Goal: Task Accomplishment & Management: Manage account settings

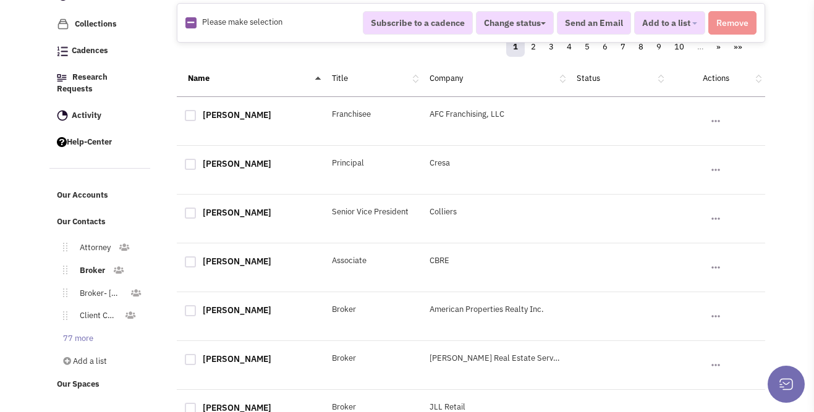
scroll to position [194, 0]
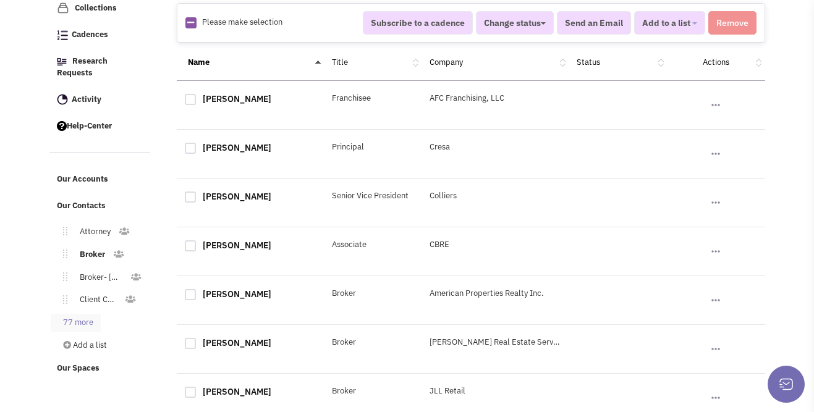
click at [91, 314] on link "77 more" at bounding box center [76, 323] width 50 height 18
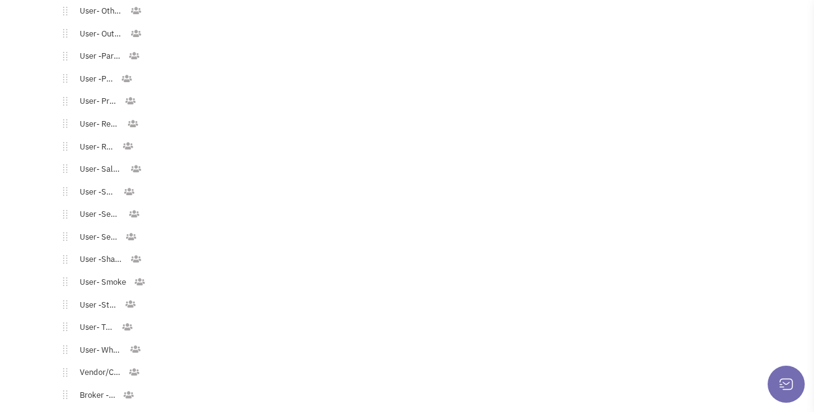
scroll to position [1894, 0]
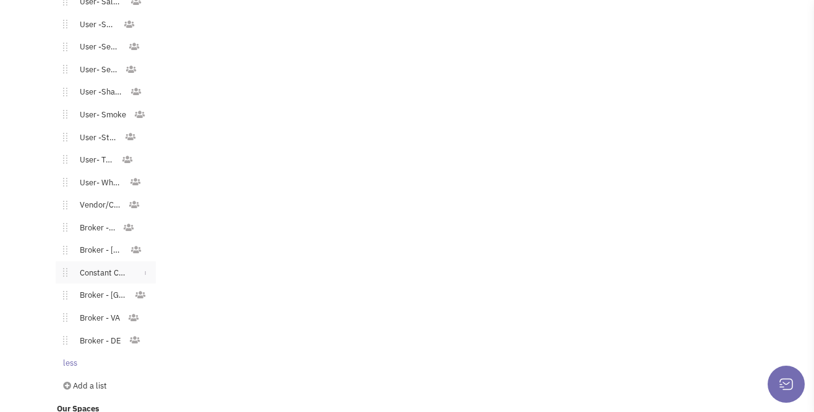
click at [106, 265] on link "Constant Contact Email" at bounding box center [100, 274] width 67 height 18
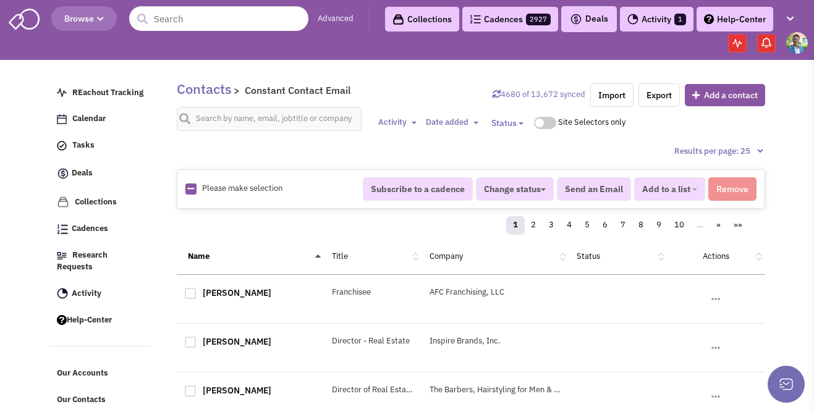
click at [192, 185] on icon at bounding box center [190, 189] width 7 height 8
checkbox input "true"
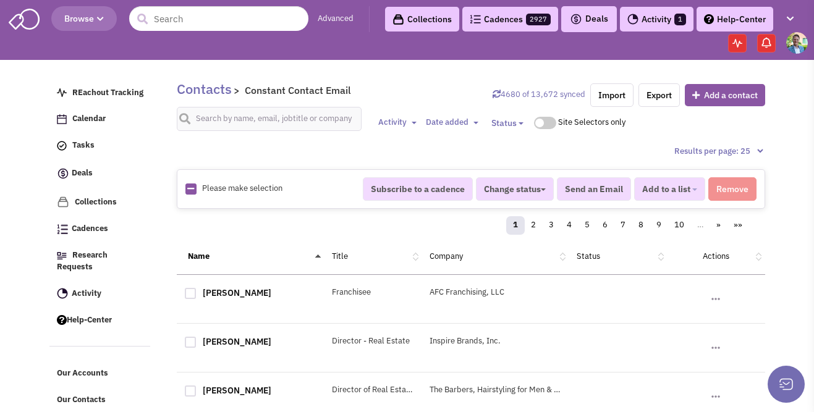
checkbox input "true"
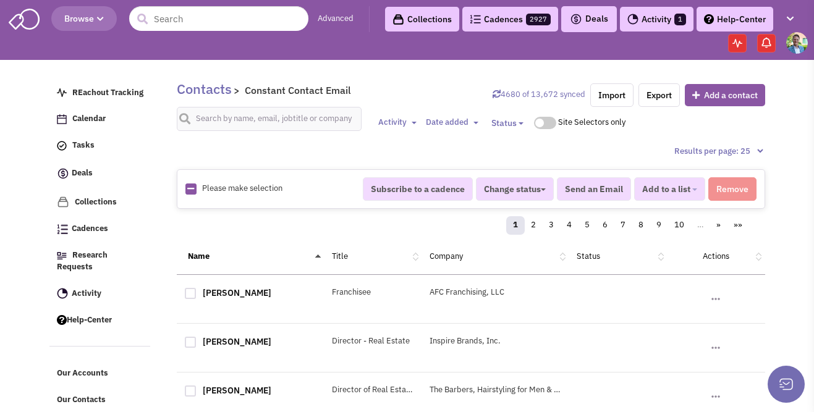
checkbox input "true"
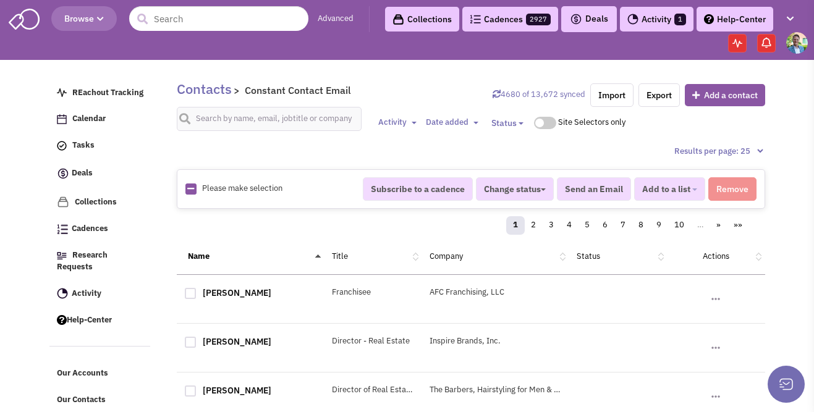
checkbox input "true"
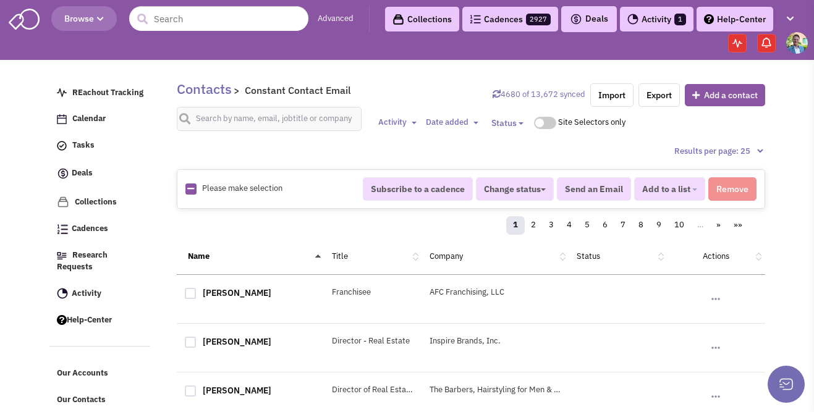
checkbox input "true"
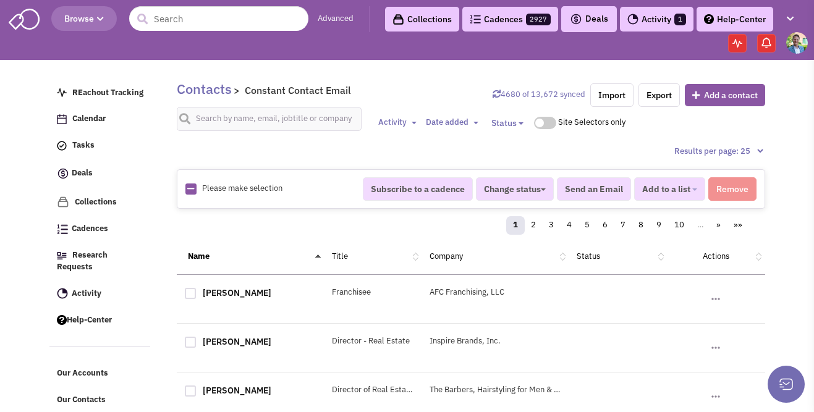
checkbox input "true"
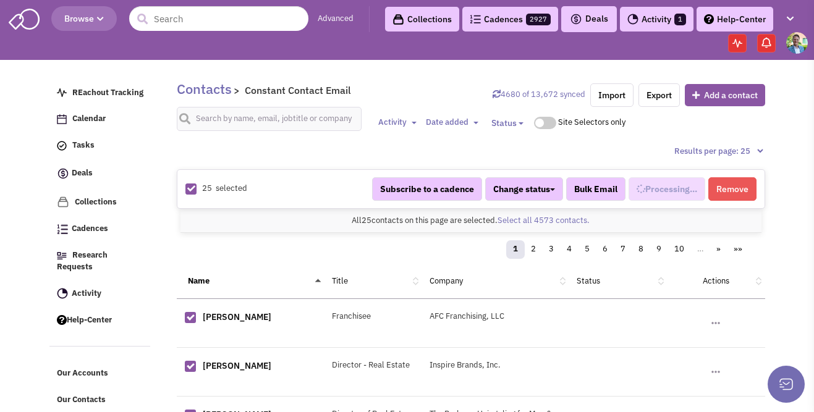
click at [541, 226] on div "All 25 contacts on this page are selected. Select all 4573 contacts. All 25 con…" at bounding box center [470, 221] width 581 height 24
click at [543, 223] on link "Select all 4573 contacts." at bounding box center [544, 220] width 92 height 11
select select "740"
click at [697, 187] on button "Added to 1 list" at bounding box center [665, 188] width 82 height 23
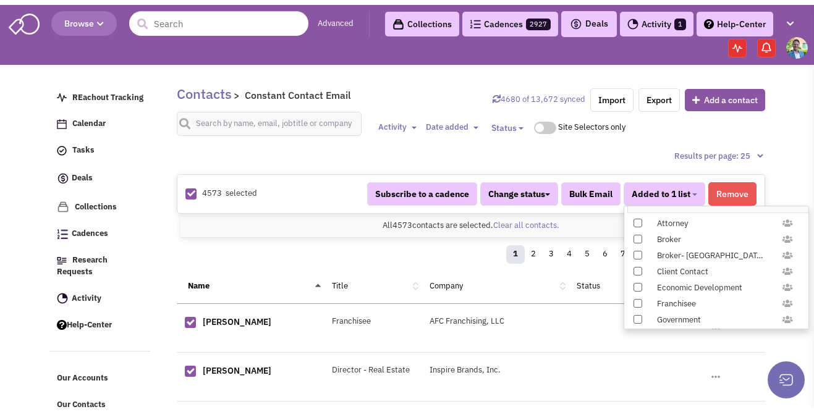
scroll to position [365, 0]
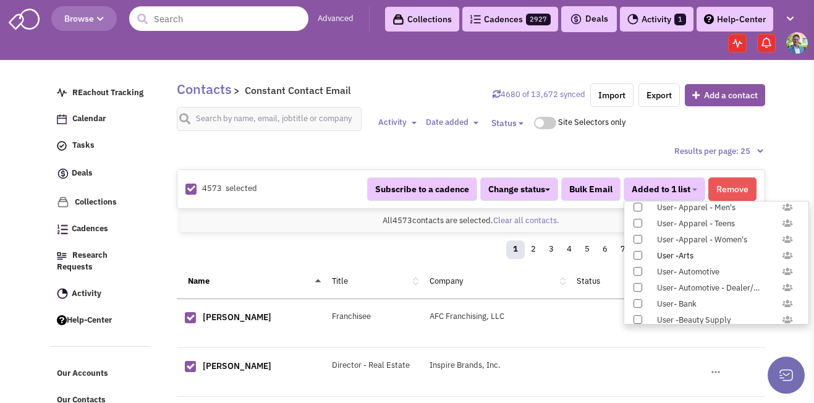
select select "740"
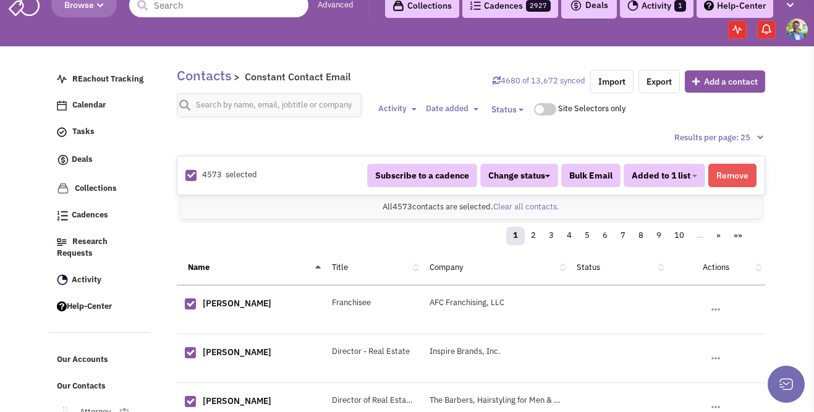
scroll to position [6, 0]
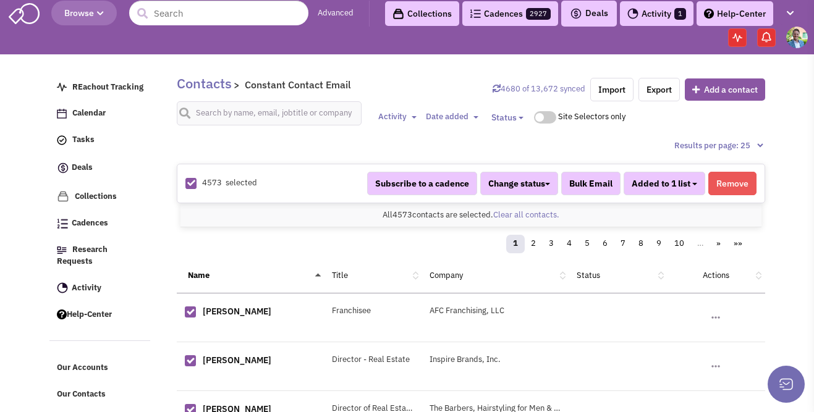
click at [684, 180] on span "Added to 1 list" at bounding box center [661, 183] width 59 height 11
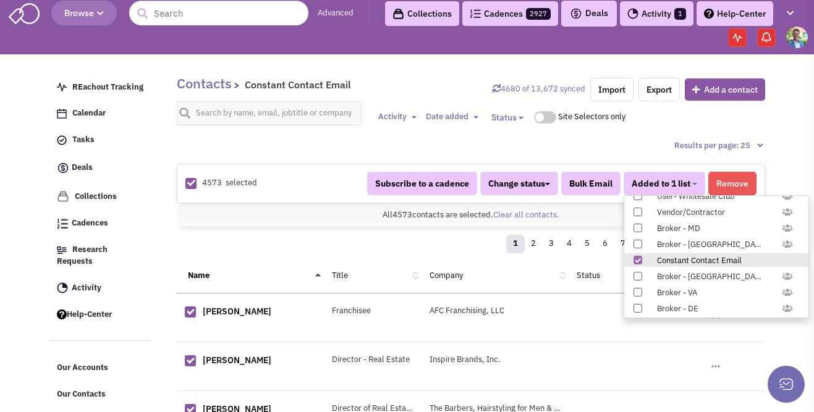
scroll to position [1219, 0]
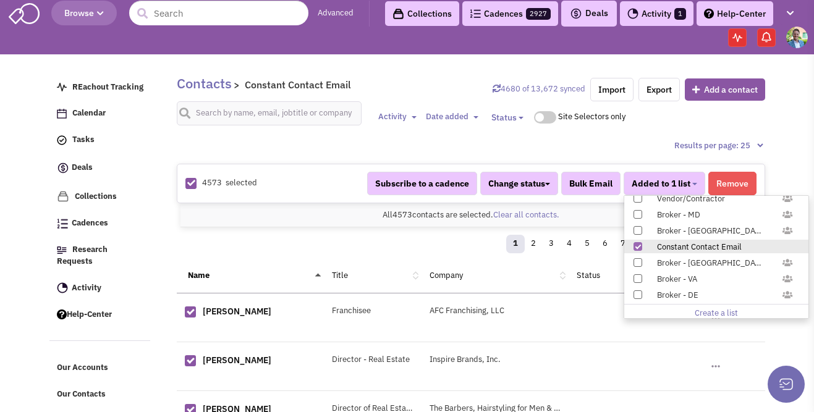
click at [637, 246] on span at bounding box center [637, 246] width 9 height 9
click at [637, 244] on input "Constant Contact Email" at bounding box center [637, 244] width 0 height 0
select select
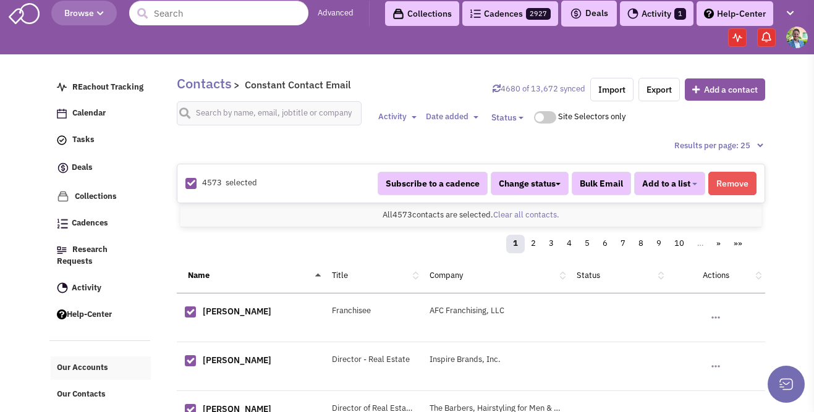
scroll to position [61, 0]
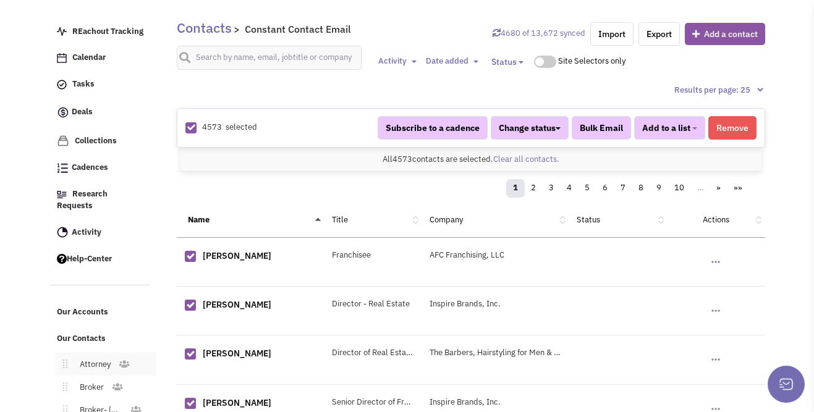
click at [84, 356] on link "Attorney" at bounding box center [92, 365] width 51 height 18
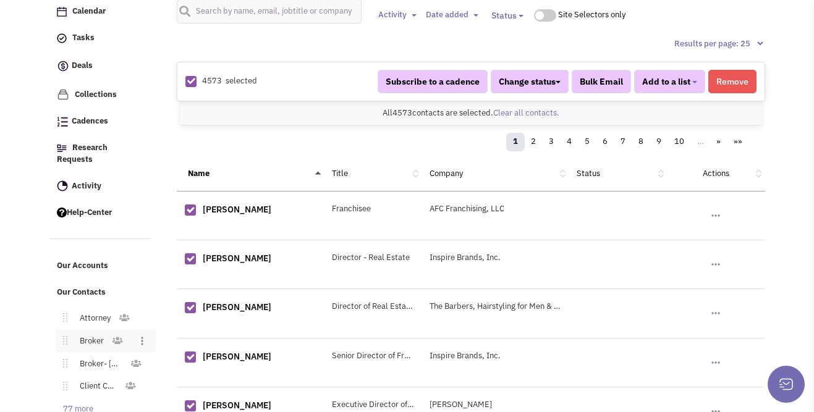
click at [96, 332] on link "Broker" at bounding box center [89, 341] width 44 height 18
click at [91, 332] on link "Broker" at bounding box center [89, 341] width 44 height 18
click at [91, 355] on link "Broker- [GEOGRAPHIC_DATA]" at bounding box center [98, 364] width 62 height 18
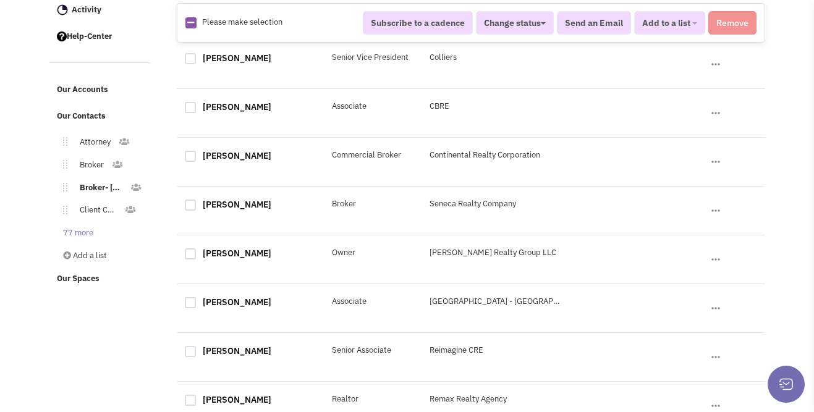
scroll to position [369, 0]
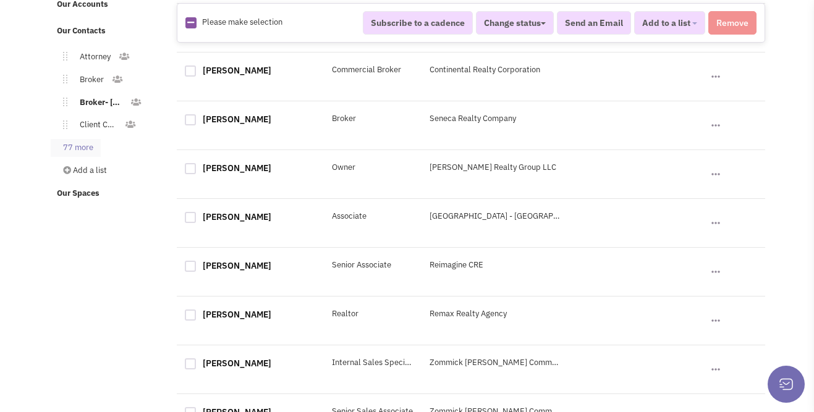
click at [62, 139] on link "77 more" at bounding box center [76, 148] width 50 height 18
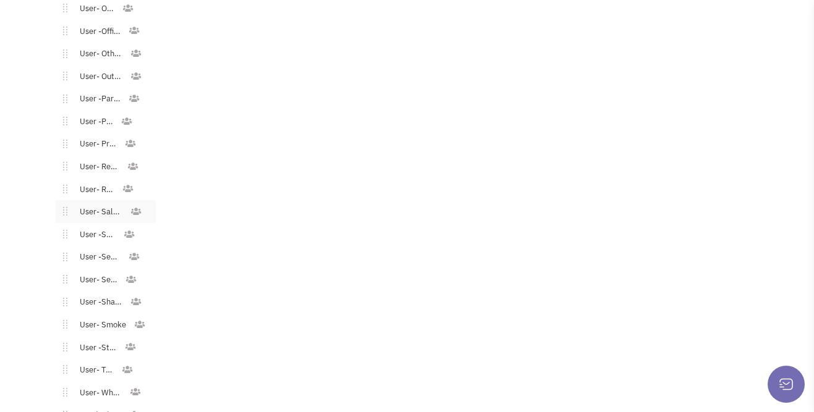
scroll to position [1889, 0]
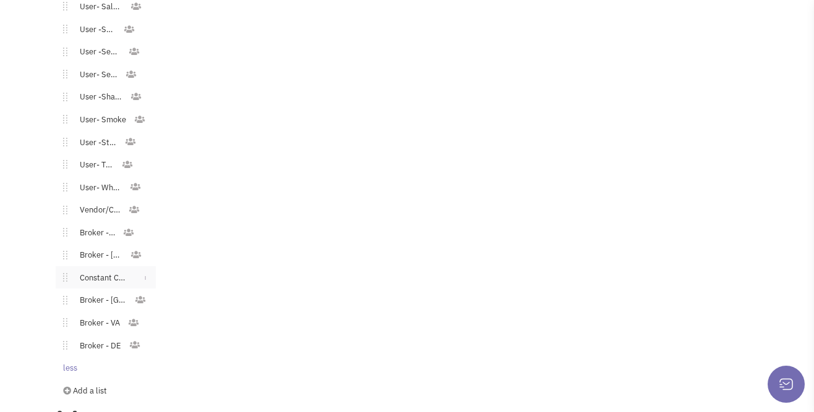
click at [98, 269] on link "Constant Contact Email" at bounding box center [100, 278] width 67 height 18
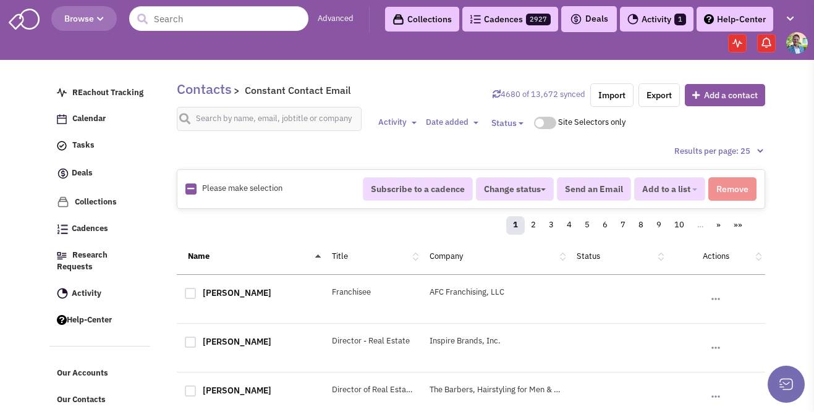
click at [191, 192] on icon at bounding box center [190, 189] width 7 height 8
checkbox input "true"
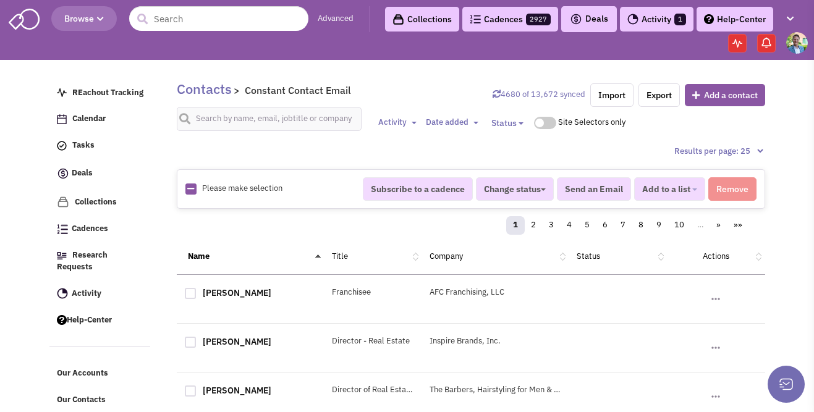
checkbox input "true"
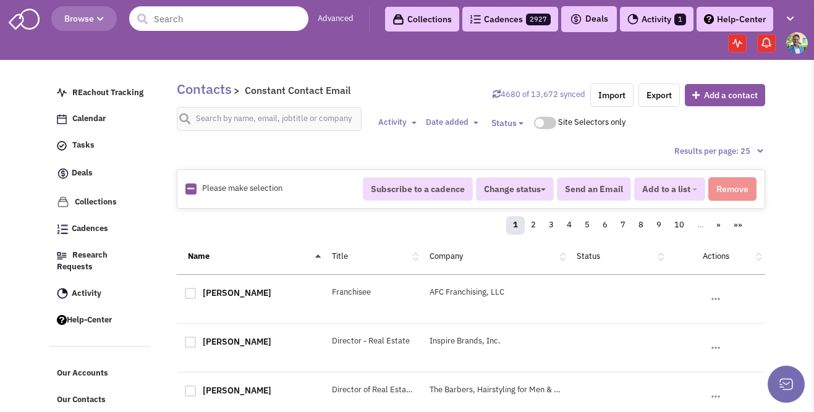
checkbox input "true"
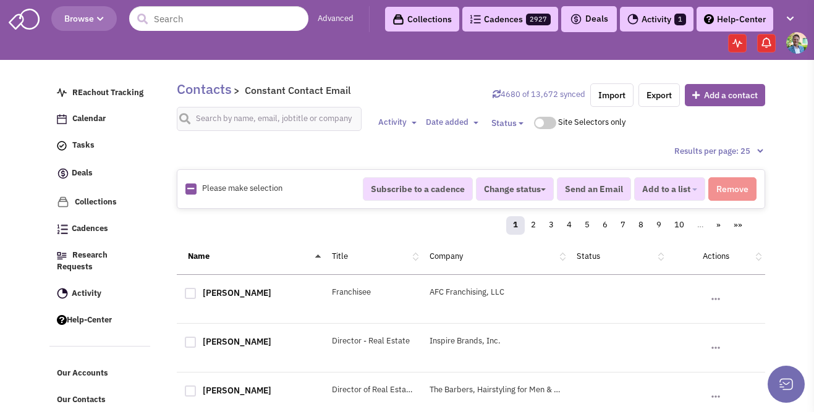
checkbox input "true"
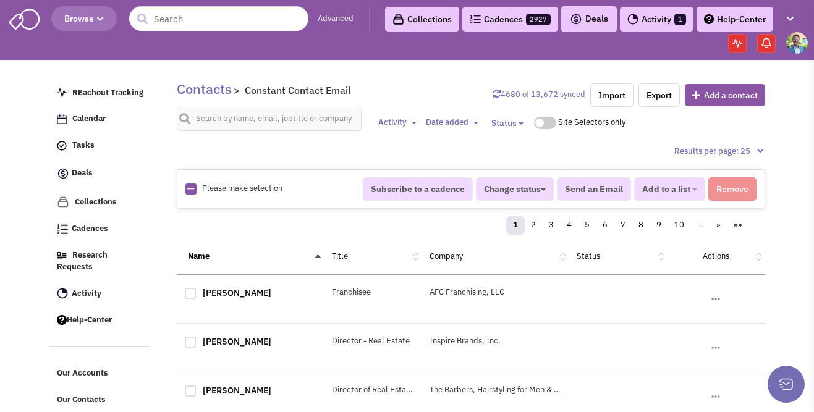
checkbox input "true"
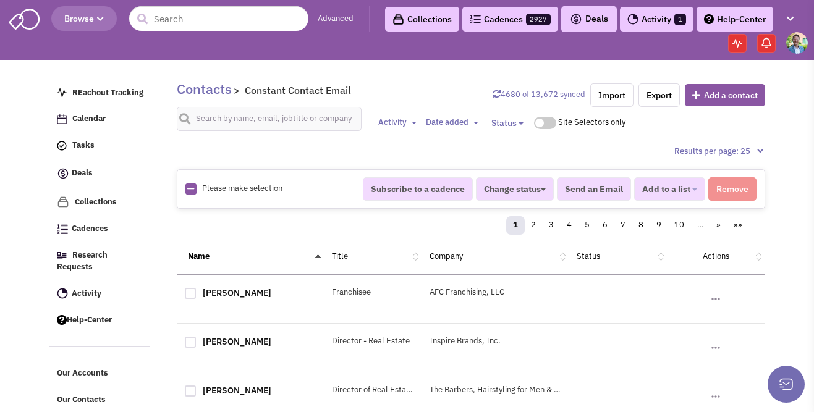
checkbox input "true"
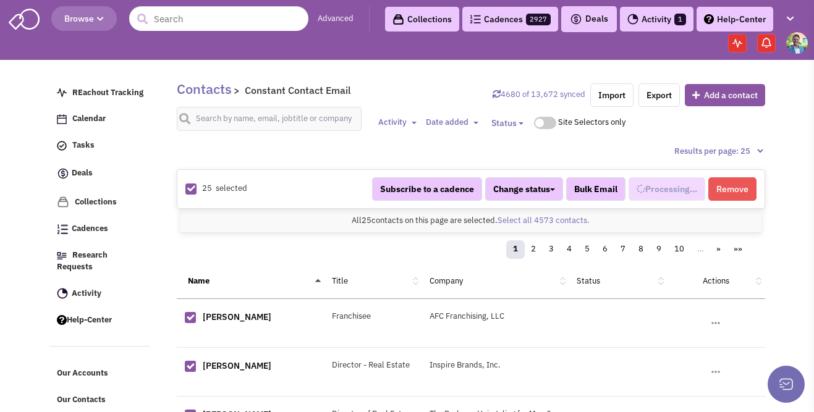
select select "740"
click at [514, 224] on link "Select all 4573 contacts." at bounding box center [544, 220] width 92 height 11
select select "740"
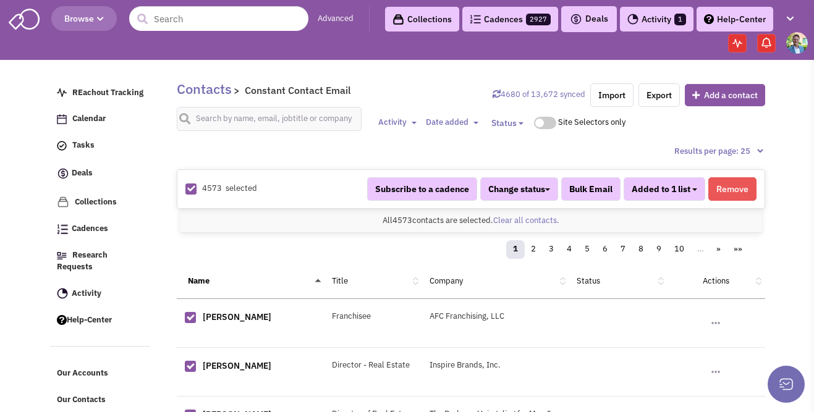
click at [656, 196] on button "Added to 1 list" at bounding box center [665, 188] width 82 height 23
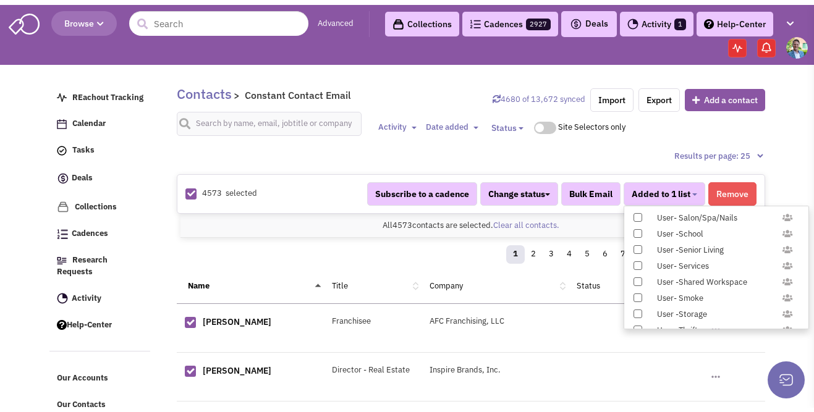
scroll to position [1226, 0]
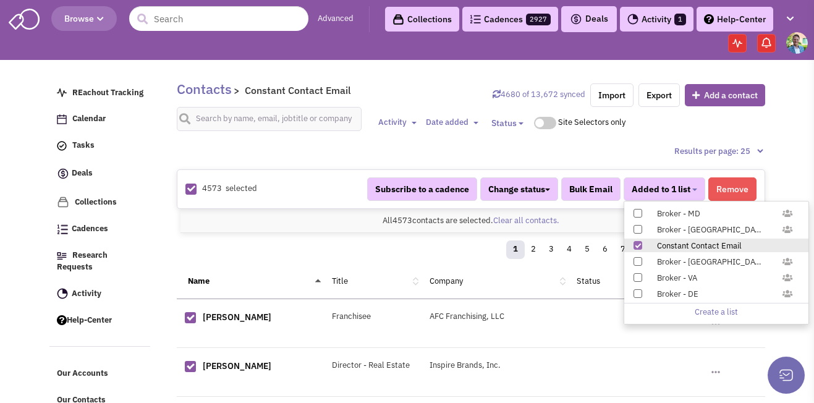
click at [641, 244] on label "Constant Contact Email" at bounding box center [716, 246] width 184 height 14
click at [637, 243] on input "Constant Contact Email" at bounding box center [637, 243] width 0 height 0
select select
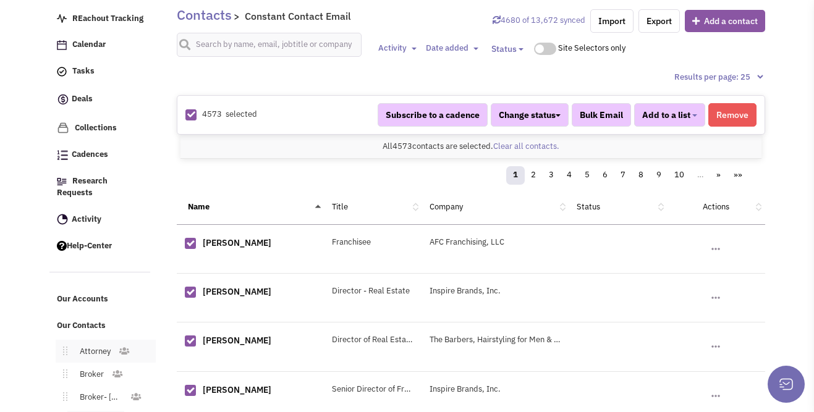
scroll to position [136, 0]
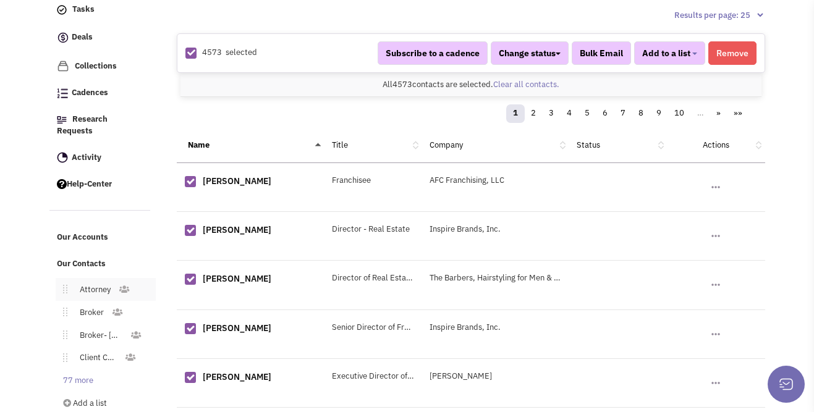
click at [81, 287] on link "Attorney" at bounding box center [92, 290] width 51 height 18
click at [195, 57] on div "4573 selected" at bounding box center [273, 53] width 192 height 12
click at [194, 56] on icon at bounding box center [191, 53] width 8 height 8
checkbox input "false"
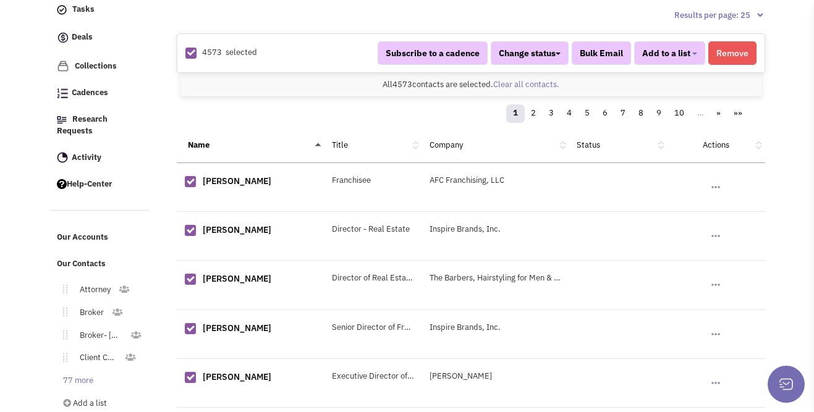
checkbox input "false"
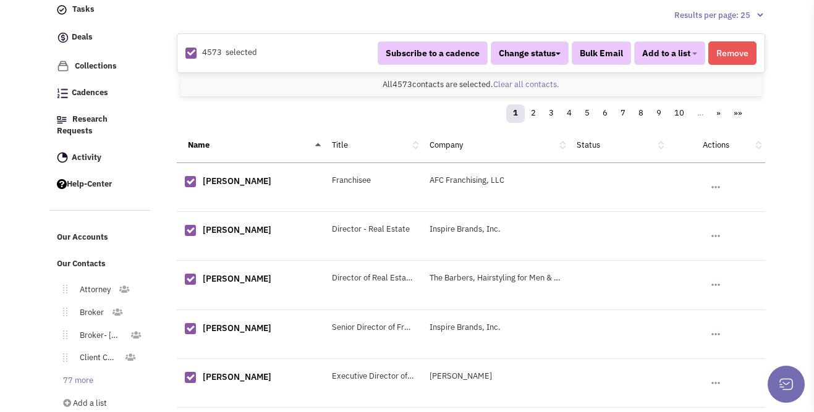
checkbox input "false"
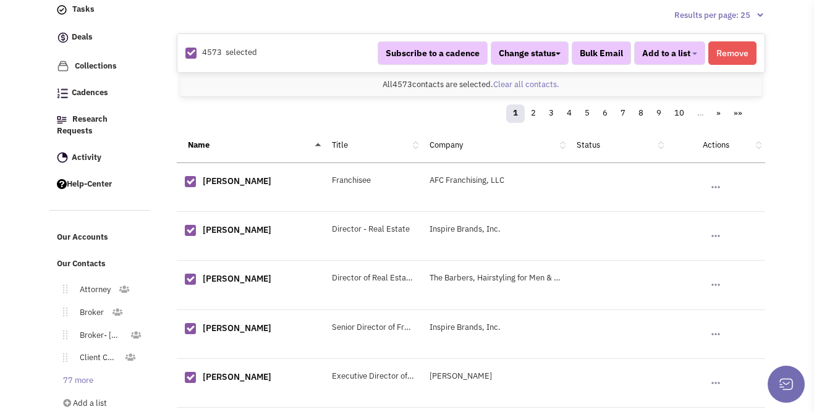
checkbox input "false"
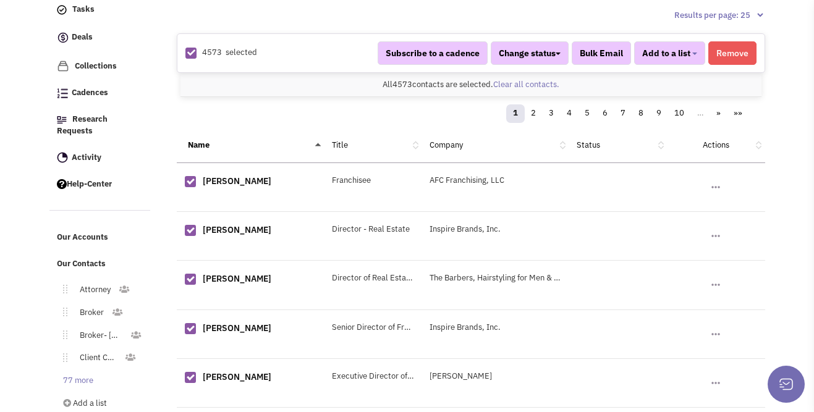
checkbox input "false"
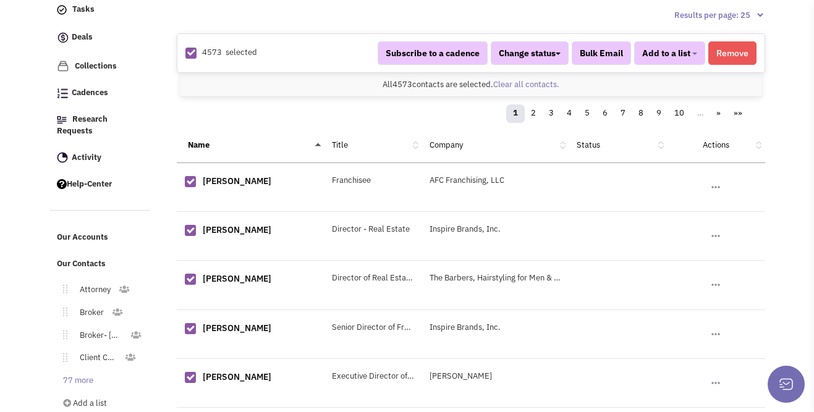
checkbox input "false"
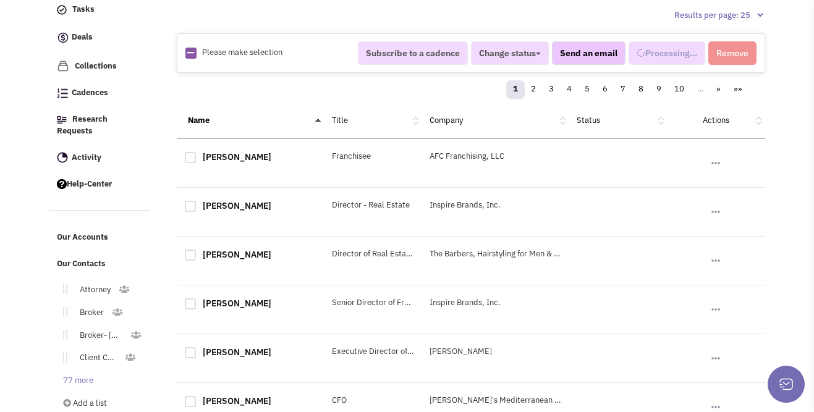
click at [194, 56] on img at bounding box center [190, 53] width 11 height 11
select select
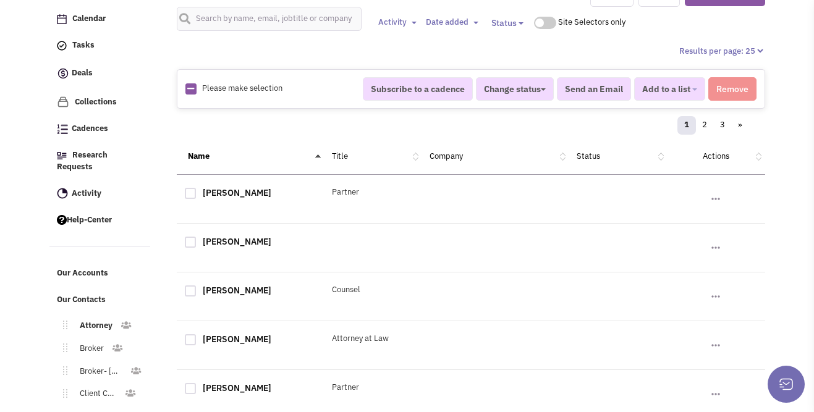
scroll to position [269, 0]
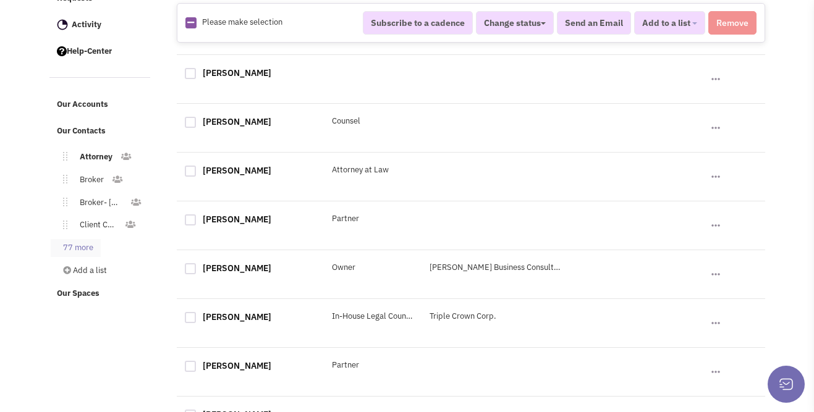
click at [69, 239] on link "77 more" at bounding box center [76, 248] width 50 height 18
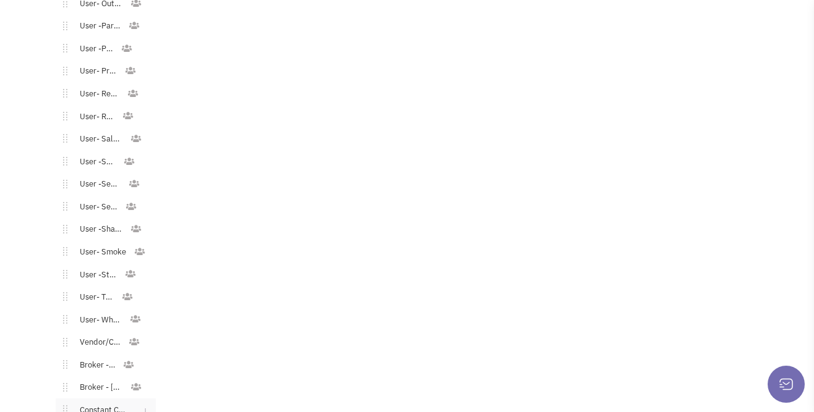
scroll to position [1894, 0]
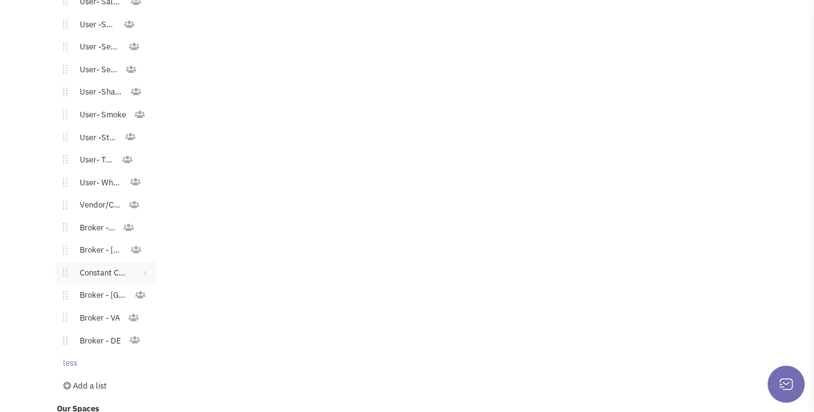
click at [91, 265] on link "Constant Contact Email" at bounding box center [100, 274] width 67 height 18
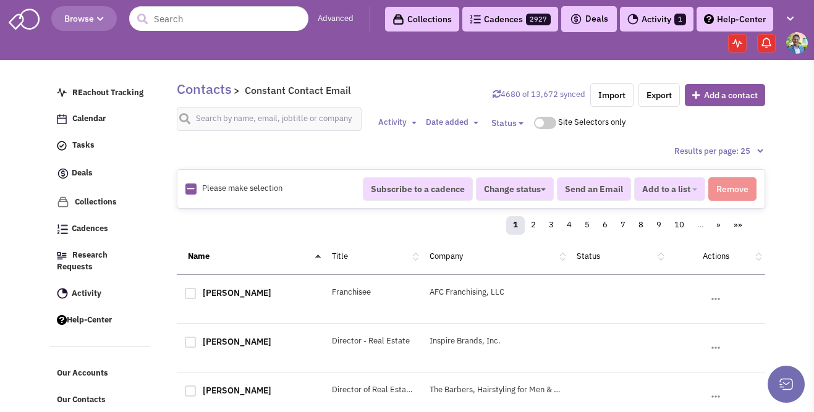
click at [190, 189] on icon at bounding box center [190, 189] width 7 height 8
checkbox input "true"
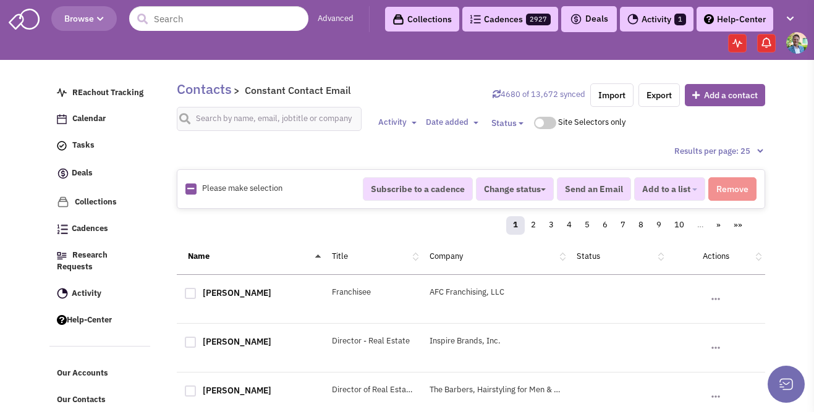
checkbox input "true"
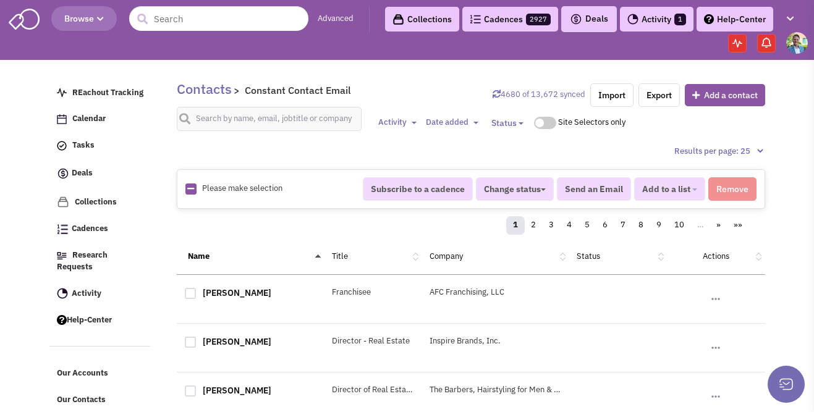
checkbox input "true"
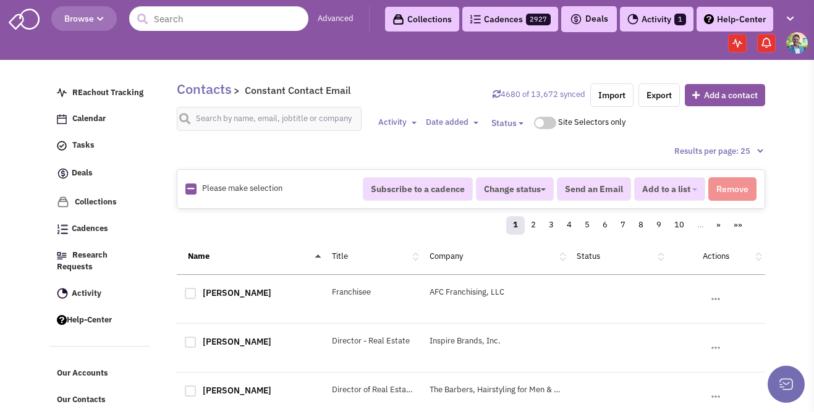
checkbox input "true"
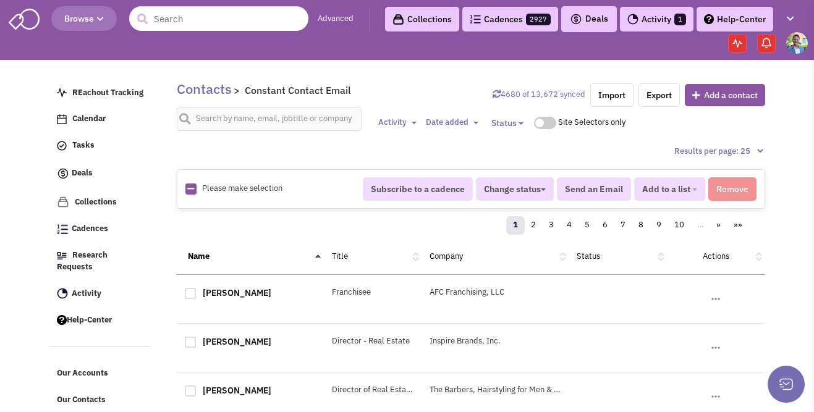
checkbox input "true"
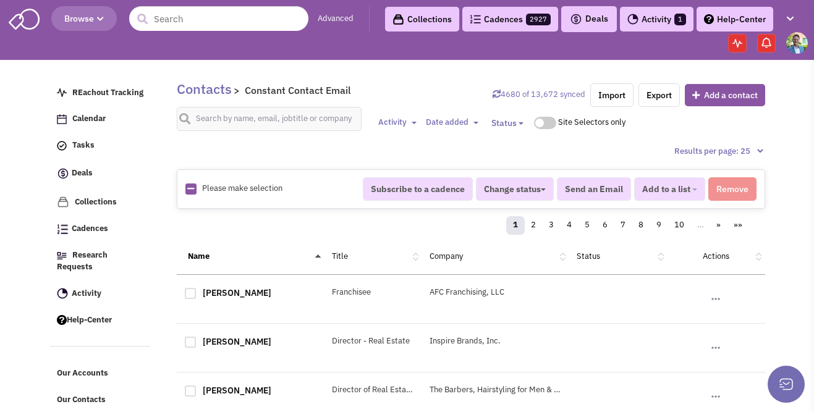
checkbox input "true"
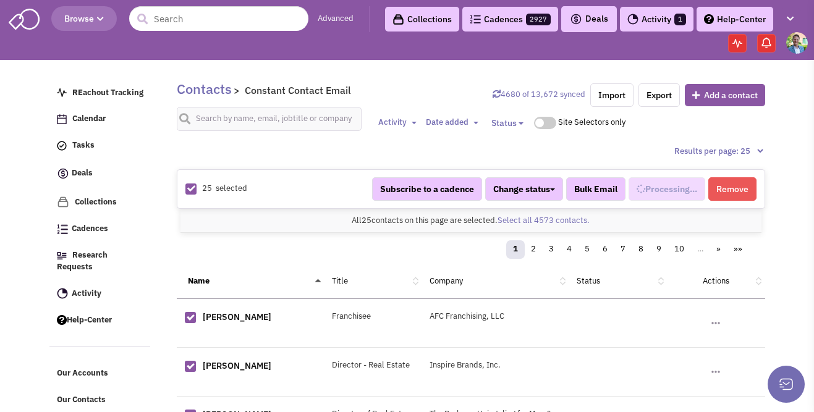
select select "740"
click at [533, 219] on link "Select all 4573 contacts." at bounding box center [544, 220] width 92 height 11
select select "740"
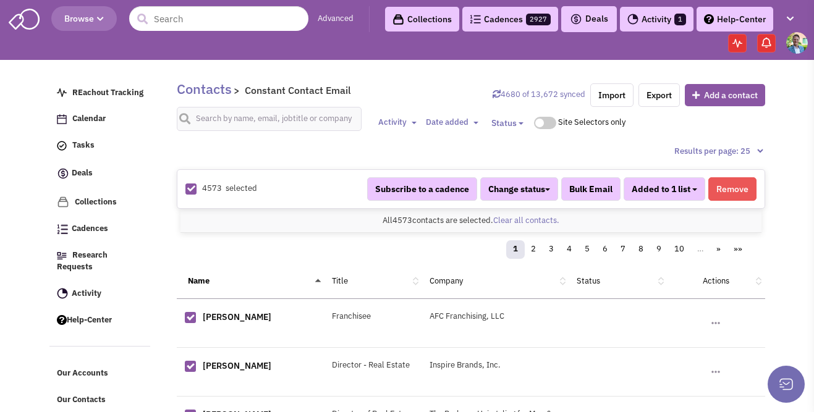
click at [679, 190] on span "Added to 1 list" at bounding box center [661, 189] width 59 height 11
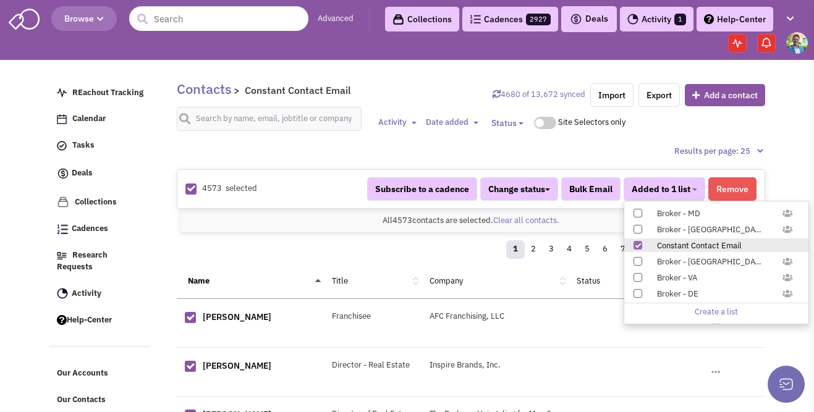
scroll to position [85, 0]
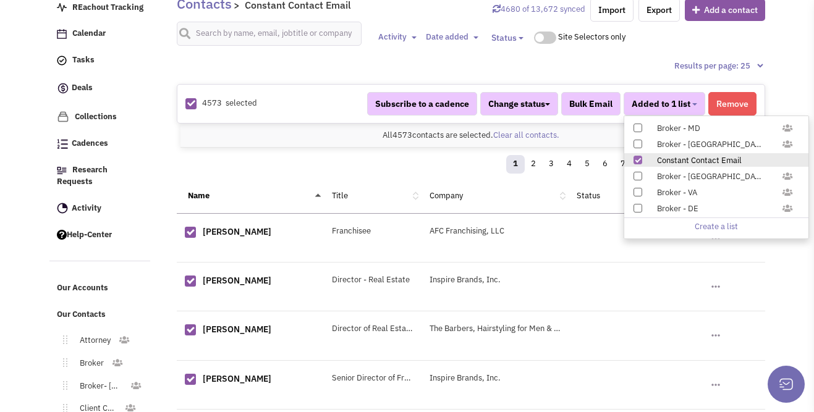
click at [635, 161] on span at bounding box center [637, 160] width 9 height 9
click at [637, 158] on input "Constant Contact Email" at bounding box center [637, 158] width 0 height 0
select select
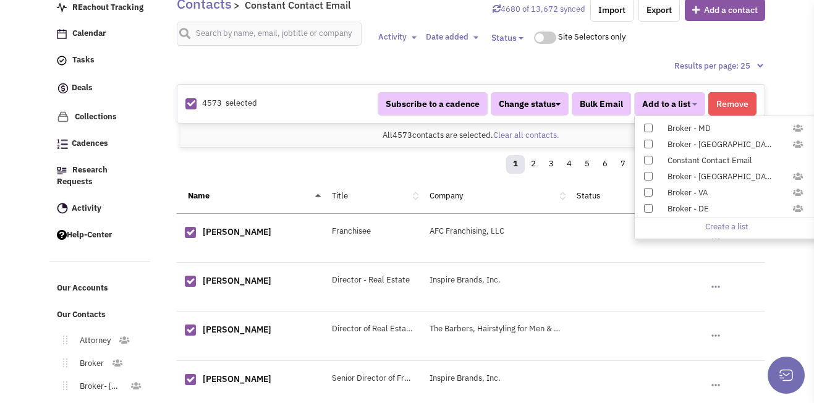
click at [721, 107] on button "Remove" at bounding box center [732, 103] width 48 height 23
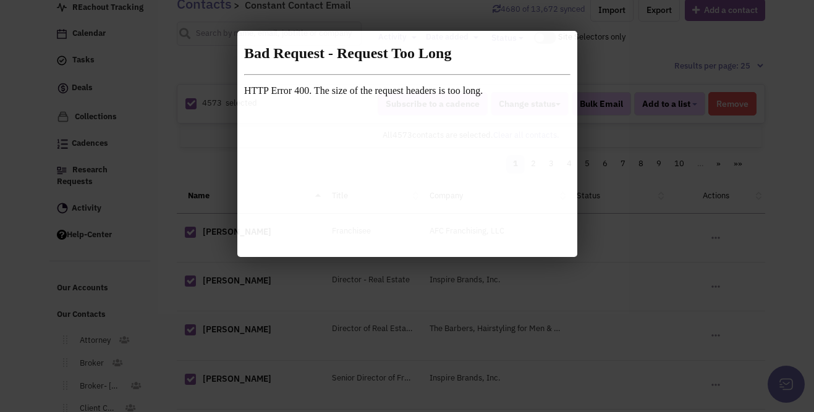
scroll to position [0, 0]
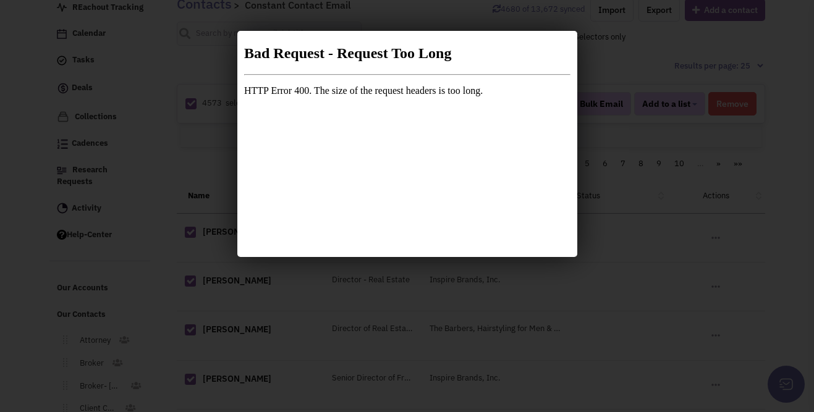
click at [586, 195] on div at bounding box center [407, 206] width 814 height 412
click at [606, 190] on div at bounding box center [407, 206] width 814 height 412
click at [605, 189] on div at bounding box center [407, 206] width 814 height 412
drag, startPoint x: 524, startPoint y: 106, endPoint x: 514, endPoint y: 98, distance: 12.9
click at [520, 104] on html "Bad Request - Request Too Long HTTP Error 400. The size of the request headers …" at bounding box center [405, 68] width 336 height 74
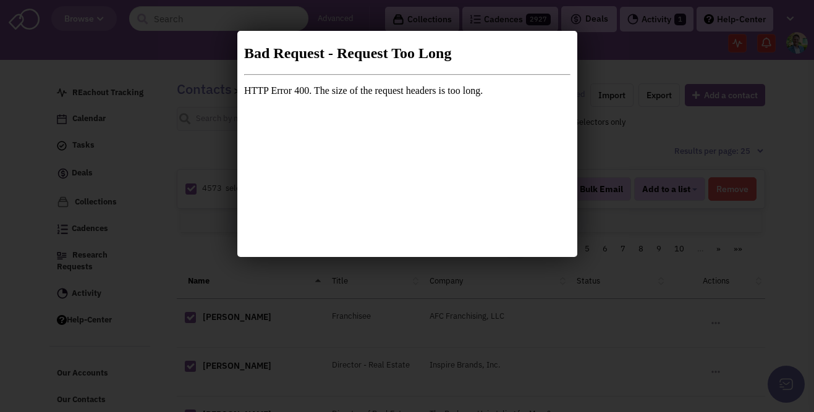
click at [87, 23] on div at bounding box center [407, 206] width 814 height 412
click at [80, 35] on div at bounding box center [407, 206] width 814 height 412
click at [160, 87] on div at bounding box center [407, 206] width 814 height 412
click at [193, 114] on div at bounding box center [407, 206] width 814 height 412
drag, startPoint x: 216, startPoint y: 114, endPoint x: 146, endPoint y: 72, distance: 81.7
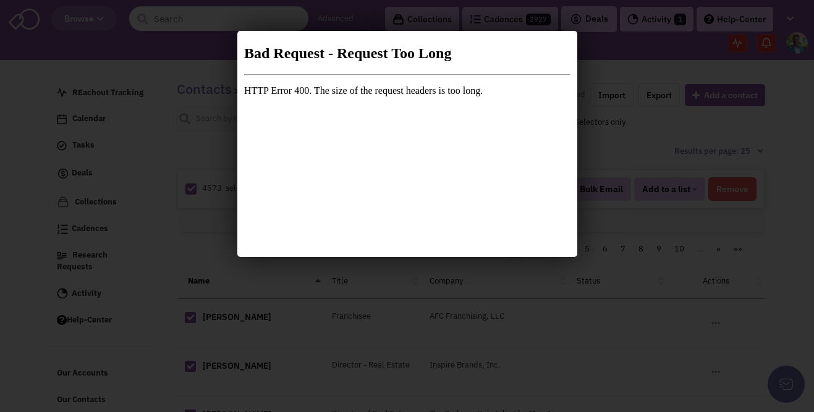
click at [205, 112] on div at bounding box center [407, 206] width 814 height 412
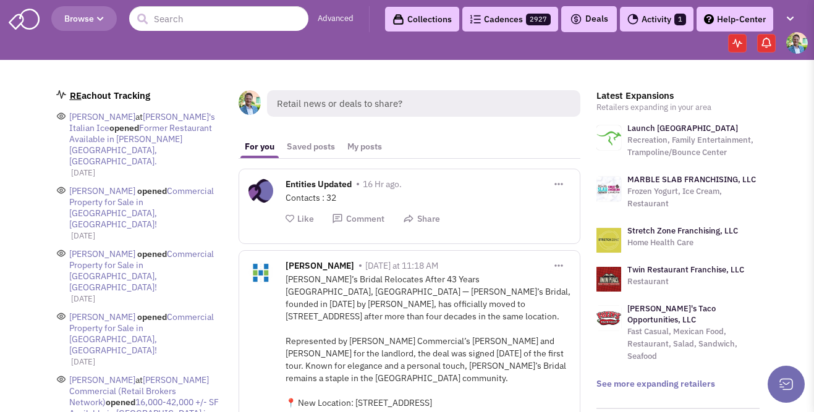
click at [447, 14] on link "Collections" at bounding box center [422, 19] width 74 height 25
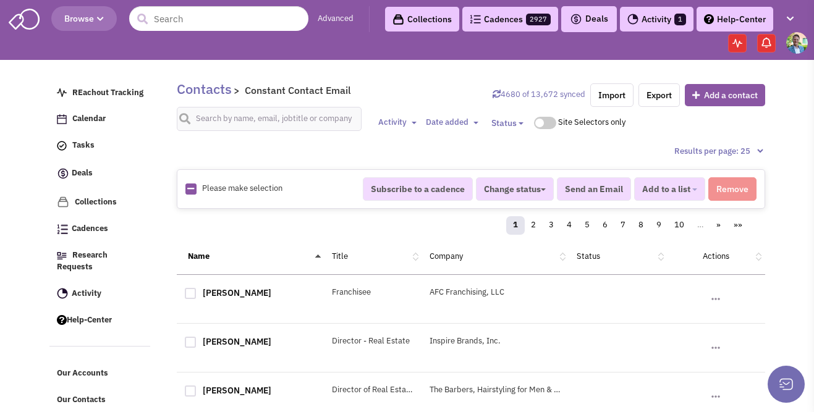
scroll to position [23, 0]
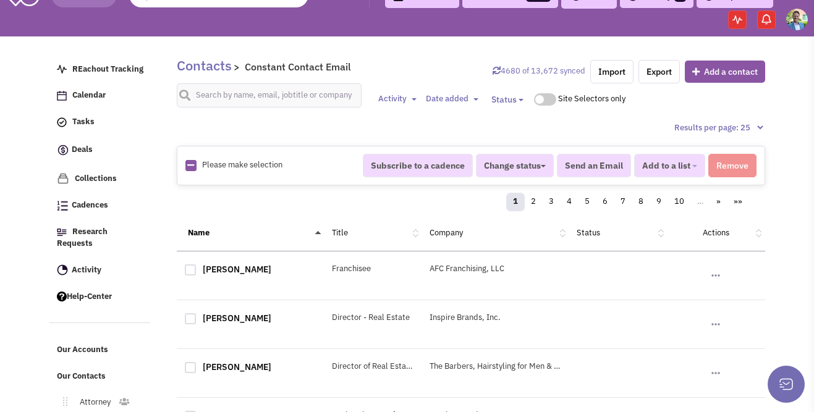
click at [187, 161] on icon at bounding box center [190, 165] width 7 height 8
checkbox input "true"
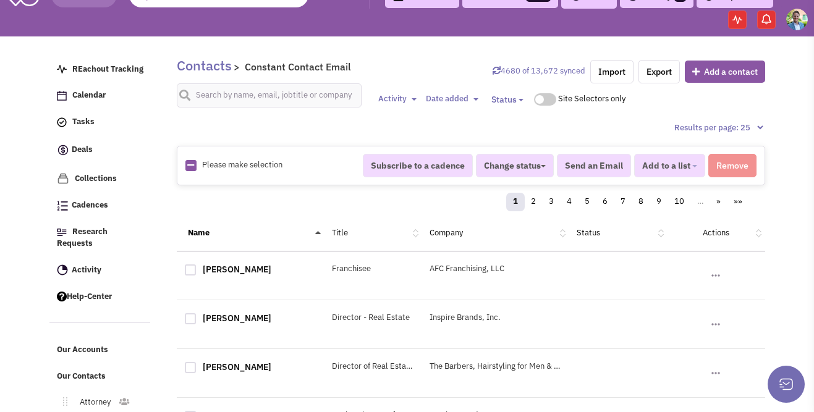
checkbox input "true"
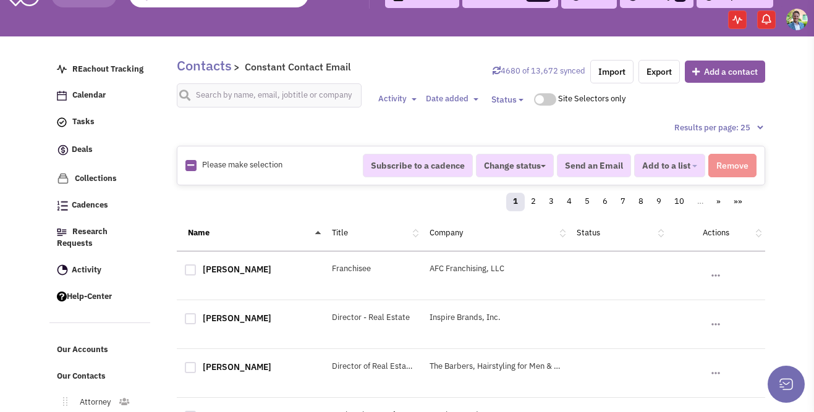
checkbox input "true"
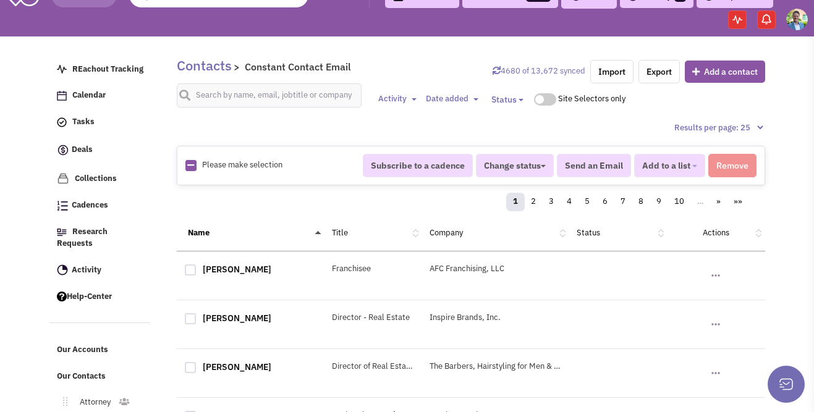
checkbox input "true"
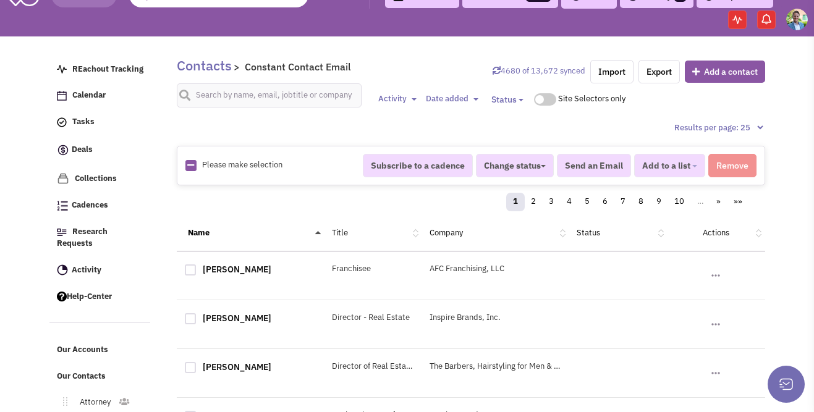
checkbox input "true"
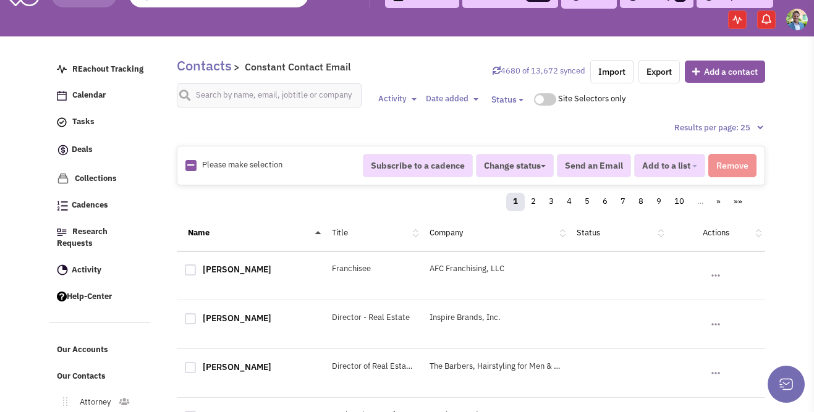
checkbox input "true"
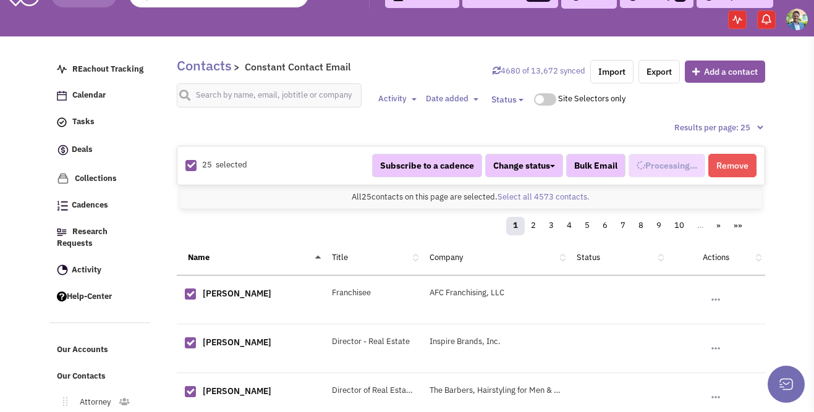
scroll to position [909, 0]
select select "740"
click at [537, 198] on link "Select all 4573 contacts." at bounding box center [544, 197] width 92 height 11
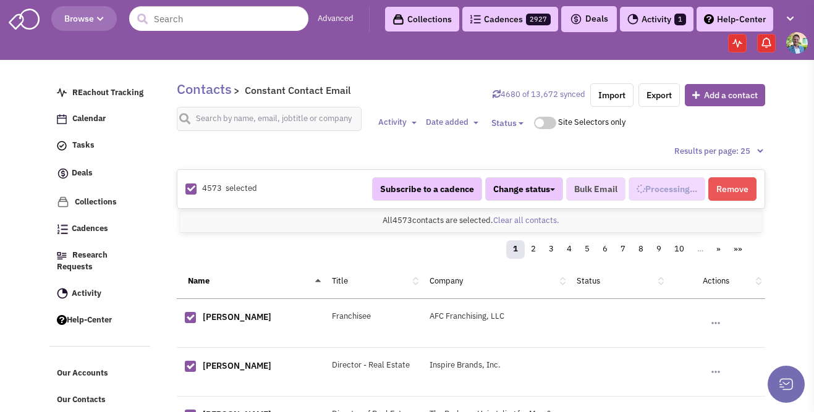
select select "740"
click at [727, 191] on button "Remove" at bounding box center [732, 188] width 48 height 23
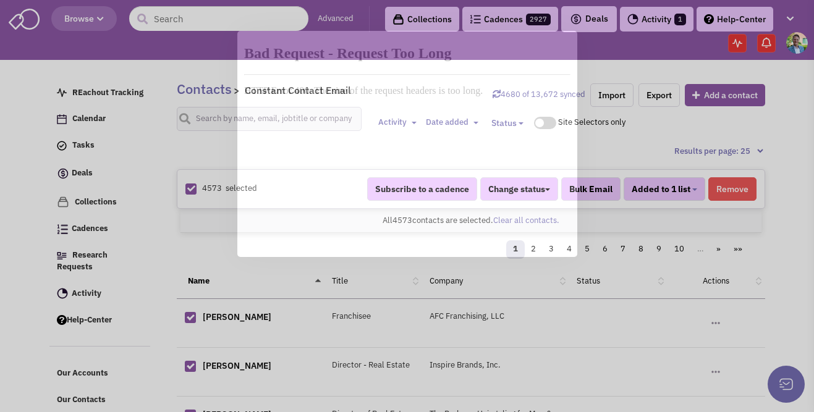
scroll to position [0, 0]
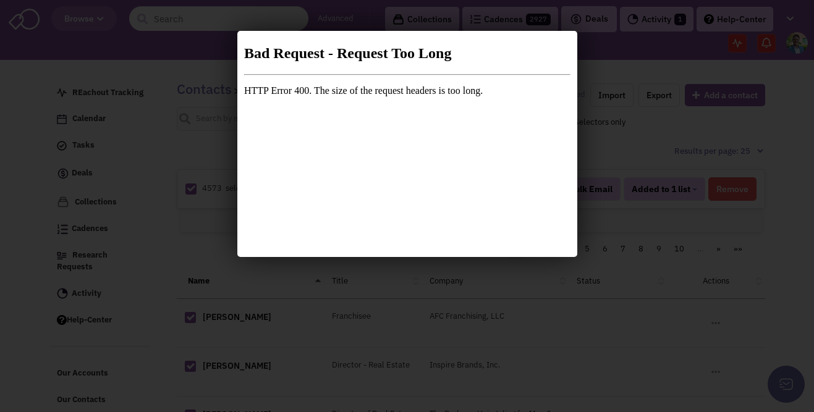
click at [701, 243] on div at bounding box center [407, 206] width 814 height 412
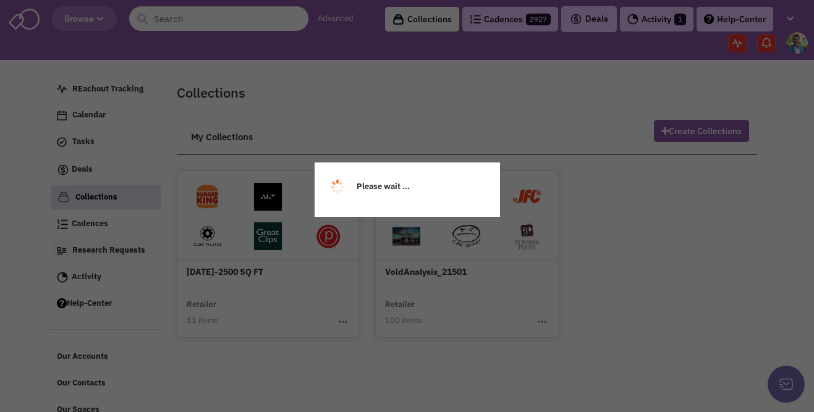
scroll to position [12, 0]
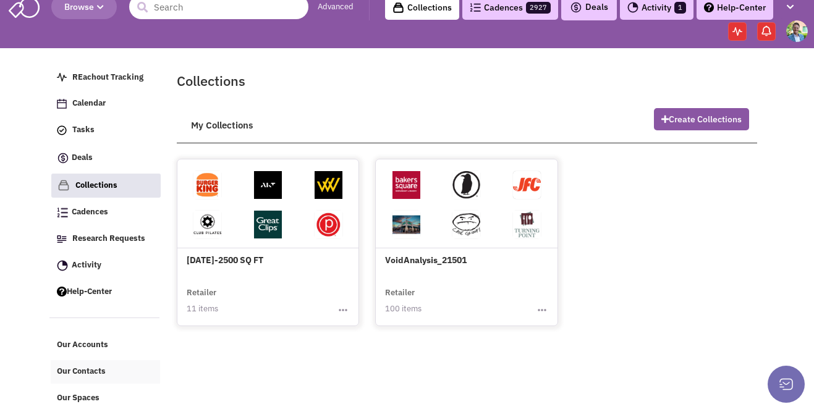
click at [103, 364] on link "Our Contacts" at bounding box center [105, 371] width 109 height 23
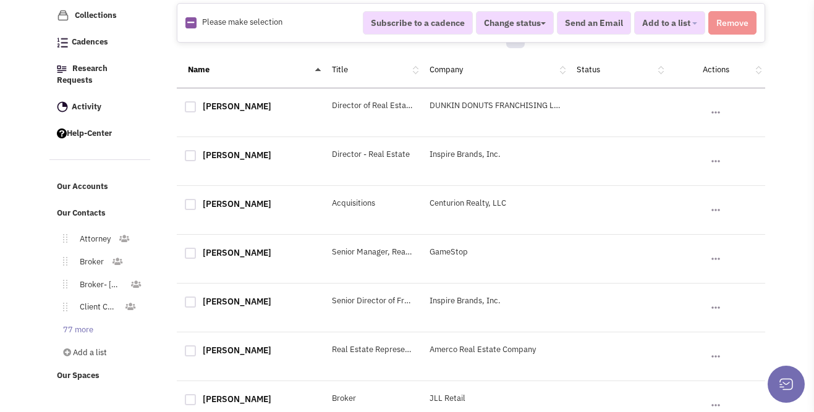
scroll to position [203, 0]
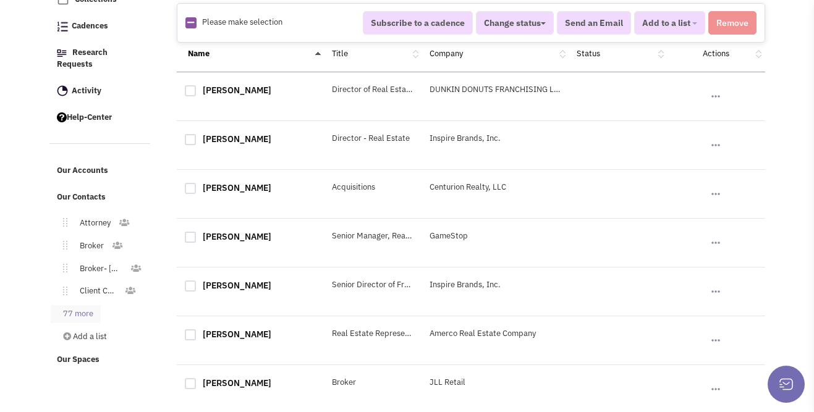
click at [90, 305] on link "77 more" at bounding box center [76, 314] width 50 height 18
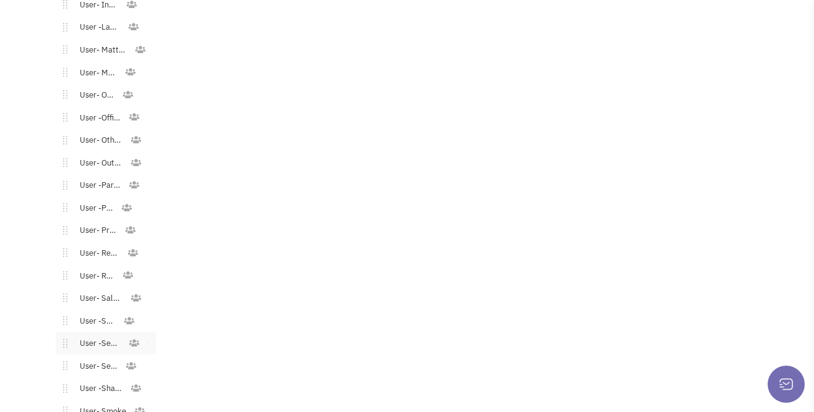
scroll to position [1894, 0]
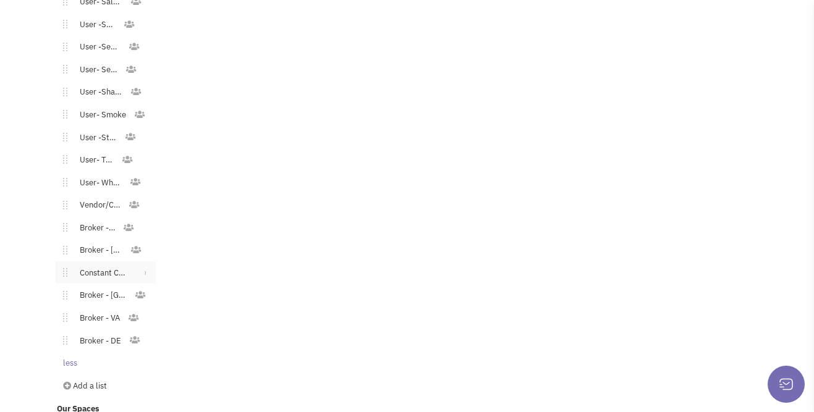
click at [96, 266] on link "Constant Contact Email" at bounding box center [100, 274] width 67 height 18
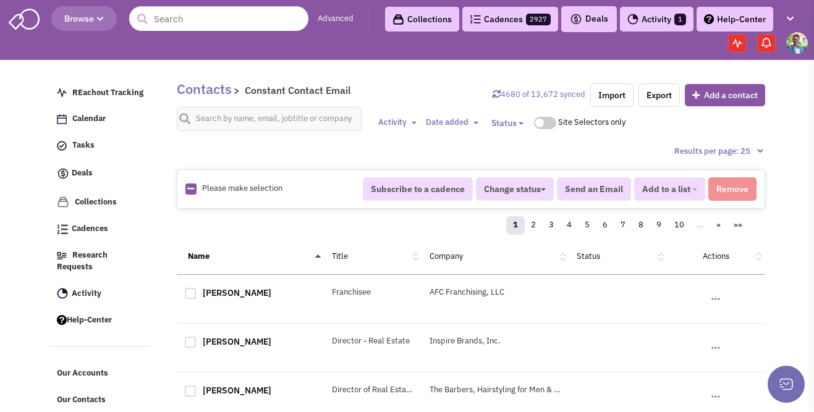
click at [188, 190] on icon at bounding box center [190, 189] width 7 height 8
checkbox input "true"
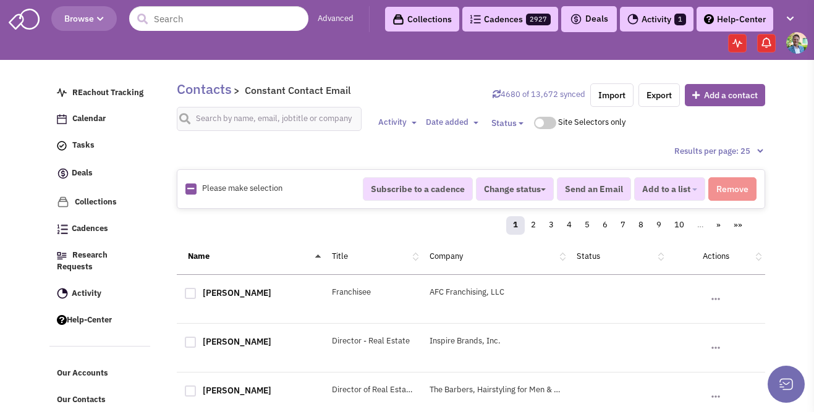
checkbox input "true"
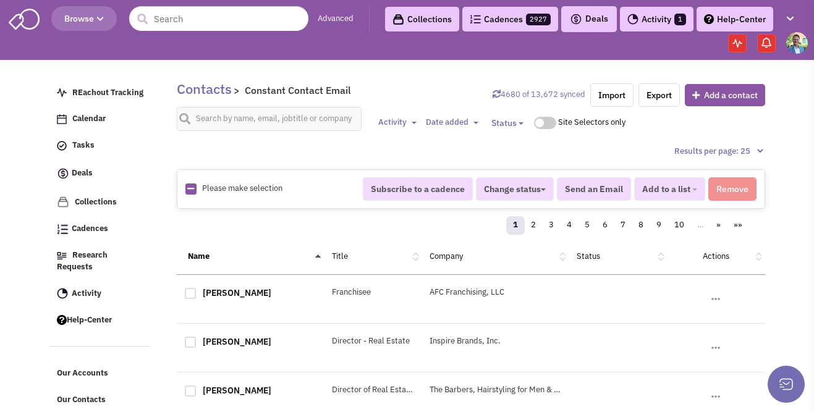
checkbox input "true"
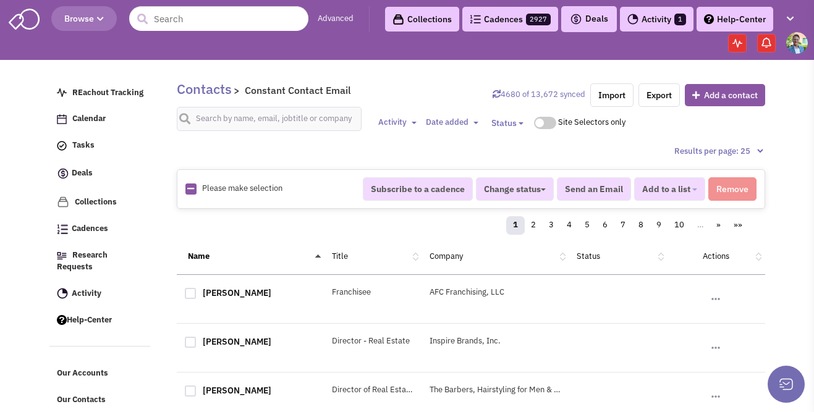
checkbox input "true"
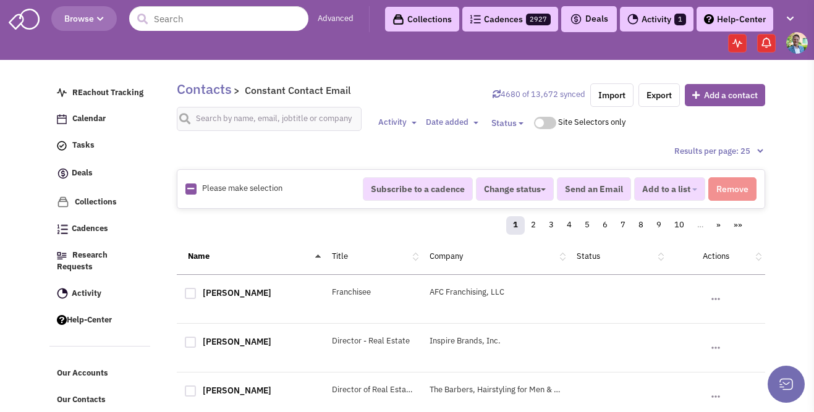
checkbox input "true"
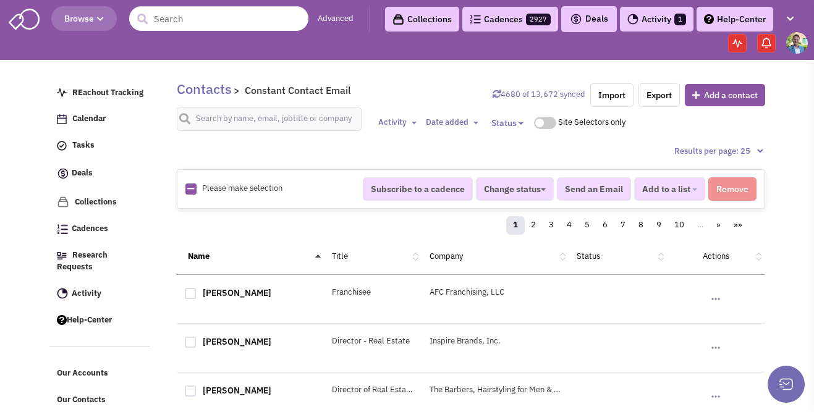
checkbox input "true"
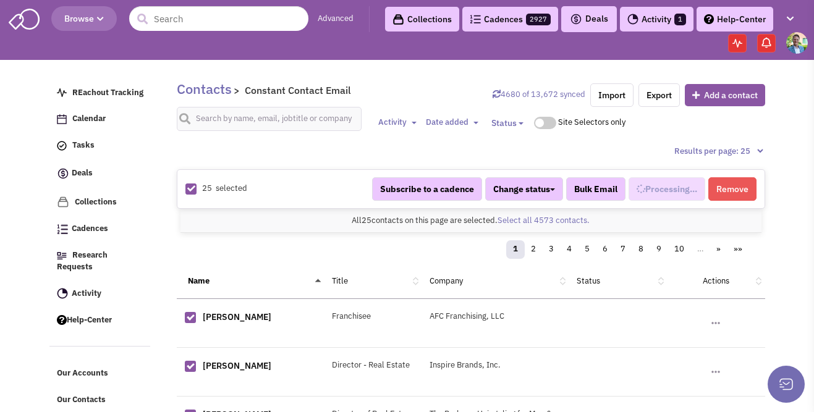
scroll to position [909, 0]
select select "740"
click at [507, 222] on link "Select all 4573 contacts." at bounding box center [544, 220] width 92 height 11
select select "740"
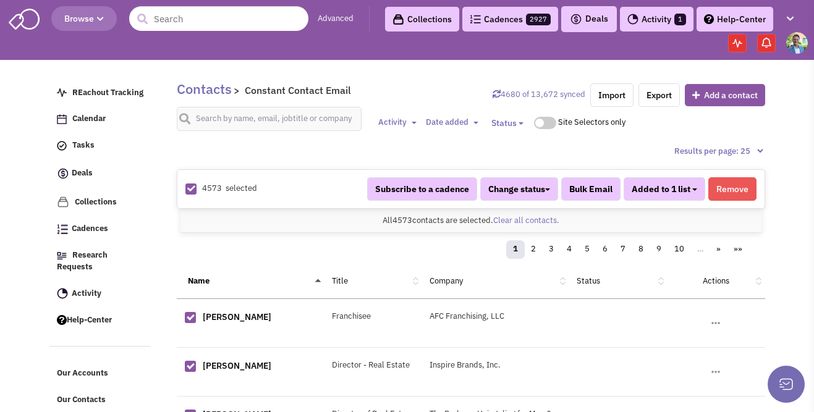
click at [661, 194] on span "Added to 1 list" at bounding box center [661, 189] width 59 height 11
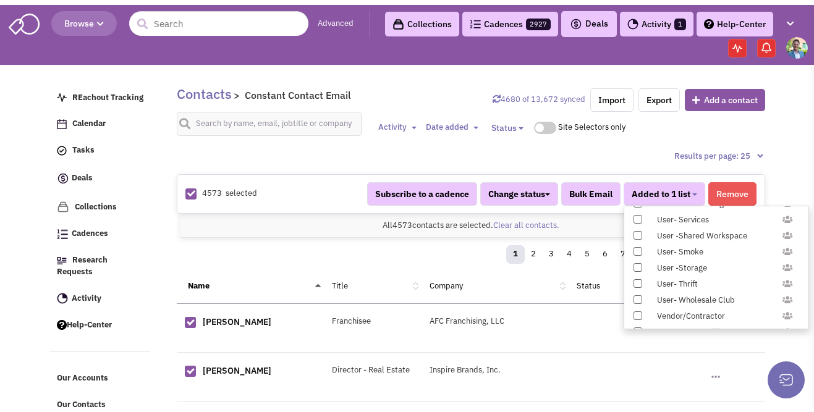
scroll to position [1226, 0]
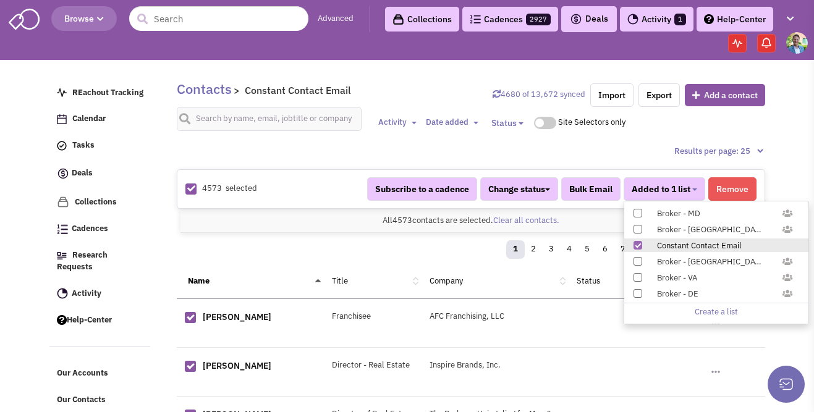
click at [303, 231] on div "All 4573 contacts on this page are selected. Select all 4573 contacts. All 4573…" at bounding box center [470, 221] width 581 height 24
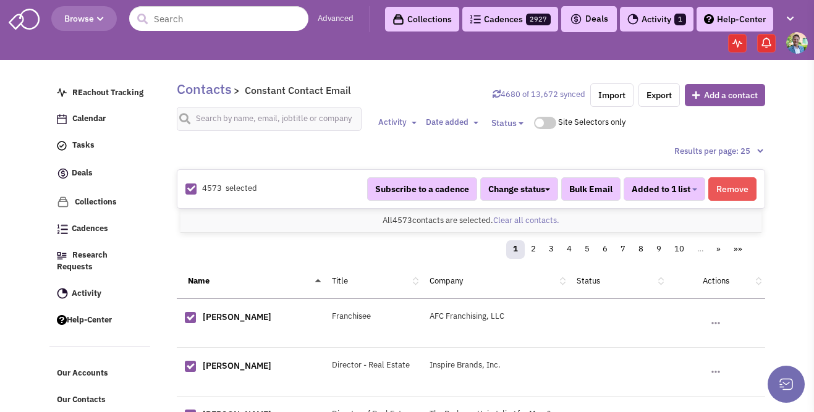
click at [192, 192] on icon at bounding box center [191, 189] width 8 height 8
checkbox input "false"
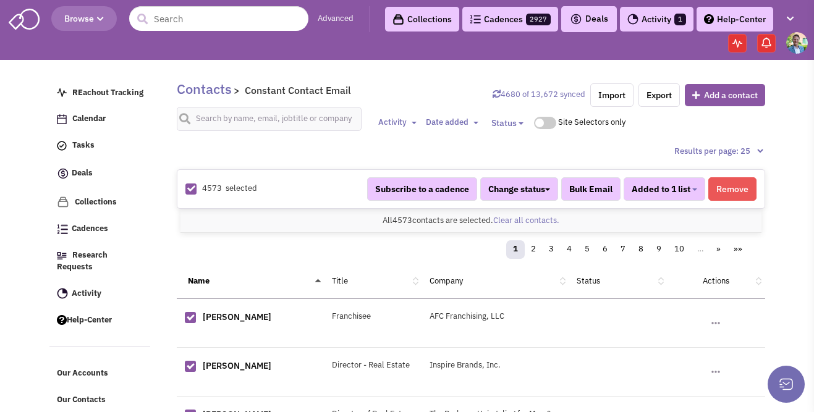
checkbox input "false"
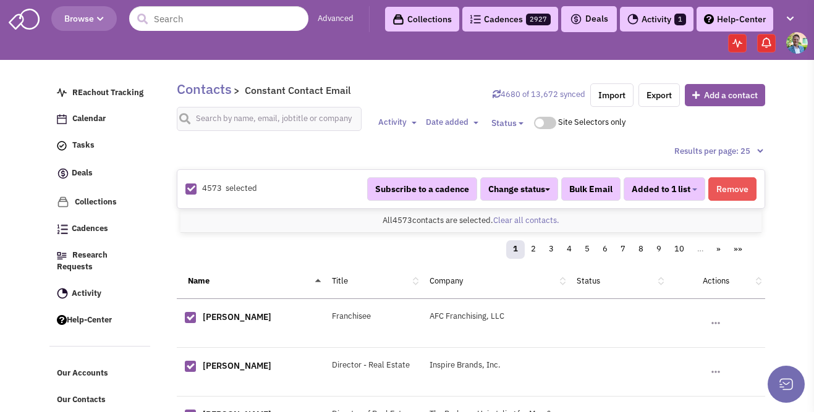
checkbox input "false"
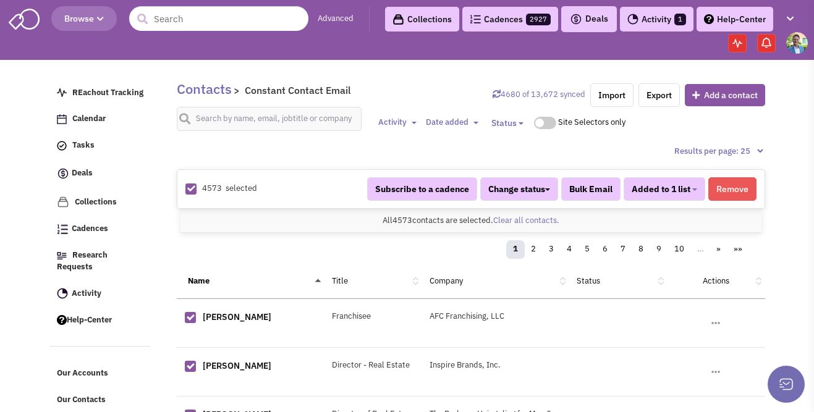
checkbox input "false"
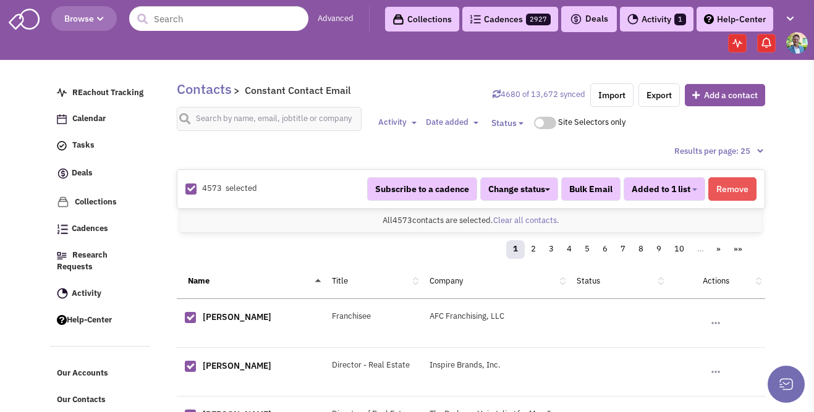
checkbox input "false"
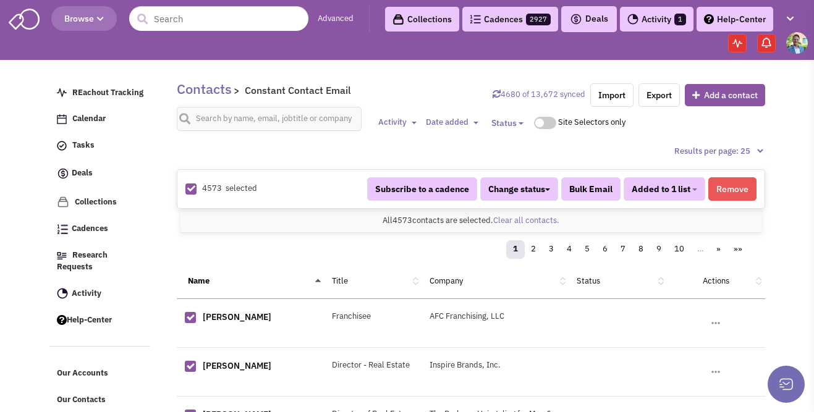
checkbox input "false"
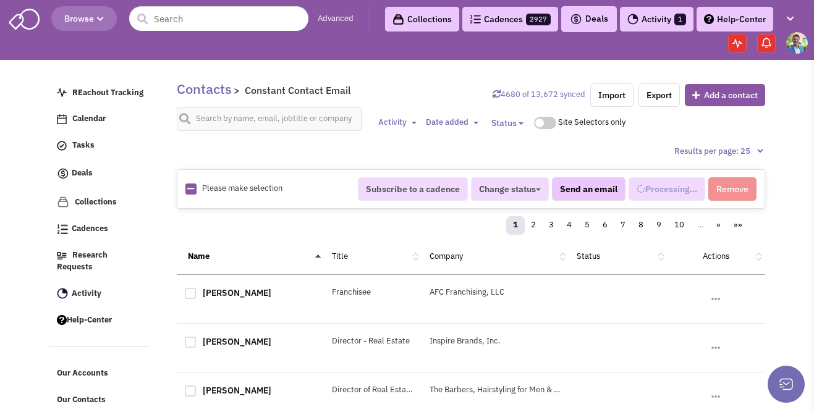
select select
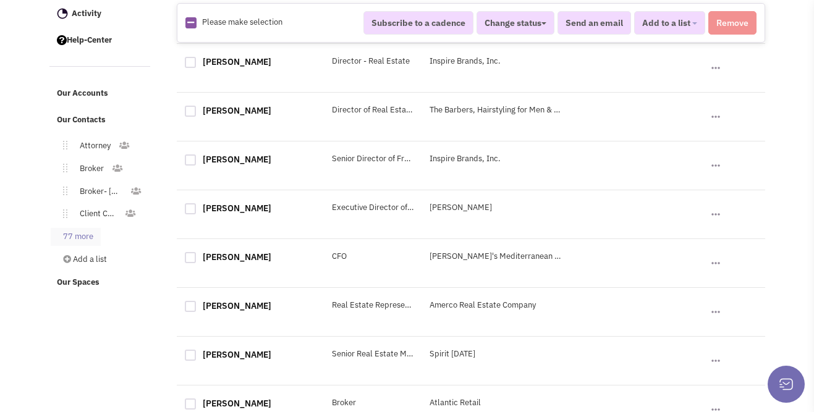
click at [73, 228] on link "77 more" at bounding box center [76, 237] width 50 height 18
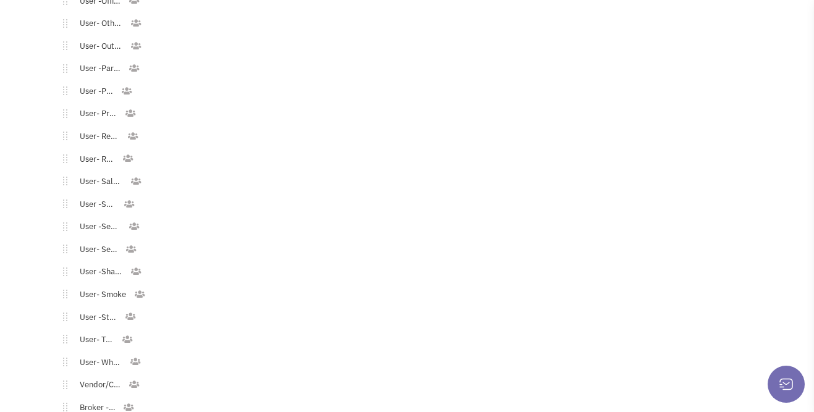
scroll to position [1894, 0]
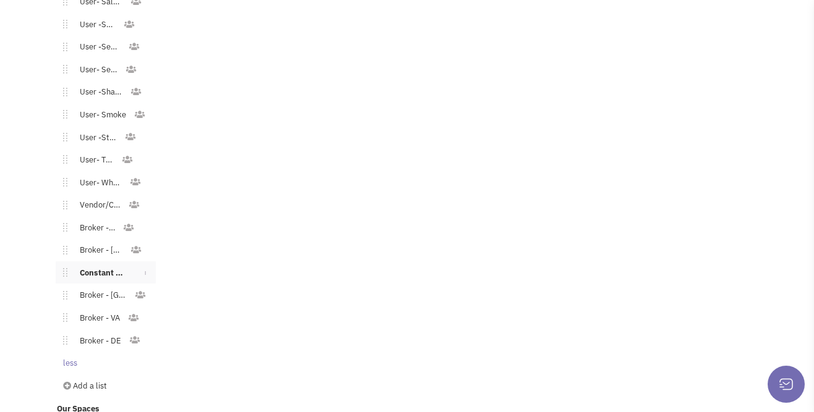
click at [148, 261] on button "Toggle Dropdown" at bounding box center [145, 272] width 20 height 22
click at [107, 308] on link "Delete list" at bounding box center [106, 315] width 98 height 15
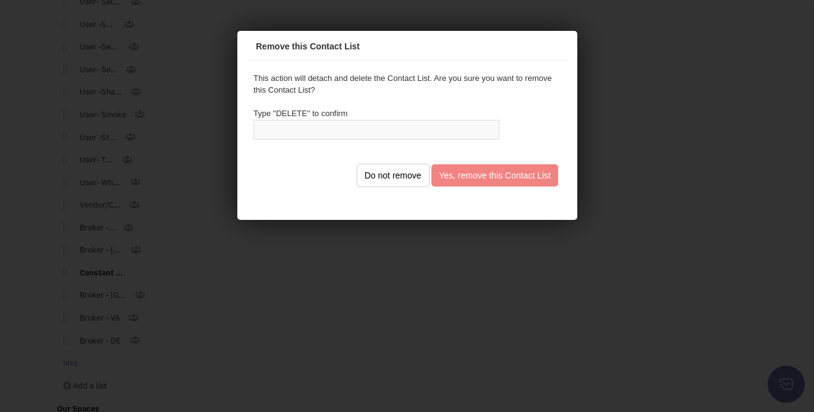
scroll to position [0, 0]
click at [387, 134] on input "text" at bounding box center [374, 128] width 246 height 20
type input "DELETE"
click at [449, 167] on button "Yes, remove this Contact List" at bounding box center [492, 174] width 127 height 22
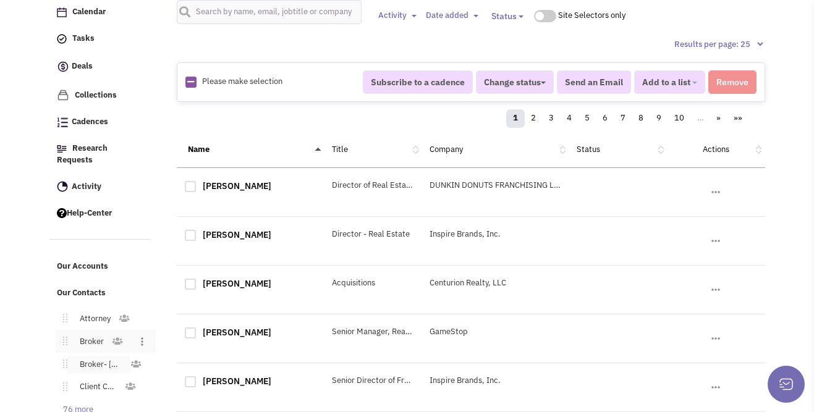
scroll to position [155, 0]
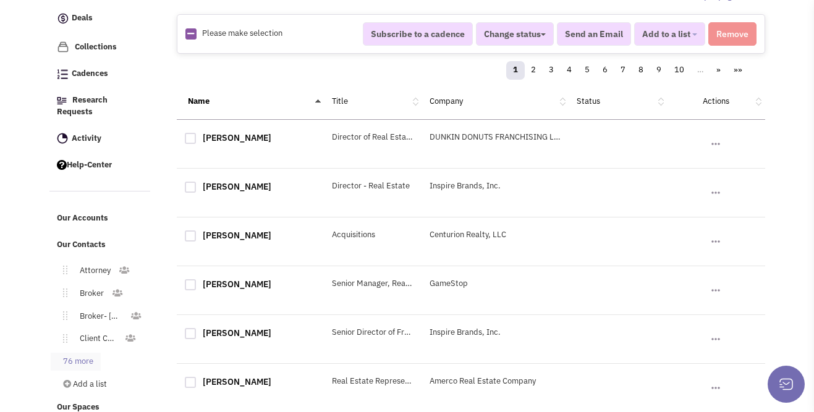
click at [87, 353] on link "76 more" at bounding box center [76, 362] width 50 height 18
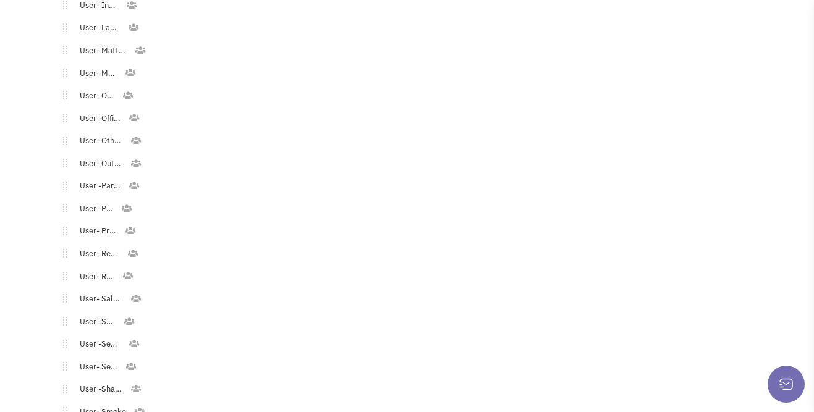
scroll to position [1871, 0]
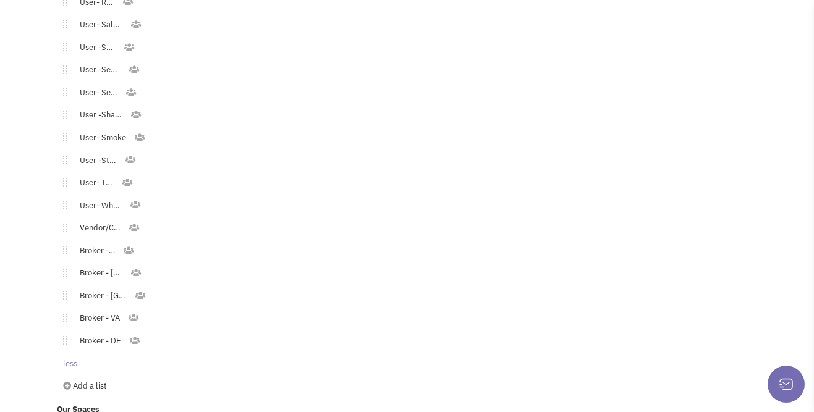
click at [88, 378] on link "Add a list" at bounding box center [100, 387] width 98 height 18
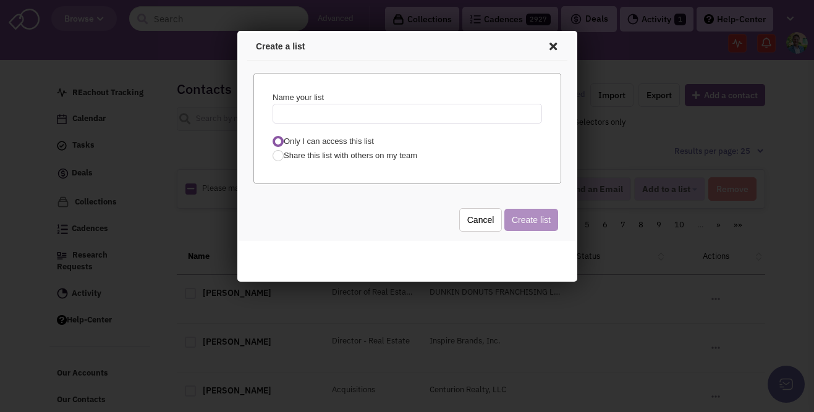
click at [328, 105] on input "text" at bounding box center [404, 112] width 269 height 20
type input "Constant Contact Email"
click at [526, 216] on button "Create list" at bounding box center [529, 218] width 54 height 22
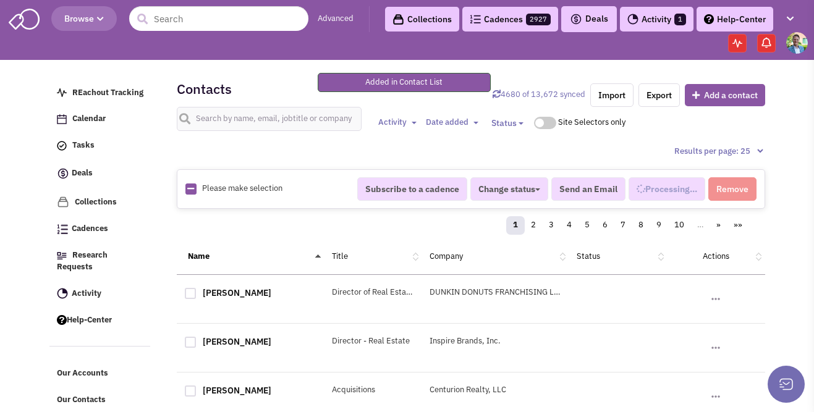
select select
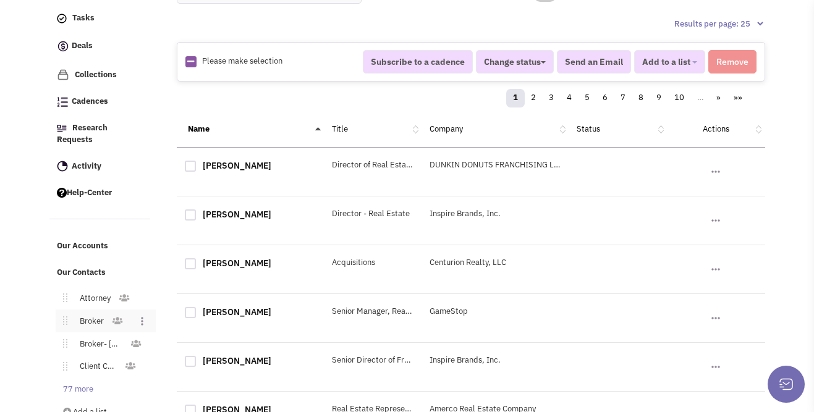
scroll to position [166, 0]
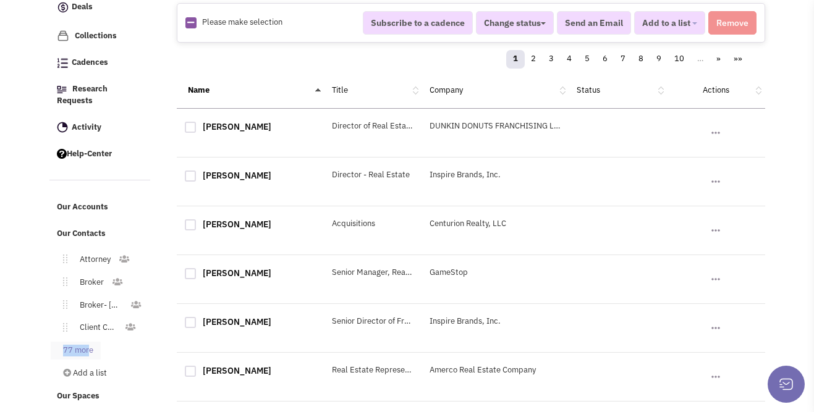
click at [90, 342] on link "77 more" at bounding box center [76, 351] width 50 height 18
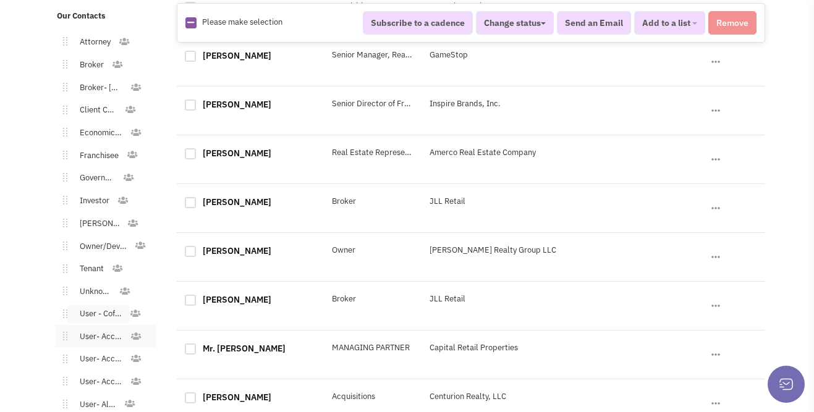
scroll to position [376, 0]
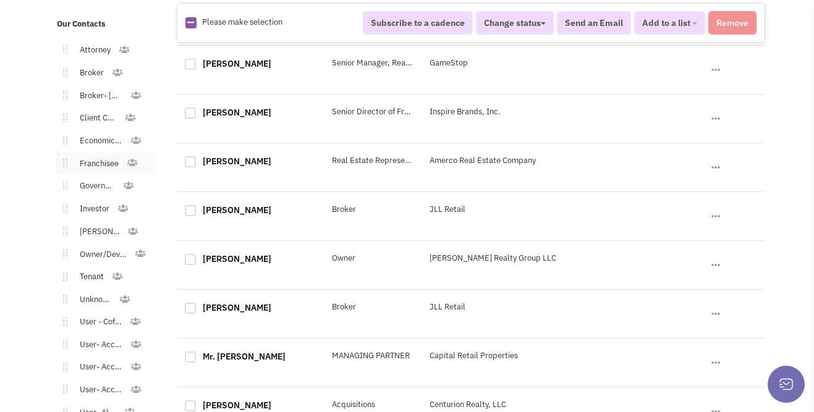
click at [93, 155] on link "Franchisee" at bounding box center [96, 164] width 59 height 18
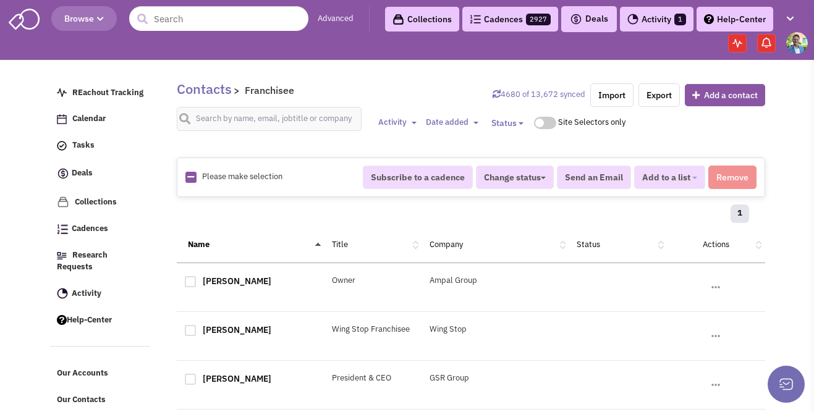
click at [188, 179] on icon at bounding box center [190, 177] width 7 height 8
checkbox input "true"
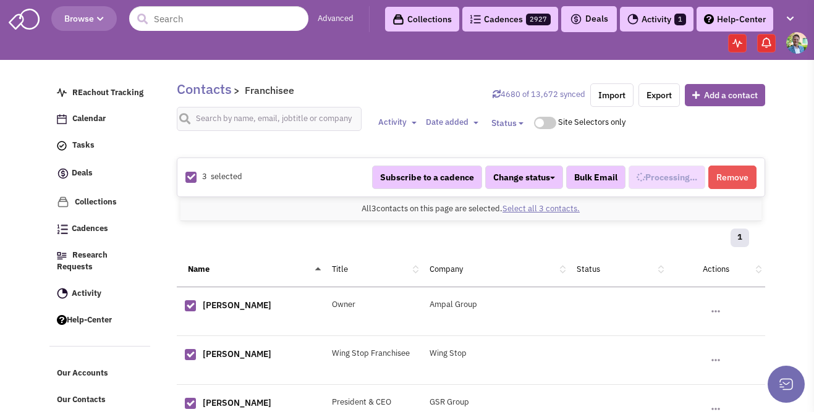
scroll to position [64, 0]
select select "531"
click at [648, 179] on span "Added to 1 list" at bounding box center [661, 177] width 59 height 11
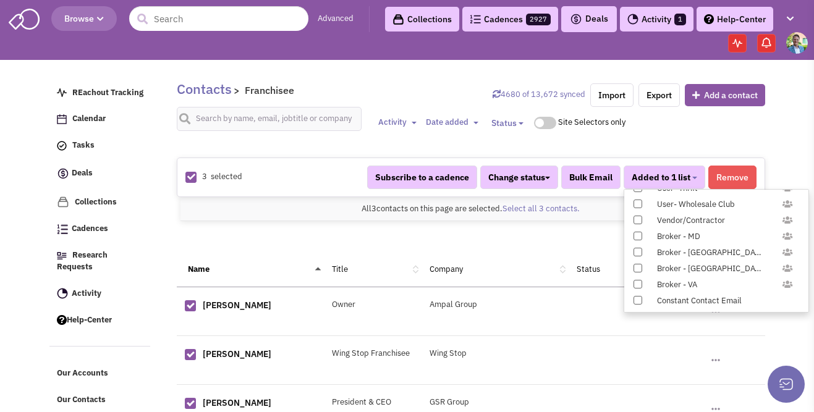
scroll to position [1226, 0]
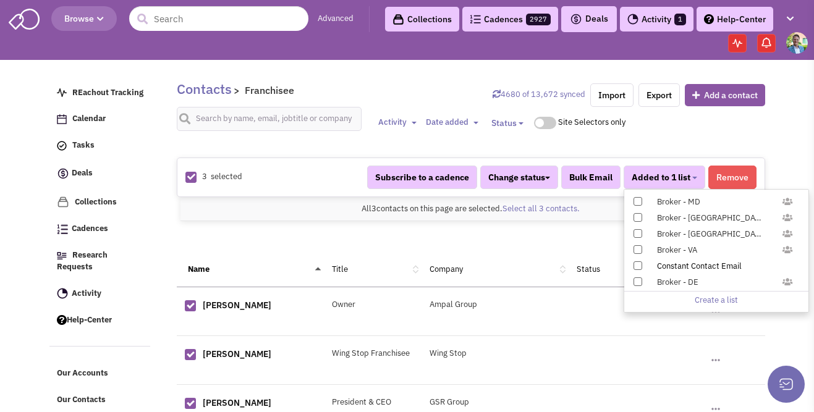
click at [636, 265] on span at bounding box center [637, 265] width 9 height 9
click at [637, 263] on input "Constant Contact Email" at bounding box center [637, 263] width 0 height 0
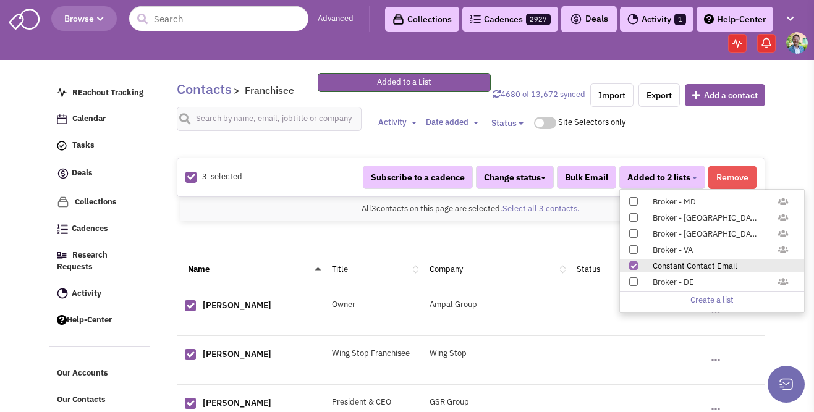
click at [698, 130] on div "Activity Toggle Dropdown Any activity No activity Between and Apply filter" at bounding box center [571, 123] width 403 height 32
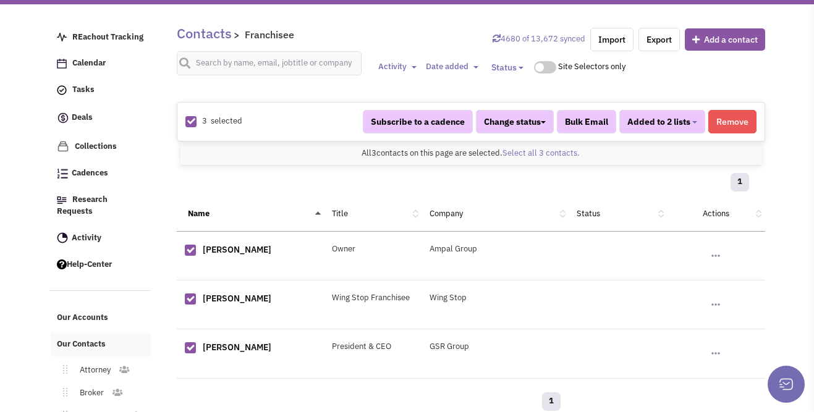
scroll to position [153, 0]
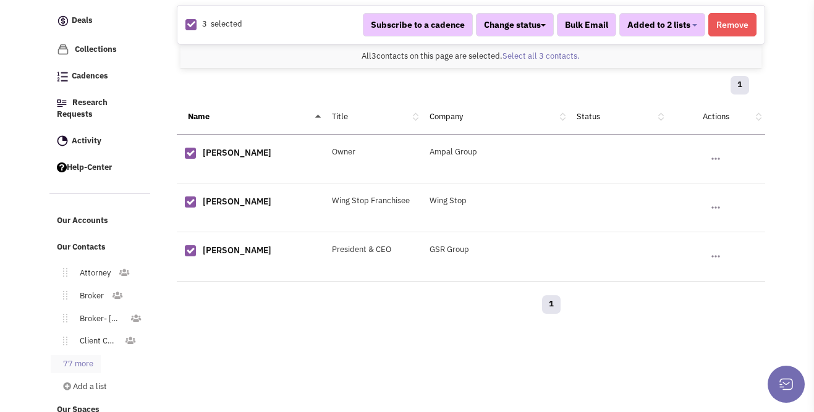
click at [91, 355] on link "77 more" at bounding box center [76, 364] width 50 height 18
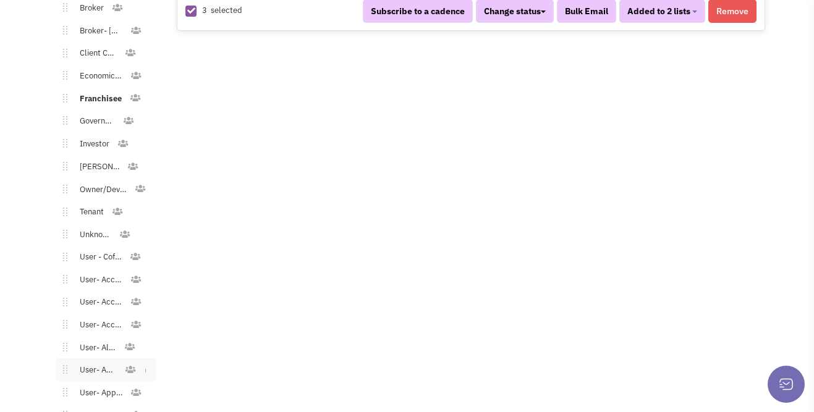
scroll to position [433, 0]
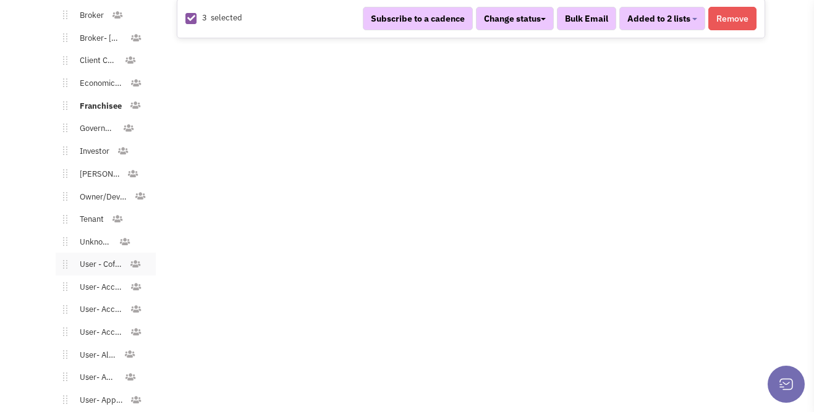
click at [110, 256] on link "User - Coffee/Donuts" at bounding box center [98, 265] width 62 height 18
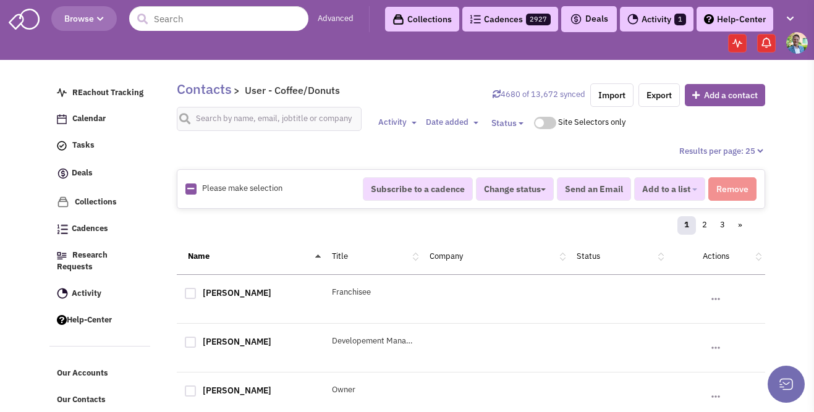
click at [195, 184] on img at bounding box center [190, 189] width 11 height 11
click at [195, 186] on img at bounding box center [190, 189] width 11 height 11
click at [189, 188] on icon at bounding box center [190, 189] width 7 height 8
checkbox input "true"
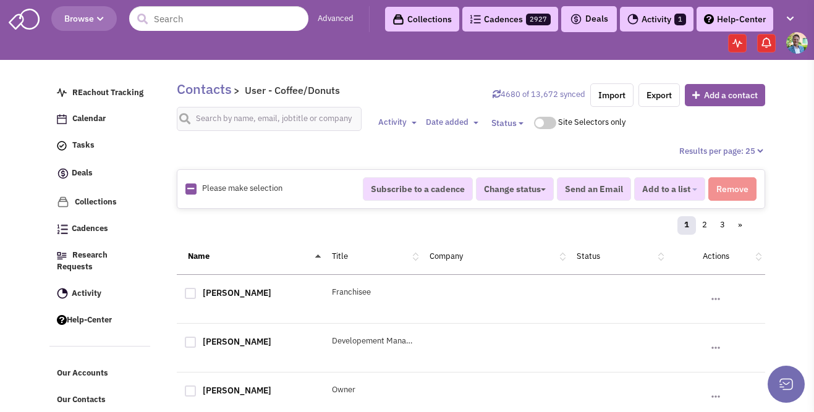
checkbox input "true"
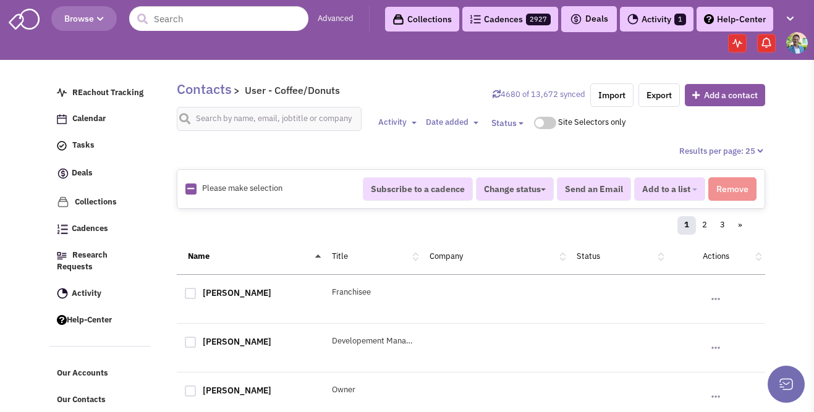
checkbox input "true"
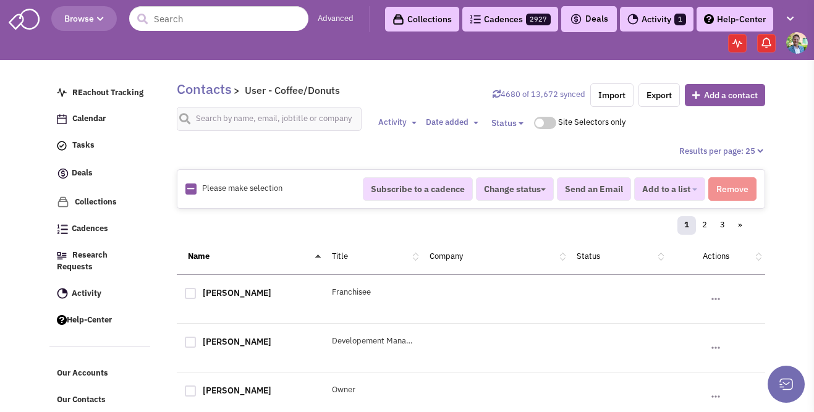
checkbox input "true"
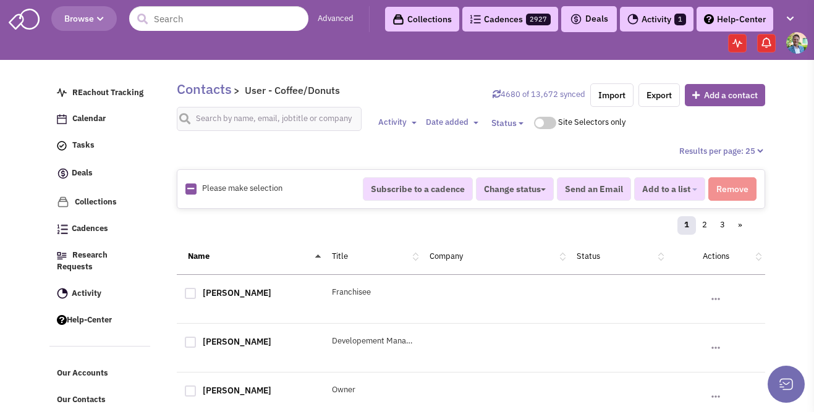
checkbox input "true"
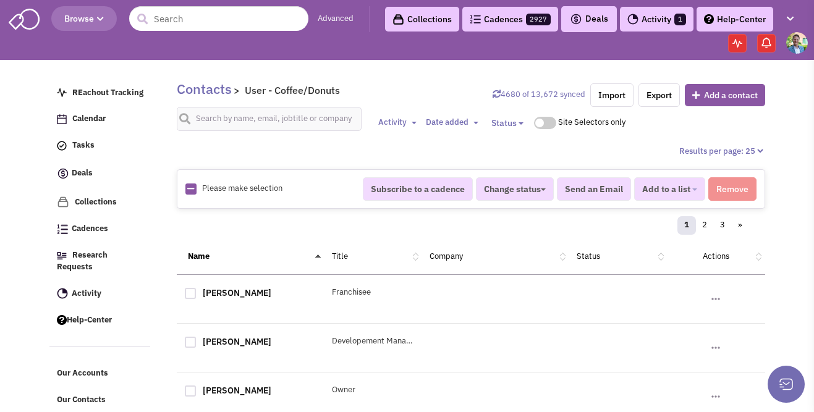
checkbox input "true"
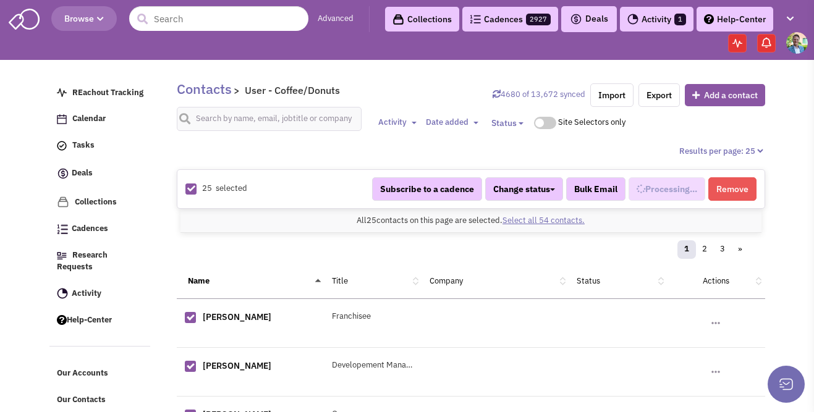
click at [538, 219] on link "Select all 54 contacts." at bounding box center [543, 220] width 82 height 11
select select "568"
click at [633, 189] on span "Added to 1 list" at bounding box center [661, 189] width 59 height 11
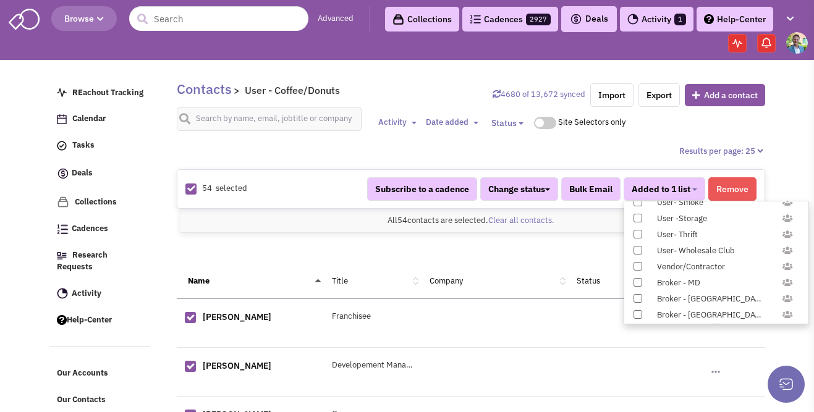
scroll to position [1226, 0]
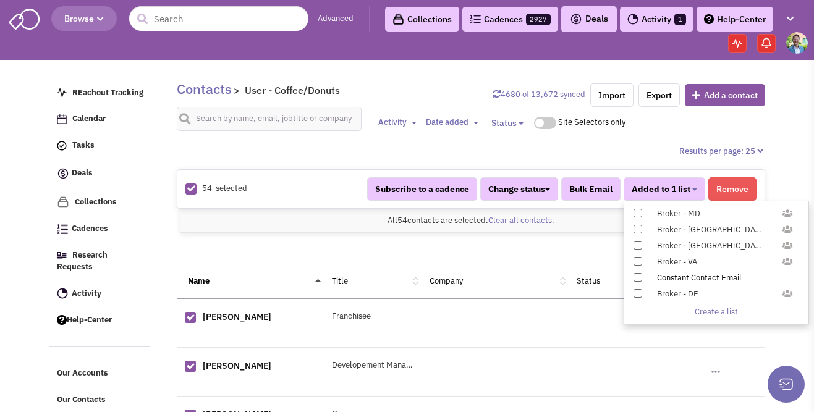
click at [638, 276] on span at bounding box center [637, 277] width 9 height 9
click at [637, 275] on input "Constant Contact Email" at bounding box center [637, 275] width 0 height 0
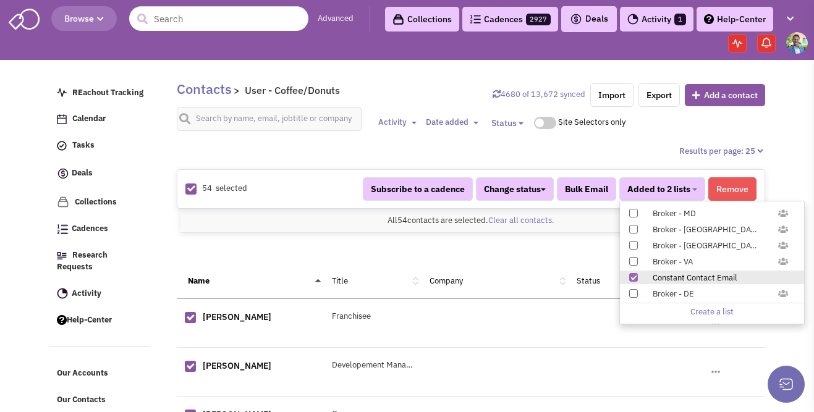
click at [543, 246] on div "1 2 3 »" at bounding box center [471, 251] width 572 height 25
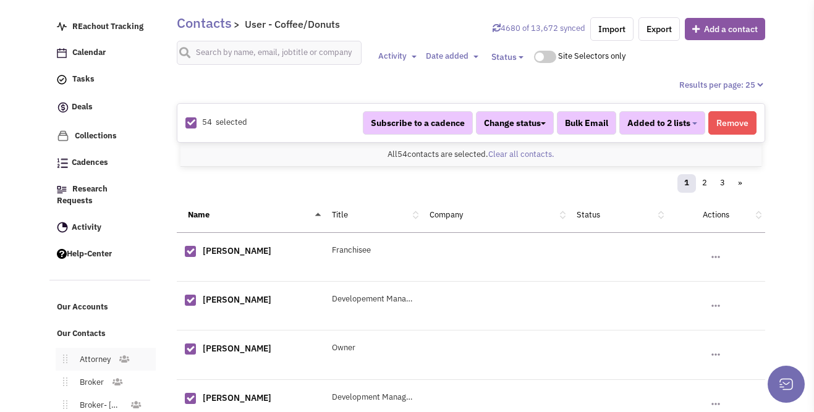
scroll to position [138, 0]
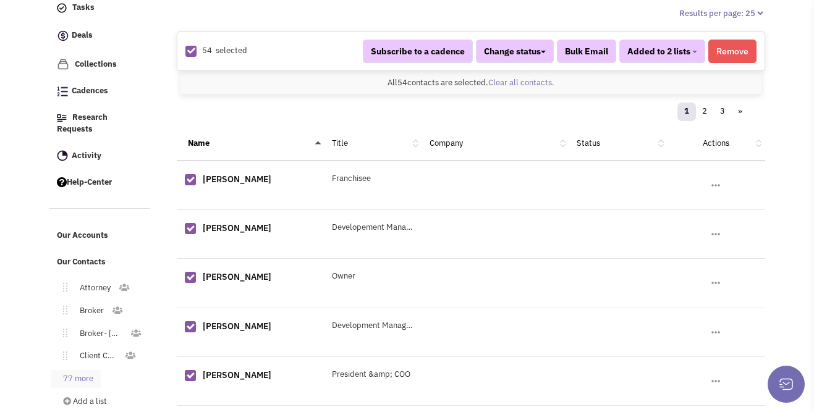
click at [85, 370] on link "77 more" at bounding box center [76, 379] width 50 height 18
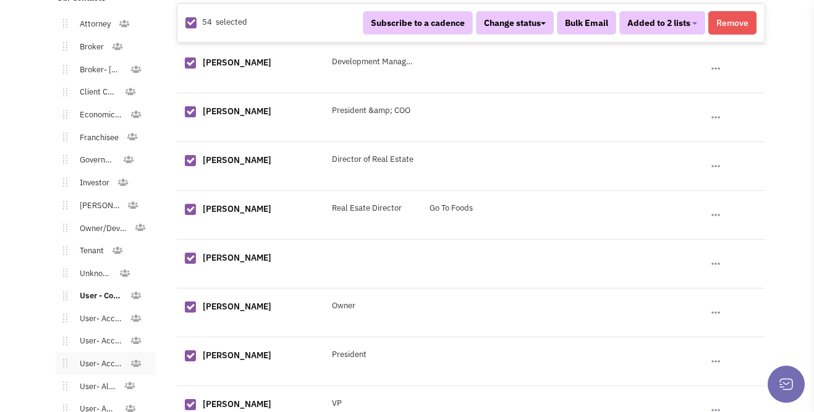
scroll to position [418, 0]
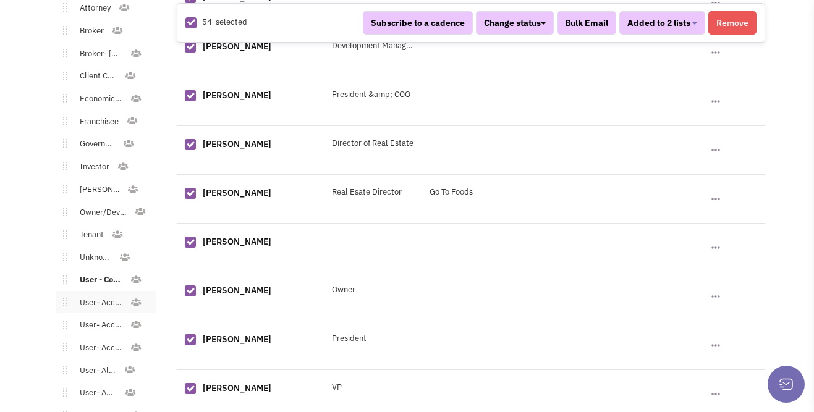
click at [99, 294] on link "User- Accessories - General" at bounding box center [98, 303] width 62 height 18
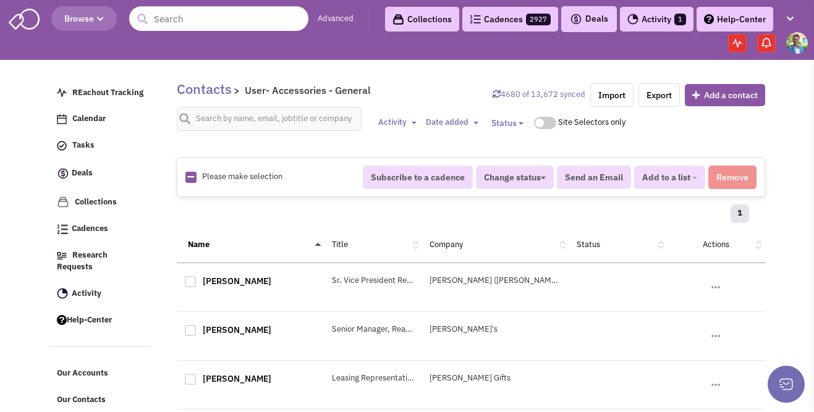
click at [194, 174] on img at bounding box center [190, 177] width 11 height 11
click at [192, 174] on icon at bounding box center [190, 177] width 7 height 8
checkbox input "true"
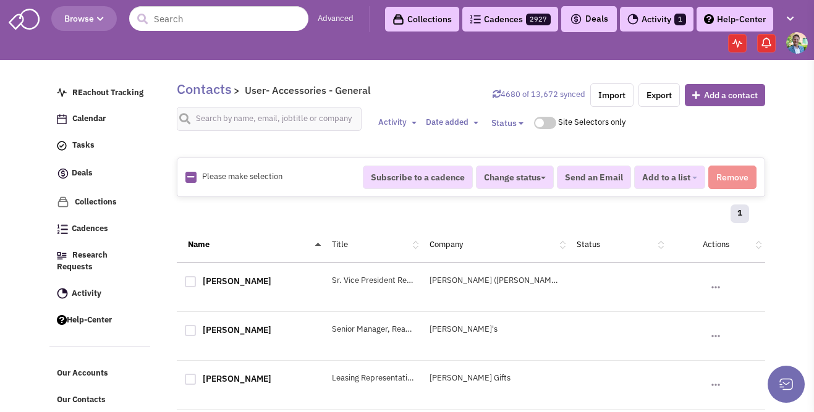
checkbox input "true"
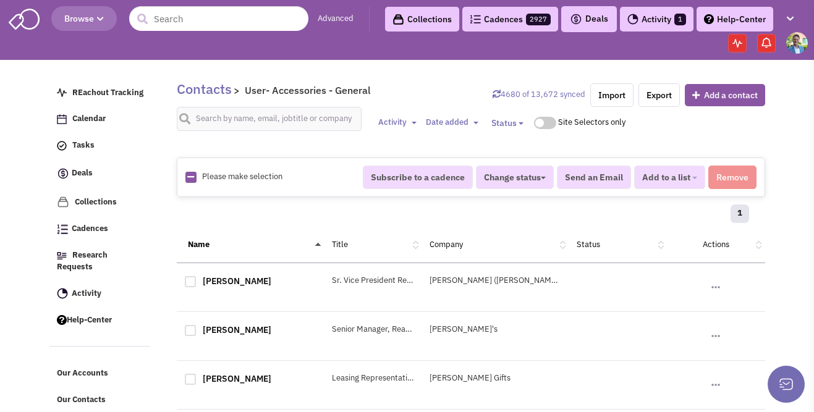
checkbox input "true"
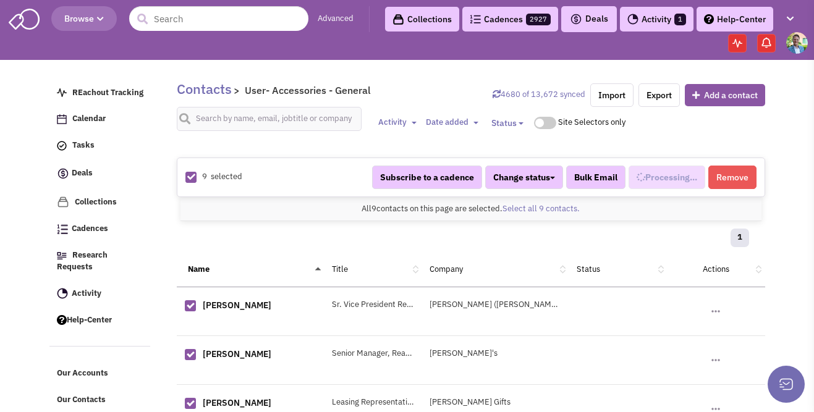
scroll to position [158, 0]
select select "544"
click at [673, 175] on span "Added to 1 list" at bounding box center [661, 177] width 59 height 11
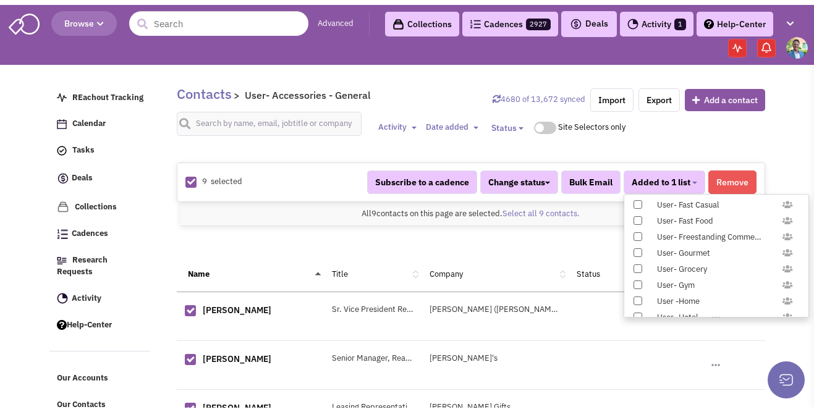
scroll to position [1226, 0]
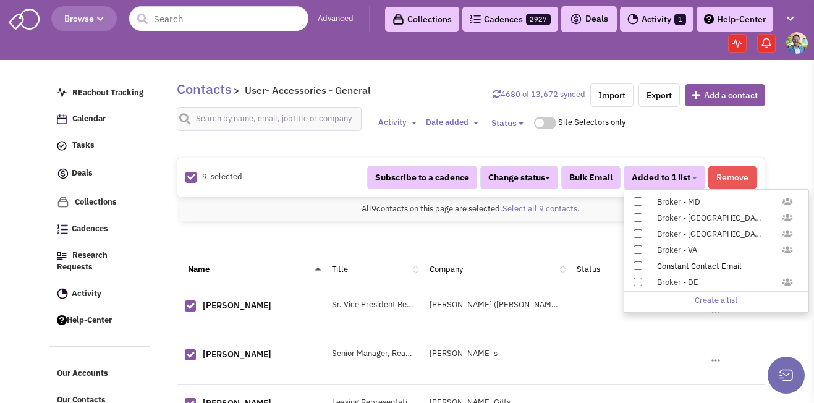
click at [635, 267] on span at bounding box center [637, 265] width 9 height 9
click at [637, 263] on input "Constant Contact Email" at bounding box center [637, 263] width 0 height 0
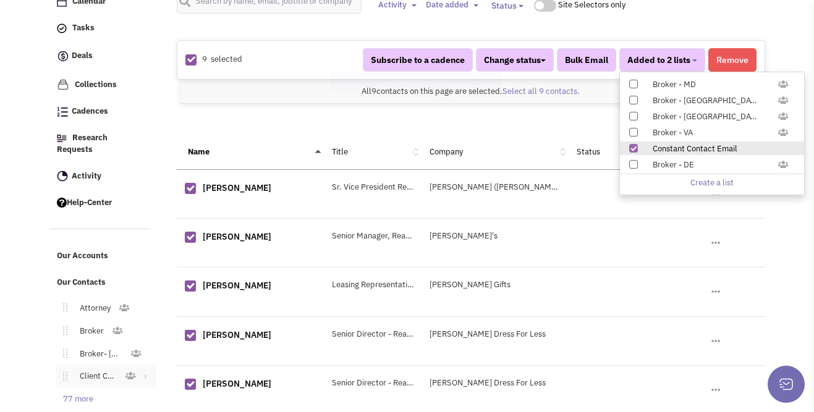
scroll to position [214, 0]
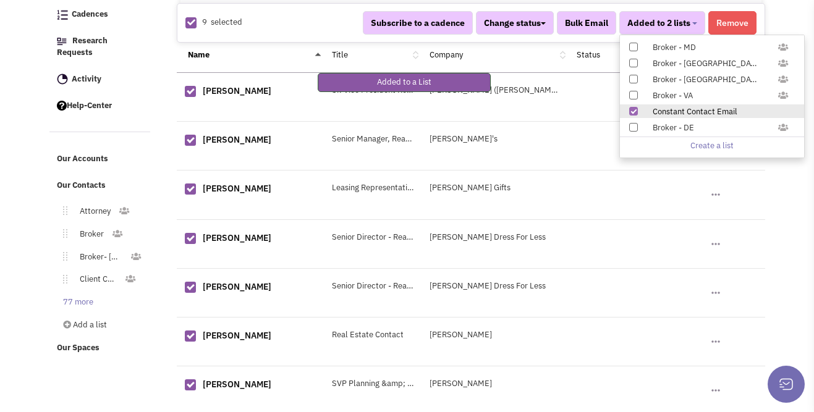
click at [85, 290] on li "77 more" at bounding box center [99, 301] width 100 height 23
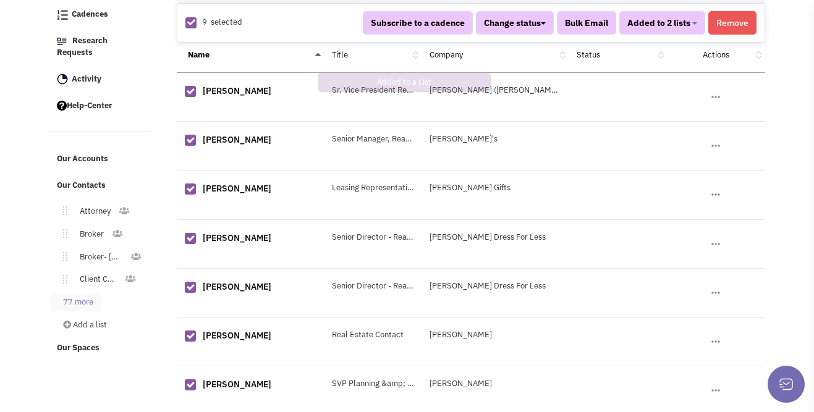
click at [85, 294] on link "77 more" at bounding box center [76, 303] width 50 height 18
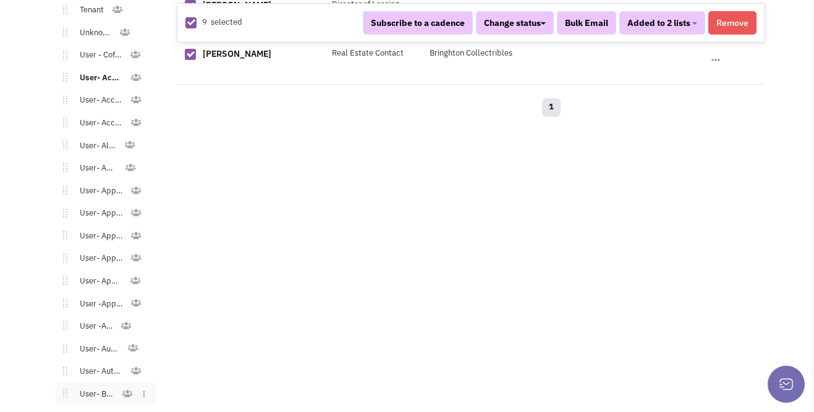
scroll to position [627, 0]
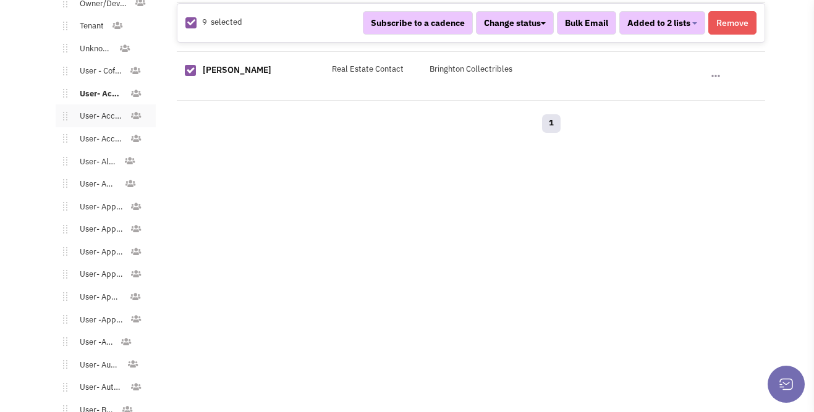
click at [96, 108] on link "User- Accessories - Jewelry" at bounding box center [98, 117] width 62 height 18
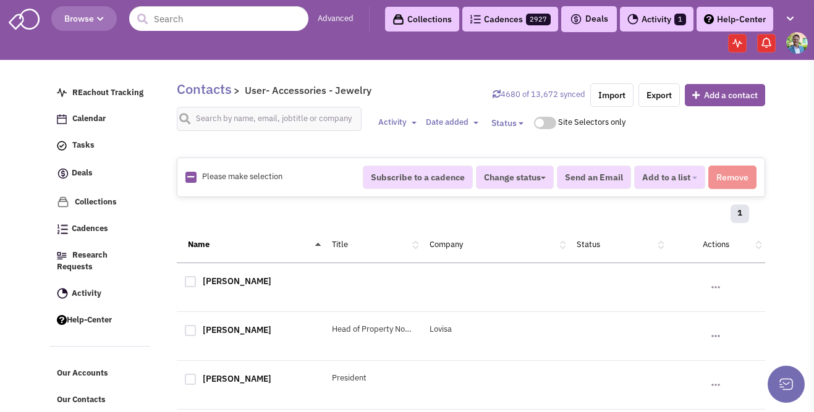
click at [192, 188] on div "Please make selection selected Subscribe to a cadence Change status Have not co…" at bounding box center [471, 178] width 588 height 40
click at [192, 175] on icon at bounding box center [190, 177] width 7 height 8
checkbox input "true"
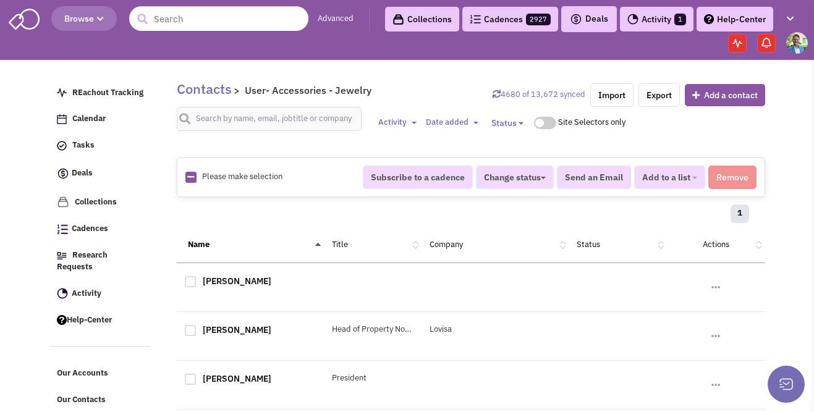
checkbox input "true"
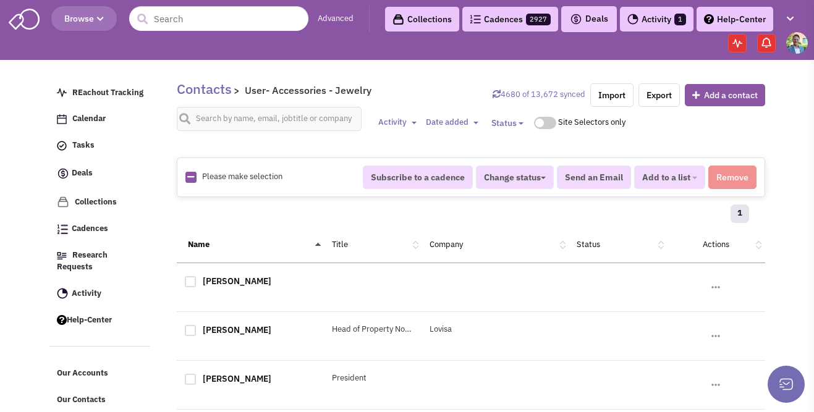
checkbox input "true"
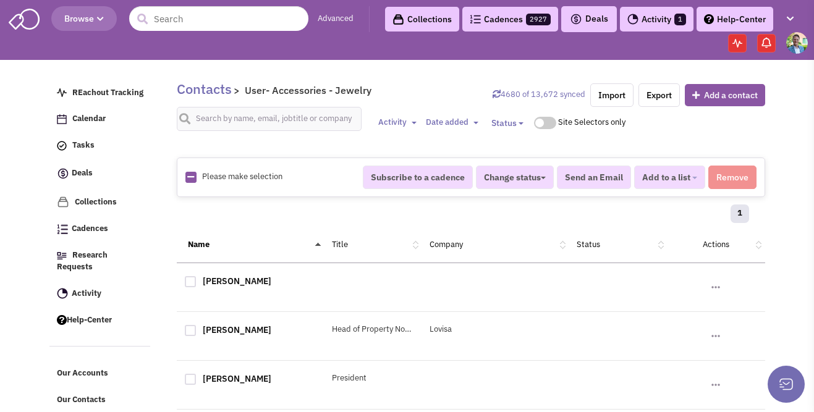
checkbox input "true"
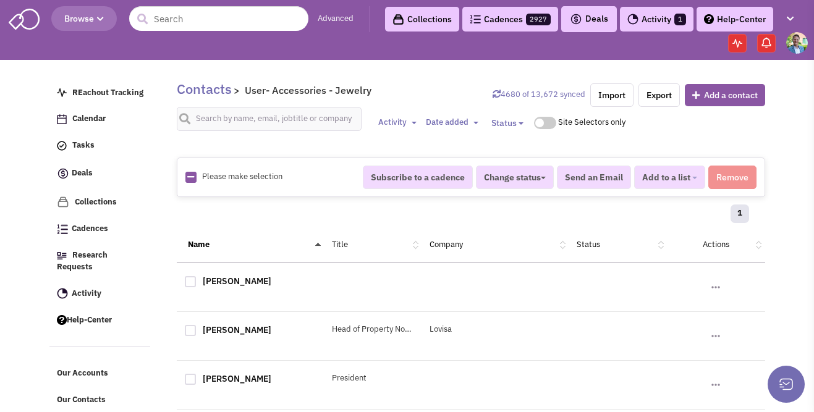
checkbox input "true"
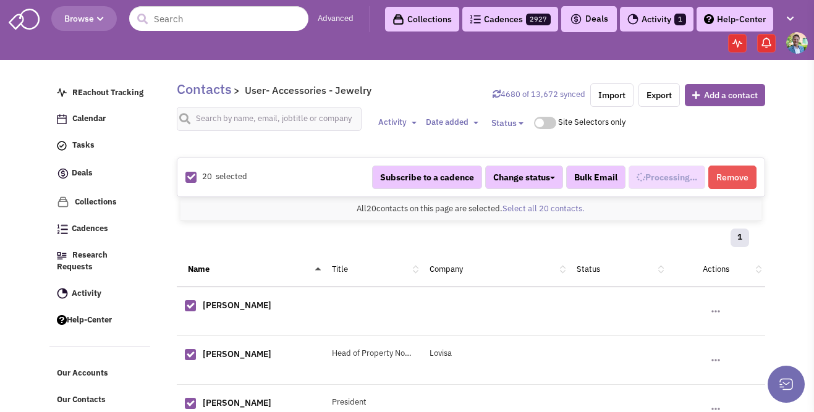
scroll to position [169, 0]
select select "538"
click at [696, 180] on button "Added to 1 list" at bounding box center [665, 177] width 82 height 23
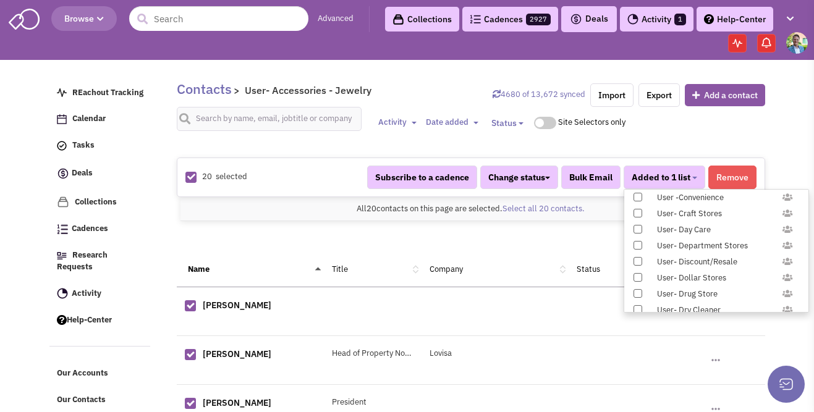
scroll to position [1226, 0]
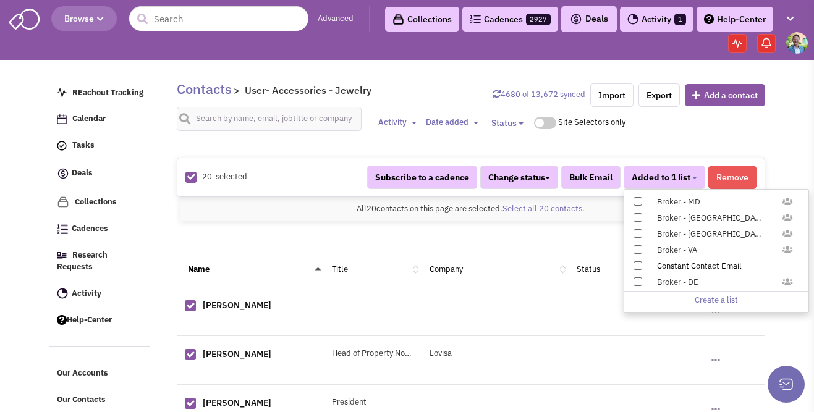
click at [640, 265] on span at bounding box center [637, 265] width 9 height 9
click at [637, 263] on input "Constant Contact Email" at bounding box center [637, 263] width 0 height 0
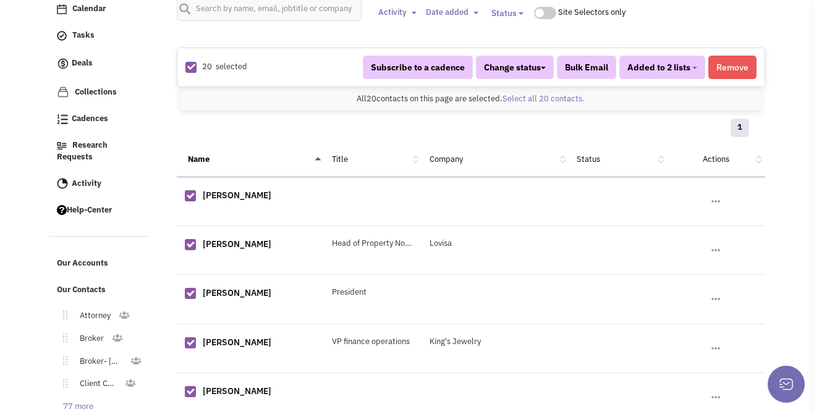
scroll to position [309, 0]
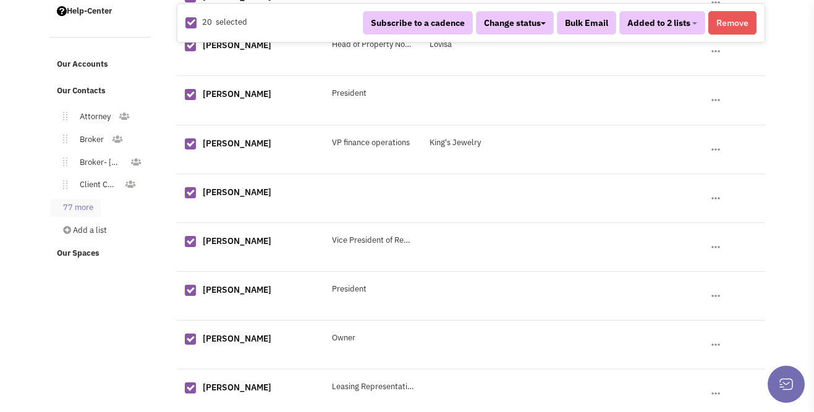
click at [80, 199] on link "77 more" at bounding box center [76, 208] width 50 height 18
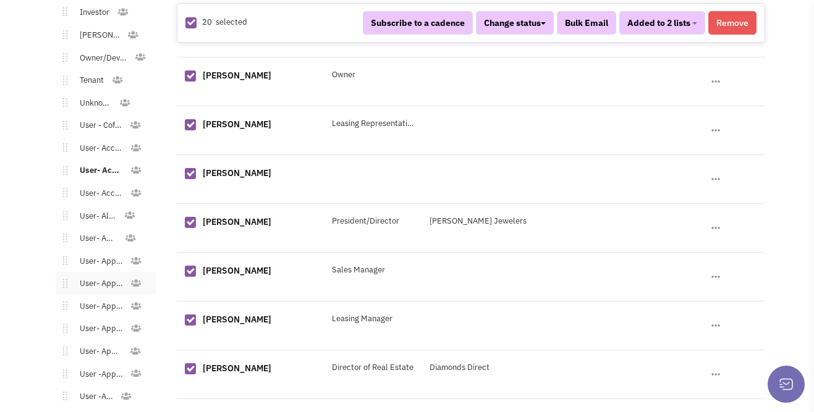
scroll to position [580, 0]
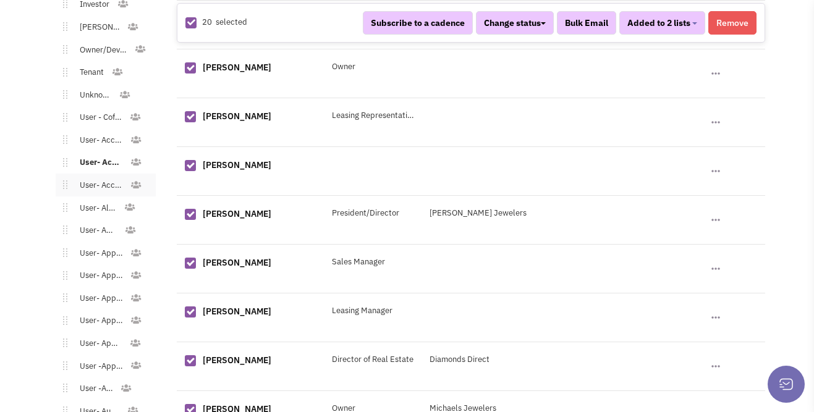
click at [107, 177] on link "User- Accessories - Shoes" at bounding box center [98, 186] width 62 height 18
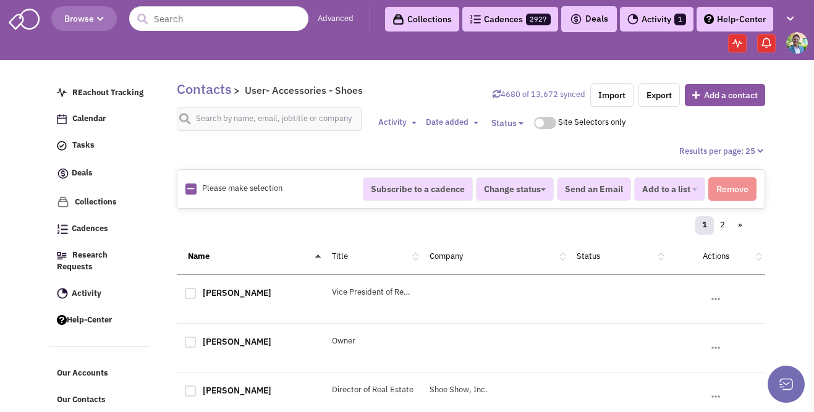
click at [190, 190] on icon at bounding box center [190, 189] width 7 height 8
checkbox input "true"
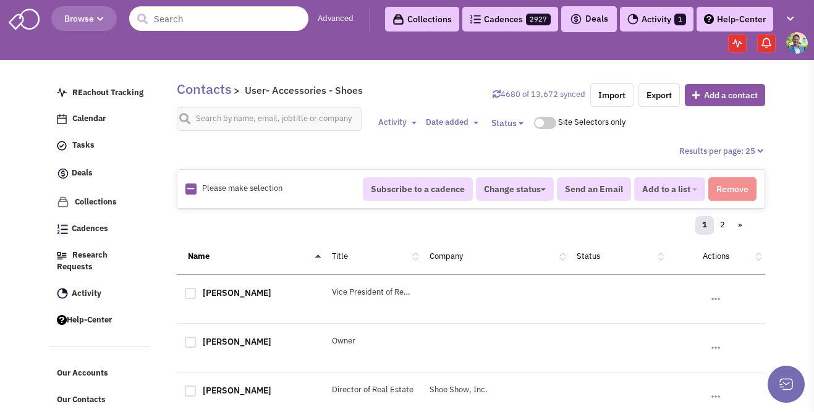
checkbox input "true"
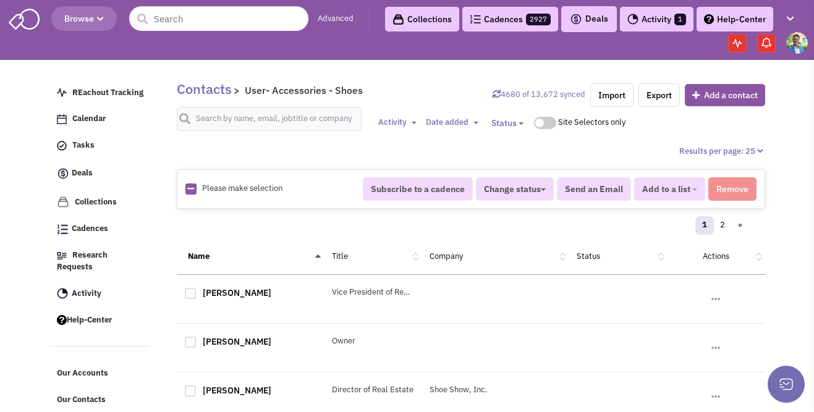
checkbox input "true"
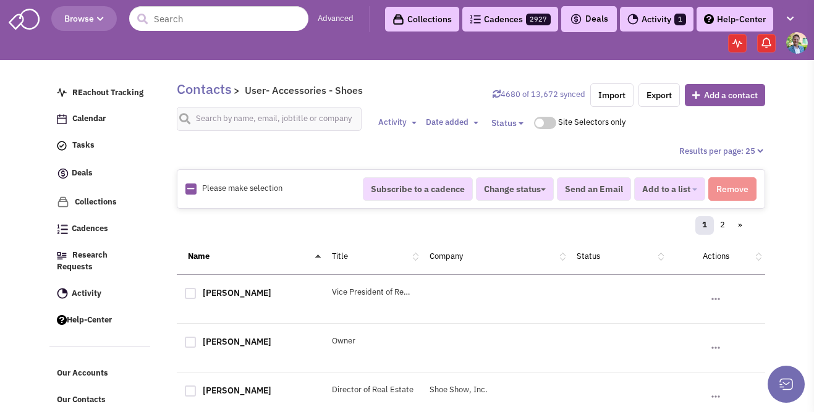
checkbox input "true"
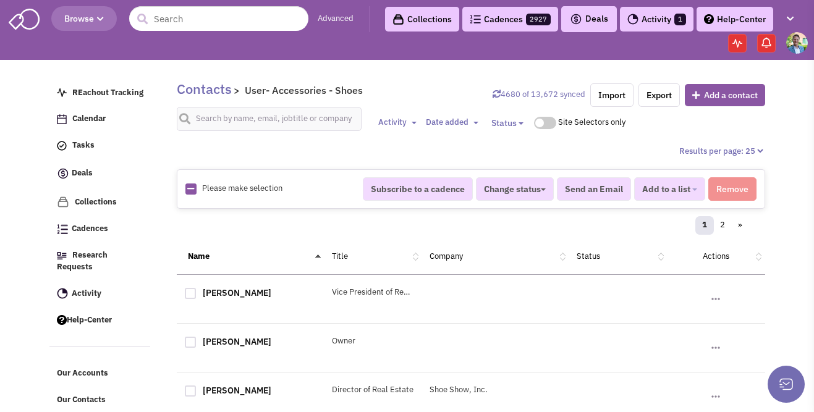
checkbox input "true"
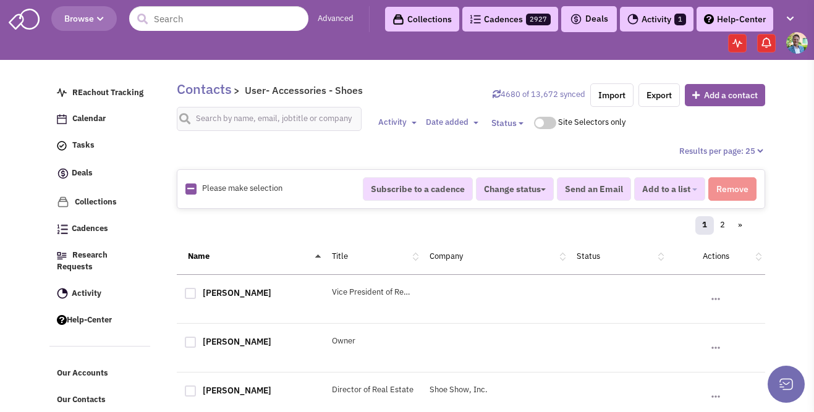
checkbox input "true"
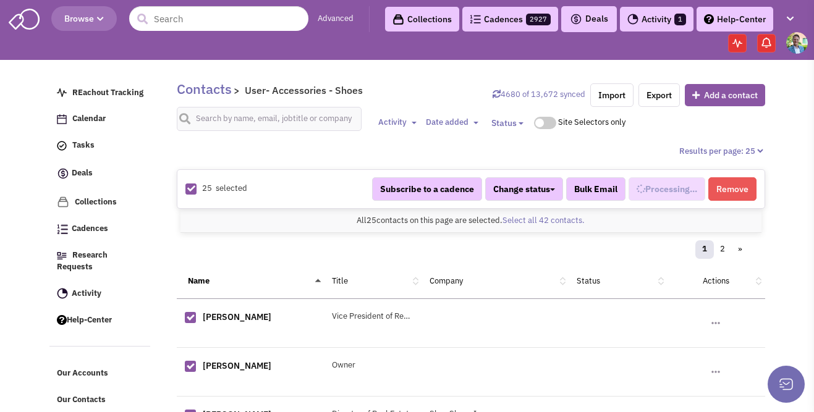
scroll to position [181, 0]
select select "539"
click at [559, 216] on link "Select all 42 contacts." at bounding box center [543, 220] width 82 height 11
select select "539"
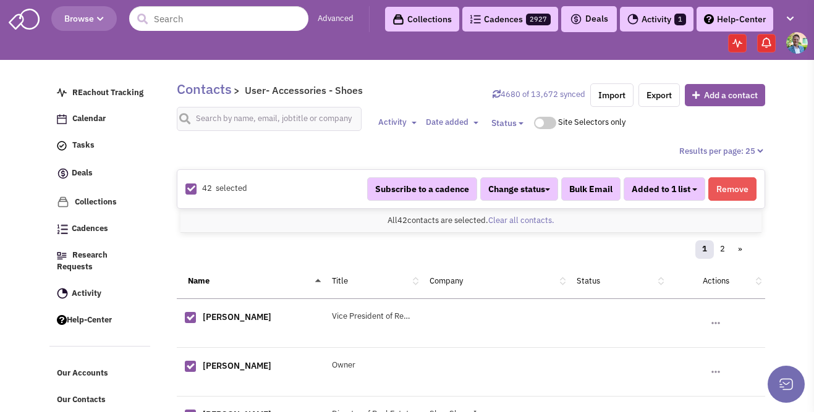
click at [644, 185] on span "Added to 1 list" at bounding box center [661, 189] width 59 height 11
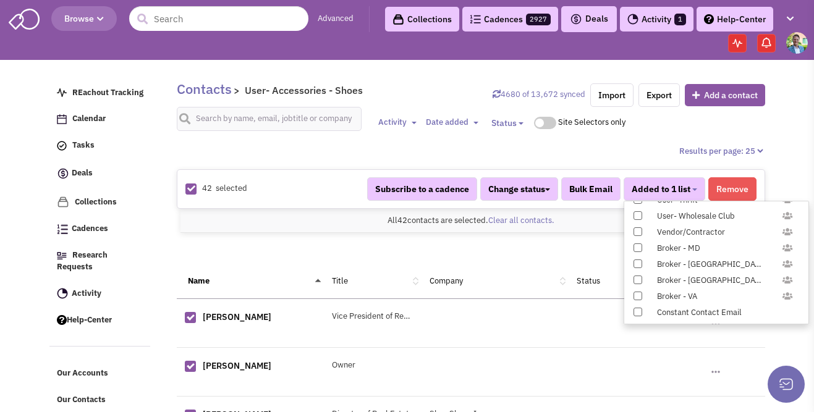
scroll to position [1226, 0]
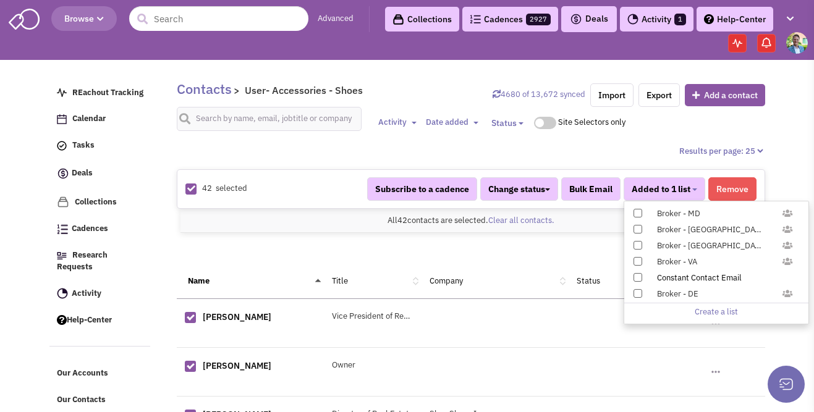
click at [680, 277] on div "Constant Contact Email" at bounding box center [722, 279] width 147 height 12
click at [637, 275] on input "Constant Contact Email" at bounding box center [637, 275] width 0 height 0
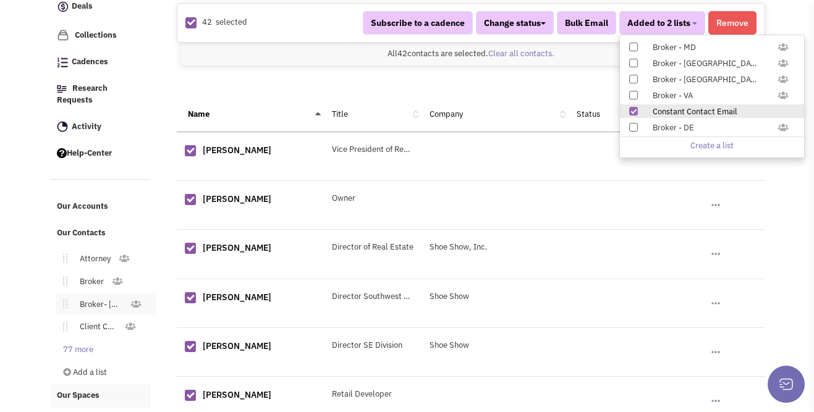
scroll to position [247, 0]
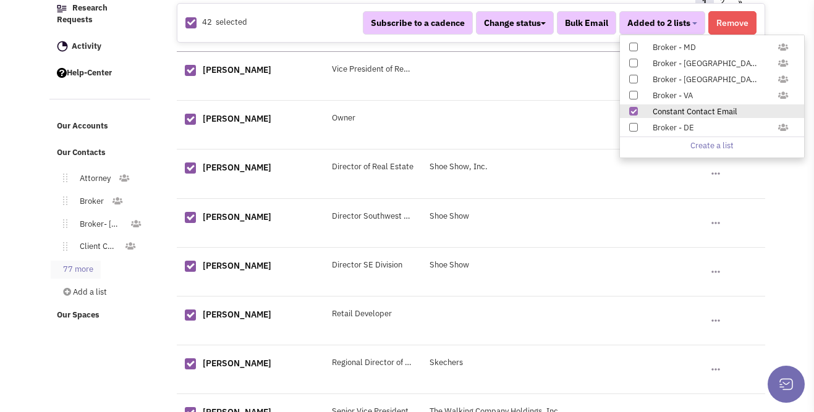
click at [82, 261] on link "77 more" at bounding box center [76, 270] width 50 height 18
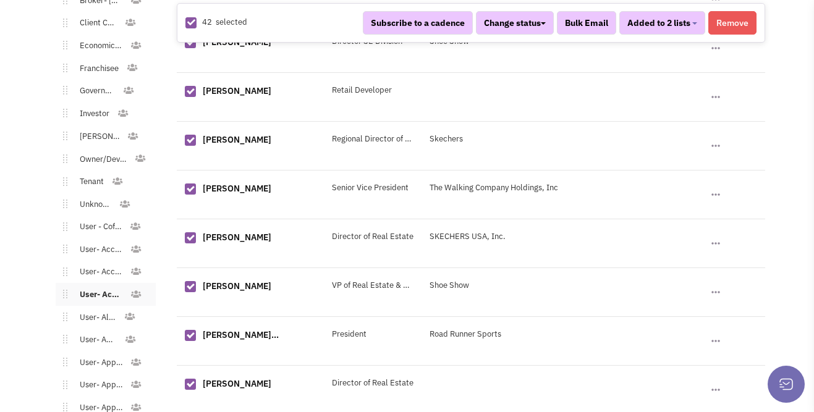
scroll to position [479, 0]
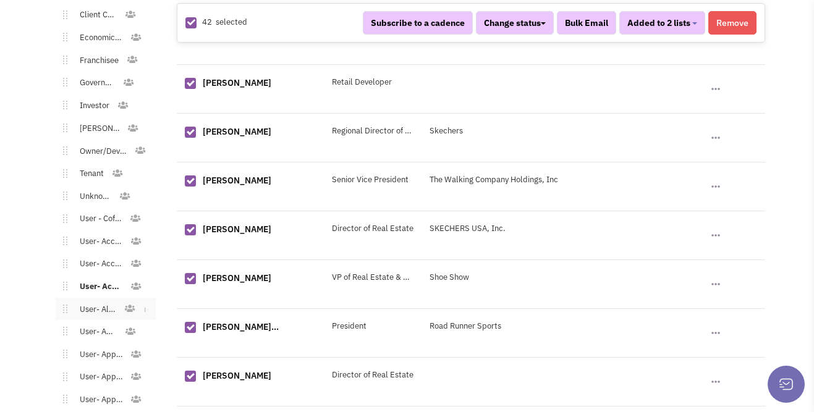
click at [104, 301] on link "User- Alcohol" at bounding box center [95, 310] width 57 height 18
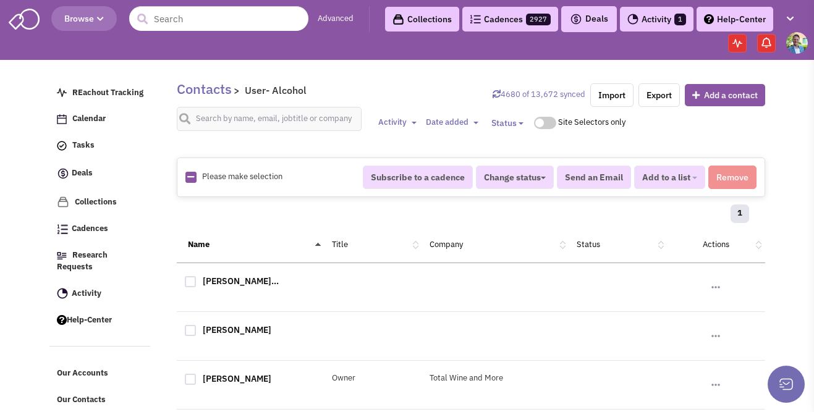
click at [180, 176] on div "Please make selection selected" at bounding box center [265, 177] width 177 height 12
click at [188, 177] on icon at bounding box center [190, 177] width 7 height 8
checkbox input "true"
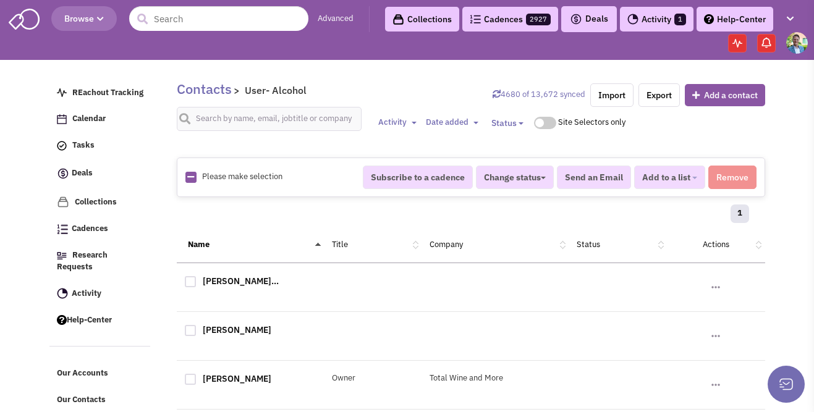
checkbox input "true"
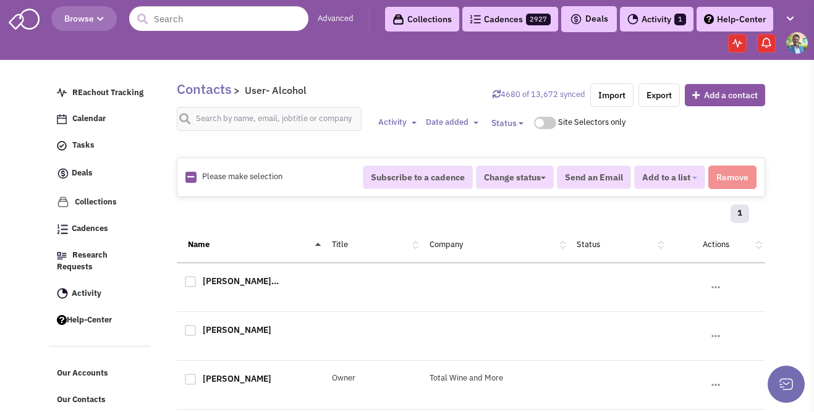
checkbox input "true"
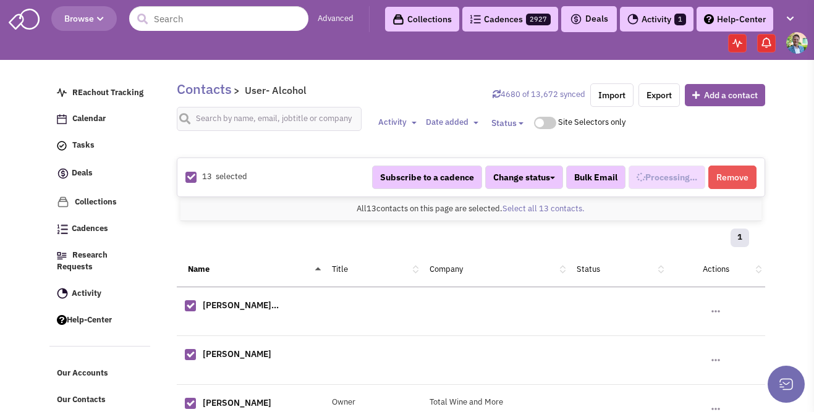
select select "547"
click at [675, 177] on span "Added to 1 list" at bounding box center [661, 177] width 59 height 11
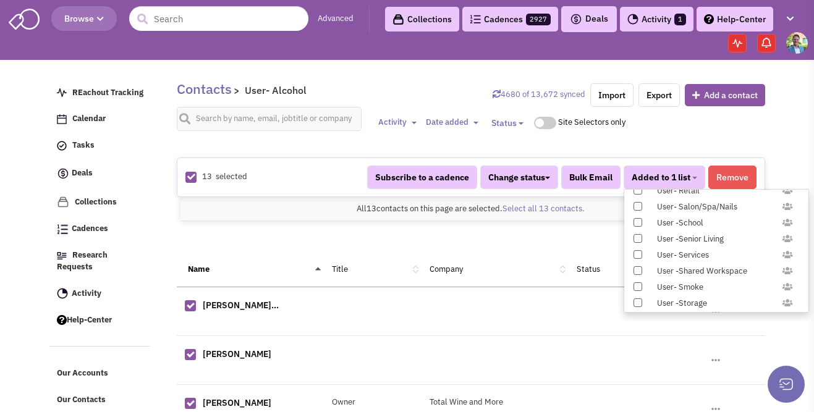
scroll to position [1226, 0]
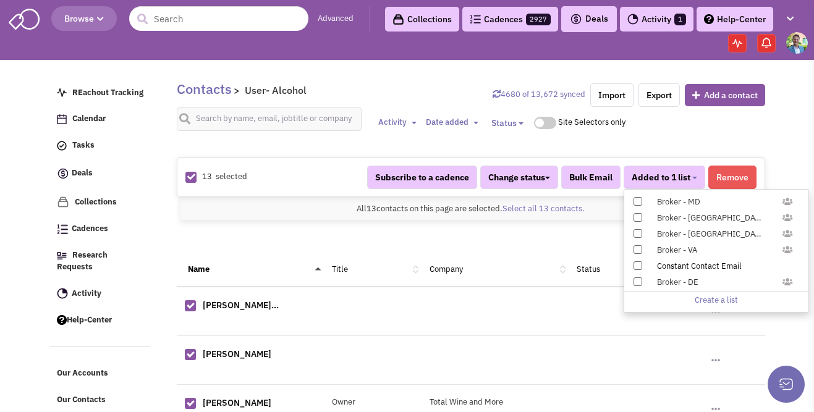
click at [663, 265] on div "Constant Contact Email" at bounding box center [722, 267] width 147 height 12
click at [637, 263] on input "Constant Contact Email" at bounding box center [637, 263] width 0 height 0
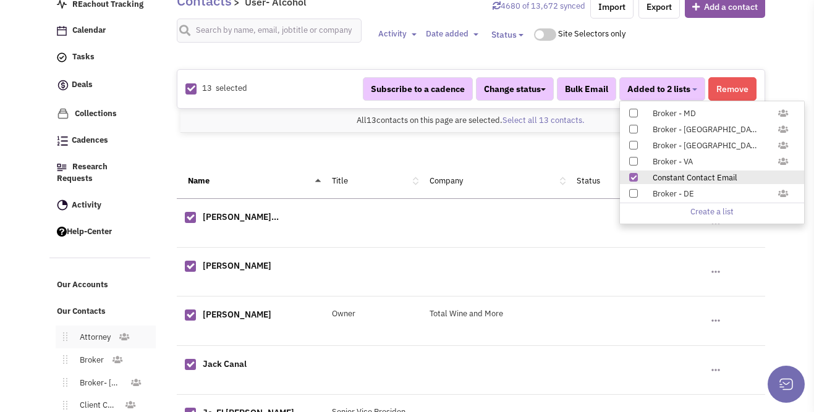
scroll to position [255, 0]
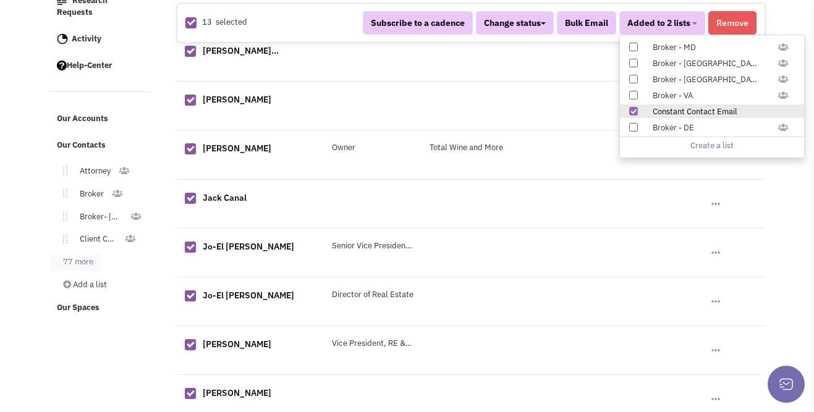
click at [83, 253] on link "77 more" at bounding box center [76, 262] width 50 height 18
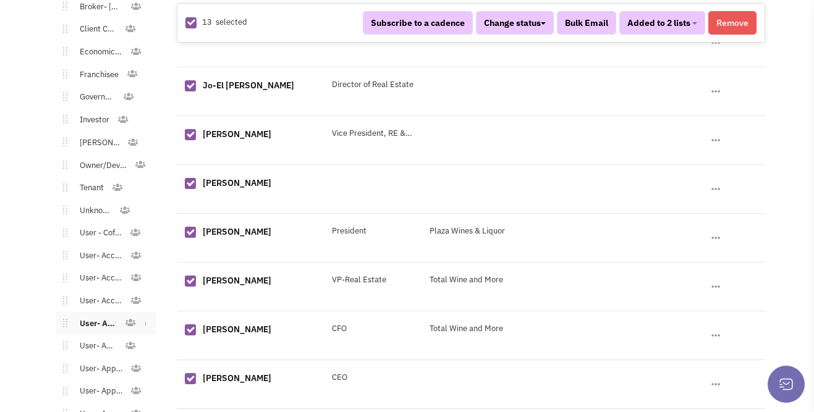
scroll to position [473, 0]
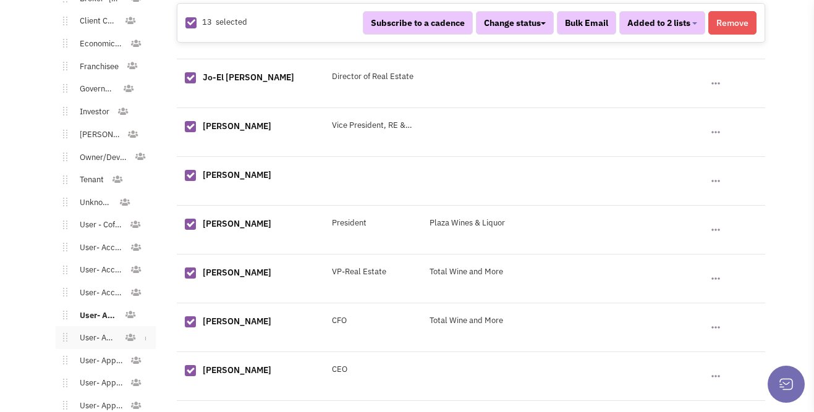
click at [92, 329] on link "User- Apparel" at bounding box center [95, 338] width 57 height 18
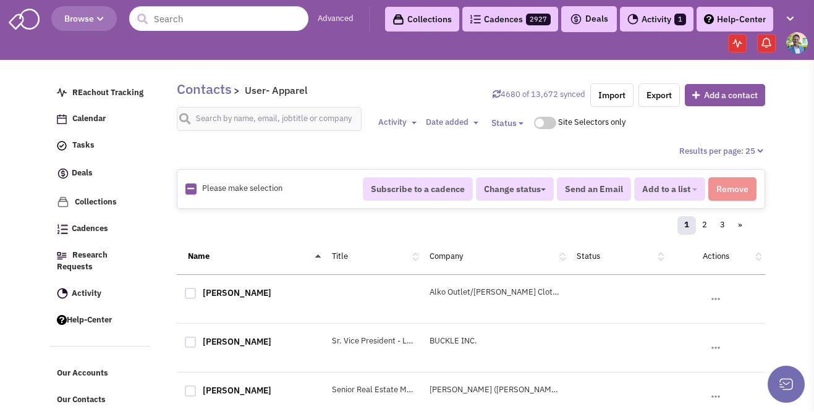
click at [192, 191] on icon at bounding box center [190, 189] width 7 height 8
checkbox input "true"
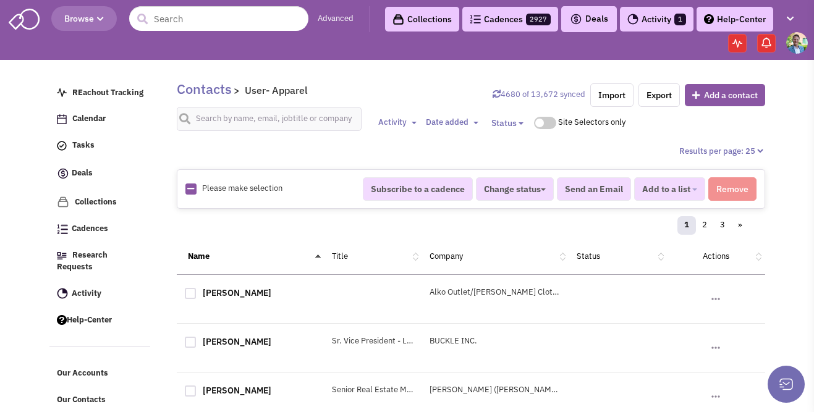
checkbox input "true"
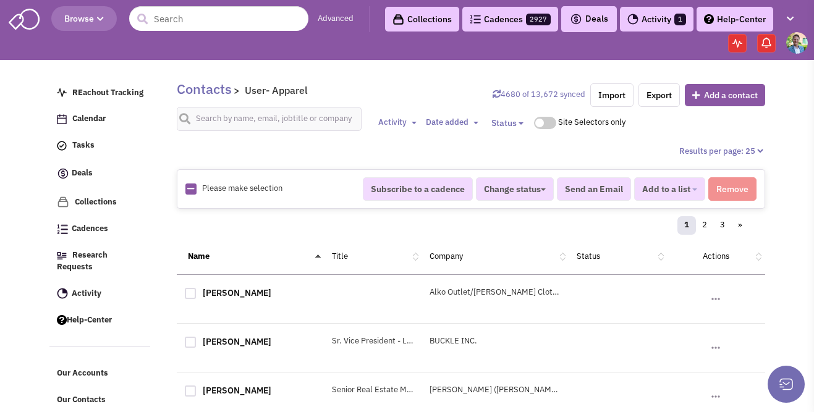
checkbox input "true"
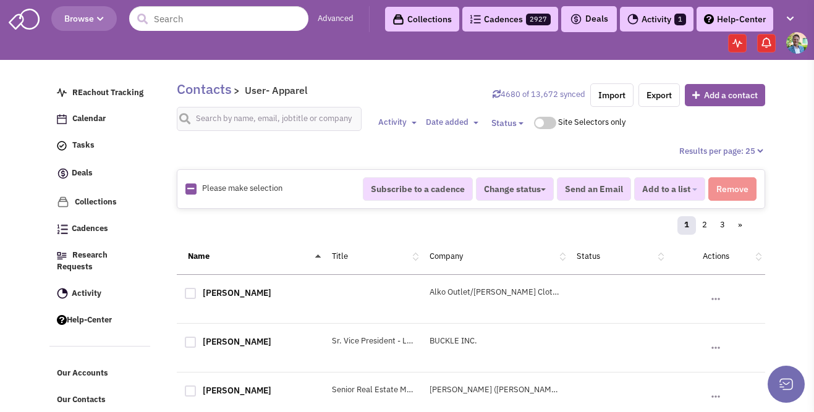
checkbox input "true"
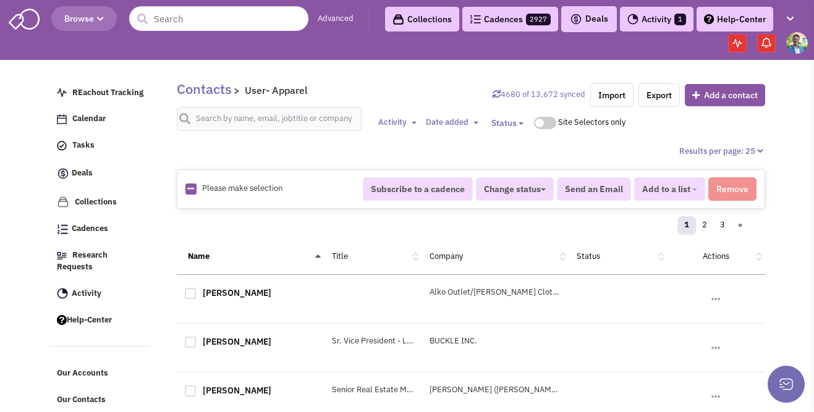
checkbox input "true"
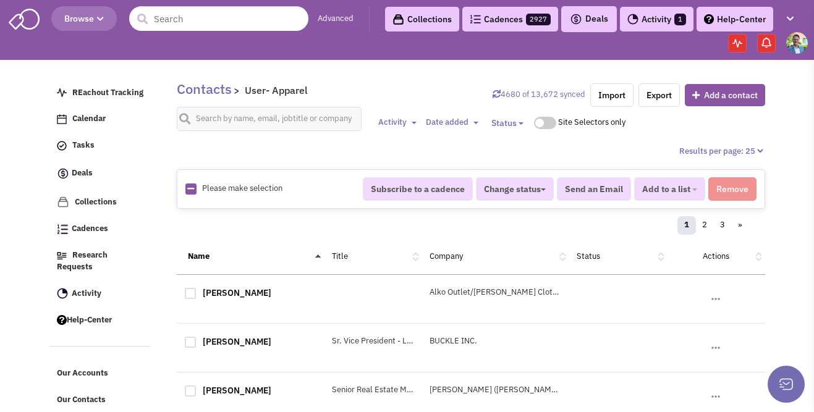
checkbox input "true"
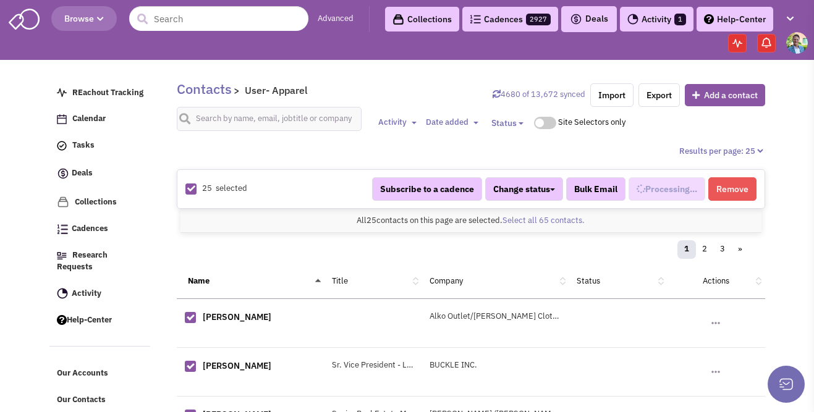
scroll to position [205, 0]
select select "536"
click at [549, 221] on link "Select all 65 contacts." at bounding box center [543, 220] width 82 height 11
select select "536"
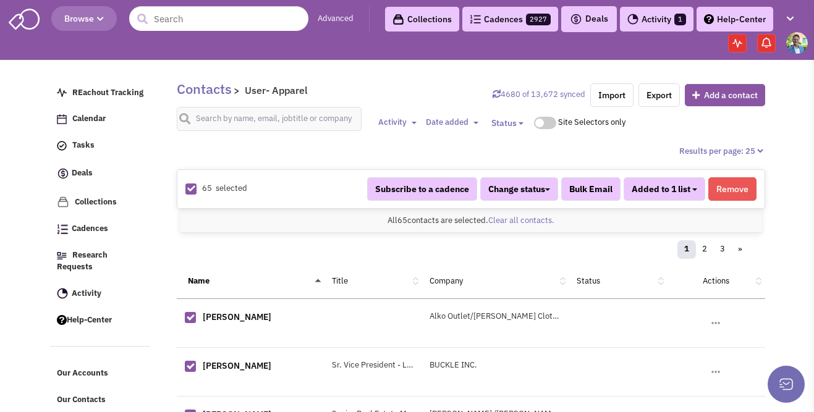
click at [692, 187] on button "Added to 1 list" at bounding box center [665, 188] width 82 height 23
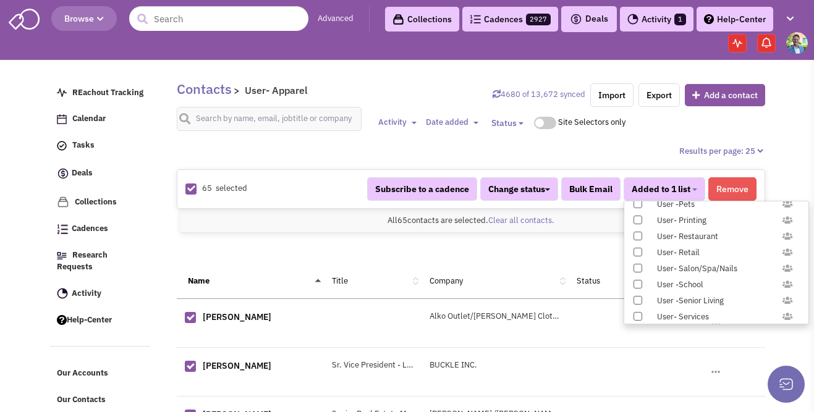
scroll to position [1226, 0]
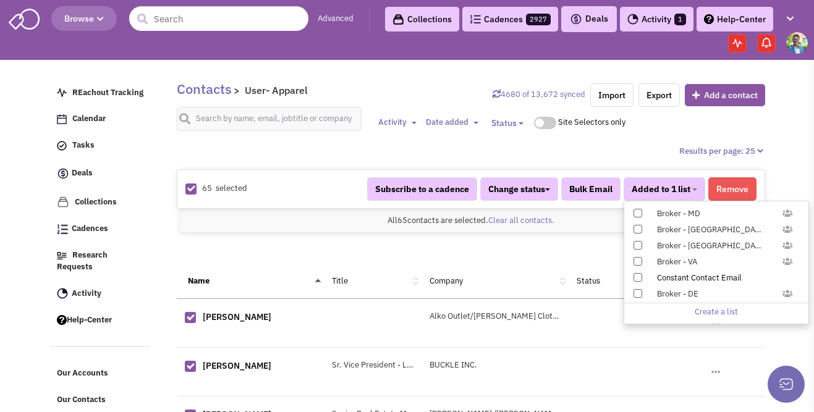
click at [633, 274] on span at bounding box center [637, 277] width 9 height 9
click at [637, 275] on input "Constant Contact Email" at bounding box center [637, 275] width 0 height 0
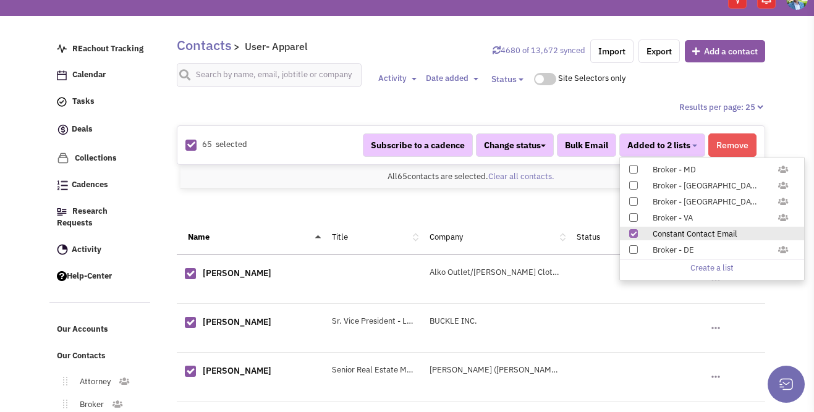
scroll to position [214, 0]
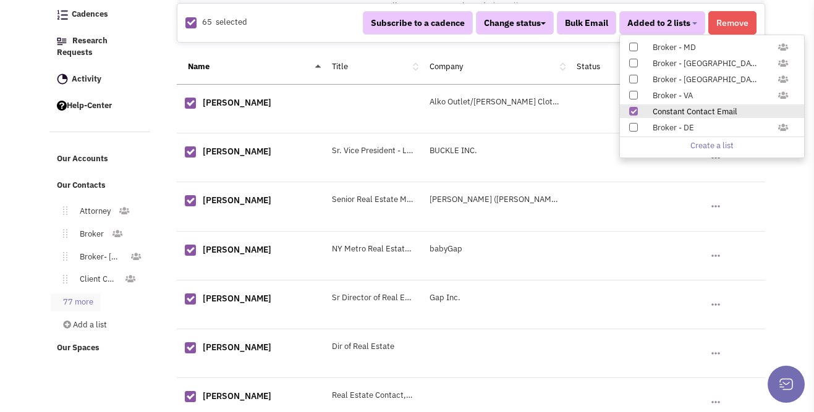
click at [83, 294] on link "77 more" at bounding box center [76, 303] width 50 height 18
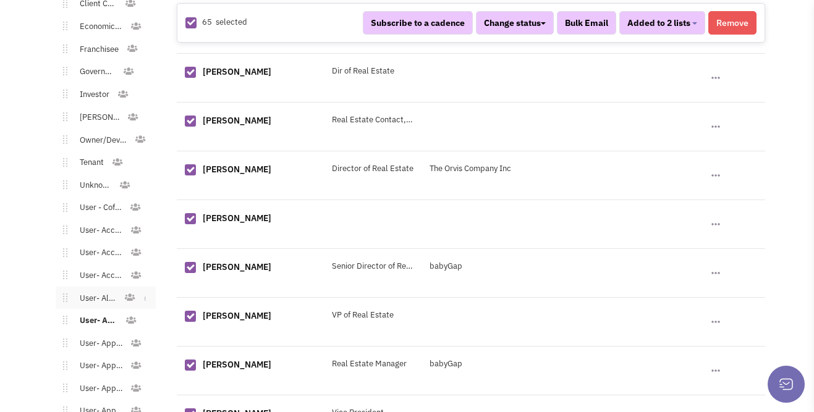
scroll to position [506, 0]
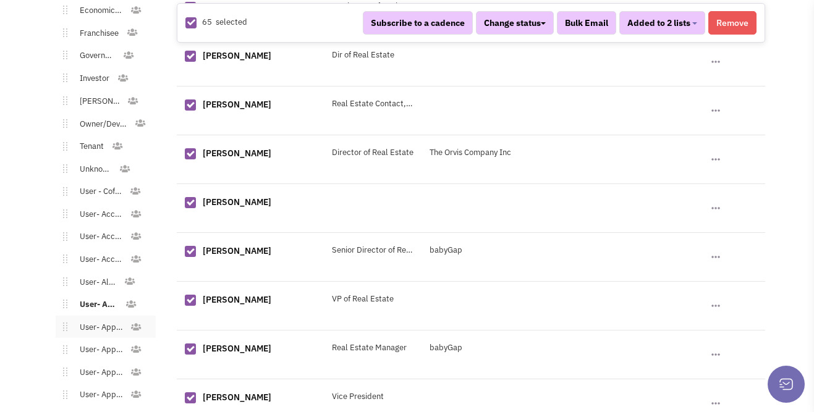
click at [92, 319] on link "User- Apparel - Athletic" at bounding box center [98, 328] width 62 height 18
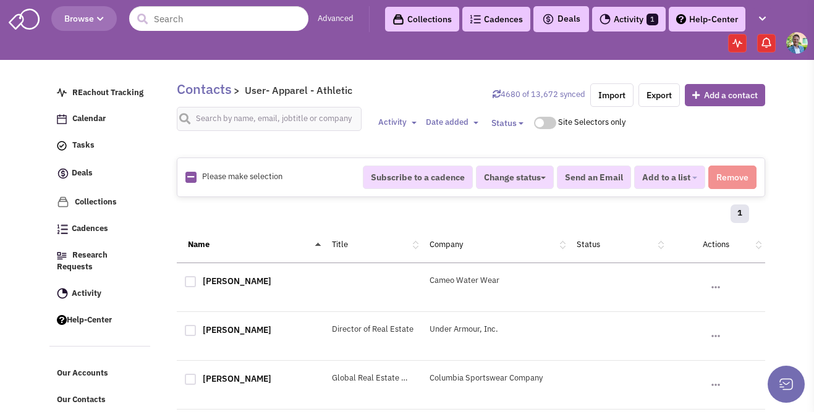
click at [190, 173] on icon at bounding box center [190, 177] width 7 height 8
checkbox input "true"
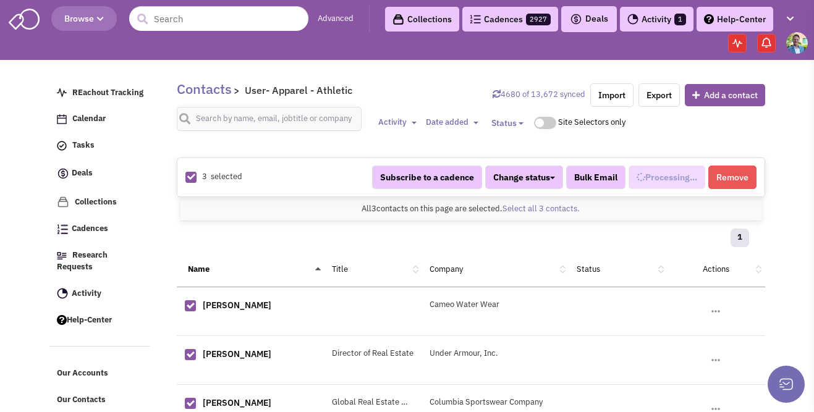
scroll to position [216, 0]
select select "543"
click at [675, 175] on span "Added to 1 list" at bounding box center [661, 177] width 59 height 11
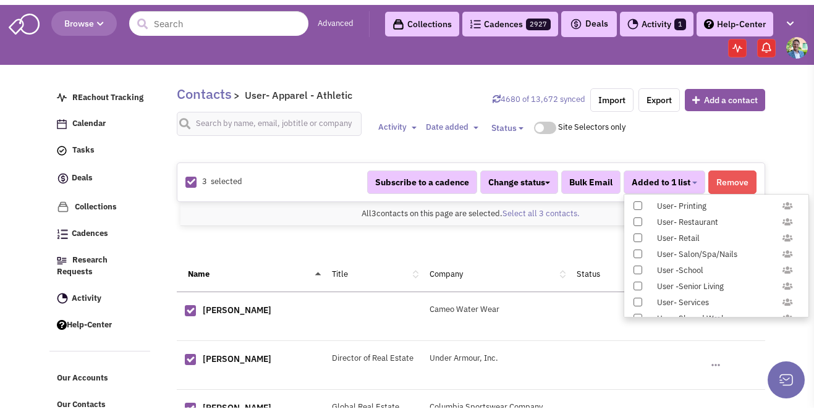
scroll to position [1226, 0]
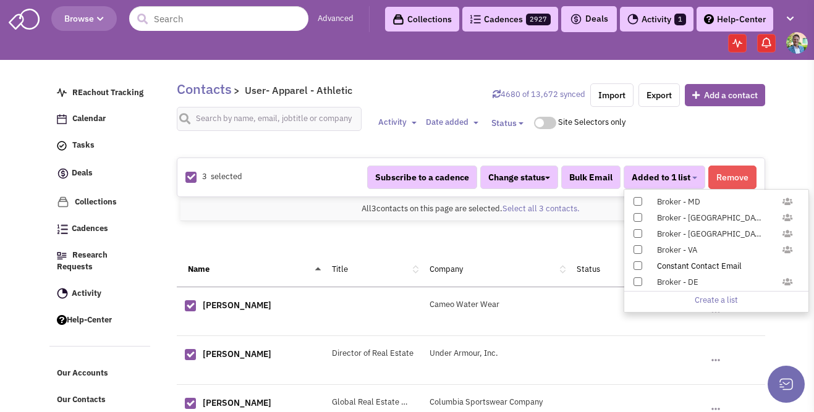
click at [637, 261] on span at bounding box center [637, 265] width 9 height 9
click at [637, 263] on input "Constant Contact Email" at bounding box center [637, 263] width 0 height 0
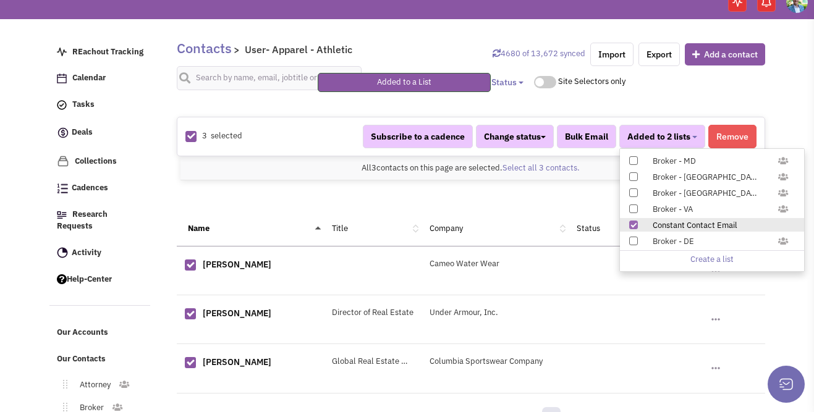
scroll to position [153, 0]
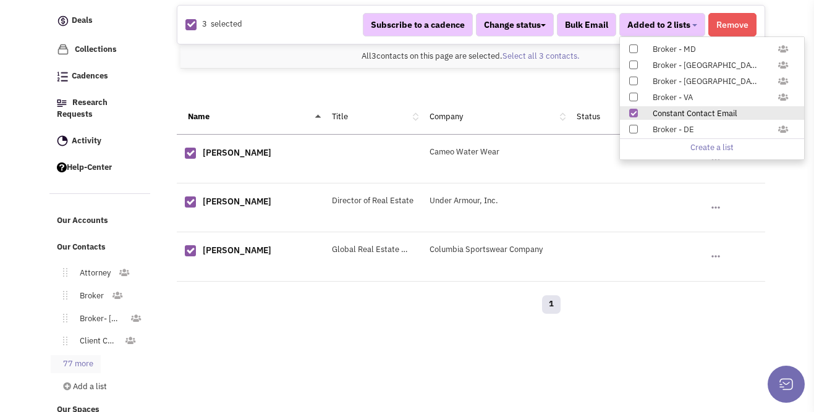
click at [98, 355] on link "77 more" at bounding box center [76, 364] width 50 height 18
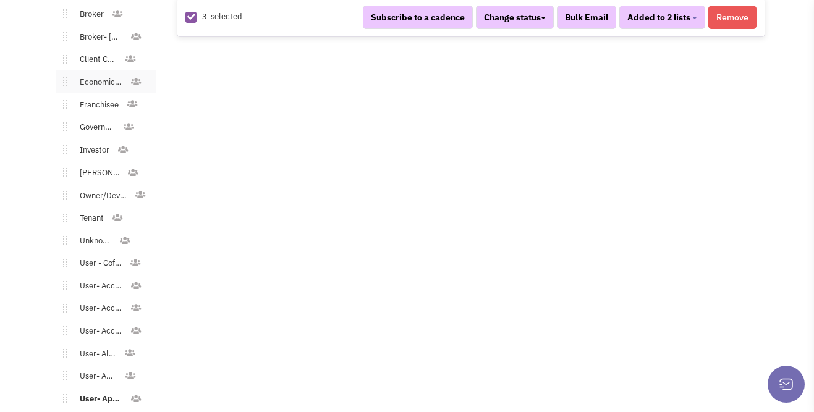
scroll to position [690, 0]
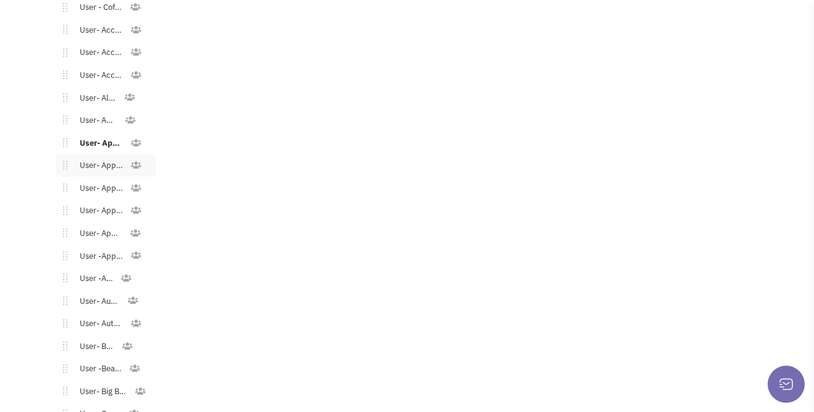
click at [109, 161] on link "User- Apparel - Bridal/Formalwear" at bounding box center [98, 166] width 62 height 18
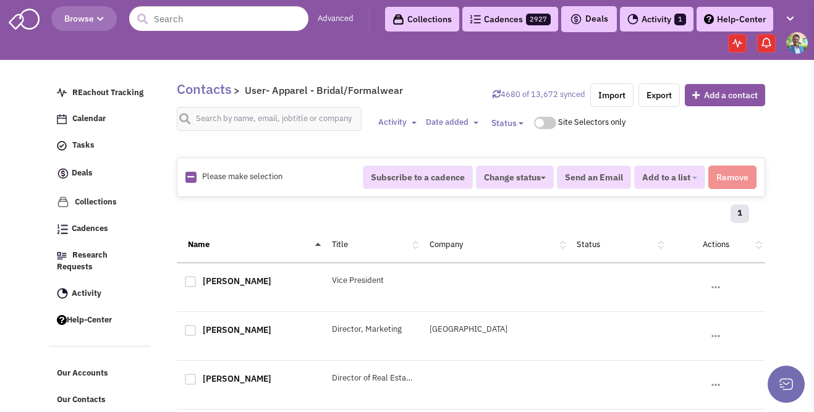
click at [196, 178] on div "Please make selection selected" at bounding box center [265, 177] width 177 height 12
click at [193, 178] on icon at bounding box center [190, 177] width 7 height 8
checkbox input "true"
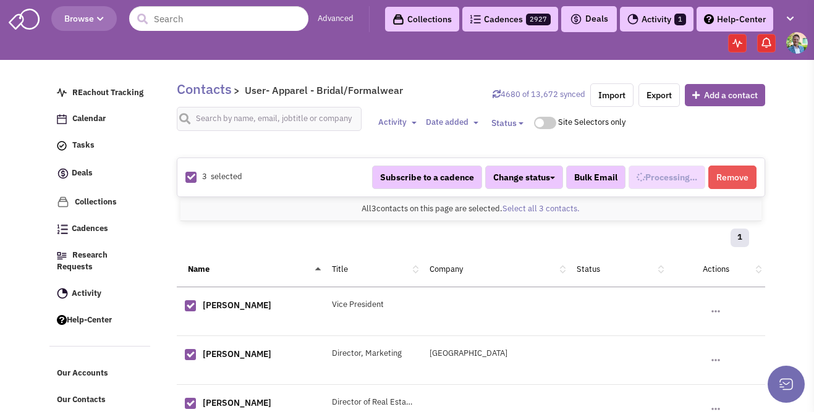
scroll to position [228, 0]
select select "545"
click at [675, 182] on button "Added to 1 list" at bounding box center [665, 177] width 82 height 23
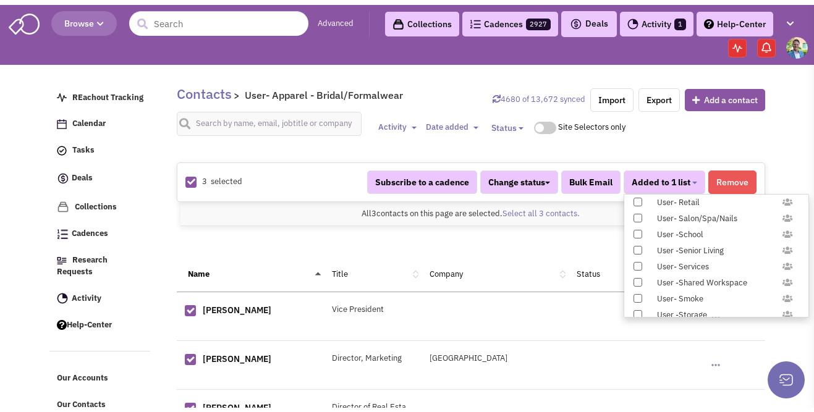
scroll to position [1226, 0]
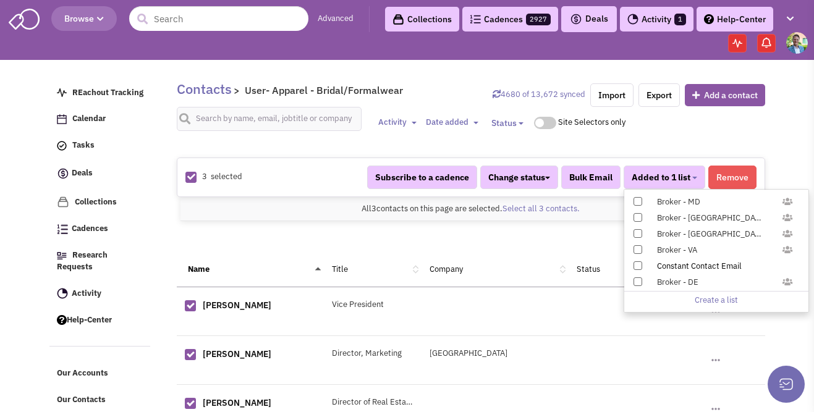
click at [635, 264] on span at bounding box center [637, 265] width 9 height 9
click at [637, 263] on input "Constant Contact Email" at bounding box center [637, 263] width 0 height 0
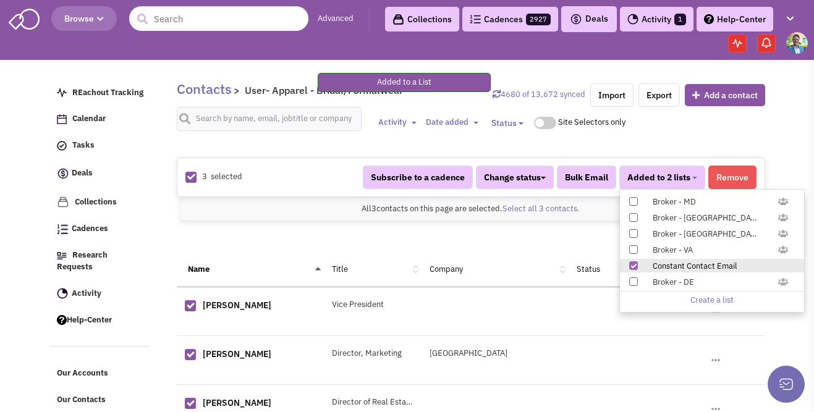
scroll to position [153, 0]
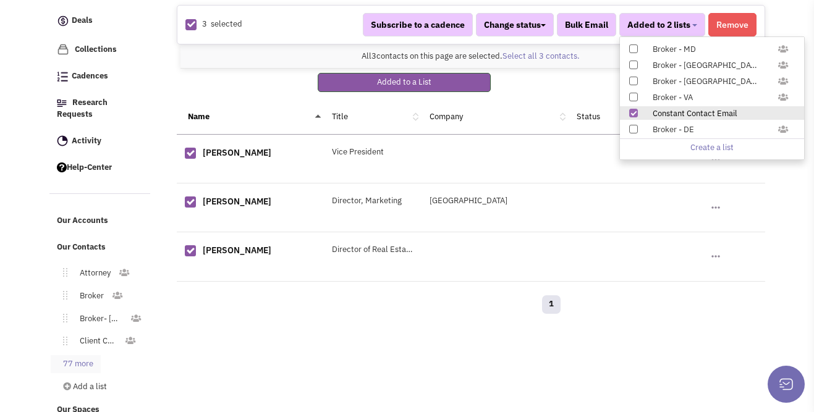
click at [78, 355] on link "77 more" at bounding box center [76, 364] width 50 height 18
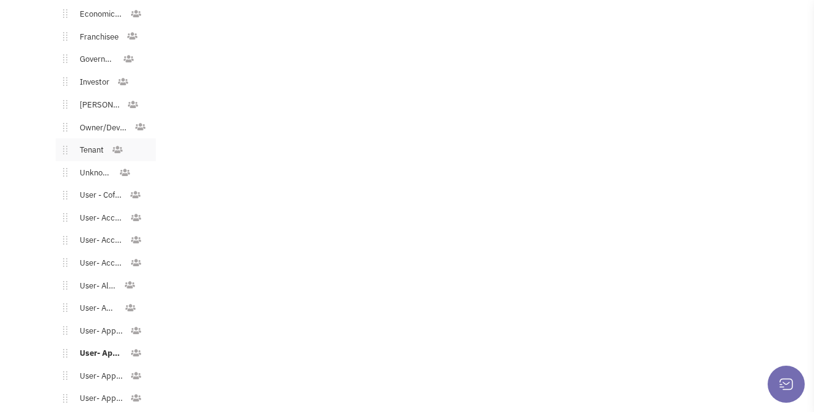
scroll to position [510, 0]
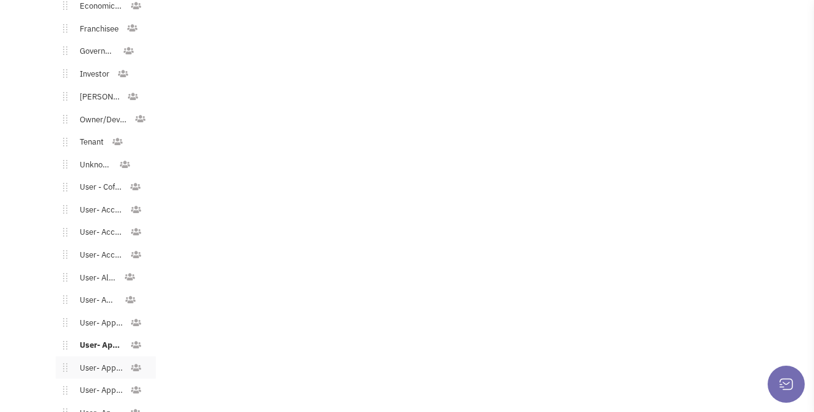
click at [101, 360] on link "User- Apparel - Children" at bounding box center [98, 369] width 62 height 18
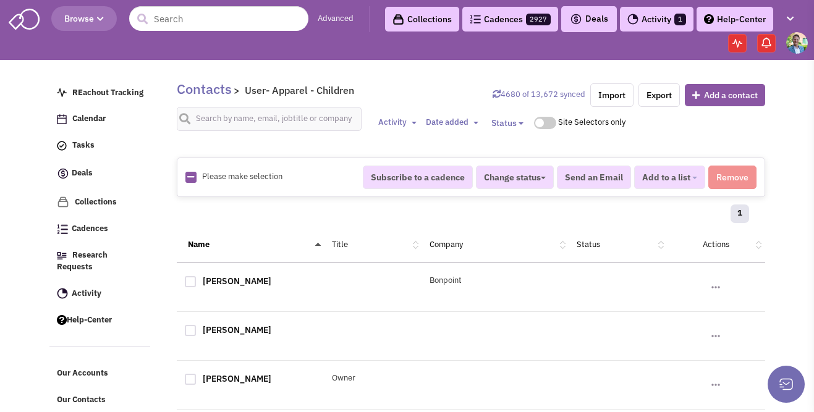
click at [188, 177] on icon at bounding box center [190, 177] width 7 height 8
checkbox input "true"
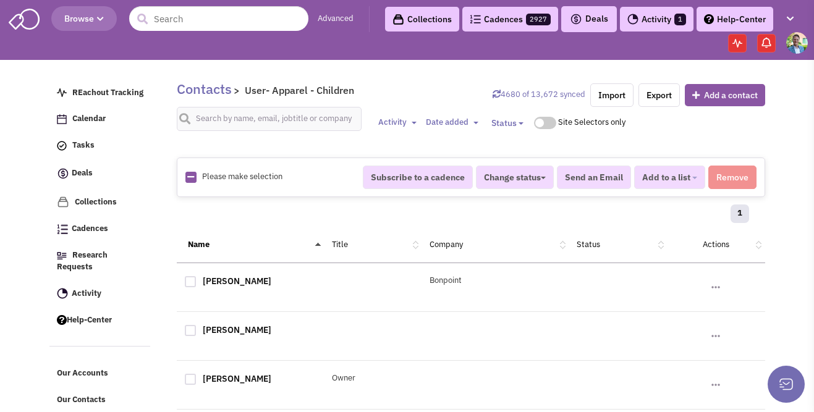
checkbox input "true"
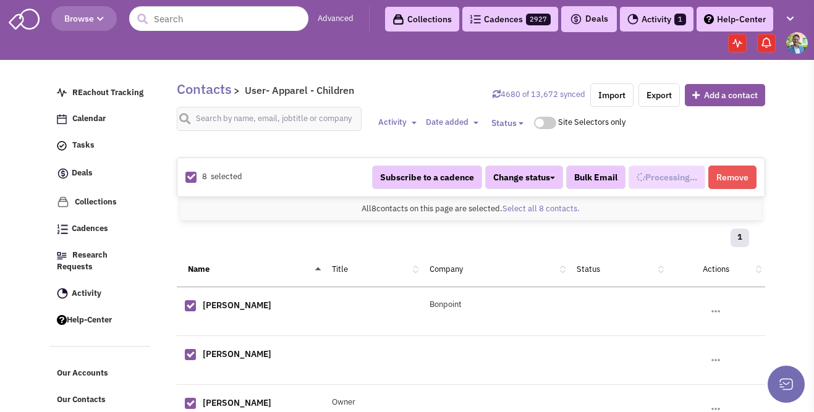
scroll to position [240, 0]
select select "550"
click at [679, 176] on span "Added to 1 list" at bounding box center [661, 177] width 59 height 11
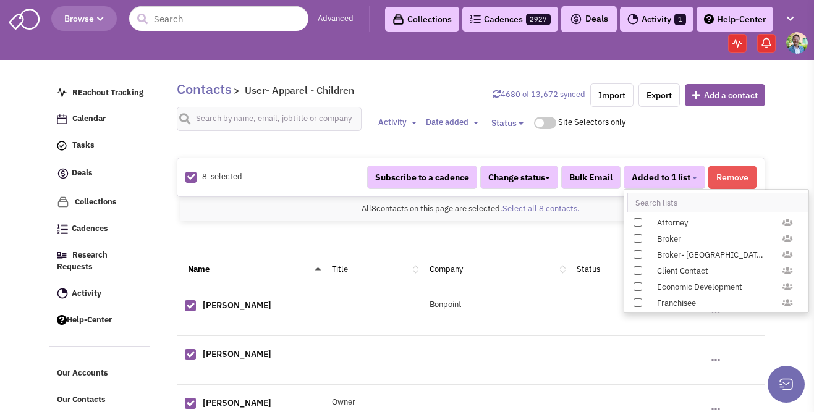
click at [807, 198] on ul "Attorney Broker Broker- PA Client Contact Economic Development Franchisee Gover…" at bounding box center [716, 251] width 185 height 124
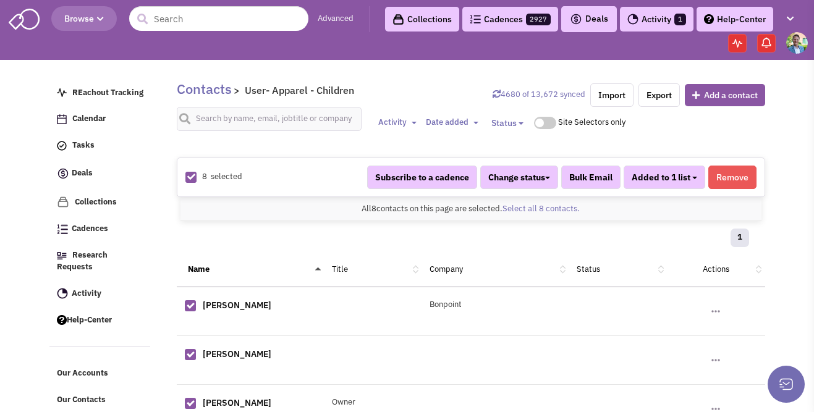
click at [661, 182] on span "Added to 1 list" at bounding box center [661, 177] width 59 height 11
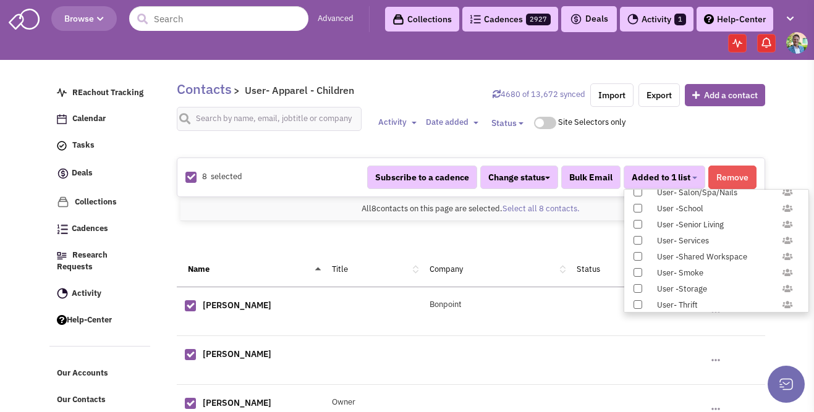
scroll to position [1226, 0]
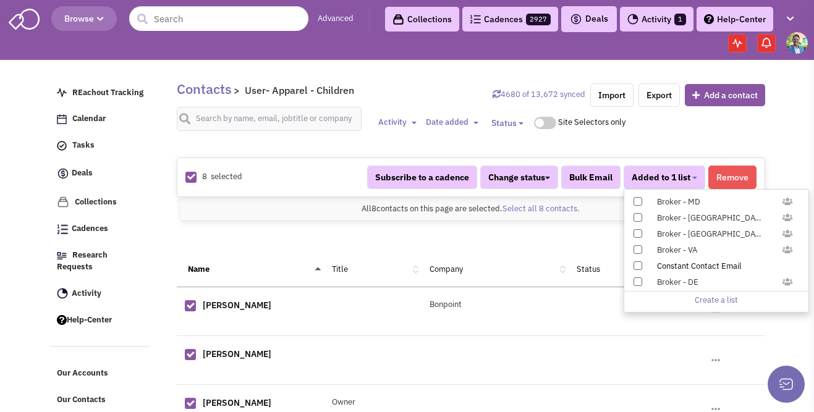
click at [636, 263] on span at bounding box center [637, 265] width 9 height 9
click at [637, 263] on input "Constant Contact Email" at bounding box center [637, 263] width 0 height 0
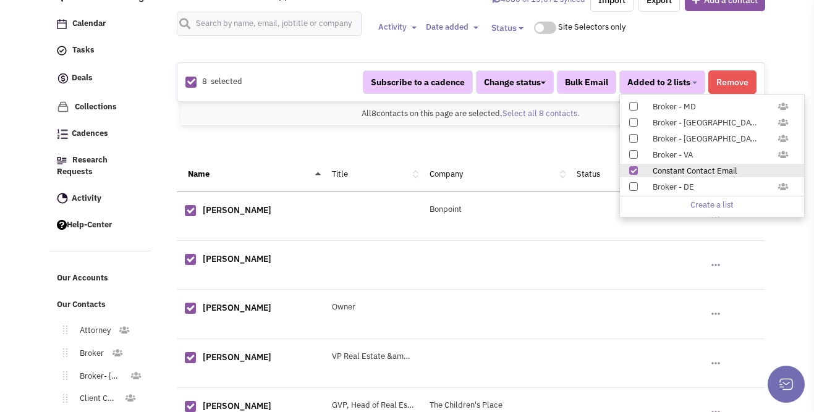
scroll to position [210, 0]
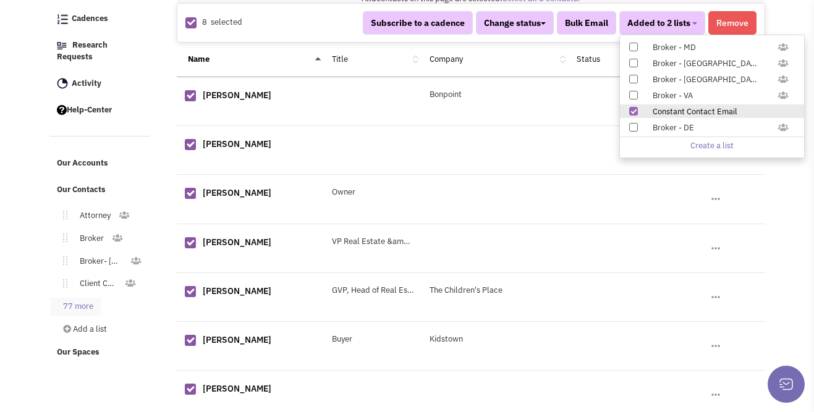
click at [87, 298] on link "77 more" at bounding box center [76, 307] width 50 height 18
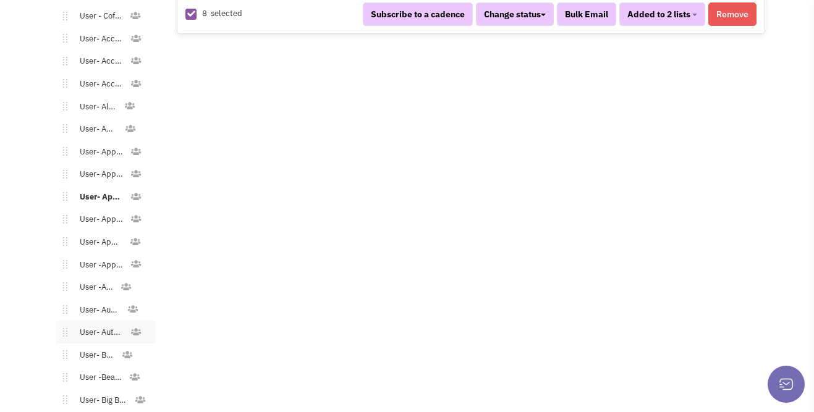
scroll to position [674, 0]
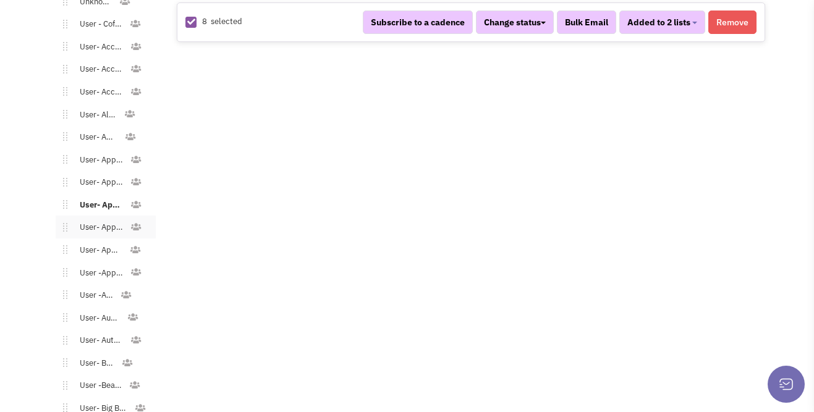
click at [105, 219] on link "User- Apparel - Men's" at bounding box center [98, 228] width 62 height 18
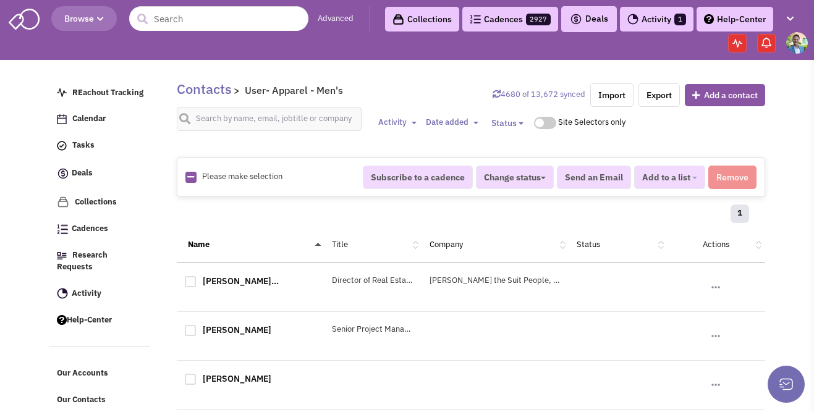
click at [187, 175] on icon at bounding box center [190, 177] width 7 height 8
checkbox input "true"
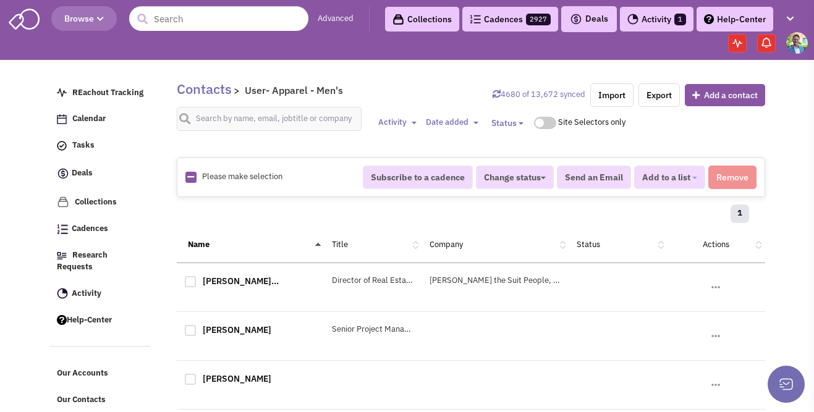
checkbox input "true"
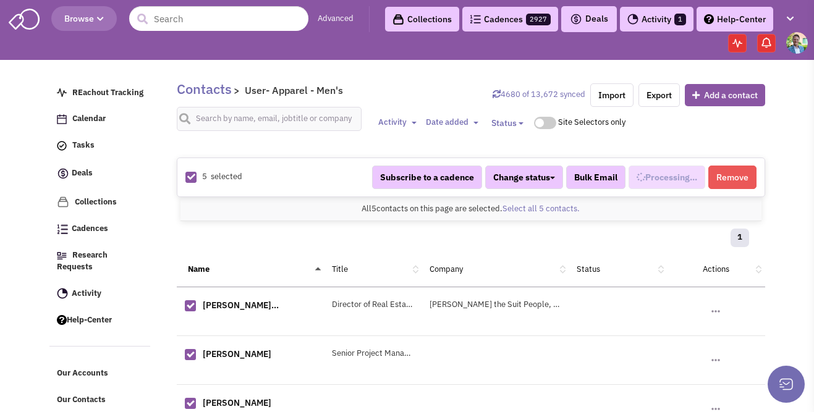
scroll to position [252, 0]
select select "548"
click at [660, 173] on span "Added to 1 list" at bounding box center [661, 177] width 59 height 11
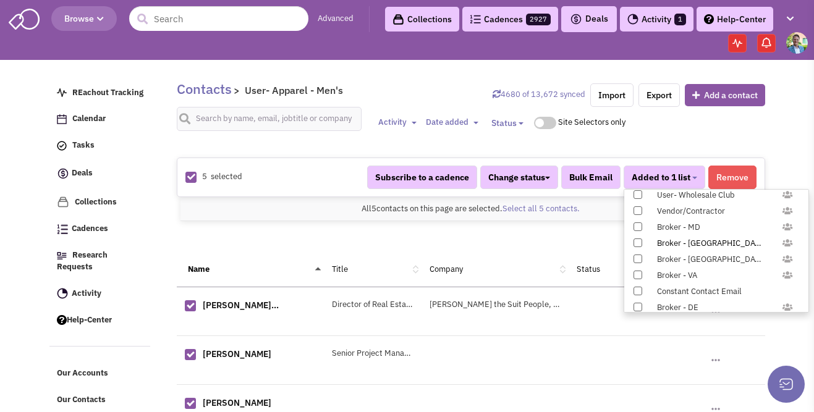
scroll to position [1226, 0]
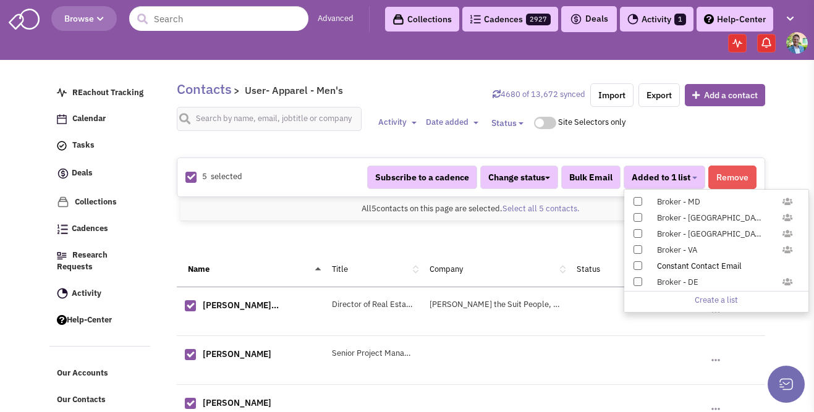
click at [673, 262] on div "Constant Contact Email" at bounding box center [722, 267] width 147 height 12
click at [637, 263] on input "Constant Contact Email" at bounding box center [637, 263] width 0 height 0
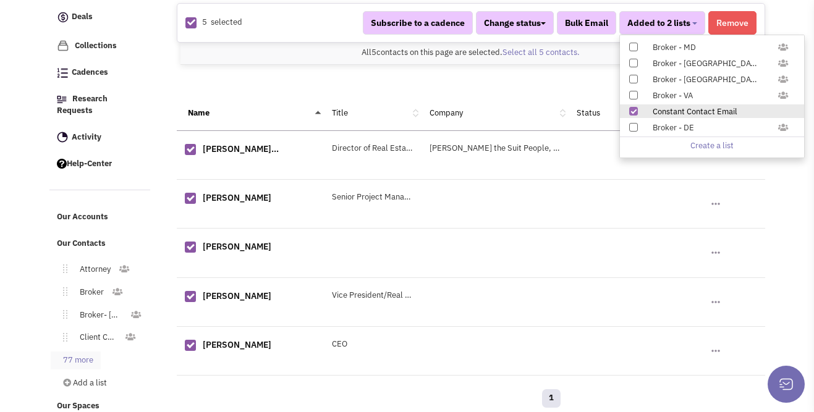
click at [90, 352] on link "77 more" at bounding box center [76, 361] width 50 height 18
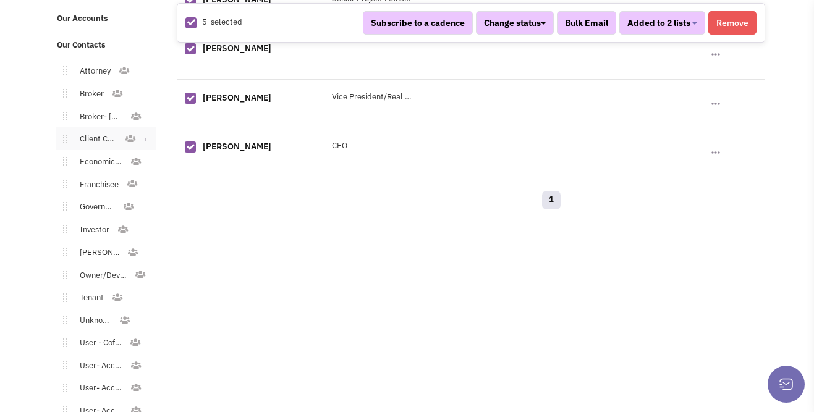
scroll to position [635, 0]
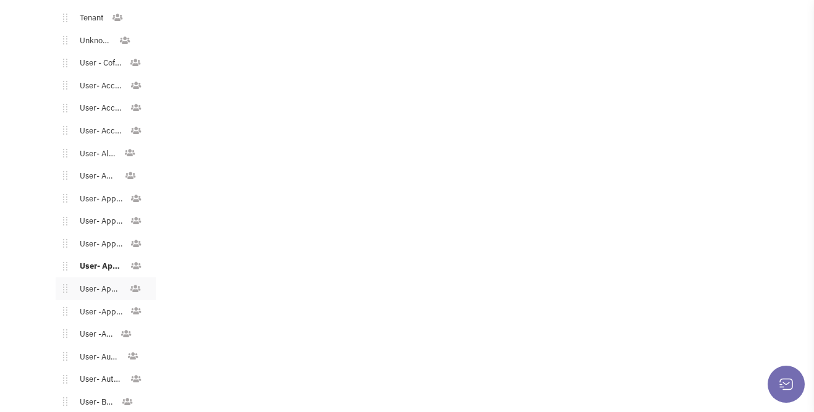
click at [107, 281] on link "User- Apparel - Teens" at bounding box center [98, 290] width 62 height 18
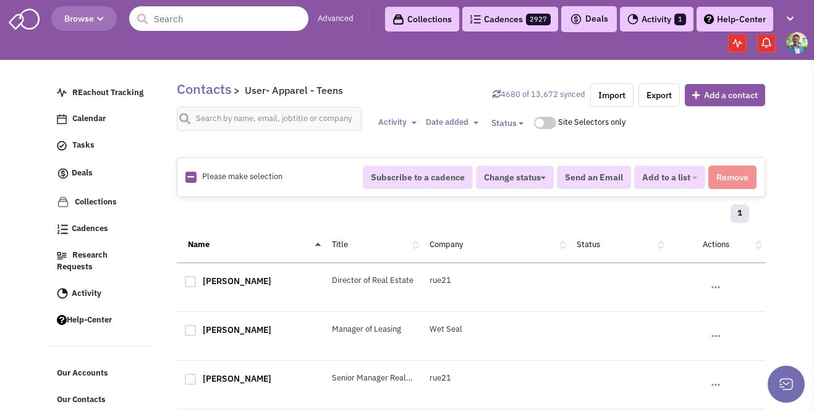
click at [187, 179] on icon at bounding box center [190, 177] width 7 height 8
checkbox input "true"
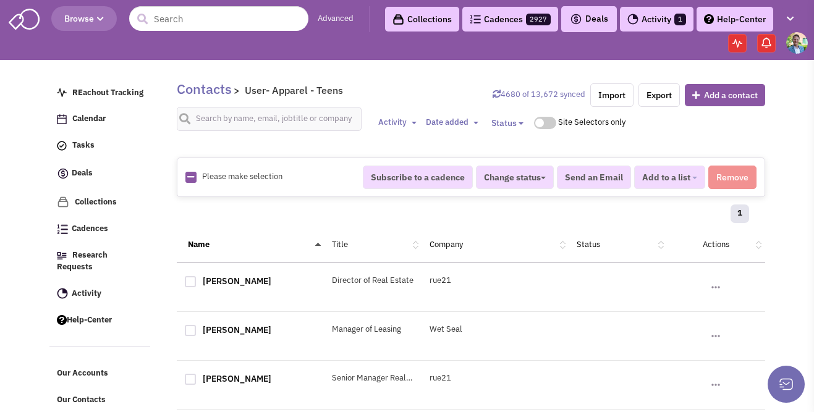
checkbox input "true"
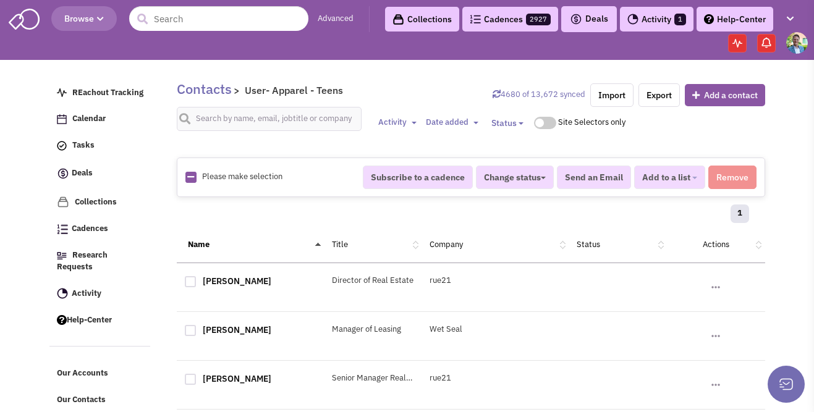
checkbox input "true"
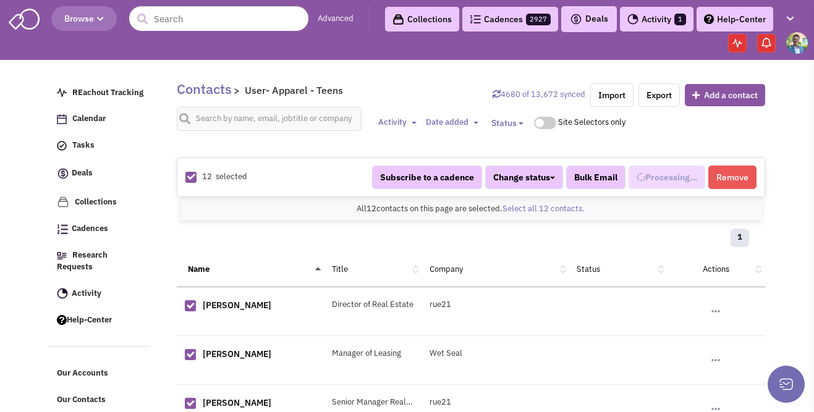
select select "542"
click at [681, 179] on span "Added to 1 list" at bounding box center [661, 177] width 59 height 11
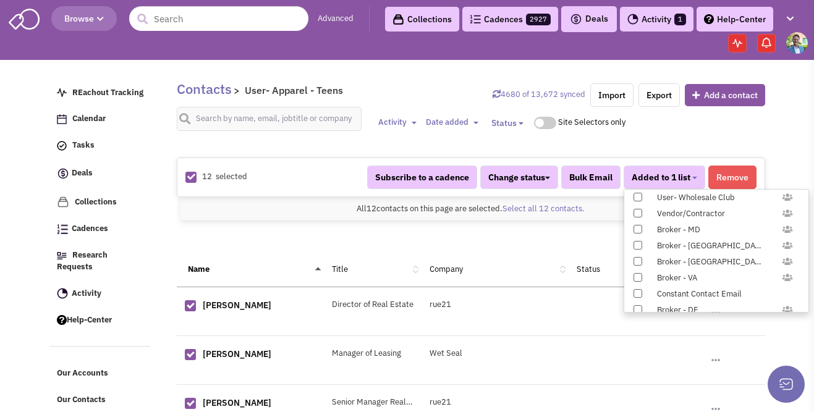
scroll to position [1226, 0]
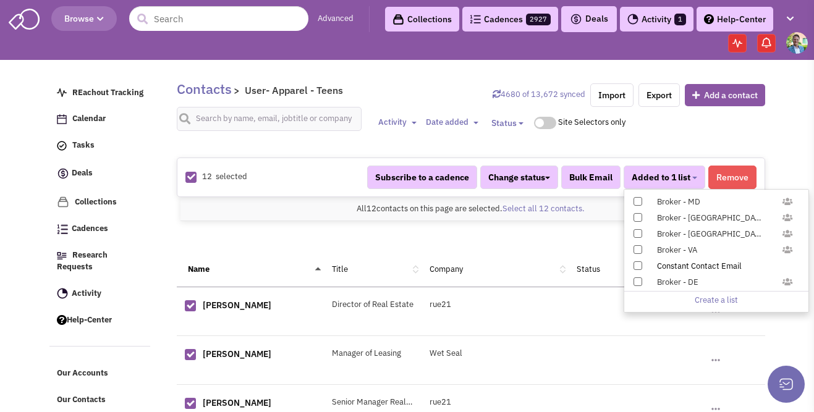
click at [641, 265] on label "Constant Contact Email" at bounding box center [716, 266] width 184 height 14
click at [640, 265] on span at bounding box center [637, 265] width 9 height 9
click at [637, 263] on input "Constant Contact Email" at bounding box center [637, 263] width 0 height 0
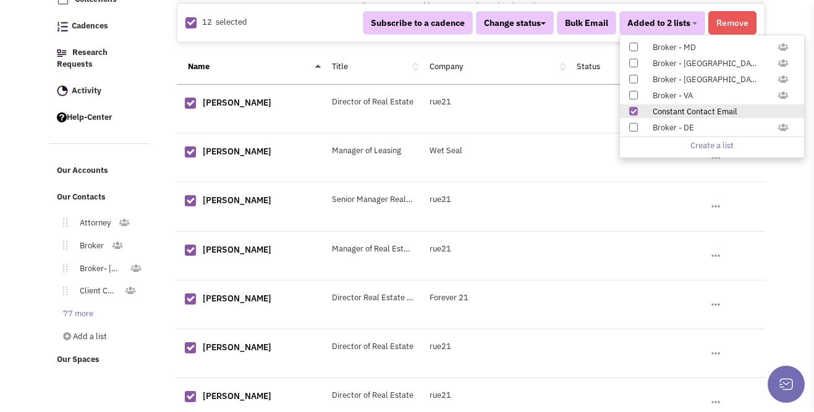
scroll to position [219, 0]
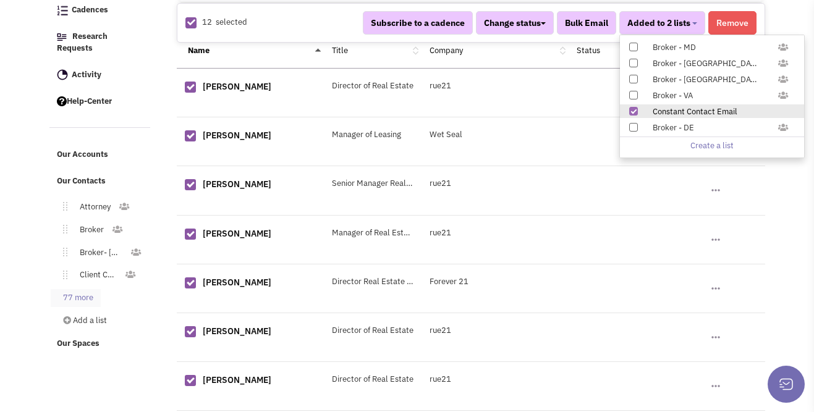
click at [77, 289] on link "77 more" at bounding box center [76, 298] width 50 height 18
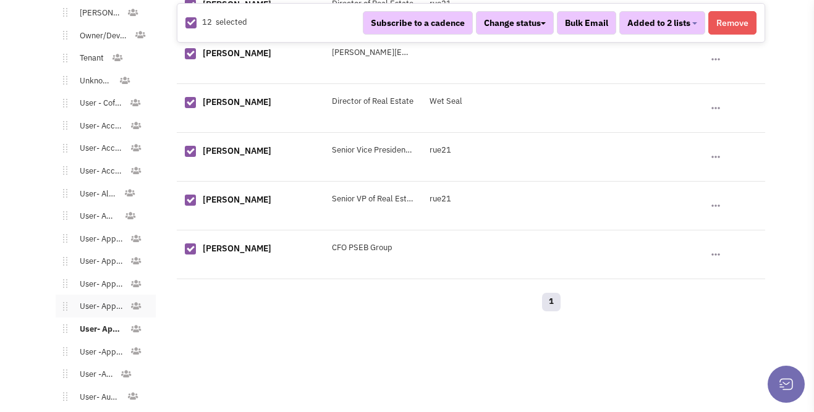
scroll to position [603, 0]
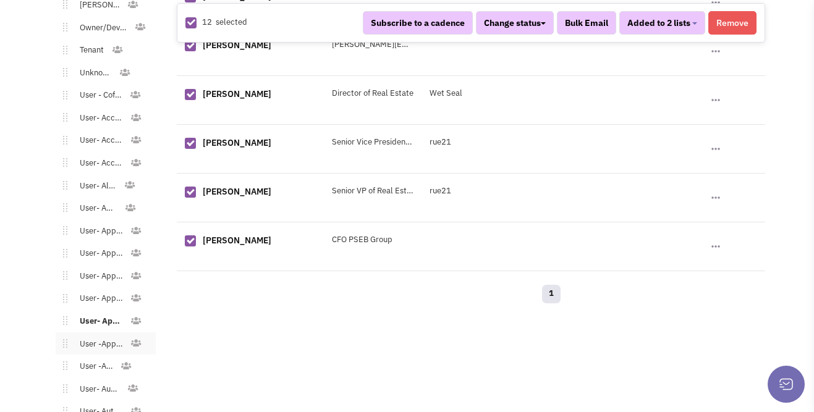
click at [99, 336] on link "User -Apparel - Women's" at bounding box center [98, 345] width 62 height 18
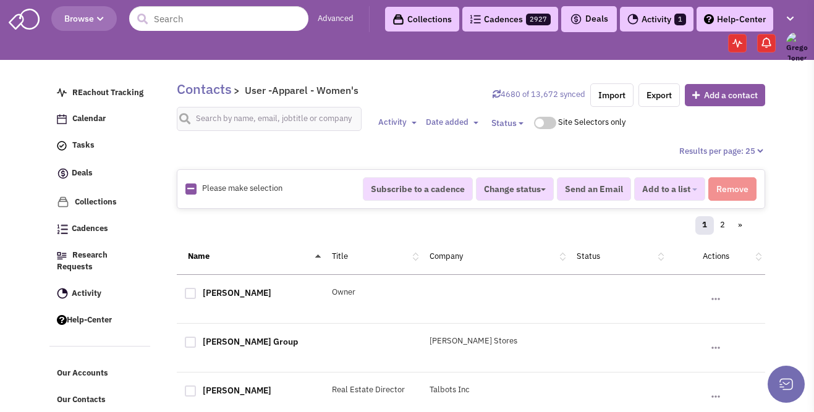
click at [191, 188] on icon at bounding box center [190, 189] width 7 height 8
checkbox input "true"
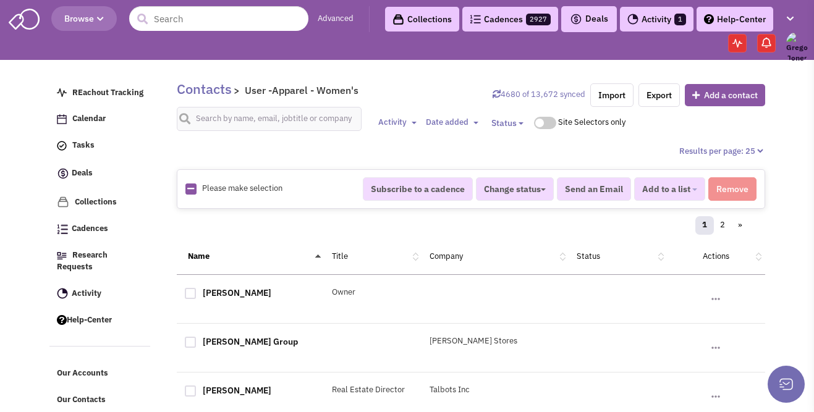
checkbox input "true"
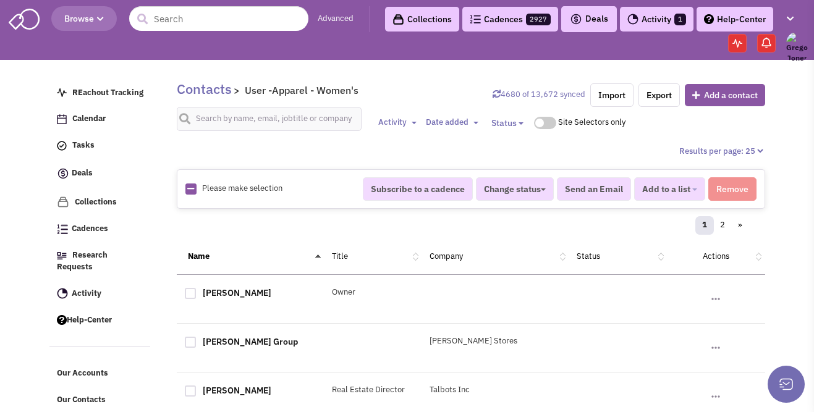
checkbox input "true"
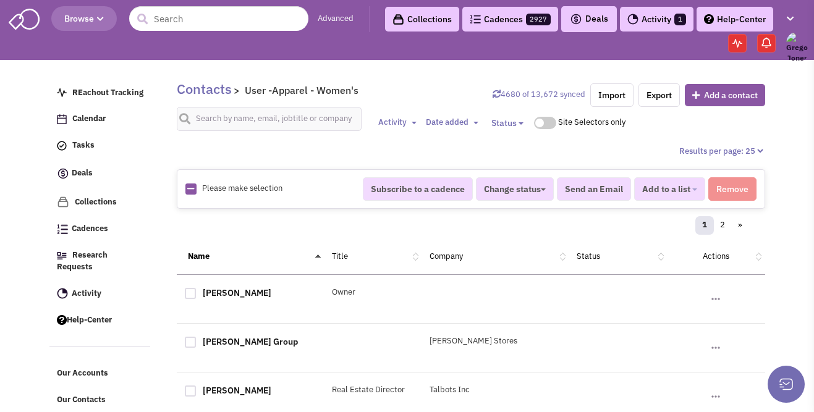
checkbox input "true"
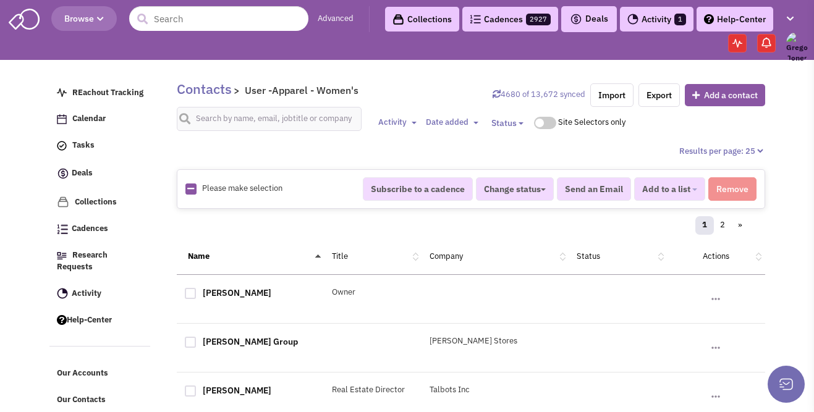
checkbox input "true"
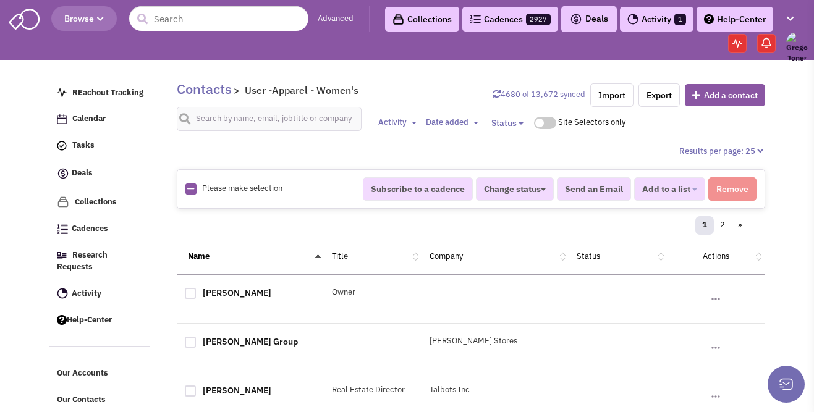
checkbox input "true"
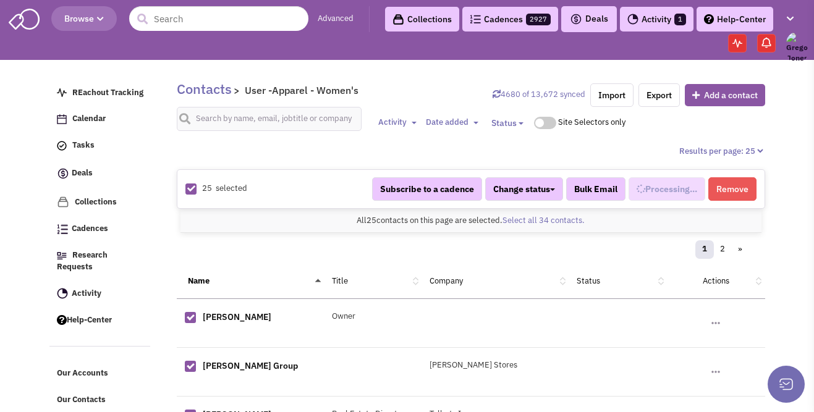
scroll to position [275, 0]
select select "537"
click at [547, 218] on link "Select all 34 contacts." at bounding box center [543, 220] width 82 height 11
select select "537"
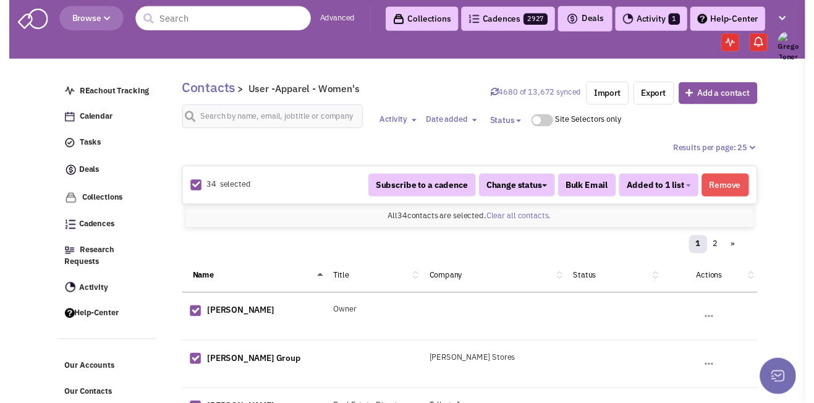
scroll to position [275, 0]
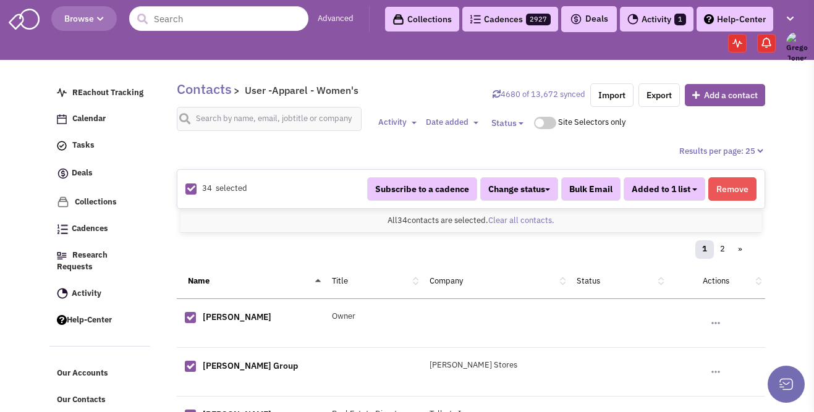
click at [688, 187] on span "Added to 1 list" at bounding box center [661, 189] width 59 height 11
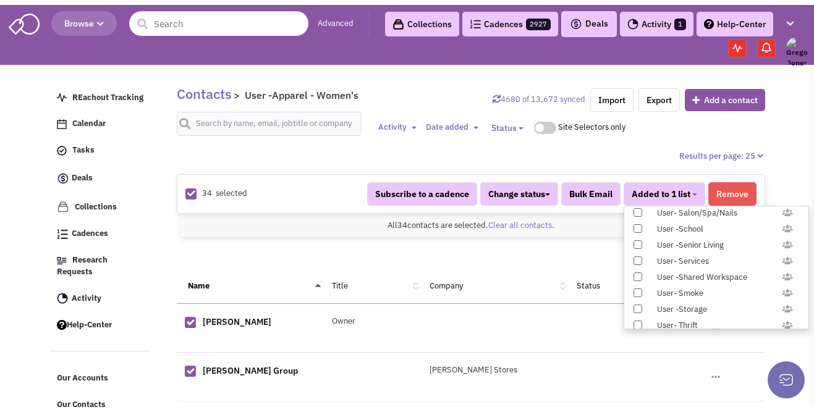
scroll to position [1226, 0]
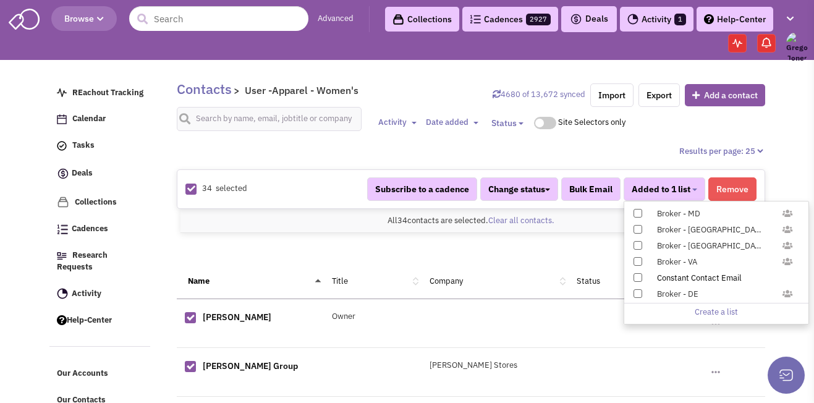
click at [637, 274] on span at bounding box center [637, 277] width 9 height 9
click at [637, 275] on input "Constant Contact Email" at bounding box center [637, 275] width 0 height 0
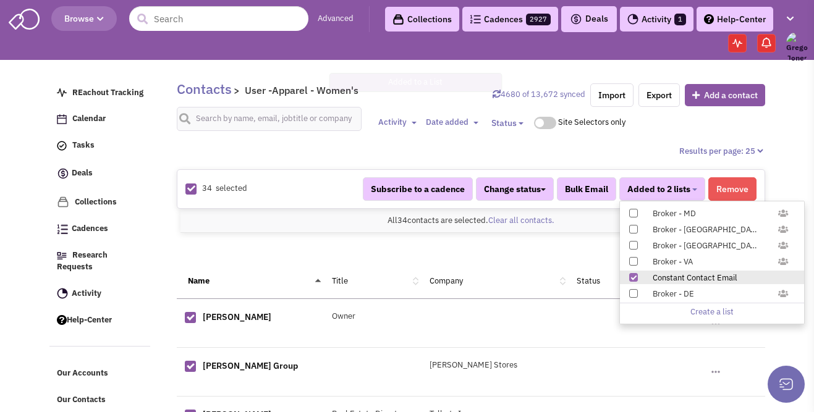
click at [323, 243] on div "1 2 »" at bounding box center [471, 251] width 572 height 25
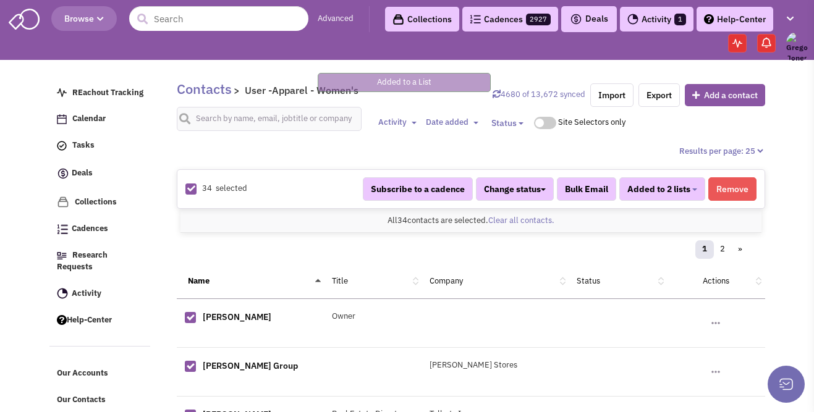
scroll to position [263, 0]
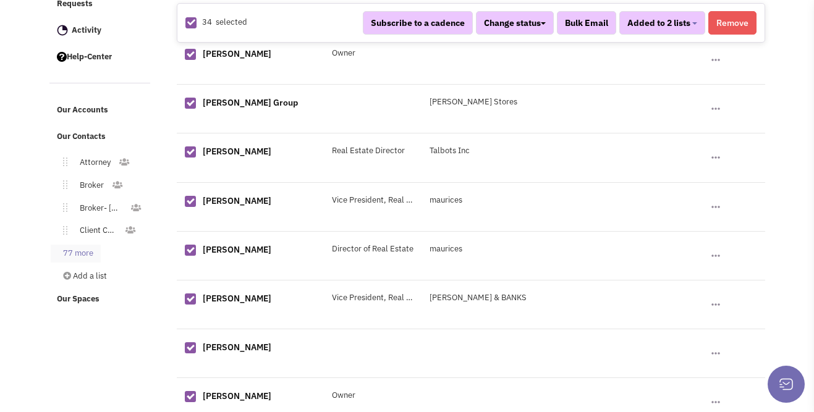
click at [87, 245] on link "77 more" at bounding box center [76, 254] width 50 height 18
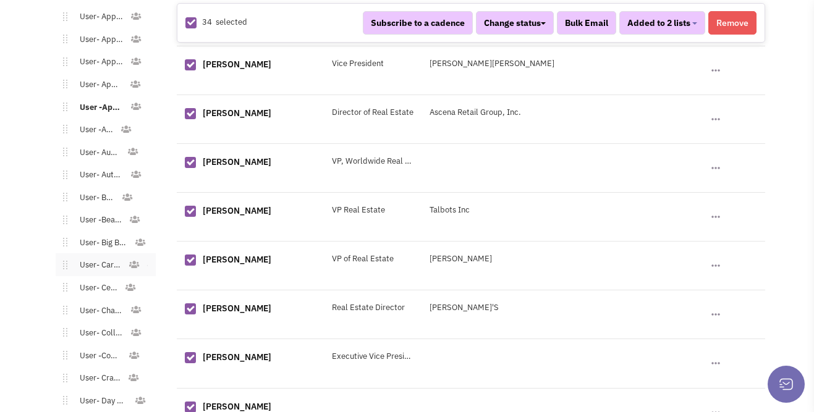
scroll to position [824, 0]
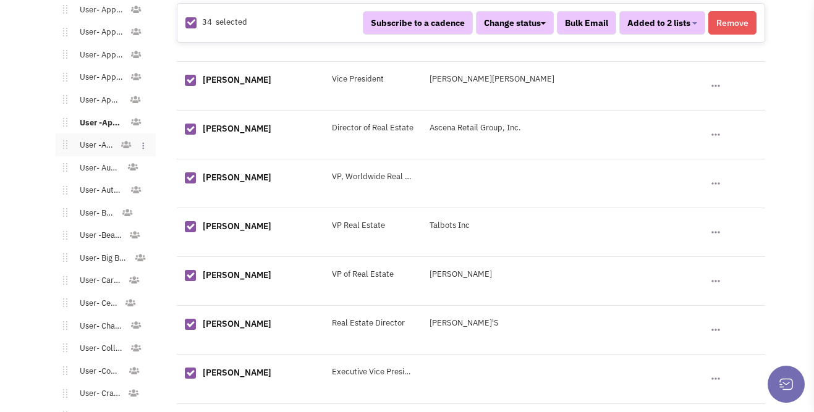
click at [98, 137] on link "User -Arts" at bounding box center [93, 146] width 53 height 18
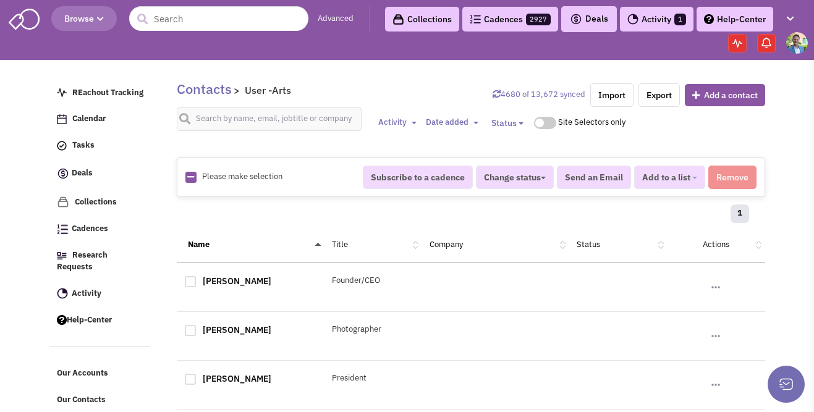
click at [196, 177] on div "Please make selection selected" at bounding box center [265, 177] width 177 height 12
click at [192, 177] on icon at bounding box center [190, 177] width 7 height 8
checkbox input "true"
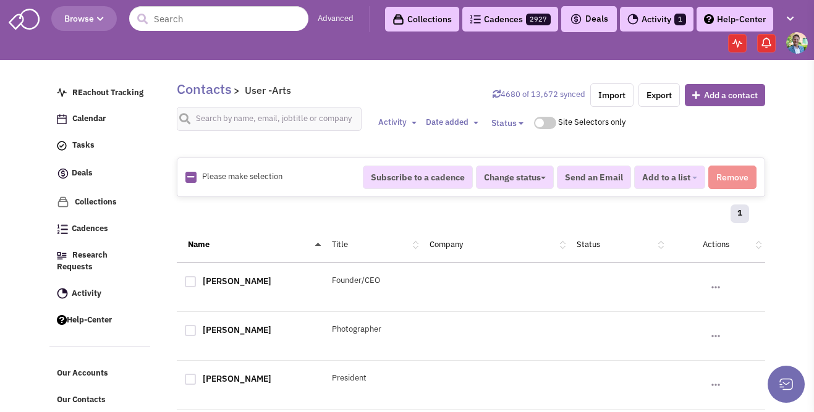
checkbox input "true"
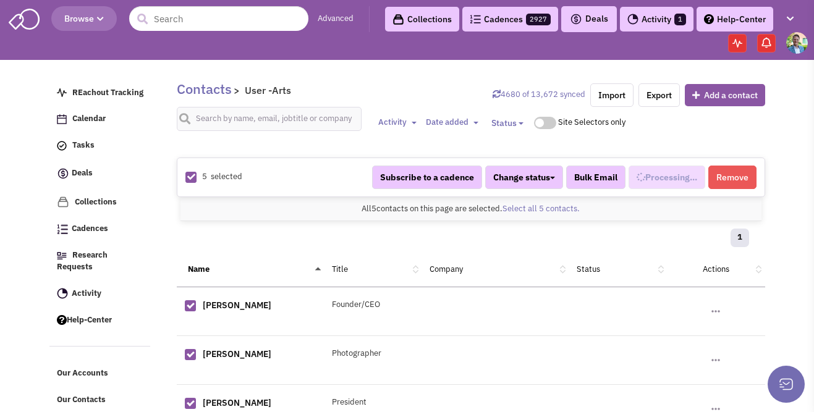
select select "690"
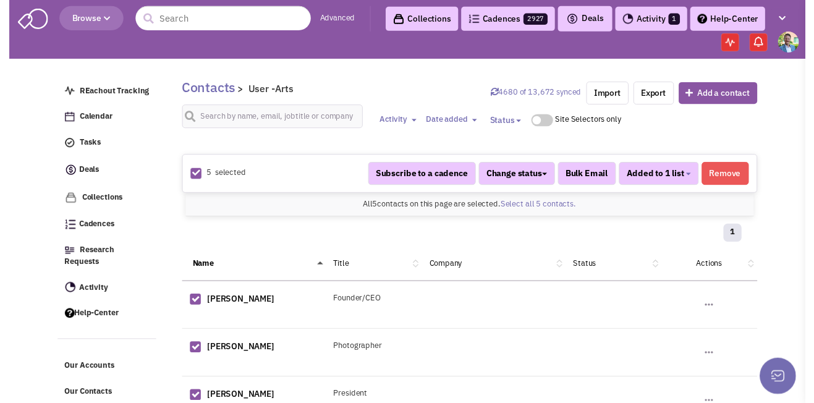
scroll to position [287, 0]
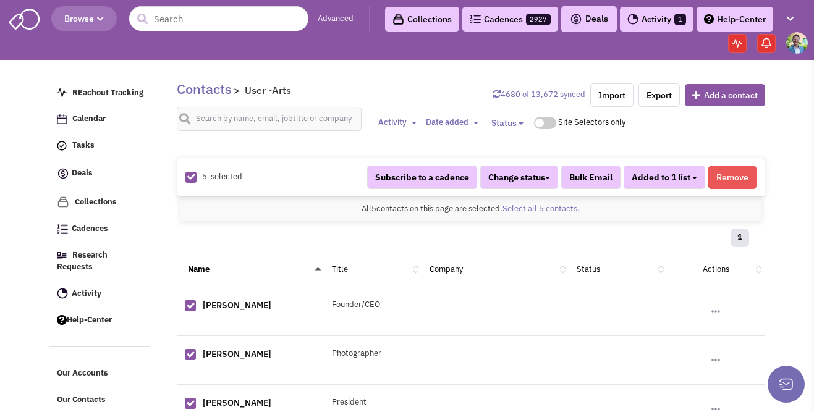
click at [653, 182] on span "Added to 1 list" at bounding box center [661, 177] width 59 height 11
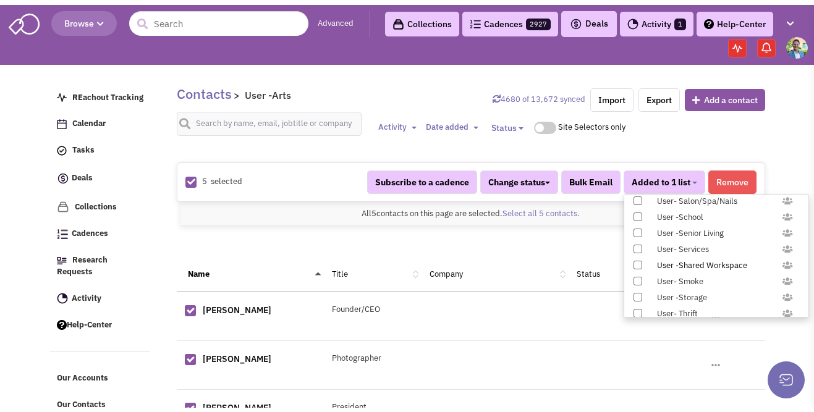
scroll to position [1226, 0]
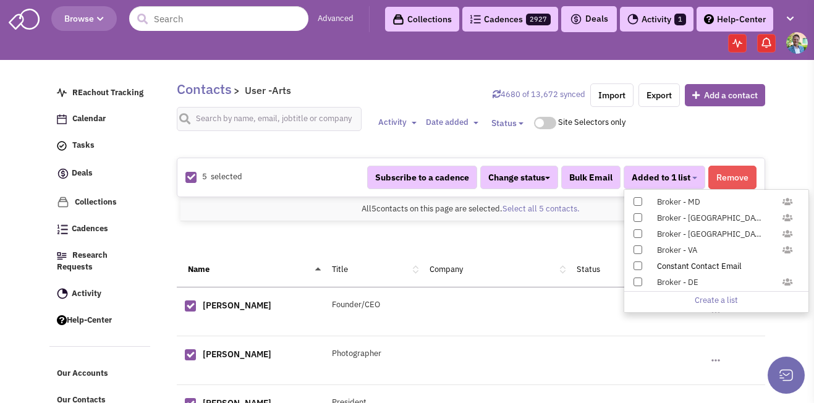
click at [639, 266] on span at bounding box center [637, 265] width 9 height 9
click at [637, 263] on input "Constant Contact Email" at bounding box center [637, 263] width 0 height 0
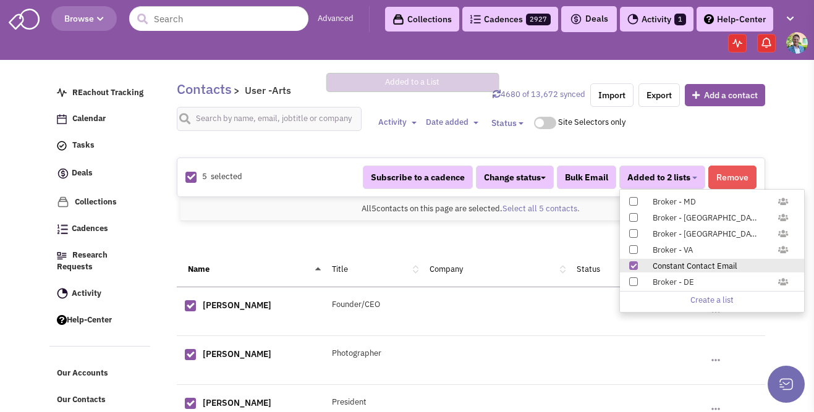
click at [162, 229] on div "REachout Tracking Calendar Tasks Completed Tasks Deals Team Deals Toggle Dropdo…" at bounding box center [108, 324] width 119 height 506
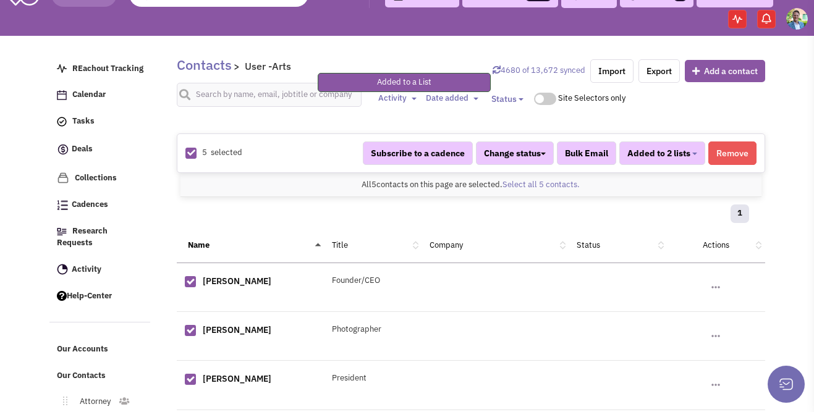
scroll to position [156, 0]
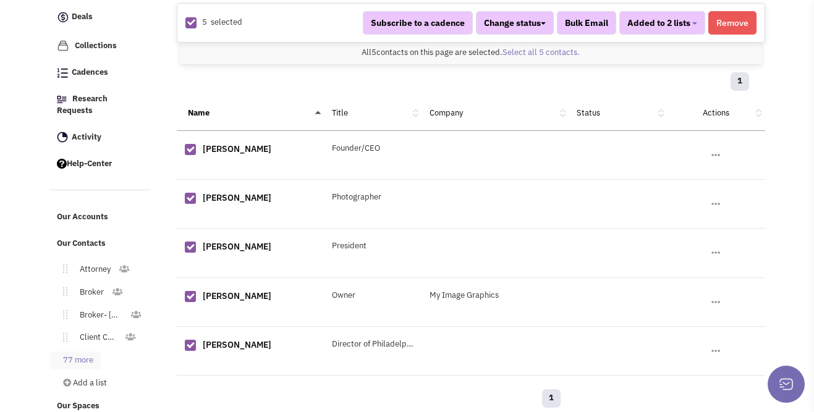
click at [77, 352] on link "77 more" at bounding box center [76, 361] width 50 height 18
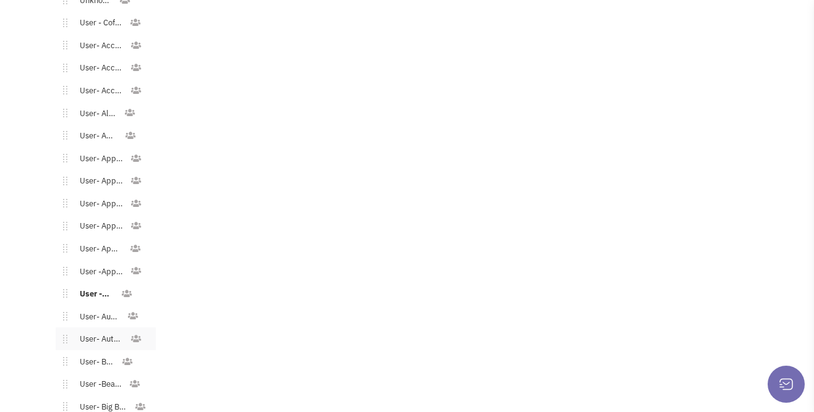
scroll to position [667, 0]
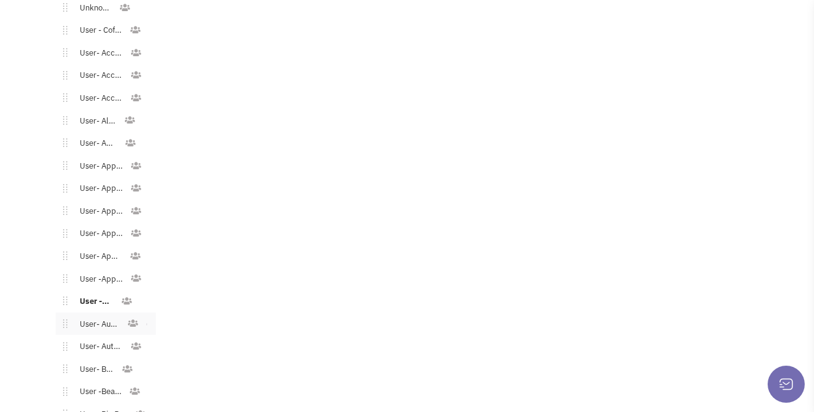
click at [93, 316] on link "User- Automotive" at bounding box center [97, 325] width 60 height 18
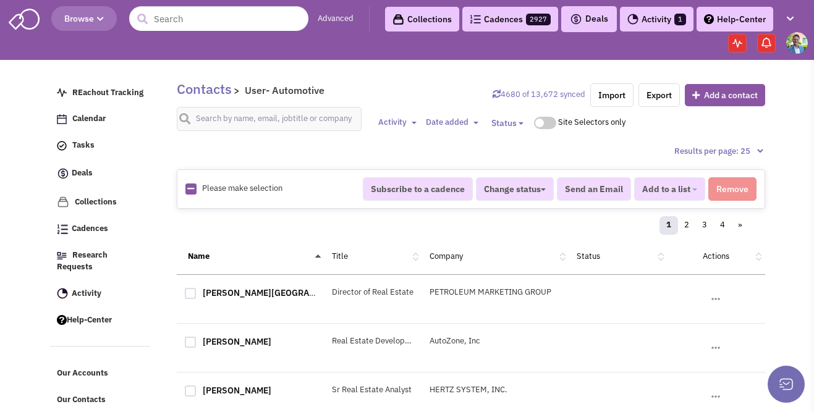
click at [192, 187] on icon at bounding box center [190, 189] width 7 height 8
checkbox input "true"
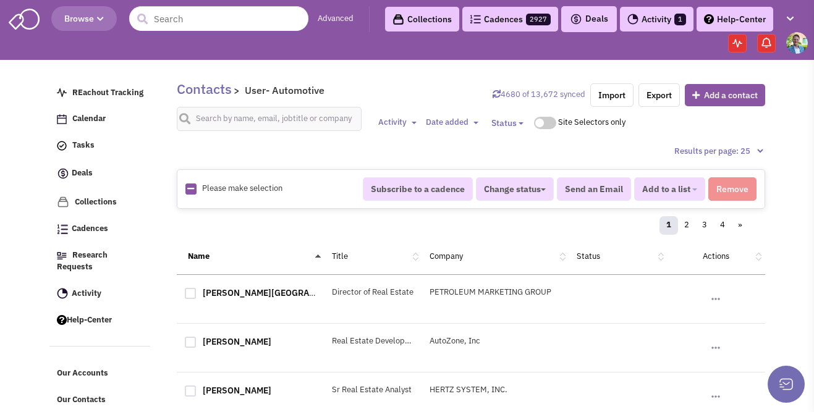
checkbox input "true"
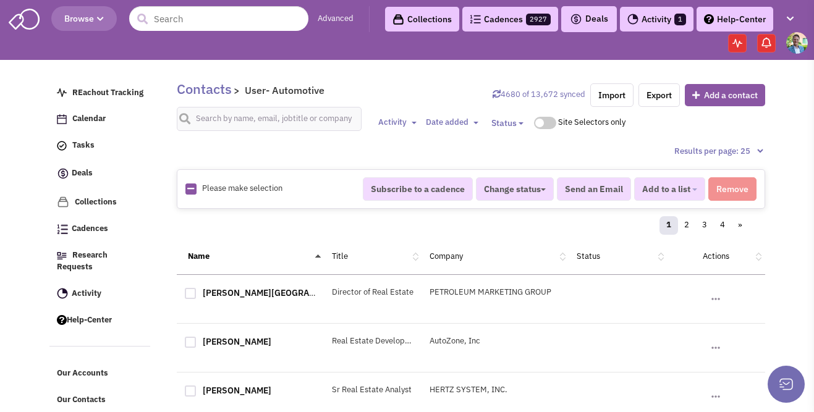
checkbox input "true"
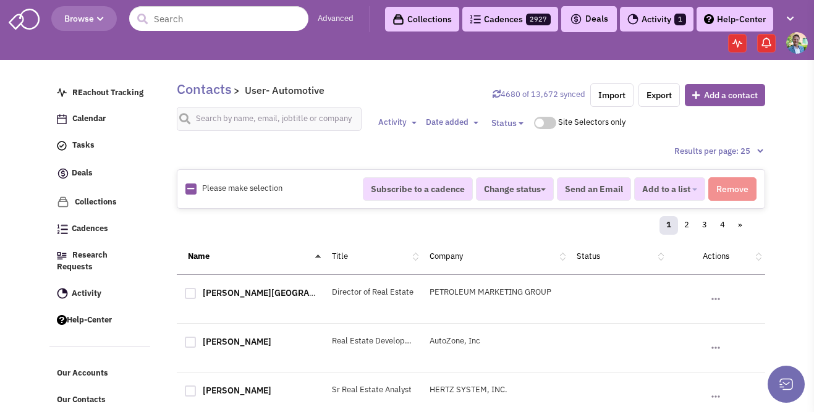
checkbox input "true"
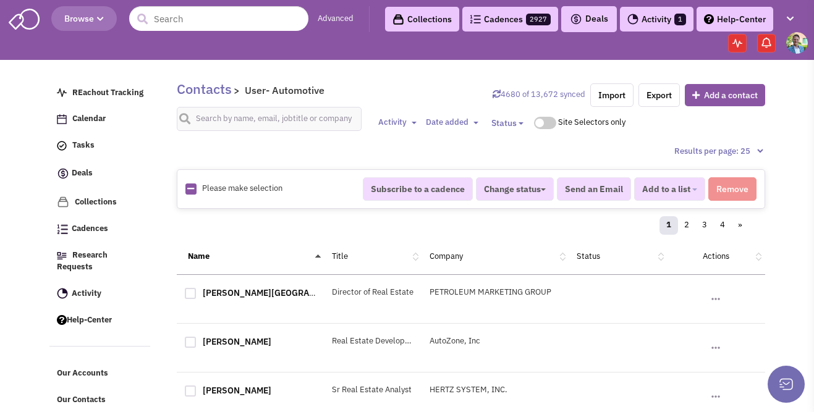
checkbox input "true"
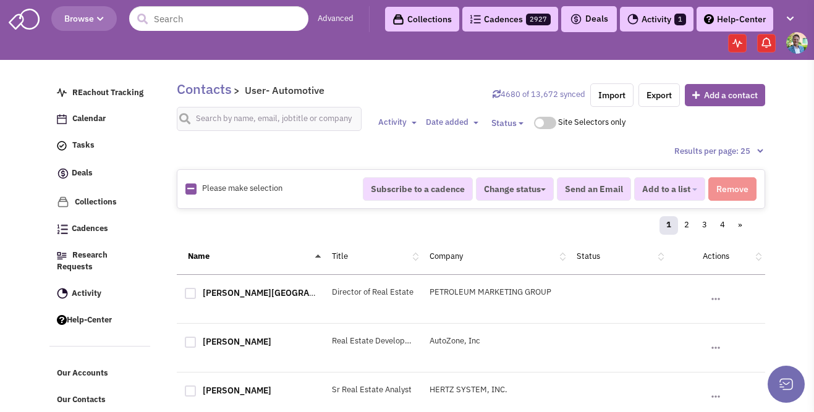
checkbox input "true"
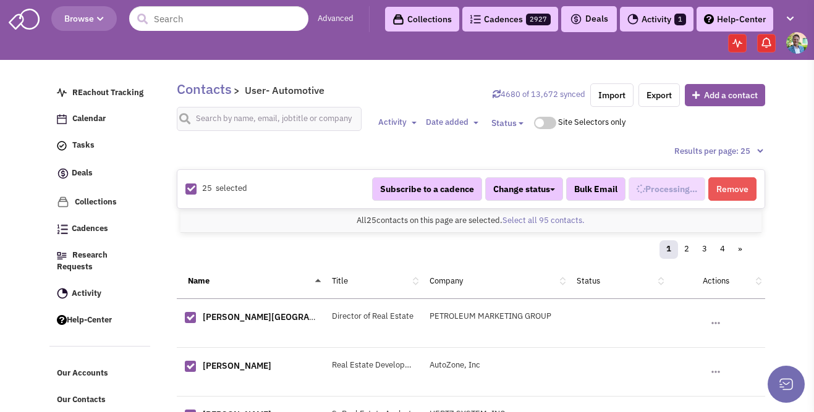
scroll to position [299, 0]
select select "668"
click at [577, 219] on link "Select all 95 contacts." at bounding box center [543, 220] width 82 height 11
select select "668"
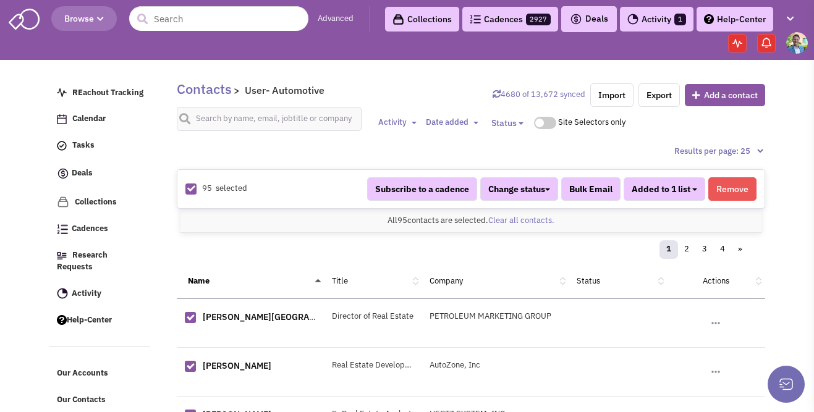
click at [664, 195] on button "Added to 1 list" at bounding box center [665, 188] width 82 height 23
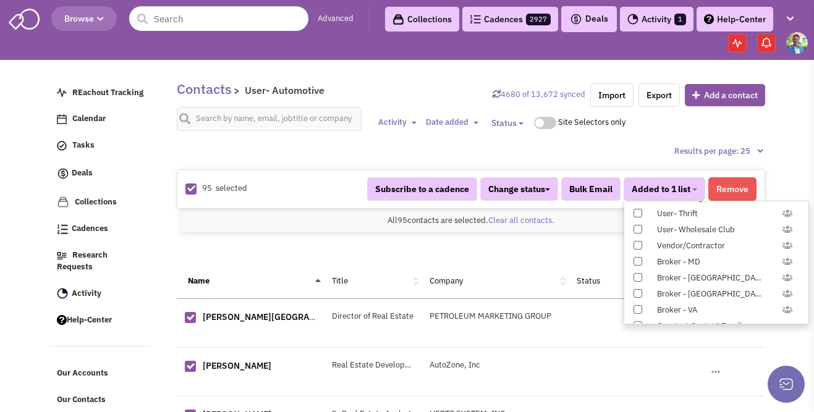
scroll to position [1226, 0]
click at [635, 271] on label "Constant Contact Email" at bounding box center [716, 278] width 184 height 14
click at [637, 275] on input "Constant Contact Email" at bounding box center [637, 275] width 0 height 0
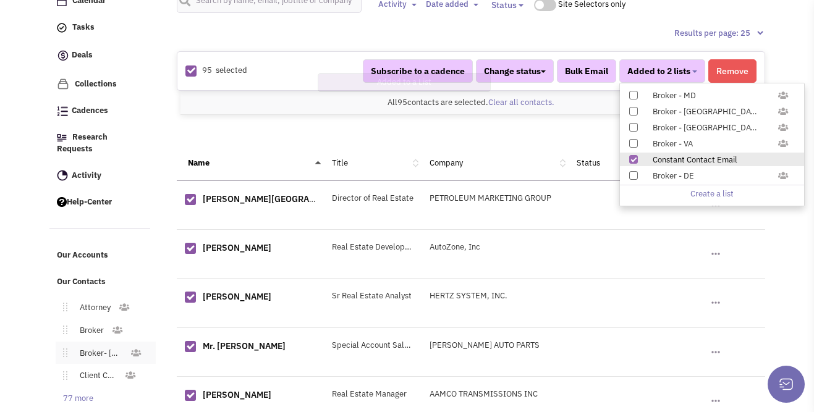
scroll to position [126, 0]
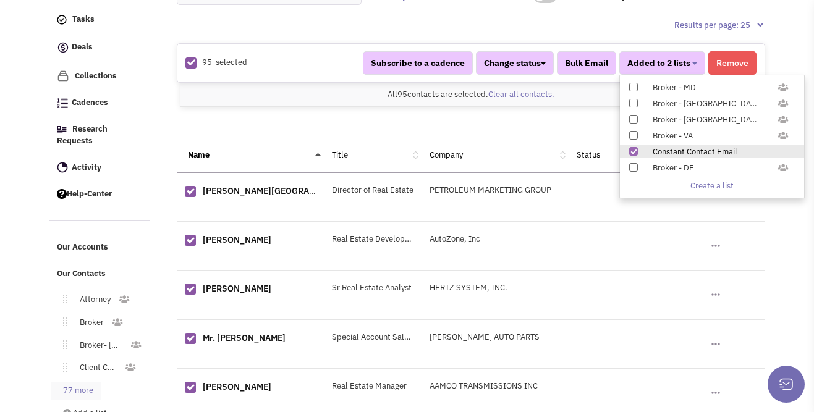
click at [70, 385] on link "77 more" at bounding box center [76, 391] width 50 height 18
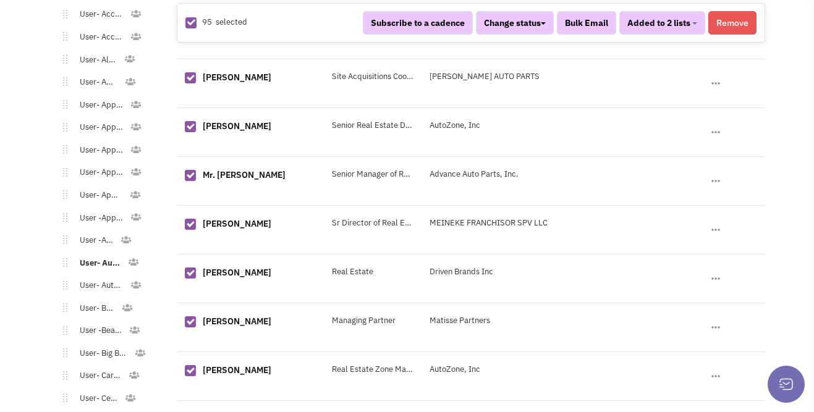
scroll to position [924, 0]
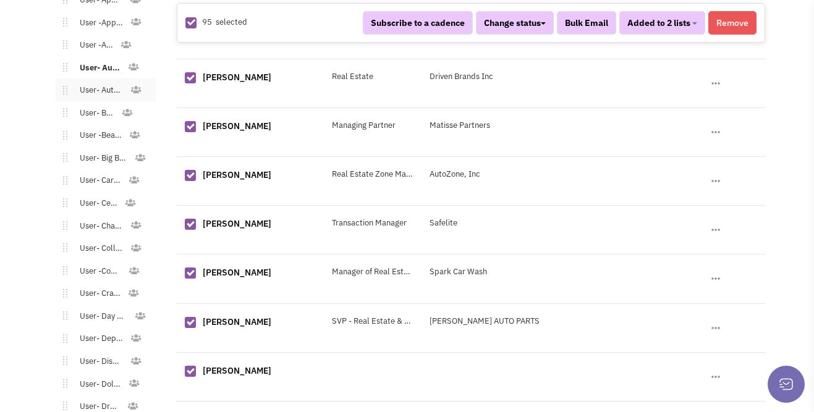
click at [93, 82] on link "User- Automotive - Dealer/Rental" at bounding box center [98, 91] width 62 height 18
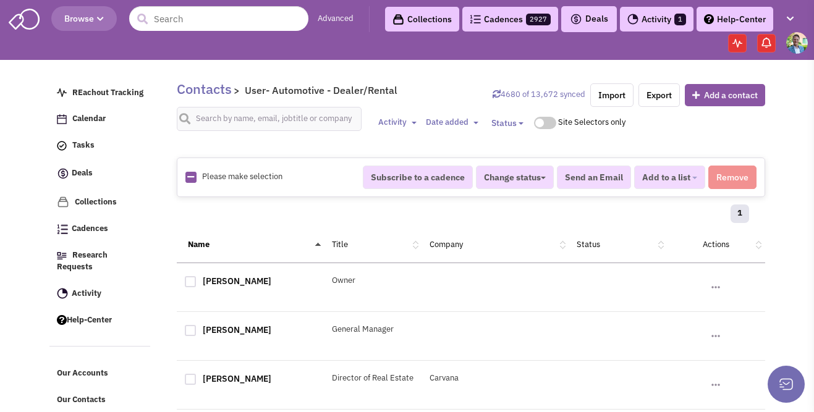
click at [197, 182] on div "Please make selection selected" at bounding box center [265, 177] width 177 height 12
click at [192, 179] on icon at bounding box center [190, 177] width 7 height 8
checkbox input "true"
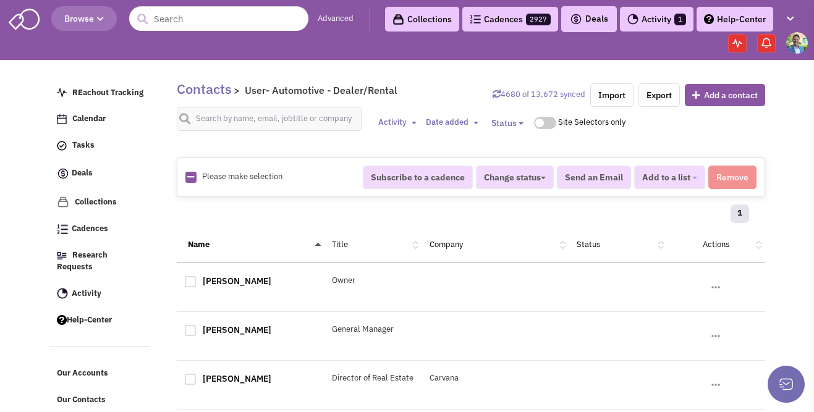
checkbox input "true"
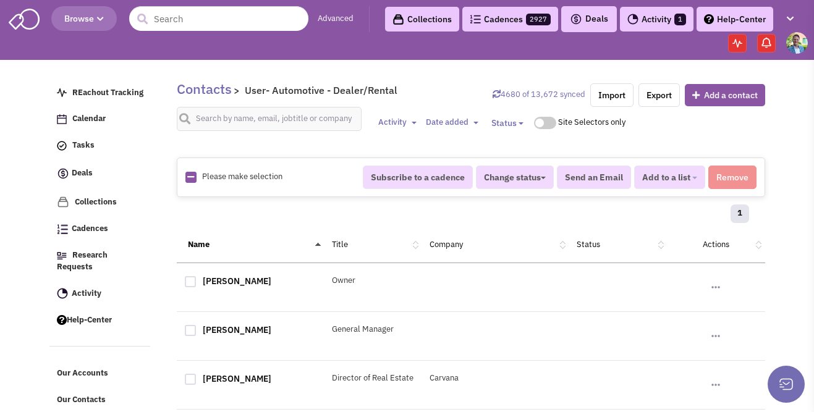
checkbox input "true"
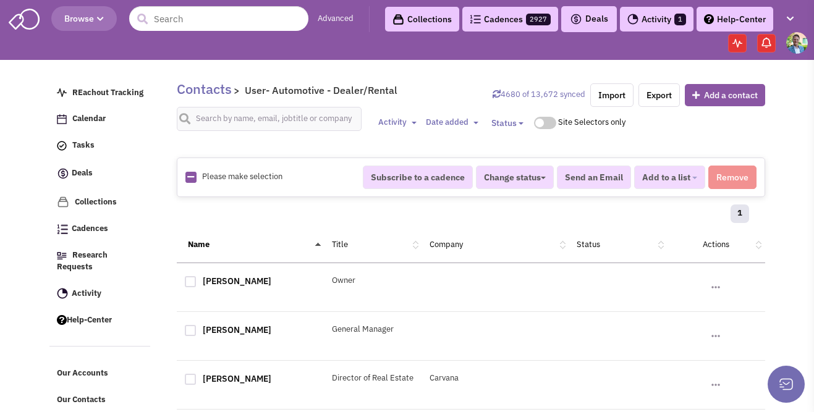
checkbox input "true"
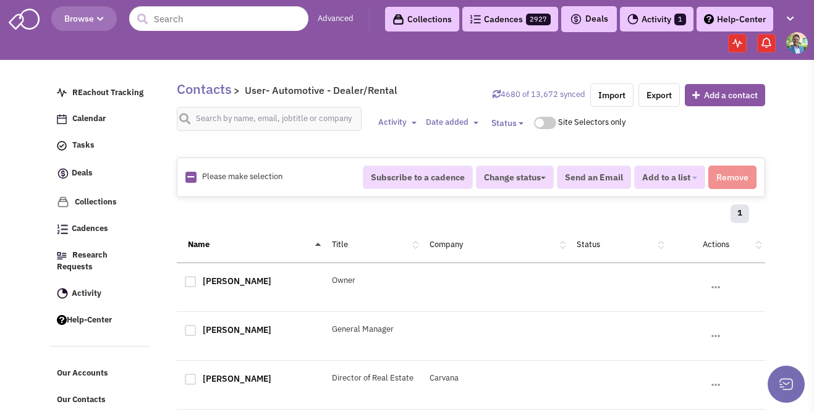
checkbox input "true"
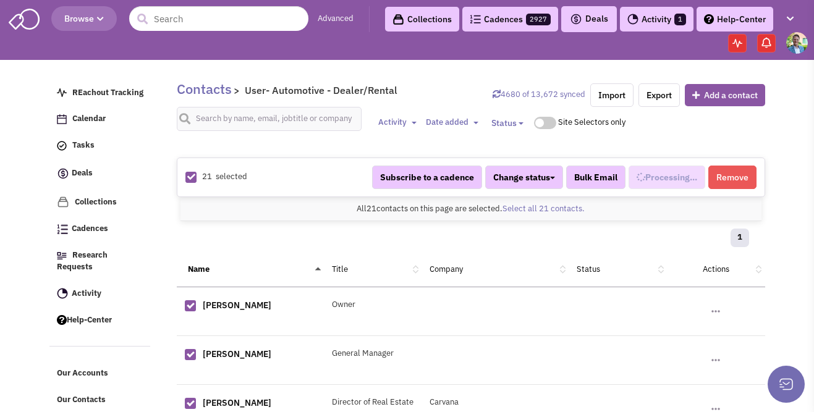
select select "541"
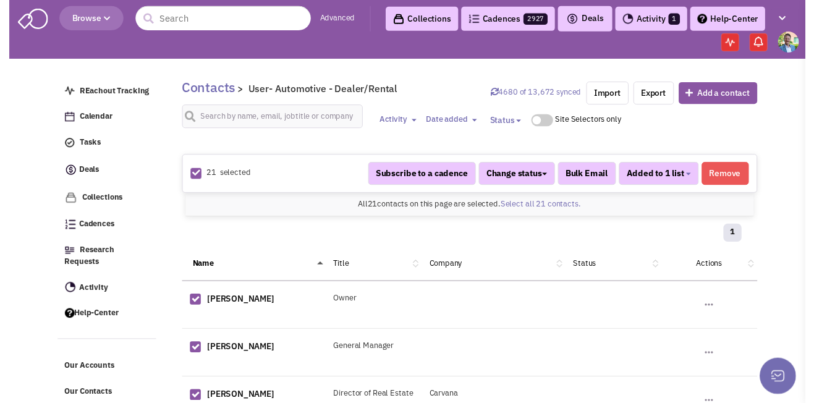
scroll to position [310, 0]
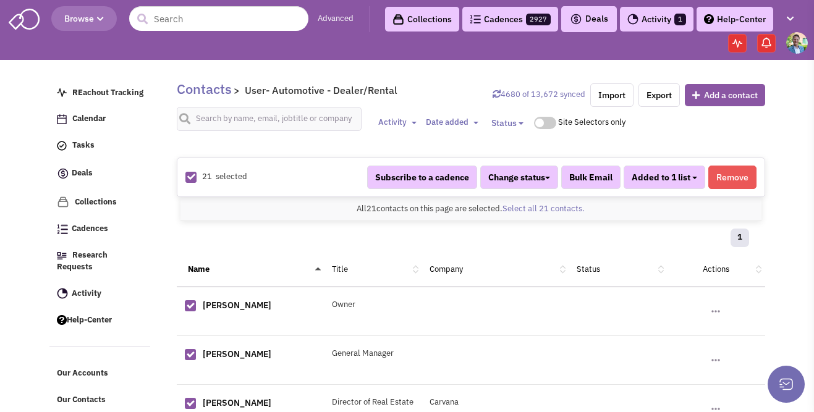
click at [693, 177] on b "button" at bounding box center [694, 178] width 5 height 2
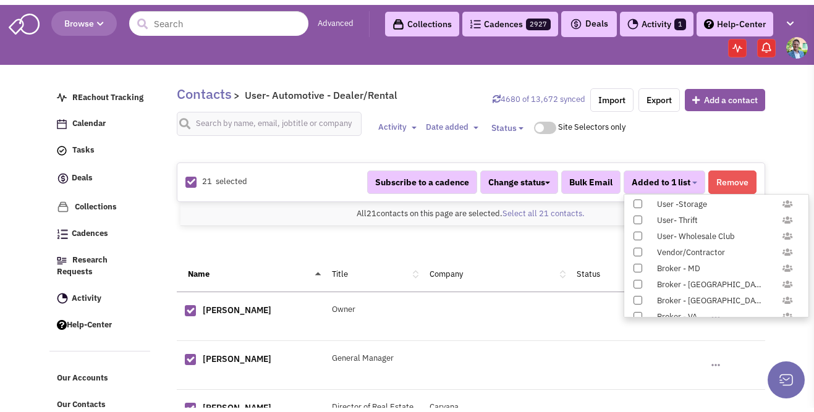
scroll to position [1226, 0]
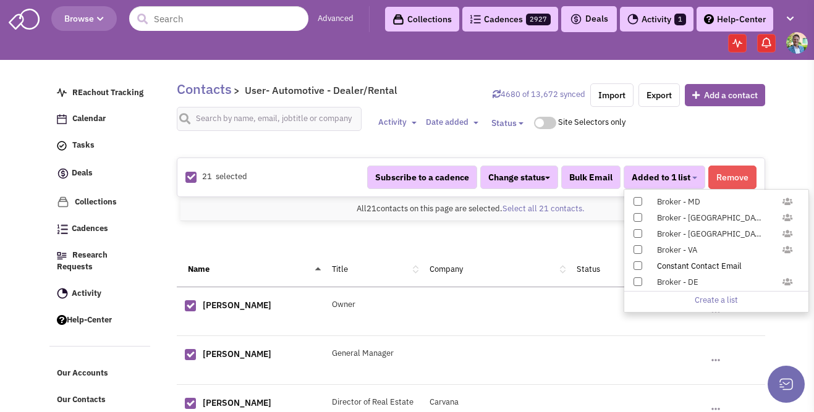
click at [639, 265] on span at bounding box center [637, 265] width 9 height 9
click at [637, 263] on input "Constant Contact Email" at bounding box center [637, 263] width 0 height 0
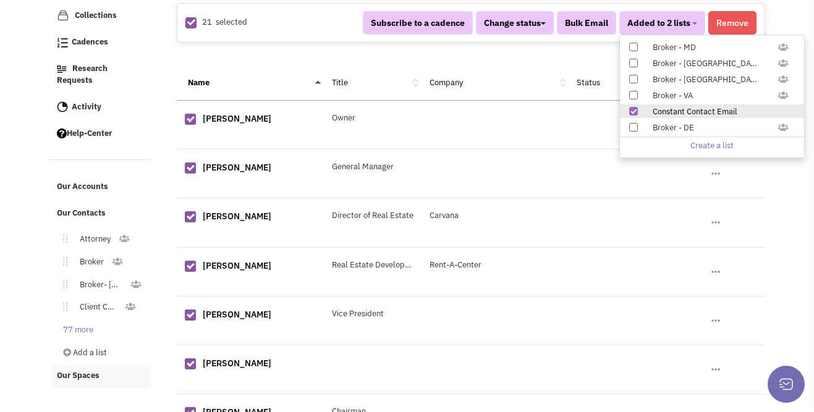
scroll to position [271, 0]
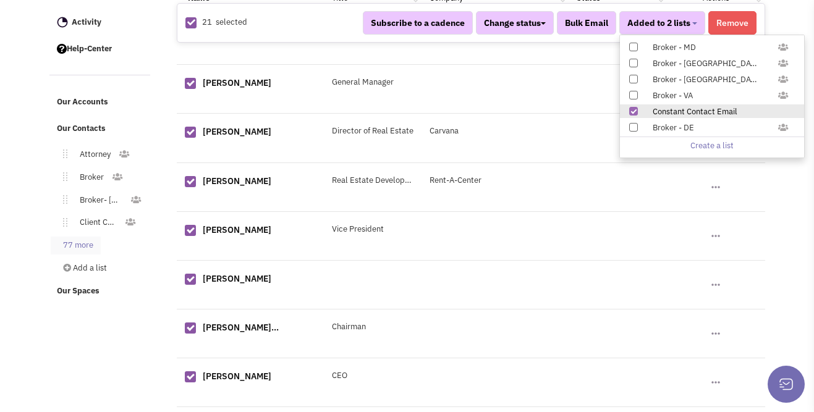
click at [68, 237] on link "77 more" at bounding box center [76, 246] width 50 height 18
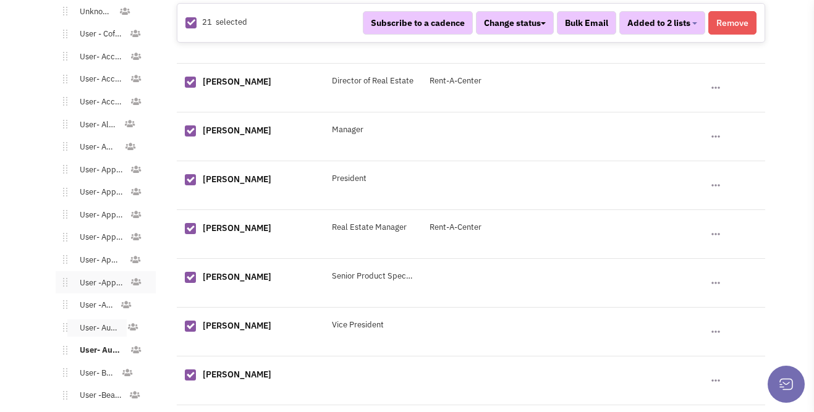
scroll to position [672, 0]
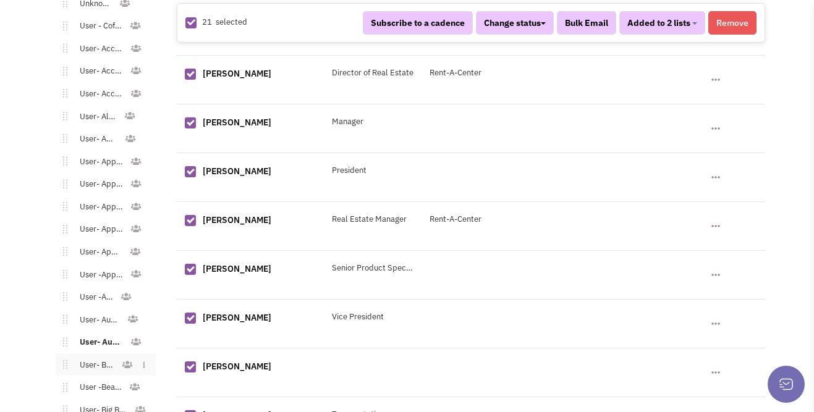
click at [107, 357] on link "User- Bank" at bounding box center [94, 366] width 54 height 18
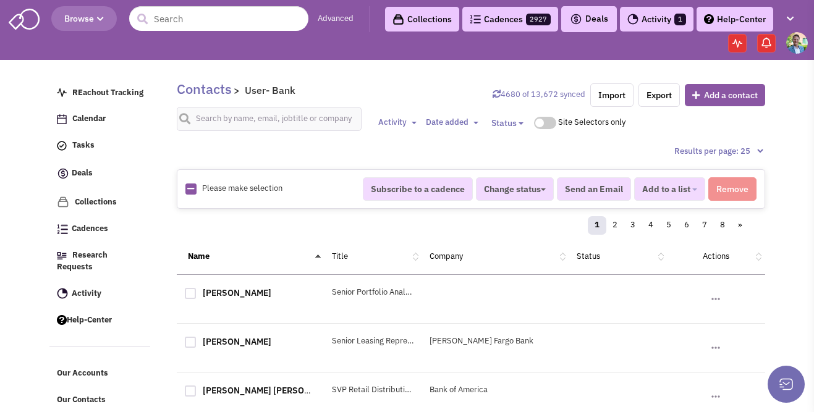
click at [192, 192] on icon at bounding box center [190, 189] width 7 height 8
checkbox input "true"
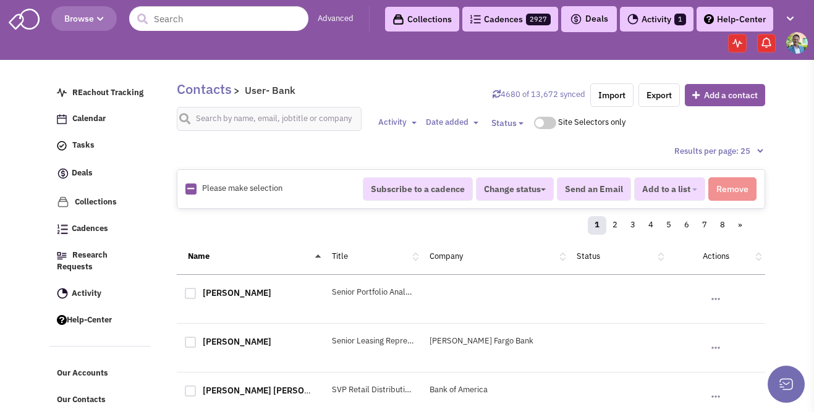
checkbox input "true"
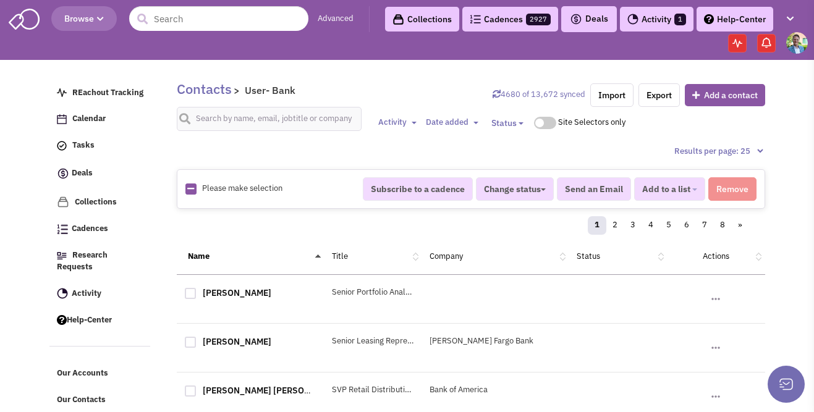
checkbox input "true"
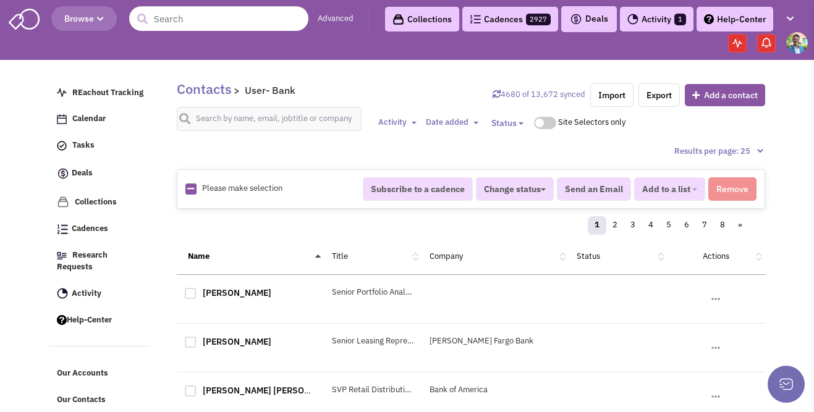
checkbox input "true"
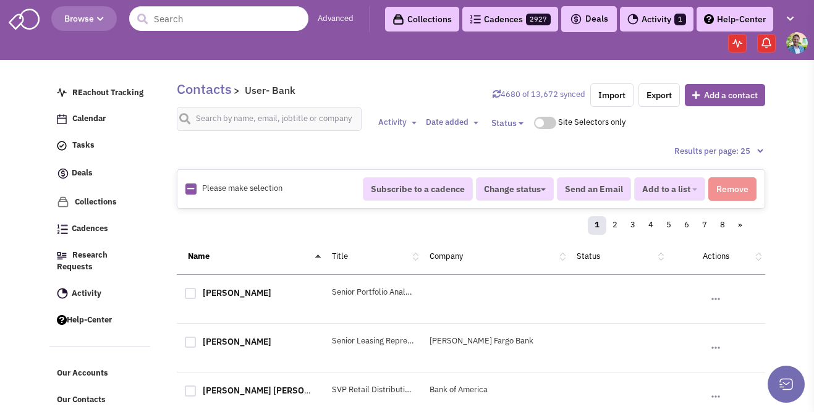
checkbox input "true"
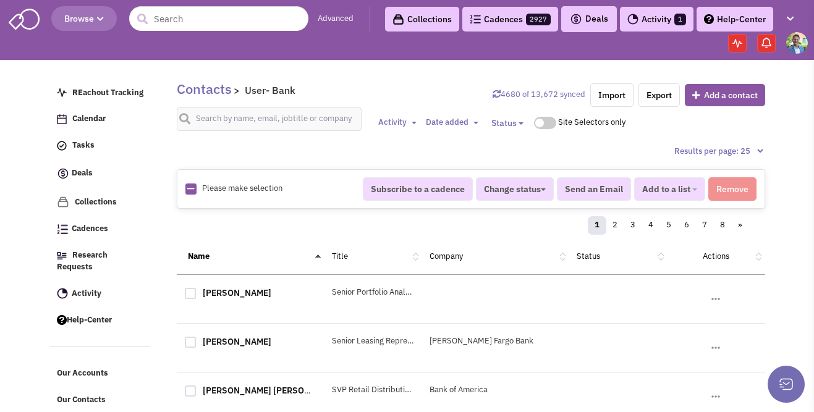
checkbox input "true"
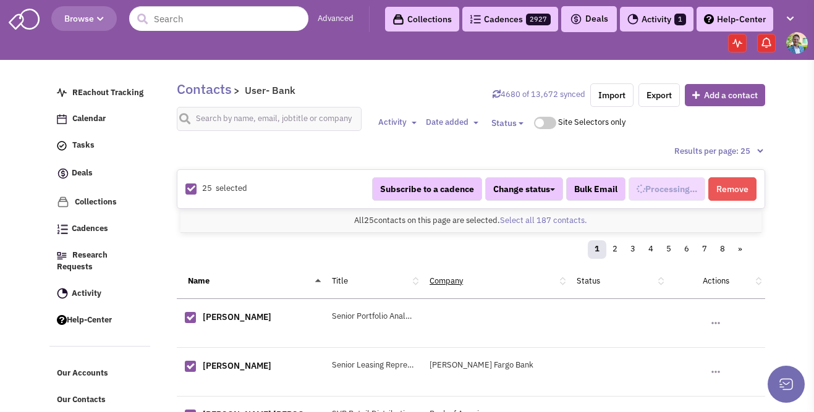
scroll to position [322, 0]
select select "688"
click at [530, 216] on link "Select all 187 contacts." at bounding box center [543, 220] width 87 height 11
select select "688"
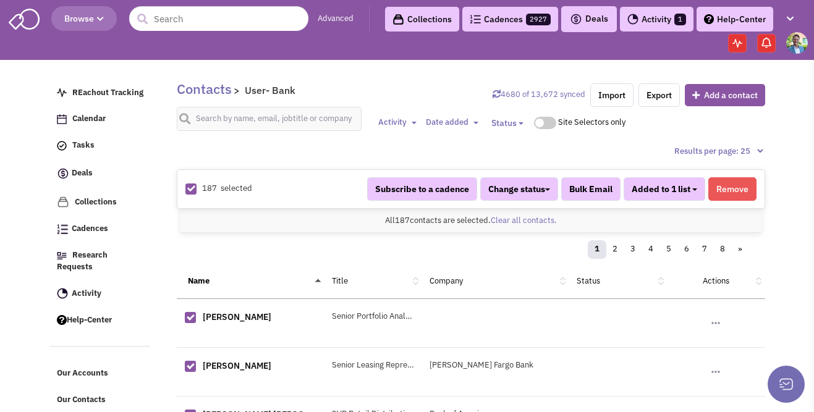
click at [680, 187] on span "Added to 1 list" at bounding box center [661, 189] width 59 height 11
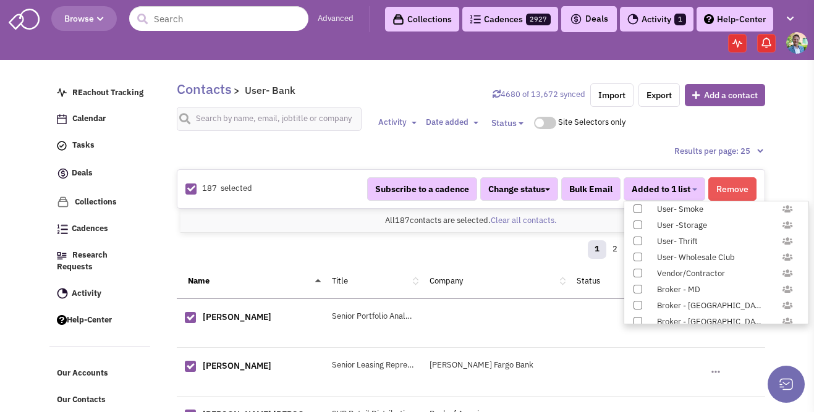
scroll to position [1226, 0]
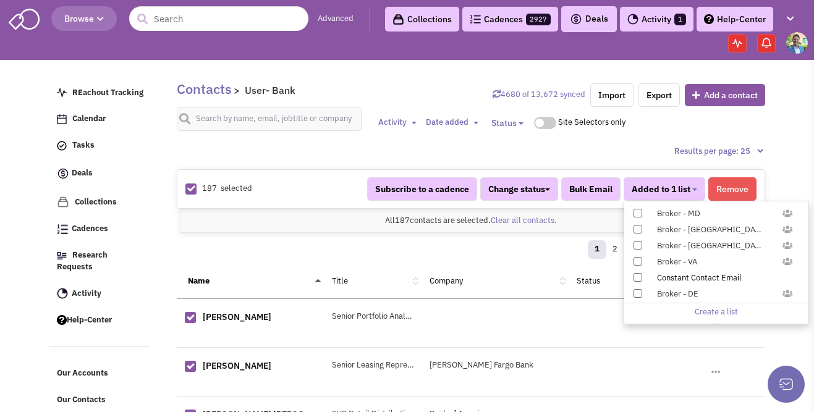
click at [635, 275] on span at bounding box center [637, 277] width 9 height 9
click at [637, 275] on input "Constant Contact Email" at bounding box center [637, 275] width 0 height 0
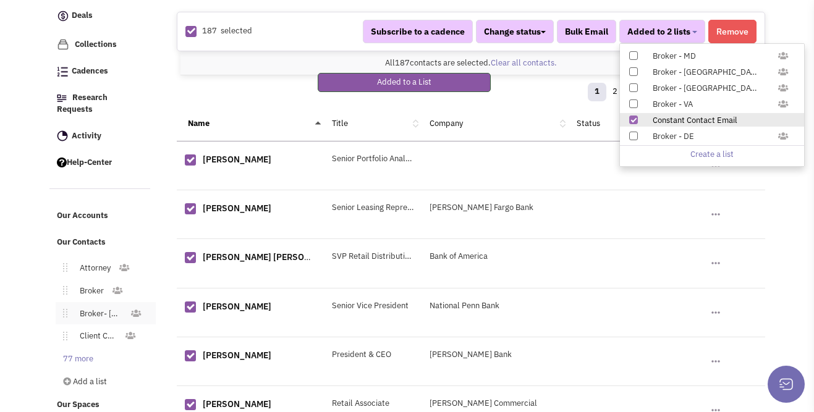
scroll to position [173, 0]
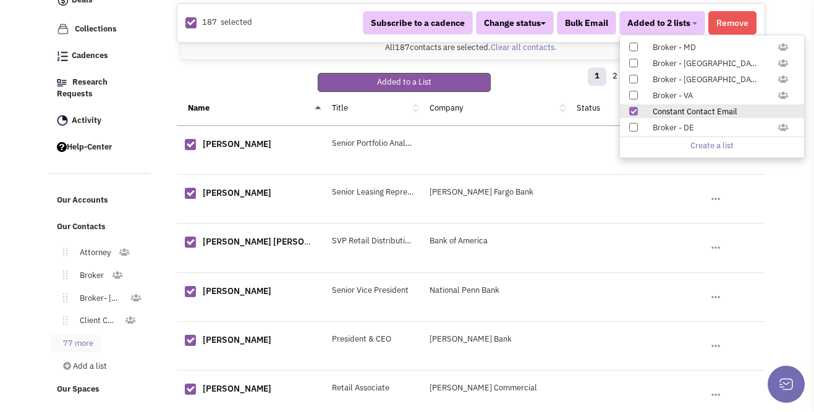
click at [81, 335] on link "77 more" at bounding box center [76, 344] width 50 height 18
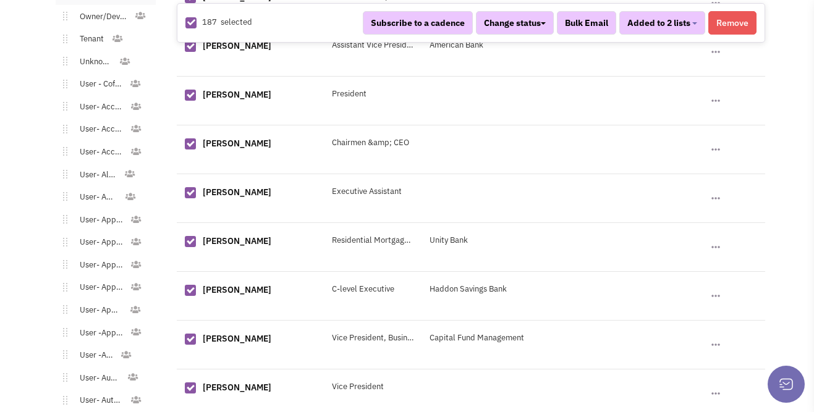
scroll to position [793, 0]
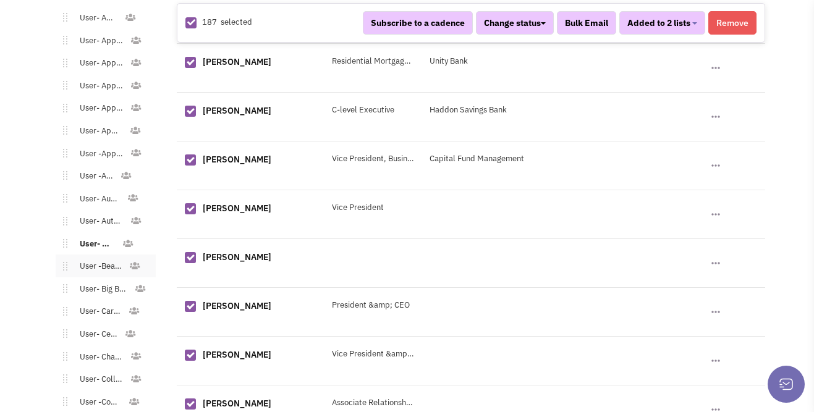
click at [95, 258] on link "User -Beauty Supply" at bounding box center [98, 267] width 62 height 18
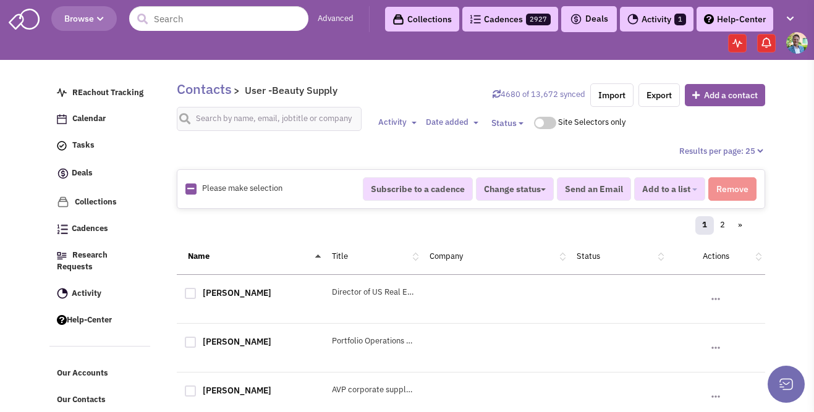
click at [191, 187] on icon at bounding box center [190, 189] width 7 height 8
checkbox input "true"
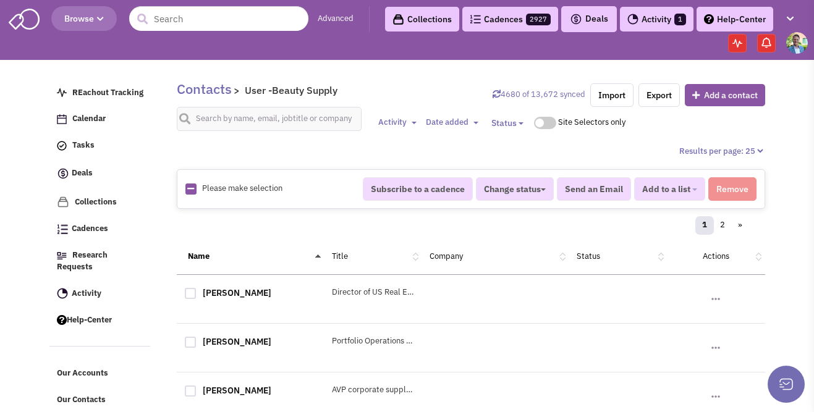
checkbox input "true"
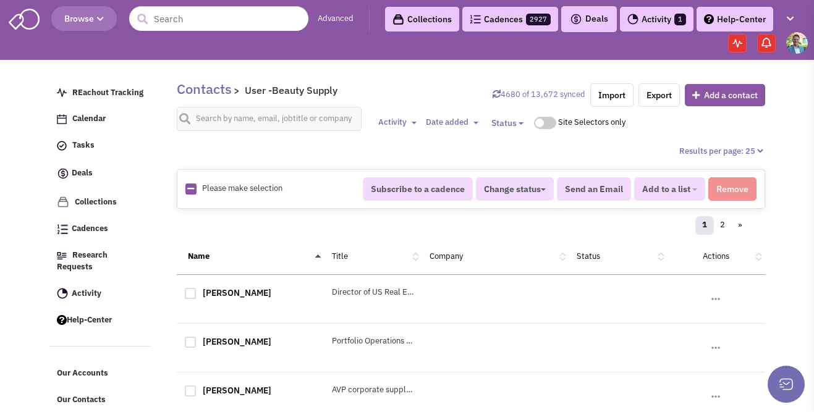
checkbox input "true"
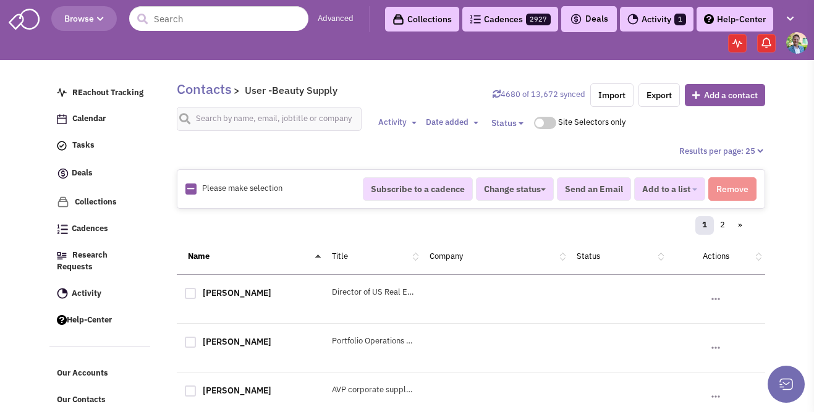
checkbox input "true"
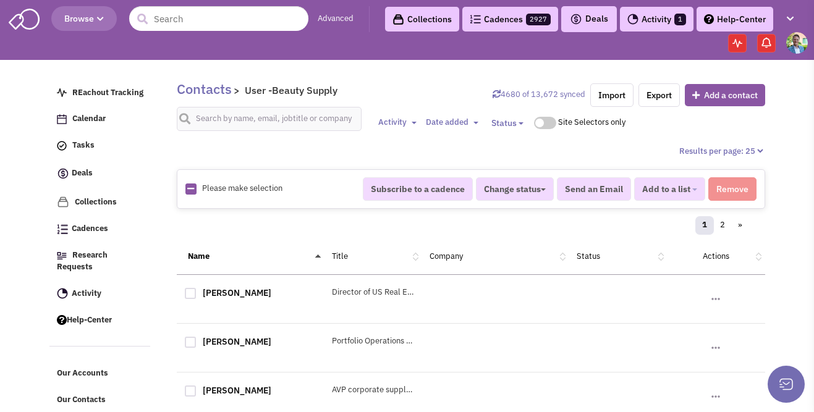
checkbox input "true"
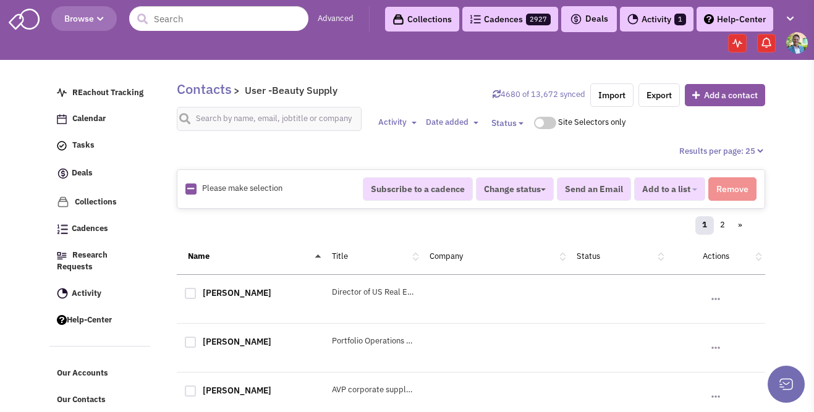
checkbox input "true"
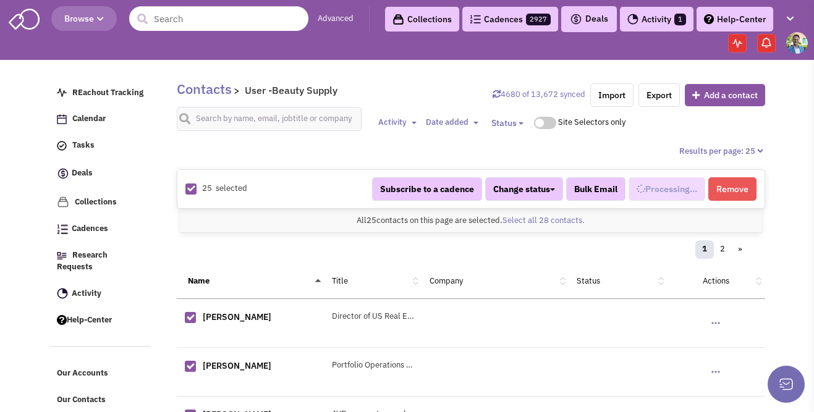
scroll to position [334, 0]
select select "684"
click at [536, 221] on link "Select all 28 contacts." at bounding box center [543, 220] width 82 height 11
select select "684"
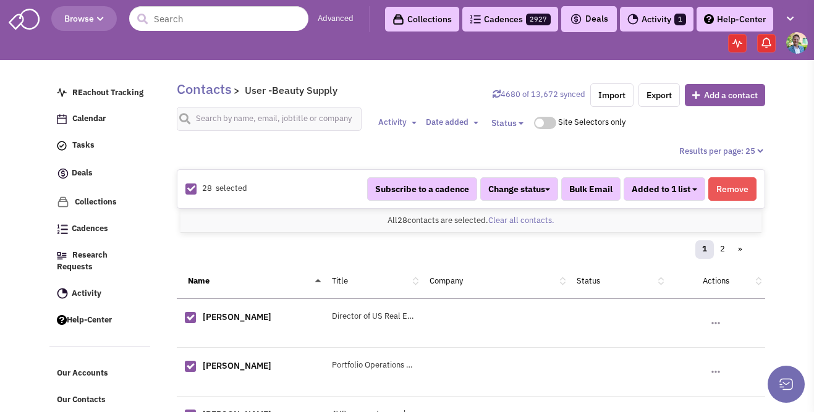
click at [693, 192] on button "Added to 1 list" at bounding box center [665, 188] width 82 height 23
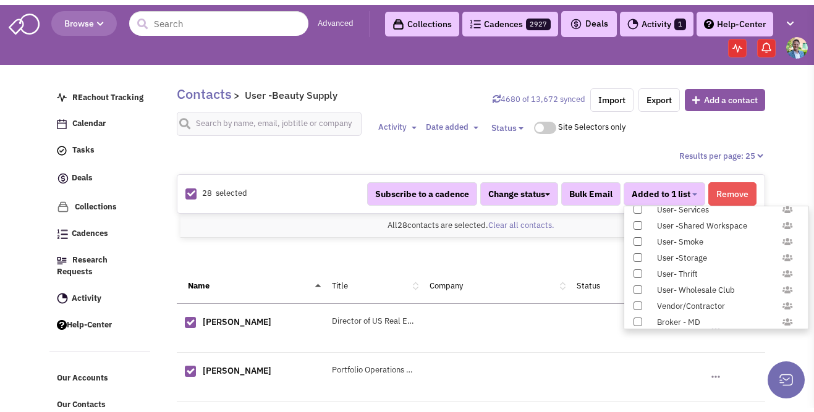
scroll to position [1226, 0]
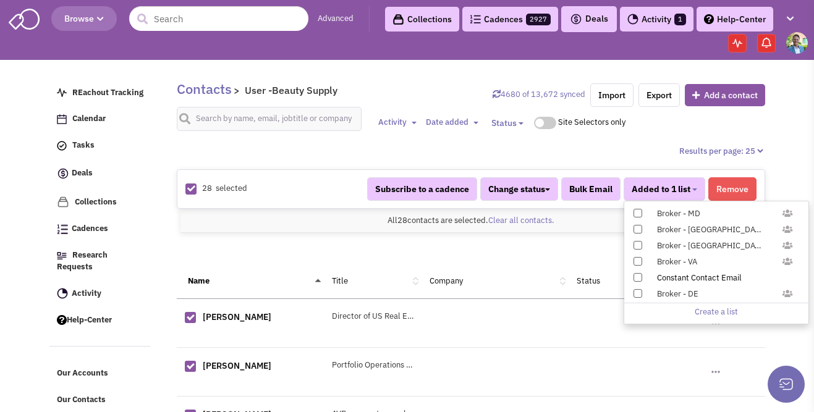
click at [636, 277] on span at bounding box center [637, 277] width 9 height 9
click at [637, 275] on input "Constant Contact Email" at bounding box center [637, 275] width 0 height 0
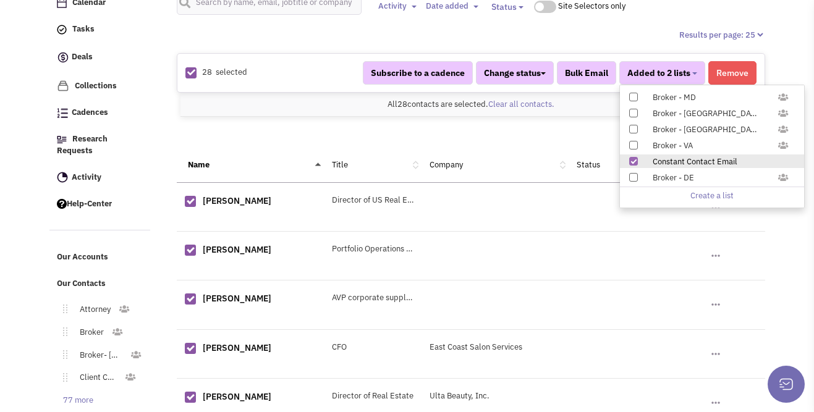
scroll to position [239, 0]
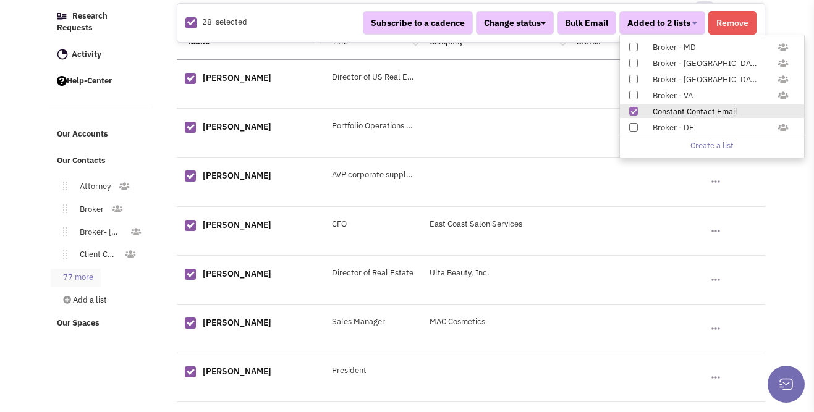
click at [81, 269] on link "77 more" at bounding box center [76, 278] width 50 height 18
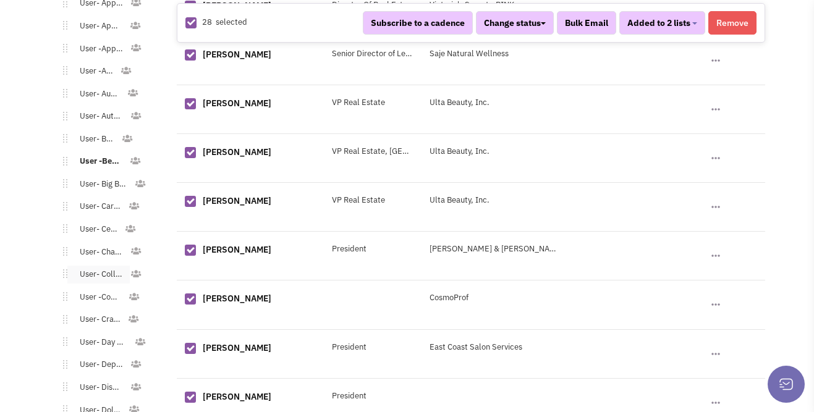
scroll to position [906, 0]
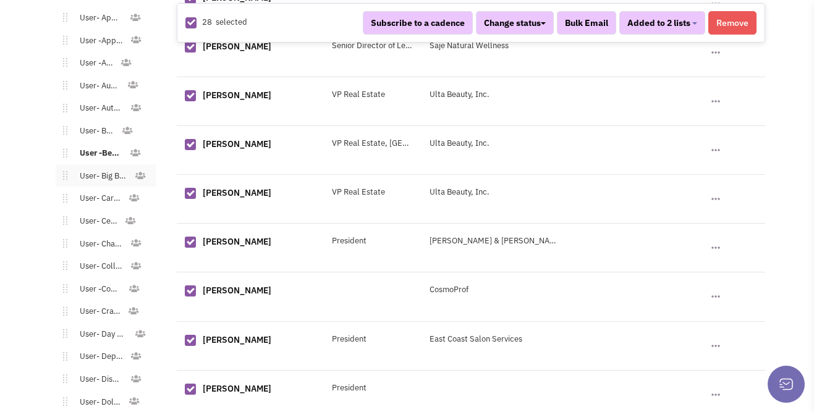
click at [93, 167] on link "User- Big Box Retailer" at bounding box center [100, 176] width 67 height 18
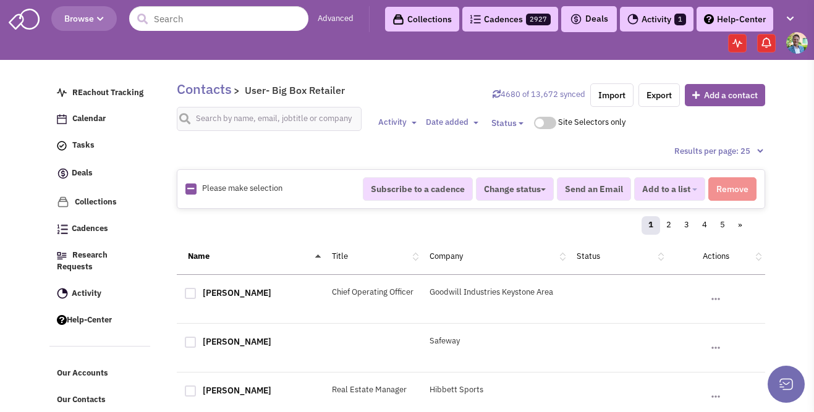
click at [192, 188] on icon at bounding box center [190, 189] width 7 height 8
checkbox input "true"
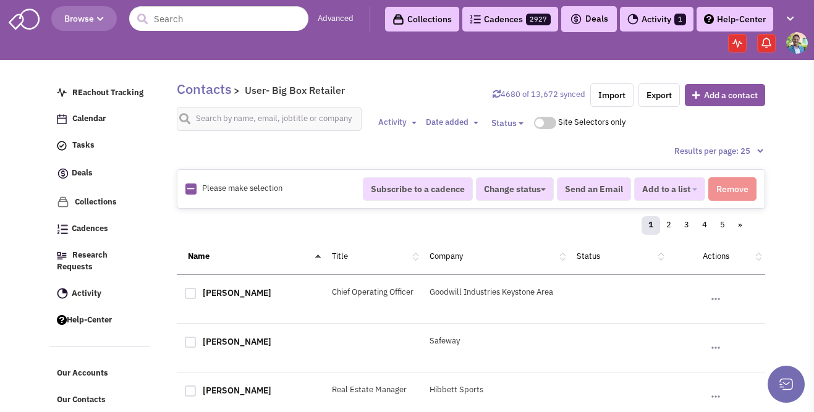
checkbox input "true"
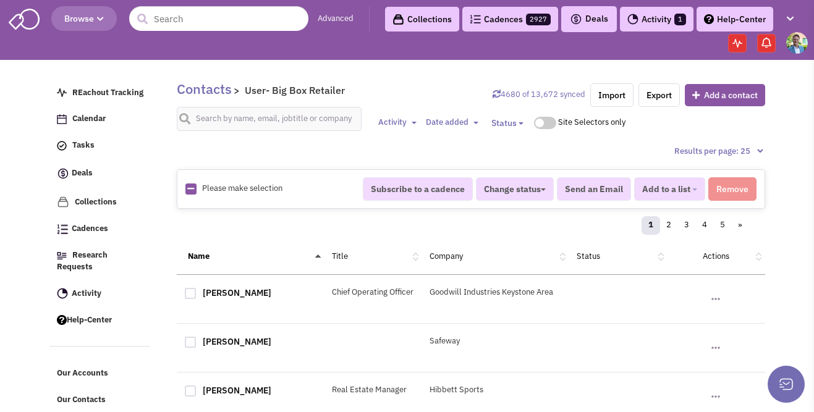
checkbox input "true"
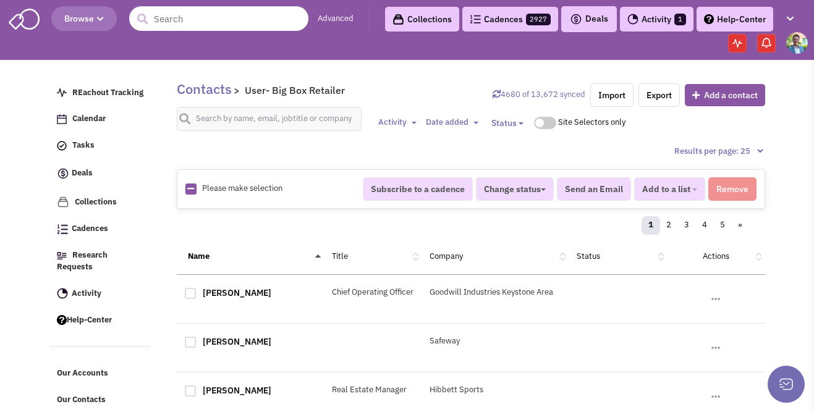
checkbox input "true"
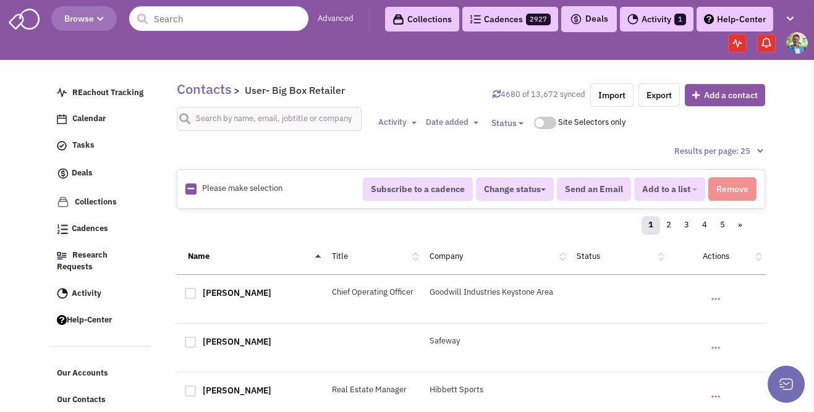
checkbox input "true"
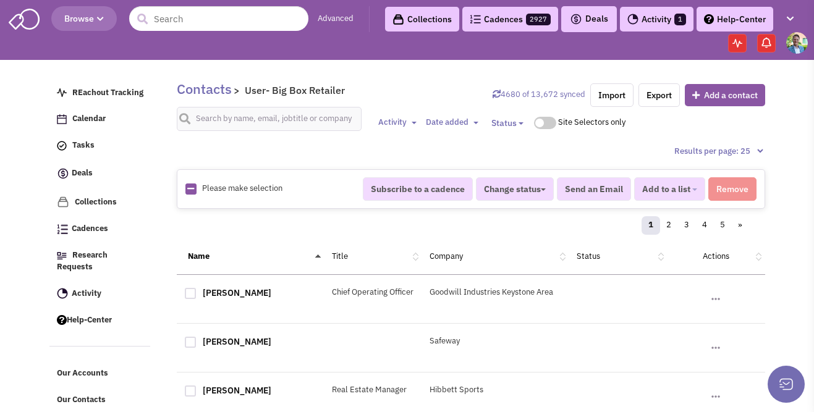
checkbox input "true"
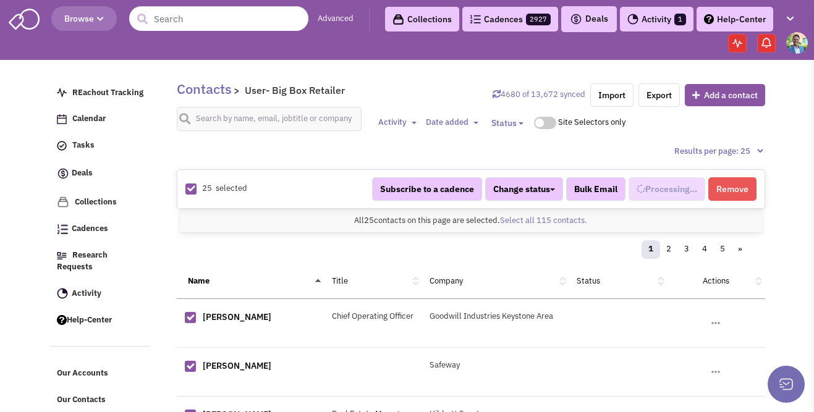
select select "532"
click at [555, 217] on link "Select all 115 contacts." at bounding box center [543, 220] width 87 height 11
select select "532"
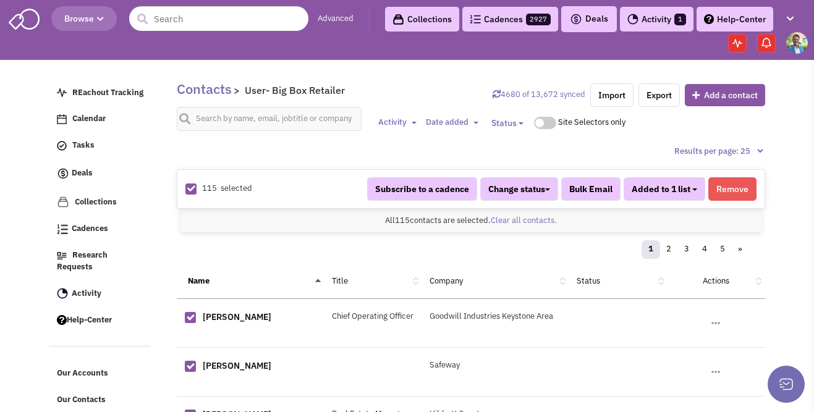
click at [695, 192] on button "Added to 1 list" at bounding box center [665, 188] width 82 height 23
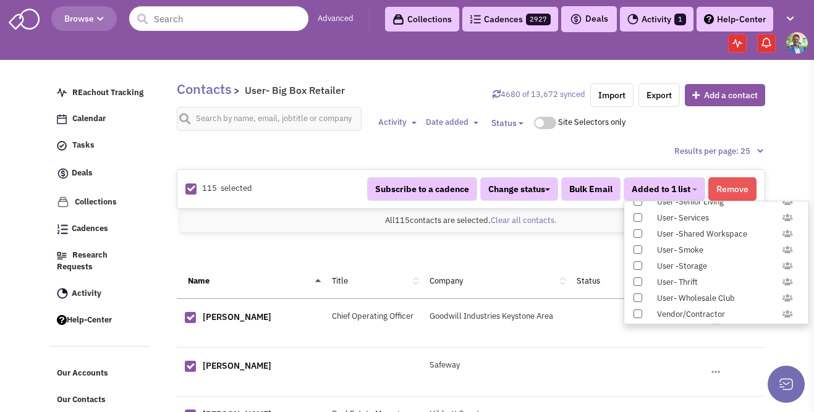
scroll to position [1226, 0]
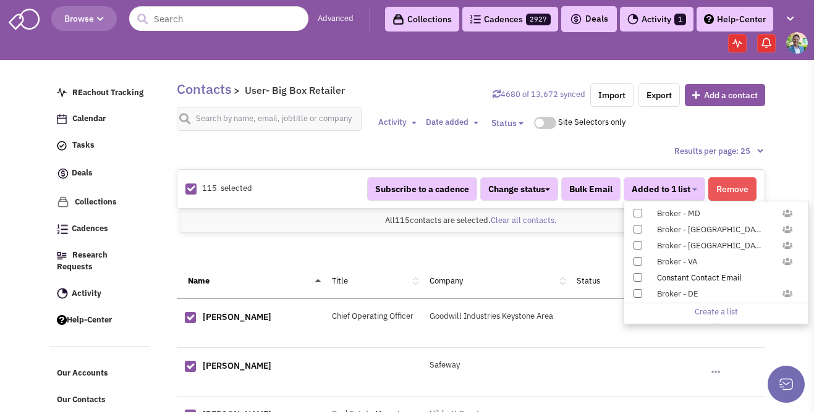
click at [637, 279] on span at bounding box center [637, 277] width 9 height 9
click at [637, 275] on input "Constant Contact Email" at bounding box center [637, 275] width 0 height 0
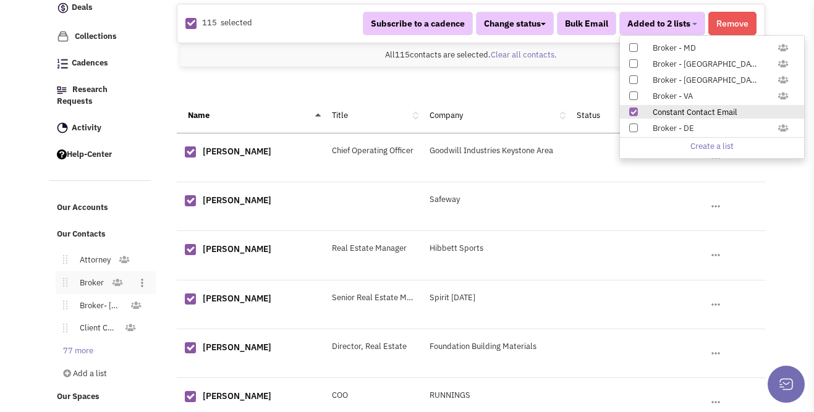
scroll to position [242, 0]
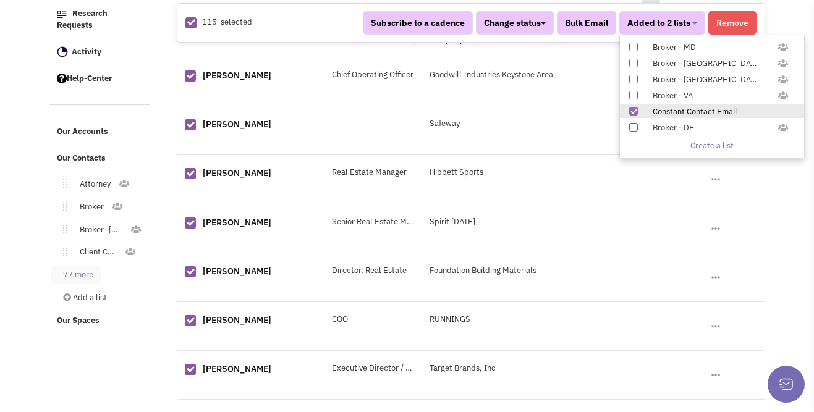
click at [84, 266] on link "77 more" at bounding box center [76, 275] width 50 height 18
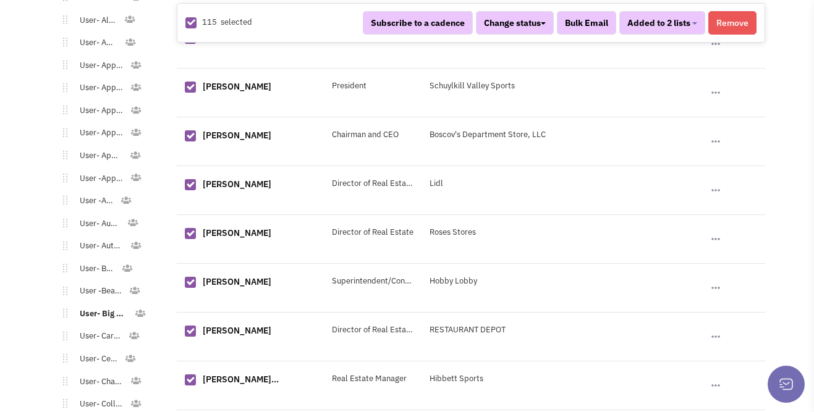
scroll to position [957, 0]
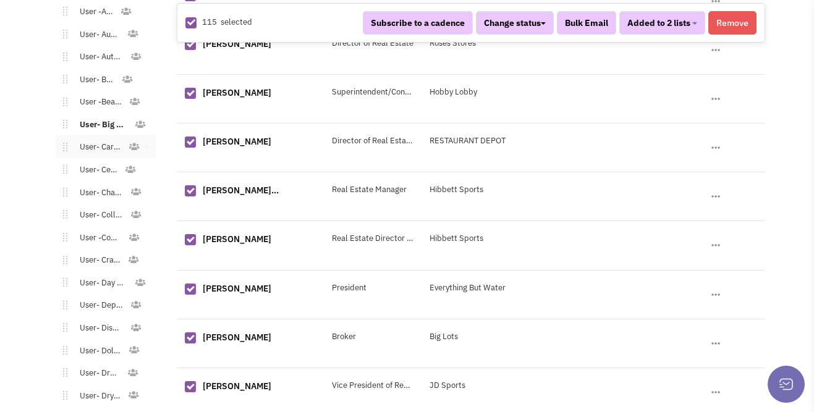
click at [93, 138] on link "User- Cards & Gifts" at bounding box center [97, 147] width 61 height 18
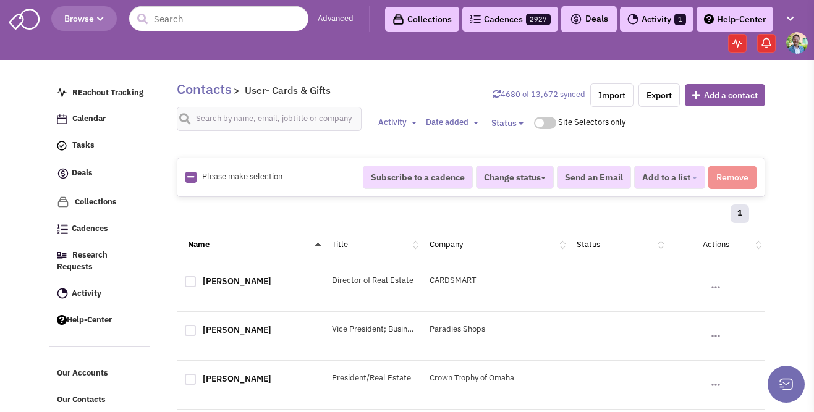
click at [192, 177] on icon at bounding box center [190, 177] width 7 height 8
checkbox input "true"
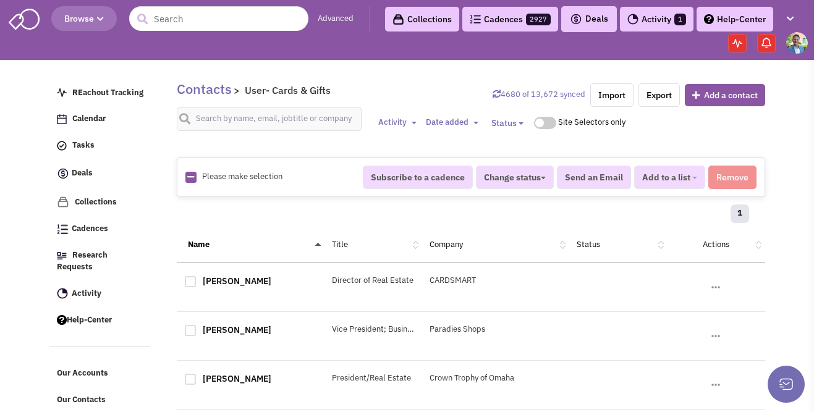
checkbox input "true"
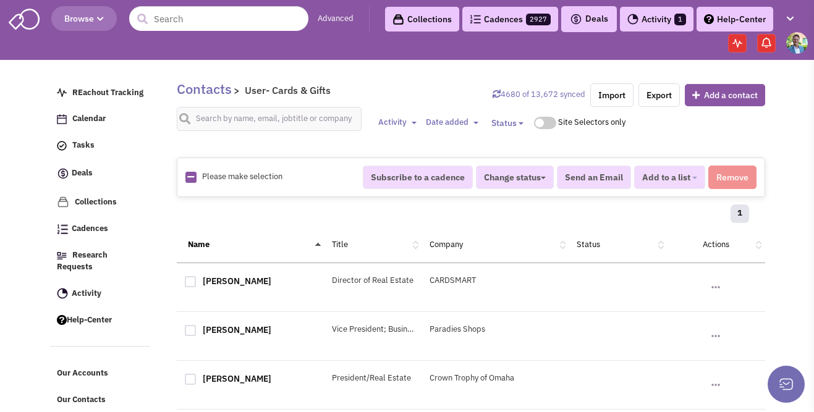
checkbox input "true"
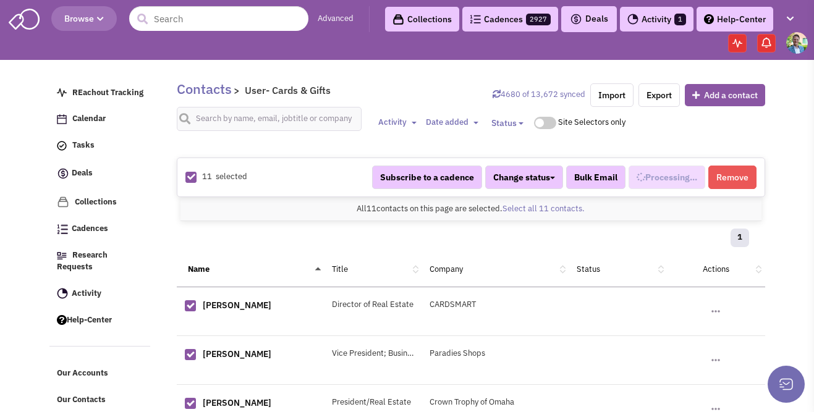
select select "583"
click at [682, 172] on span "Added to 1 list" at bounding box center [661, 177] width 59 height 11
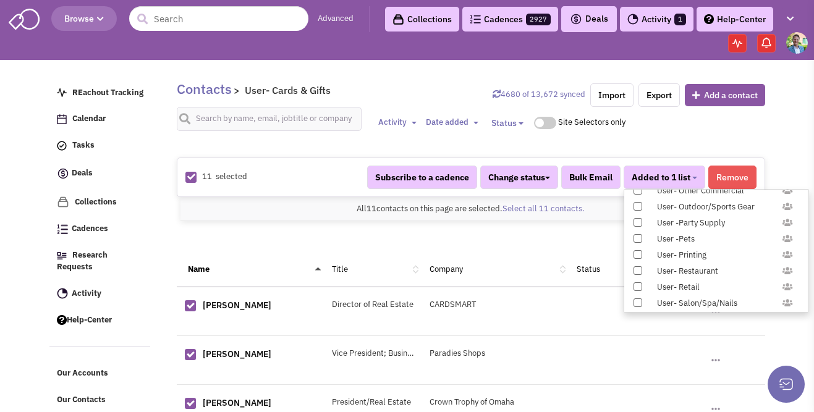
scroll to position [1226, 0]
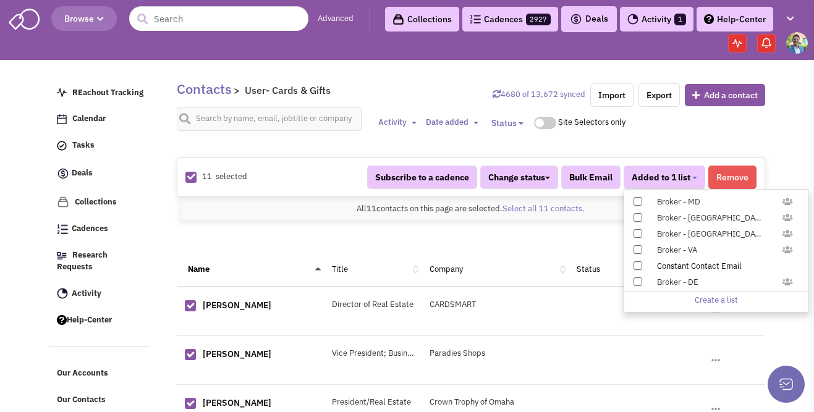
click at [641, 265] on span at bounding box center [637, 265] width 9 height 9
click at [637, 263] on input "Constant Contact Email" at bounding box center [637, 263] width 0 height 0
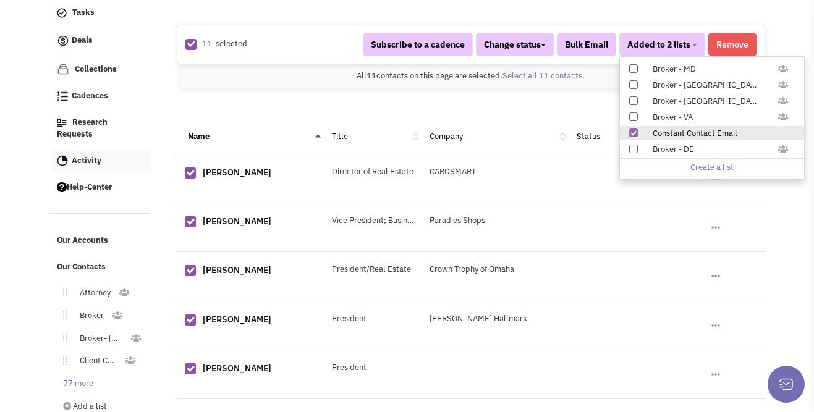
scroll to position [157, 0]
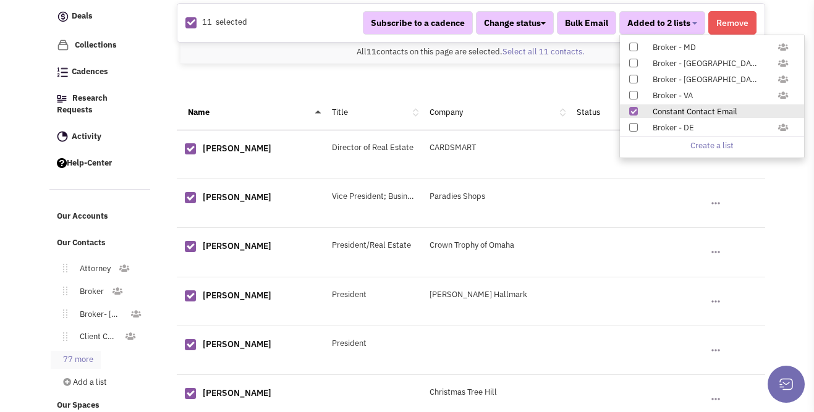
click at [87, 351] on link "77 more" at bounding box center [76, 360] width 50 height 18
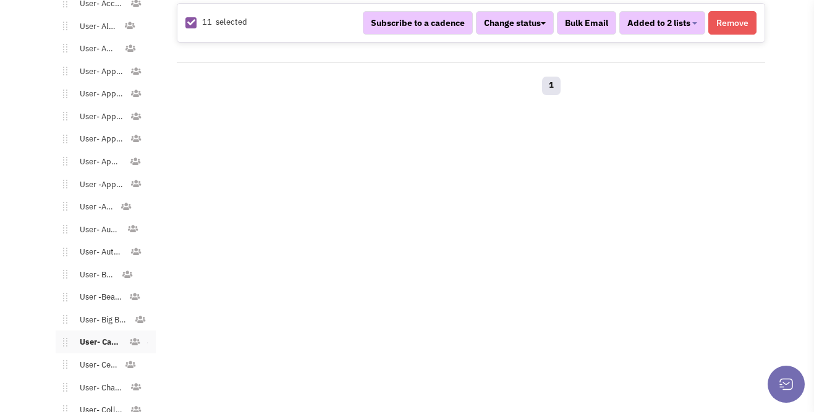
scroll to position [778, 0]
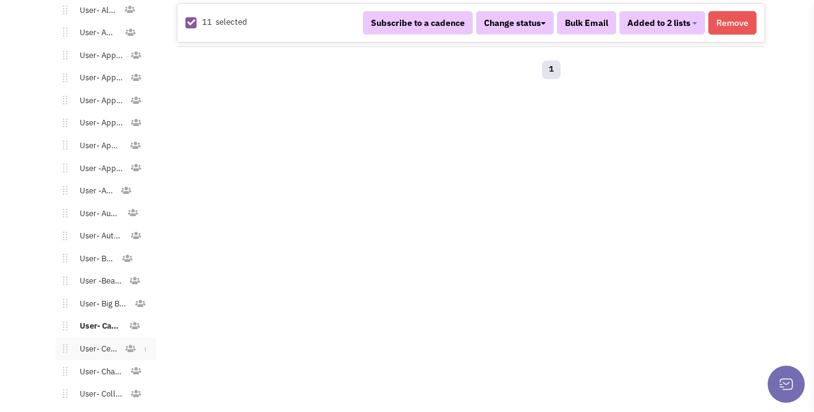
click at [88, 341] on link "User- Cellular" at bounding box center [95, 350] width 57 height 18
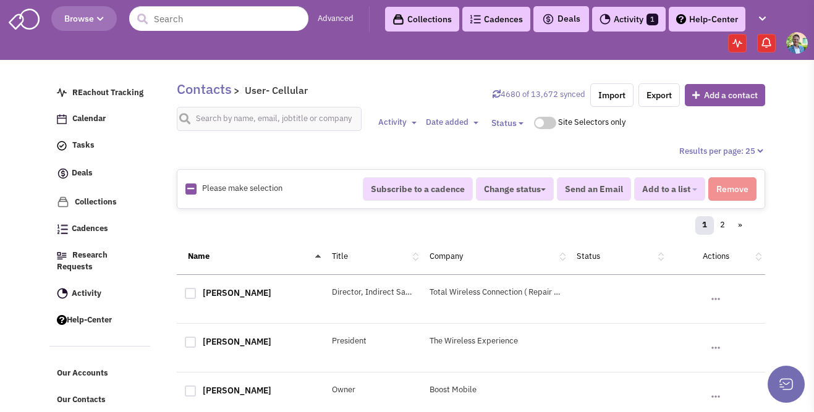
click at [188, 191] on icon at bounding box center [190, 189] width 7 height 8
checkbox input "true"
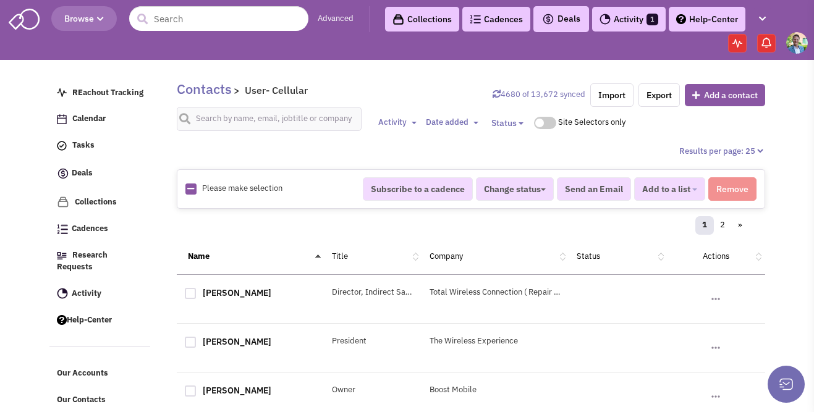
checkbox input "true"
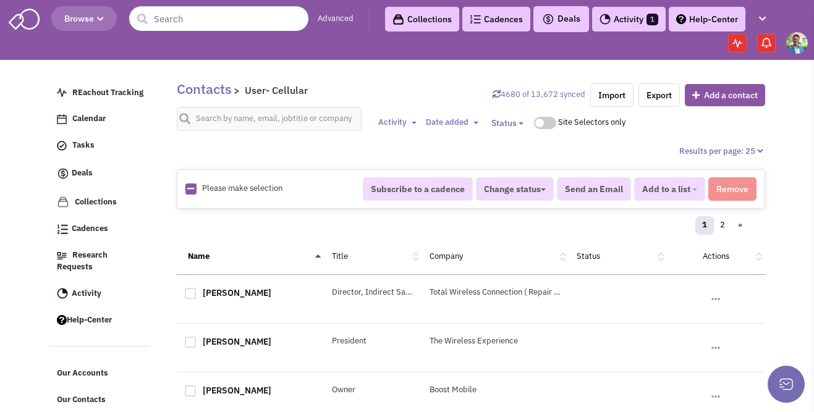
checkbox input "true"
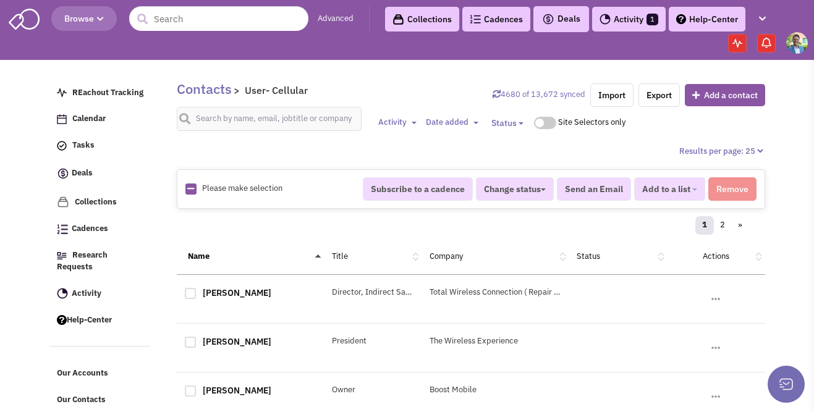
checkbox input "true"
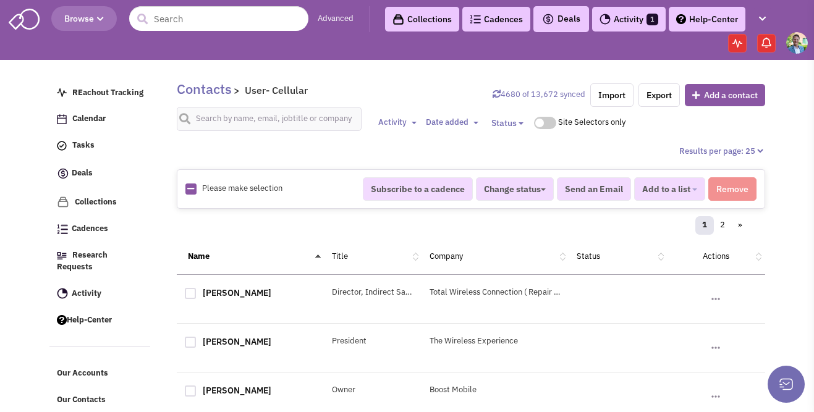
checkbox input "true"
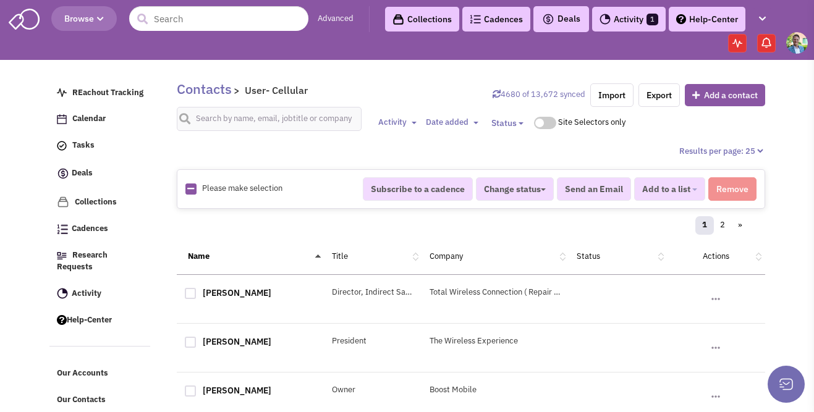
checkbox input "true"
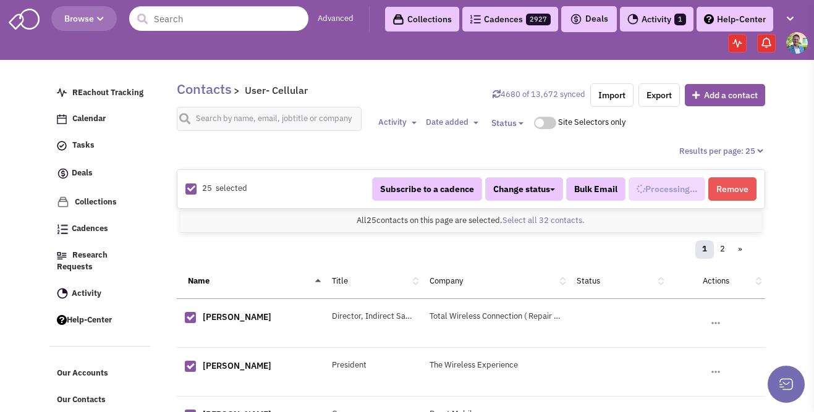
select select "714"
click at [562, 218] on link "Select all 32 contacts." at bounding box center [543, 220] width 82 height 11
select select "714"
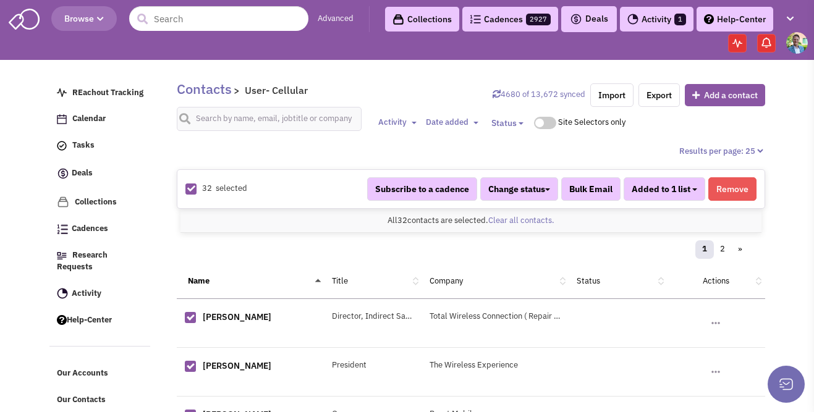
click at [682, 190] on span "Added to 1 list" at bounding box center [661, 189] width 59 height 11
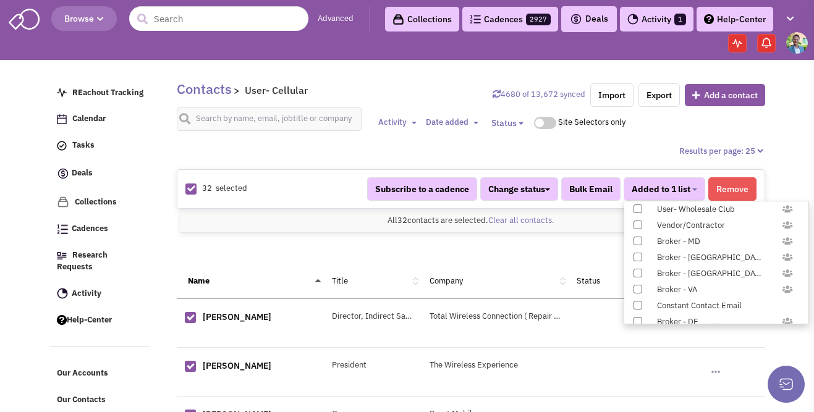
scroll to position [1226, 0]
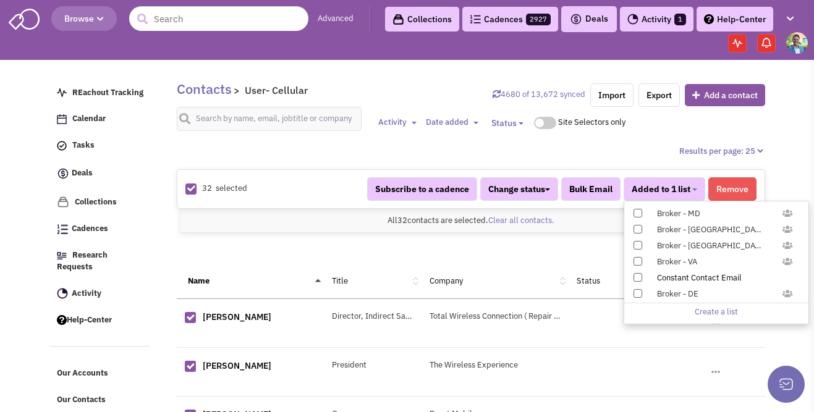
click at [639, 278] on span at bounding box center [637, 277] width 9 height 9
click at [637, 275] on input "Constant Contact Email" at bounding box center [637, 275] width 0 height 0
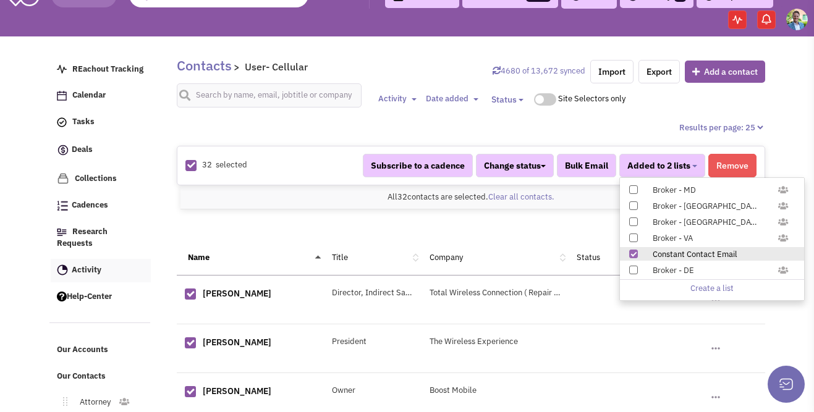
scroll to position [170, 0]
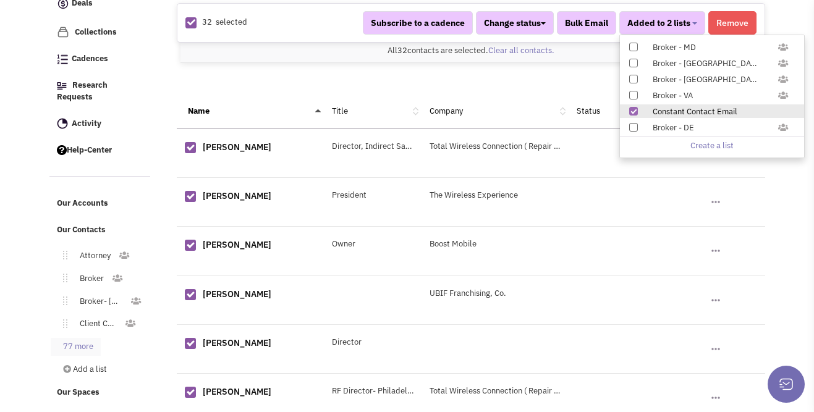
click at [91, 340] on link "77 more" at bounding box center [76, 347] width 50 height 18
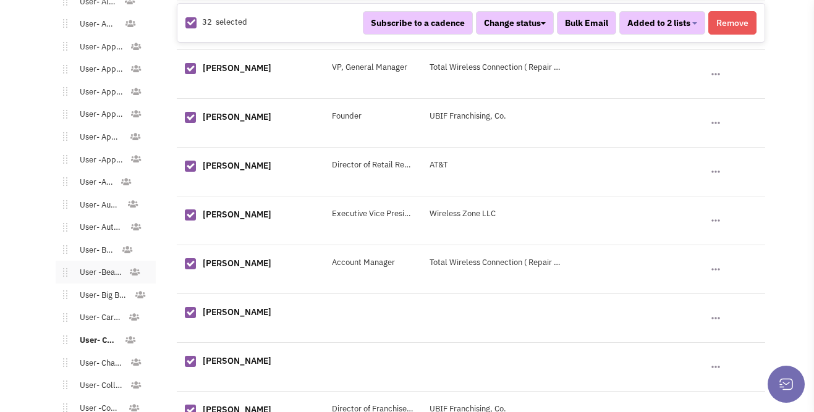
scroll to position [803, 0]
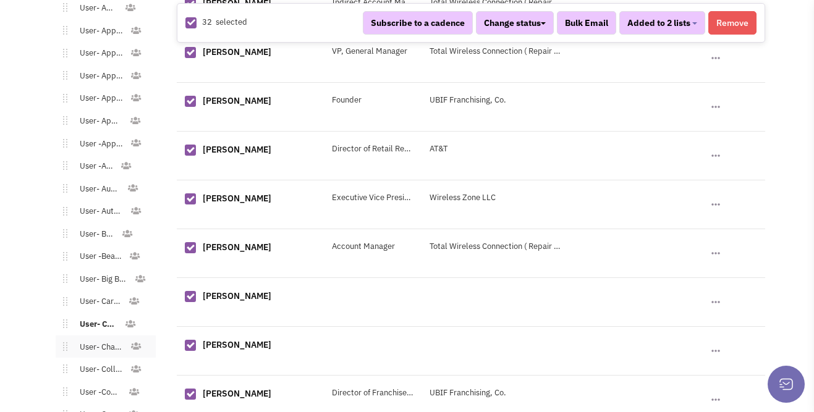
click at [102, 339] on link "User- Charitable Organization" at bounding box center [98, 348] width 62 height 18
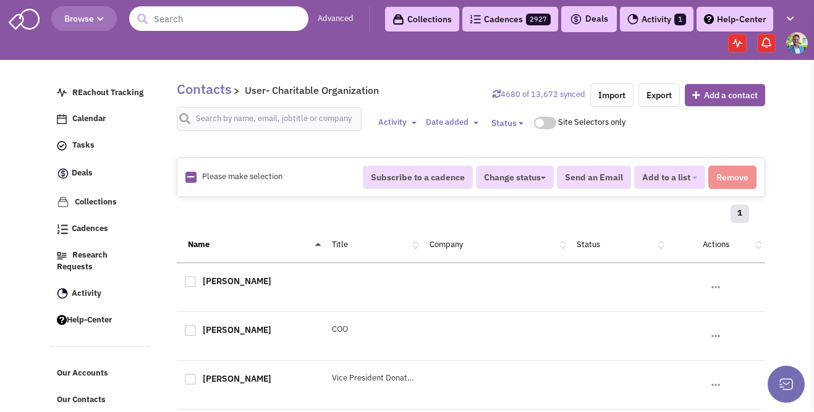
click at [189, 177] on icon at bounding box center [190, 177] width 7 height 8
checkbox input "true"
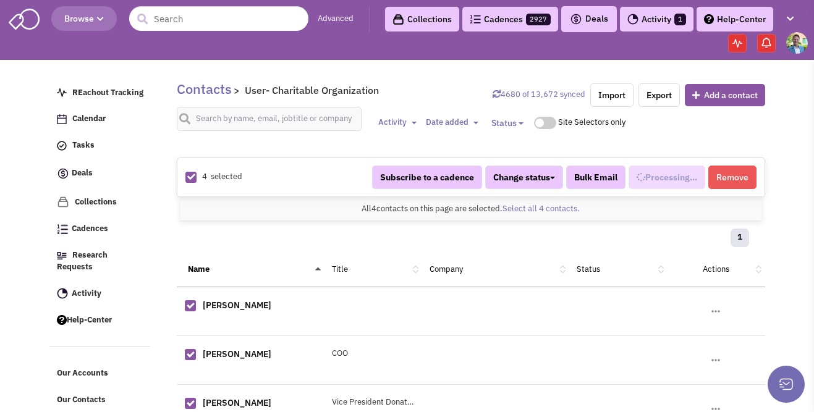
scroll to position [381, 0]
select select "670"
click at [698, 171] on button "Added to 1 list" at bounding box center [665, 177] width 82 height 23
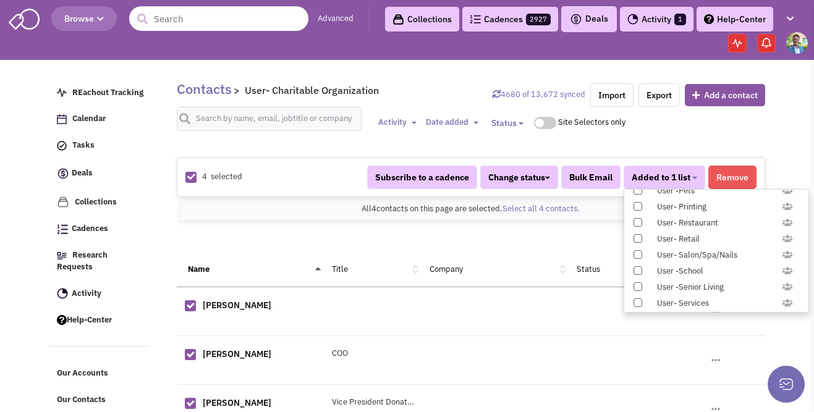
scroll to position [1226, 0]
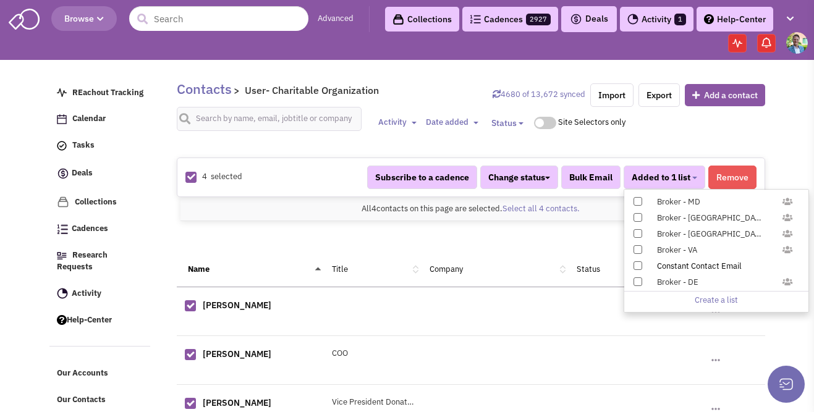
click at [641, 268] on label "Constant Contact Email" at bounding box center [716, 266] width 184 height 14
click at [637, 263] on input "Constant Contact Email" at bounding box center [637, 263] width 0 height 0
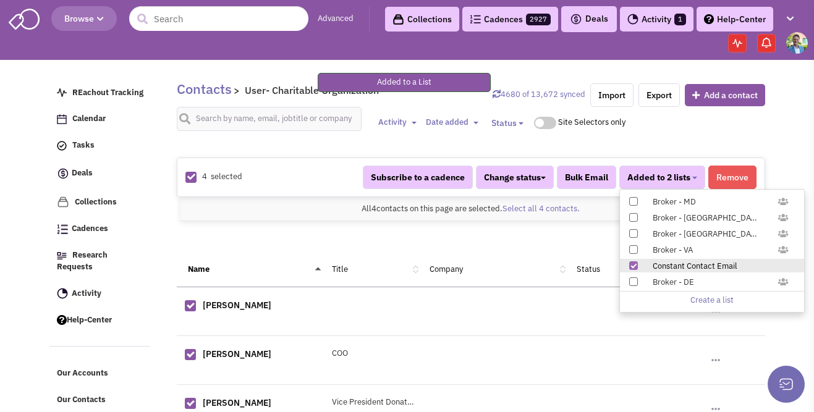
click at [166, 233] on div "REachout Tracking Calendar Tasks Completed Tasks Deals Team Deals Toggle Dropdo…" at bounding box center [108, 324] width 119 height 506
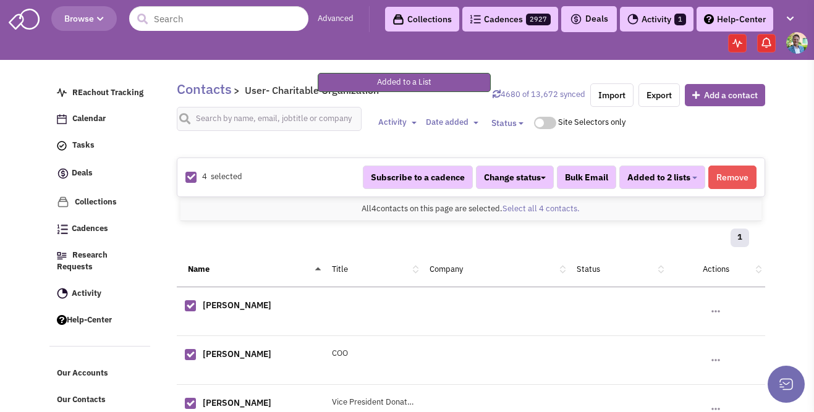
scroll to position [153, 0]
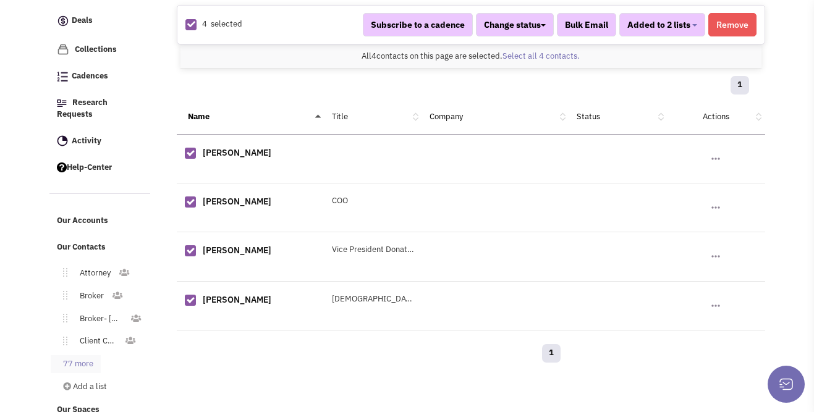
click at [84, 355] on link "77 more" at bounding box center [76, 364] width 50 height 18
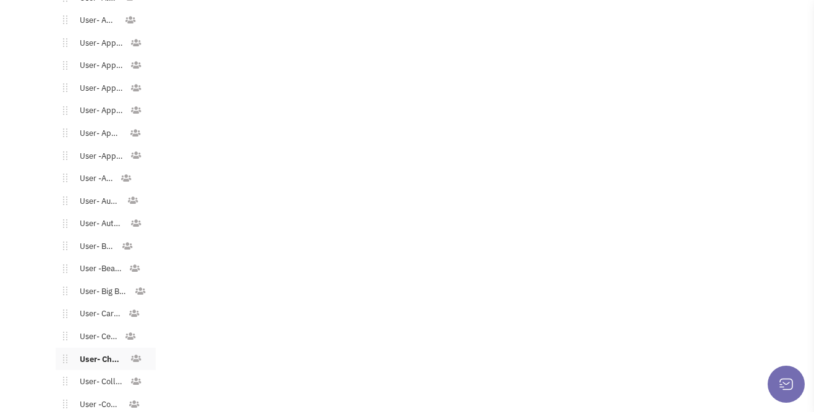
scroll to position [829, 0]
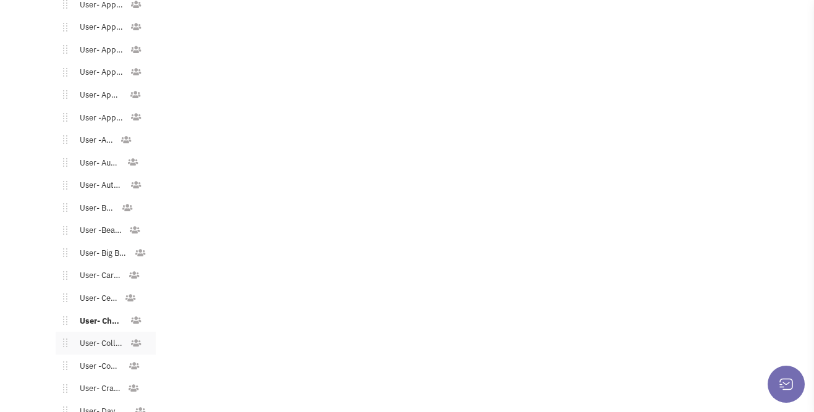
click at [91, 335] on link "User- College/[GEOGRAPHIC_DATA]" at bounding box center [98, 344] width 62 height 18
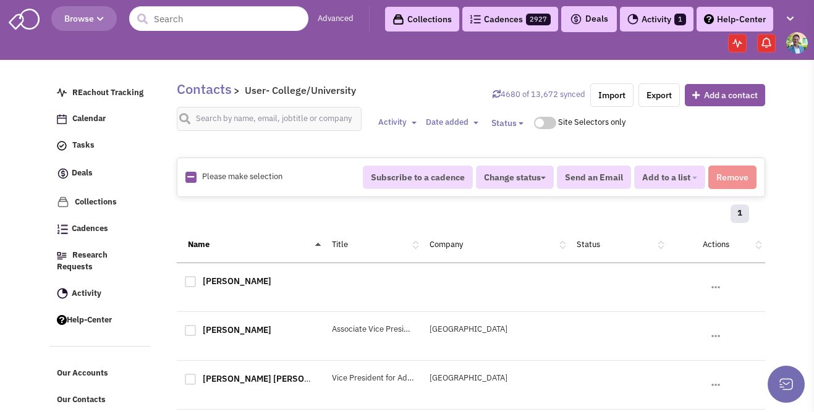
click at [190, 176] on icon at bounding box center [190, 177] width 7 height 8
checkbox input "true"
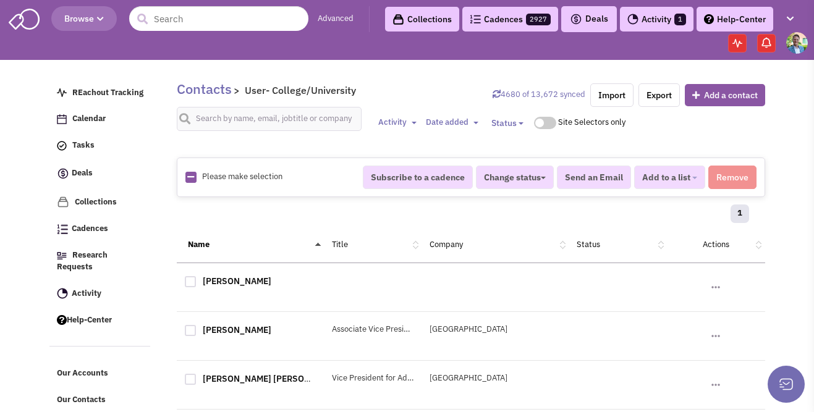
checkbox input "true"
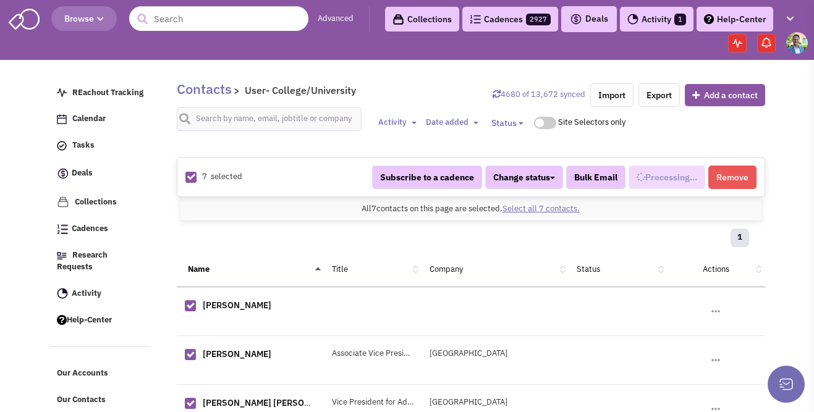
scroll to position [392, 0]
select select "671"
click at [707, 172] on div "Subscribe to a cadence Change status Have not contacted Reached out Interested …" at bounding box center [561, 177] width 405 height 23
click at [698, 173] on button "Added to 1 list" at bounding box center [665, 177] width 82 height 23
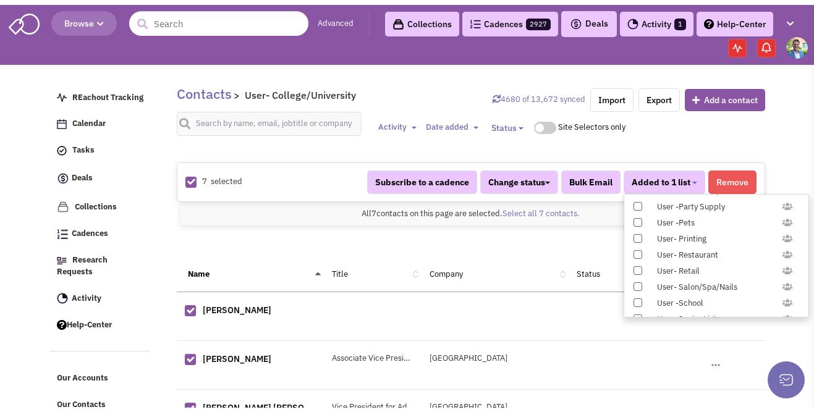
scroll to position [1226, 0]
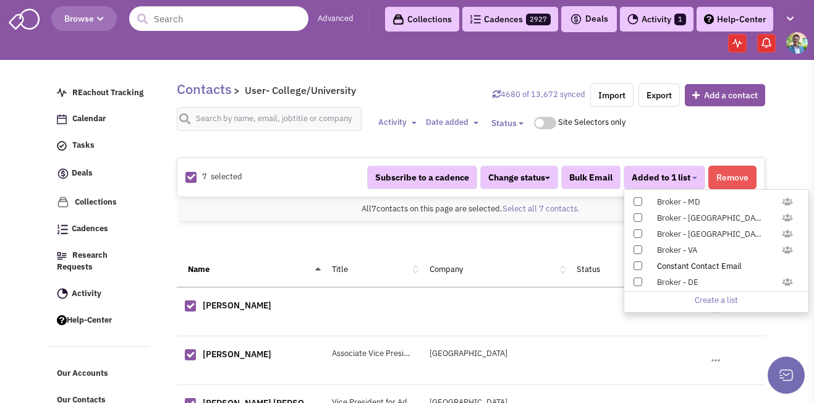
click at [639, 263] on span at bounding box center [637, 265] width 9 height 9
click at [637, 263] on input "Constant Contact Email" at bounding box center [637, 263] width 0 height 0
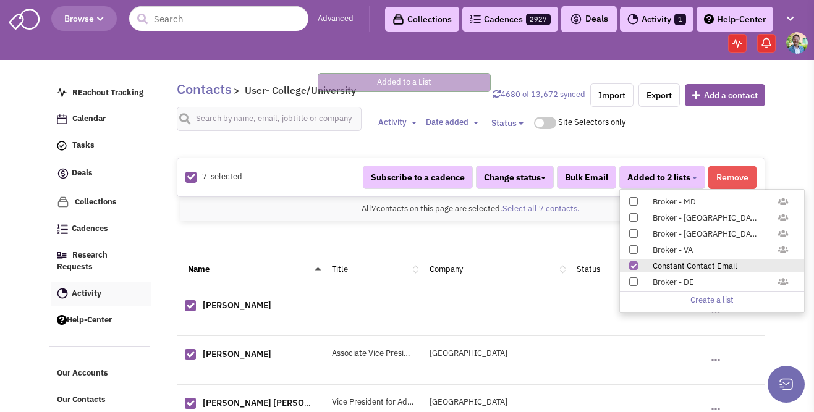
scroll to position [155, 0]
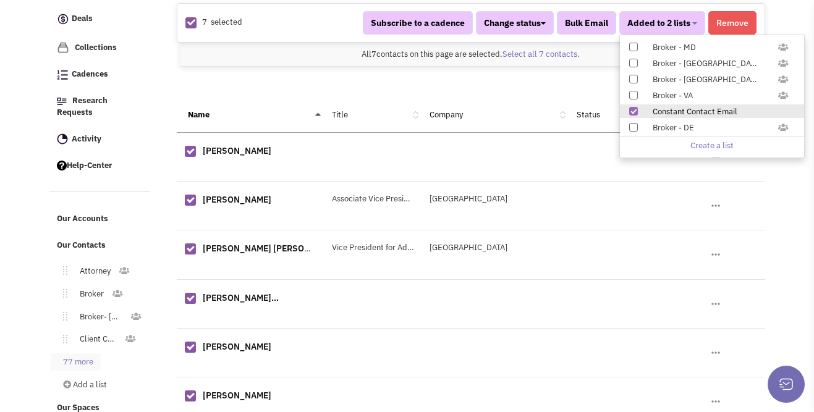
click at [97, 354] on link "77 more" at bounding box center [76, 363] width 50 height 18
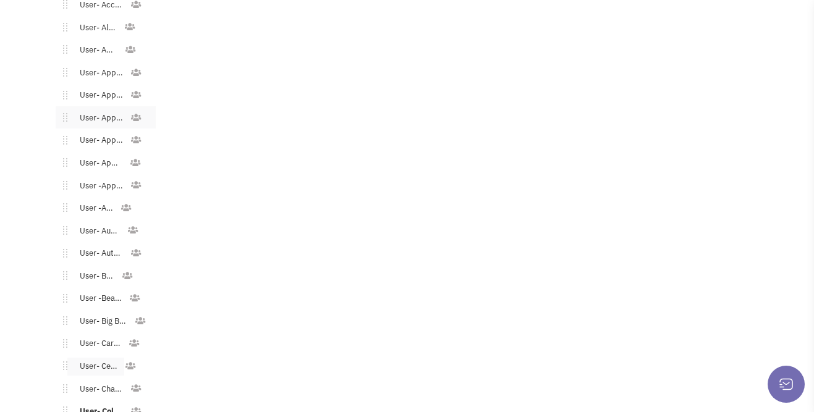
scroll to position [926, 0]
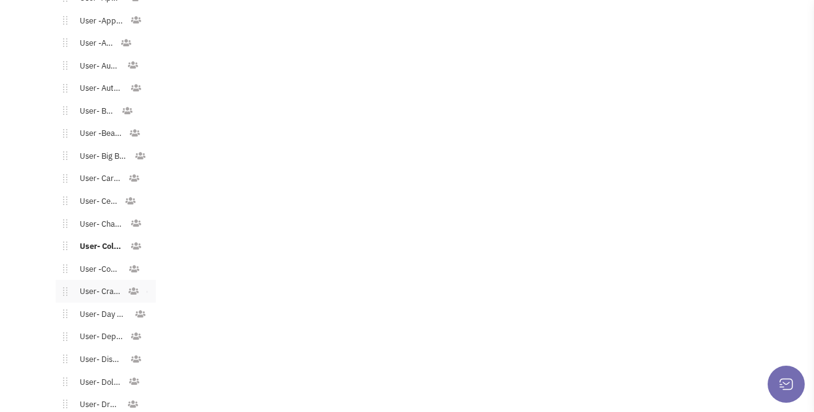
click at [96, 283] on link "User- Craft Stores" at bounding box center [97, 292] width 61 height 18
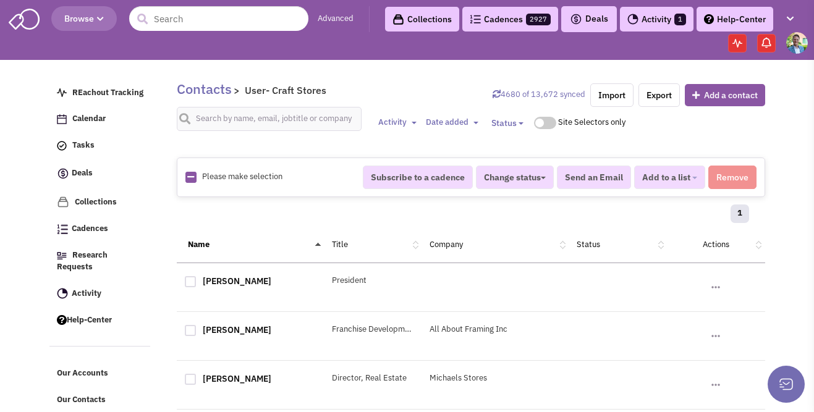
click at [187, 178] on div "Please make selection selected" at bounding box center [265, 177] width 177 height 12
click at [188, 179] on icon at bounding box center [190, 177] width 7 height 8
checkbox input "true"
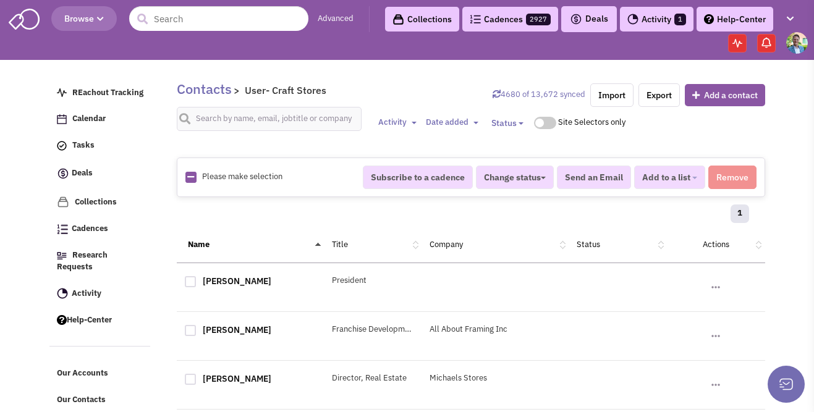
checkbox input "true"
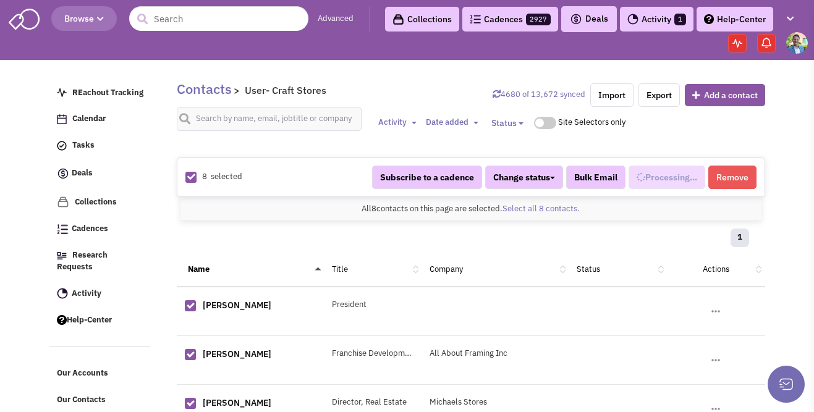
select select "575"
click at [665, 172] on span "Added to 1 list" at bounding box center [661, 177] width 59 height 11
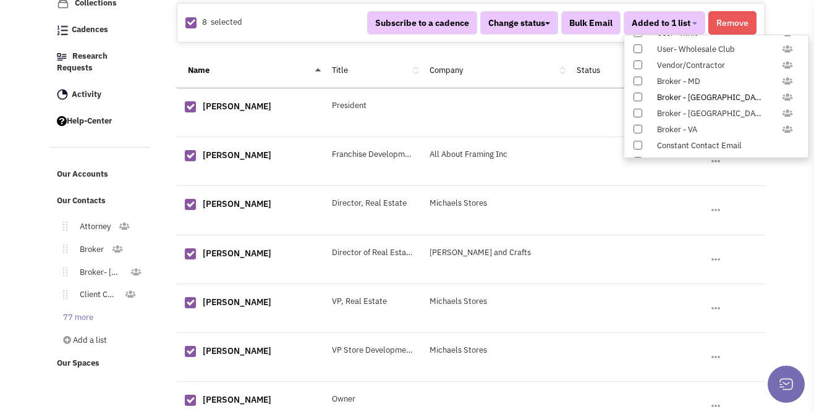
scroll to position [1226, 0]
click at [635, 109] on span at bounding box center [637, 111] width 9 height 9
click at [637, 109] on input "Constant Contact Email" at bounding box center [637, 109] width 0 height 0
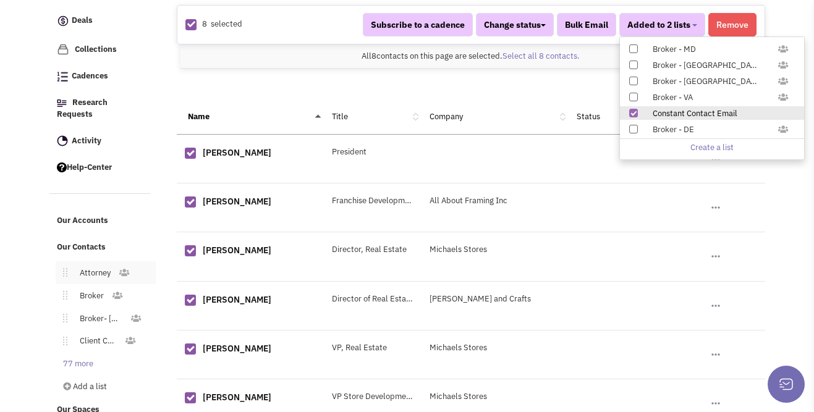
scroll to position [201, 0]
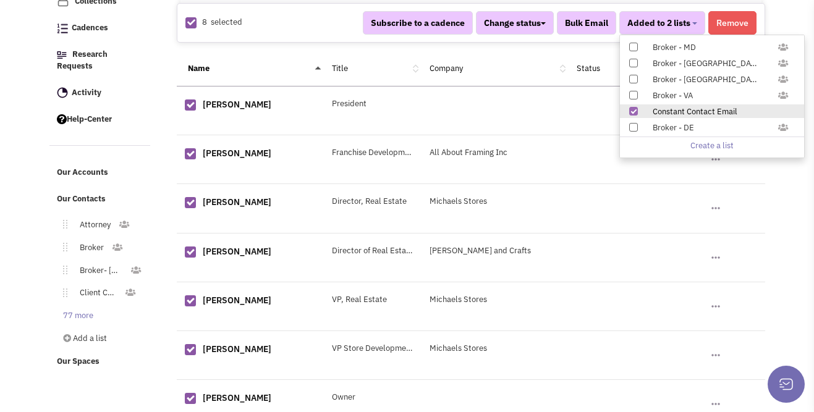
click at [78, 307] on link "77 more" at bounding box center [76, 316] width 50 height 18
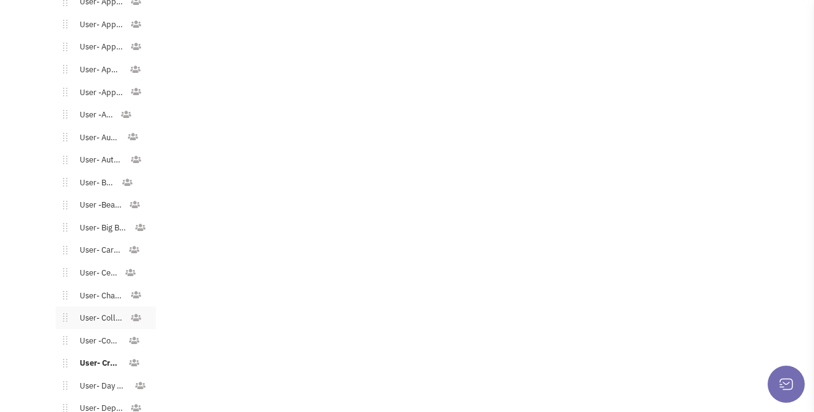
scroll to position [1135, 0]
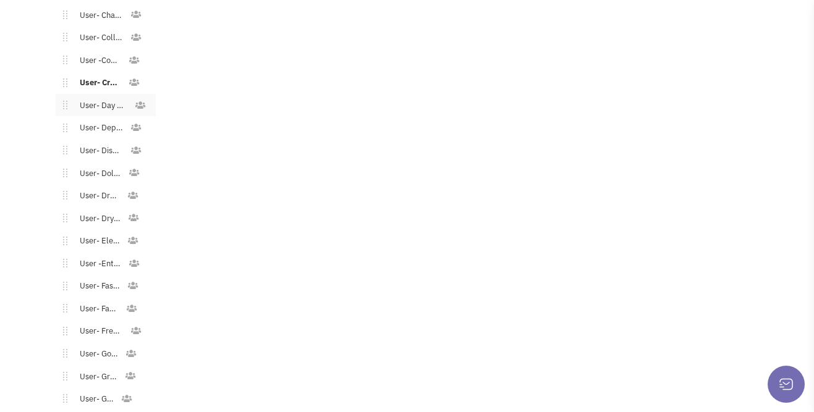
click at [88, 97] on link "User- Day Care" at bounding box center [100, 106] width 67 height 18
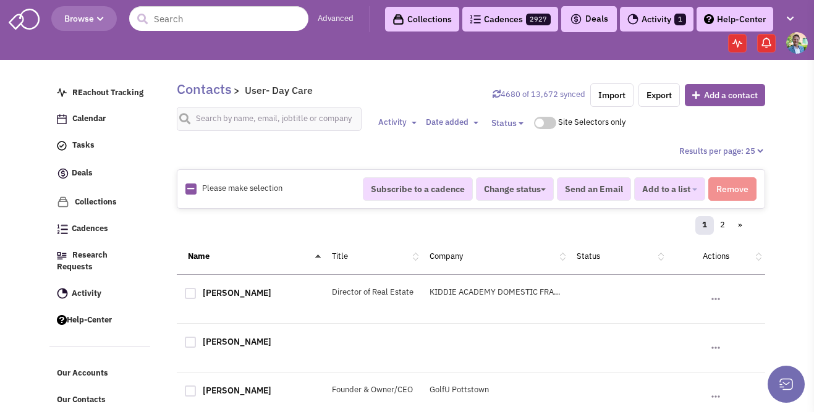
click at [189, 188] on icon at bounding box center [190, 189] width 7 height 8
checkbox input "true"
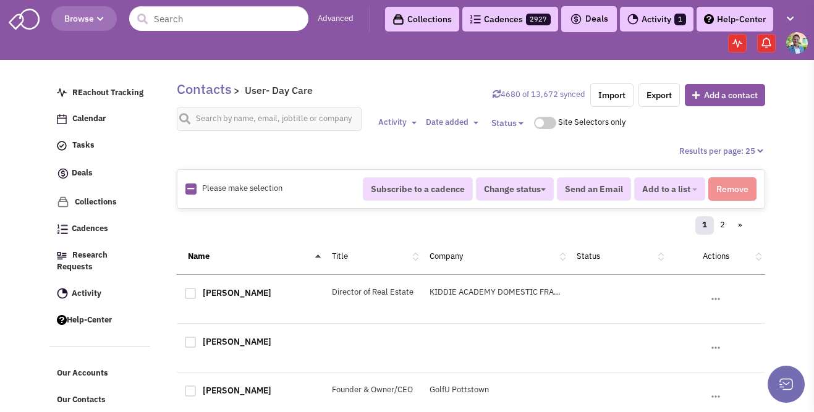
checkbox input "true"
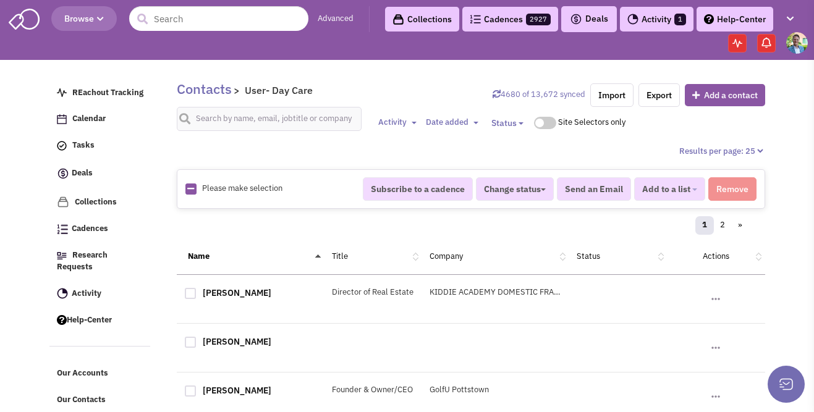
checkbox input "true"
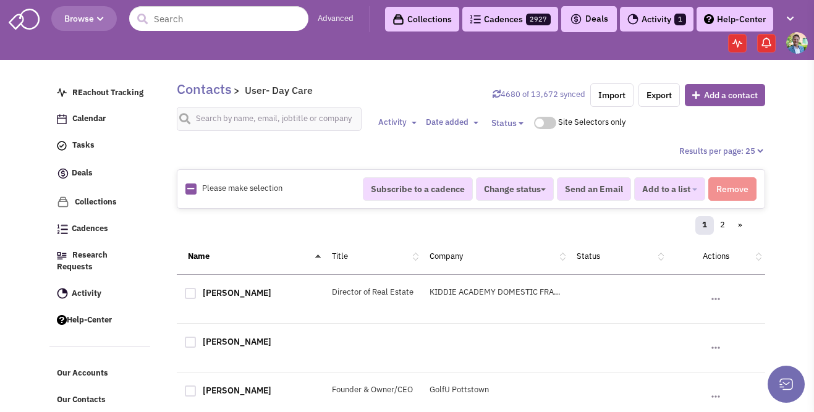
checkbox input "true"
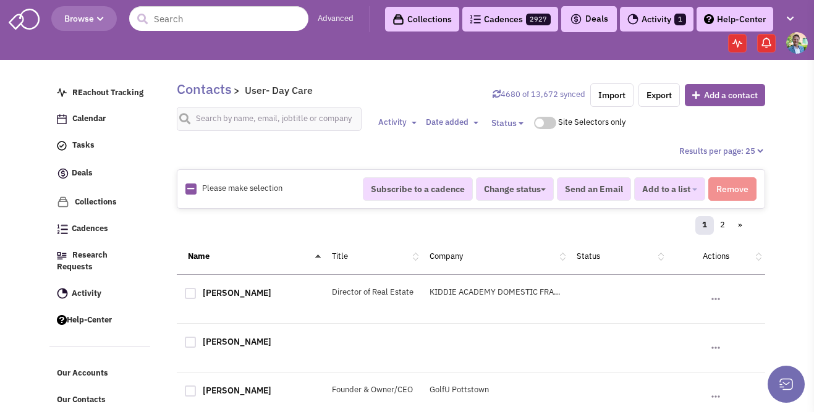
checkbox input "true"
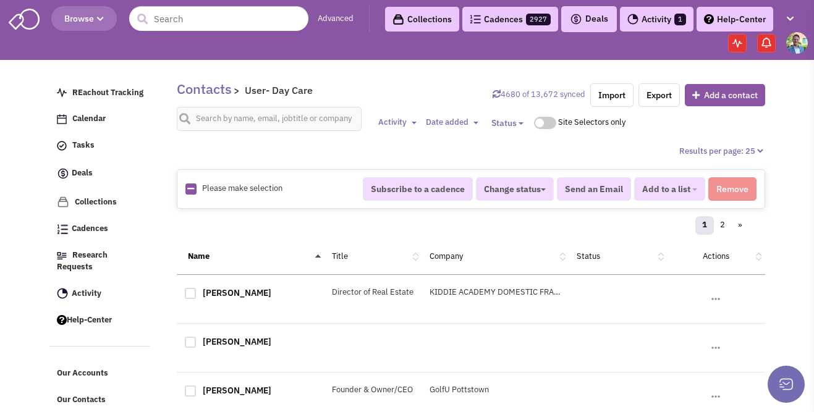
checkbox input "true"
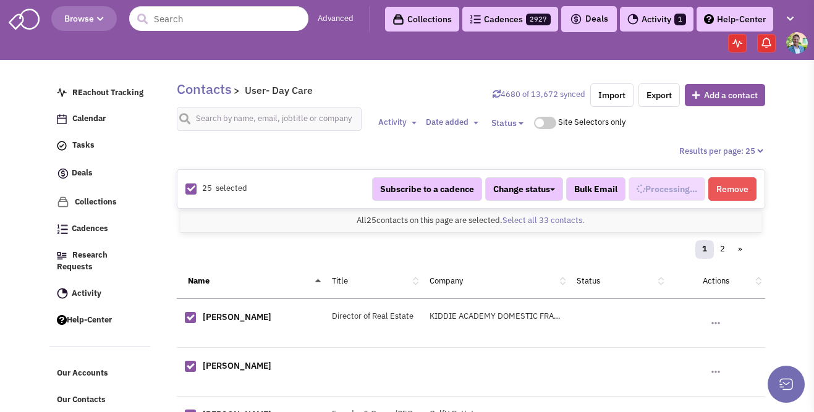
scroll to position [428, 0]
select select "529"
click at [544, 218] on link "Select all 33 contacts." at bounding box center [543, 220] width 82 height 11
select select "529"
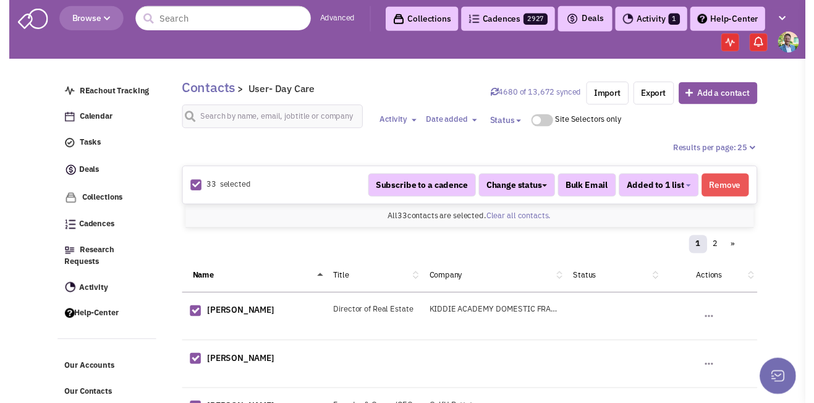
scroll to position [428, 0]
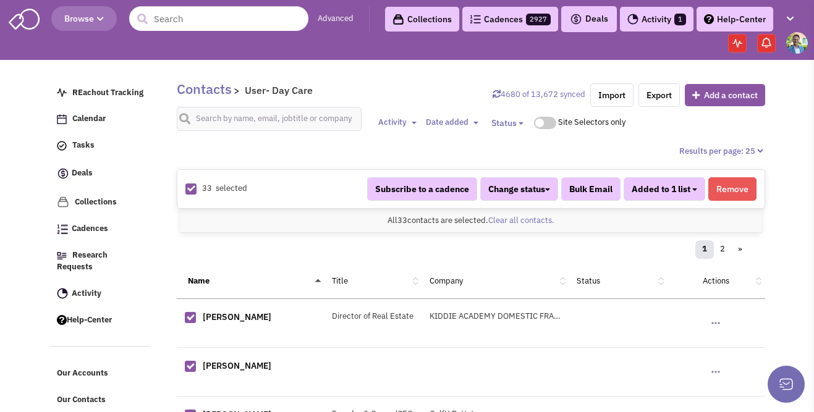
click at [692, 190] on b "button" at bounding box center [694, 189] width 5 height 2
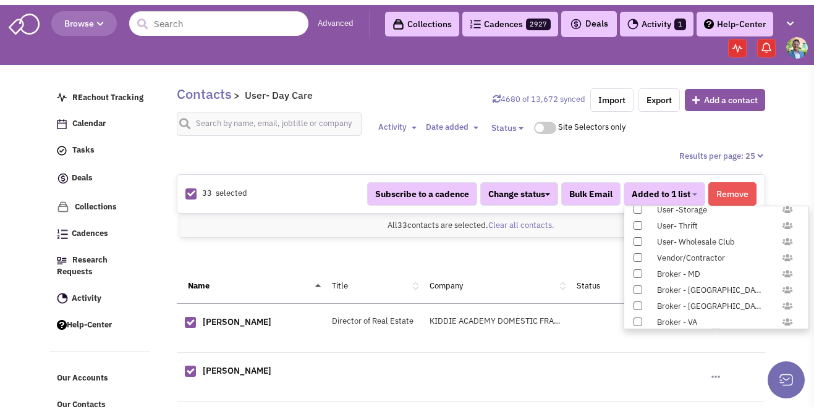
scroll to position [1226, 0]
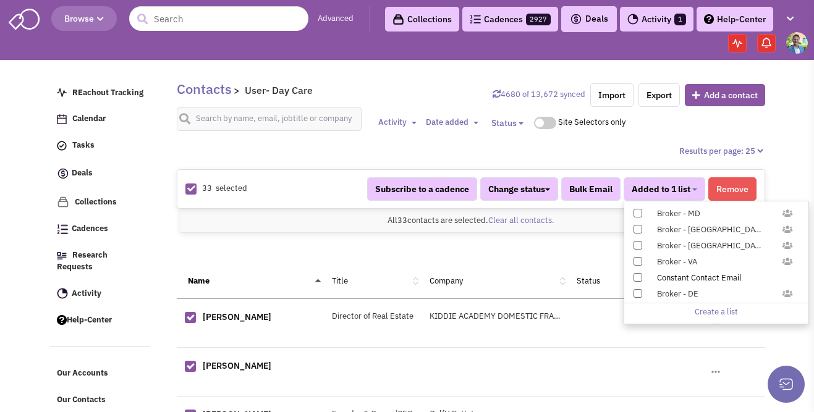
click at [640, 278] on span at bounding box center [637, 277] width 9 height 9
click at [637, 275] on input "Constant Contact Email" at bounding box center [637, 275] width 0 height 0
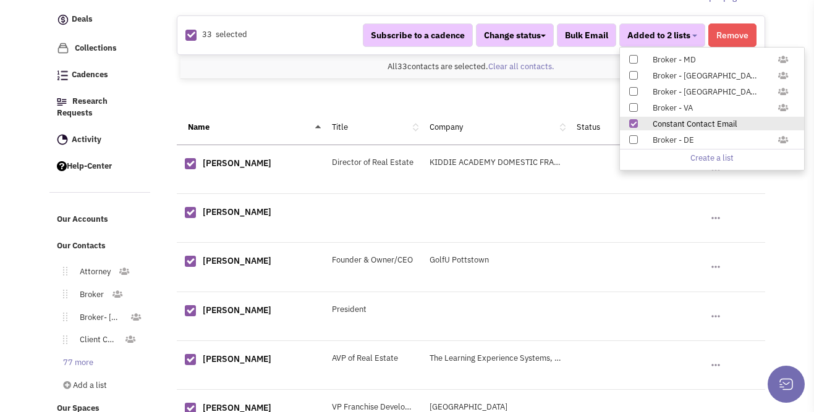
scroll to position [170, 0]
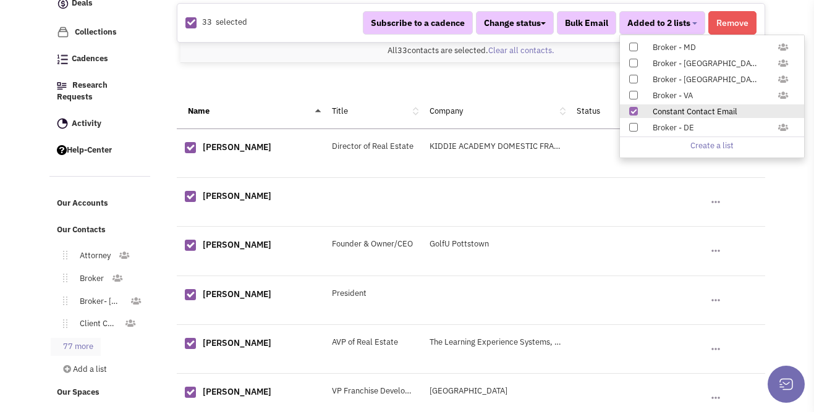
click at [83, 338] on link "77 more" at bounding box center [76, 347] width 50 height 18
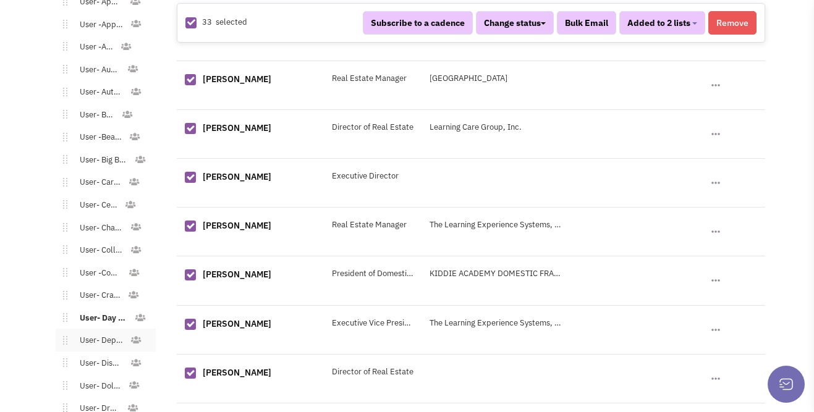
scroll to position [930, 0]
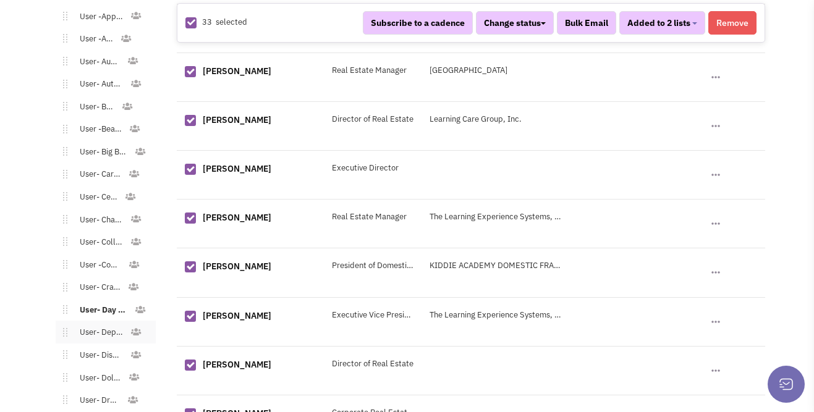
click at [103, 324] on link "User- Department Stores" at bounding box center [98, 333] width 62 height 18
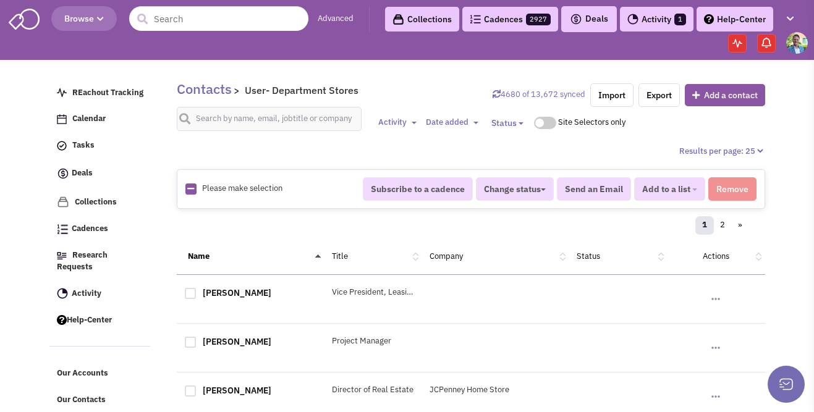
click at [197, 190] on div "Please make selection selected" at bounding box center [265, 189] width 177 height 12
click at [195, 190] on img at bounding box center [190, 189] width 11 height 11
click at [192, 191] on icon at bounding box center [190, 189] width 7 height 8
checkbox input "true"
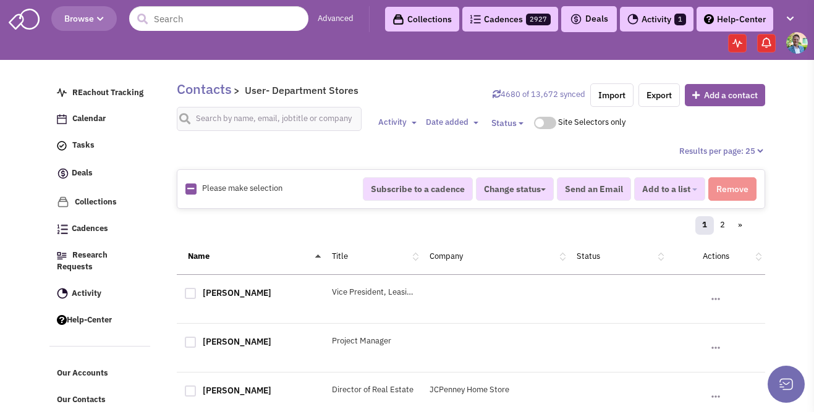
checkbox input "true"
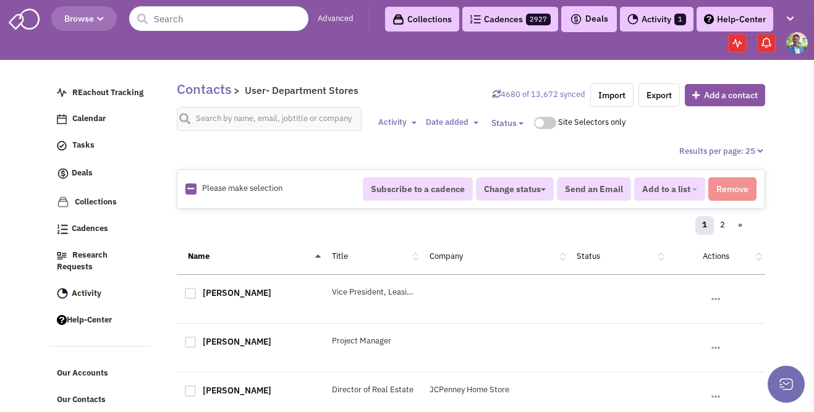
checkbox input "true"
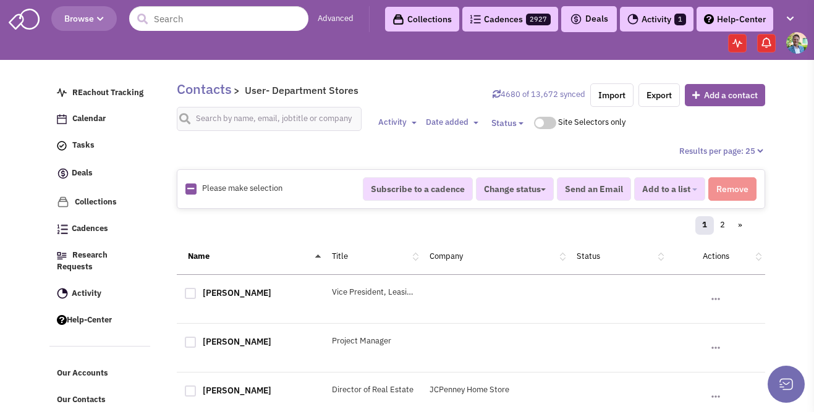
checkbox input "true"
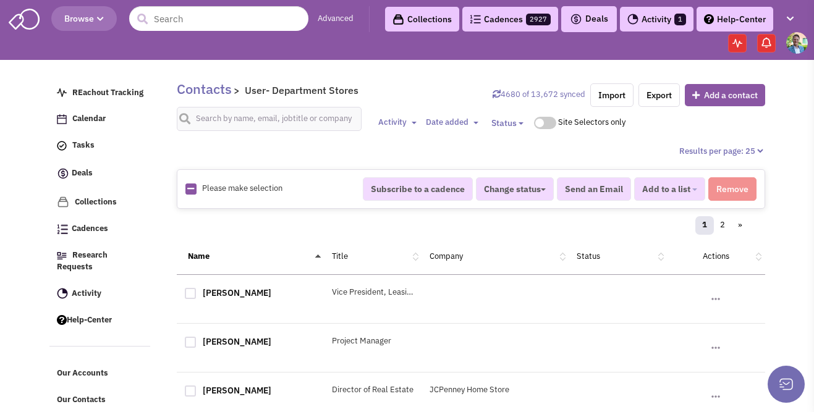
checkbox input "true"
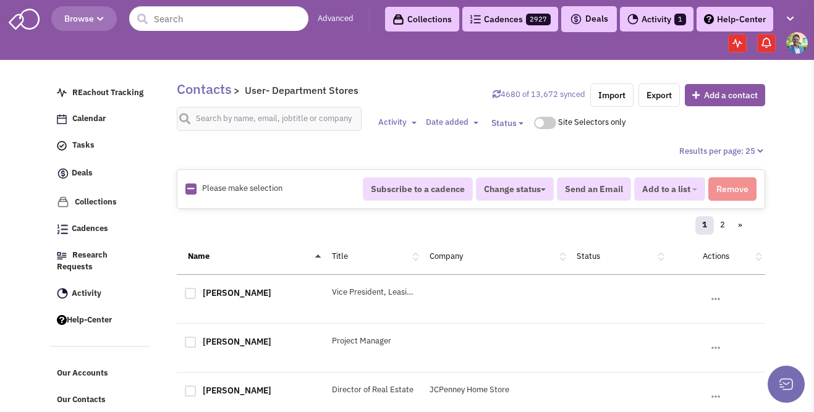
checkbox input "true"
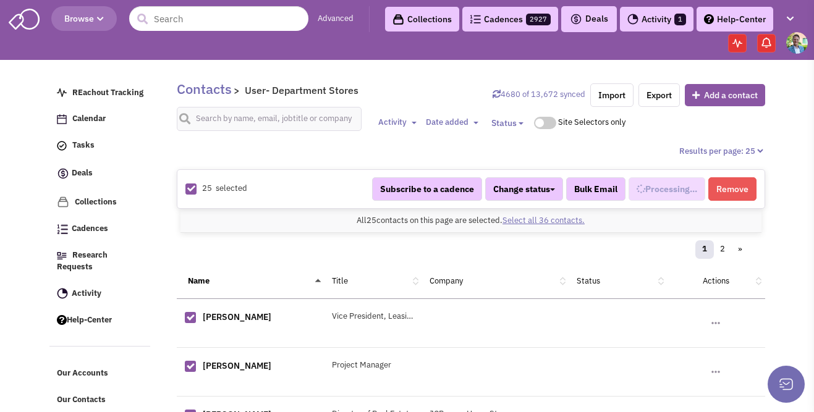
scroll to position [439, 0]
click at [572, 220] on link "Select all 36 contacts." at bounding box center [543, 220] width 82 height 11
select select "571"
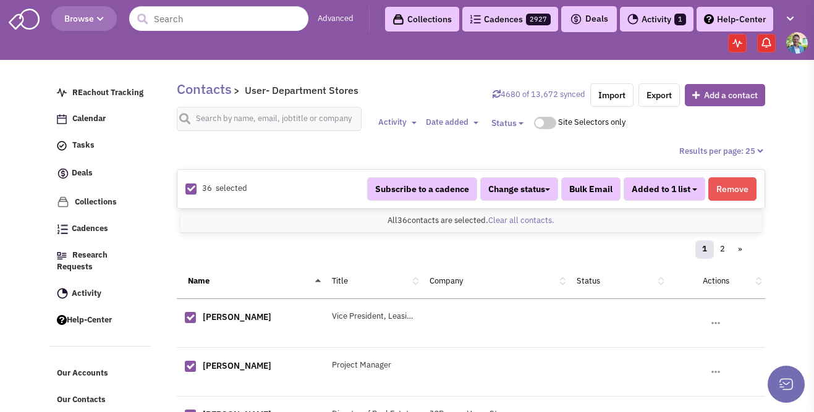
click at [693, 192] on button "Added to 1 list" at bounding box center [665, 188] width 82 height 23
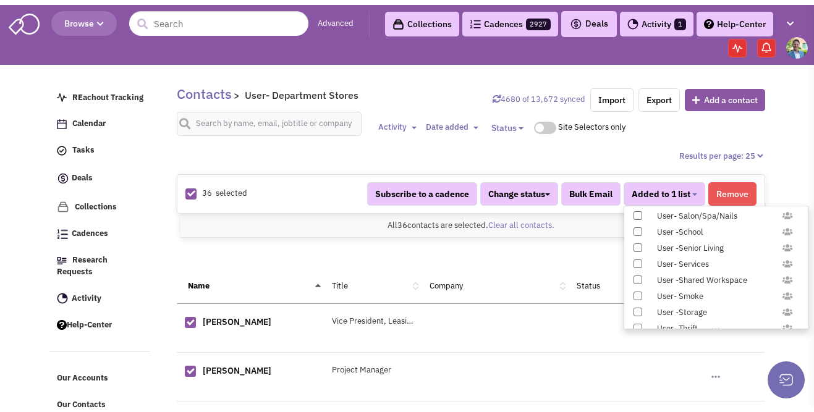
scroll to position [1226, 0]
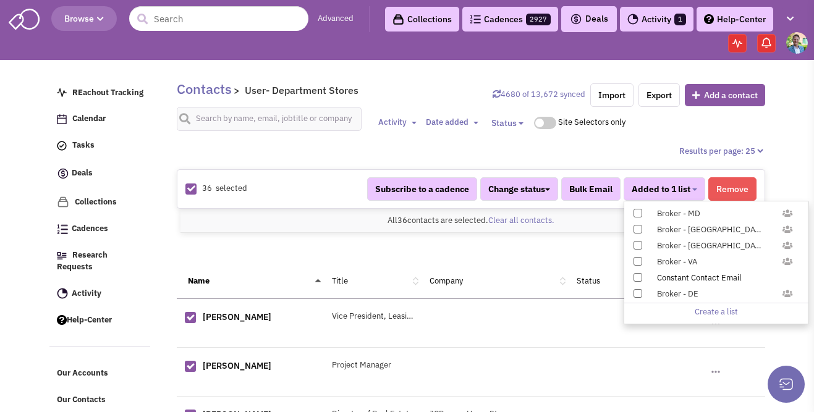
click at [637, 276] on span at bounding box center [637, 277] width 9 height 9
click at [637, 275] on input "Constant Contact Email" at bounding box center [637, 275] width 0 height 0
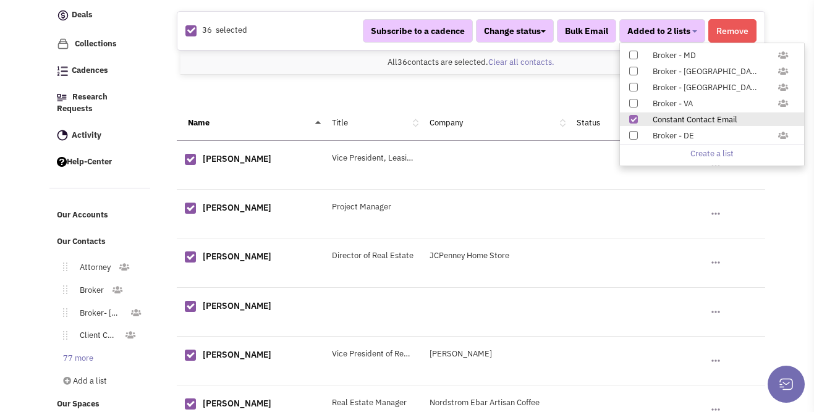
scroll to position [174, 0]
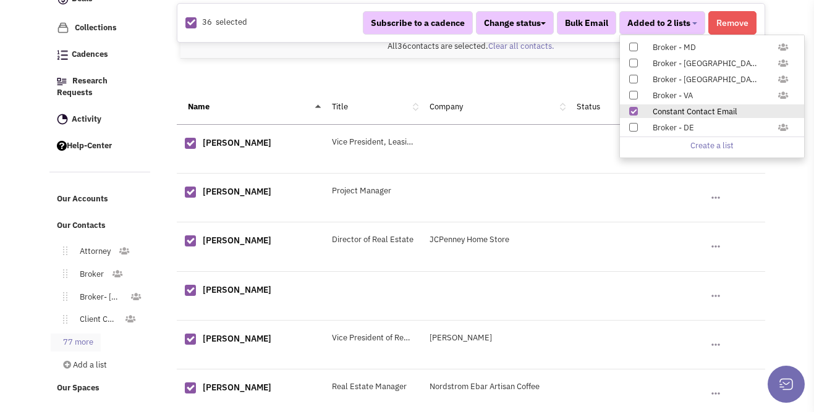
click at [85, 334] on link "77 more" at bounding box center [76, 343] width 50 height 18
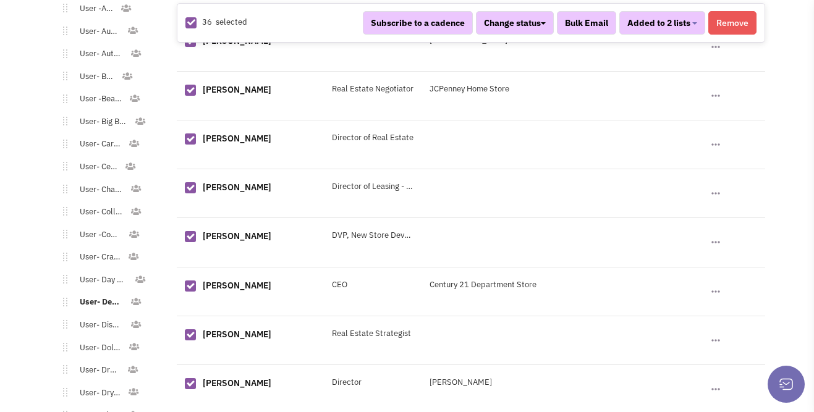
scroll to position [1015, 0]
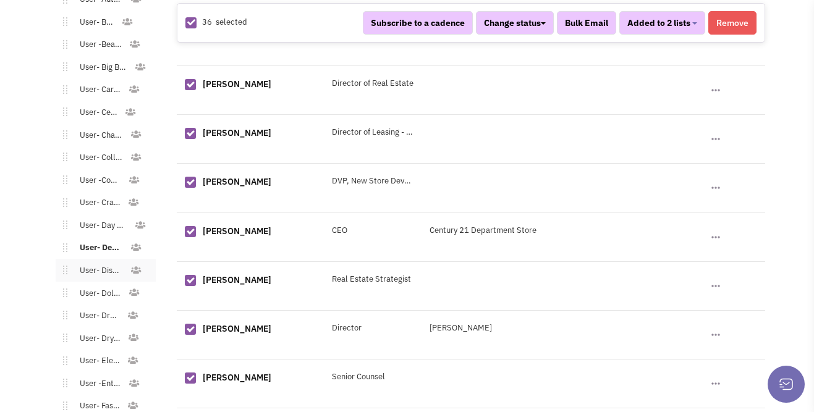
click at [102, 262] on link "User- Discount/Resale" at bounding box center [98, 271] width 62 height 18
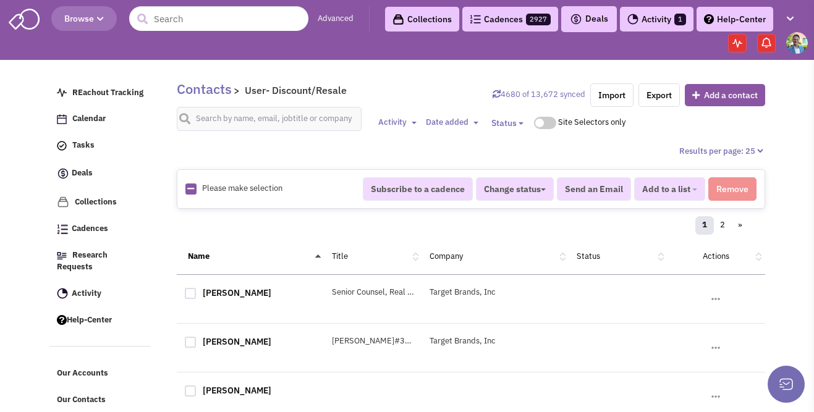
click at [190, 189] on icon at bounding box center [190, 189] width 7 height 8
checkbox input "true"
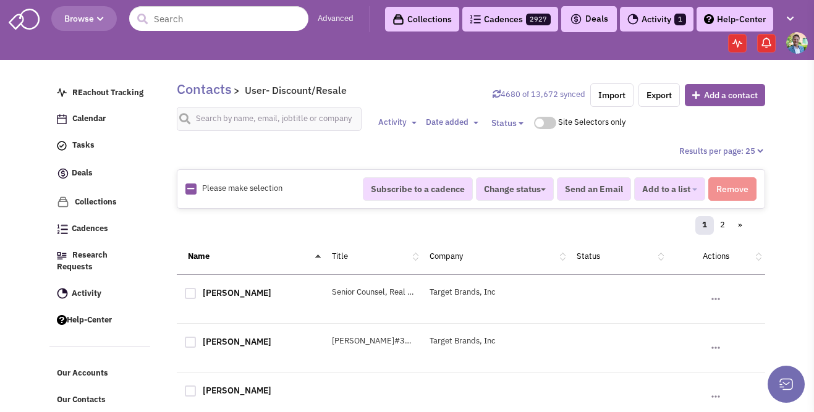
checkbox input "true"
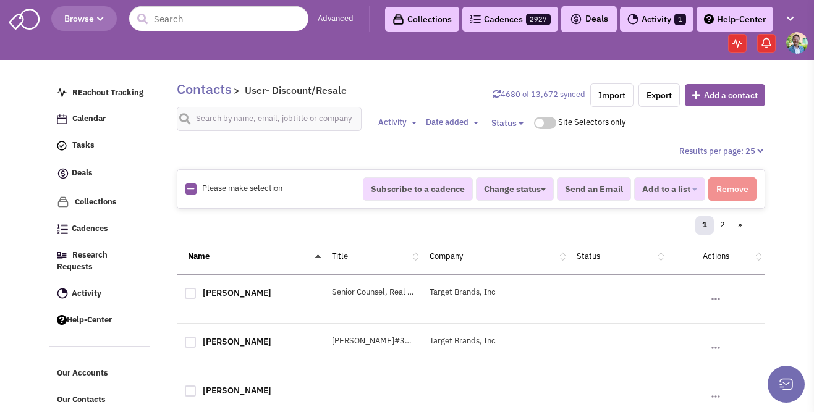
checkbox input "true"
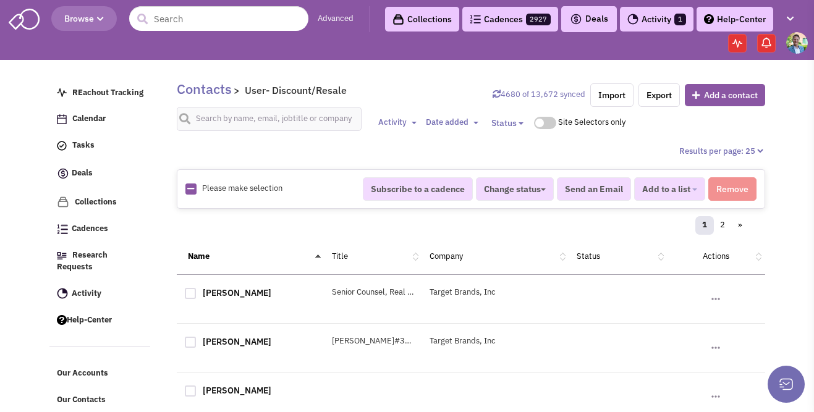
checkbox input "true"
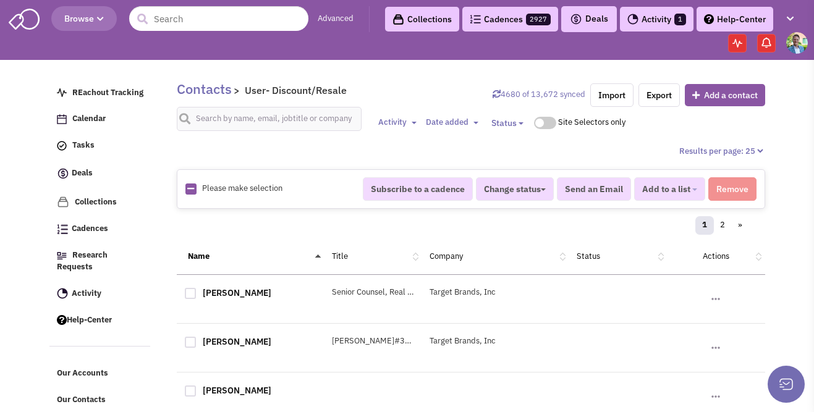
checkbox input "true"
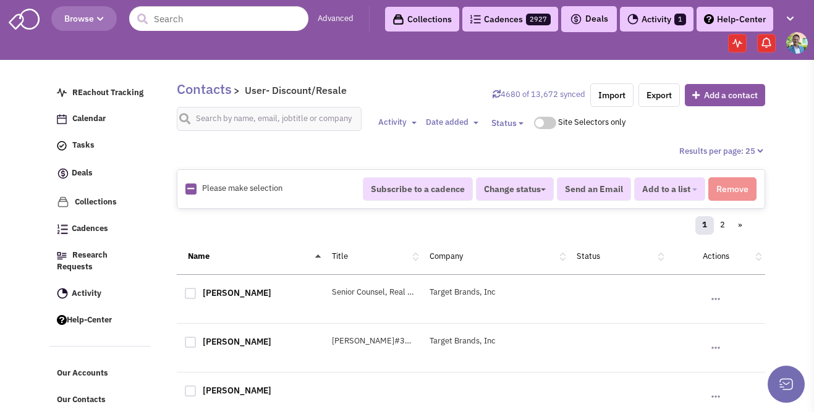
checkbox input "true"
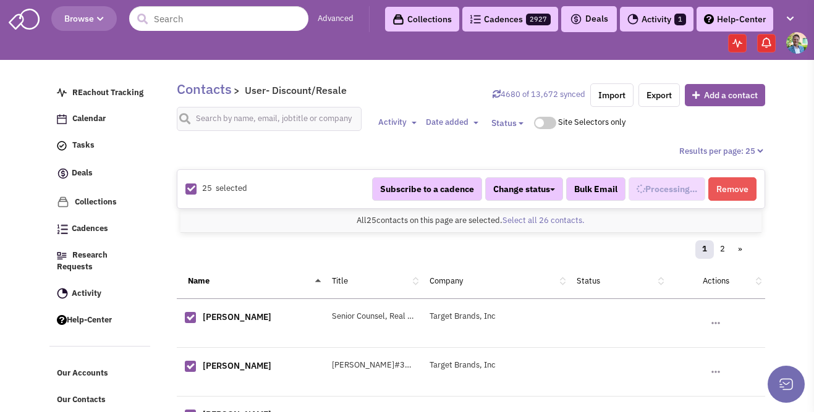
select select "609"
click at [535, 219] on link "Select all 26 contacts." at bounding box center [543, 220] width 82 height 11
select select "609"
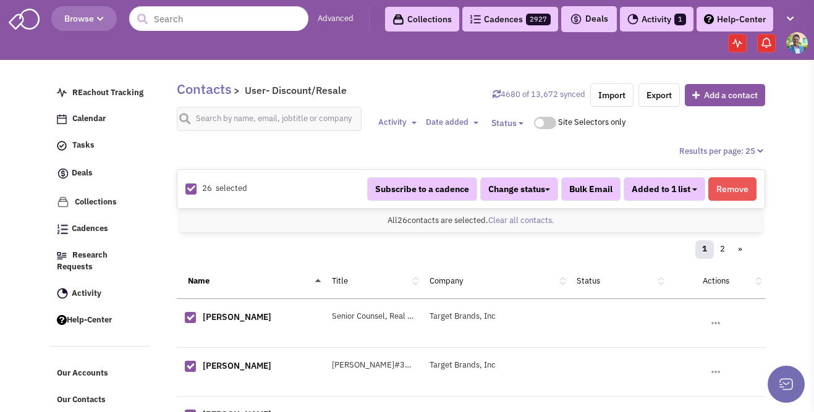
click at [697, 186] on button "Added to 1 list" at bounding box center [665, 188] width 82 height 23
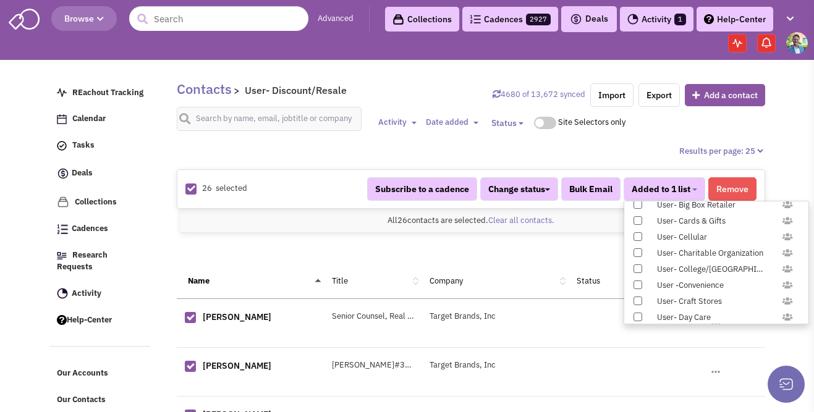
scroll to position [1226, 0]
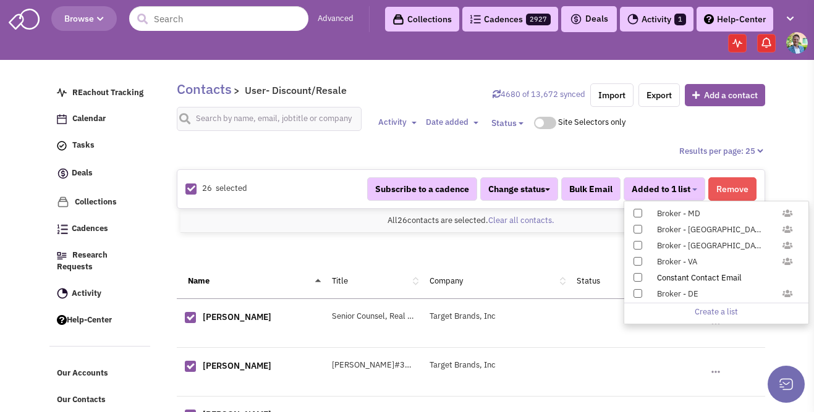
click at [638, 276] on span at bounding box center [637, 277] width 9 height 9
click at [637, 275] on input "Constant Contact Email" at bounding box center [637, 275] width 0 height 0
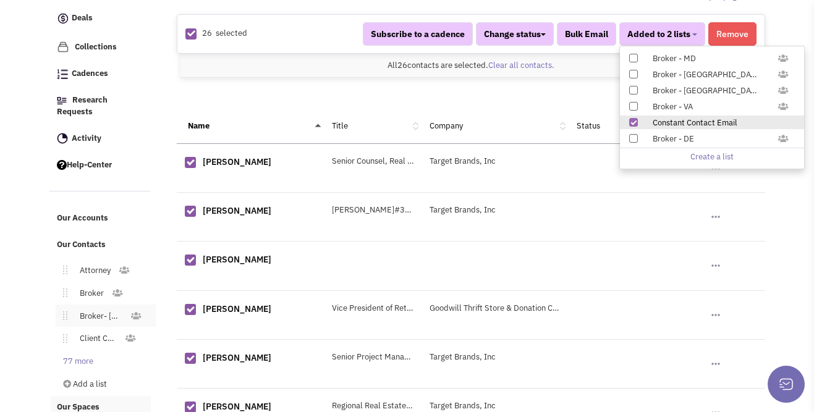
scroll to position [248, 0]
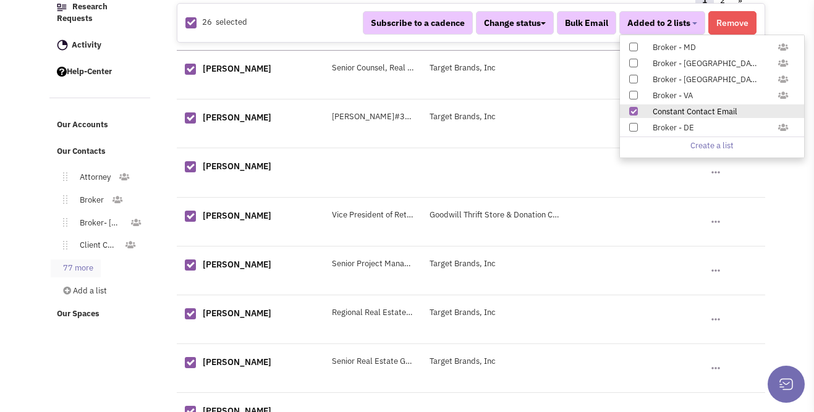
click at [83, 260] on link "77 more" at bounding box center [76, 269] width 50 height 18
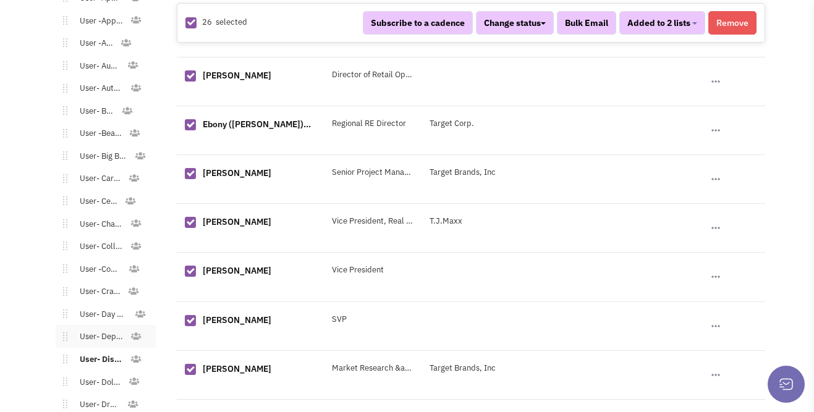
scroll to position [942, 0]
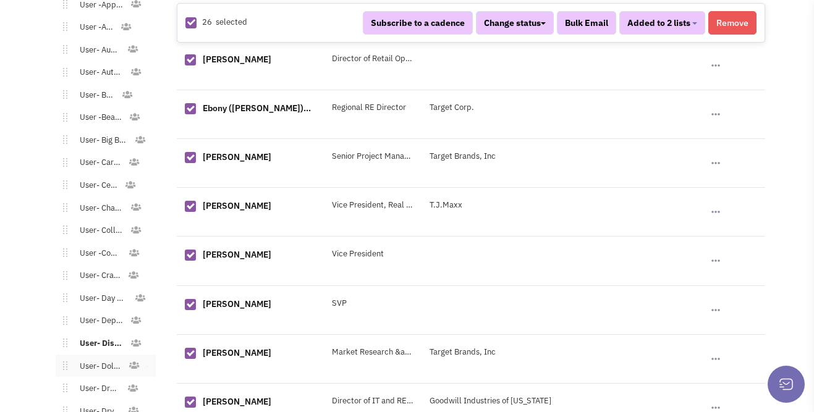
click at [104, 358] on link "User- Dollar Stores" at bounding box center [97, 367] width 61 height 18
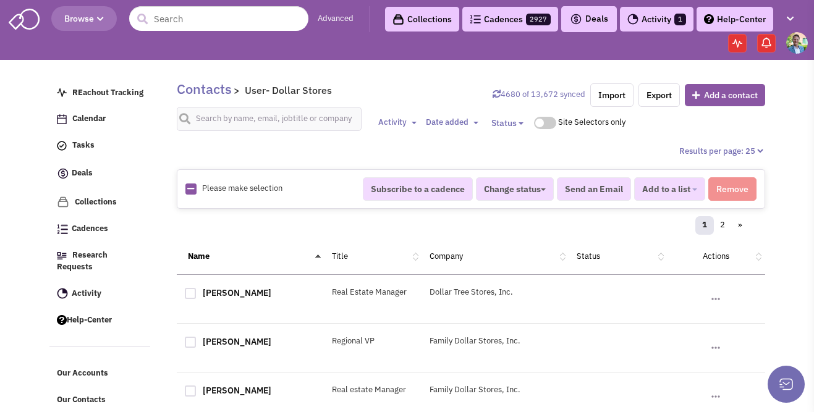
click at [195, 190] on img at bounding box center [190, 189] width 11 height 11
click at [191, 189] on icon at bounding box center [190, 189] width 7 height 8
checkbox input "true"
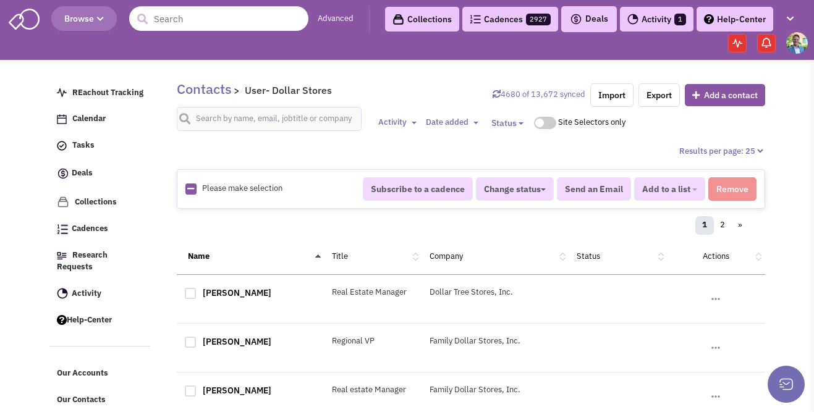
checkbox input "true"
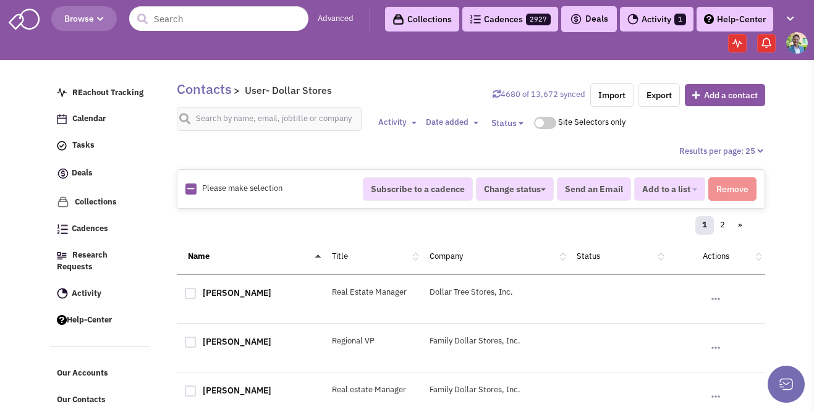
checkbox input "true"
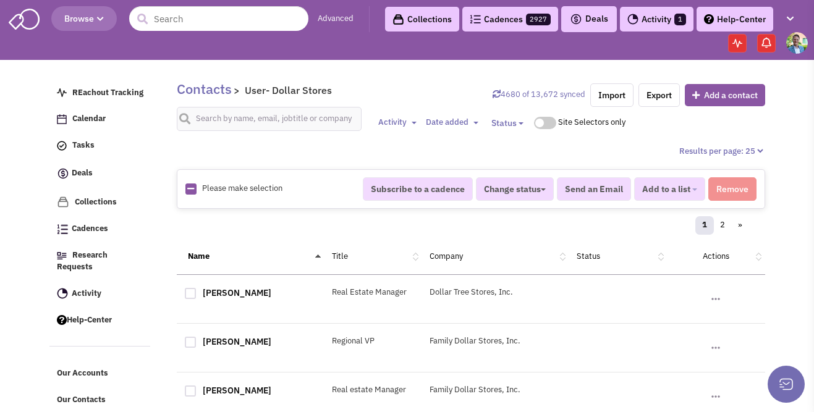
checkbox input "true"
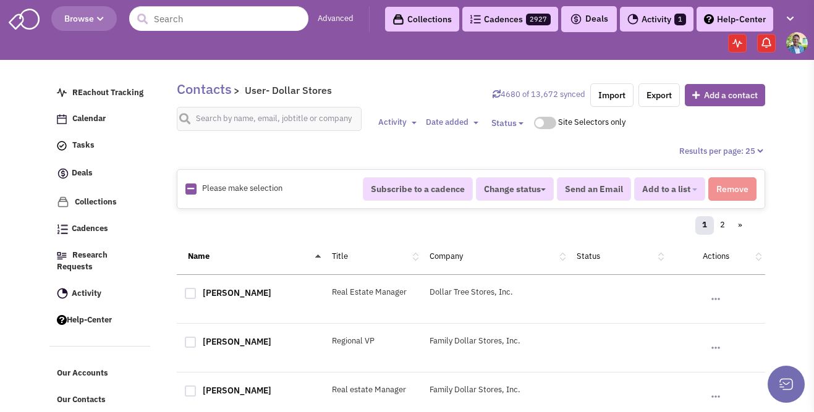
checkbox input "true"
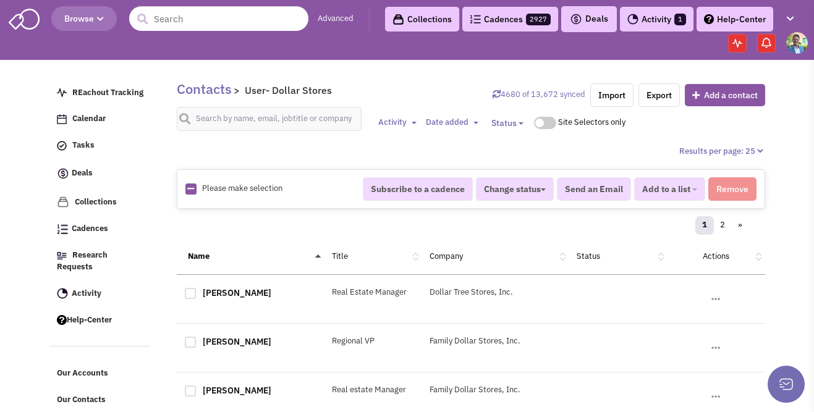
checkbox input "true"
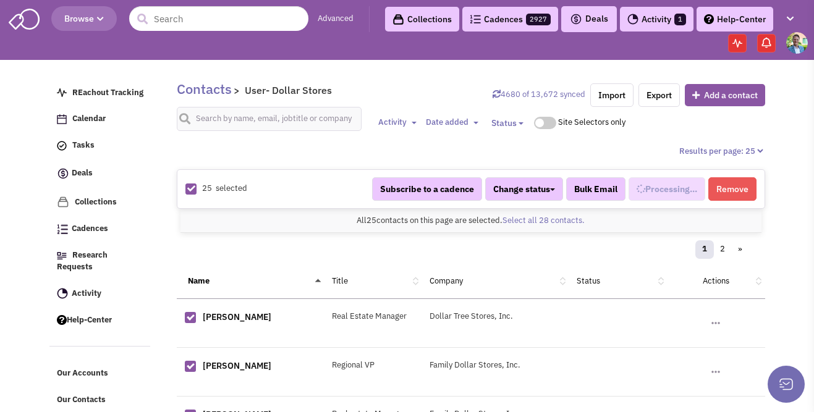
select select "588"
click at [528, 221] on link "Select all 28 contacts." at bounding box center [543, 220] width 82 height 11
select select "588"
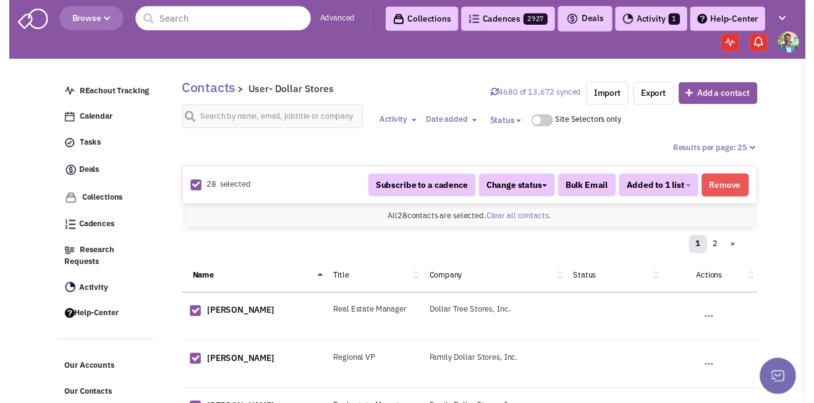
scroll to position [463, 0]
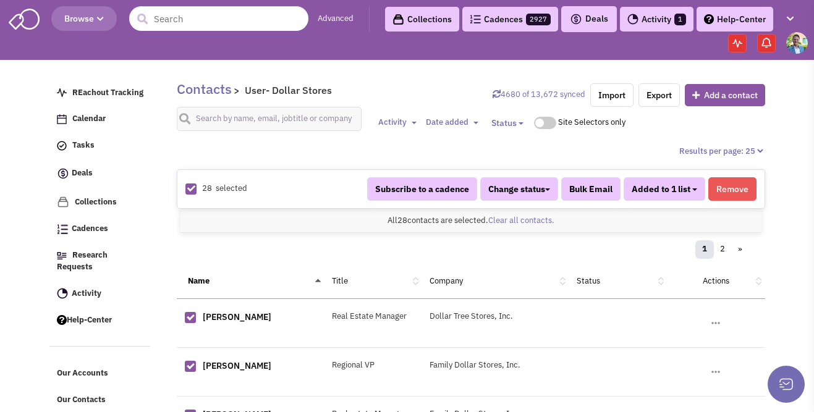
click at [698, 192] on button "Added to 1 list" at bounding box center [665, 188] width 82 height 23
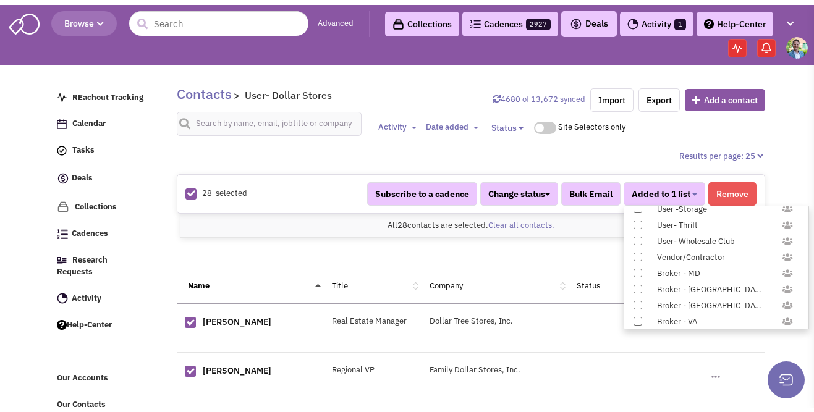
scroll to position [1226, 0]
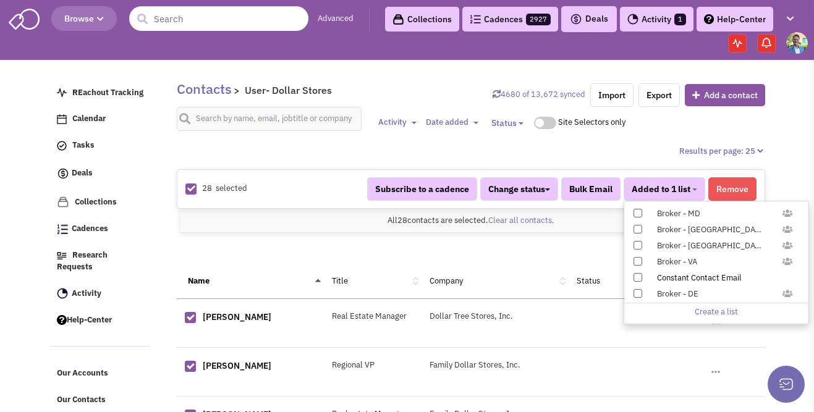
click at [634, 276] on span at bounding box center [637, 277] width 9 height 9
click at [637, 275] on input "Constant Contact Email" at bounding box center [637, 275] width 0 height 0
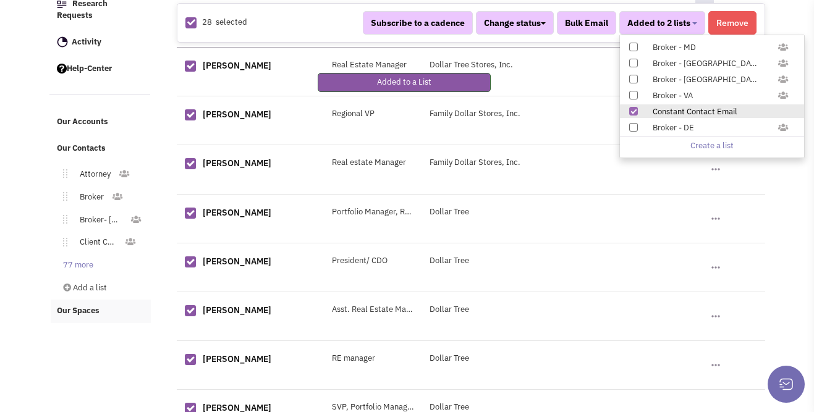
scroll to position [268, 0]
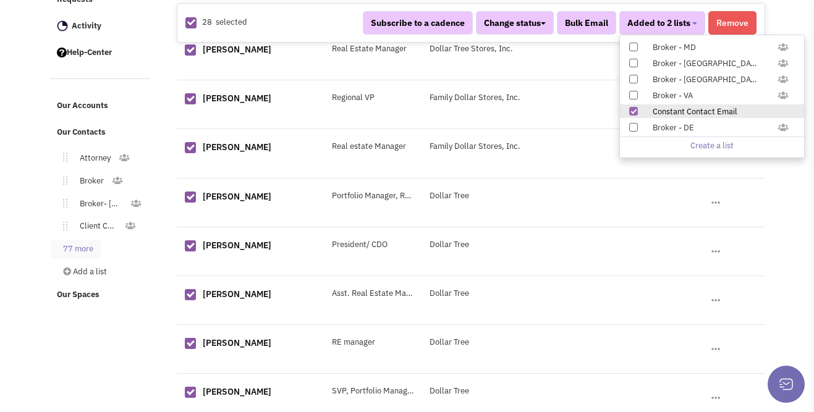
click at [82, 240] on link "77 more" at bounding box center [76, 249] width 50 height 18
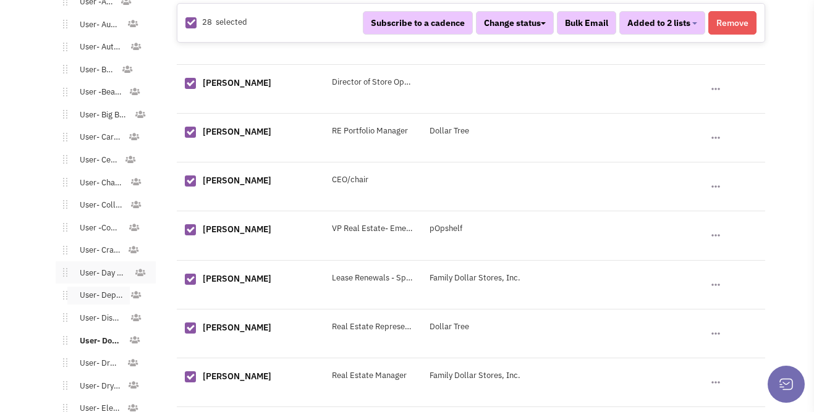
scroll to position [975, 0]
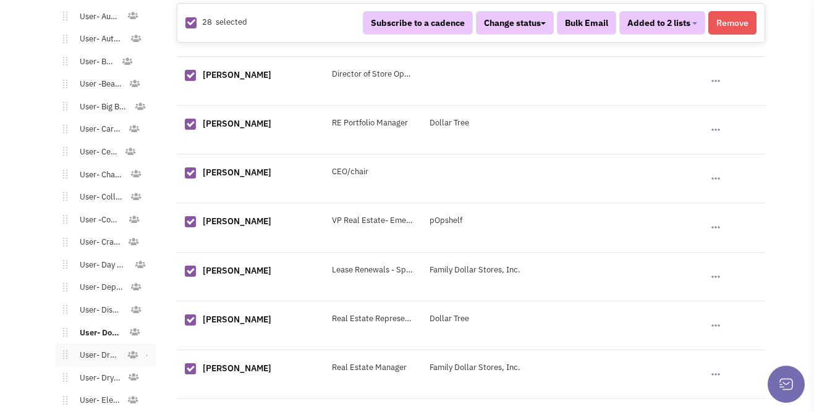
click at [106, 347] on link "User- Drug Store" at bounding box center [96, 356] width 59 height 18
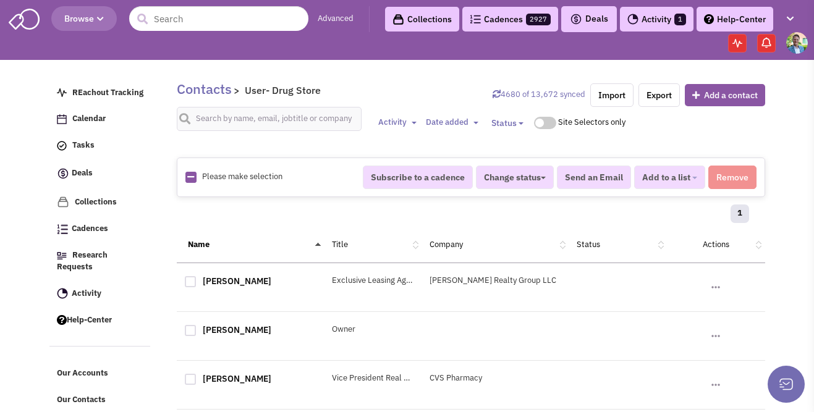
click at [190, 176] on icon at bounding box center [190, 177] width 7 height 8
checkbox input "true"
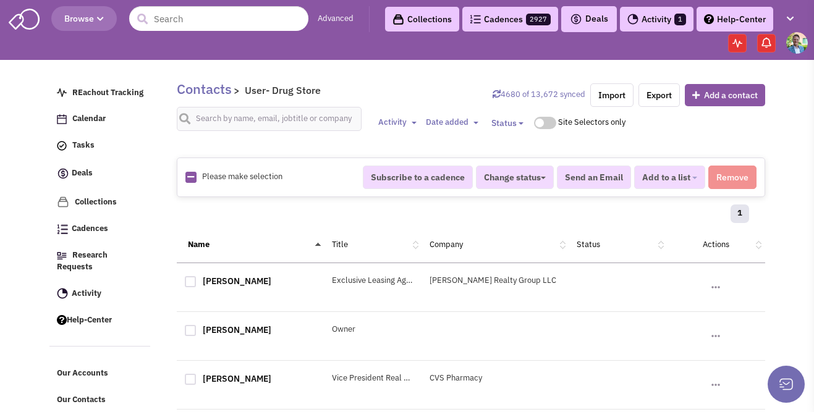
checkbox input "true"
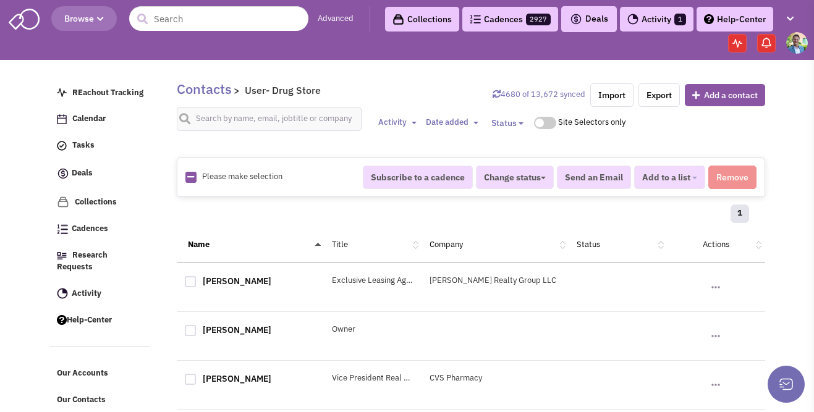
checkbox input "true"
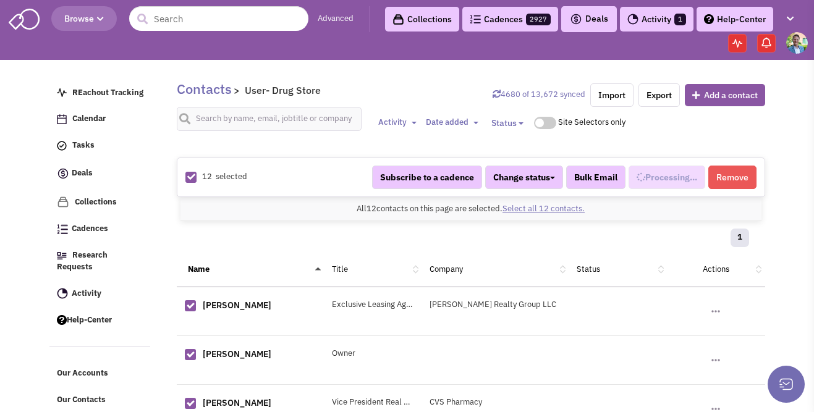
select select "578"
click at [693, 179] on b "button" at bounding box center [694, 178] width 5 height 2
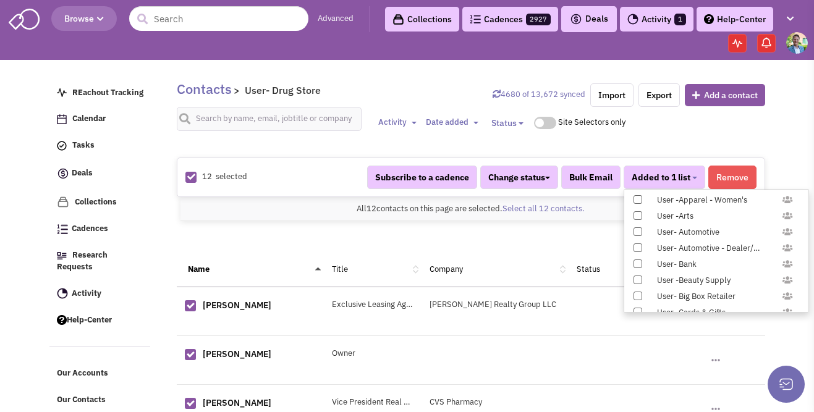
scroll to position [1226, 0]
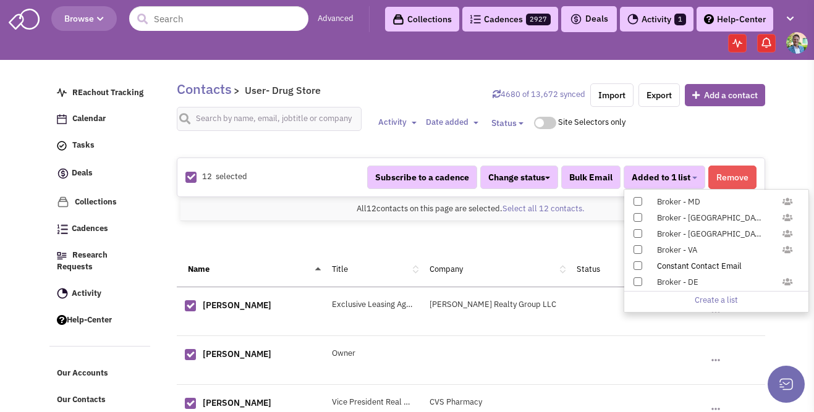
click at [640, 266] on span at bounding box center [637, 265] width 9 height 9
click at [637, 263] on input "Constant Contact Email" at bounding box center [637, 263] width 0 height 0
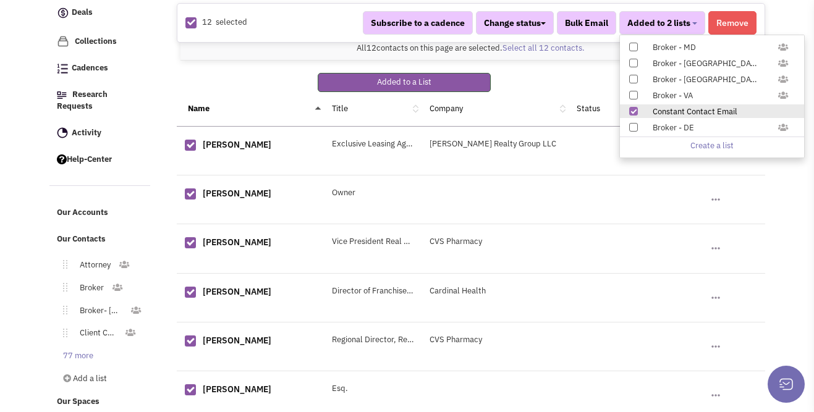
scroll to position [180, 0]
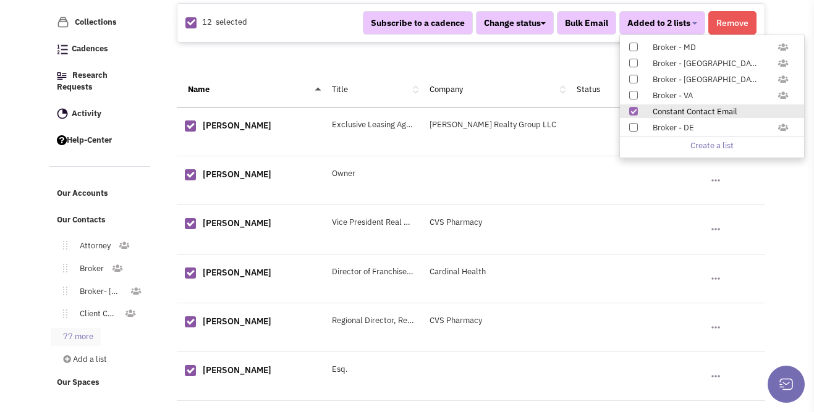
click at [96, 328] on link "77 more" at bounding box center [76, 337] width 50 height 18
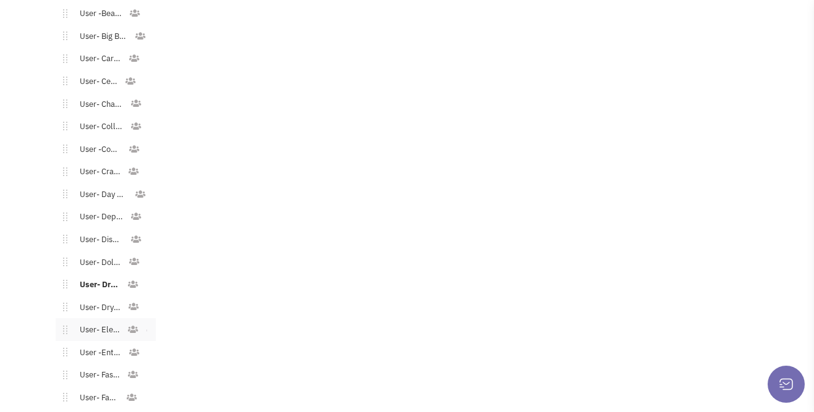
scroll to position [1062, 0]
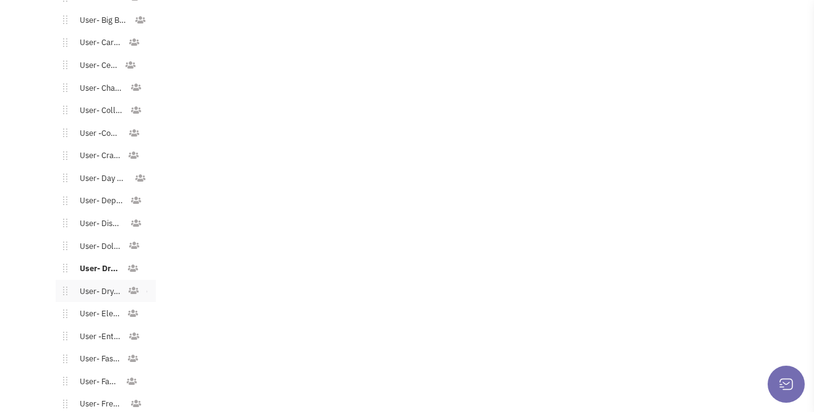
click at [100, 283] on link "User- Dry Cleaner" at bounding box center [97, 292] width 60 height 18
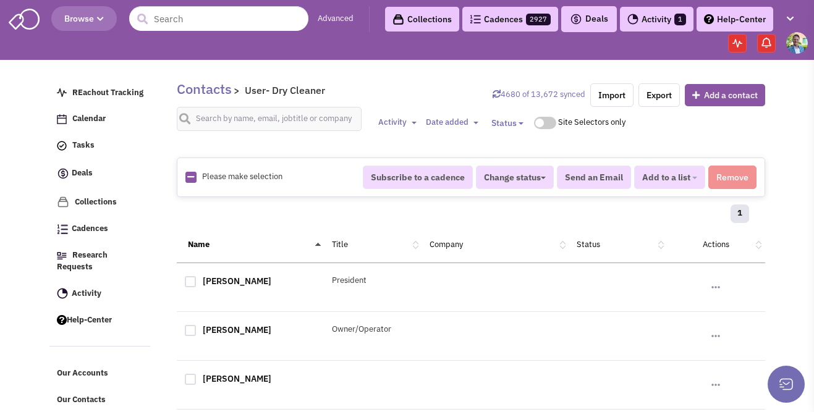
click at [195, 174] on img at bounding box center [190, 177] width 11 height 11
click at [193, 175] on icon at bounding box center [190, 177] width 7 height 8
checkbox input "true"
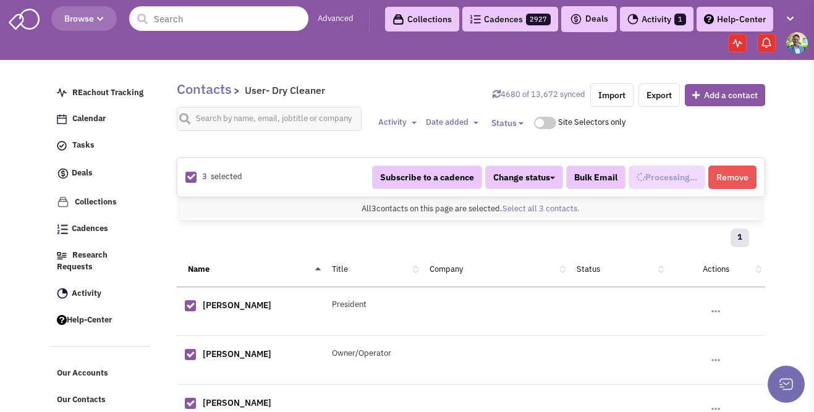
scroll to position [486, 0]
select select "616"
click at [661, 175] on span "Added to 1 list" at bounding box center [661, 177] width 59 height 11
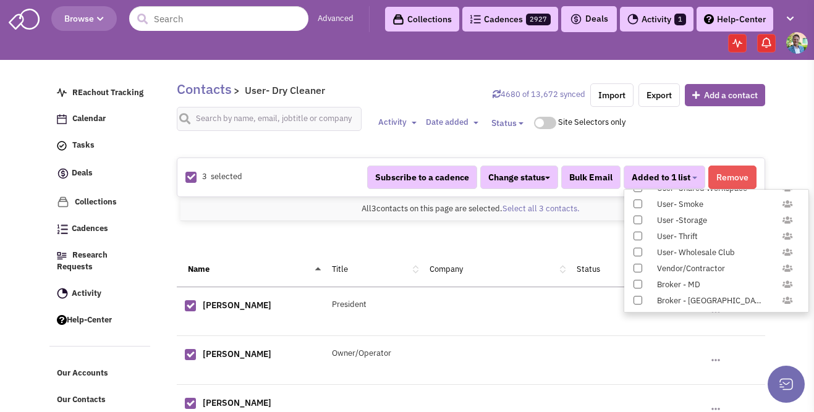
scroll to position [1226, 0]
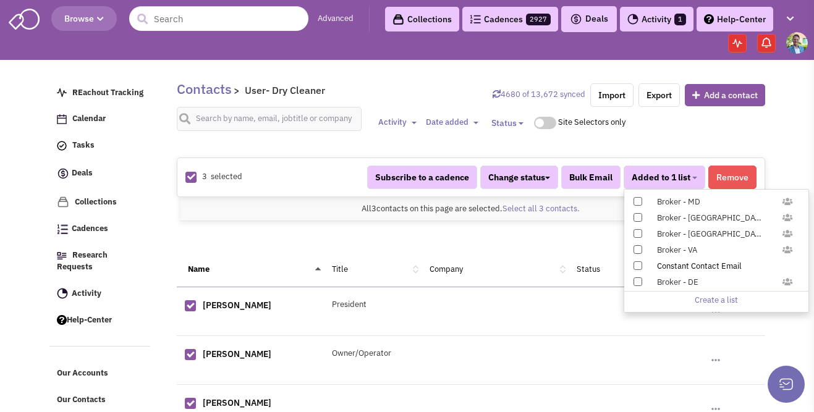
click at [638, 267] on span at bounding box center [637, 265] width 9 height 9
click at [637, 263] on input "Constant Contact Email" at bounding box center [637, 263] width 0 height 0
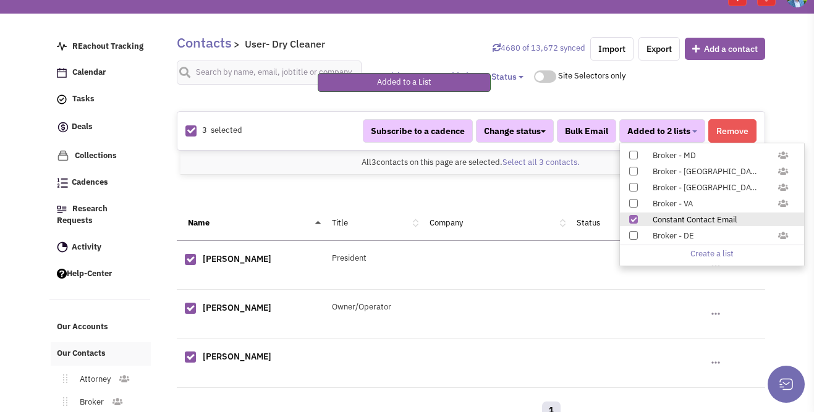
scroll to position [153, 0]
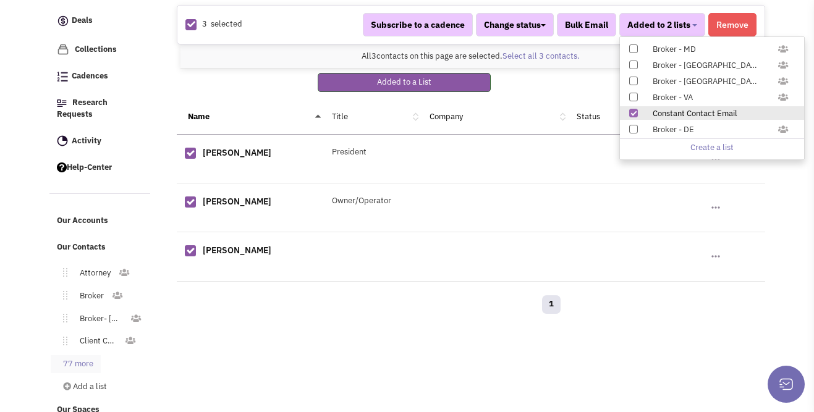
click at [75, 355] on link "77 more" at bounding box center [76, 364] width 50 height 18
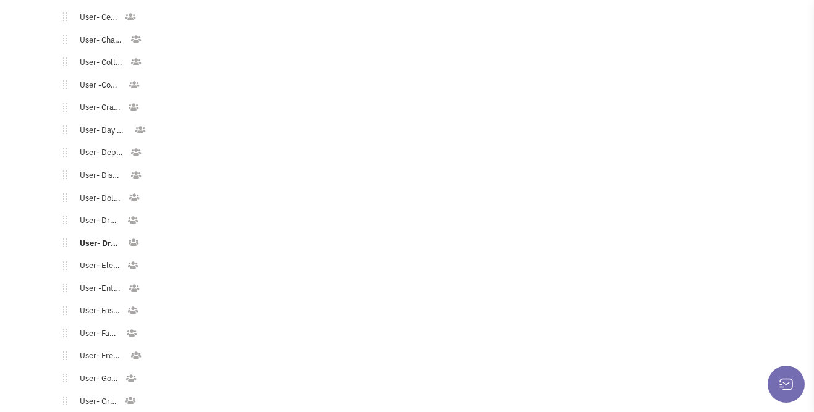
scroll to position [1126, 0]
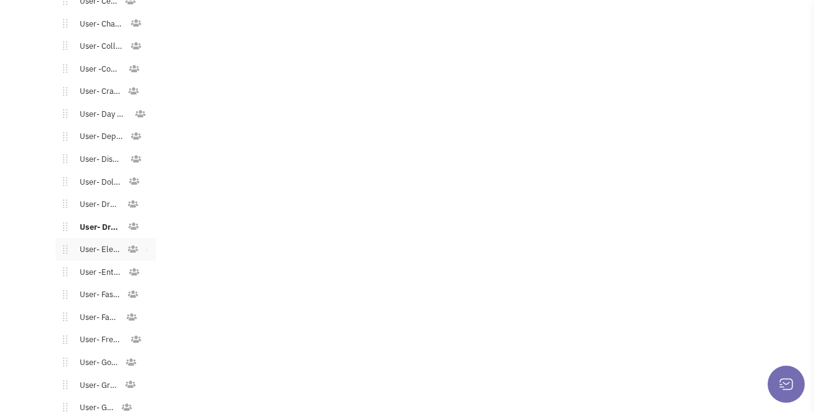
click at [99, 241] on link "User- Electronics" at bounding box center [97, 250] width 60 height 18
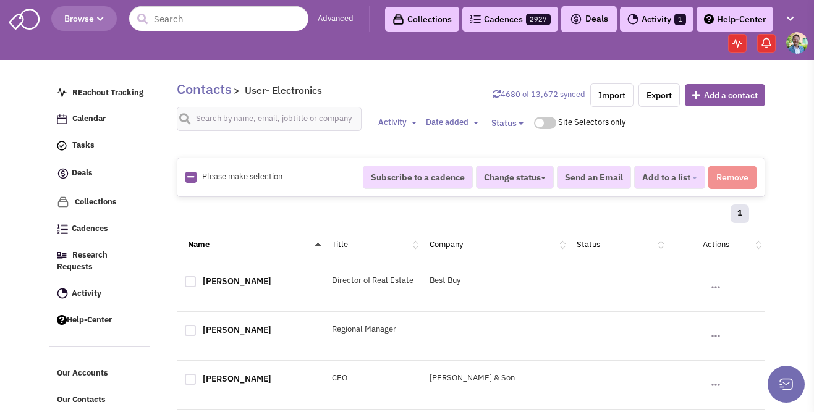
click at [184, 177] on div "Please make selection selected" at bounding box center [265, 177] width 177 height 12
click at [188, 177] on icon at bounding box center [190, 177] width 7 height 8
checkbox input "true"
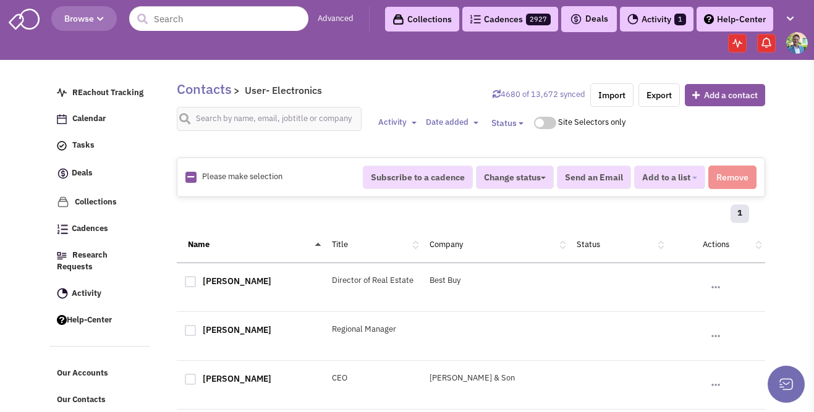
checkbox input "true"
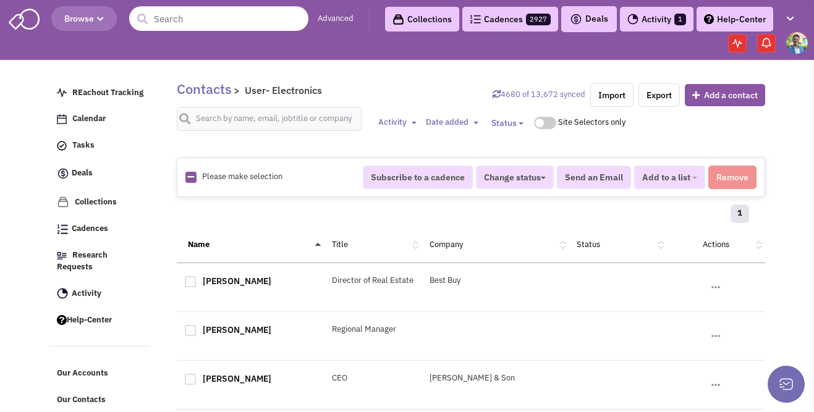
checkbox input "true"
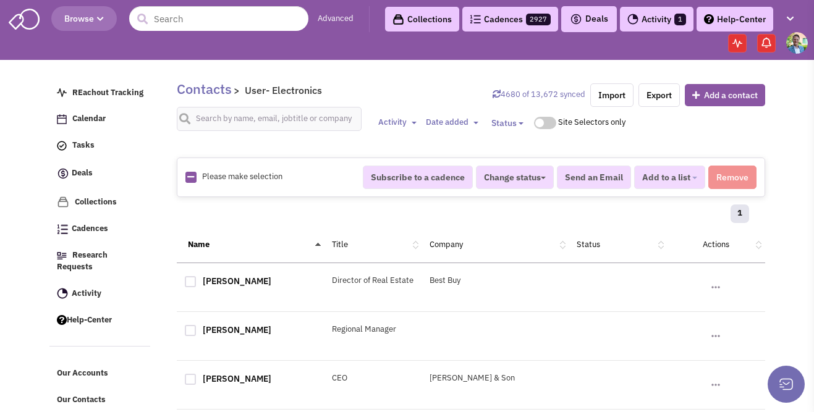
checkbox input "true"
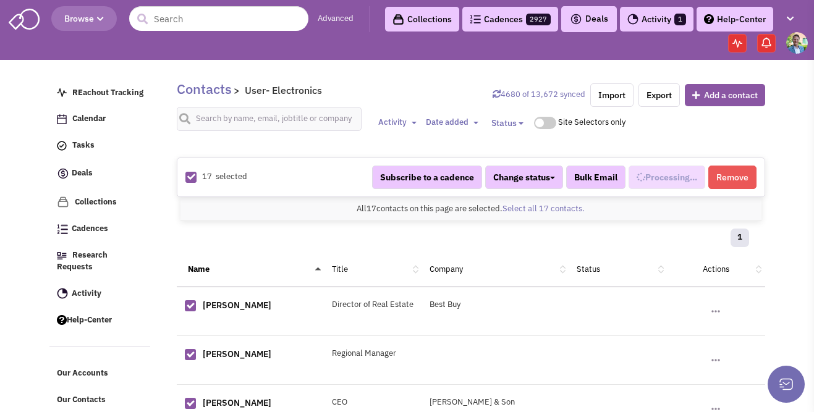
scroll to position [498, 0]
select select "601"
click at [659, 174] on span "Added to 1 list" at bounding box center [661, 177] width 59 height 11
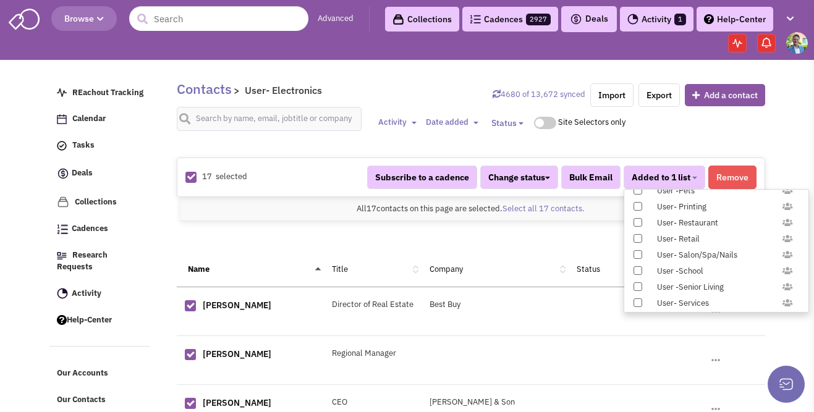
scroll to position [1226, 0]
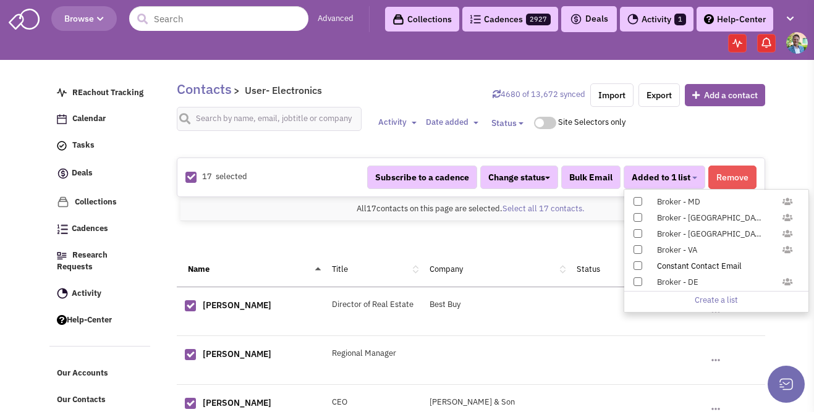
click at [635, 266] on span at bounding box center [637, 265] width 9 height 9
click at [637, 263] on input "Constant Contact Email" at bounding box center [637, 263] width 0 height 0
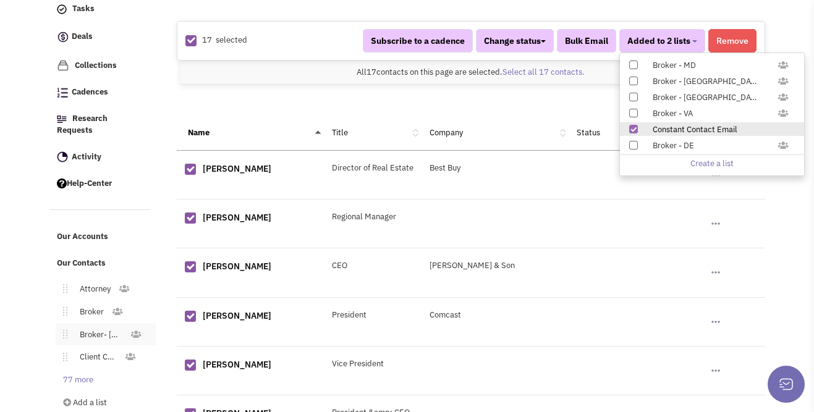
scroll to position [255, 0]
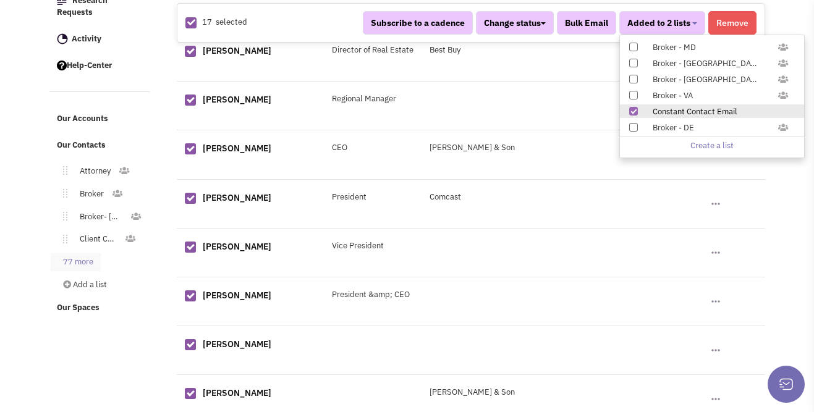
click at [85, 253] on link "77 more" at bounding box center [76, 262] width 50 height 18
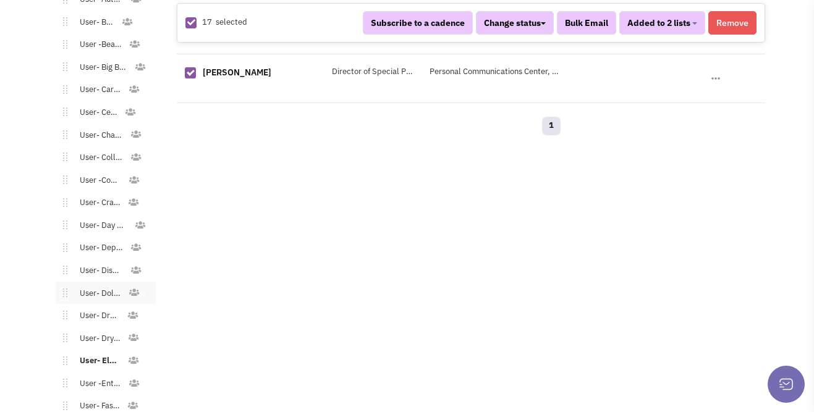
scroll to position [1031, 0]
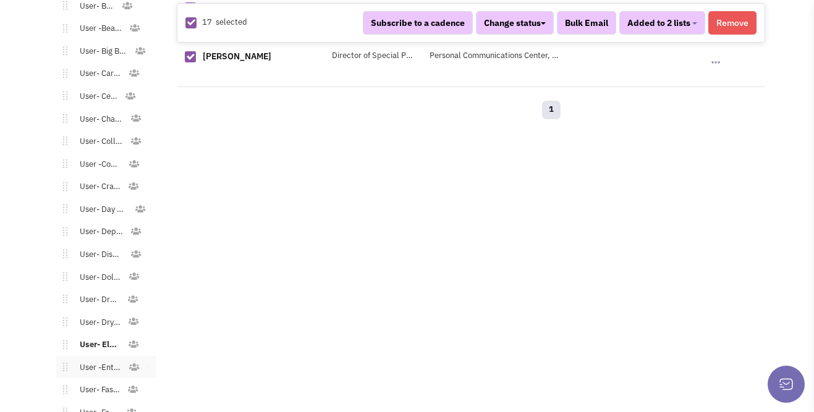
click at [102, 359] on link "User -Entertaiment" at bounding box center [97, 368] width 61 height 18
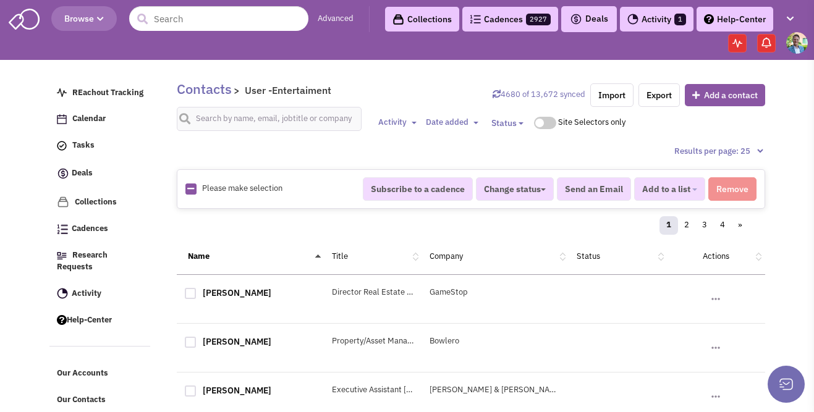
click at [192, 190] on icon at bounding box center [190, 189] width 7 height 8
checkbox input "true"
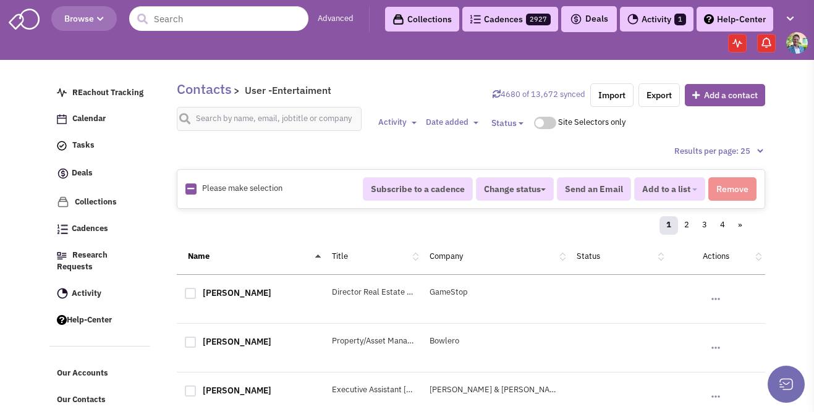
checkbox input "true"
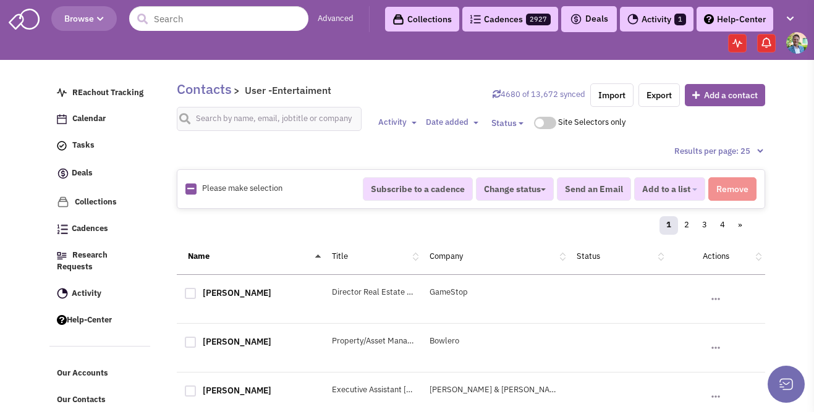
checkbox input "true"
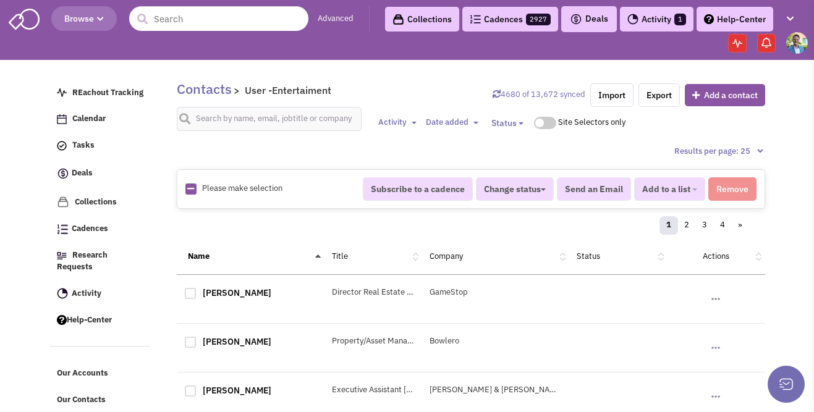
checkbox input "true"
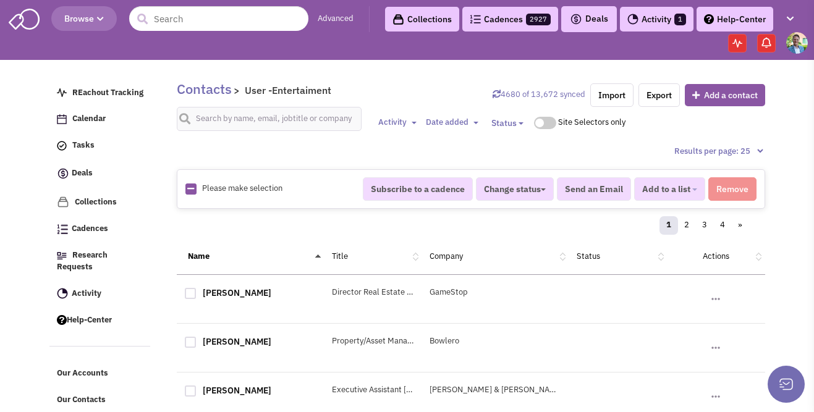
checkbox input "true"
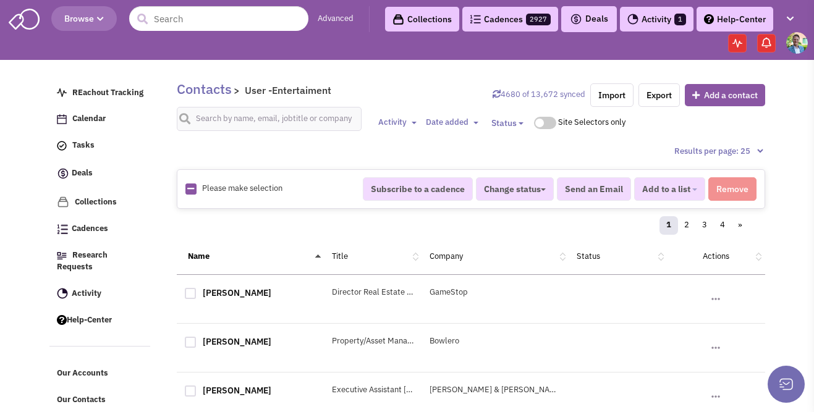
checkbox input "true"
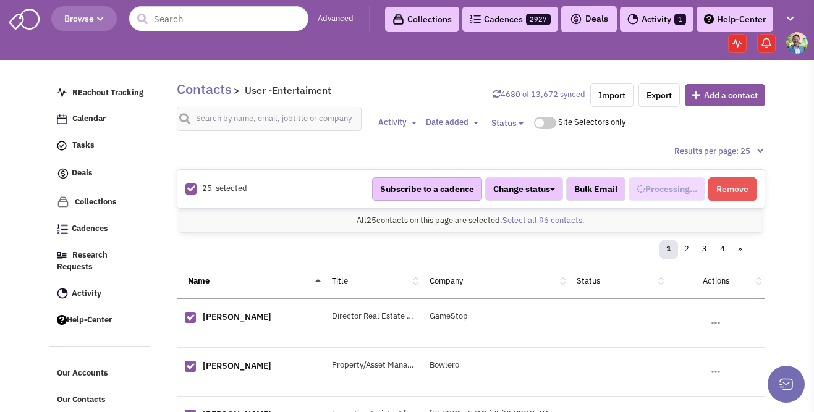
select select "627"
click at [540, 218] on link "Select all 96 contacts." at bounding box center [543, 220] width 82 height 11
select select "627"
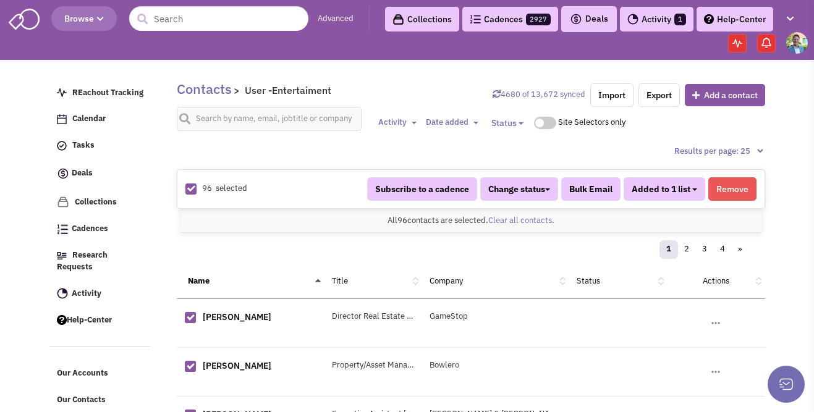
click at [648, 193] on span "Added to 1 list" at bounding box center [661, 189] width 59 height 11
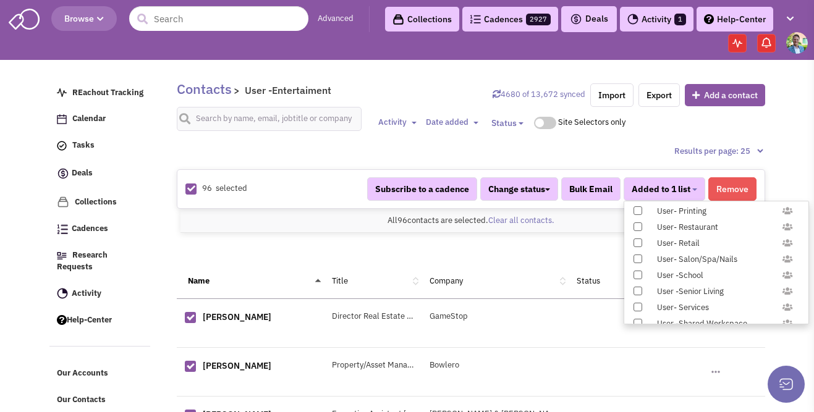
scroll to position [1226, 0]
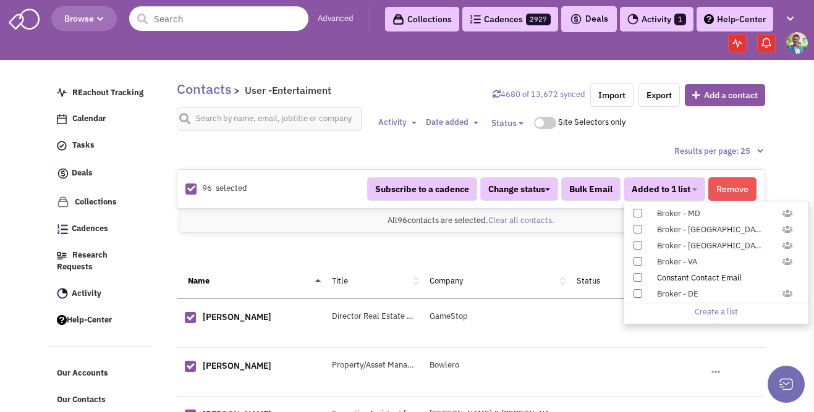
click at [641, 277] on label "Constant Contact Email" at bounding box center [716, 278] width 184 height 14
click at [637, 275] on input "Constant Contact Email" at bounding box center [637, 275] width 0 height 0
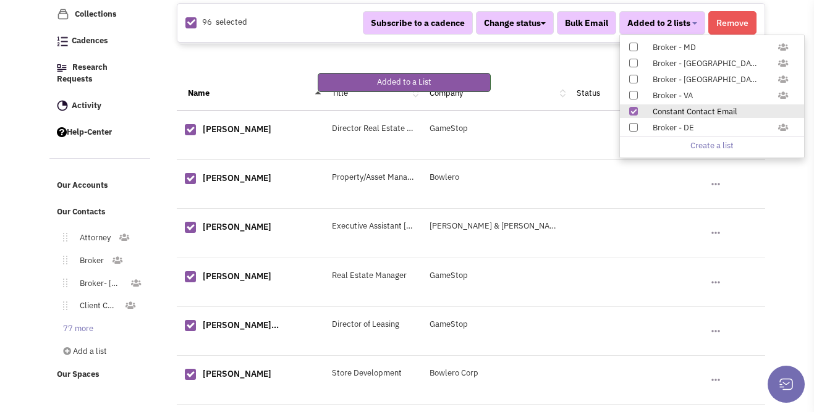
scroll to position [358, 0]
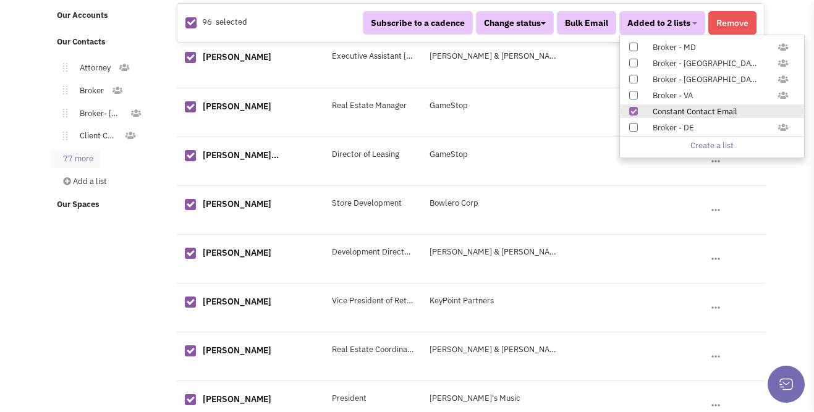
click at [77, 150] on link "77 more" at bounding box center [76, 159] width 50 height 18
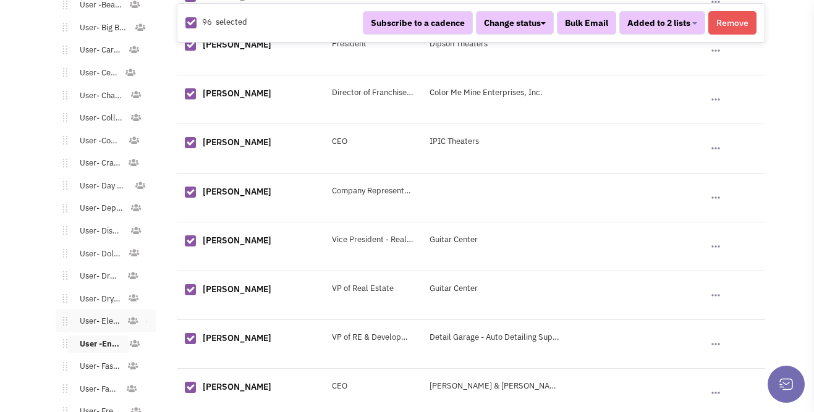
scroll to position [1070, 0]
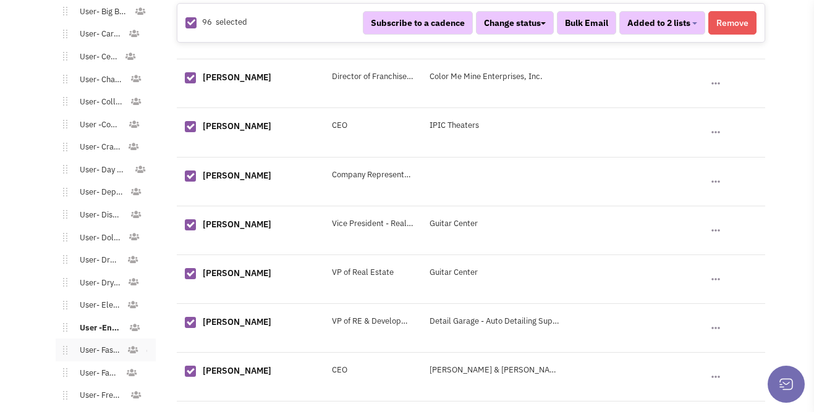
click at [93, 342] on link "User- Fast Casual" at bounding box center [97, 351] width 60 height 18
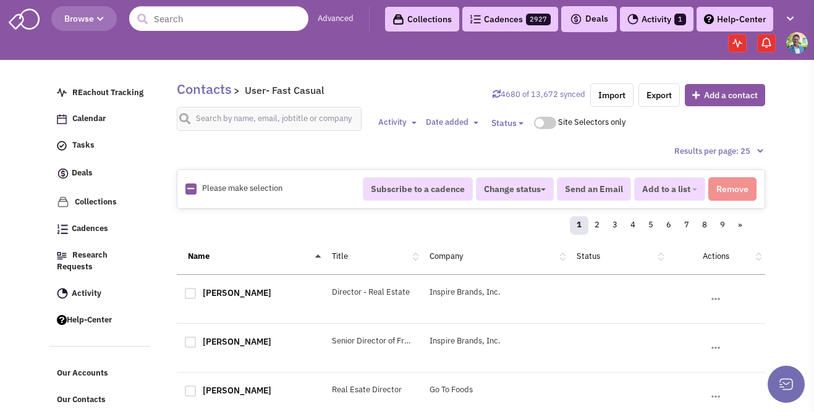
click at [195, 187] on img at bounding box center [190, 189] width 11 height 11
click at [192, 187] on icon at bounding box center [190, 189] width 7 height 8
checkbox input "true"
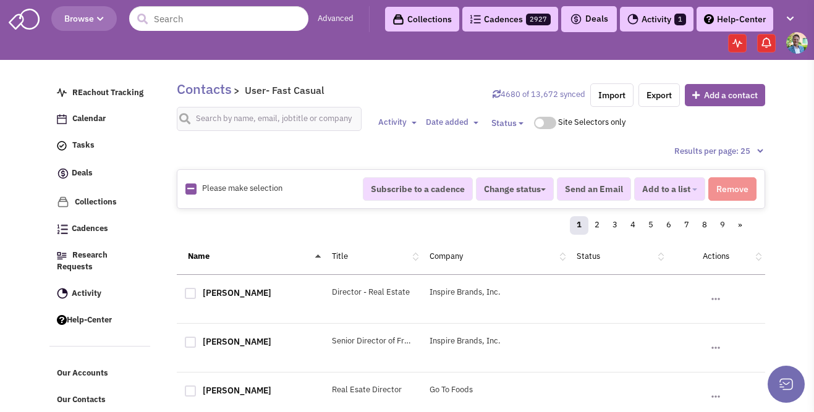
checkbox input "true"
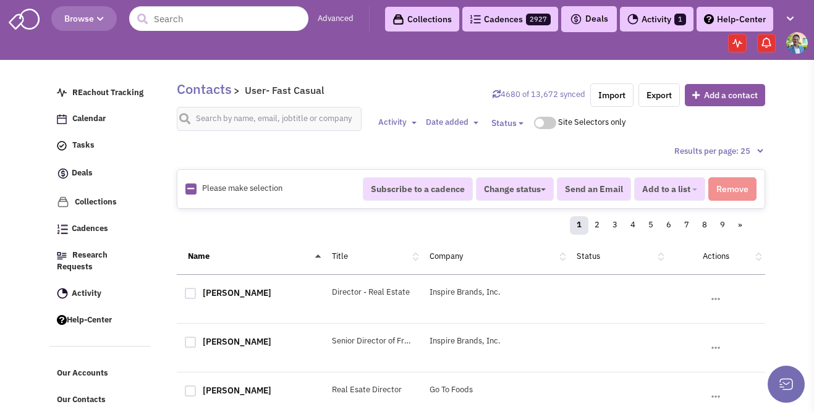
checkbox input "true"
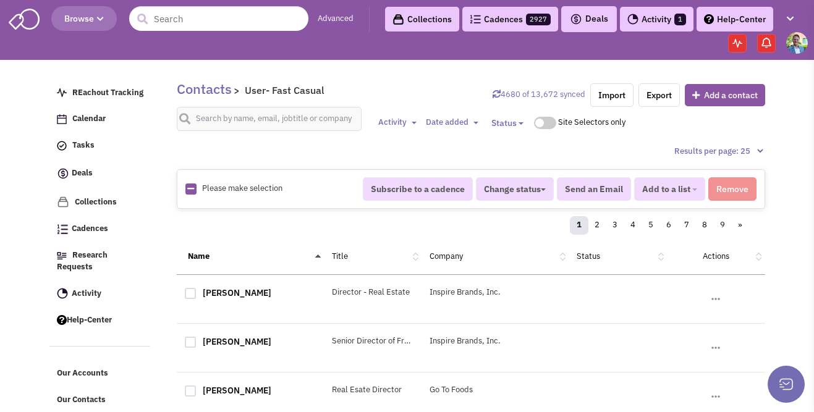
checkbox input "true"
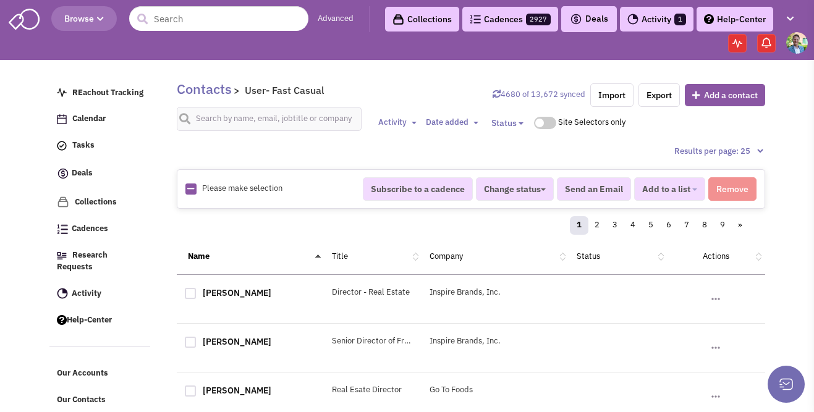
checkbox input "true"
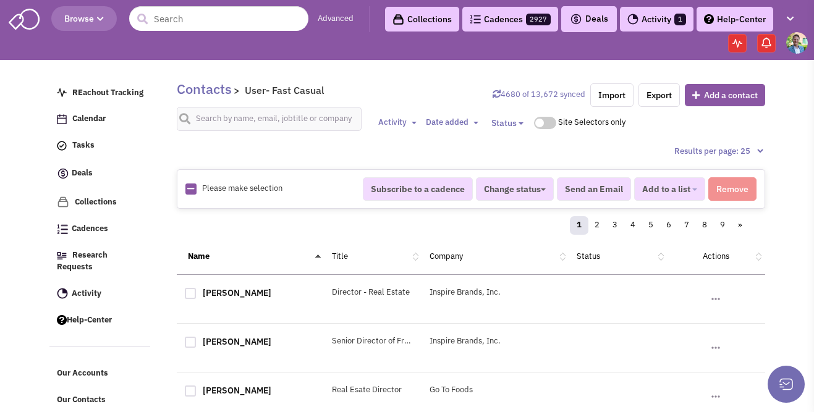
checkbox input "true"
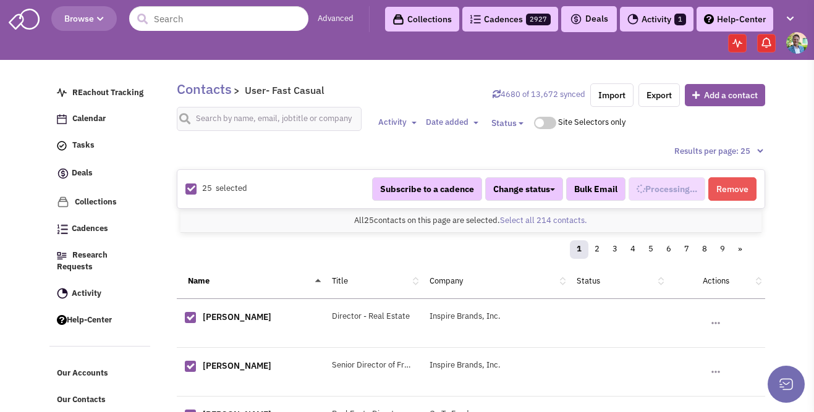
select select "672"
click at [522, 219] on link "Select all 214 contacts." at bounding box center [543, 220] width 87 height 11
select select "672"
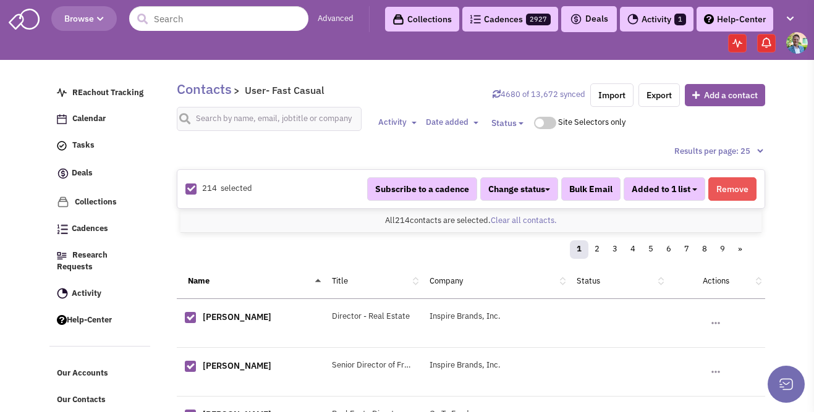
click at [692, 187] on button "Added to 1 list" at bounding box center [665, 188] width 82 height 23
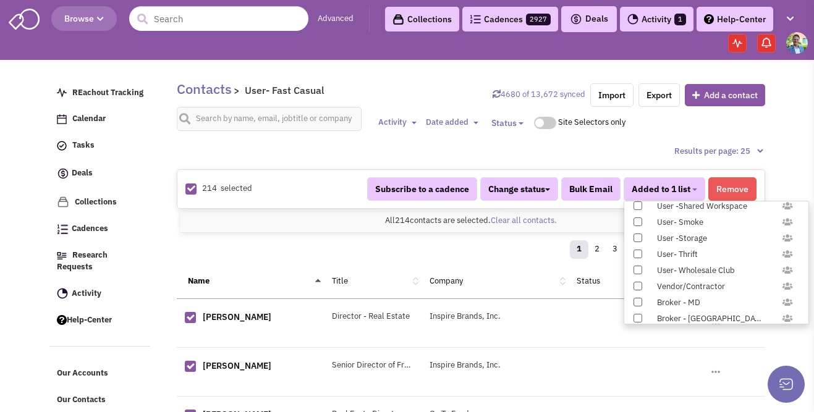
scroll to position [1226, 0]
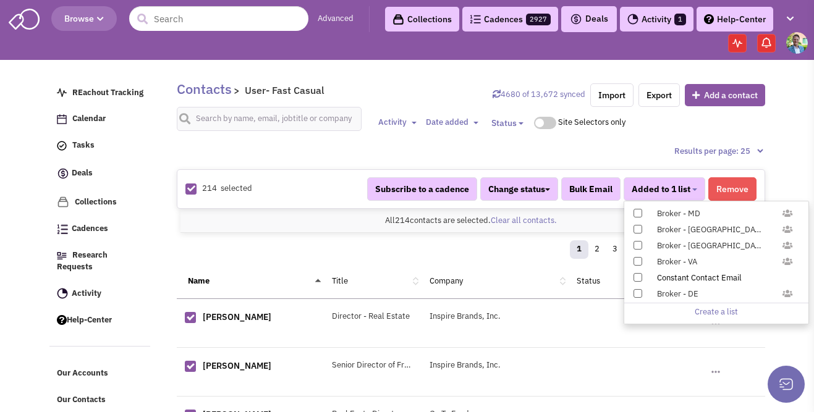
click at [637, 274] on span at bounding box center [637, 277] width 9 height 9
click at [637, 275] on input "Constant Contact Email" at bounding box center [637, 275] width 0 height 0
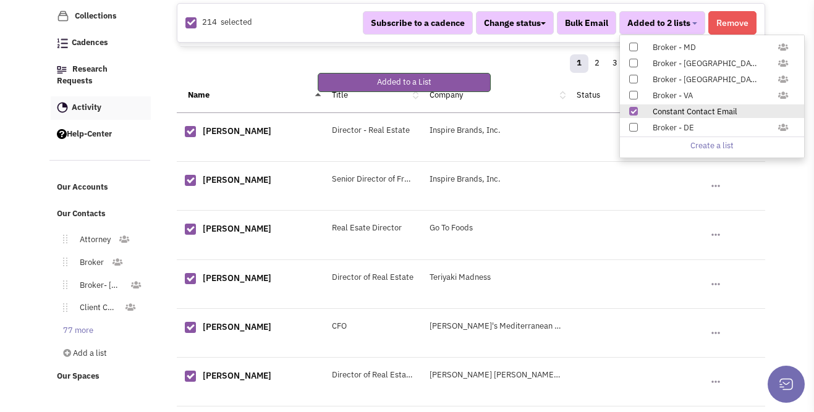
scroll to position [202, 0]
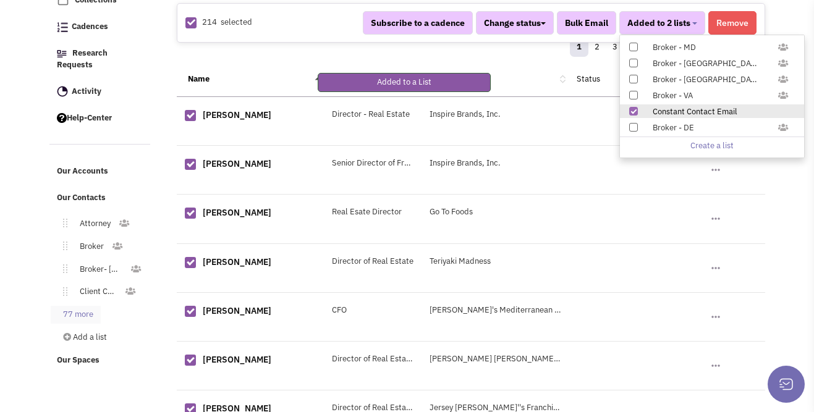
click at [95, 306] on link "77 more" at bounding box center [76, 315] width 50 height 18
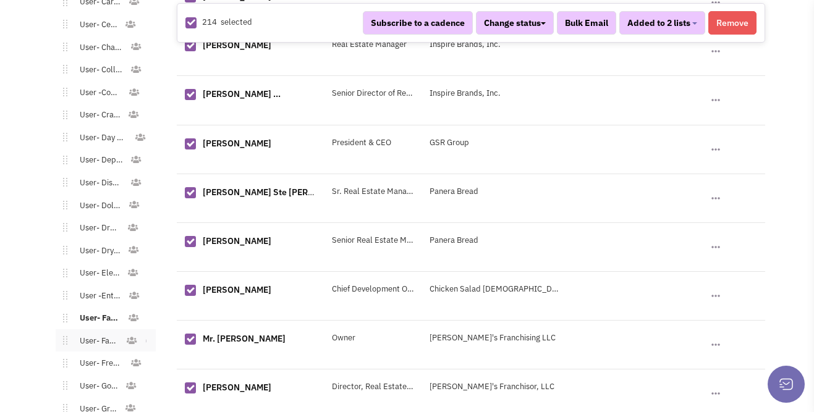
scroll to position [1118, 0]
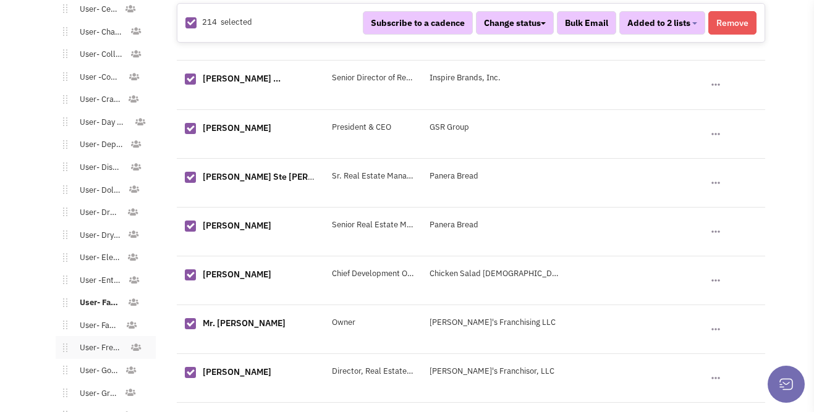
click at [104, 339] on link "User- Freestanding Commercial" at bounding box center [98, 348] width 62 height 18
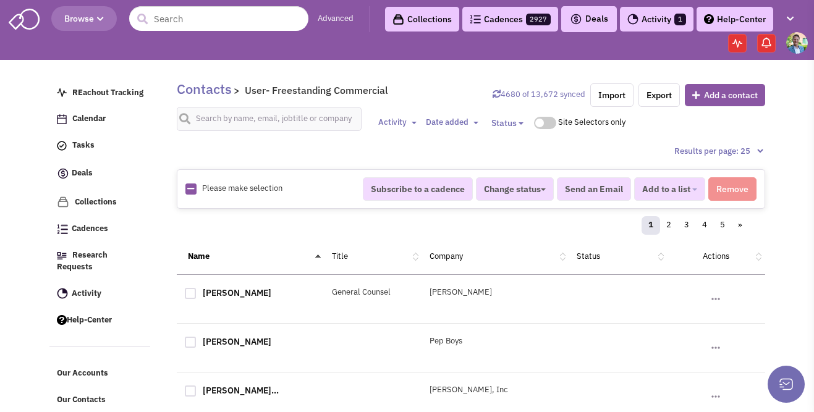
click at [188, 187] on icon at bounding box center [190, 189] width 7 height 8
checkbox input "true"
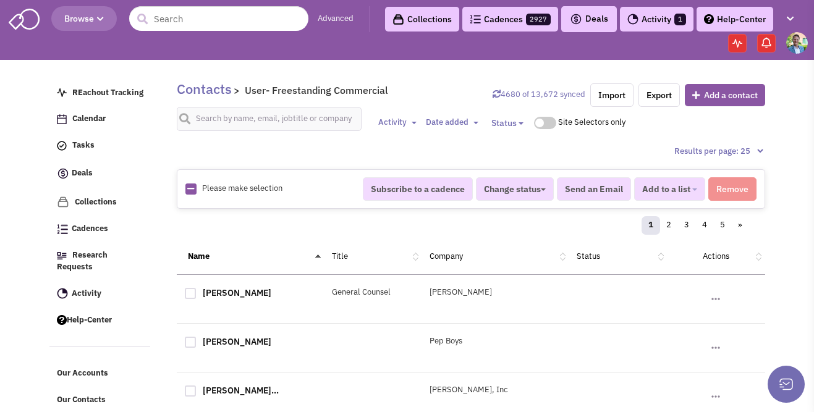
checkbox input "true"
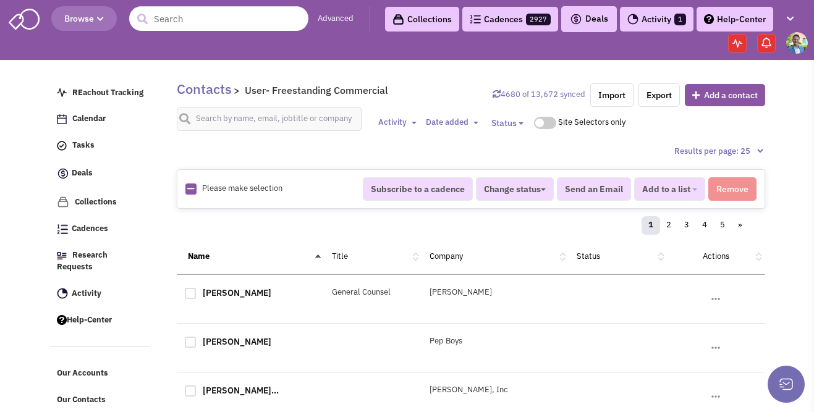
checkbox input "true"
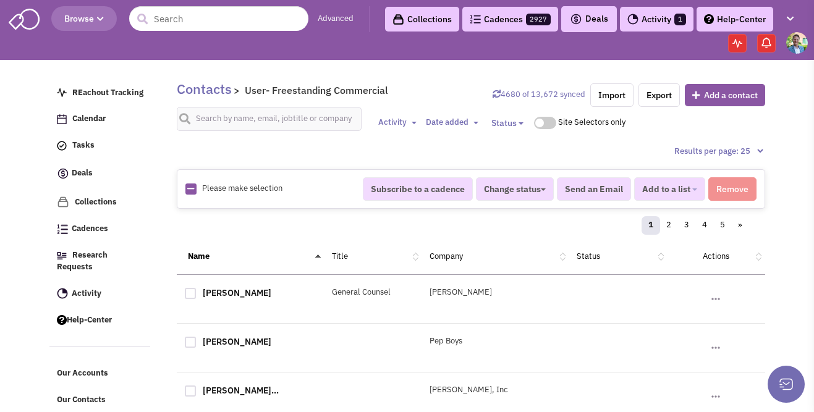
checkbox input "true"
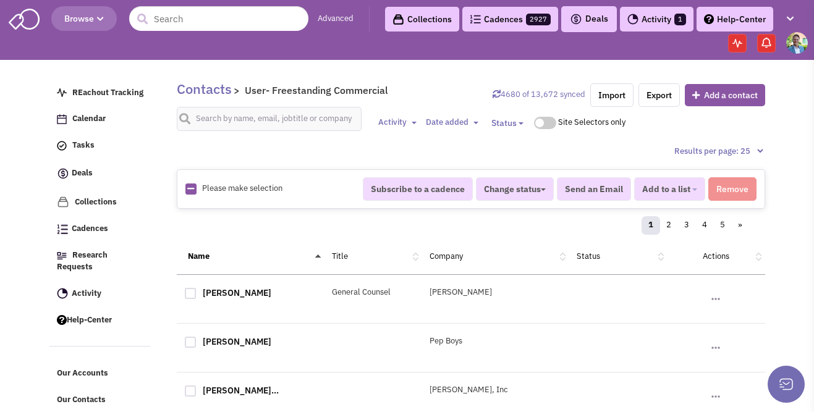
checkbox input "true"
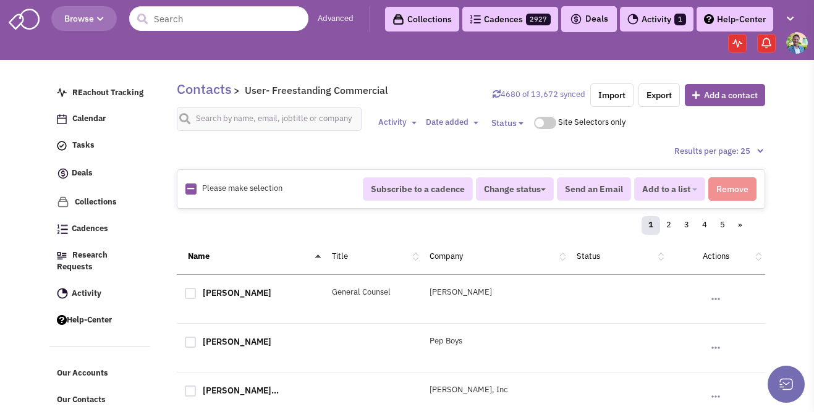
checkbox input "true"
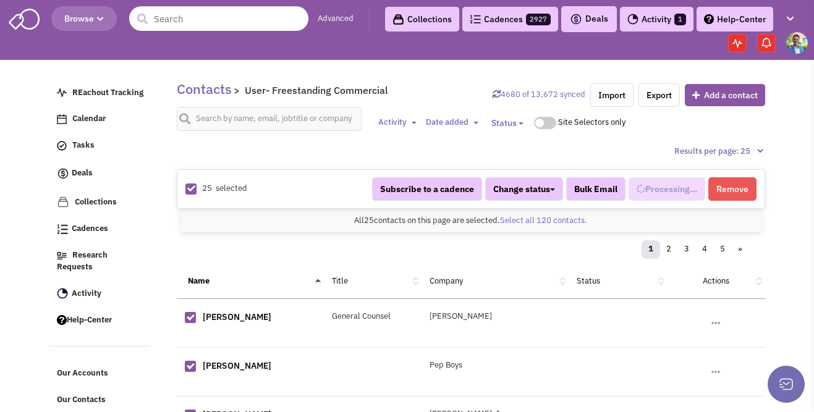
scroll to position [545, 0]
select select "673"
click at [558, 220] on link "Select all 120 contacts." at bounding box center [543, 220] width 87 height 11
select select "673"
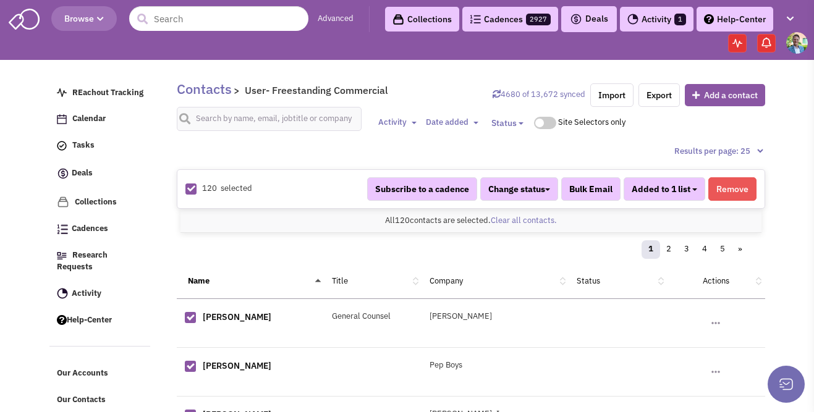
click at [692, 193] on button "Added to 1 list" at bounding box center [665, 188] width 82 height 23
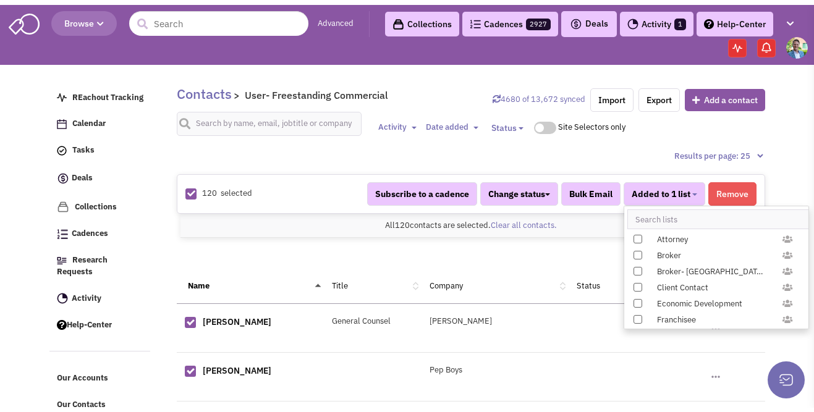
scroll to position [1226, 0]
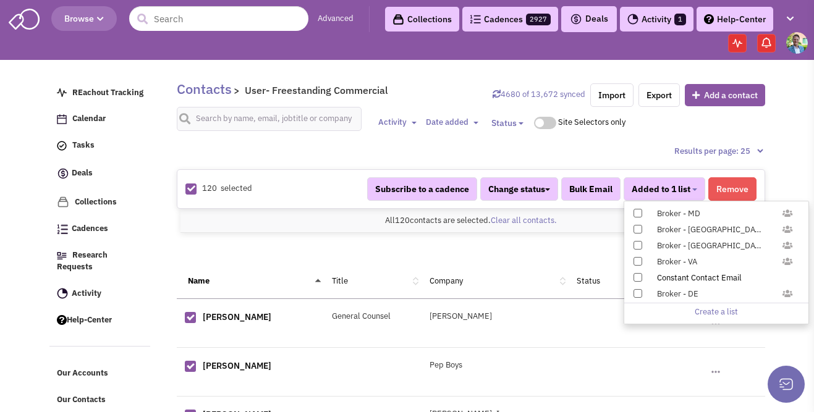
click at [639, 276] on span at bounding box center [637, 277] width 9 height 9
click at [637, 275] on input "Constant Contact Email" at bounding box center [637, 275] width 0 height 0
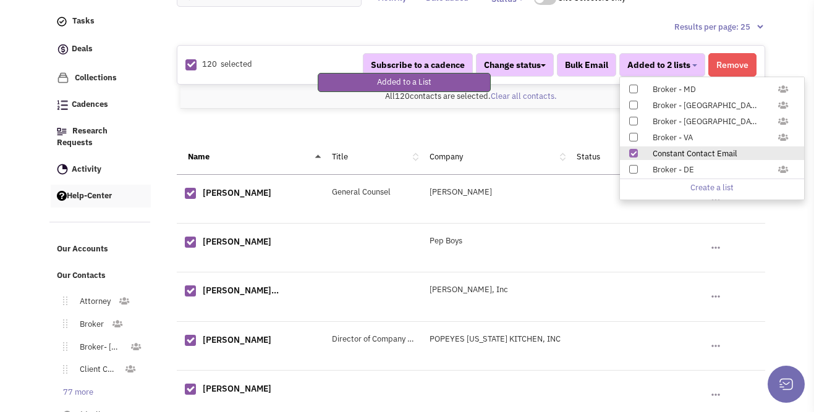
scroll to position [183, 0]
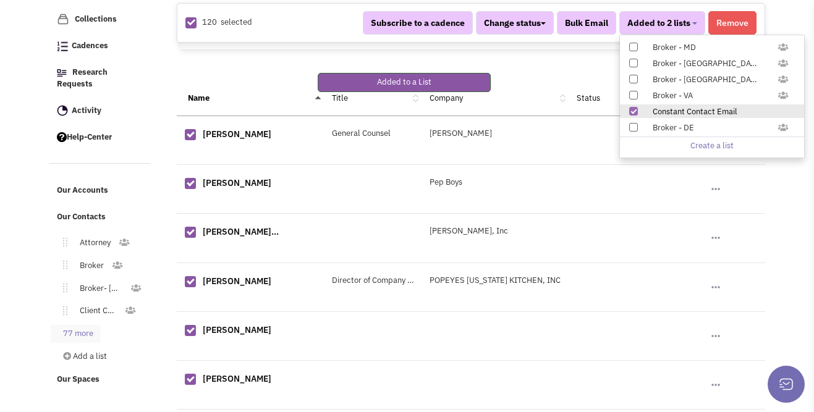
click at [91, 325] on link "77 more" at bounding box center [76, 334] width 50 height 18
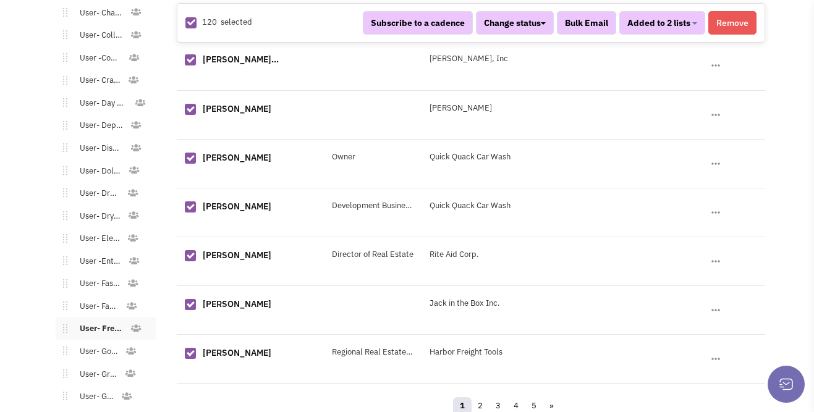
scroll to position [1153, 0]
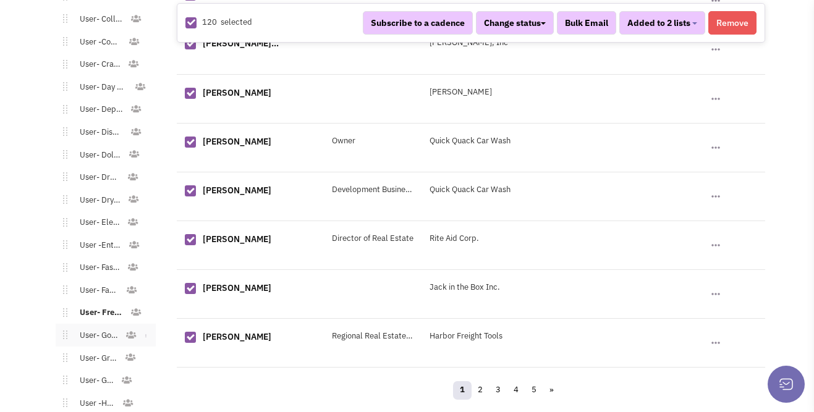
click at [94, 327] on link "User- Gourmet" at bounding box center [96, 336] width 58 height 18
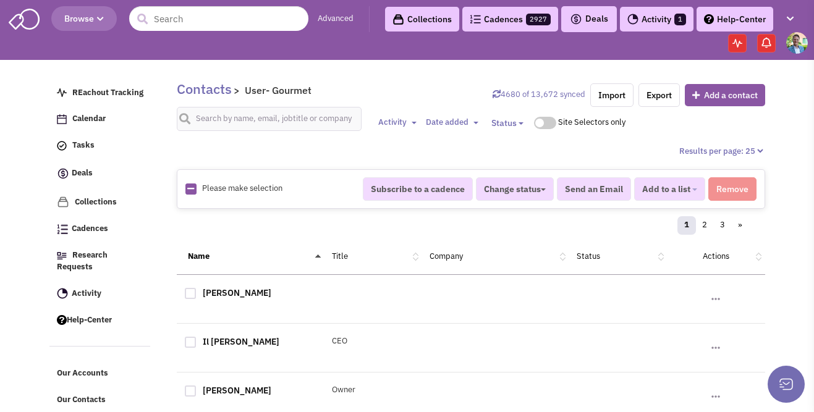
click at [189, 193] on link at bounding box center [190, 190] width 7 height 12
checkbox input "true"
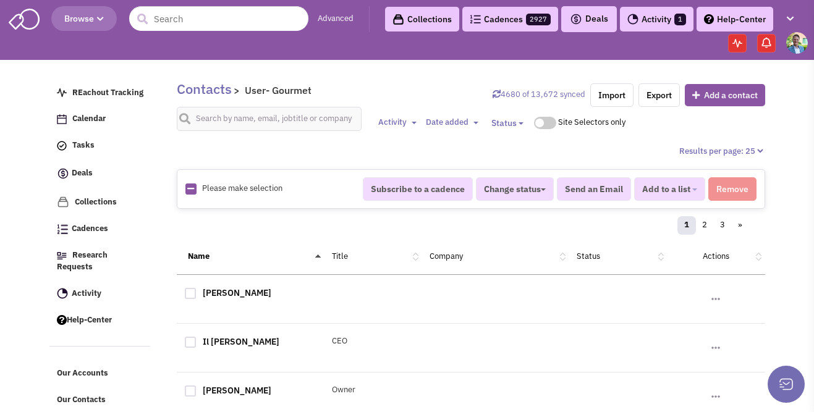
checkbox input "true"
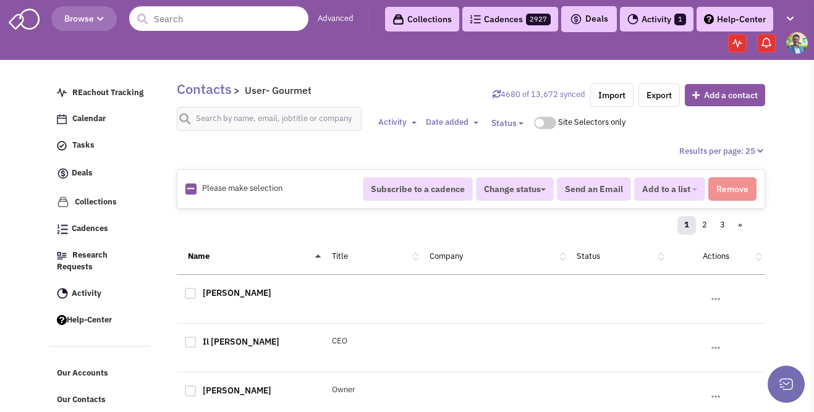
checkbox input "true"
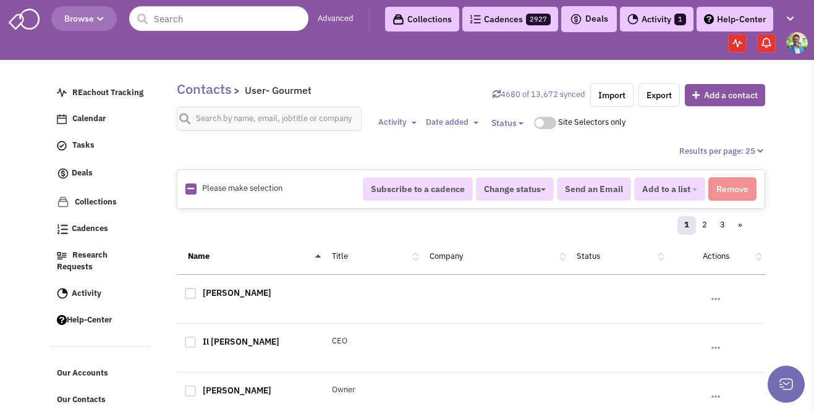
checkbox input "true"
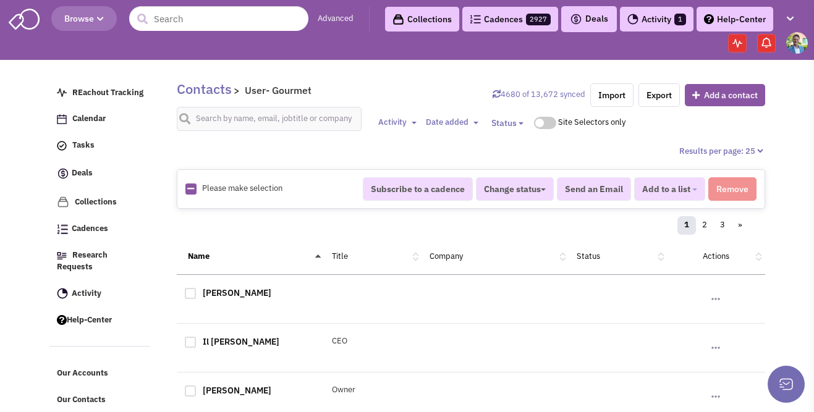
checkbox input "true"
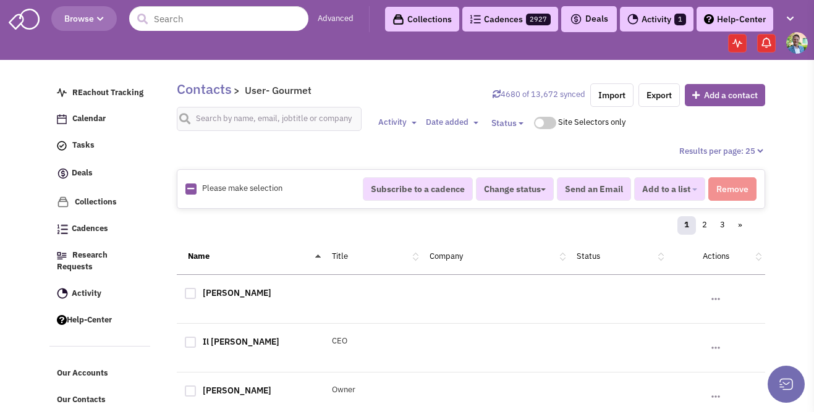
checkbox input "true"
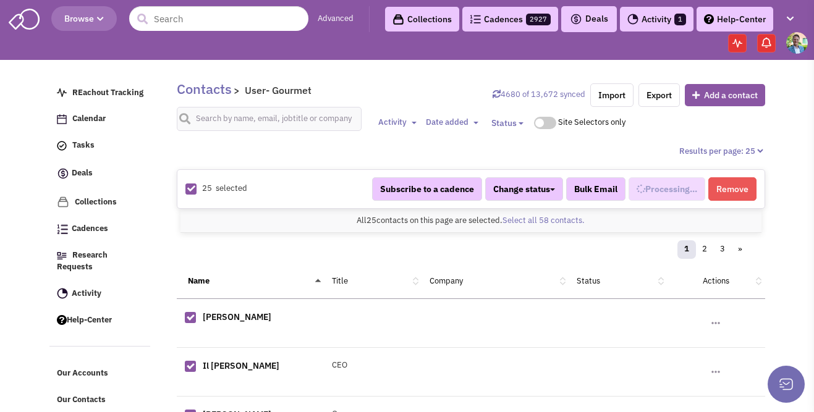
scroll to position [557, 0]
select select "563"
click at [560, 217] on link "Select all 58 contacts." at bounding box center [543, 220] width 82 height 11
select select "563"
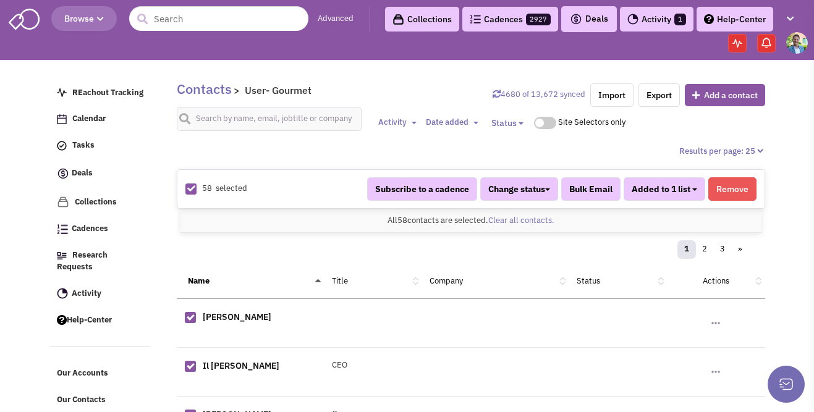
click at [692, 187] on button "Added to 1 list" at bounding box center [665, 188] width 82 height 23
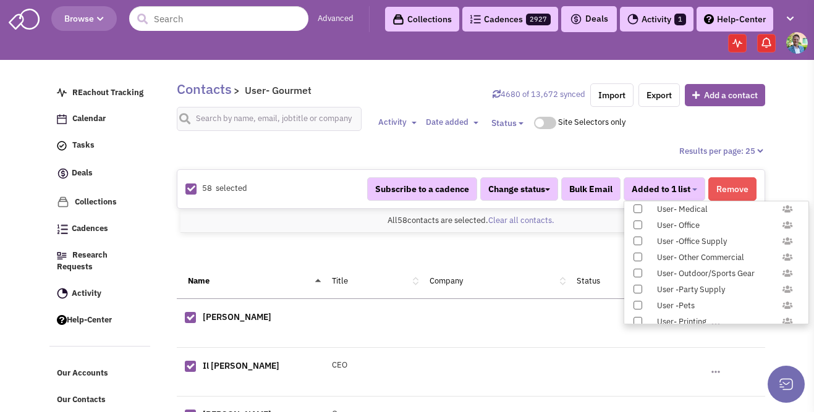
scroll to position [1226, 0]
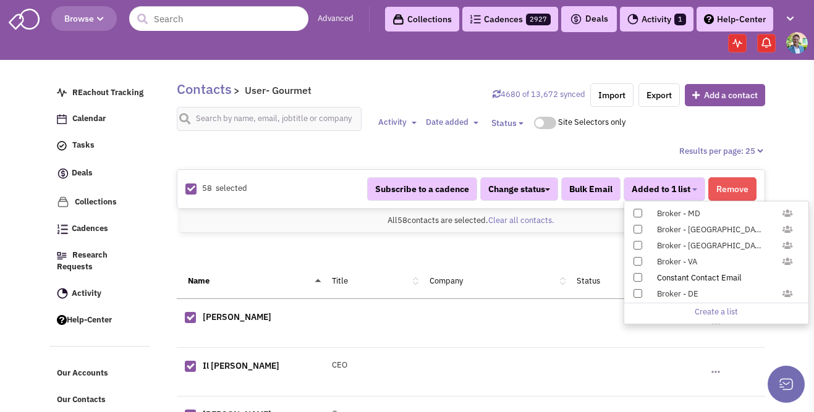
click at [638, 276] on span at bounding box center [637, 277] width 9 height 9
click at [637, 275] on input "Constant Contact Email" at bounding box center [637, 275] width 0 height 0
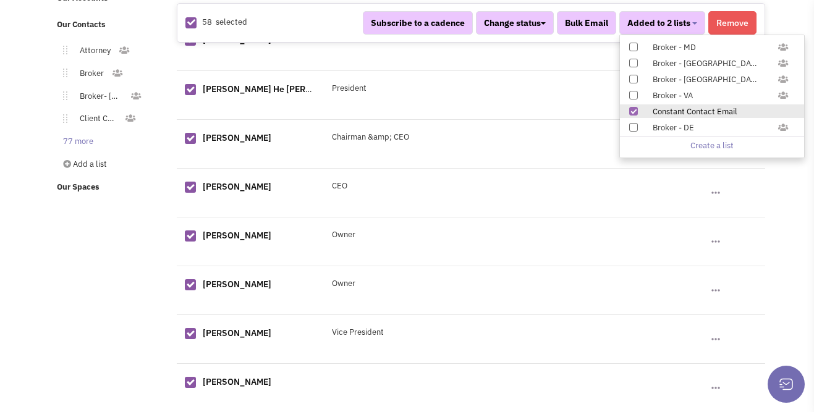
scroll to position [383, 0]
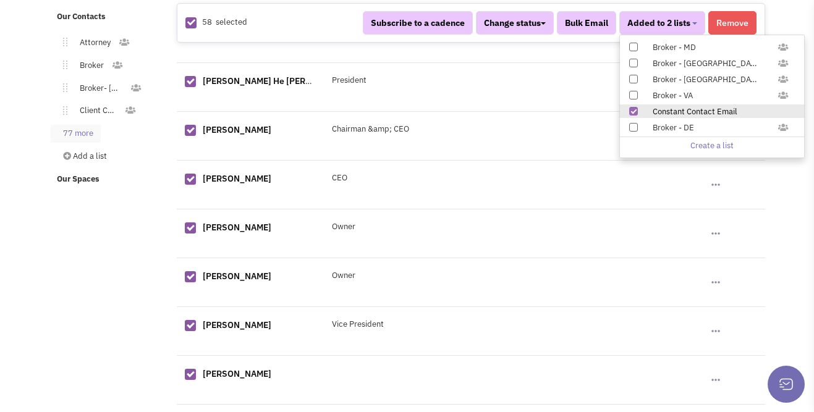
click at [88, 125] on link "77 more" at bounding box center [76, 134] width 50 height 18
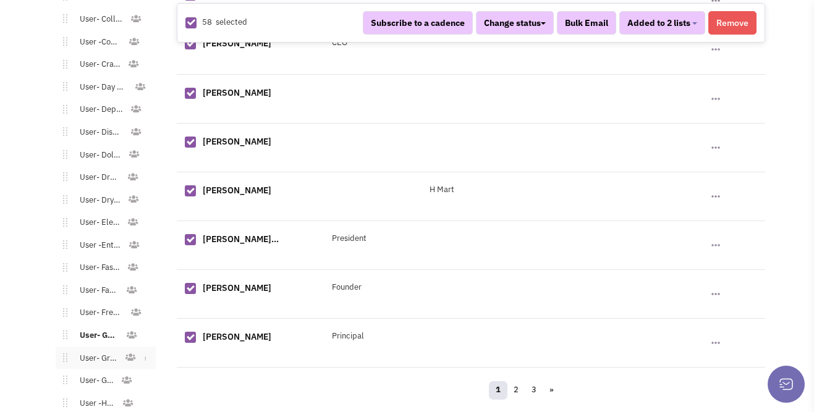
scroll to position [1161, 0]
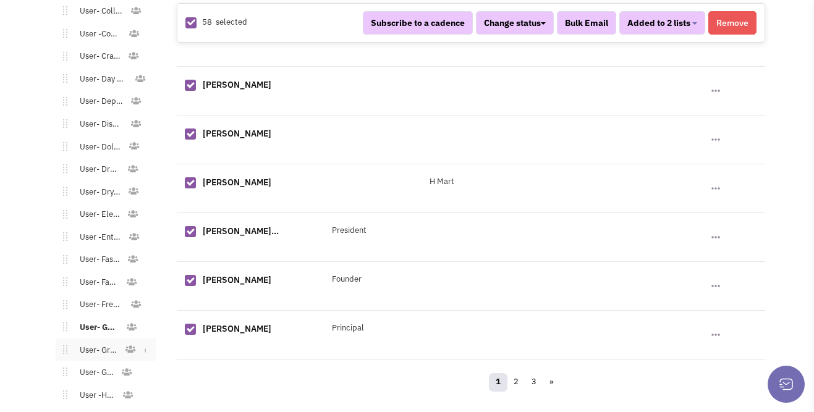
click at [98, 342] on link "User- Grocery" at bounding box center [95, 351] width 57 height 18
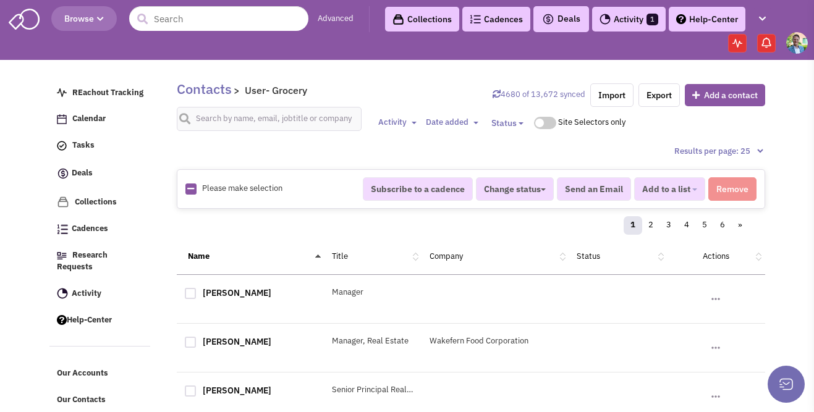
click at [190, 187] on icon at bounding box center [190, 189] width 7 height 8
checkbox input "true"
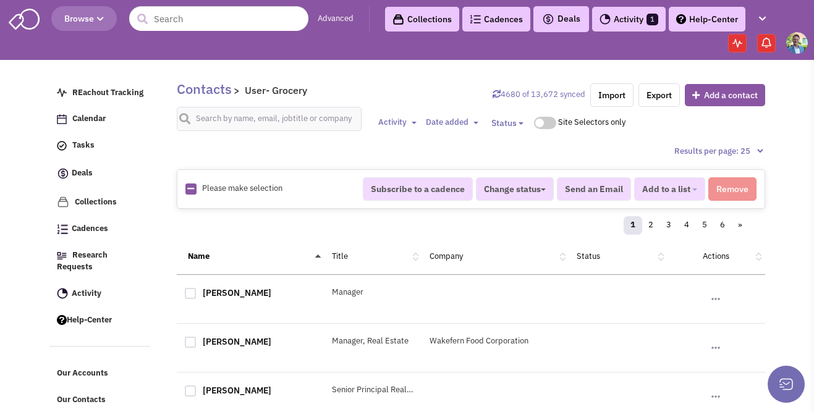
checkbox input "true"
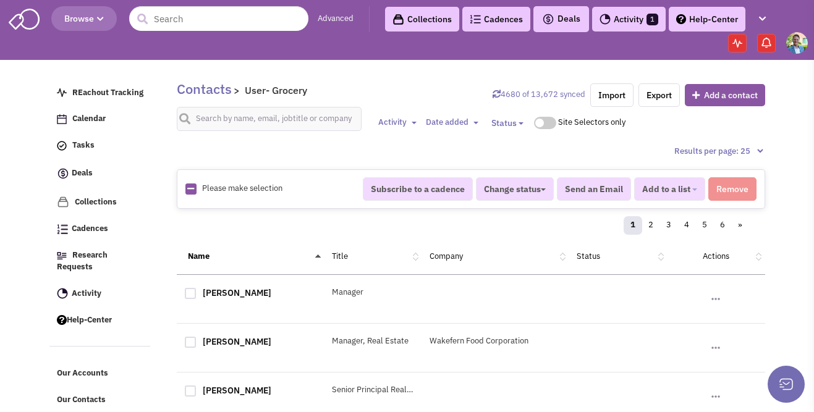
checkbox input "true"
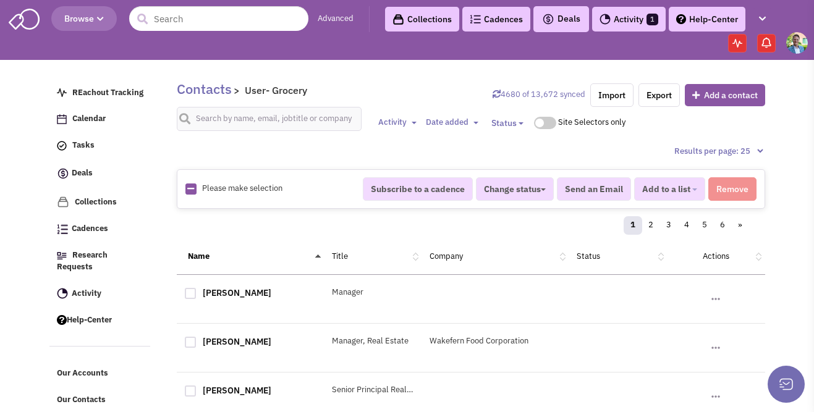
checkbox input "true"
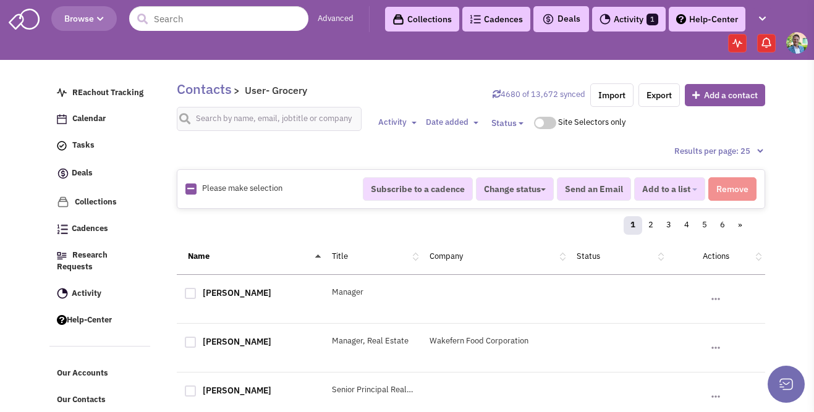
checkbox input "true"
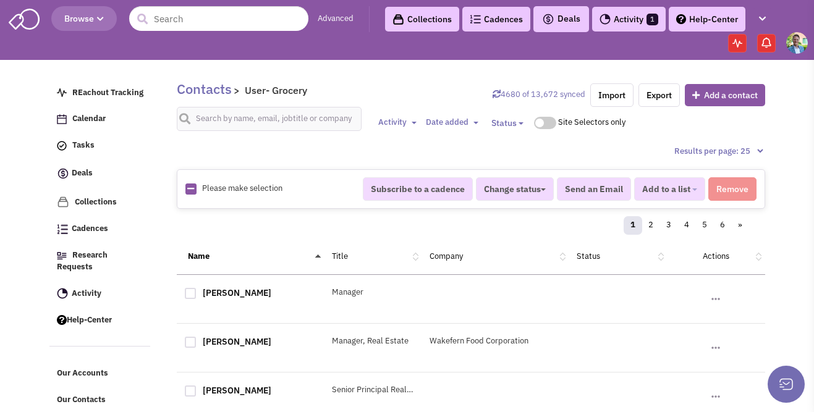
checkbox input "true"
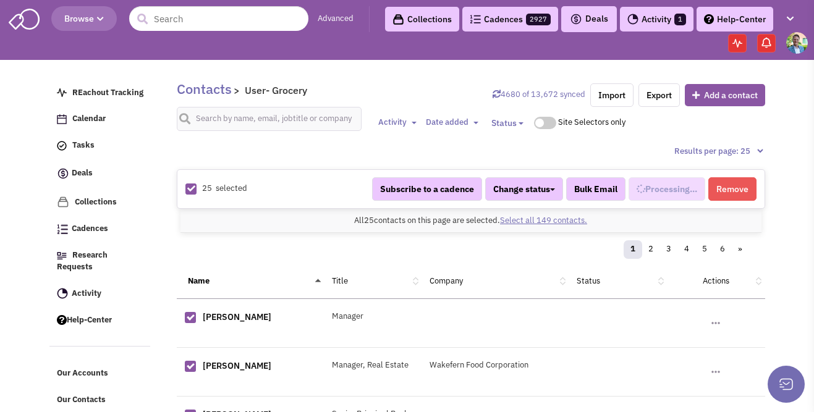
click at [569, 219] on link "Select all 149 contacts." at bounding box center [543, 220] width 87 height 11
select select "675"
click at [695, 195] on button "Added to 1 list" at bounding box center [665, 188] width 82 height 23
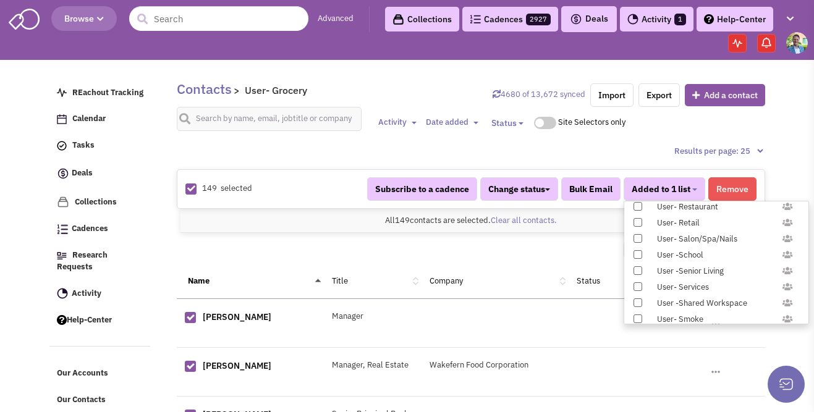
scroll to position [1226, 0]
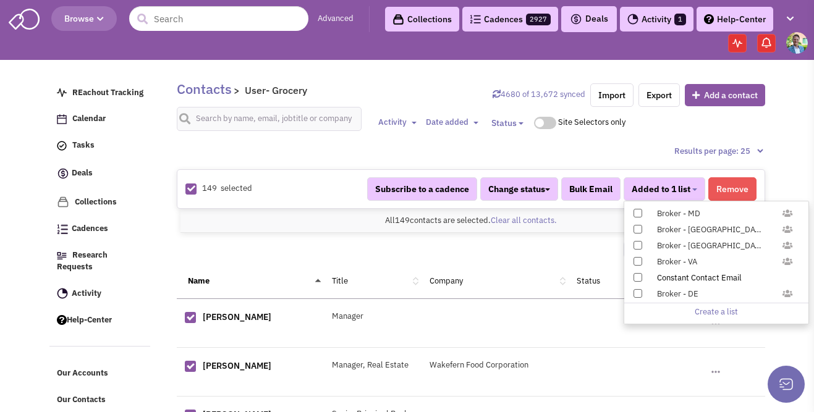
click at [636, 277] on span at bounding box center [637, 277] width 9 height 9
click at [637, 275] on input "Constant Contact Email" at bounding box center [637, 275] width 0 height 0
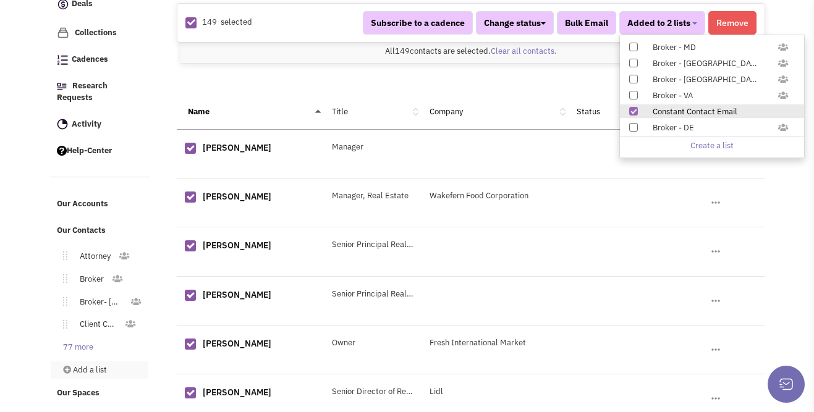
scroll to position [211, 0]
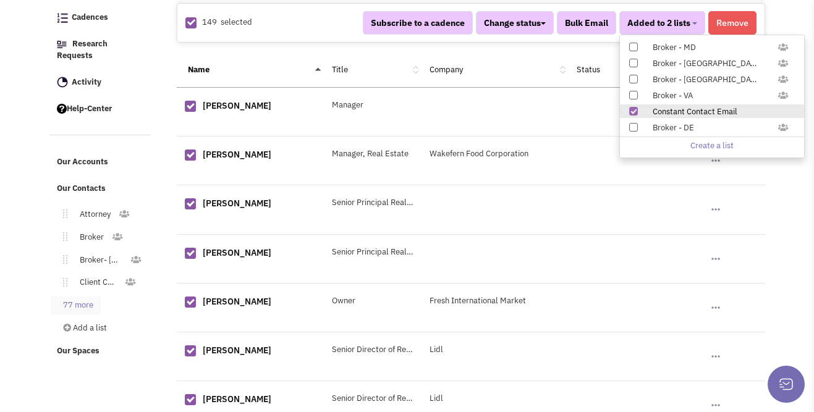
click at [77, 297] on link "77 more" at bounding box center [76, 306] width 50 height 18
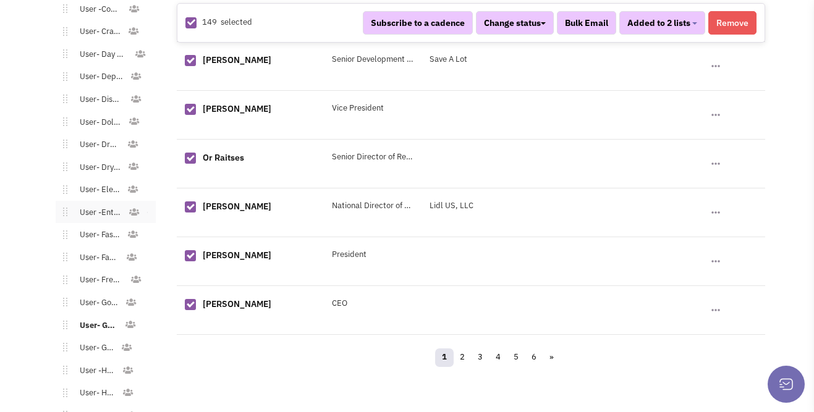
scroll to position [1194, 0]
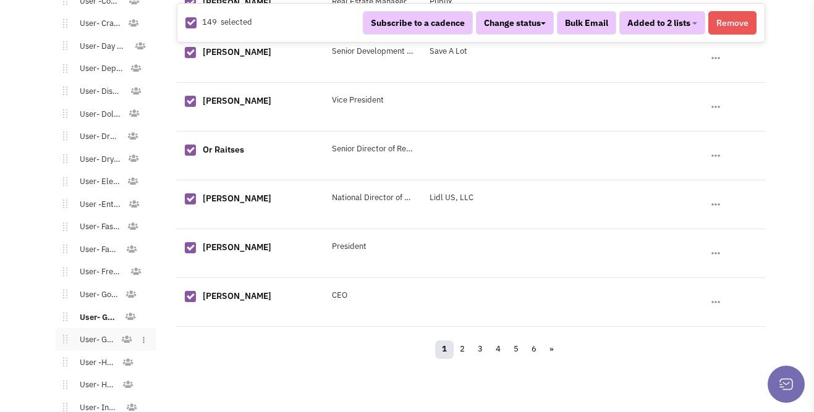
click at [103, 331] on link "User- Gym" at bounding box center [93, 340] width 53 height 18
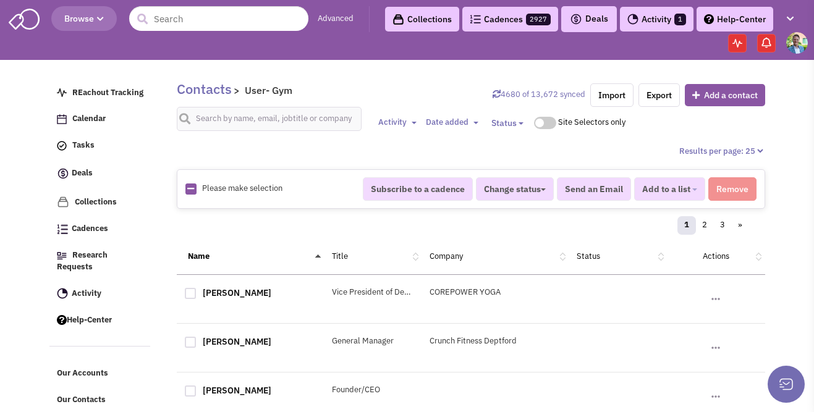
click at [192, 192] on icon at bounding box center [190, 189] width 7 height 8
checkbox input "true"
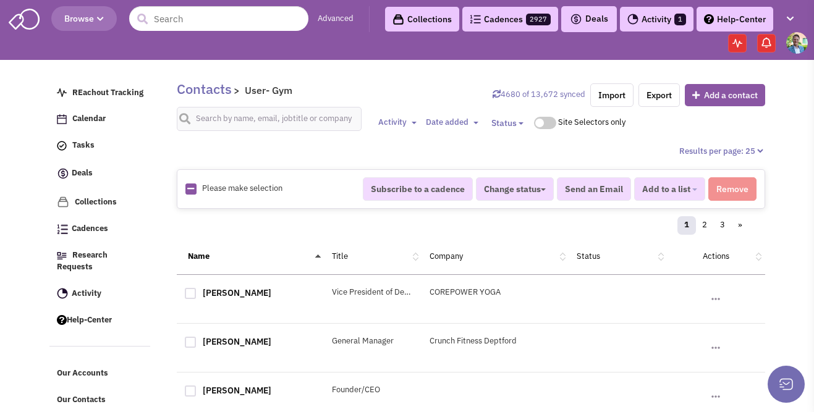
checkbox input "true"
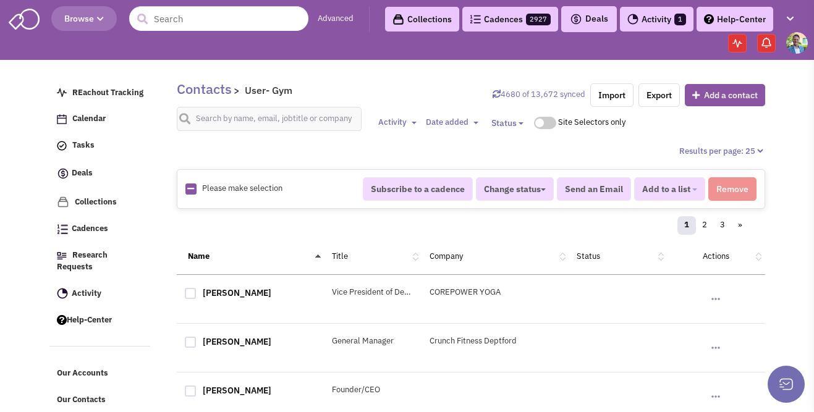
checkbox input "true"
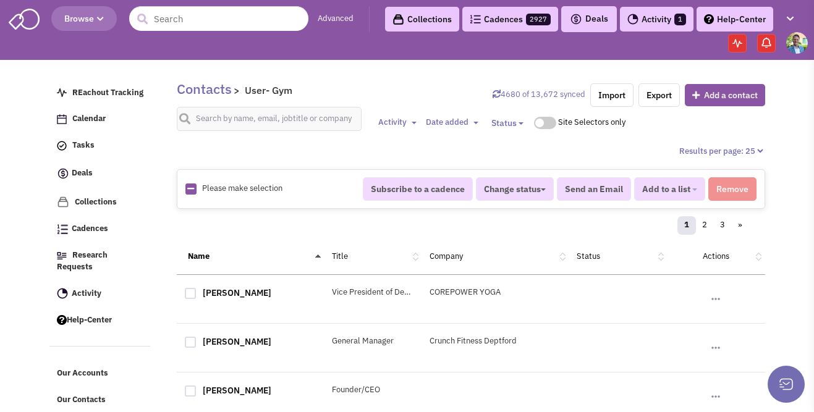
checkbox input "true"
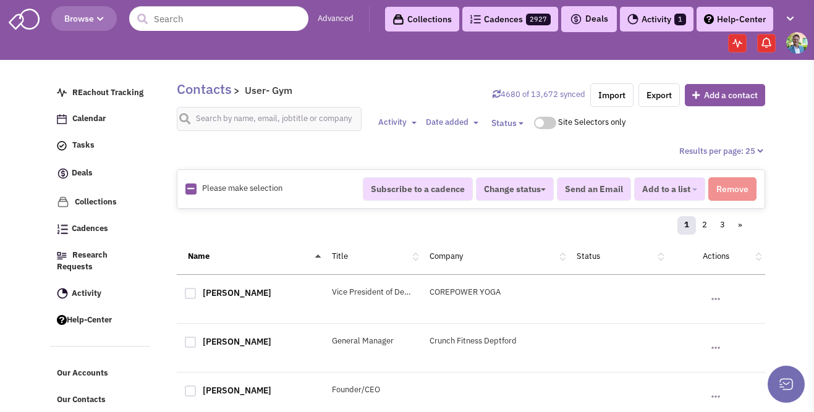
checkbox input "true"
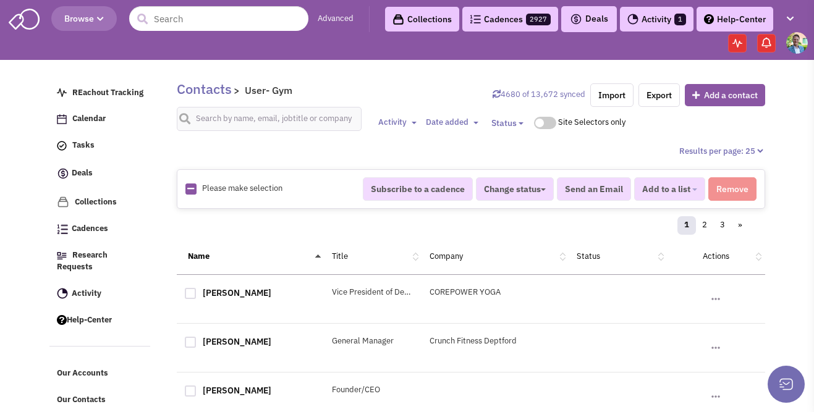
checkbox input "true"
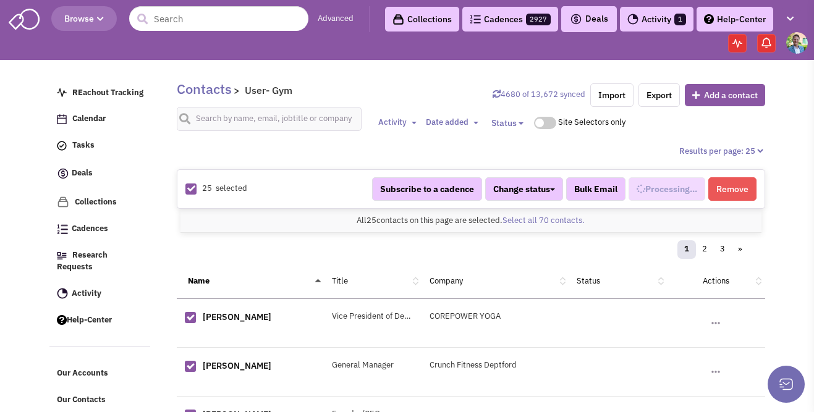
scroll to position [580, 0]
select select "676"
click at [523, 218] on link "Select all 70 contacts." at bounding box center [543, 220] width 82 height 11
select select "676"
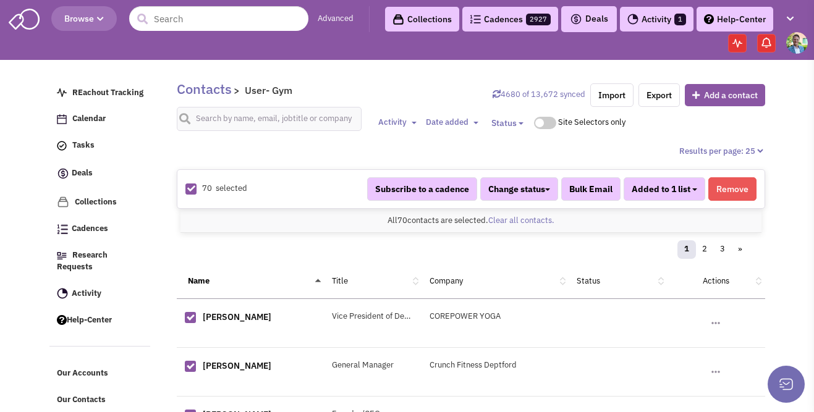
click at [683, 186] on span "Added to 1 list" at bounding box center [661, 189] width 59 height 11
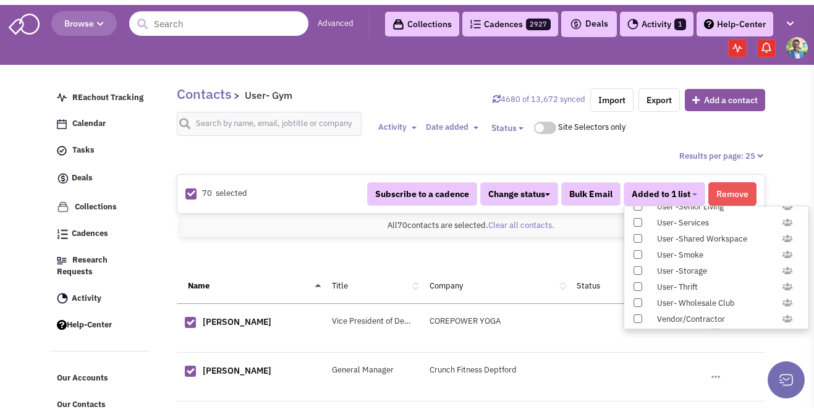
scroll to position [1226, 0]
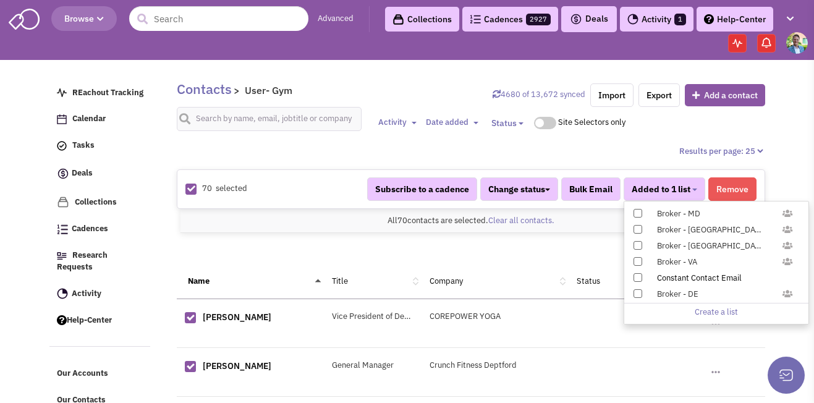
click span
click input "Constant Contact Email"
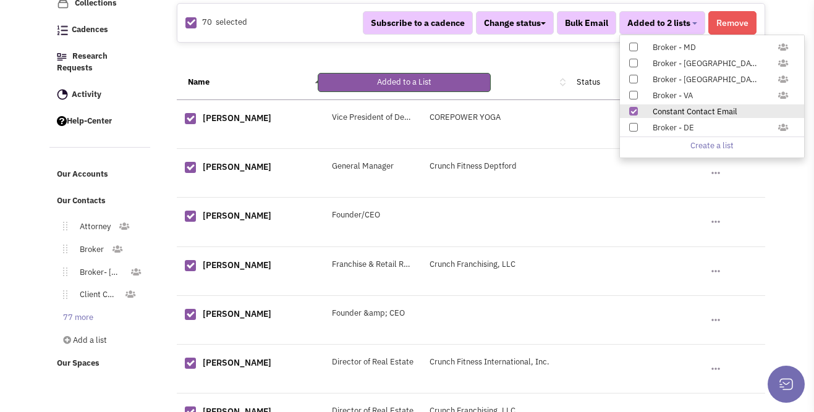
scroll to position [370, 0]
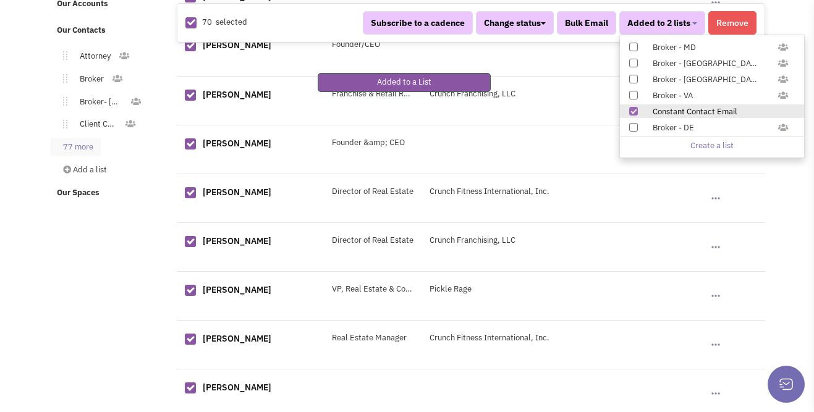
click link "77 more"
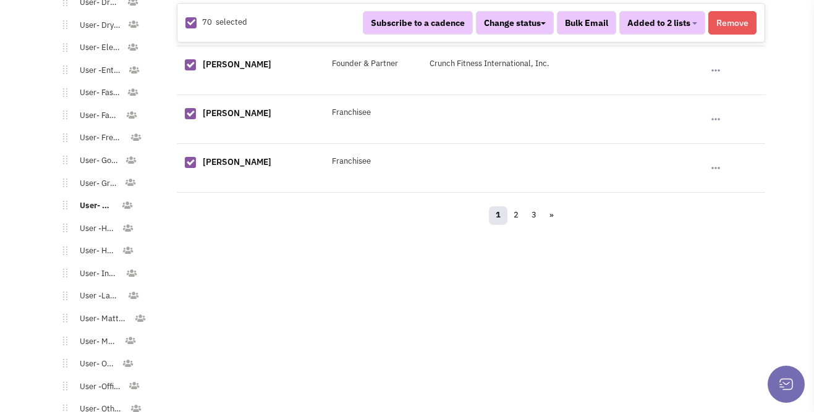
scroll to position [1344, 0]
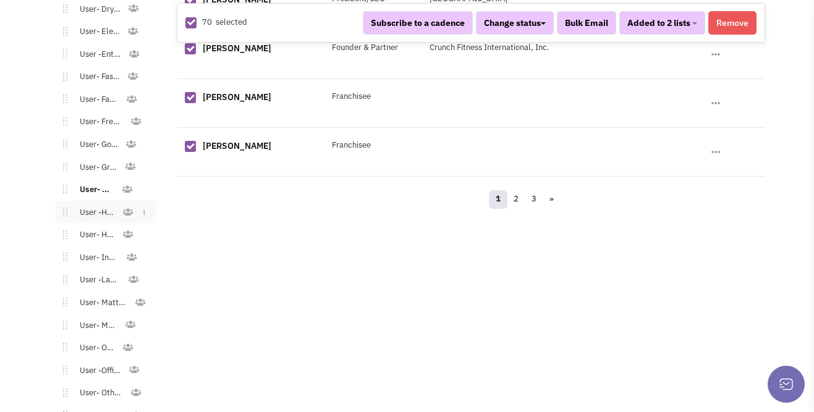
click link "User -Home"
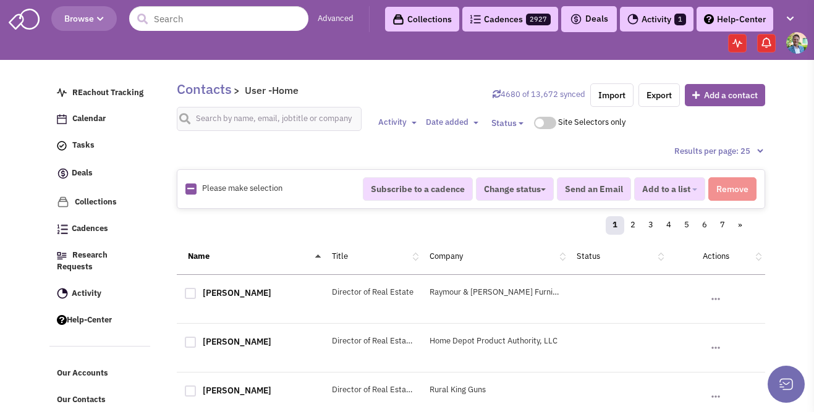
click at [193, 184] on link at bounding box center [190, 190] width 7 height 12
checkbox input "true"
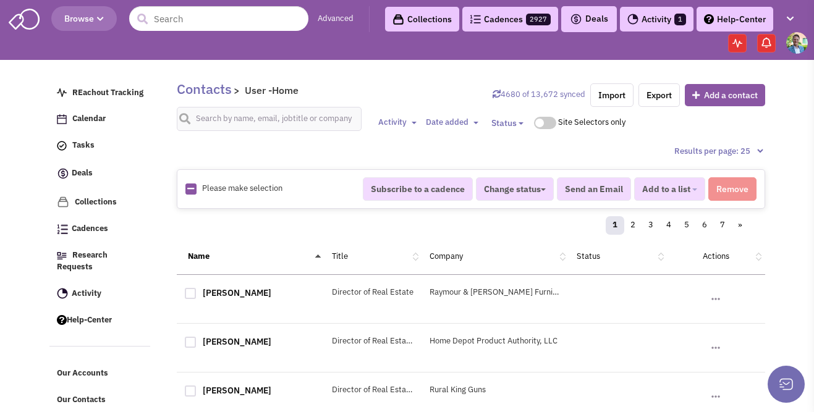
checkbox input "true"
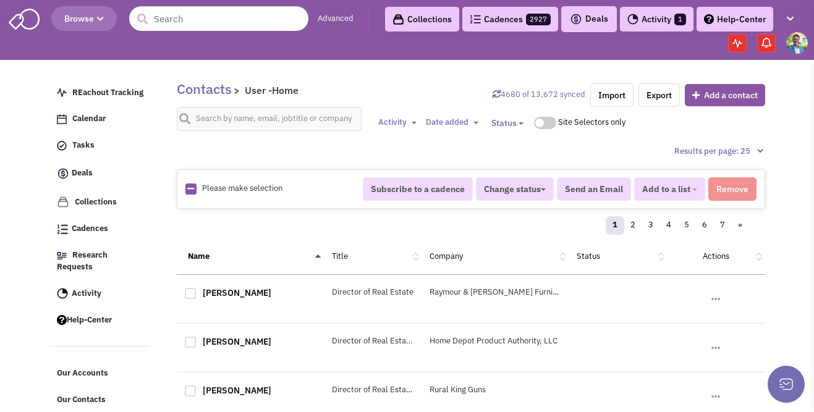
checkbox input "true"
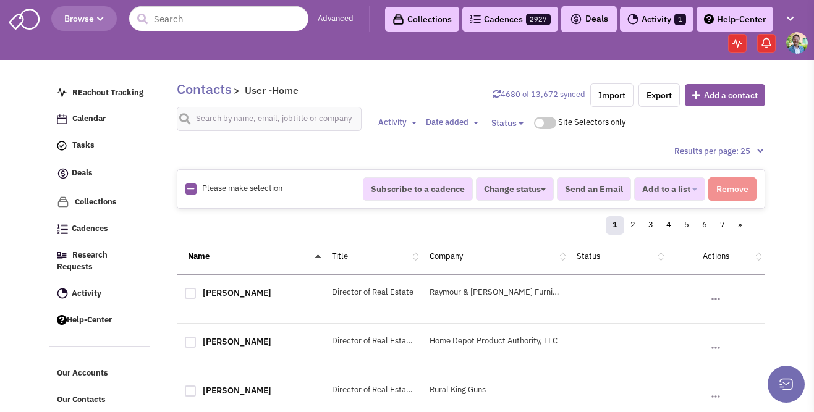
checkbox input "true"
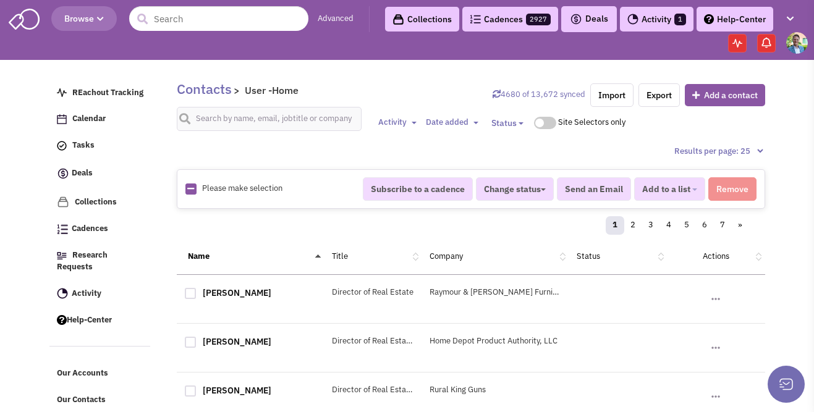
checkbox input "true"
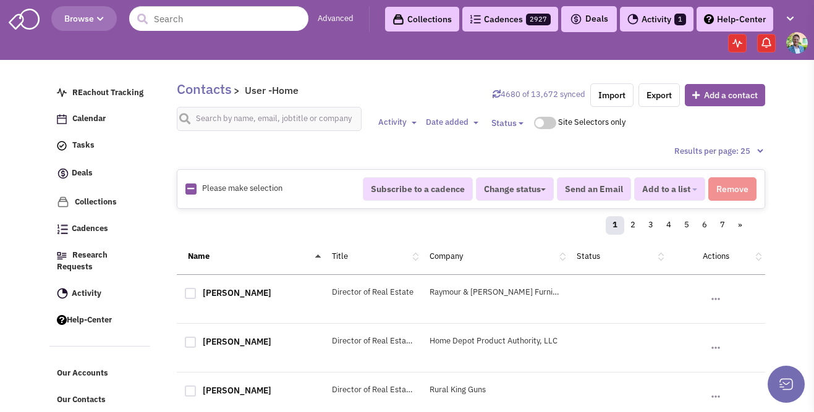
checkbox input "true"
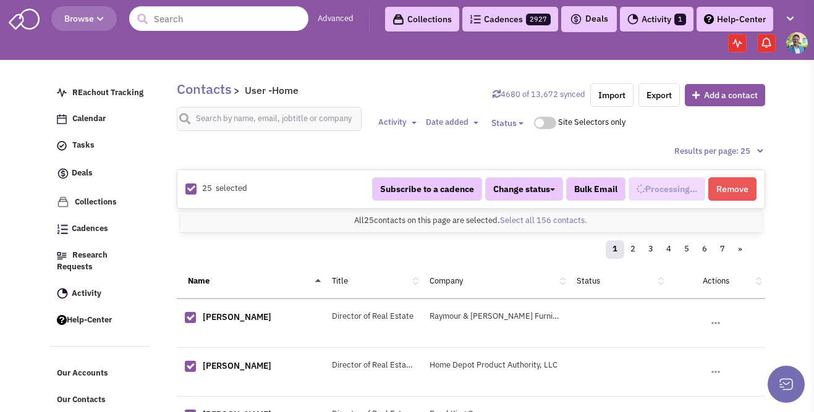
scroll to position [592, 0]
select select "630"
click at [547, 221] on link "Select all 156 contacts." at bounding box center [543, 220] width 87 height 11
select select "630"
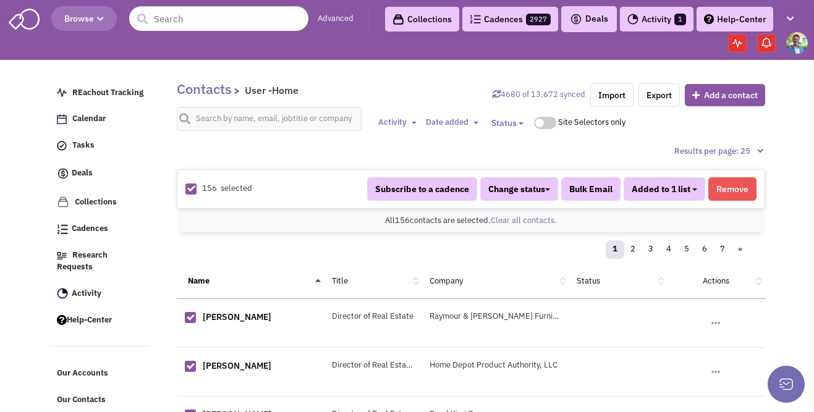
click at [692, 189] on button "Added to 1 list" at bounding box center [665, 188] width 82 height 23
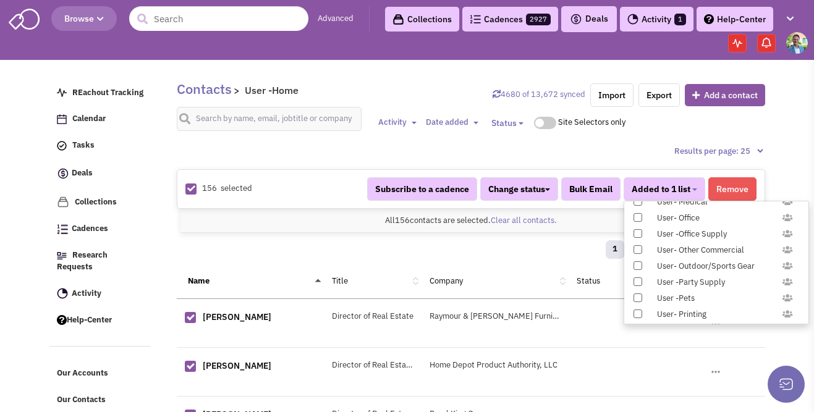
scroll to position [1226, 0]
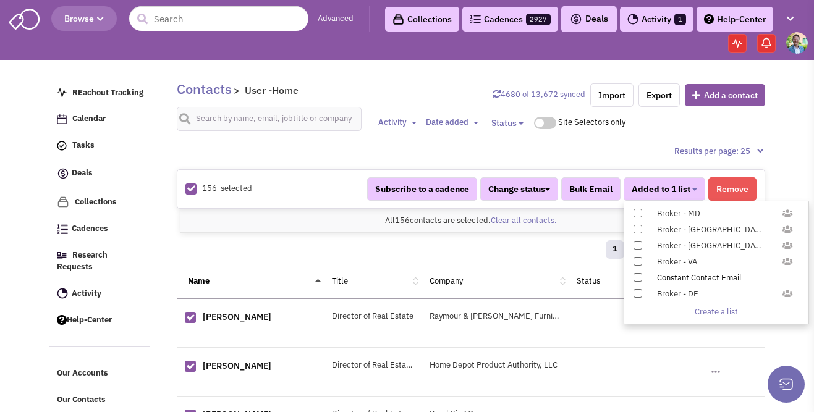
click at [639, 277] on span at bounding box center [637, 277] width 9 height 9
click at [637, 275] on input "Constant Contact Email" at bounding box center [637, 275] width 0 height 0
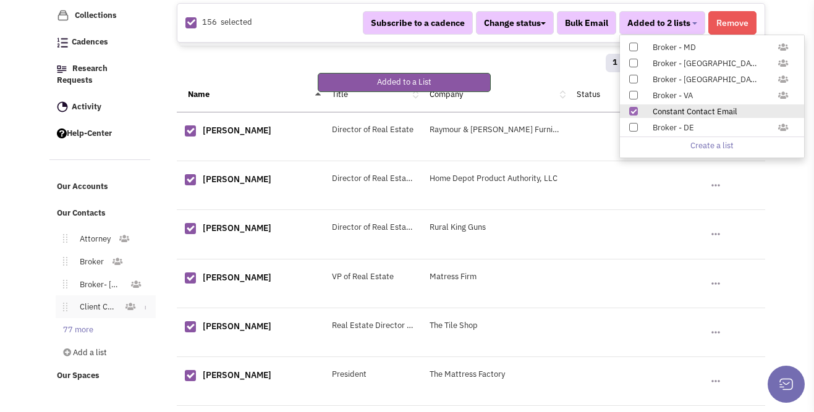
scroll to position [195, 0]
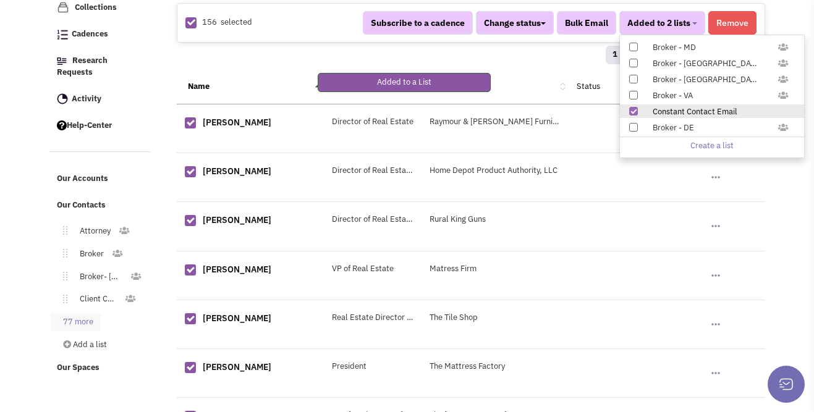
click at [93, 313] on link "77 more" at bounding box center [76, 322] width 50 height 18
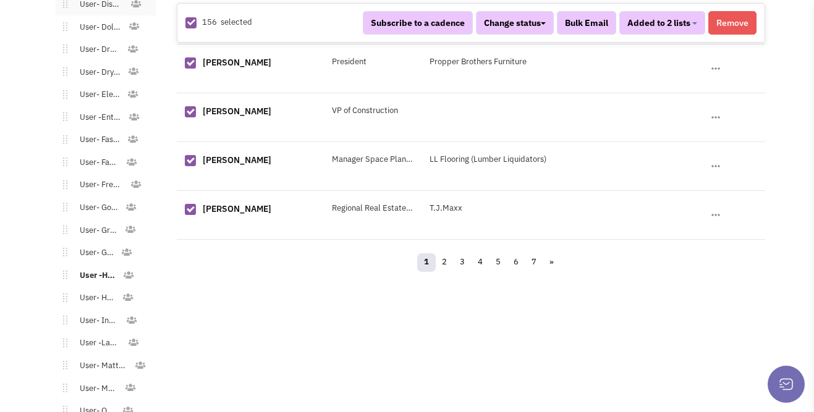
scroll to position [1297, 0]
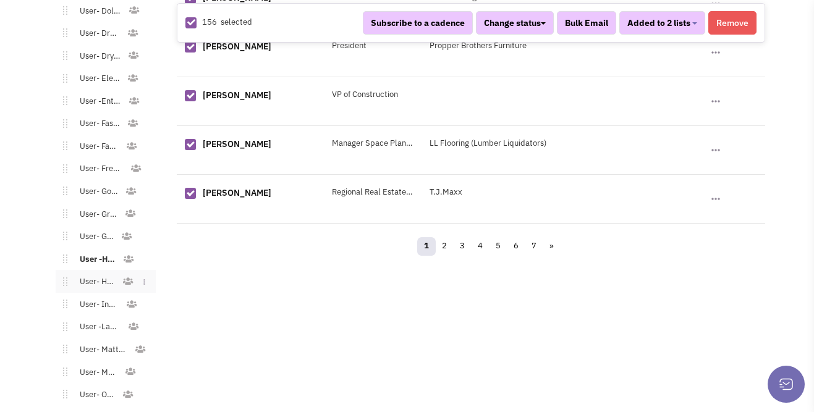
click at [101, 273] on link "User- Hotel" at bounding box center [94, 282] width 54 height 18
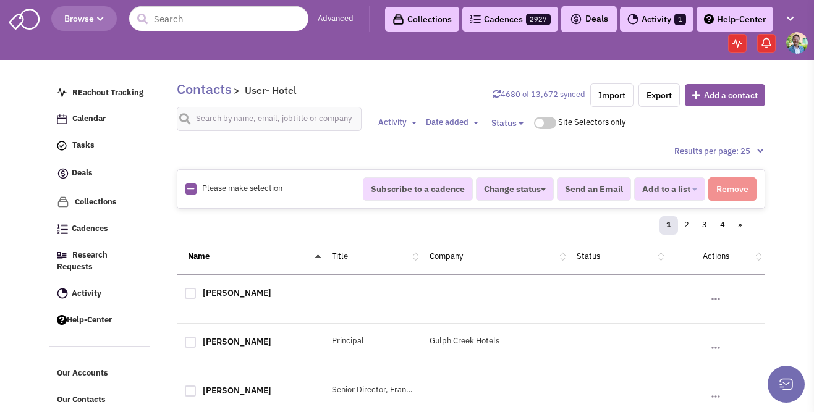
click at [190, 187] on icon at bounding box center [190, 189] width 7 height 8
checkbox input "true"
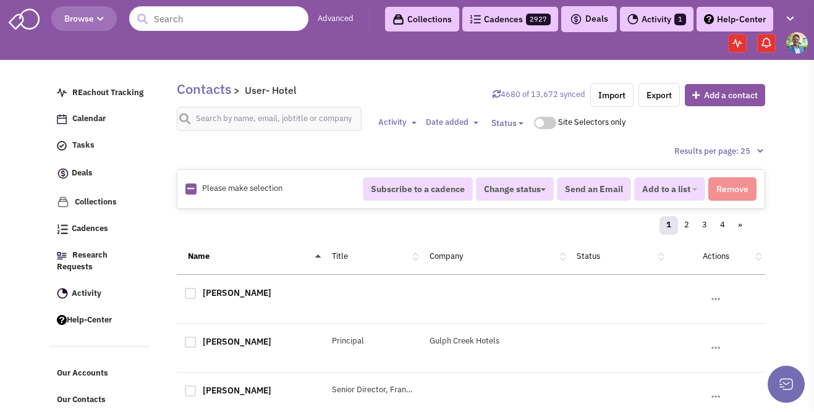
checkbox input "true"
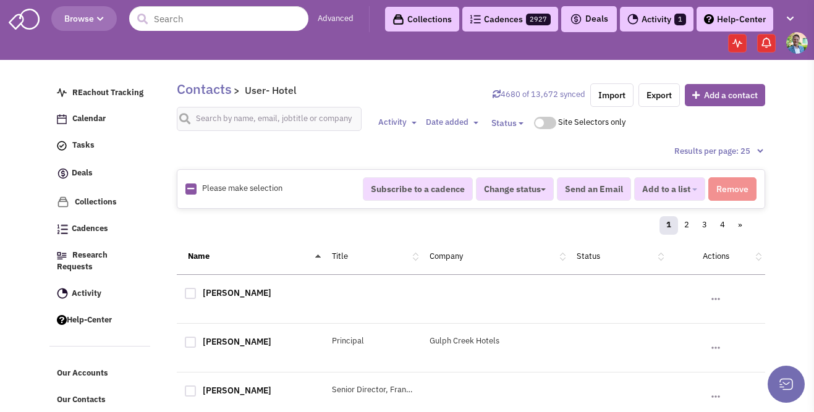
checkbox input "true"
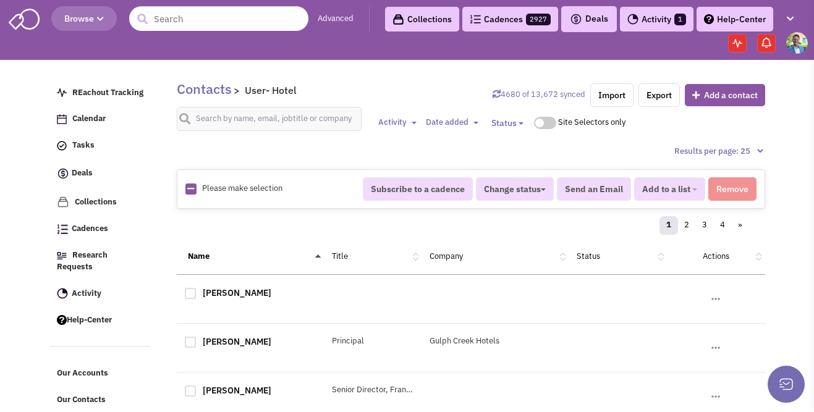
checkbox input "true"
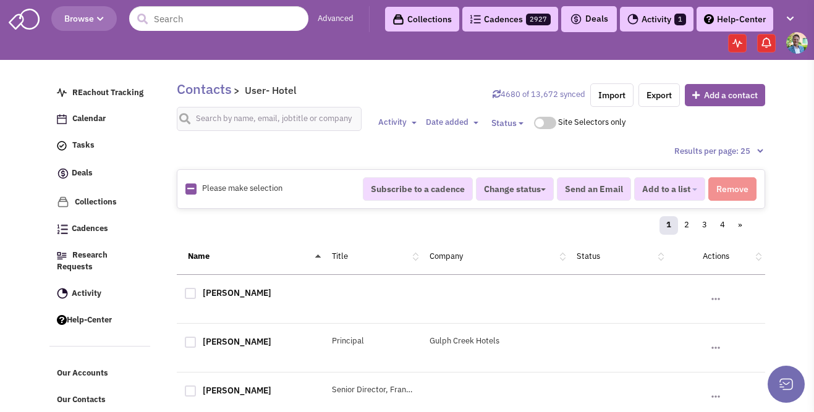
checkbox input "true"
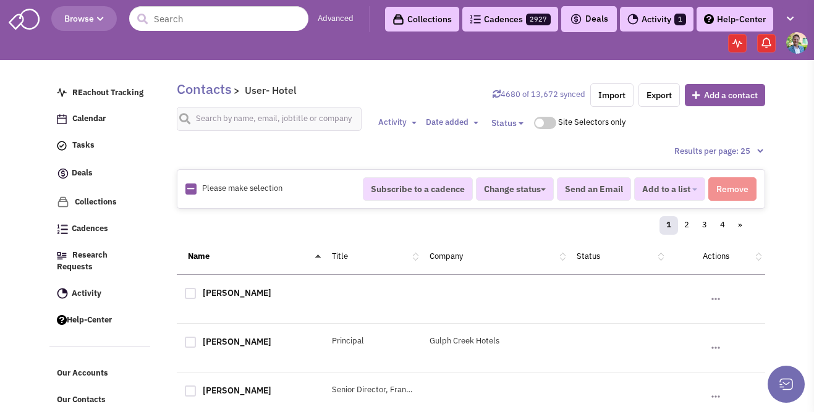
checkbox input "true"
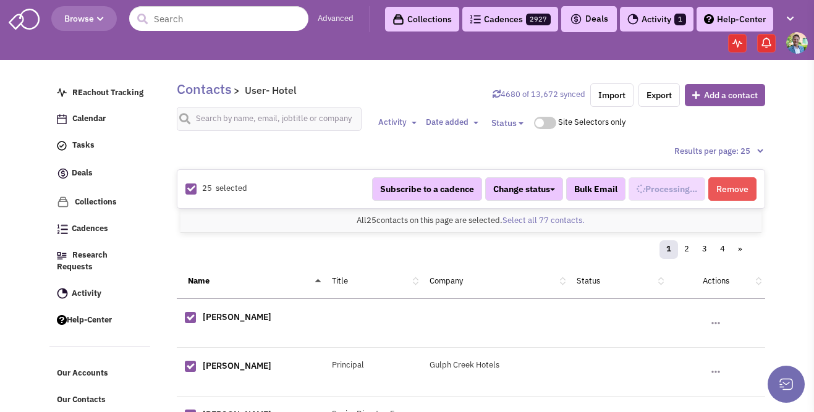
select select "677"
click at [565, 222] on link "Select all 77 contacts." at bounding box center [543, 220] width 82 height 11
select select "677"
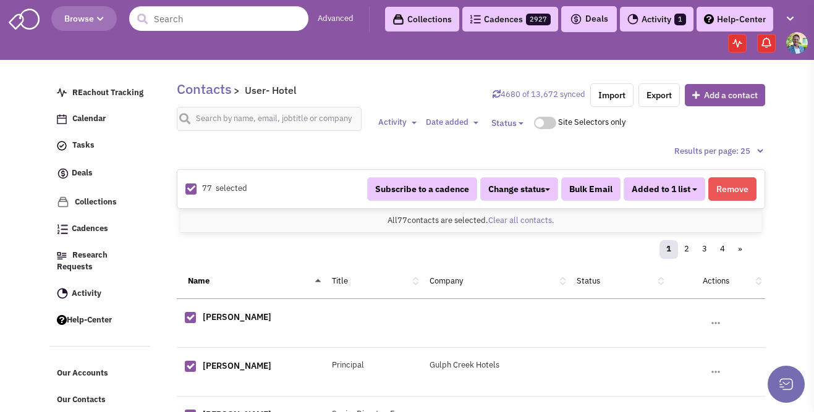
click at [697, 192] on button "Added to 1 list" at bounding box center [665, 188] width 82 height 23
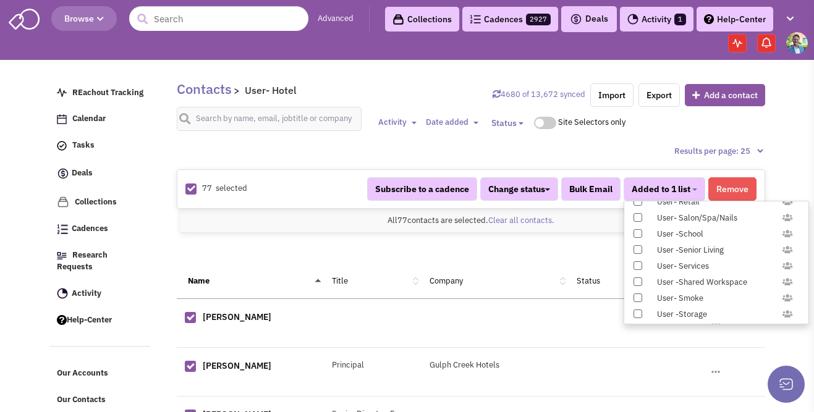
scroll to position [1226, 0]
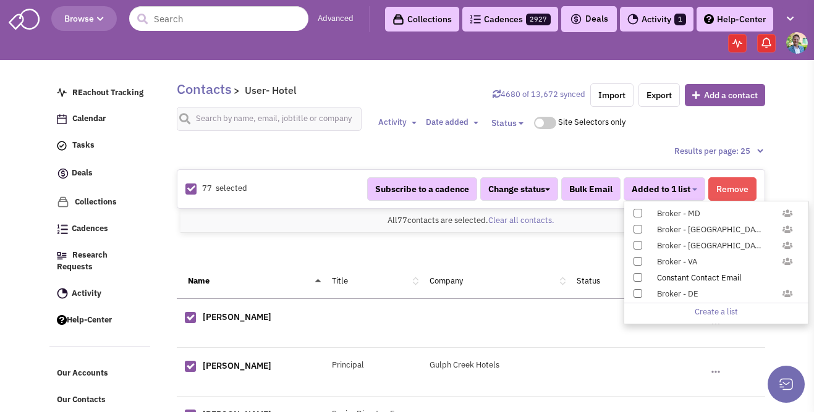
click at [639, 276] on span at bounding box center [637, 277] width 9 height 9
click at [637, 275] on input "Constant Contact Email" at bounding box center [637, 275] width 0 height 0
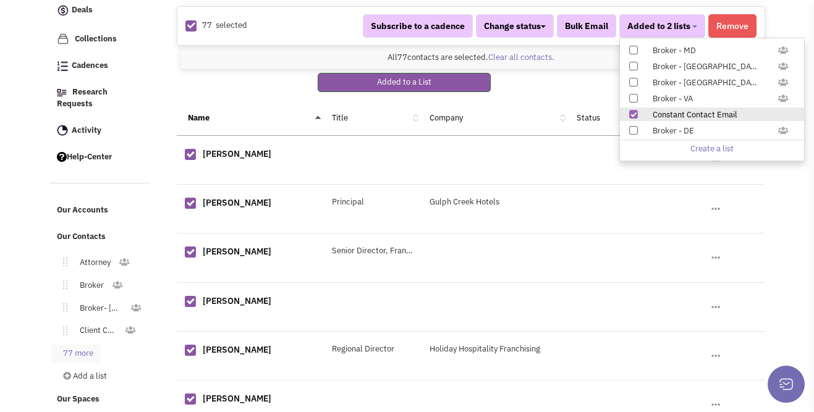
click at [75, 345] on link "77 more" at bounding box center [76, 354] width 50 height 18
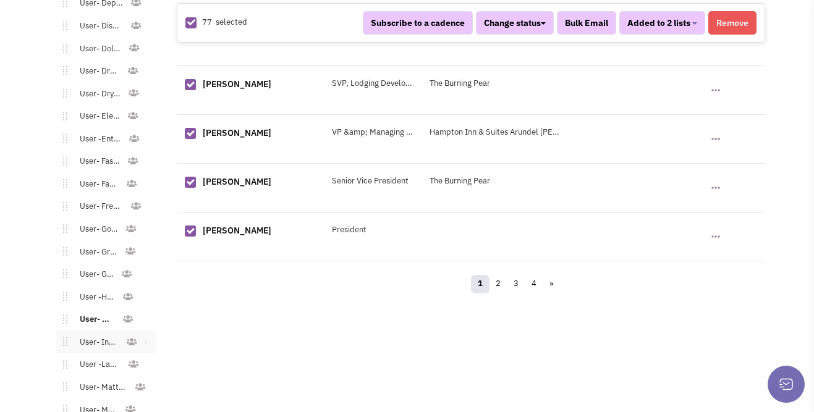
scroll to position [1384, 0]
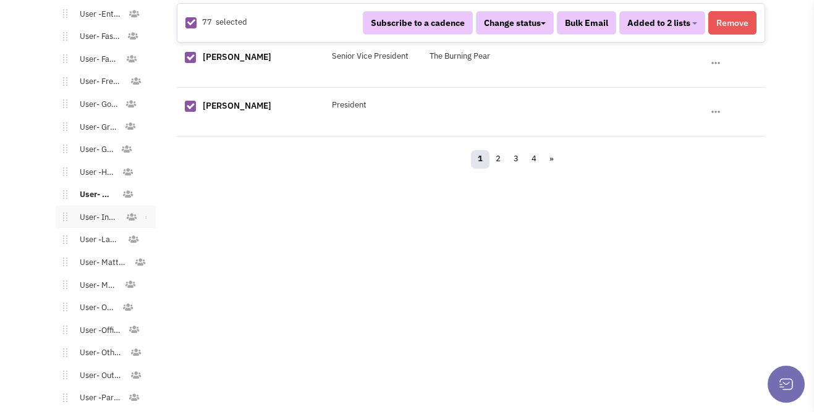
click at [104, 209] on link "User- Industrial" at bounding box center [96, 218] width 59 height 18
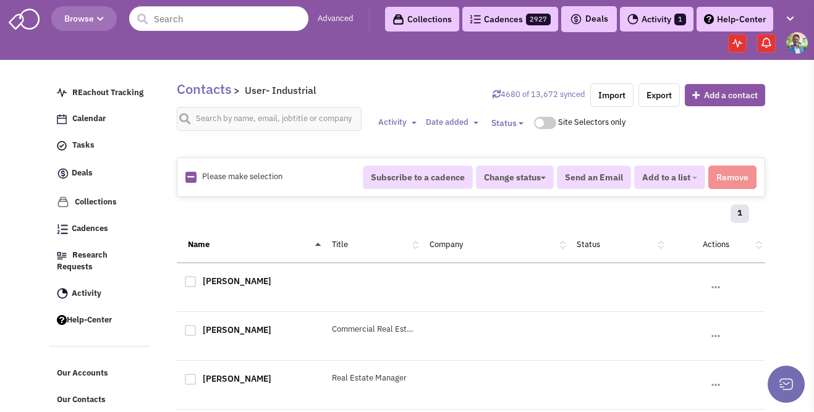
click at [192, 175] on icon at bounding box center [190, 177] width 7 height 8
checkbox input "true"
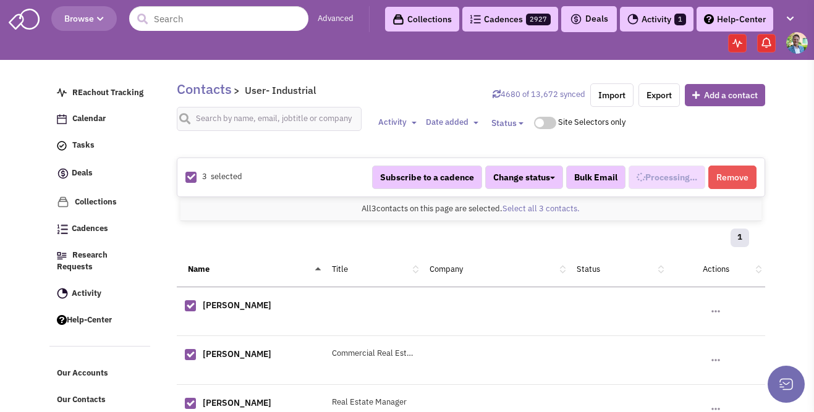
select select "704"
click at [659, 184] on button "Added to 1 list" at bounding box center [665, 177] width 82 height 23
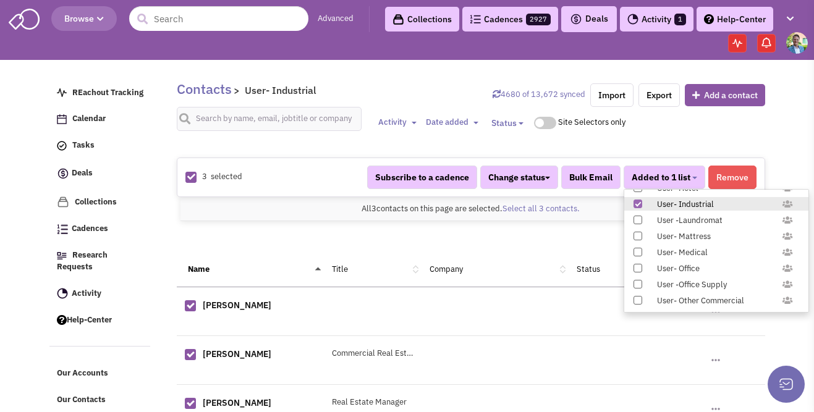
scroll to position [1226, 0]
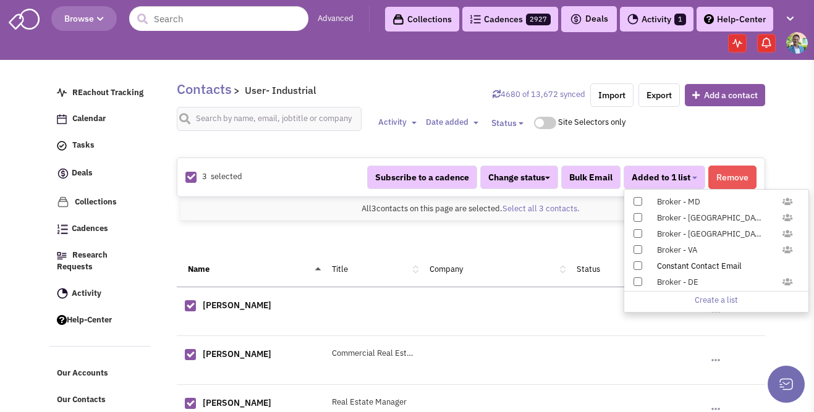
click at [636, 261] on span at bounding box center [637, 265] width 9 height 9
click at [637, 263] on input "Constant Contact Email" at bounding box center [637, 263] width 0 height 0
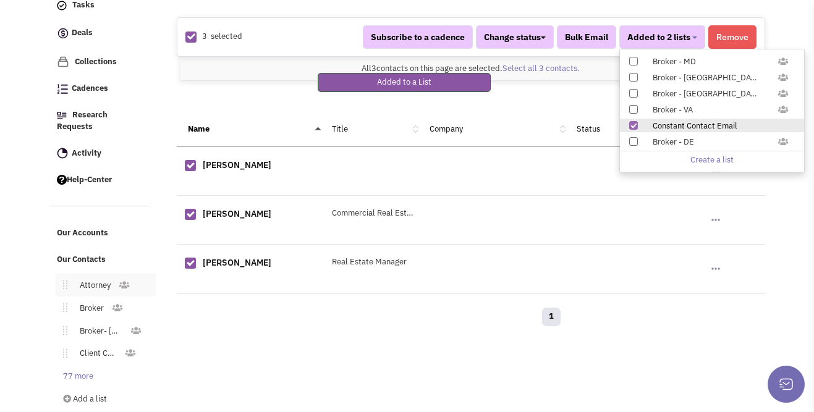
scroll to position [153, 0]
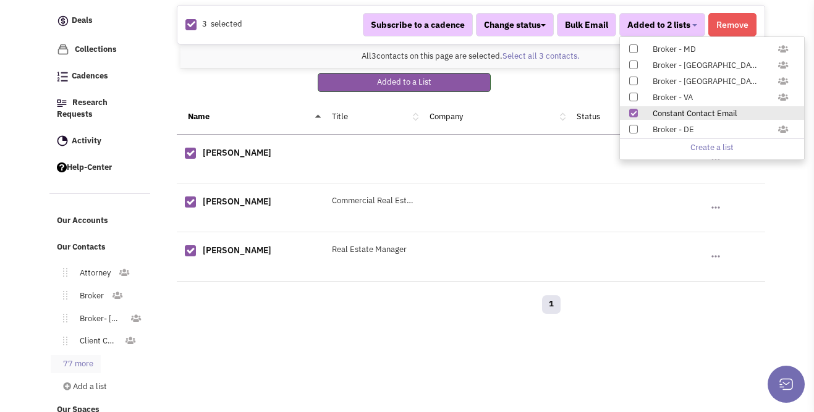
click at [69, 355] on link "77 more" at bounding box center [76, 364] width 50 height 18
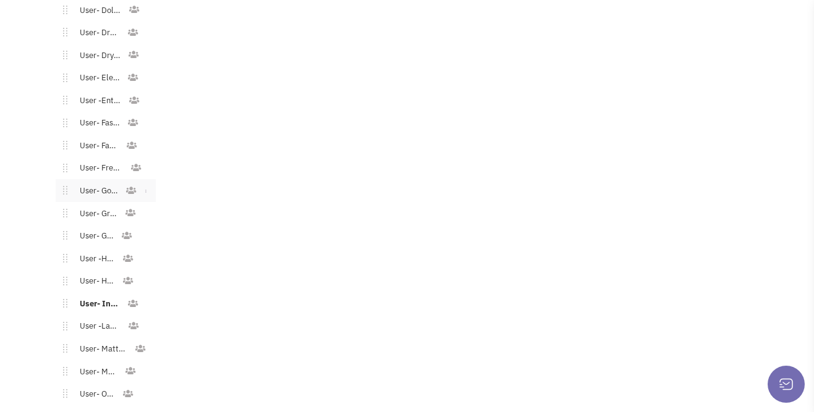
scroll to position [1314, 0]
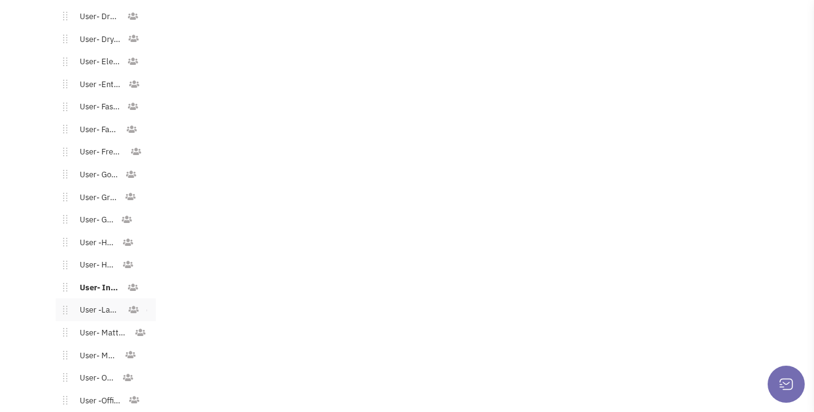
click at [105, 302] on link "User -Laundromat" at bounding box center [97, 311] width 61 height 18
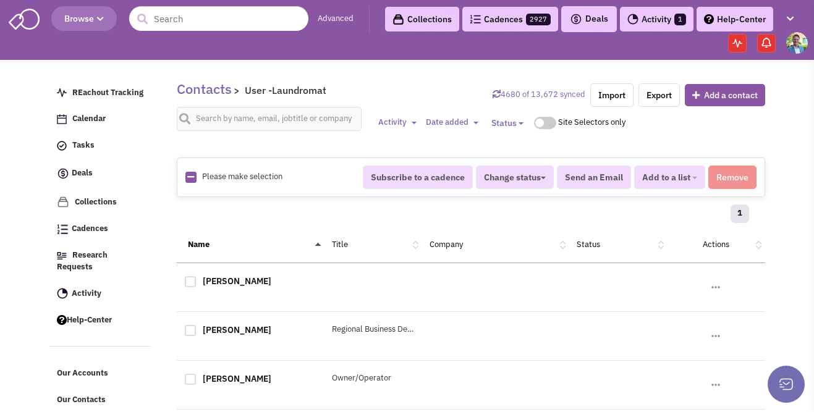
click at [191, 177] on icon at bounding box center [190, 177] width 7 height 8
checkbox input "true"
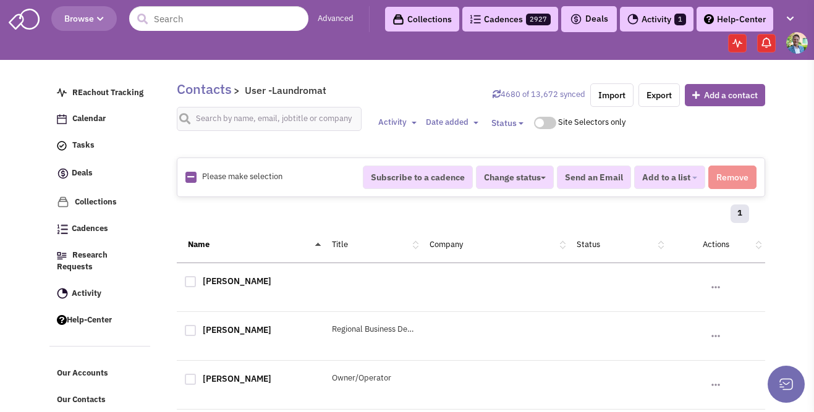
checkbox input "true"
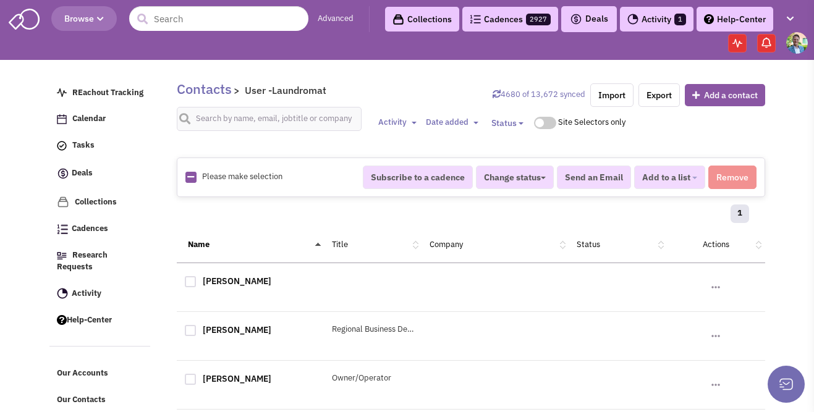
checkbox input "true"
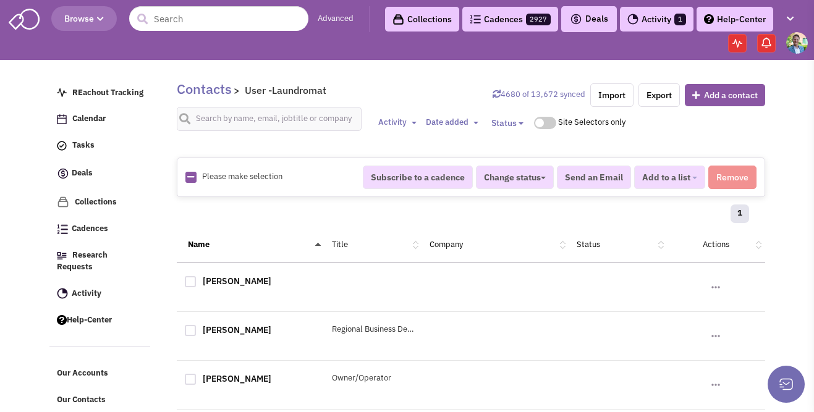
checkbox input "true"
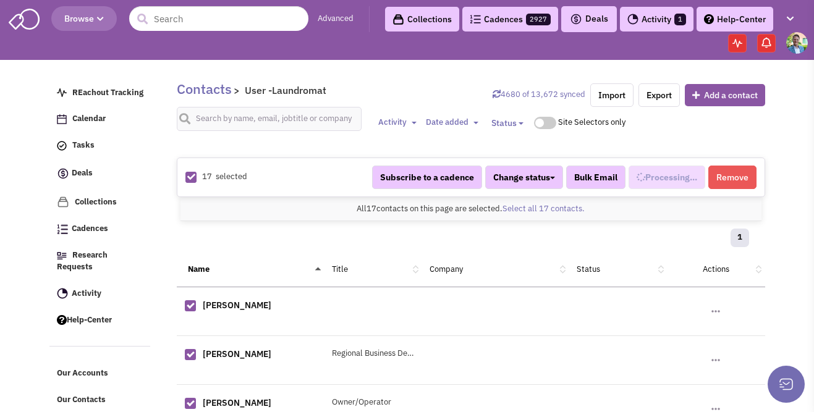
scroll to position [627, 0]
select select "569"
click at [658, 181] on span "Added to 1 list" at bounding box center [661, 177] width 59 height 11
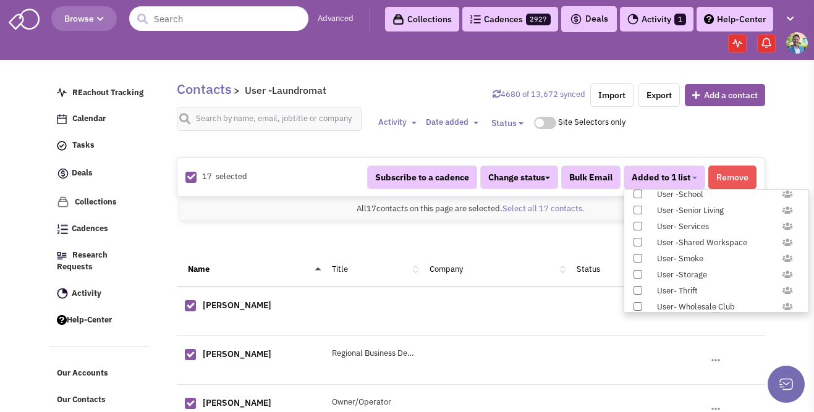
scroll to position [1226, 0]
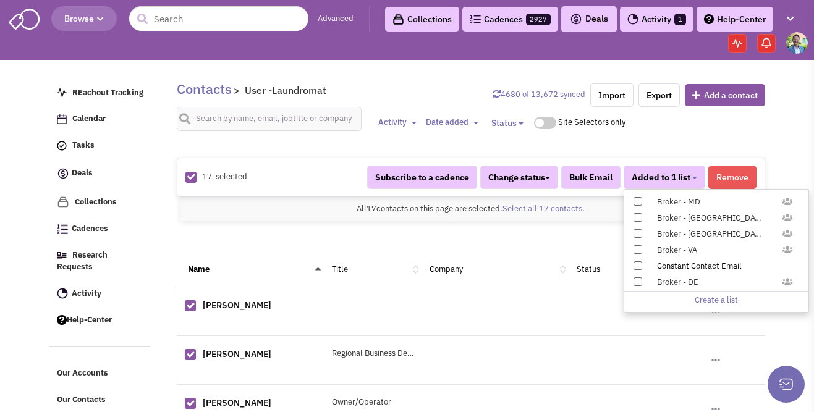
click at [633, 263] on span at bounding box center [637, 265] width 9 height 9
click at [637, 263] on input "Constant Contact Email" at bounding box center [637, 263] width 0 height 0
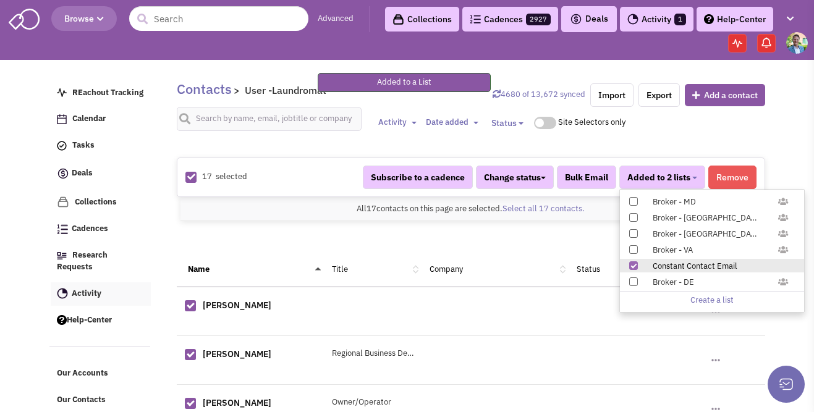
click at [144, 282] on link "Activity" at bounding box center [101, 293] width 100 height 23
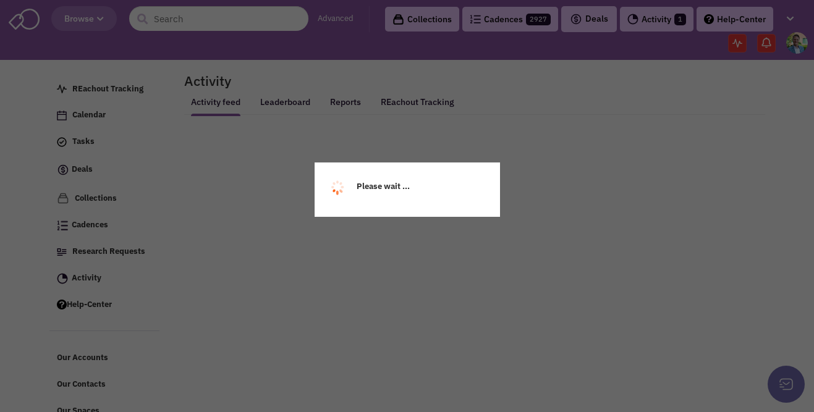
scroll to position [13, 0]
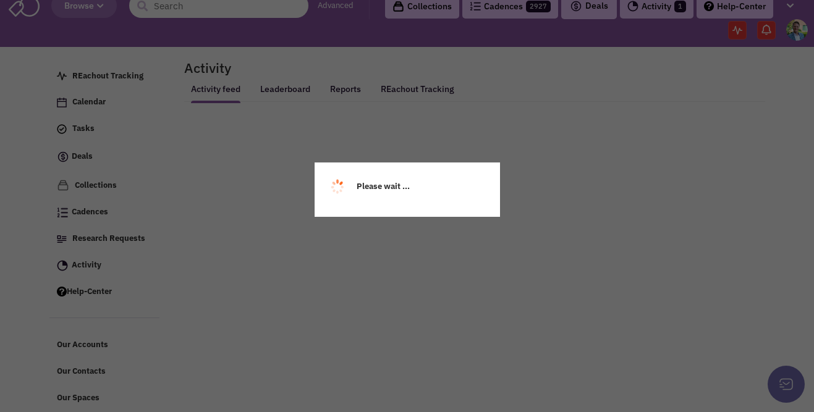
select select
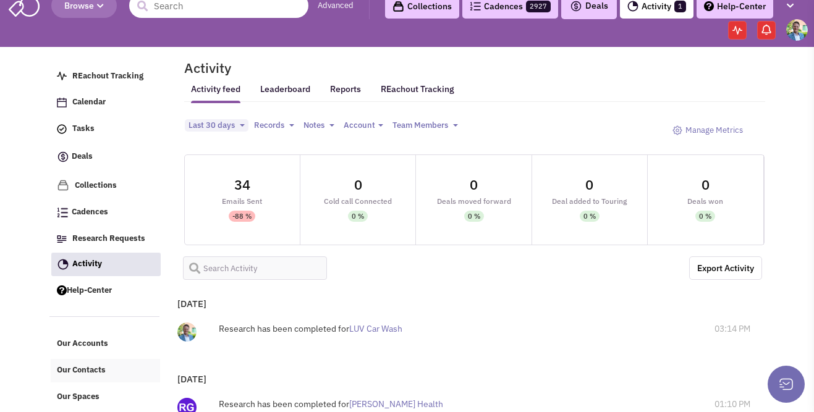
select select
click at [94, 367] on span "Our Contacts" at bounding box center [81, 370] width 49 height 11
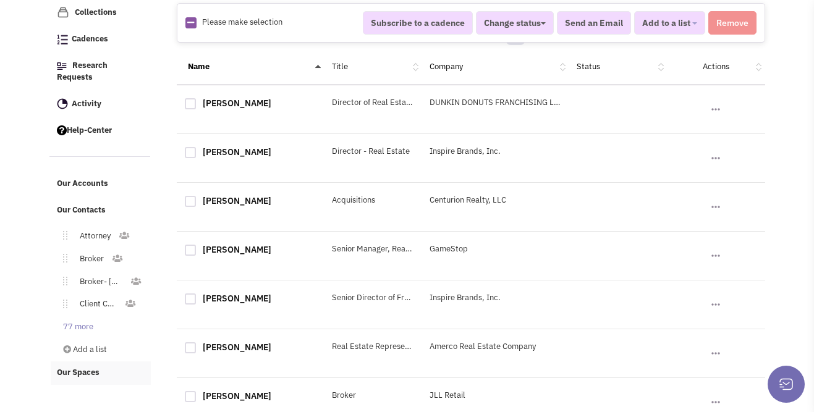
scroll to position [198, 0]
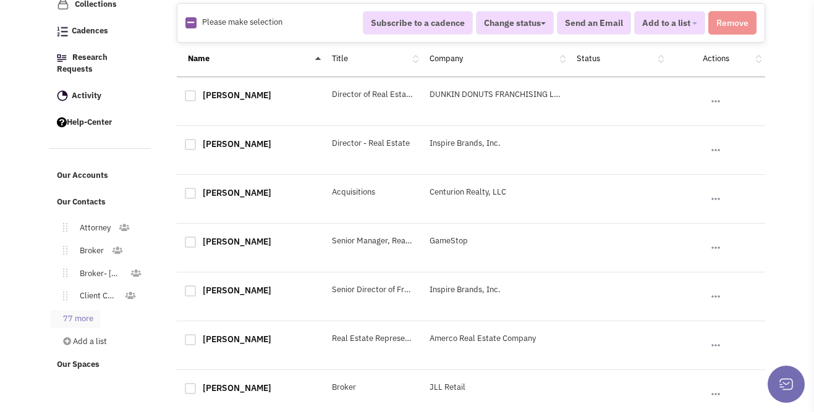
click at [78, 310] on link "77 more" at bounding box center [76, 319] width 50 height 18
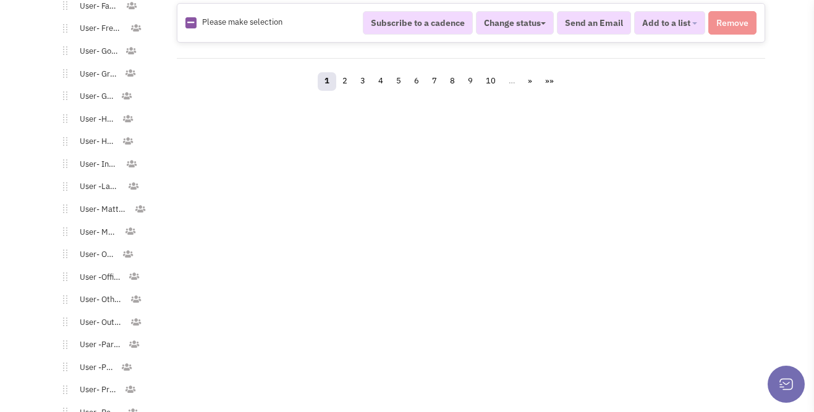
scroll to position [1483, 0]
click at [95, 155] on link "User- Mattress" at bounding box center [100, 164] width 67 height 18
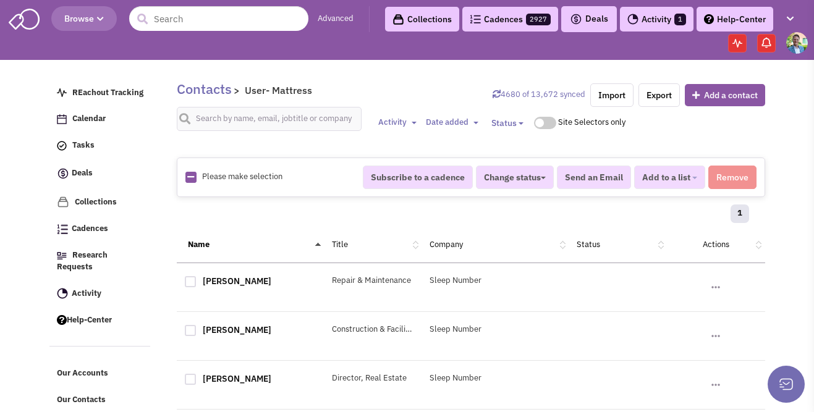
click at [193, 174] on icon at bounding box center [190, 177] width 7 height 8
checkbox input "true"
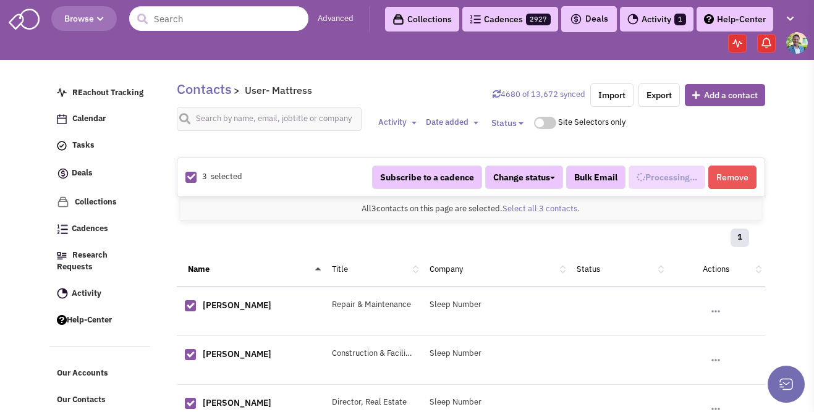
scroll to position [639, 0]
select select "721"
drag, startPoint x: 668, startPoint y: 185, endPoint x: 679, endPoint y: 185, distance: 11.1
click at [669, 185] on button "Added to 1 list" at bounding box center [665, 177] width 82 height 23
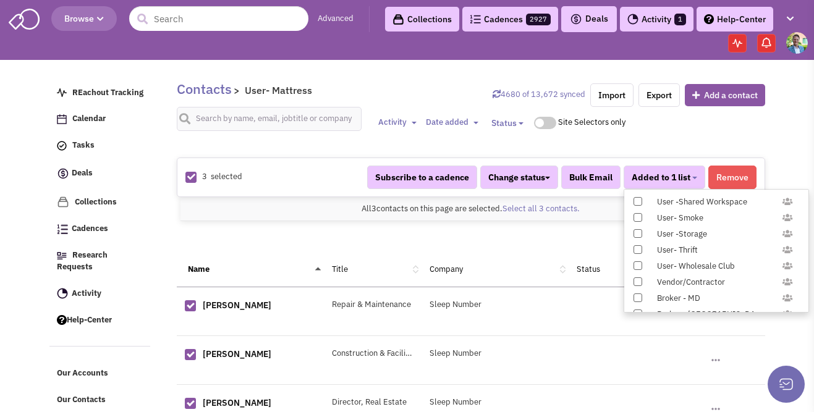
scroll to position [1226, 0]
click at [639, 266] on span at bounding box center [637, 265] width 9 height 9
click at [637, 263] on input "Constant Contact Email" at bounding box center [637, 263] width 0 height 0
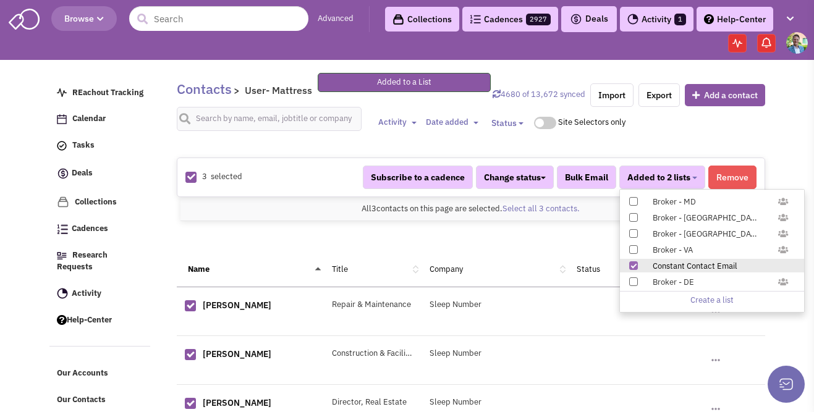
scroll to position [153, 0]
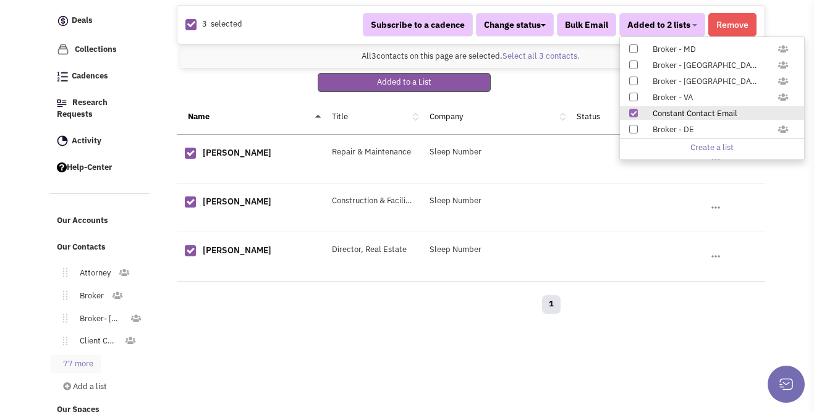
click at [77, 355] on link "77 more" at bounding box center [76, 364] width 50 height 18
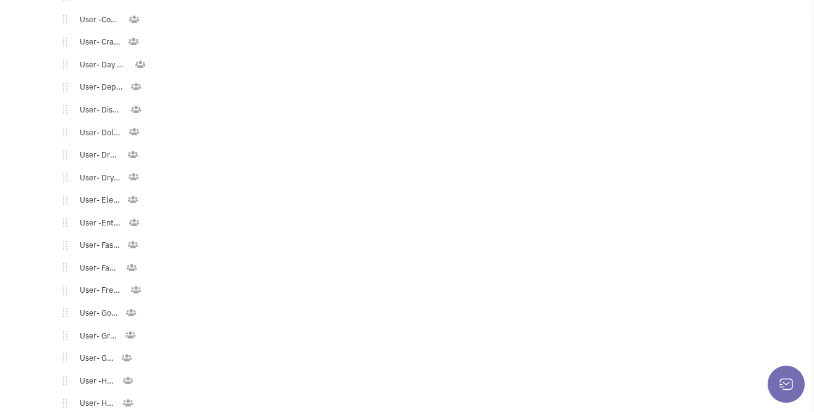
scroll to position [1337, 0]
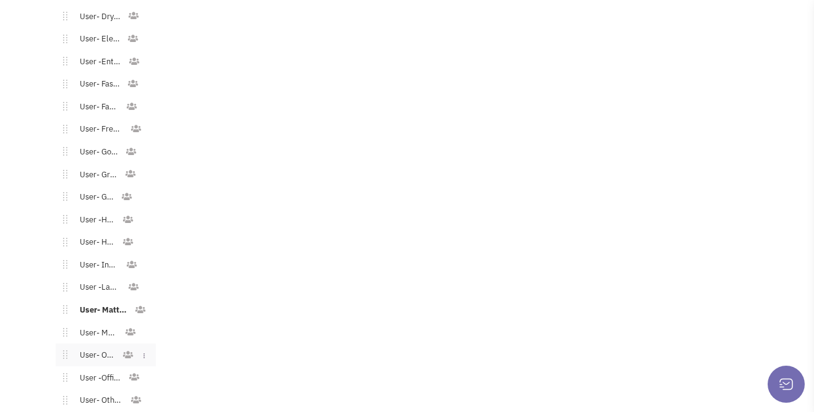
click at [111, 347] on link "User- Office" at bounding box center [94, 356] width 55 height 18
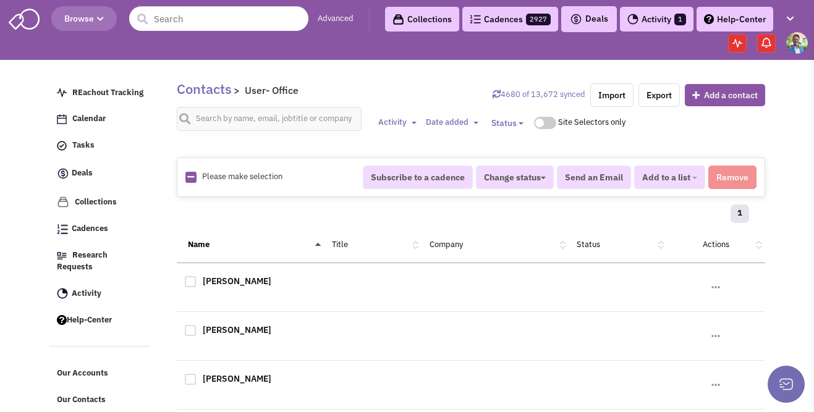
click at [193, 179] on div "Please make selection selected" at bounding box center [265, 177] width 177 height 12
click at [193, 180] on icon at bounding box center [190, 177] width 7 height 8
checkbox input "true"
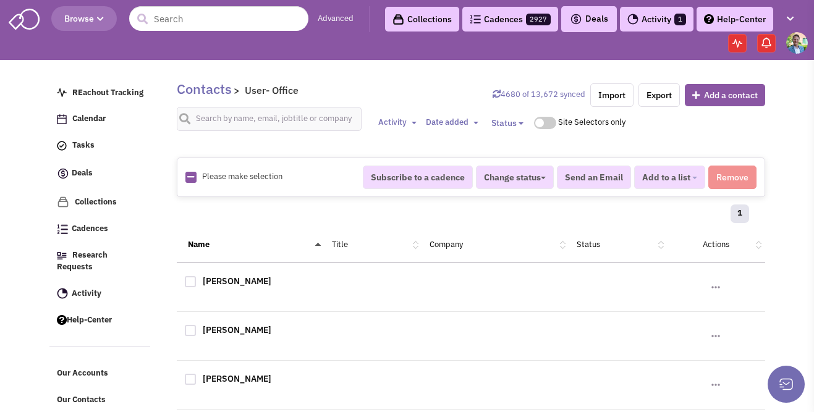
checkbox input "true"
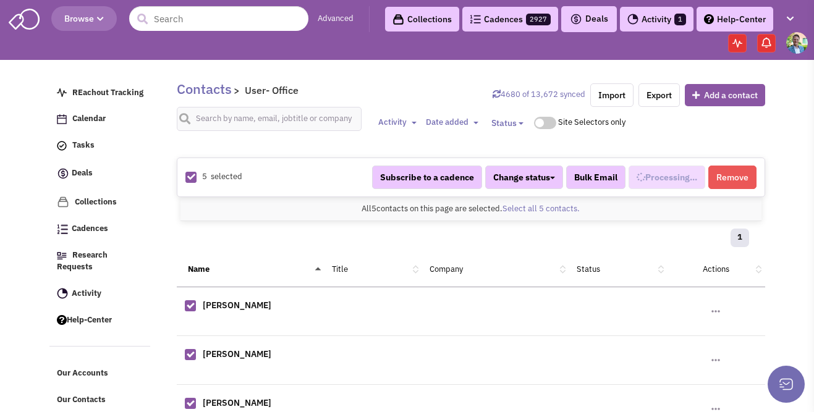
scroll to position [663, 0]
select select "707"
click at [698, 176] on button "Added to 1 list" at bounding box center [665, 177] width 82 height 23
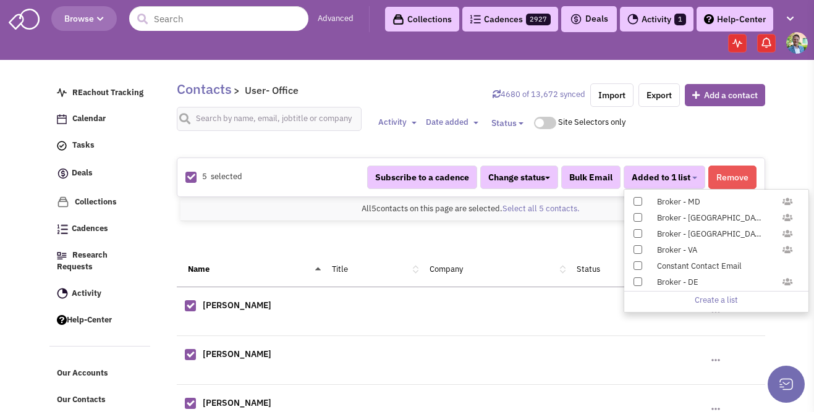
scroll to position [85, 0]
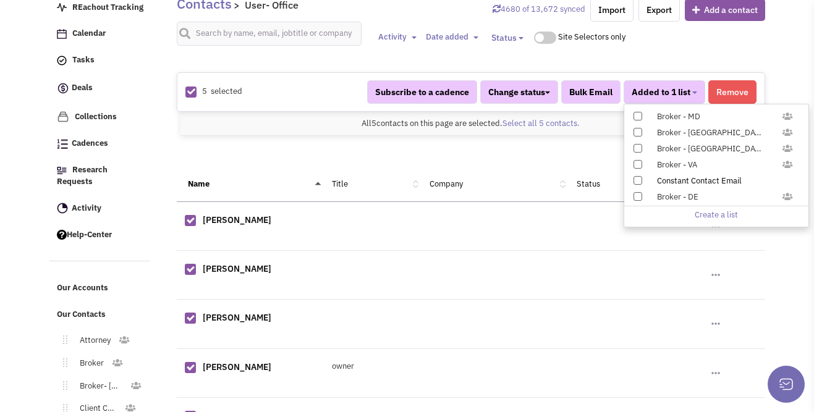
click at [637, 182] on span at bounding box center [637, 180] width 9 height 9
click at [637, 178] on input "Constant Contact Email" at bounding box center [637, 178] width 0 height 0
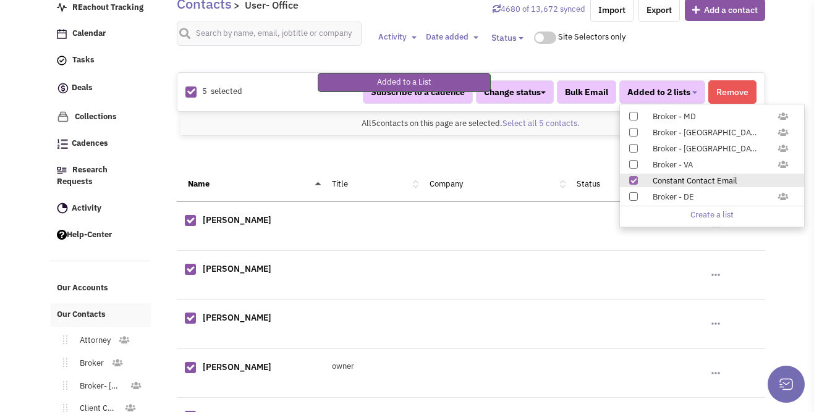
scroll to position [156, 0]
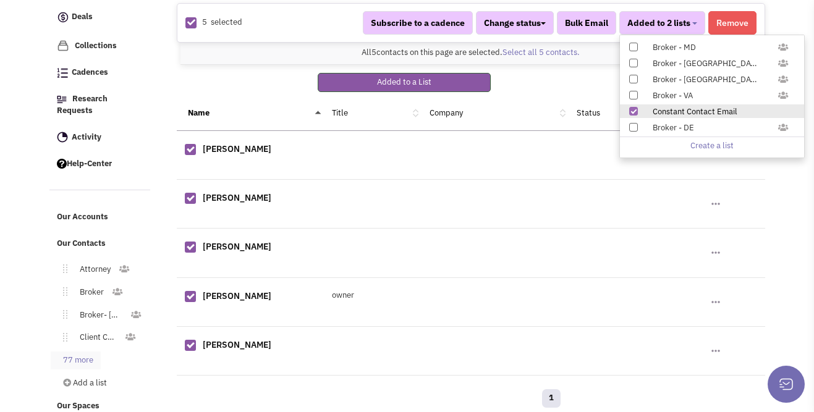
click at [87, 352] on link "77 more" at bounding box center [76, 361] width 50 height 18
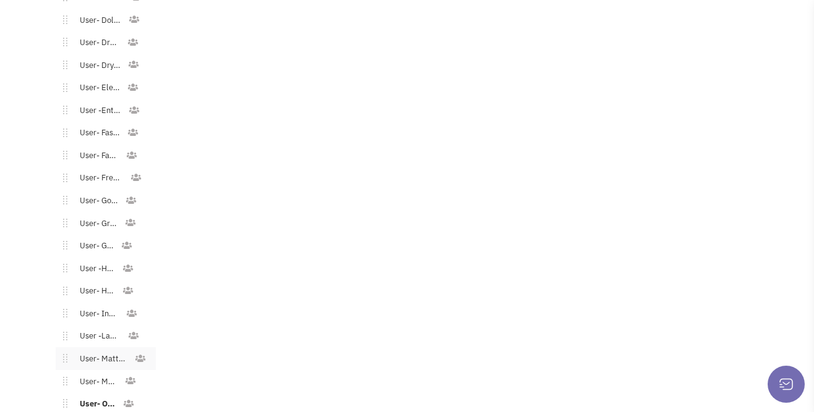
scroll to position [1463, 0]
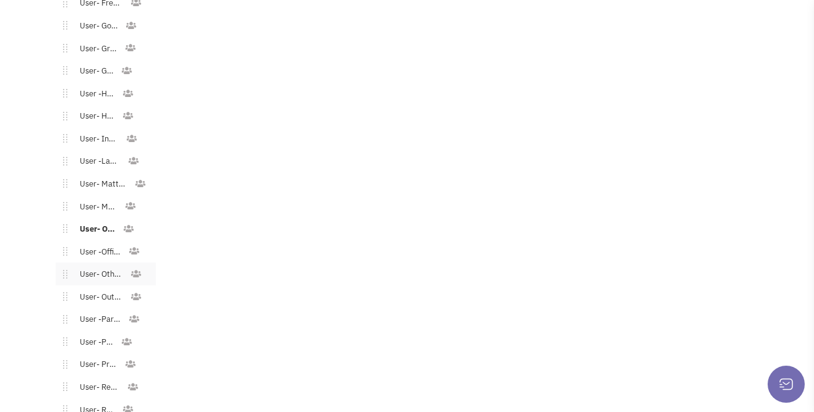
click at [106, 266] on link "User- Other Commercial" at bounding box center [98, 275] width 62 height 18
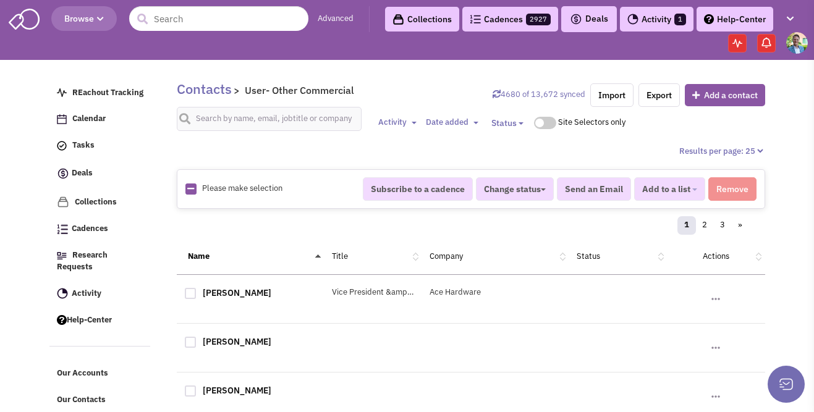
click at [191, 189] on icon at bounding box center [190, 189] width 7 height 8
checkbox input "true"
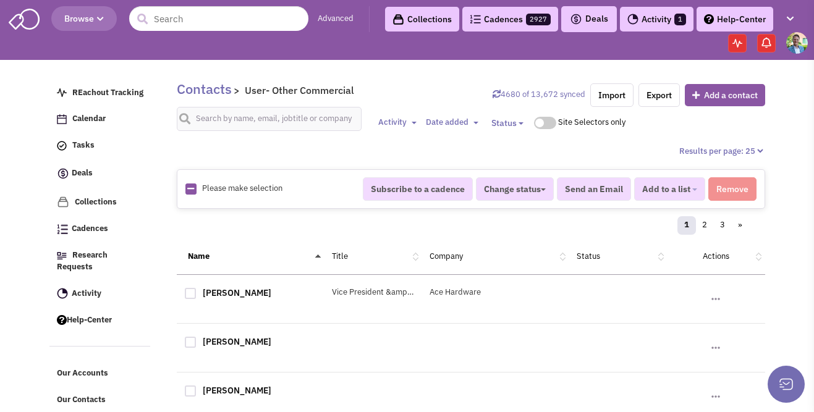
checkbox input "true"
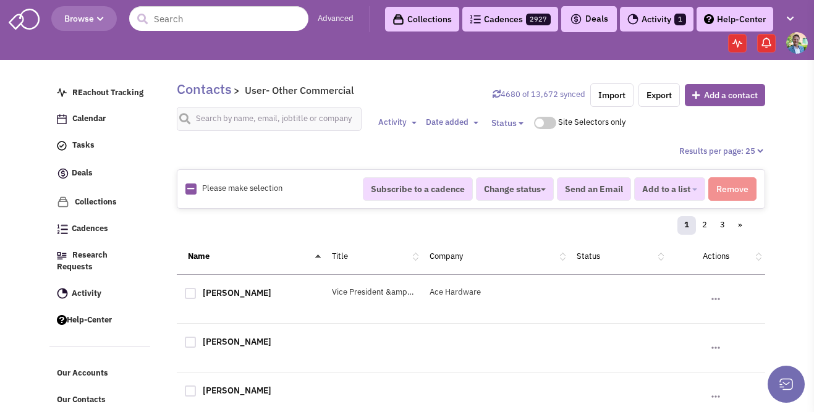
checkbox input "true"
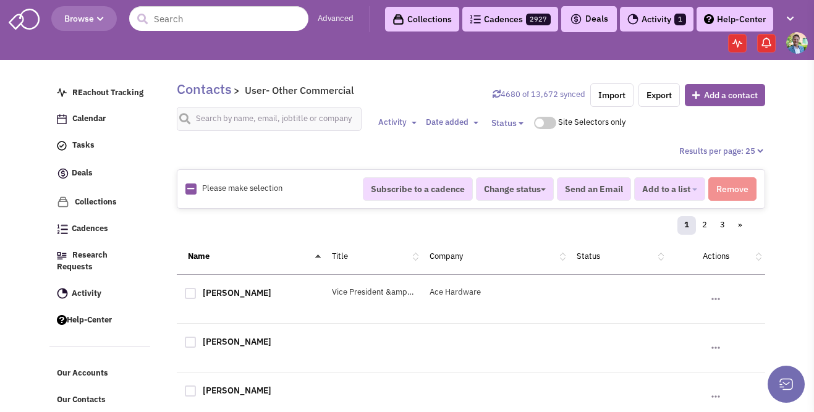
checkbox input "true"
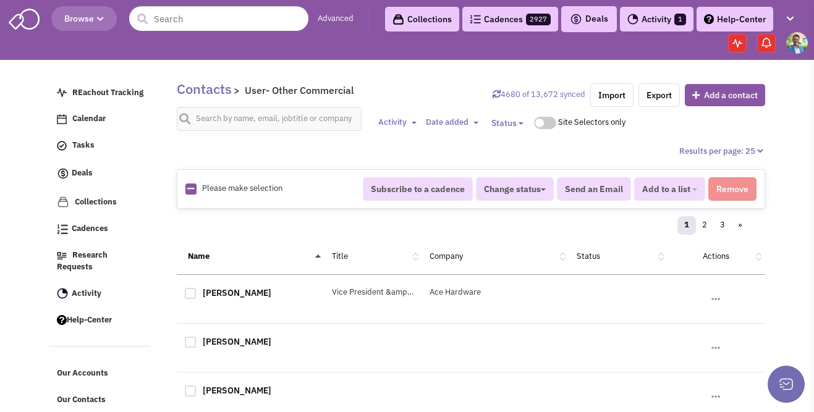
checkbox input "true"
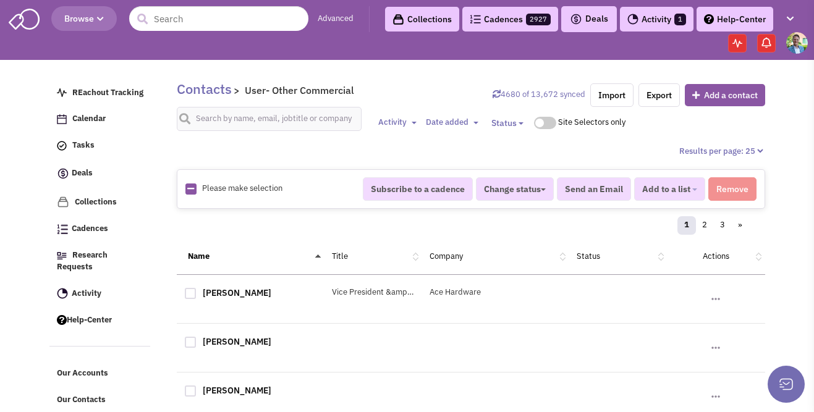
checkbox input "true"
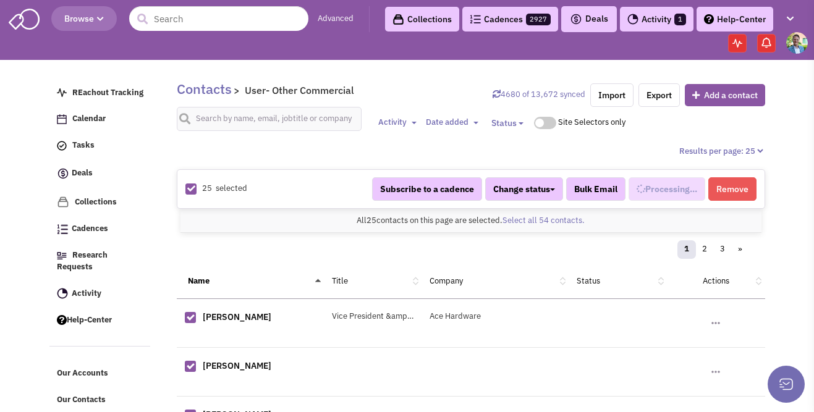
select select "708"
click at [524, 218] on link "Select all 54 contacts." at bounding box center [543, 220] width 82 height 11
select select "708"
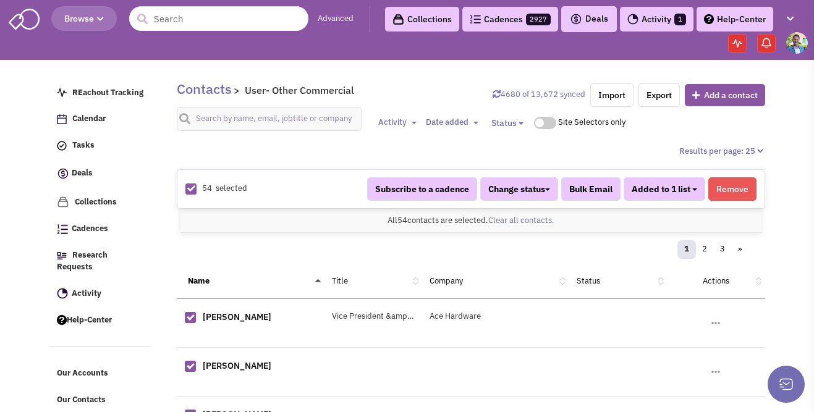
click at [697, 192] on button "Added to 1 list" at bounding box center [665, 188] width 82 height 23
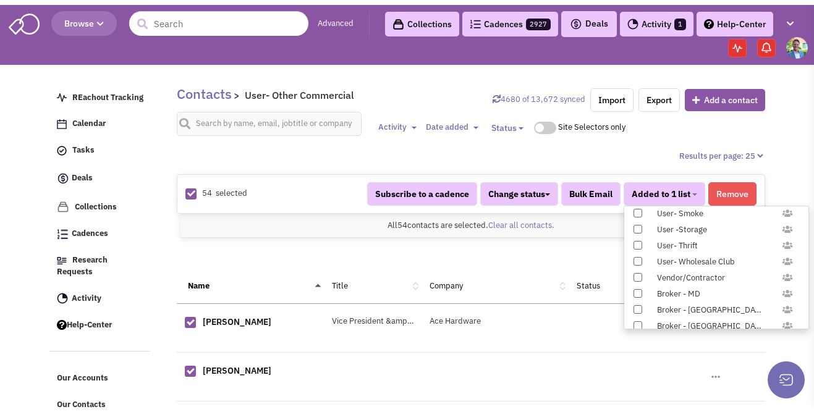
scroll to position [1226, 0]
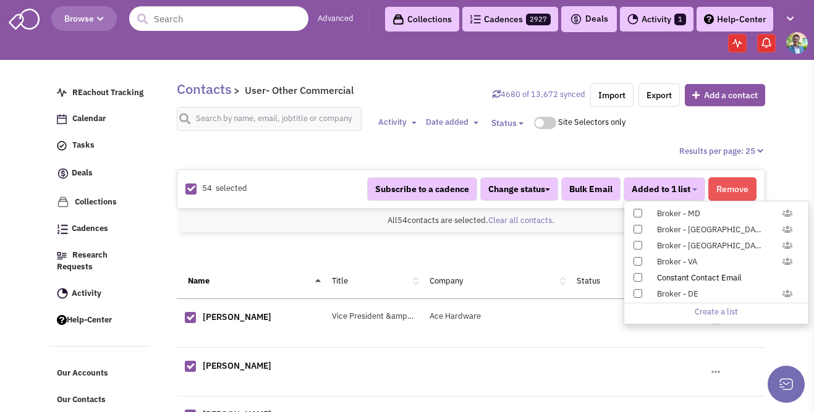
click at [638, 273] on span at bounding box center [637, 277] width 9 height 9
click at [637, 275] on input "Constant Contact Email" at bounding box center [637, 275] width 0 height 0
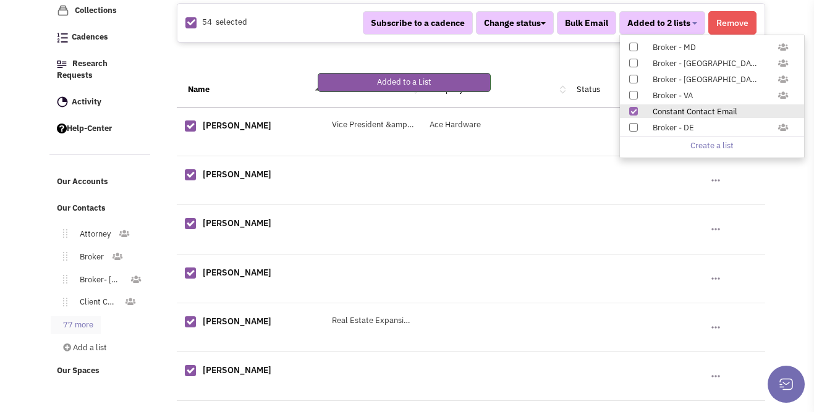
scroll to position [200, 0]
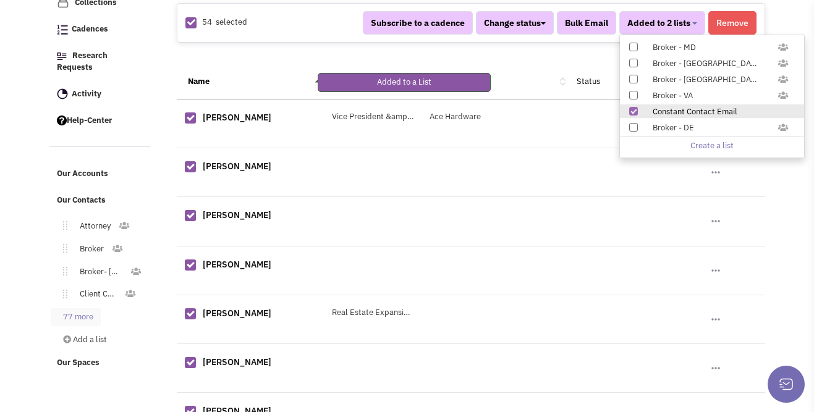
click at [89, 311] on link "77 more" at bounding box center [76, 317] width 50 height 18
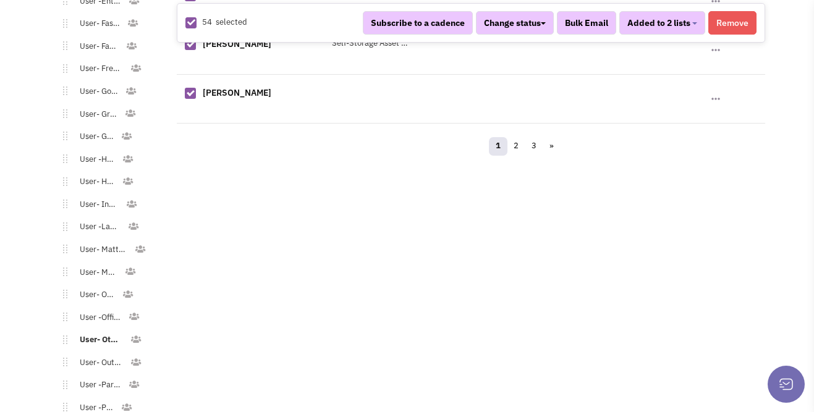
scroll to position [1483, 0]
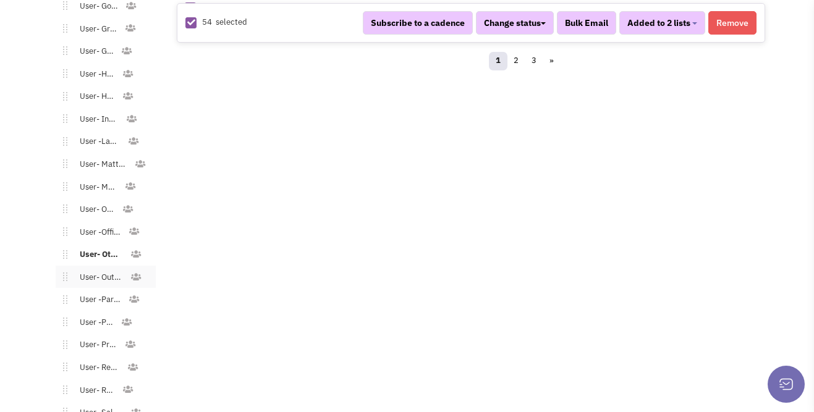
click at [101, 269] on link "User- Outdoor/Sports Gear" at bounding box center [98, 278] width 62 height 18
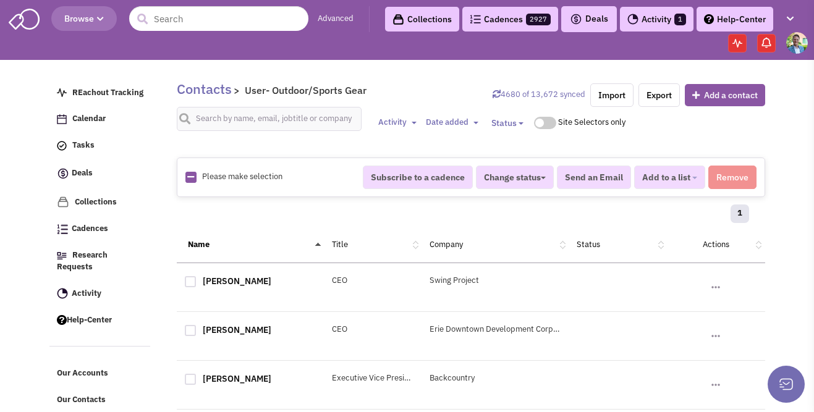
click at [192, 181] on link at bounding box center [190, 178] width 7 height 12
checkbox input "true"
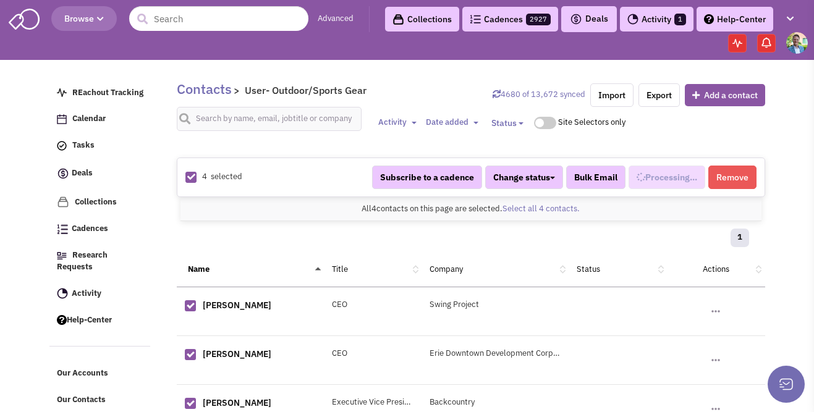
scroll to position [698, 0]
select select "715"
click at [695, 176] on button "Added to 1 list" at bounding box center [665, 177] width 82 height 23
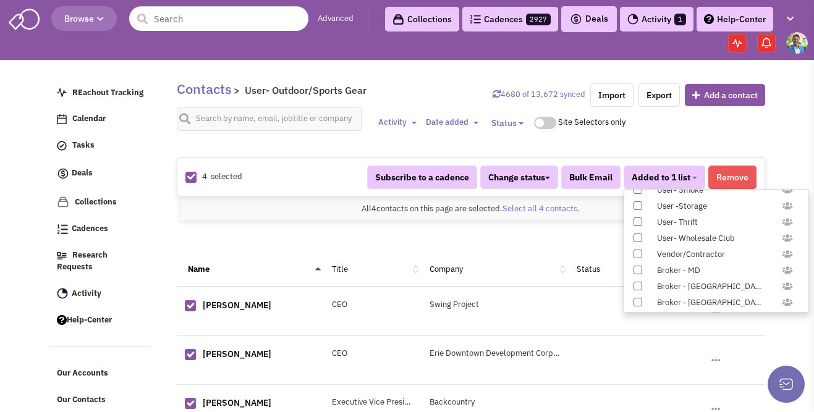
scroll to position [1226, 0]
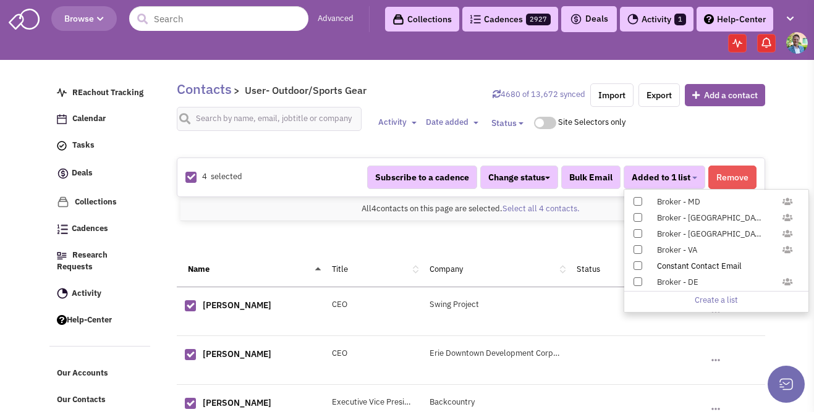
click at [637, 263] on span at bounding box center [637, 265] width 9 height 9
click at [637, 263] on input "Constant Contact Email" at bounding box center [637, 263] width 0 height 0
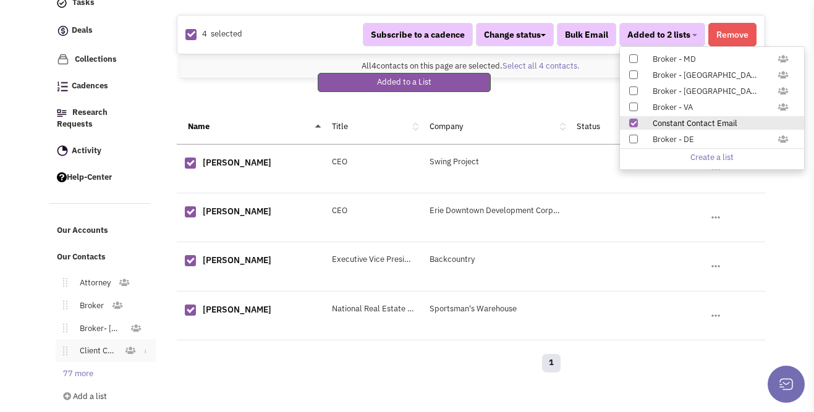
scroll to position [153, 0]
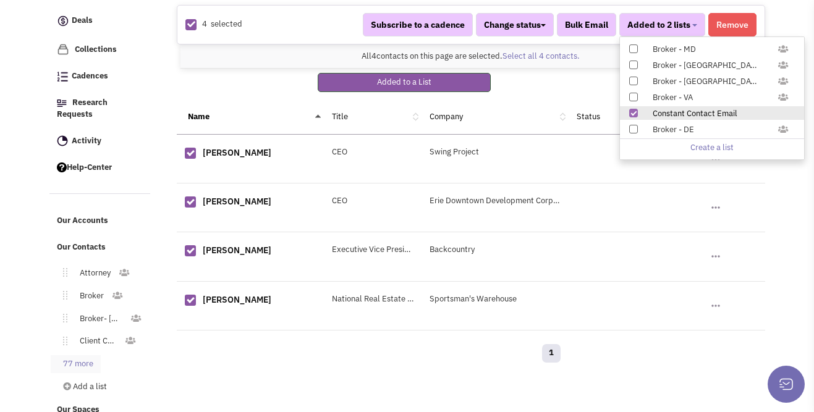
click at [87, 358] on link "77 more" at bounding box center [76, 364] width 50 height 18
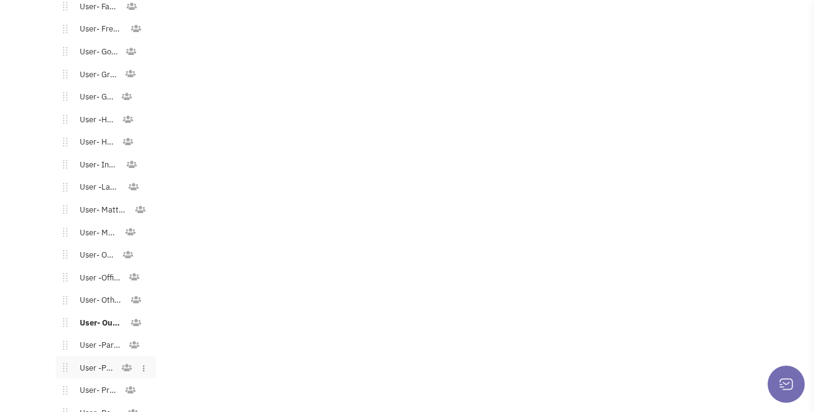
scroll to position [1445, 0]
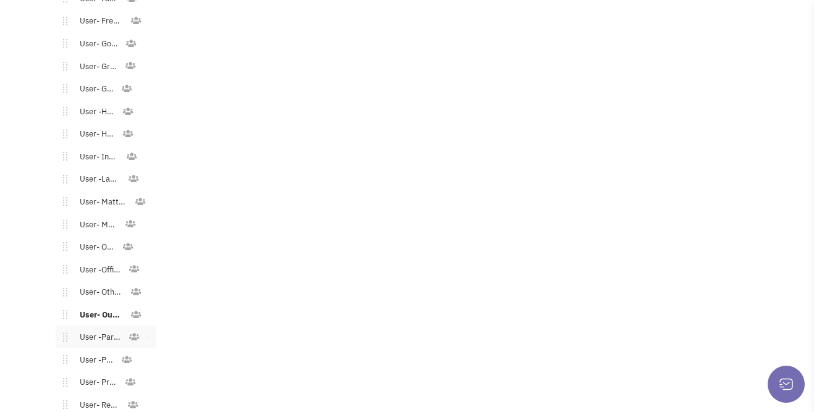
click at [101, 329] on link "User -Party Supply" at bounding box center [97, 338] width 61 height 18
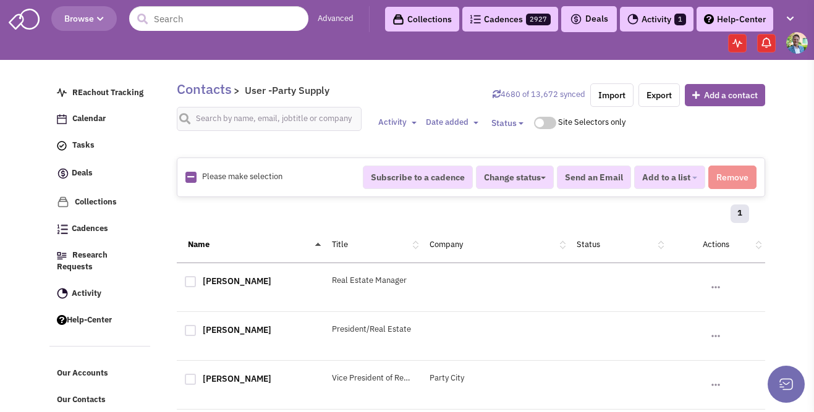
click at [193, 180] on icon at bounding box center [190, 177] width 7 height 8
checkbox input "true"
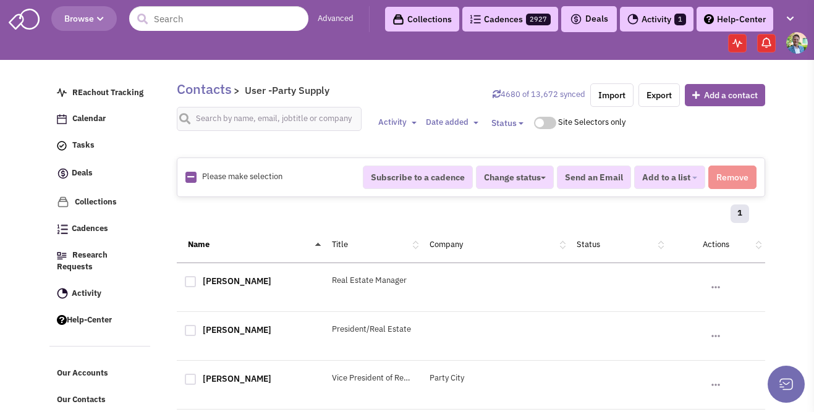
checkbox input "true"
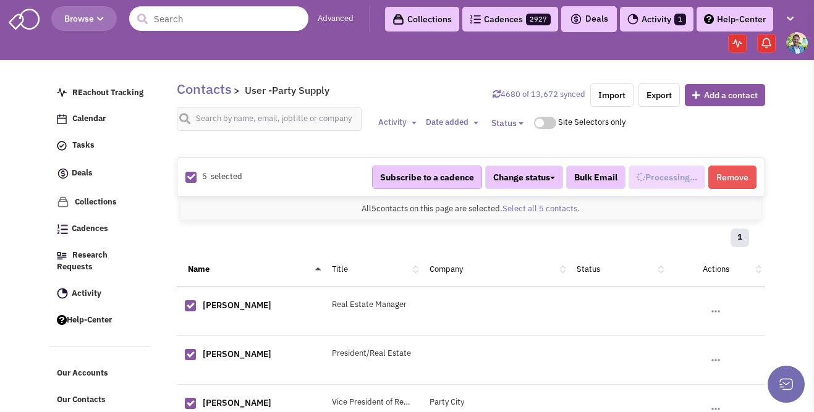
select select "702"
click at [685, 178] on span "Added to 1 list" at bounding box center [661, 177] width 59 height 11
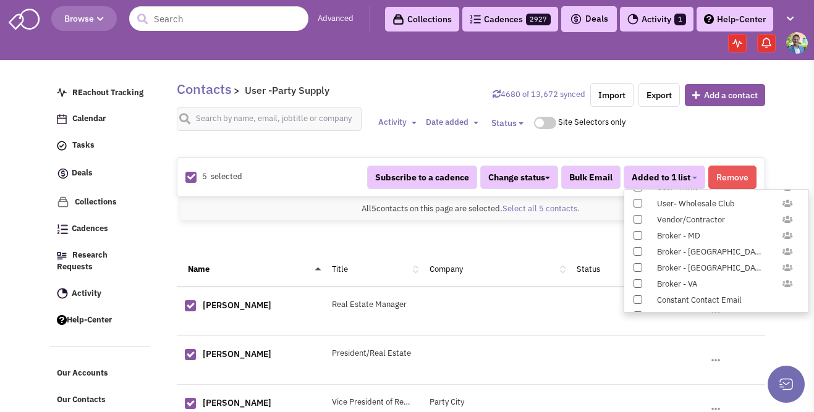
scroll to position [1226, 0]
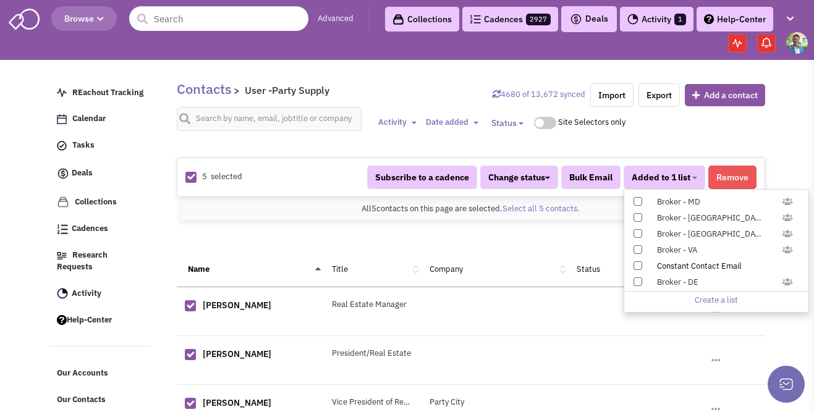
click at [637, 265] on span at bounding box center [637, 265] width 9 height 9
click at [637, 263] on input "Constant Contact Email" at bounding box center [637, 263] width 0 height 0
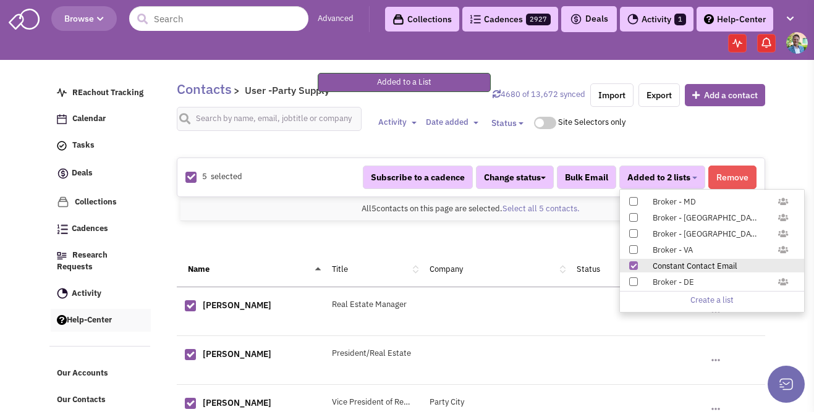
scroll to position [156, 0]
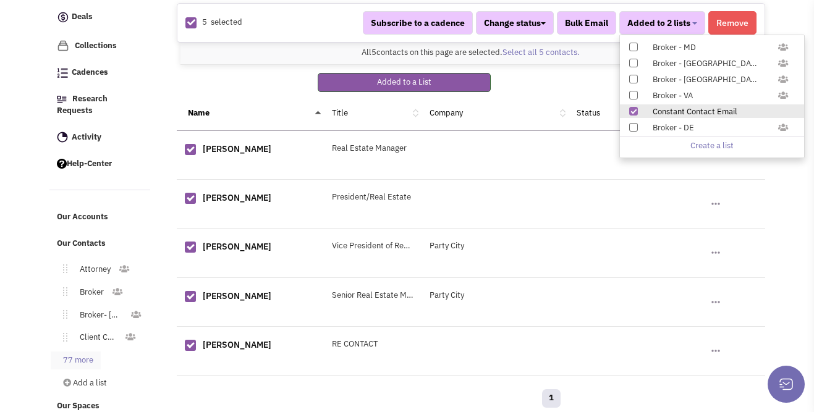
click at [88, 352] on link "77 more" at bounding box center [76, 361] width 50 height 18
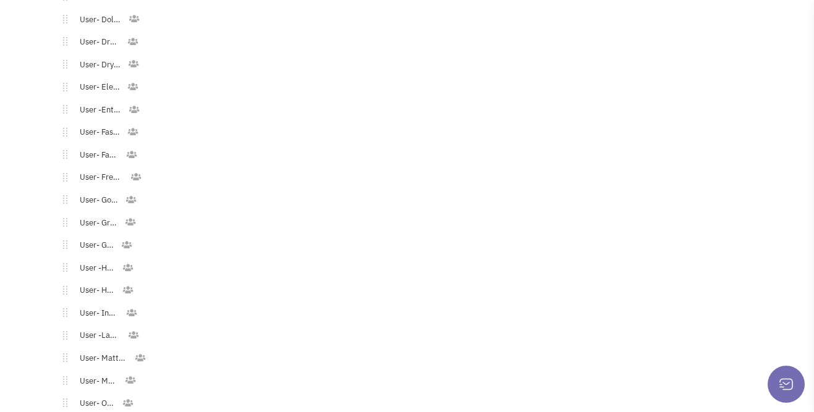
scroll to position [1484, 0]
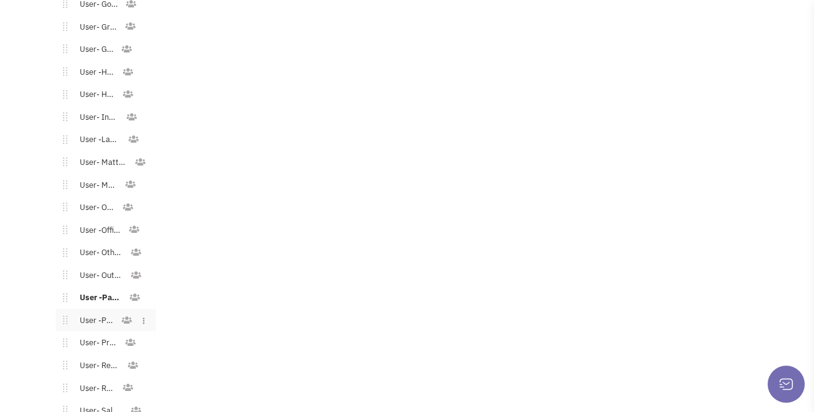
click at [103, 312] on link "User -Pets" at bounding box center [93, 321] width 53 height 18
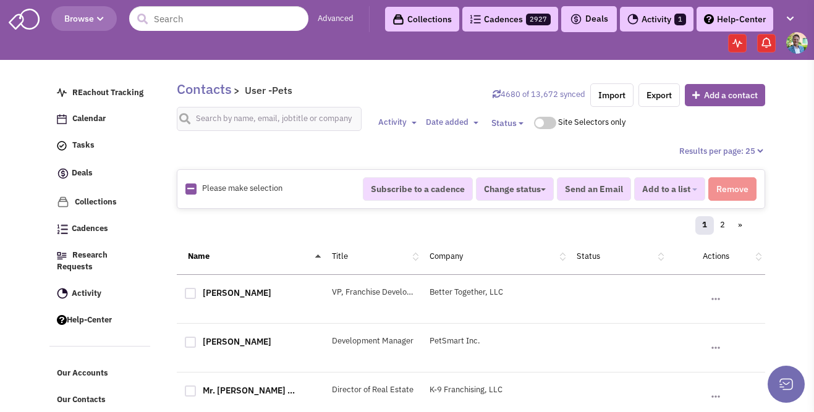
click at [189, 187] on icon at bounding box center [190, 189] width 7 height 8
checkbox input "true"
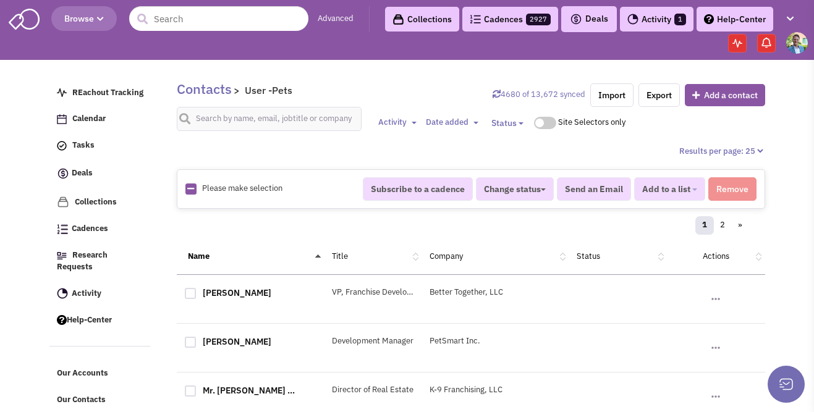
checkbox input "true"
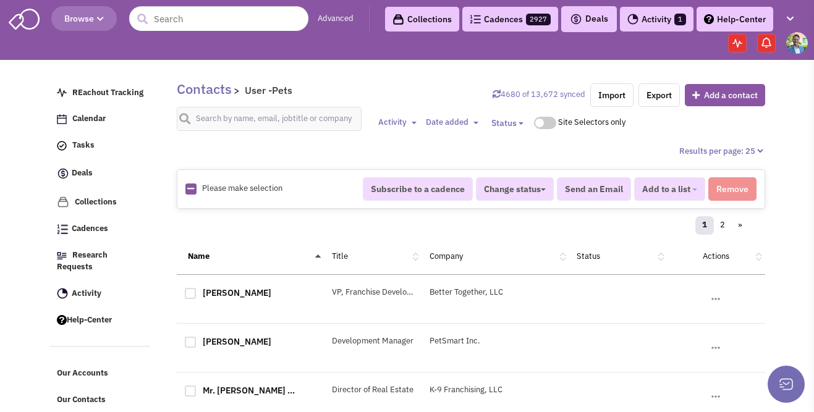
checkbox input "true"
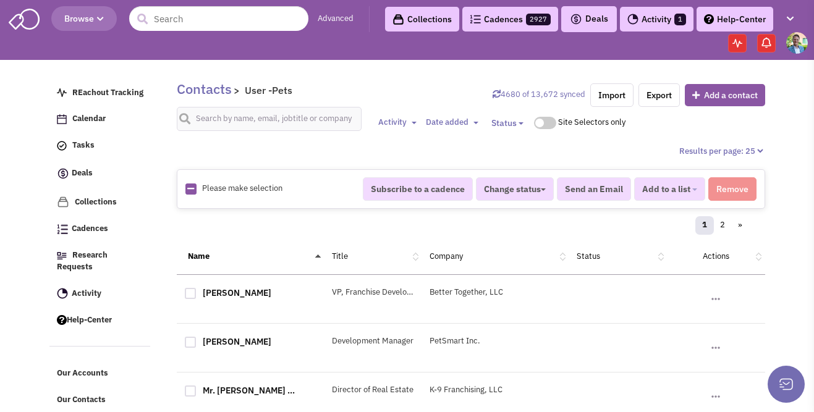
checkbox input "true"
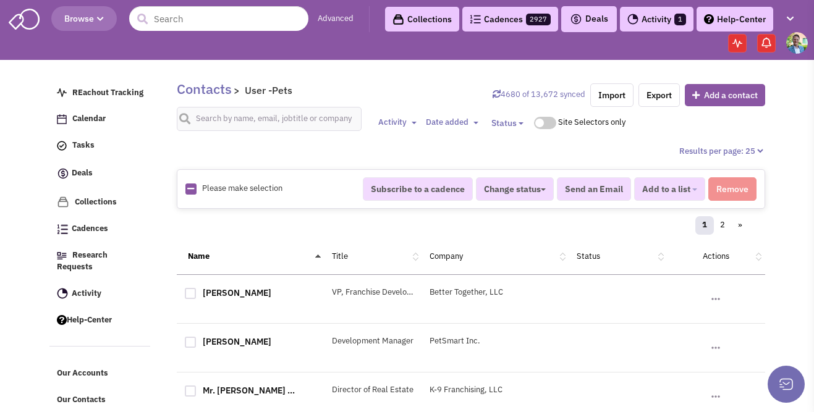
checkbox input "true"
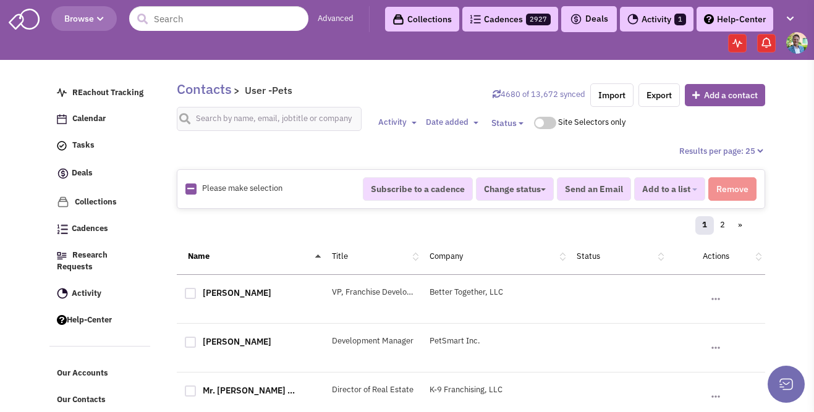
checkbox input "true"
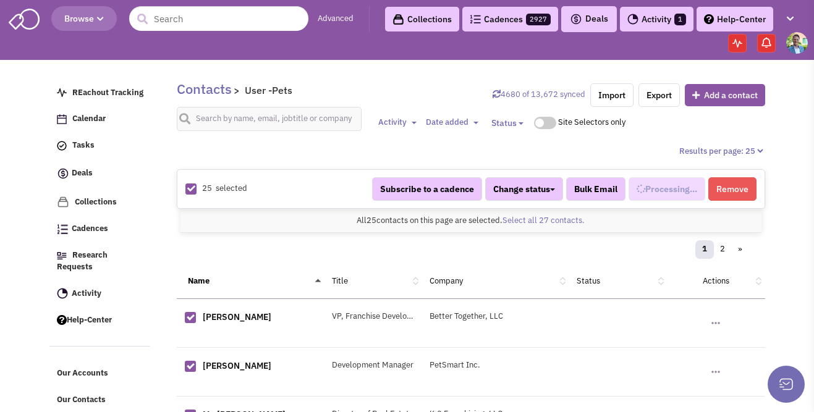
scroll to position [721, 0]
select select "685"
click at [556, 222] on link "Select all 27 contacts." at bounding box center [543, 220] width 82 height 11
select select "685"
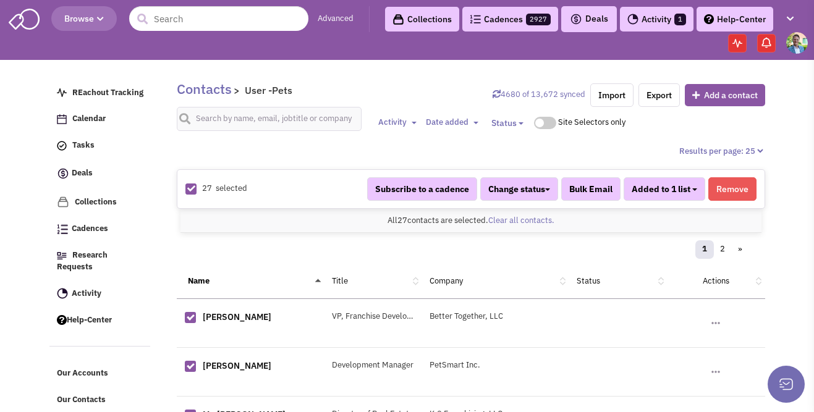
click at [698, 189] on button "Added to 1 list" at bounding box center [665, 188] width 82 height 23
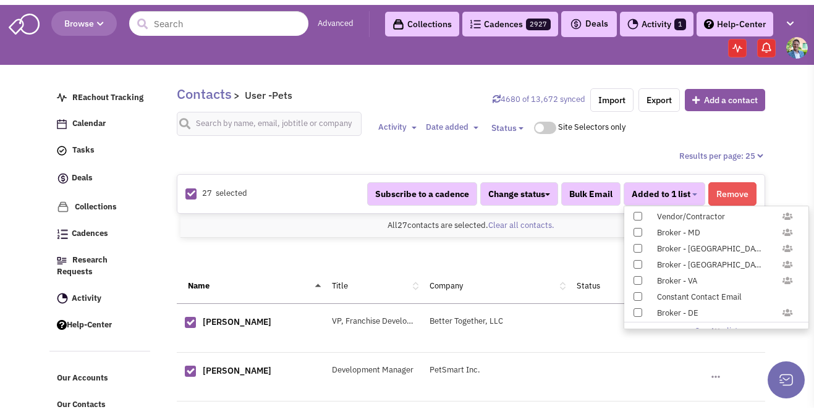
scroll to position [1226, 0]
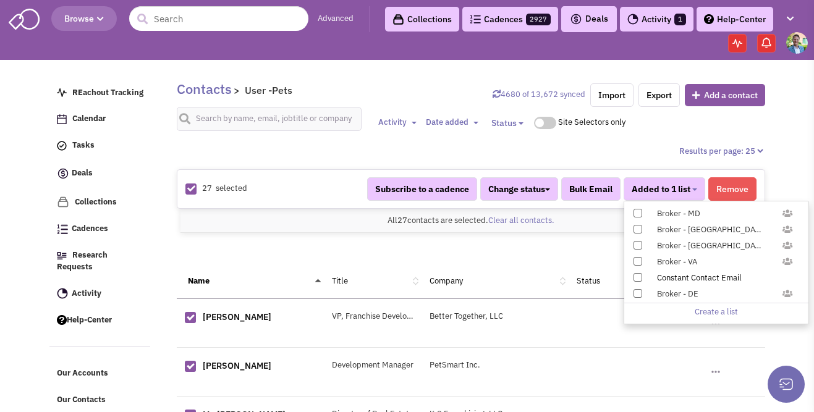
click at [638, 276] on span at bounding box center [637, 277] width 9 height 9
click at [637, 275] on input "Constant Contact Email" at bounding box center [637, 275] width 0 height 0
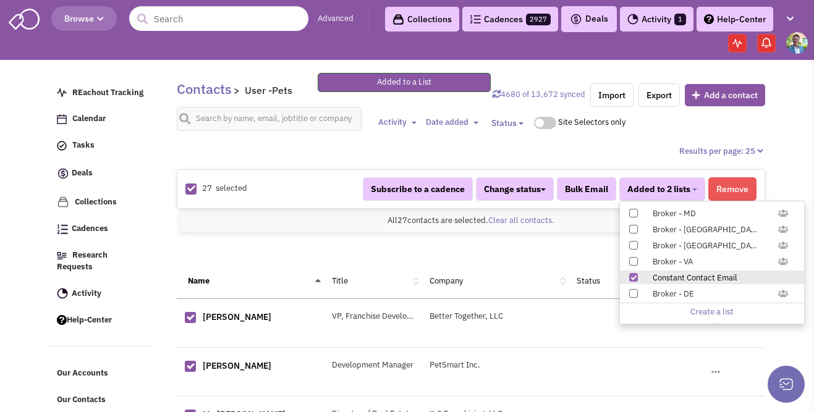
scroll to position [242, 0]
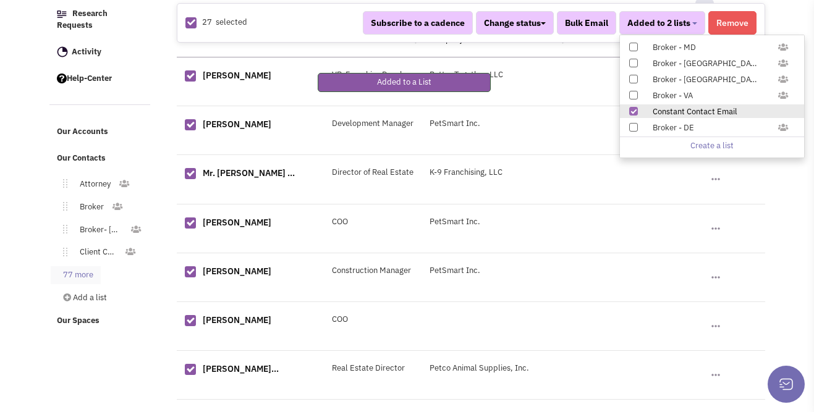
click at [88, 266] on link "77 more" at bounding box center [76, 275] width 50 height 18
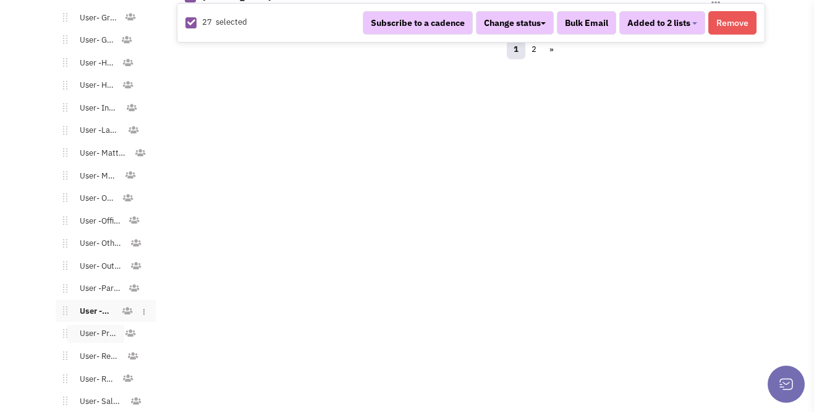
scroll to position [1510, 0]
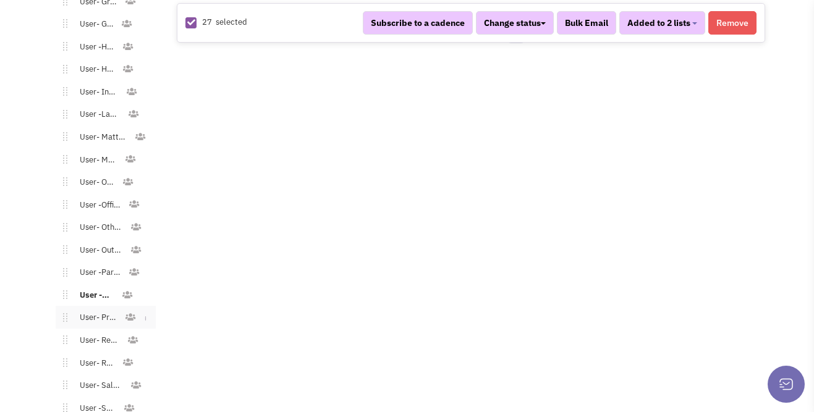
click at [100, 309] on link "User- Printing" at bounding box center [95, 318] width 57 height 18
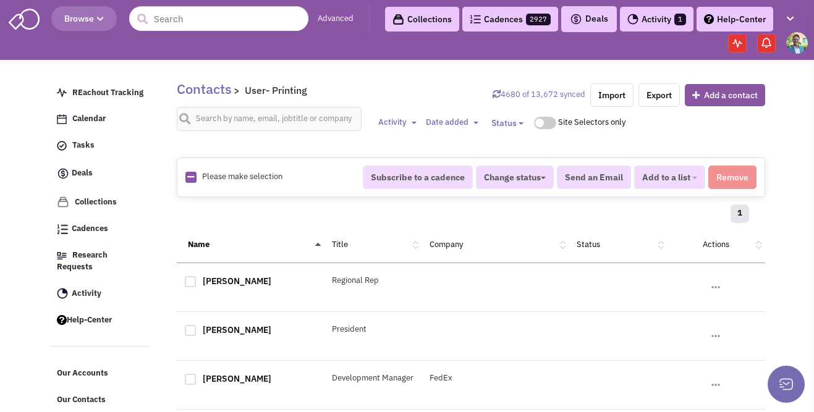
click at [188, 176] on icon at bounding box center [190, 177] width 7 height 8
checkbox input "true"
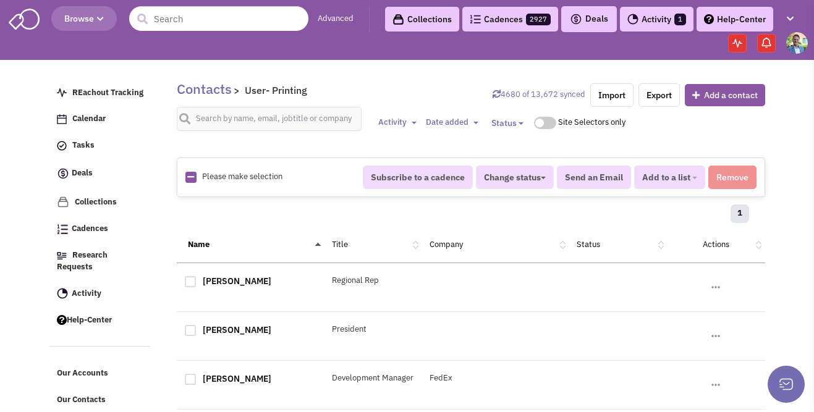
checkbox input "true"
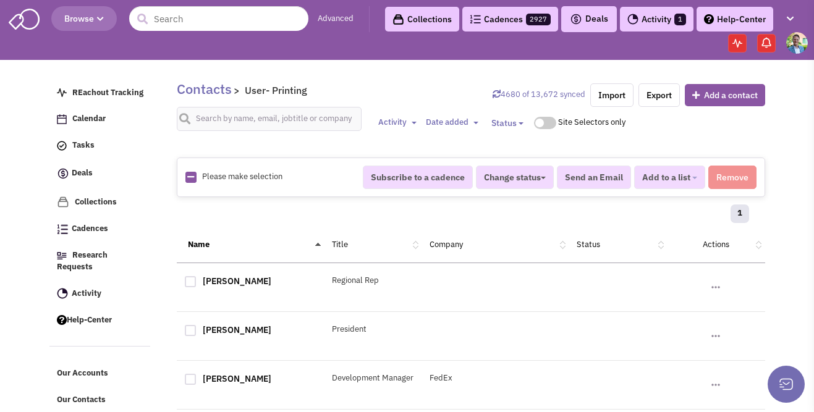
checkbox input "true"
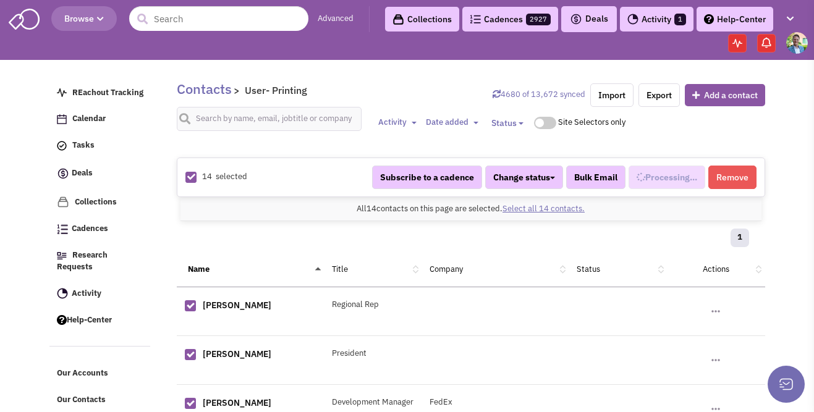
scroll to position [733, 0]
select select "600"
click at [676, 176] on span "Added to 1 list" at bounding box center [661, 177] width 59 height 11
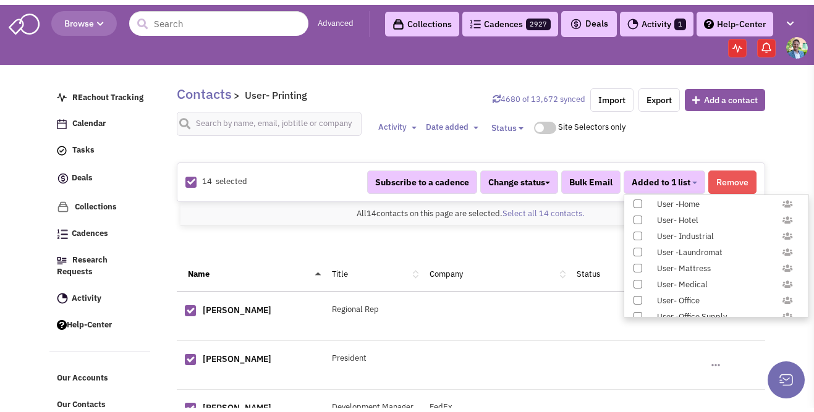
scroll to position [1226, 0]
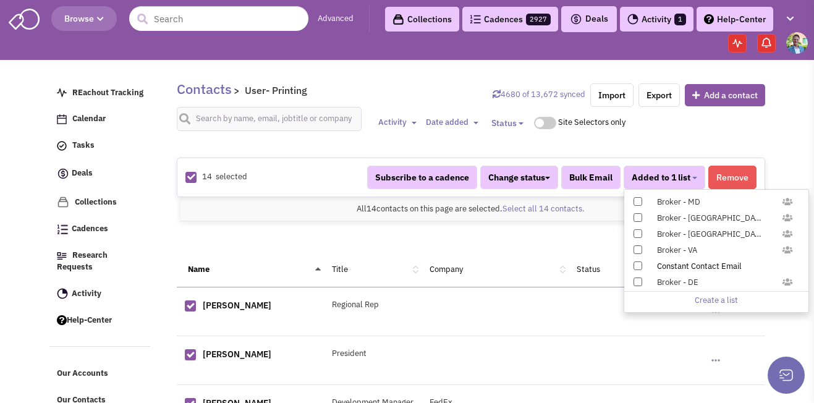
click at [639, 266] on span at bounding box center [637, 265] width 9 height 9
click at [637, 263] on input "Constant Contact Email" at bounding box center [637, 263] width 0 height 0
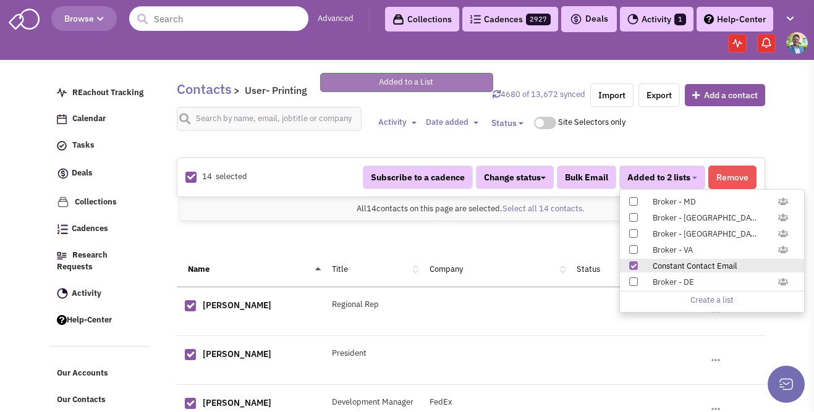
click at [151, 341] on ul "REachout Tracking Calendar Tasks Completed Tasks Deals Team Deals Toggle Dropdo…" at bounding box center [104, 326] width 110 height 502
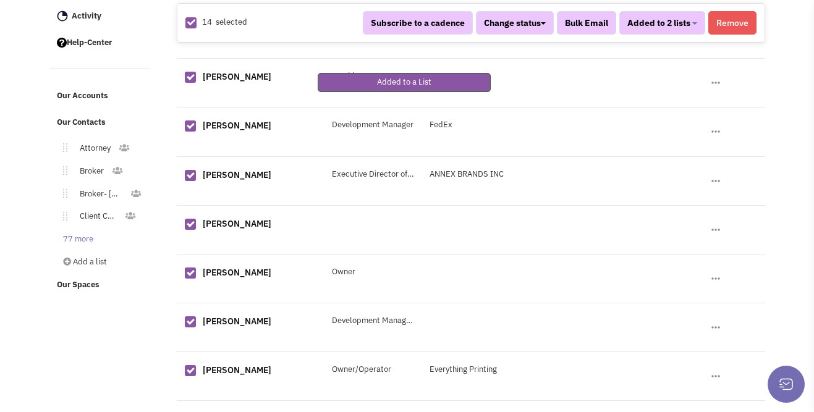
scroll to position [444, 0]
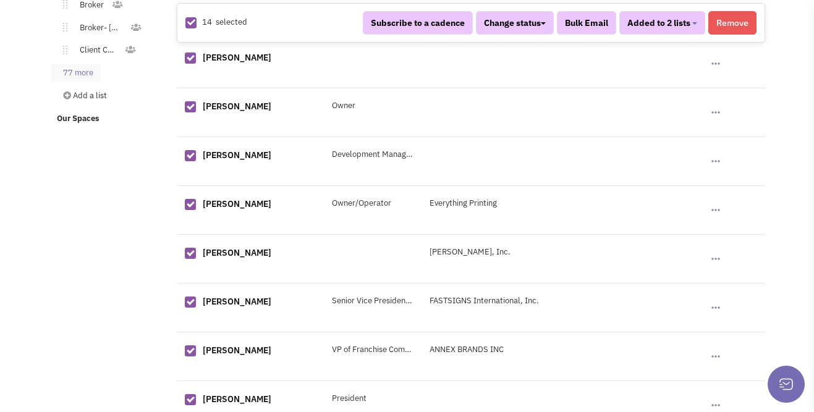
click at [80, 64] on link "77 more" at bounding box center [76, 73] width 50 height 18
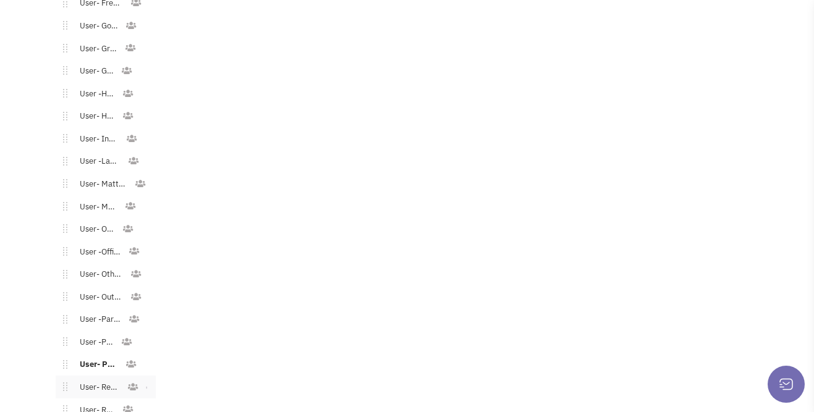
scroll to position [1479, 0]
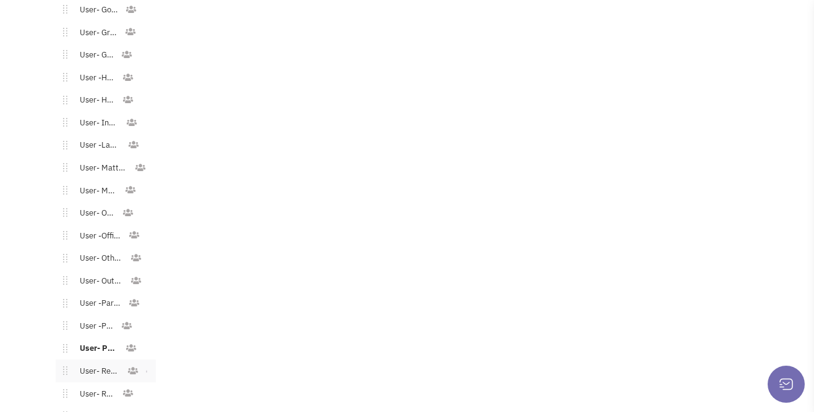
click at [87, 365] on link "User- Restaurant" at bounding box center [96, 372] width 59 height 18
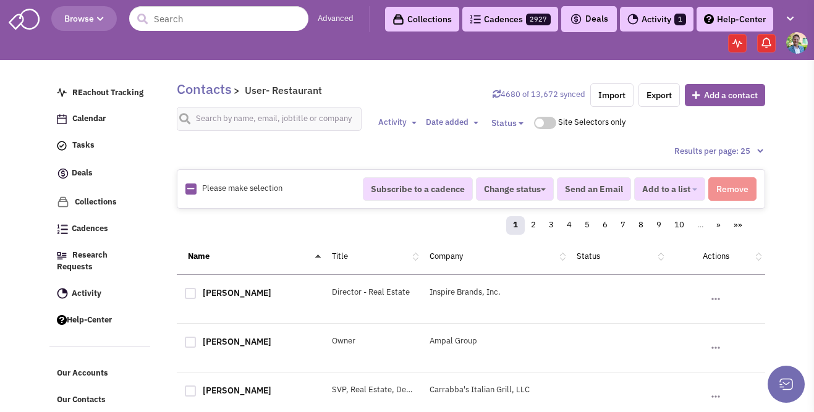
click at [188, 189] on icon at bounding box center [190, 189] width 7 height 8
checkbox input "true"
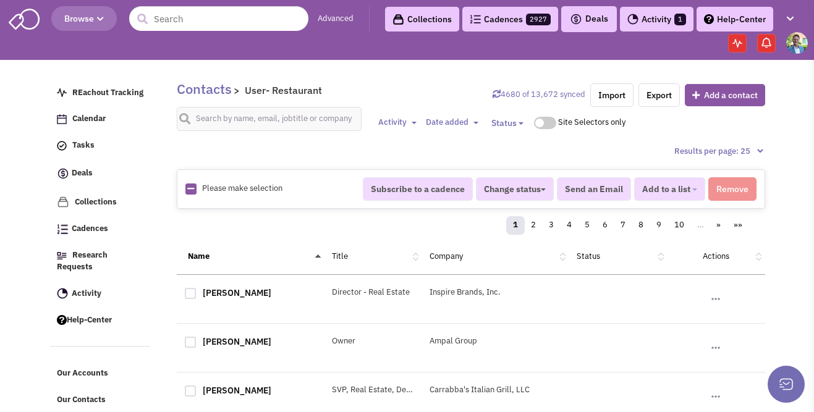
checkbox input "true"
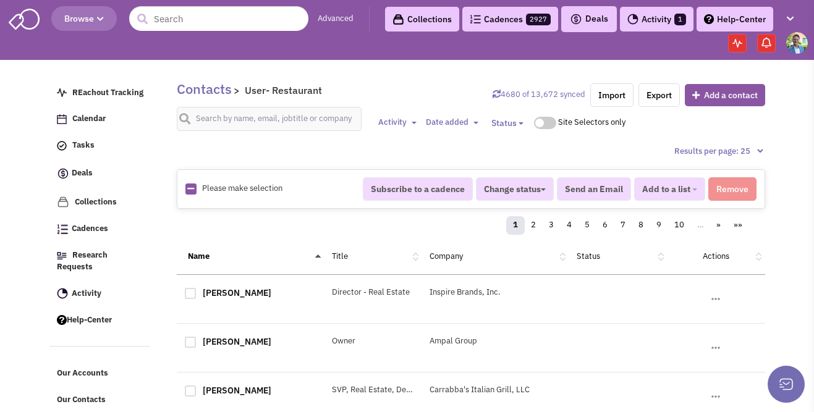
checkbox input "true"
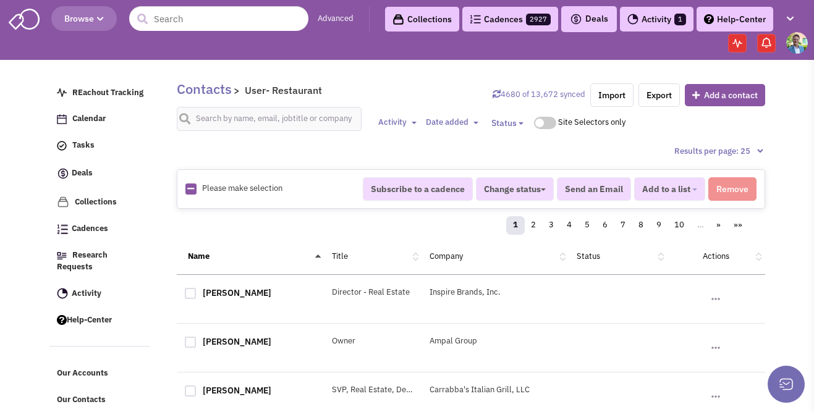
checkbox input "true"
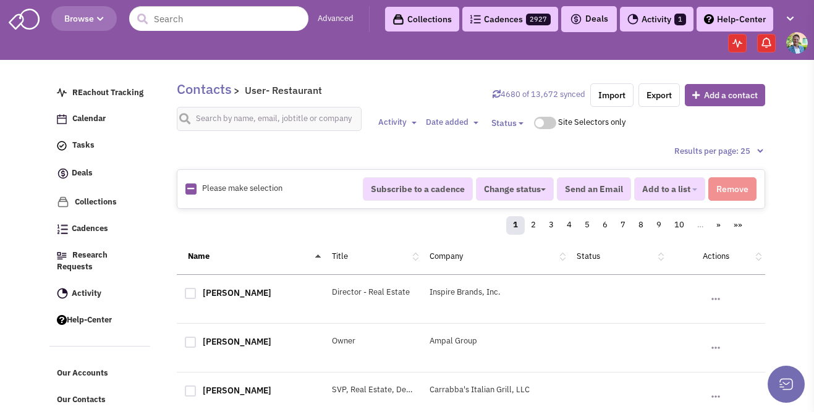
checkbox input "true"
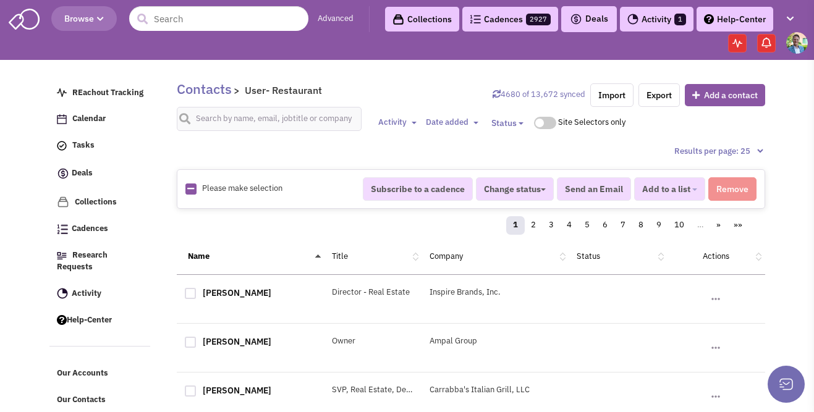
checkbox input "true"
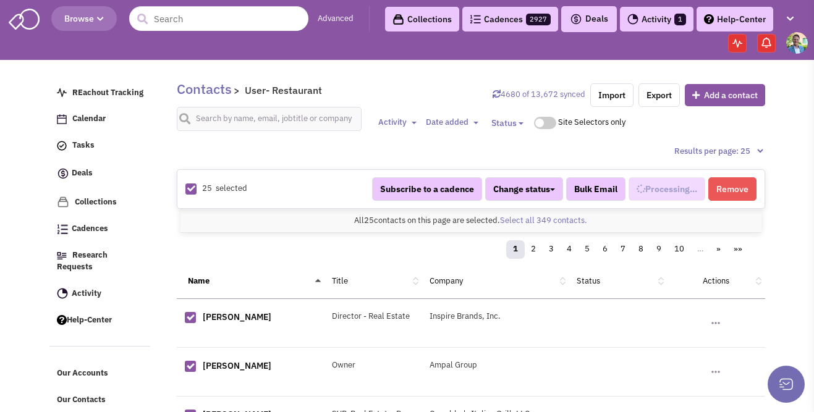
select select "590"
click at [571, 219] on link "Select all 349 contacts." at bounding box center [543, 220] width 87 height 11
select select "590"
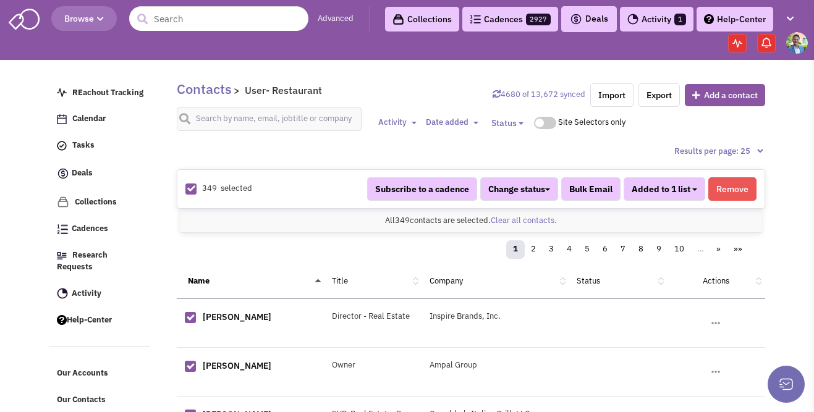
click at [698, 184] on button "Added to 1 list" at bounding box center [665, 188] width 82 height 23
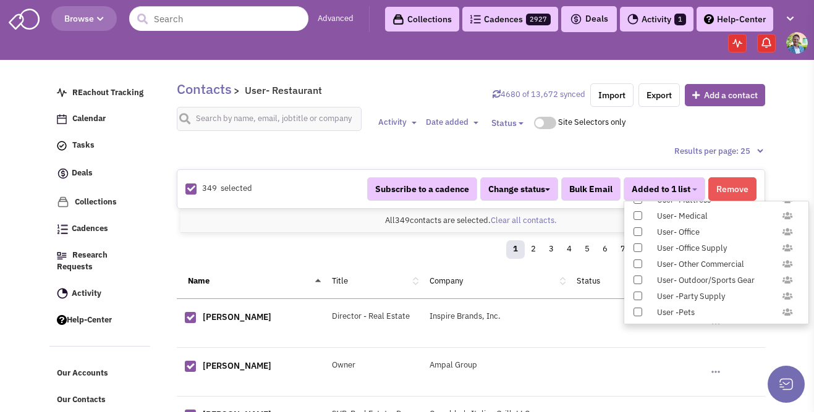
scroll to position [1226, 0]
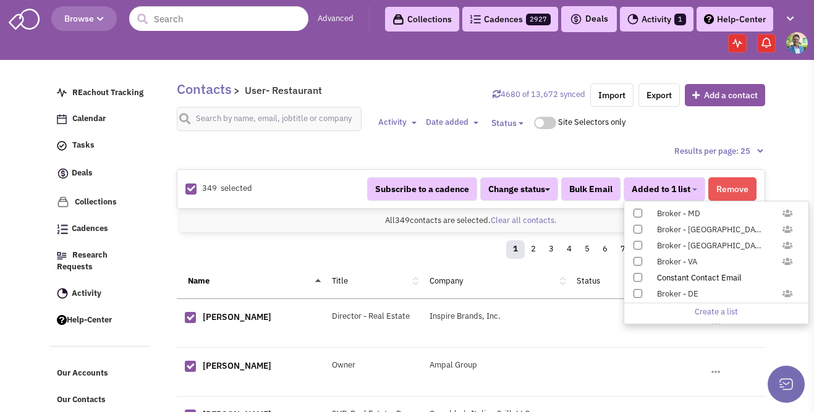
click at [642, 276] on label "Constant Contact Email" at bounding box center [716, 278] width 184 height 14
click at [637, 275] on input "Constant Contact Email" at bounding box center [637, 275] width 0 height 0
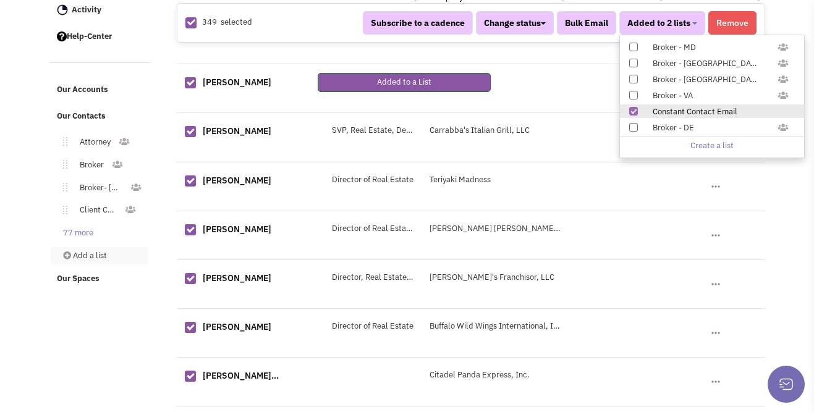
scroll to position [292, 0]
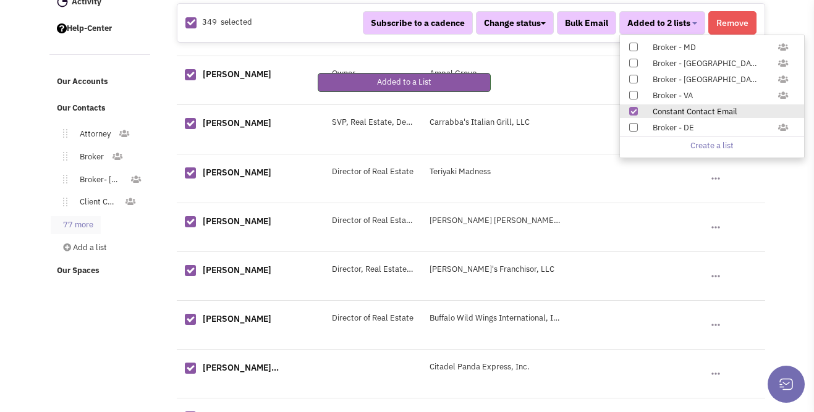
click at [90, 216] on link "77 more" at bounding box center [76, 225] width 50 height 18
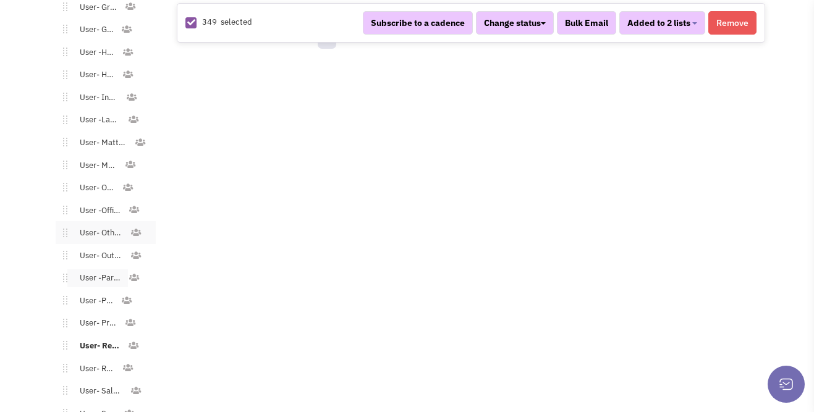
scroll to position [1542, 0]
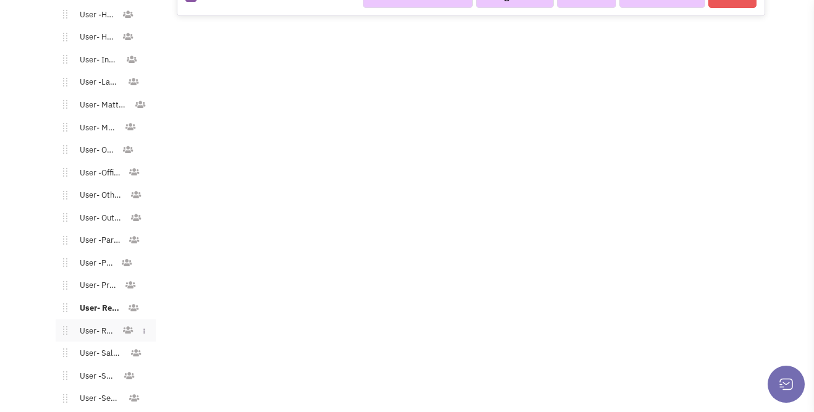
click at [114, 328] on link "User- Retail" at bounding box center [94, 332] width 55 height 18
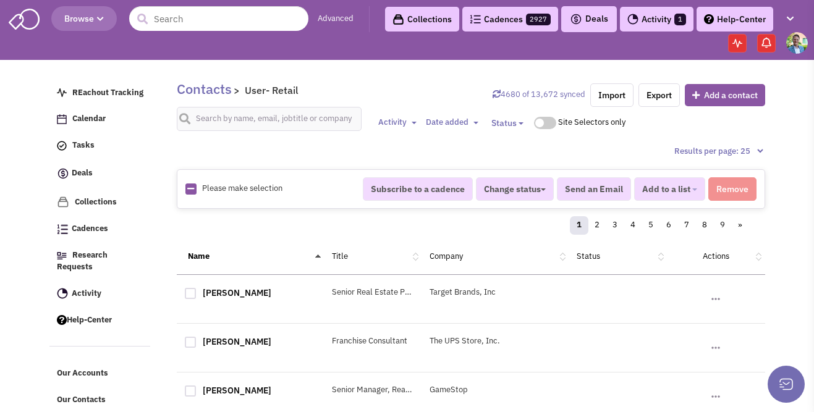
click at [189, 188] on icon at bounding box center [190, 189] width 7 height 8
checkbox input "true"
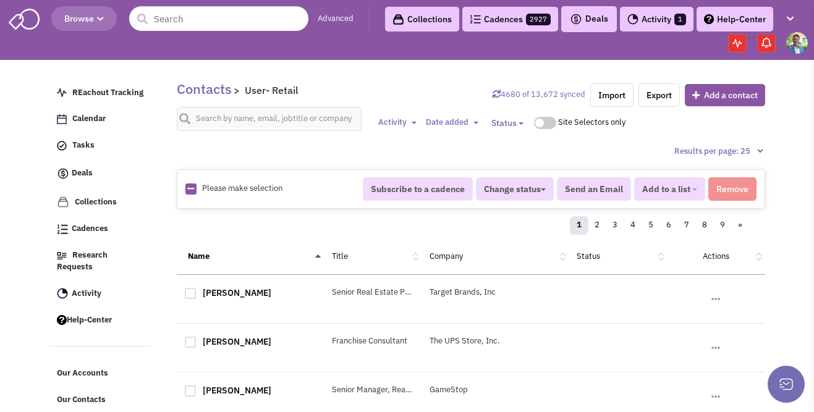
checkbox input "true"
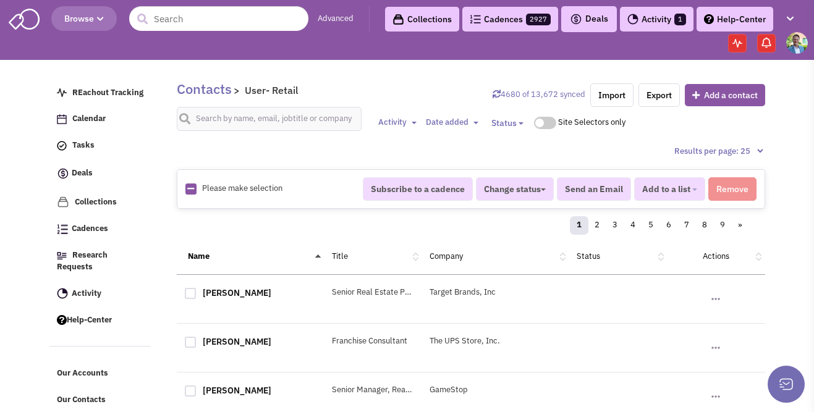
checkbox input "true"
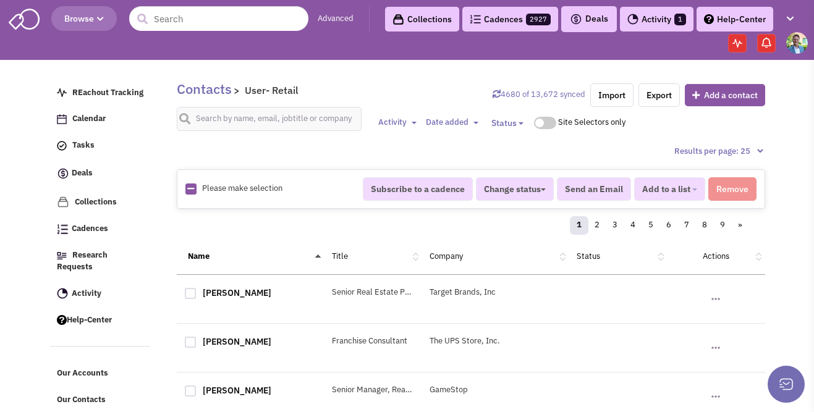
checkbox input "true"
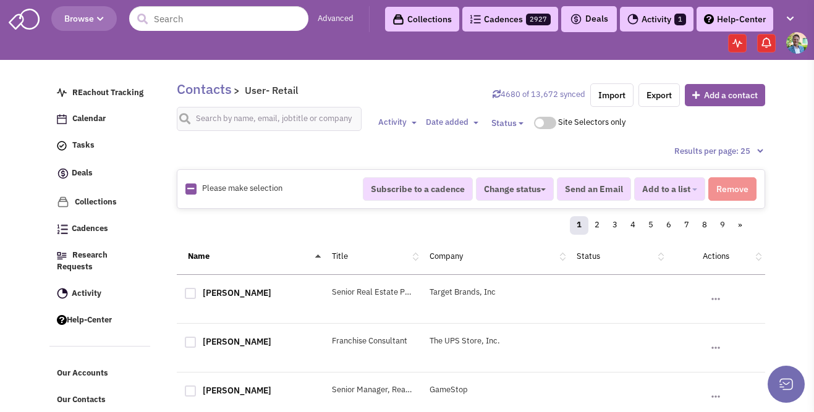
checkbox input "true"
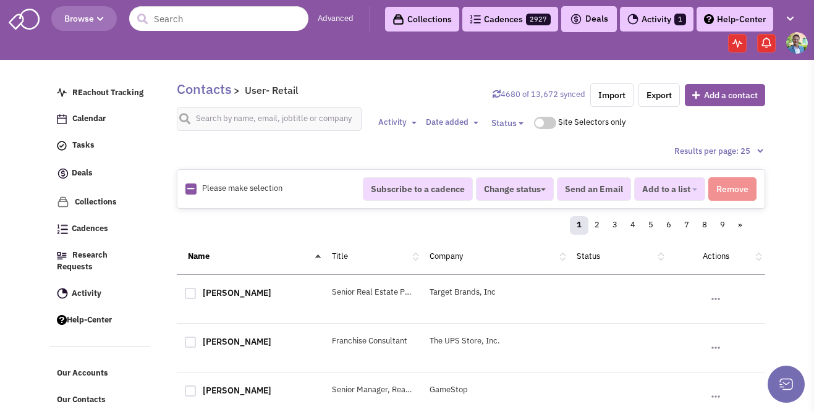
checkbox input "true"
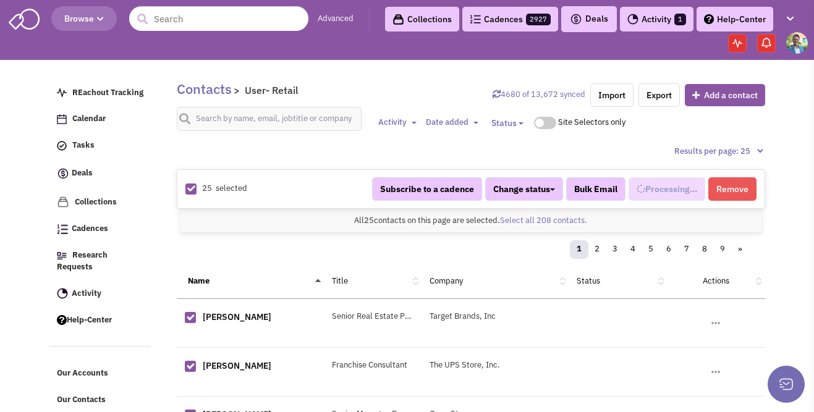
scroll to position [756, 0]
select select "709"
click at [527, 219] on link "Select all 208 contacts." at bounding box center [543, 220] width 87 height 11
select select "709"
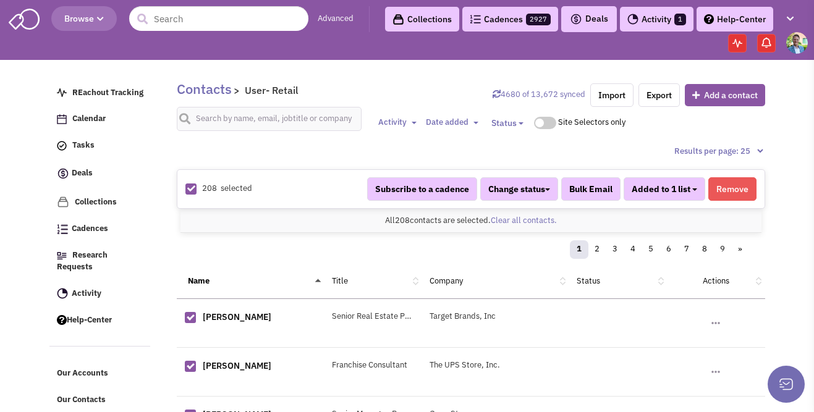
click at [674, 190] on span "Added to 1 list" at bounding box center [661, 189] width 59 height 11
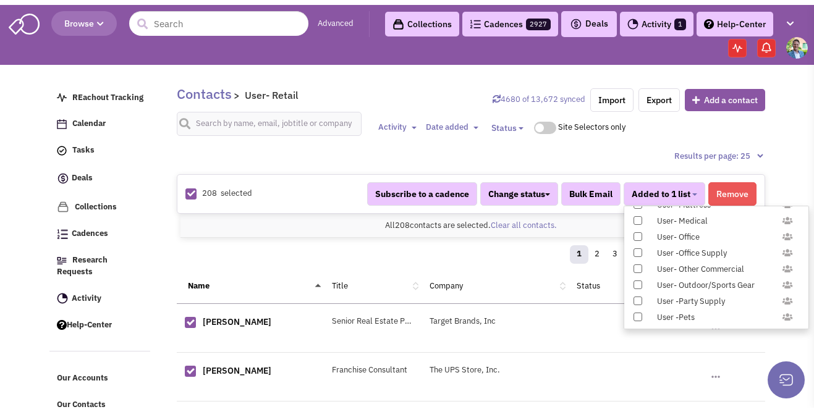
scroll to position [1226, 0]
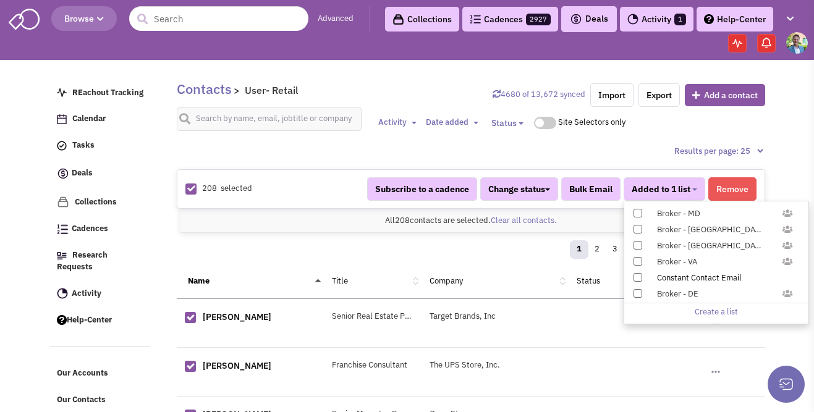
click at [641, 277] on span at bounding box center [637, 277] width 9 height 9
click at [637, 275] on input "Constant Contact Email" at bounding box center [637, 275] width 0 height 0
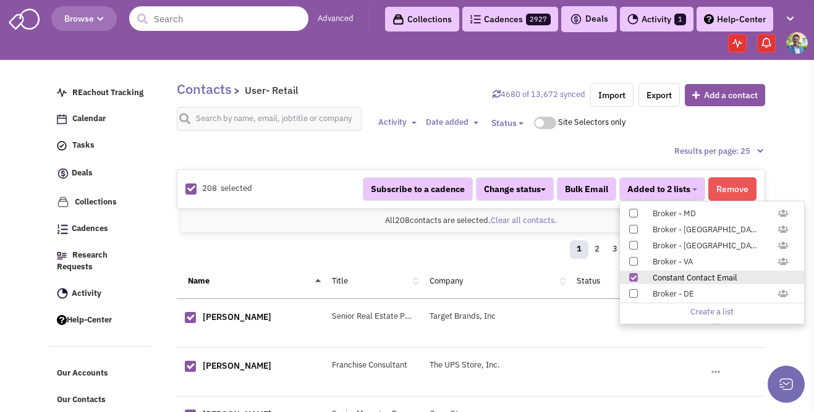
click at [158, 289] on ul "REachout Tracking Calendar Tasks Completed Tasks Deals Team Deals Toggle Dropdo…" at bounding box center [104, 326] width 110 height 502
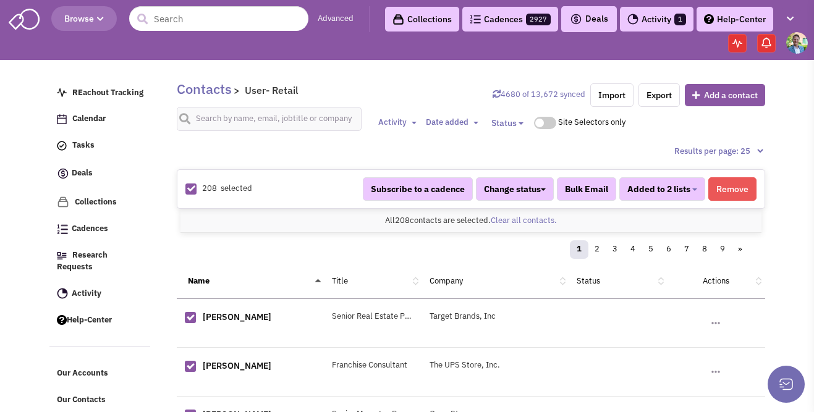
scroll to position [280, 0]
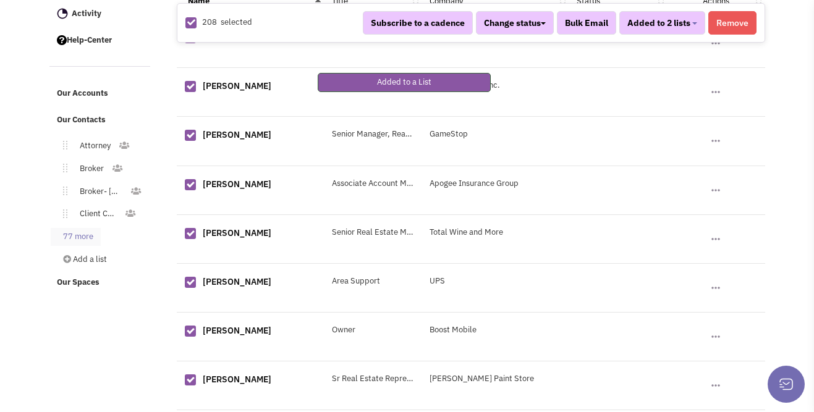
click at [78, 228] on link "77 more" at bounding box center [76, 237] width 50 height 18
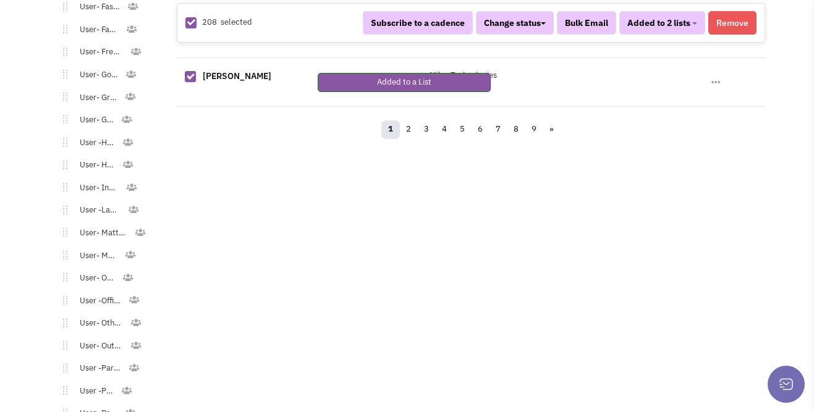
scroll to position [1604, 0]
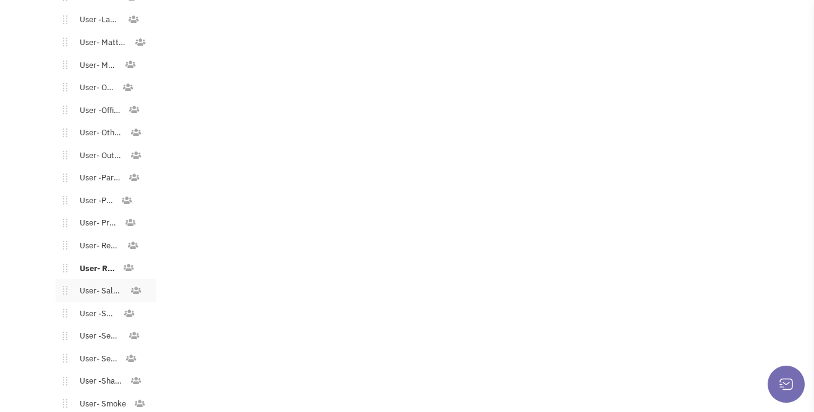
click at [109, 282] on link "User- Salon/Spa/Nails" at bounding box center [98, 291] width 62 height 18
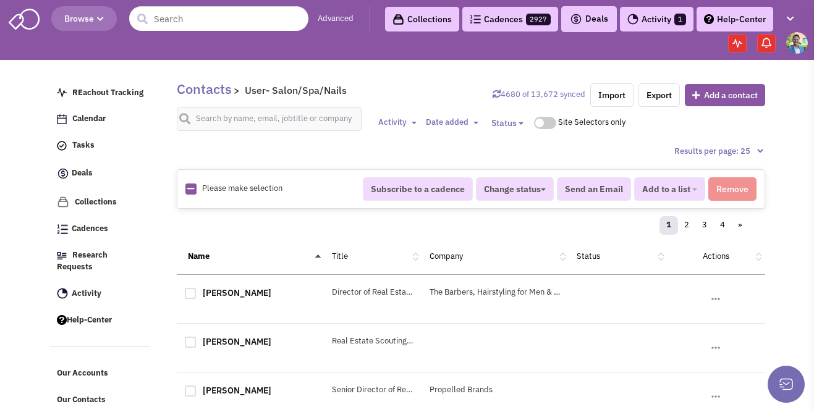
click at [193, 192] on icon at bounding box center [190, 189] width 7 height 8
checkbox input "true"
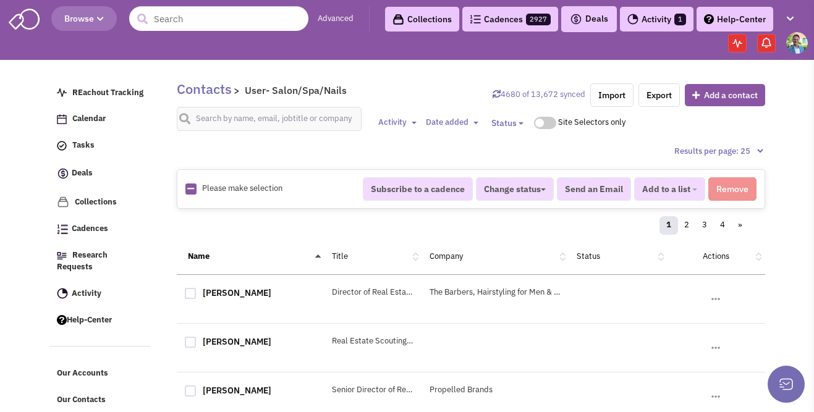
checkbox input "true"
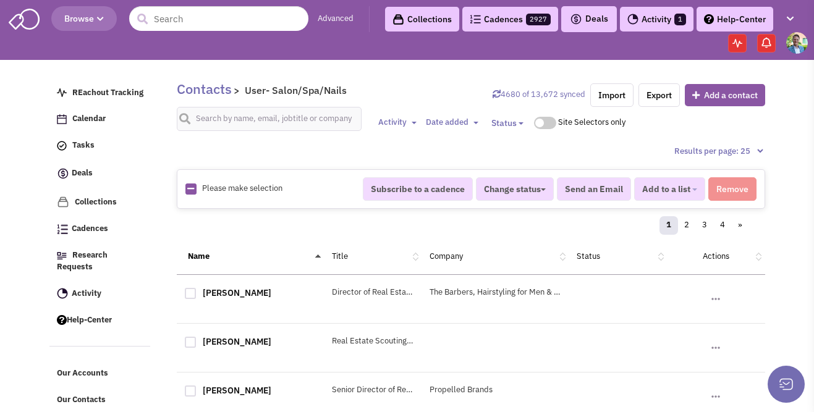
checkbox input "true"
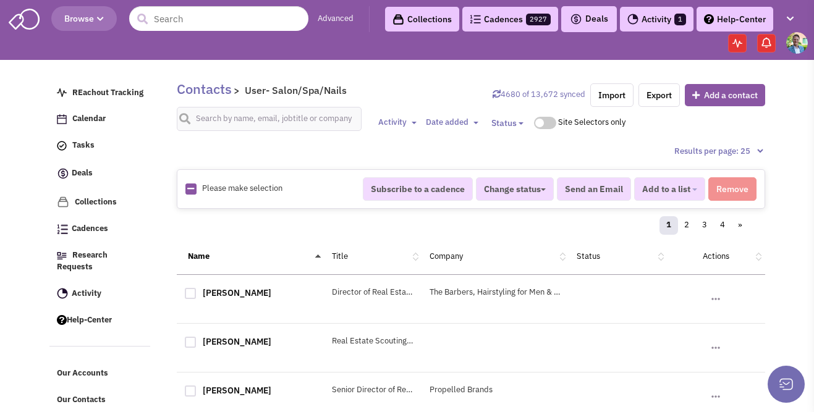
checkbox input "true"
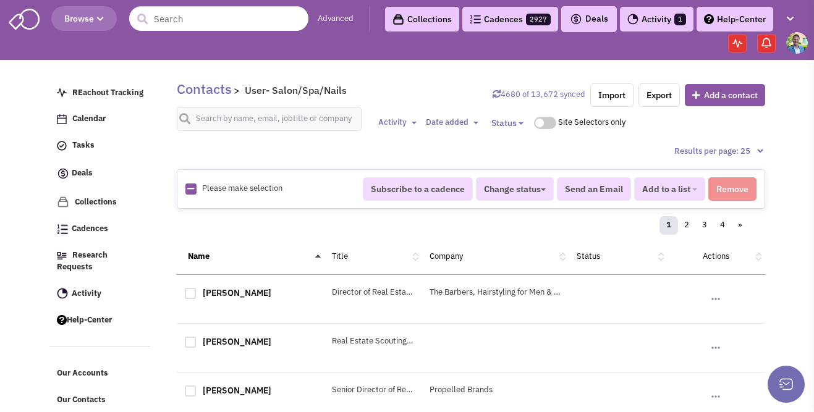
checkbox input "true"
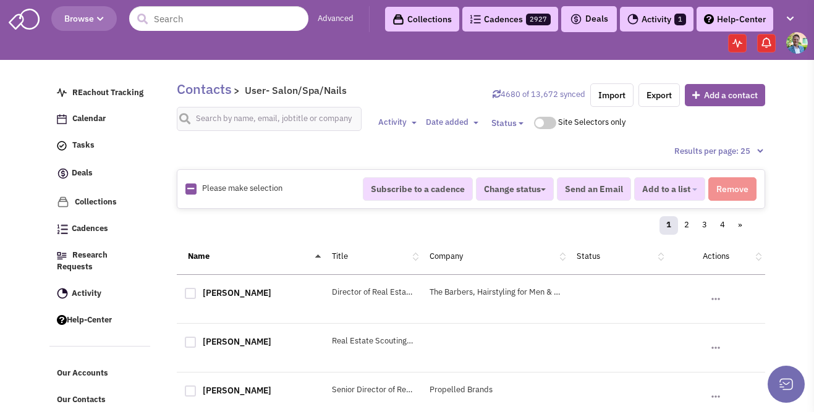
checkbox input "true"
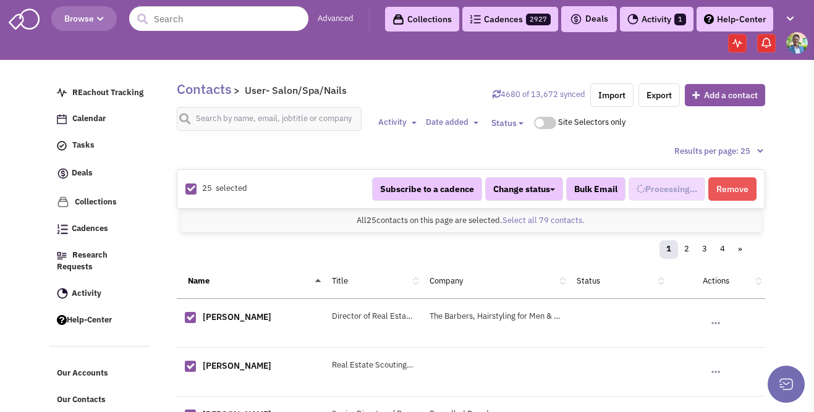
scroll to position [768, 0]
select select "711"
click at [578, 217] on link "Select all 79 contacts." at bounding box center [543, 220] width 82 height 11
select select "711"
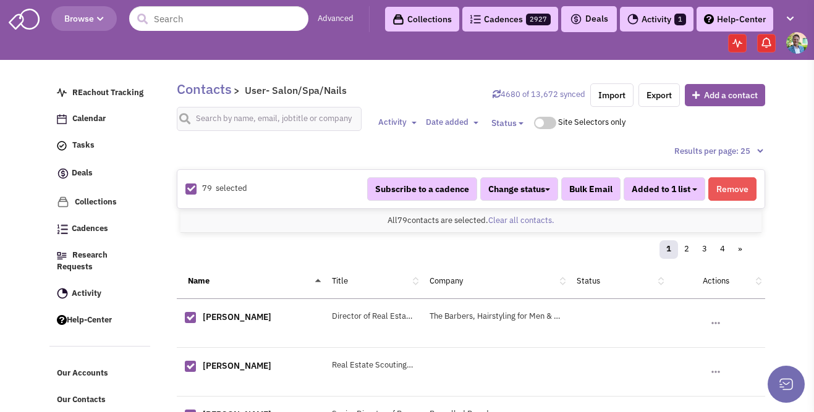
click at [691, 188] on button "Added to 1 list" at bounding box center [665, 188] width 82 height 23
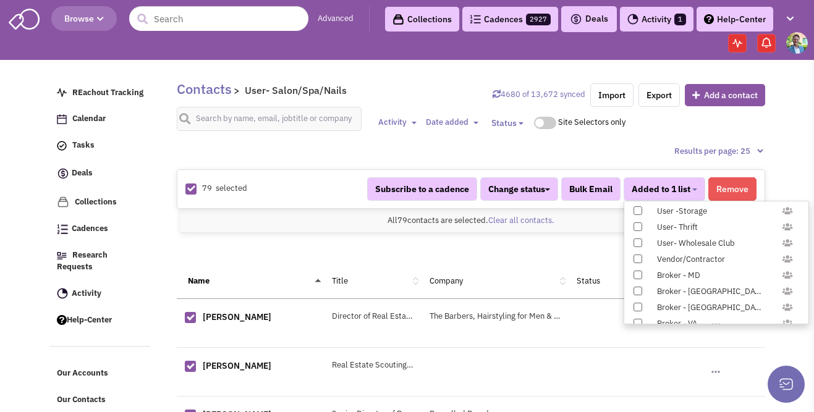
scroll to position [1226, 0]
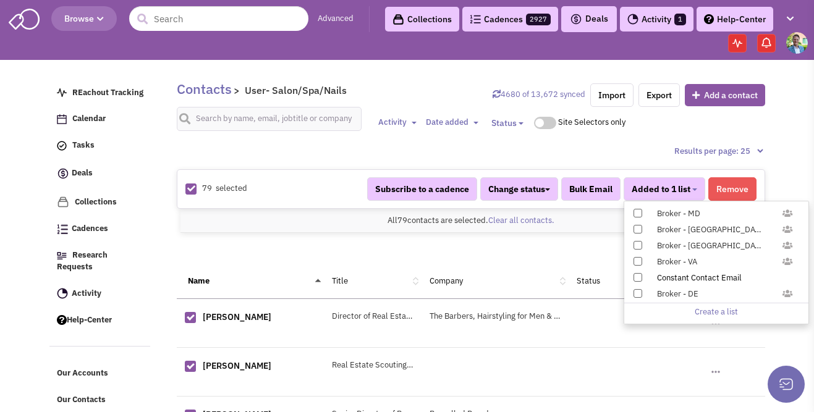
click at [635, 277] on span at bounding box center [637, 277] width 9 height 9
click at [637, 275] on input "Constant Contact Email" at bounding box center [637, 275] width 0 height 0
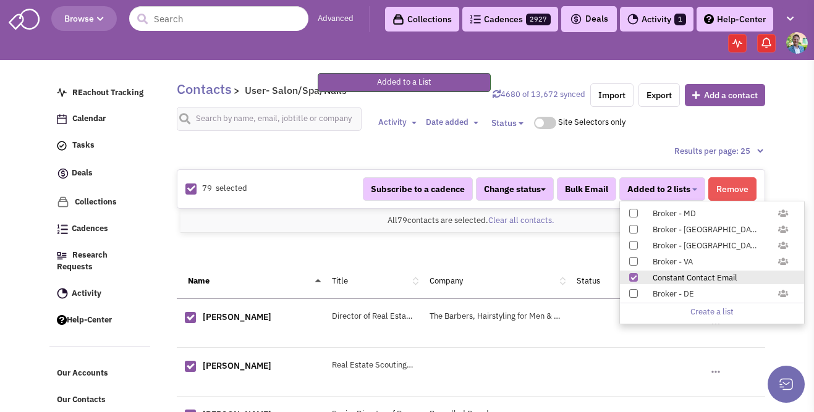
scroll to position [370, 0]
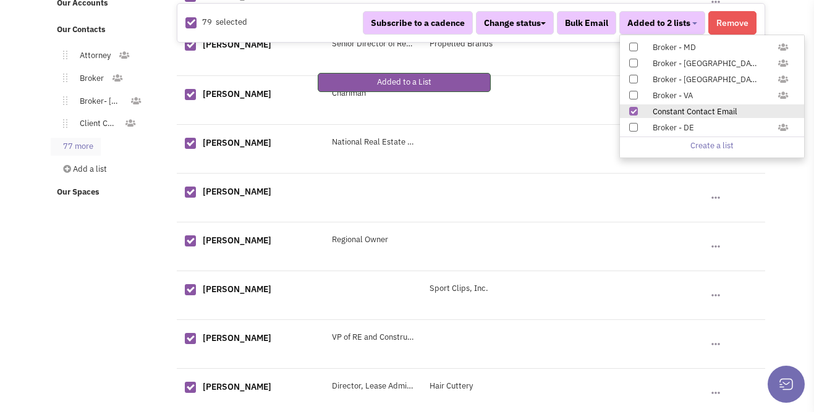
click at [83, 138] on link "77 more" at bounding box center [76, 147] width 50 height 18
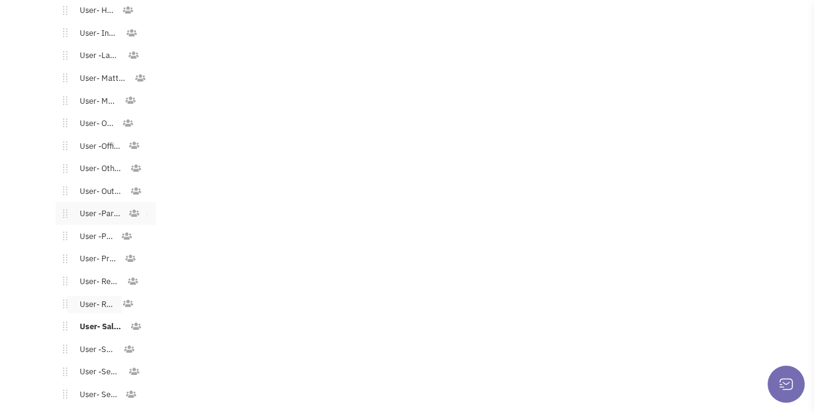
scroll to position [1649, 0]
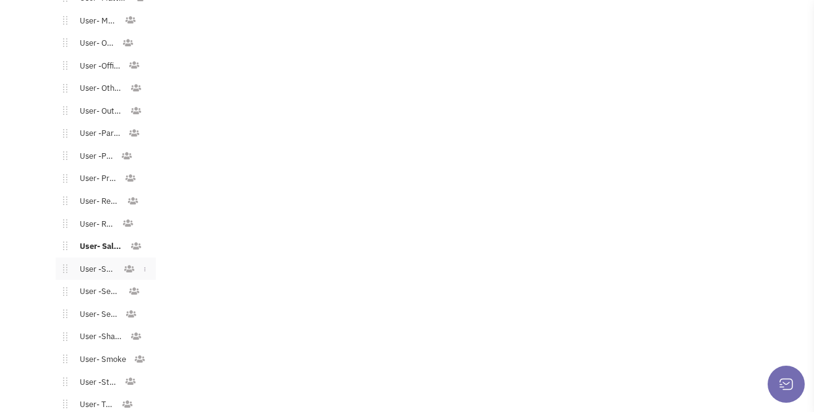
click at [106, 261] on link "User -School" at bounding box center [95, 270] width 56 height 18
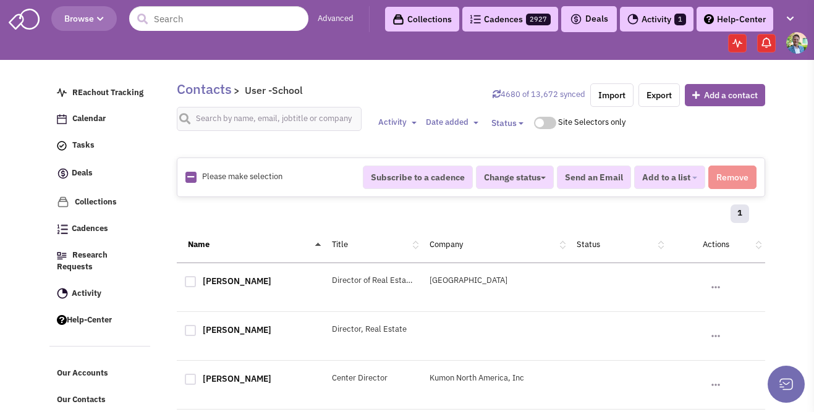
click at [187, 178] on icon at bounding box center [190, 177] width 7 height 8
checkbox input "true"
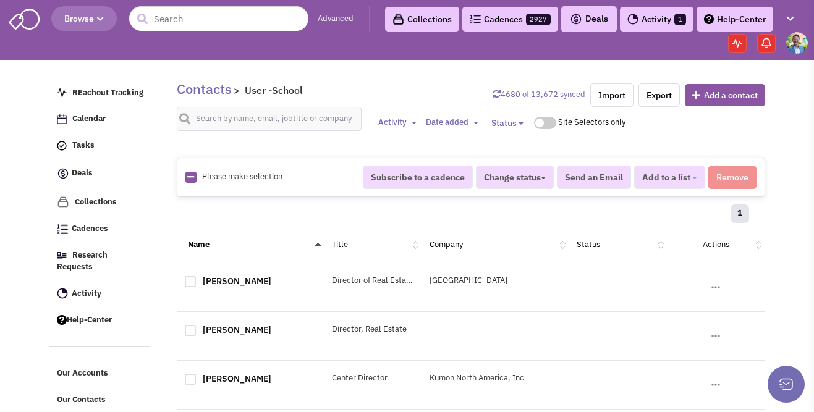
checkbox input "true"
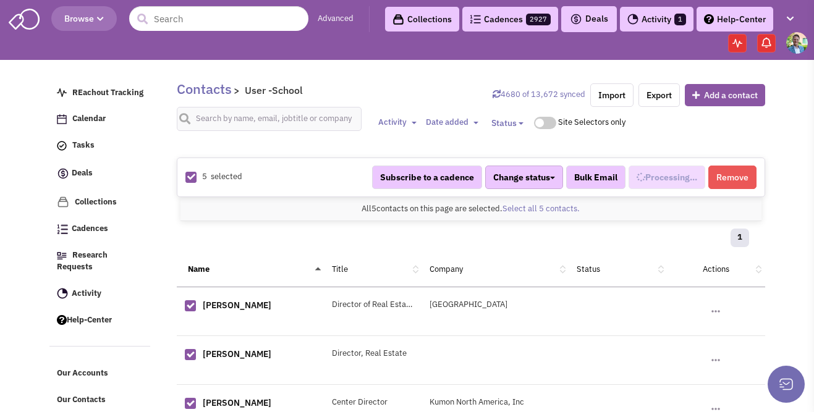
select select "698"
click at [692, 174] on button "Added to 1 list" at bounding box center [665, 177] width 82 height 23
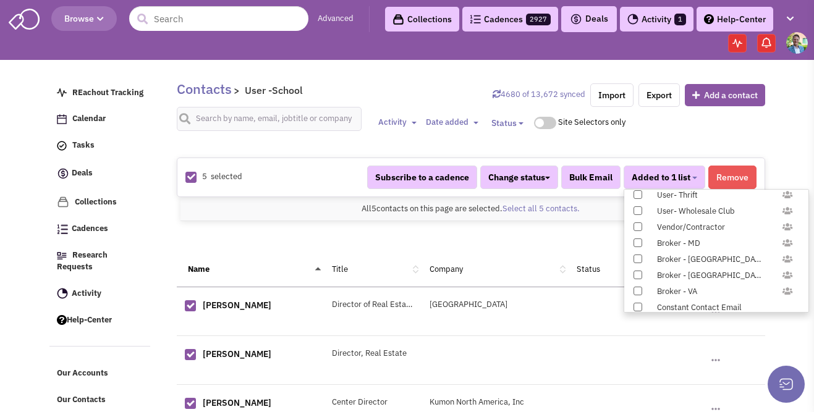
scroll to position [1226, 0]
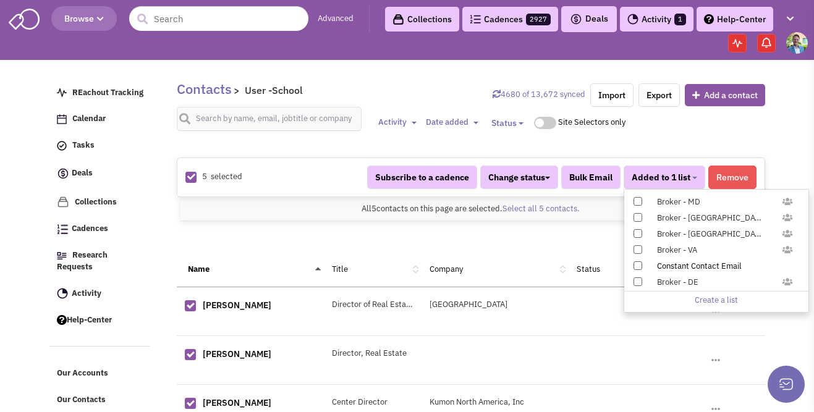
click at [641, 266] on label "Constant Contact Email" at bounding box center [716, 266] width 184 height 14
click at [637, 263] on input "Constant Contact Email" at bounding box center [637, 263] width 0 height 0
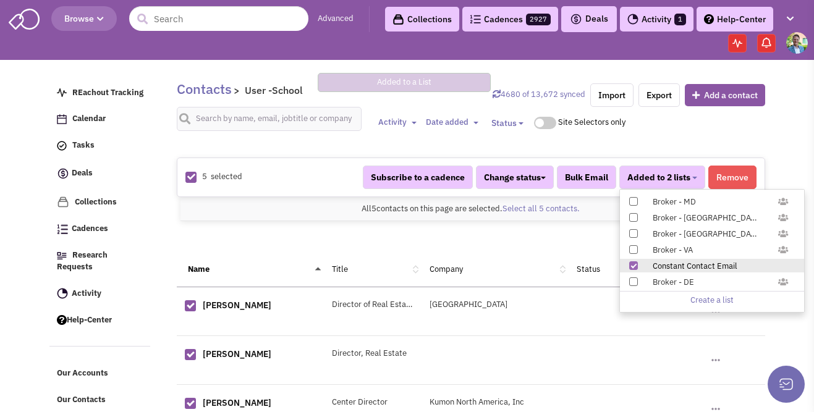
scroll to position [156, 0]
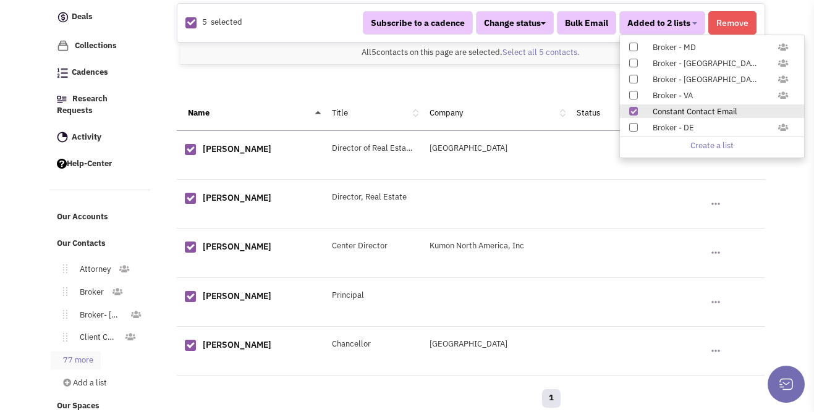
click at [76, 352] on link "77 more" at bounding box center [76, 361] width 50 height 18
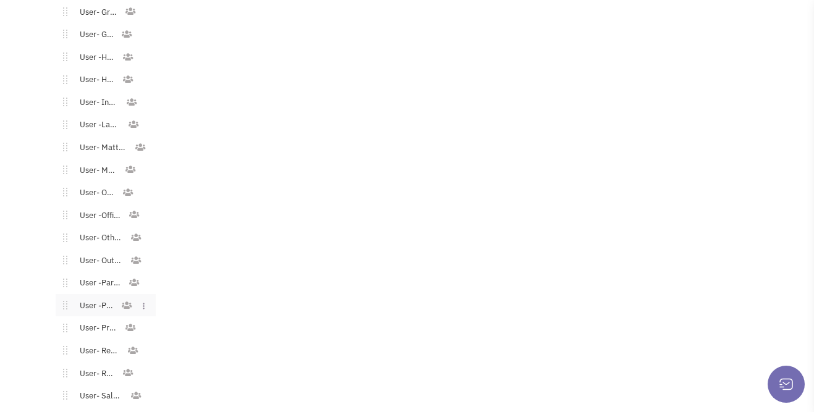
scroll to position [1693, 0]
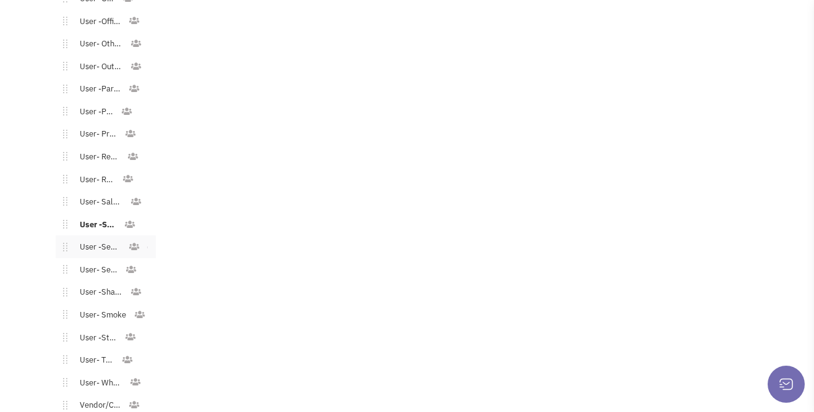
click at [100, 239] on link "User -Senior Living" at bounding box center [97, 248] width 61 height 18
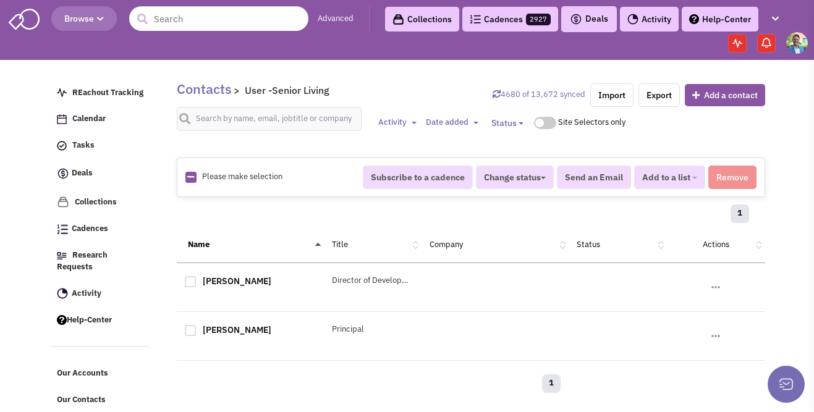
click at [192, 177] on icon at bounding box center [190, 177] width 7 height 8
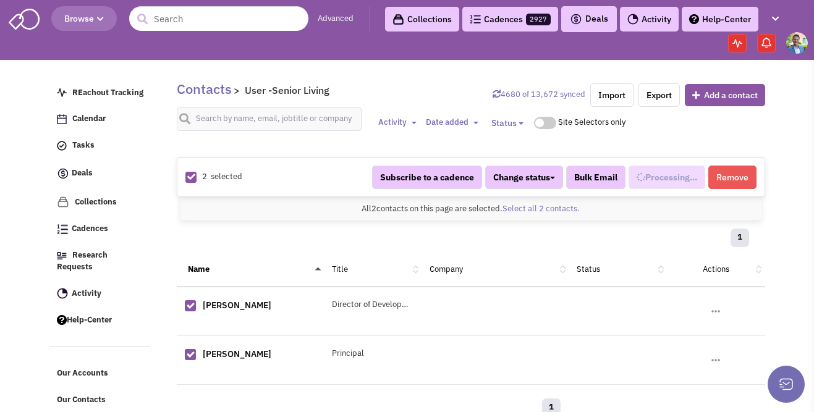
checkbox input "true"
select select "692"
click at [695, 176] on button "Added to 1 list" at bounding box center [665, 177] width 82 height 23
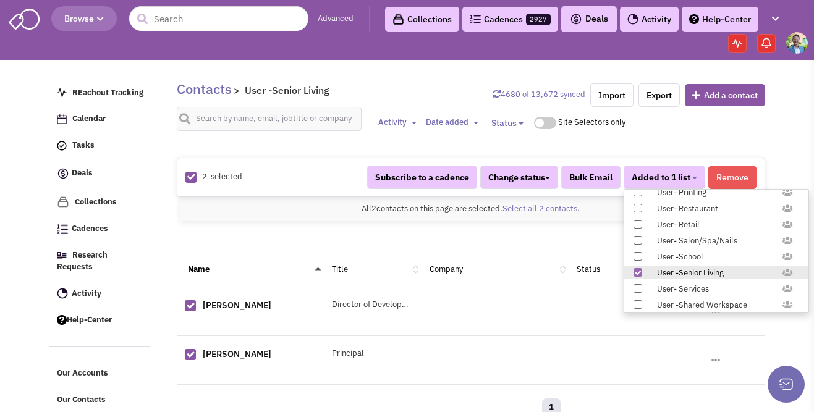
scroll to position [1226, 0]
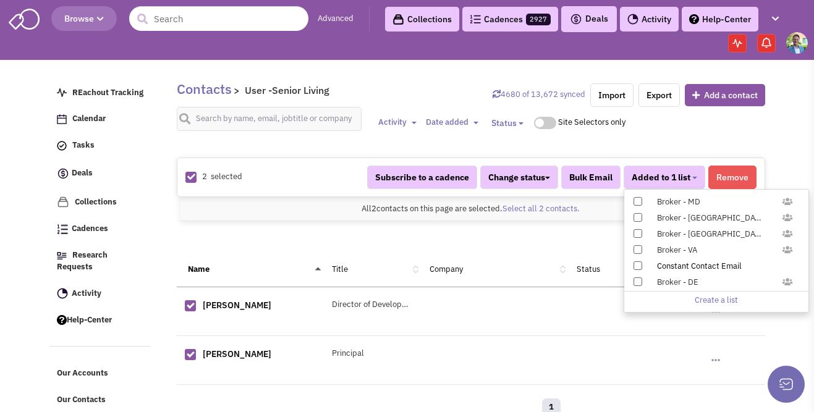
click at [692, 265] on div "Constant Contact Email" at bounding box center [722, 267] width 147 height 12
click at [637, 263] on input "Constant Contact Email" at bounding box center [637, 263] width 0 height 0
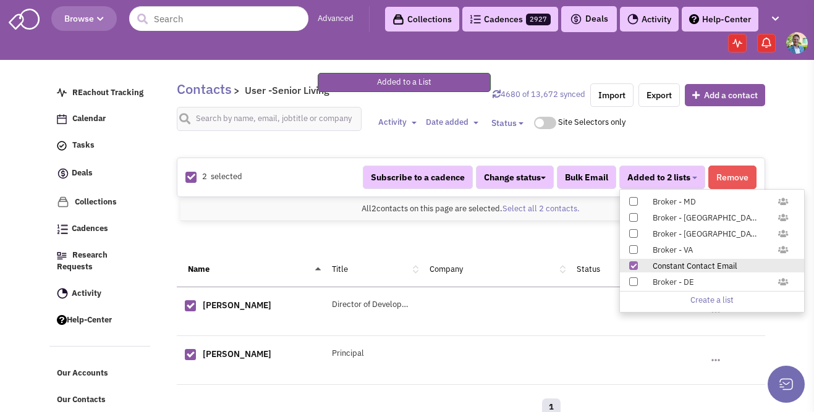
scroll to position [153, 0]
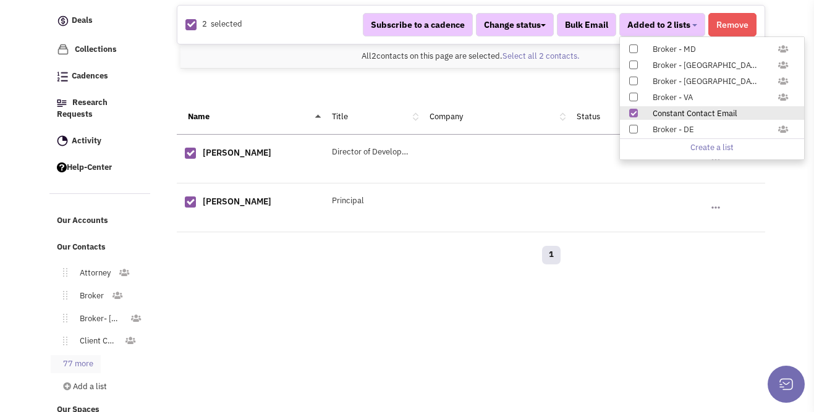
click at [88, 355] on link "77 more" at bounding box center [76, 364] width 50 height 18
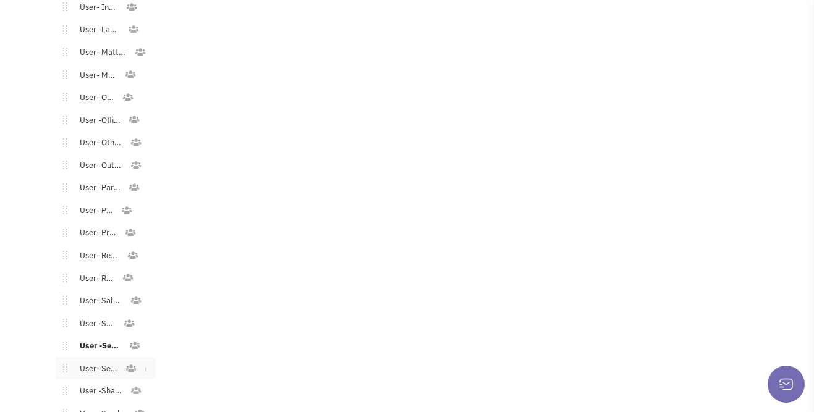
scroll to position [1624, 0]
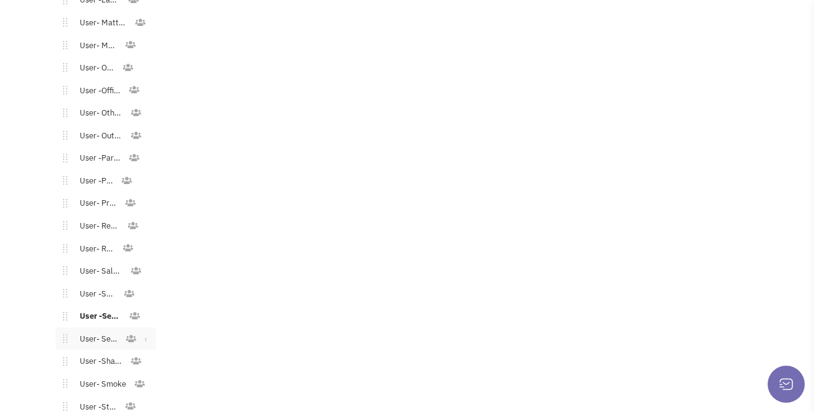
click at [100, 331] on link "User- Services" at bounding box center [95, 340] width 57 height 18
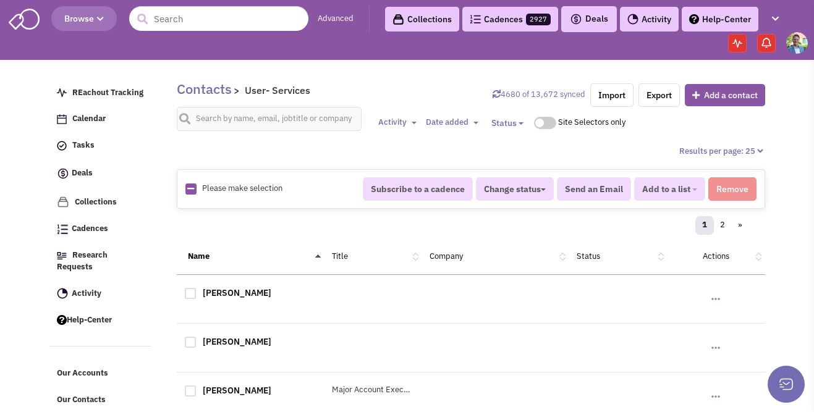
click at [188, 188] on icon at bounding box center [190, 189] width 7 height 8
checkbox input "true"
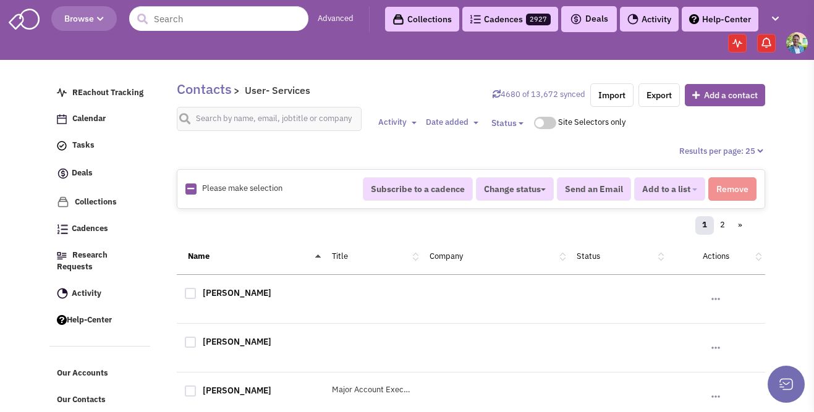
checkbox input "true"
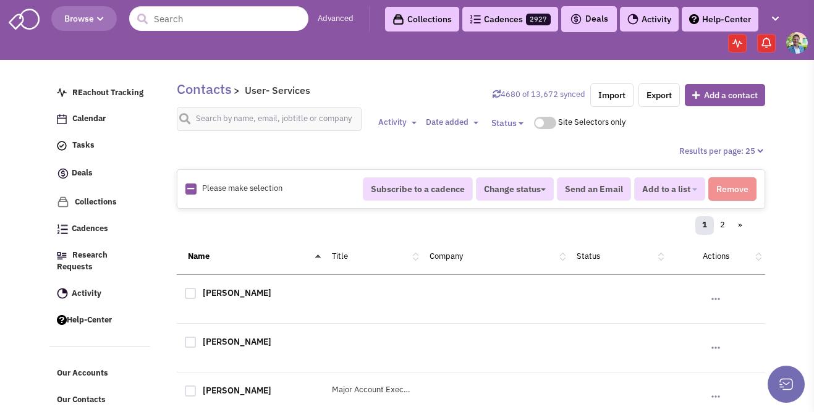
checkbox input "true"
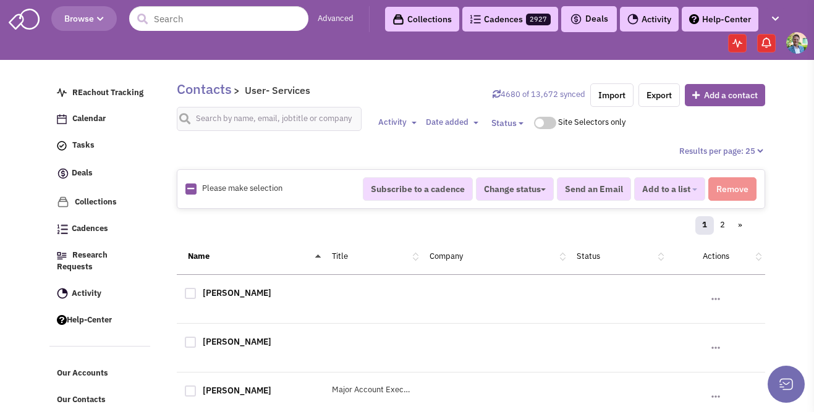
checkbox input "true"
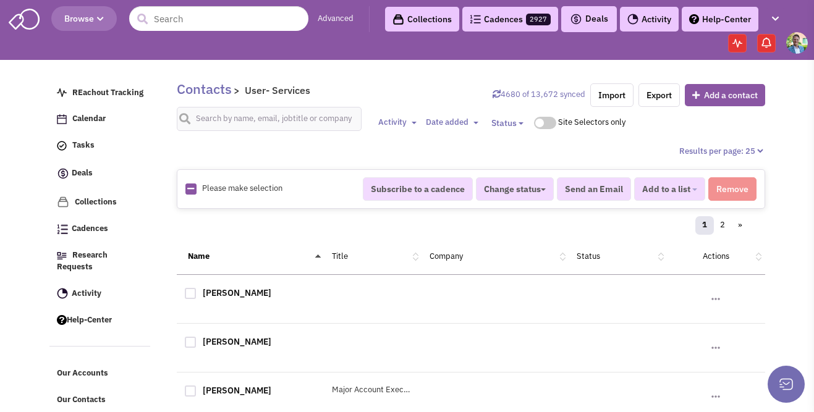
checkbox input "true"
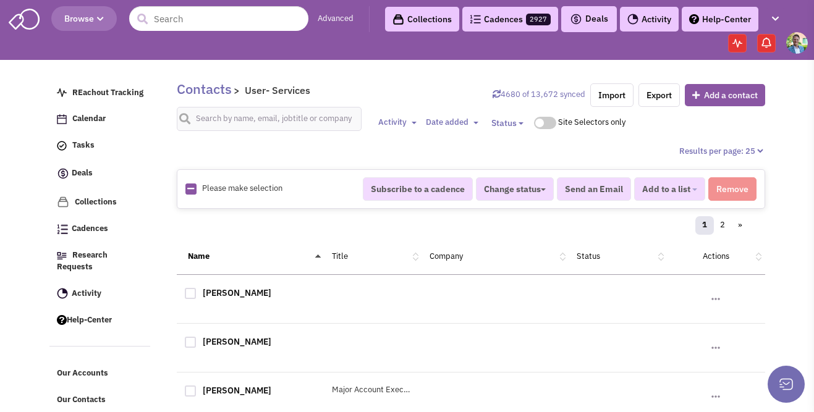
checkbox input "true"
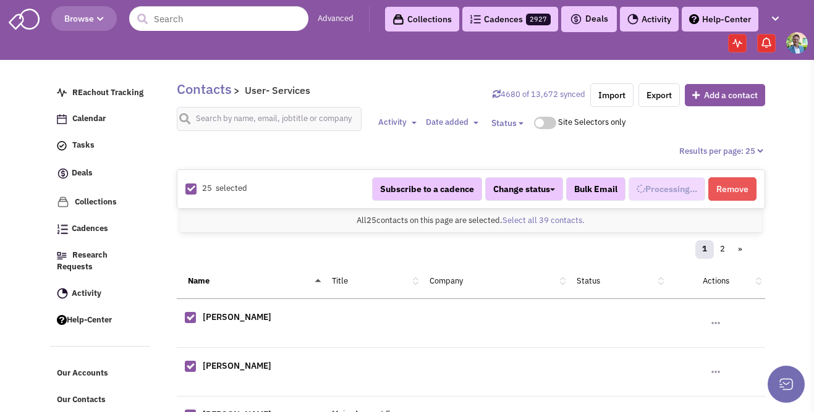
scroll to position [803, 0]
select select "680"
click at [540, 220] on link "Select all 39 contacts." at bounding box center [543, 220] width 82 height 11
select select "680"
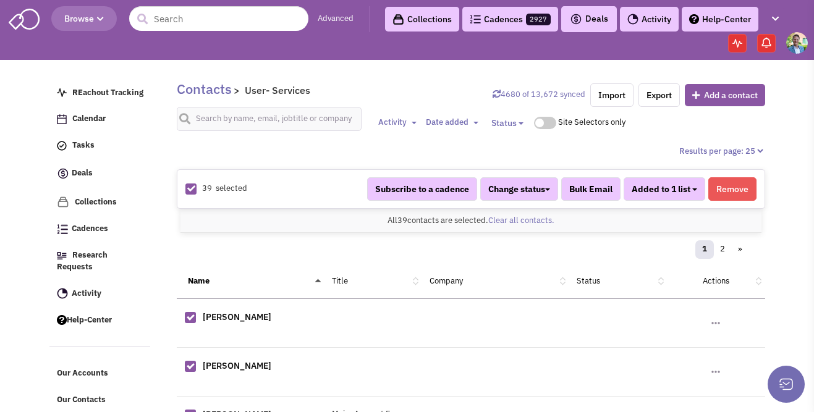
click at [689, 190] on button "Added to 1 list" at bounding box center [665, 188] width 82 height 23
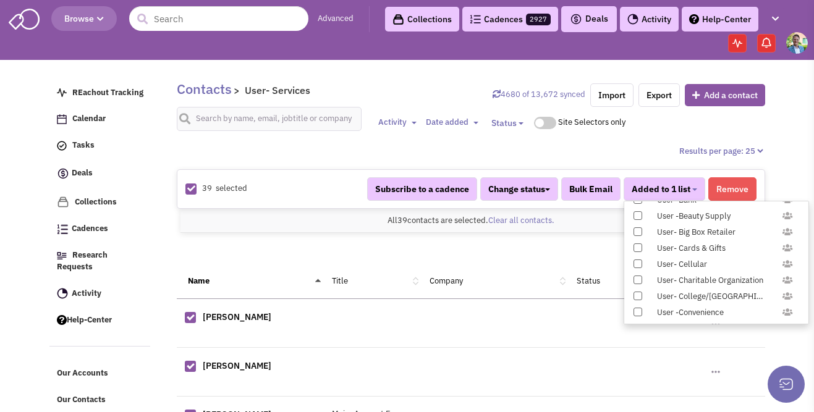
scroll to position [1226, 0]
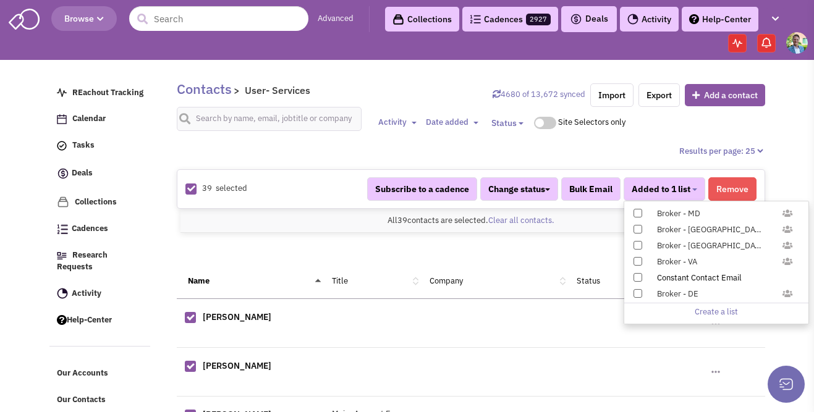
click at [636, 277] on span at bounding box center [637, 277] width 9 height 9
click at [637, 275] on input "Constant Contact Email" at bounding box center [637, 275] width 0 height 0
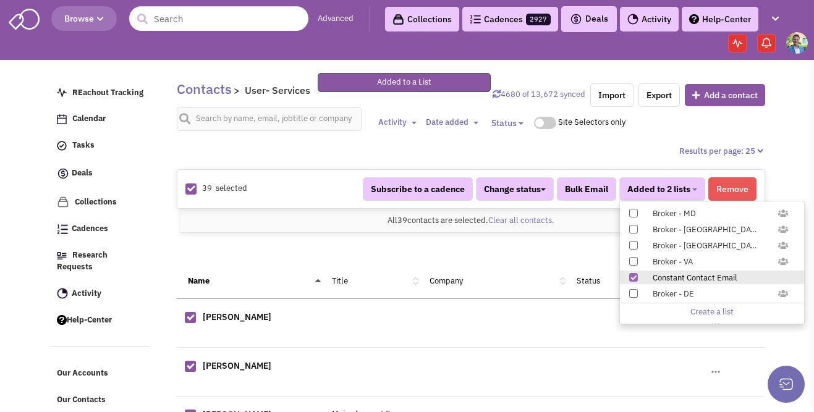
scroll to position [239, 0]
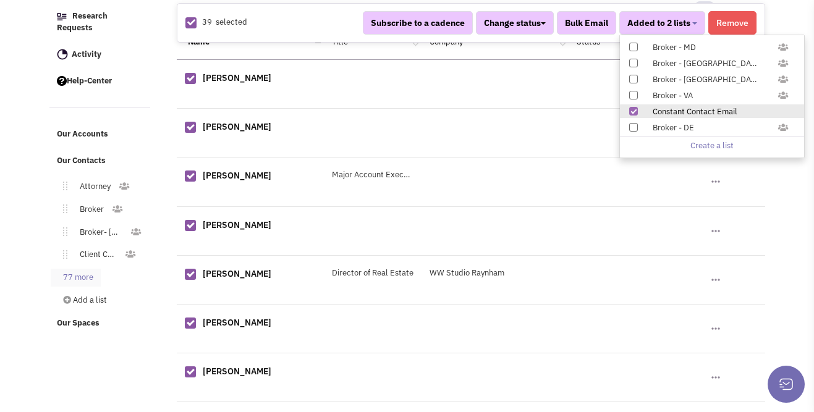
click at [85, 269] on link "77 more" at bounding box center [76, 278] width 50 height 18
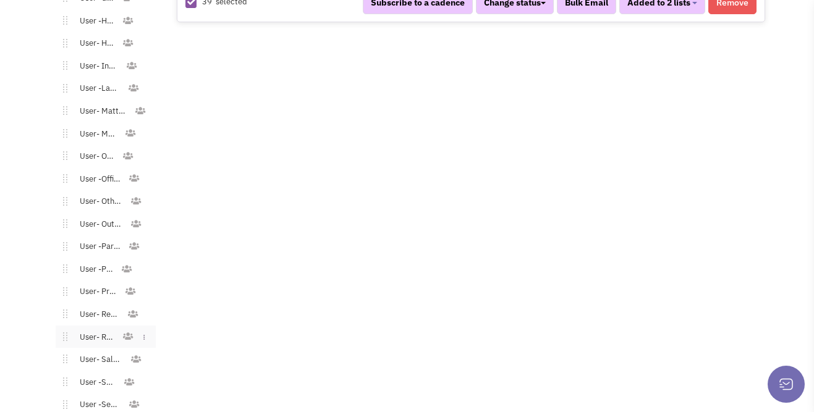
scroll to position [1718, 0]
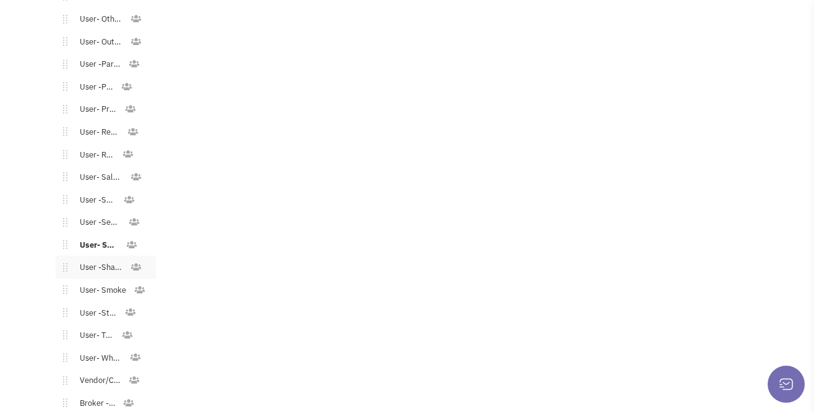
click at [104, 259] on link "User -Shared Workspace" at bounding box center [98, 268] width 62 height 18
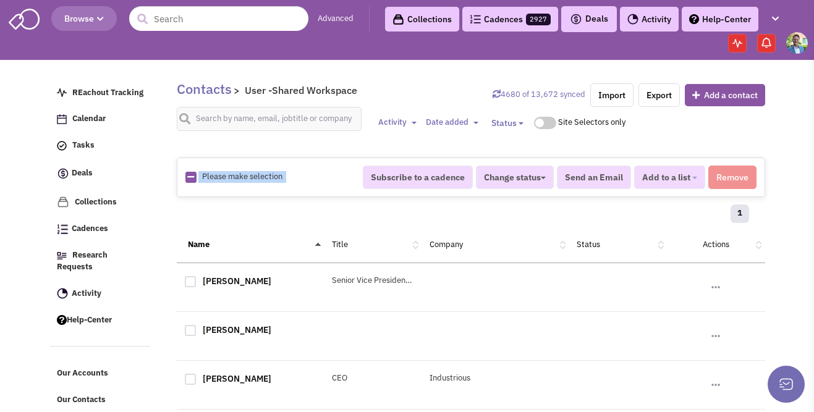
click at [188, 181] on div "Please make selection selected Subscribe to a cadence Change status Have not co…" at bounding box center [471, 178] width 588 height 40
click at [190, 179] on icon at bounding box center [190, 177] width 7 height 8
checkbox input "true"
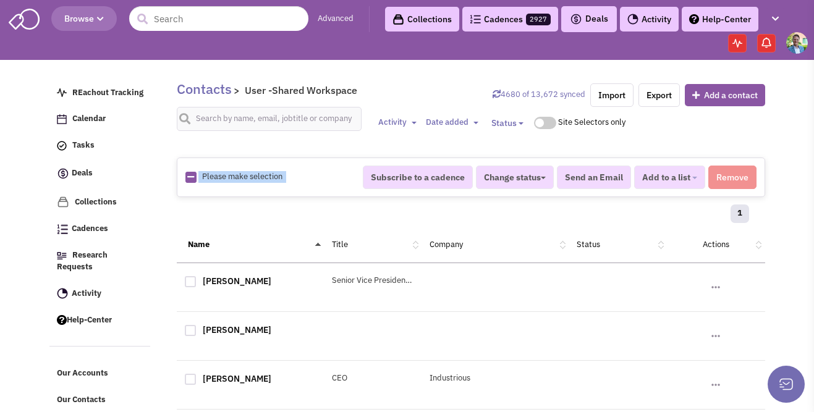
checkbox input "true"
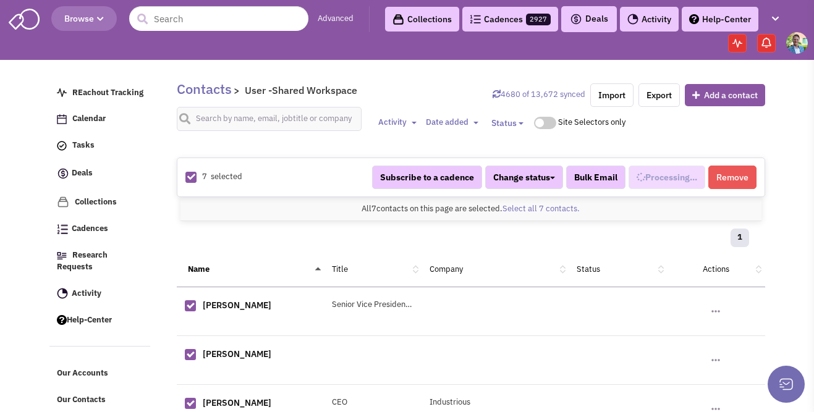
select select "693"
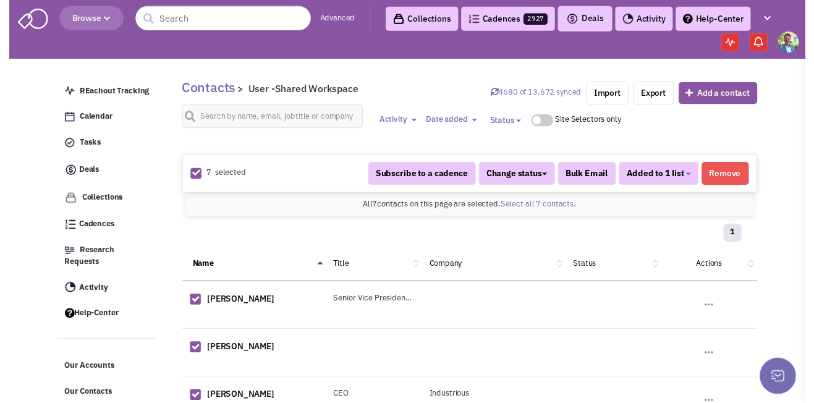
scroll to position [815, 0]
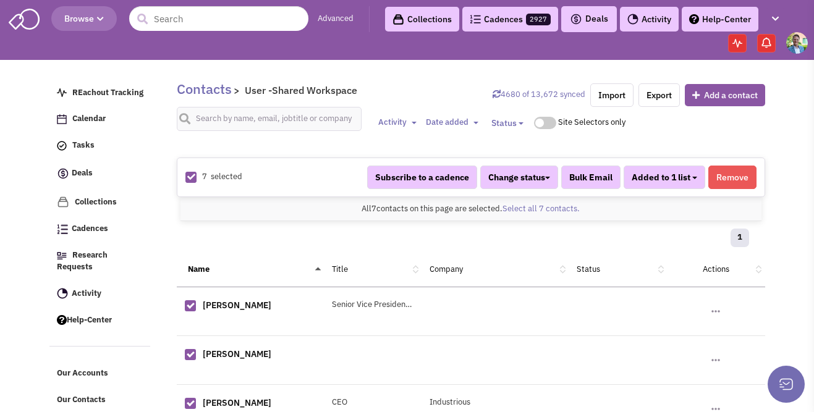
click at [691, 182] on button "Added to 1 list" at bounding box center [665, 177] width 82 height 23
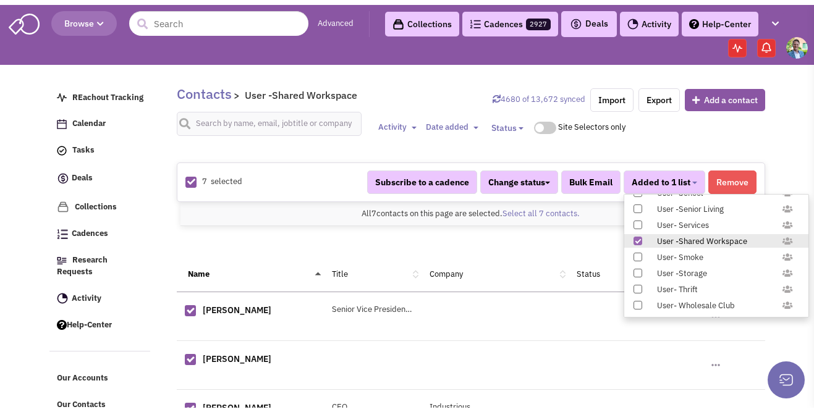
scroll to position [1226, 0]
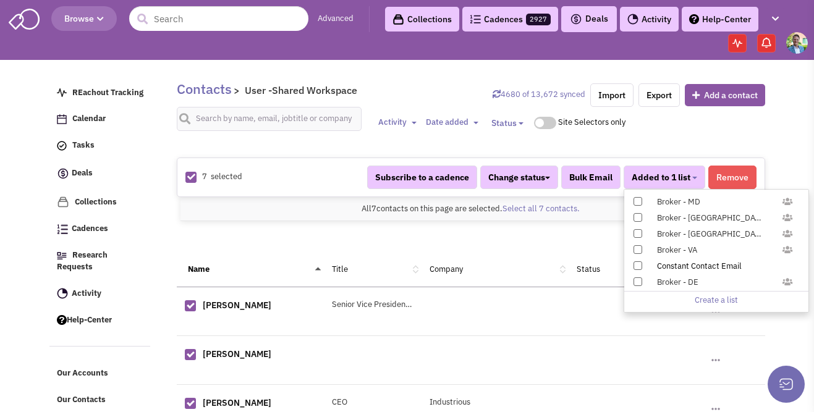
click at [640, 262] on span at bounding box center [637, 265] width 9 height 9
click at [637, 263] on input "Constant Contact Email" at bounding box center [637, 263] width 0 height 0
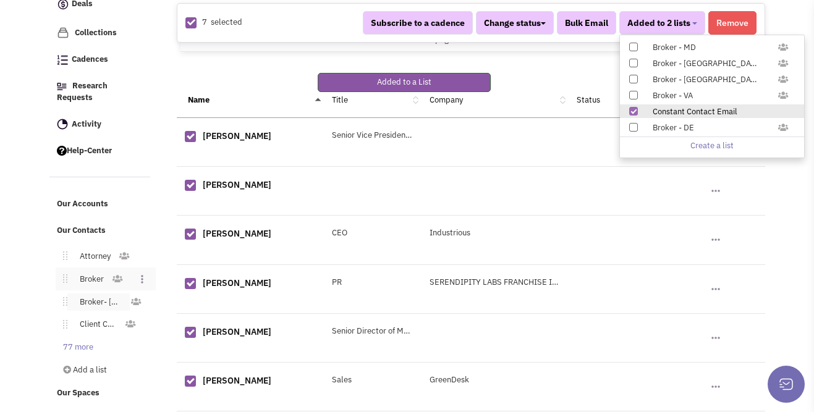
scroll to position [205, 0]
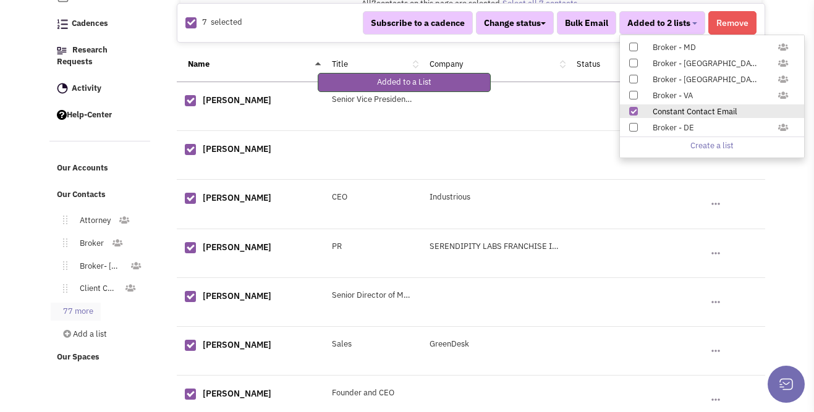
click at [99, 303] on link "77 more" at bounding box center [76, 312] width 50 height 18
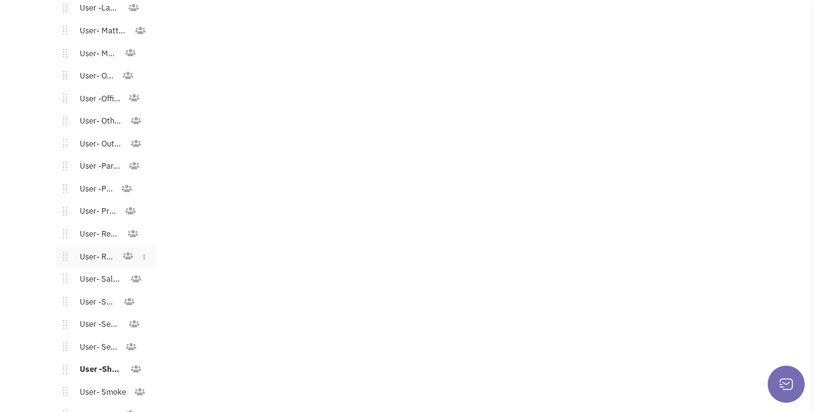
scroll to position [1678, 0]
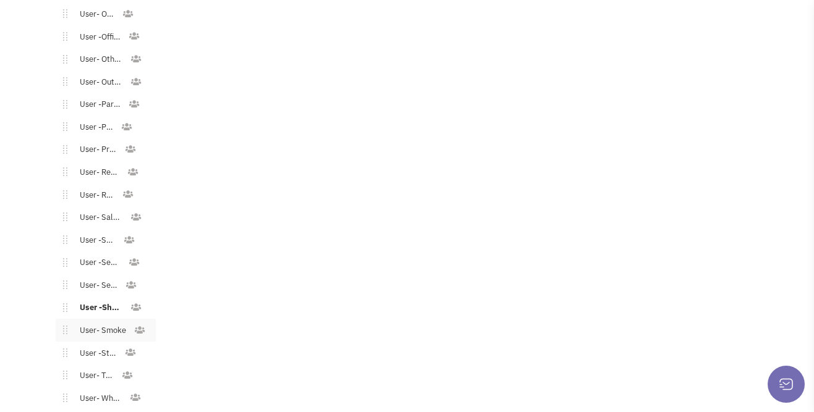
click at [100, 322] on link "User- Smoke" at bounding box center [100, 331] width 66 height 18
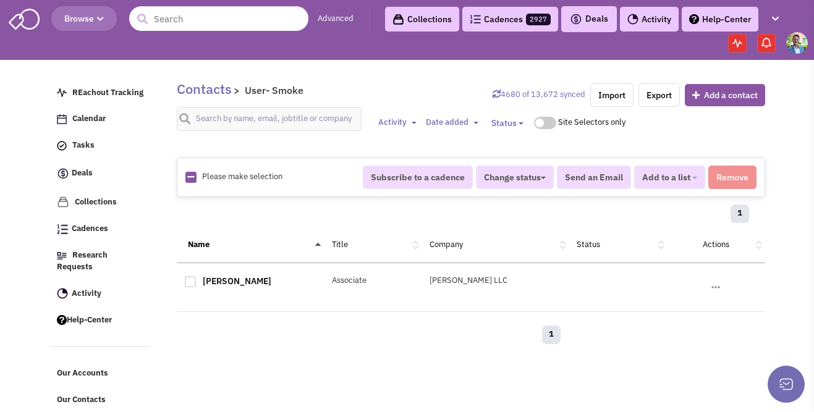
click at [190, 179] on icon at bounding box center [190, 177] width 7 height 8
checkbox input "true"
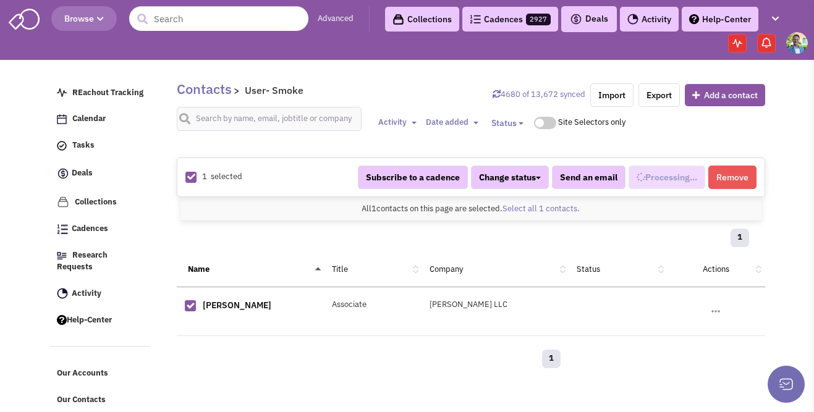
select select "709"
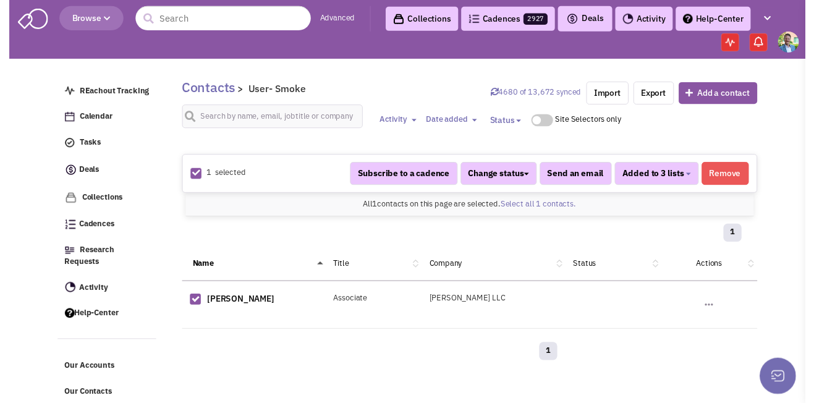
scroll to position [756, 0]
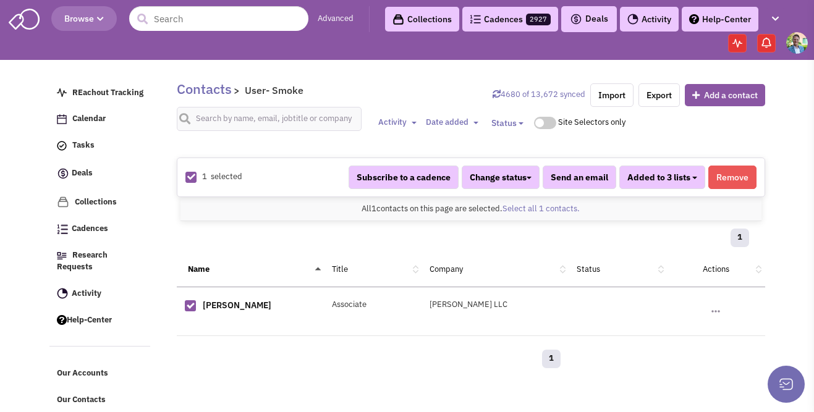
click at [656, 180] on span "Added to 3 lists" at bounding box center [658, 177] width 63 height 11
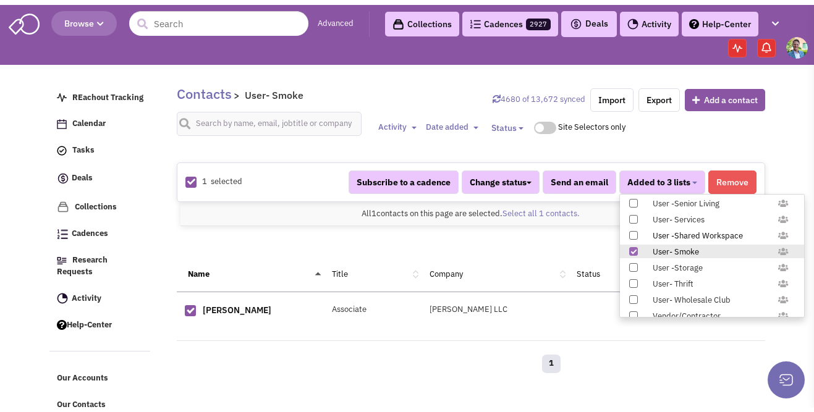
scroll to position [1226, 0]
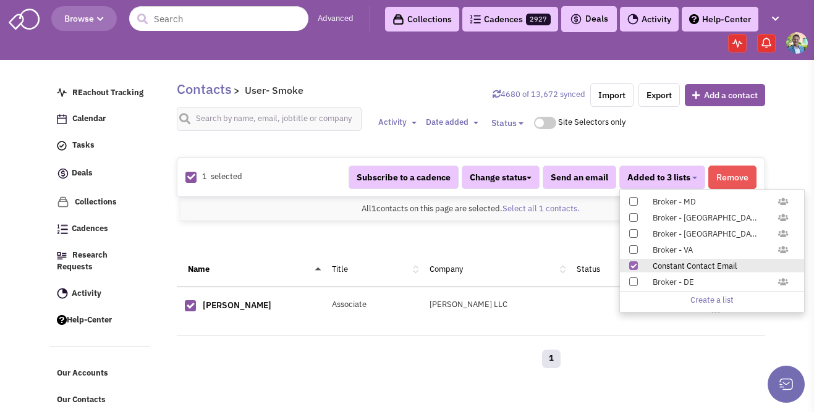
click at [164, 238] on div "REachout Tracking Calendar Tasks Completed Tasks Deals Team Deals Toggle Dropdo…" at bounding box center [108, 324] width 119 height 506
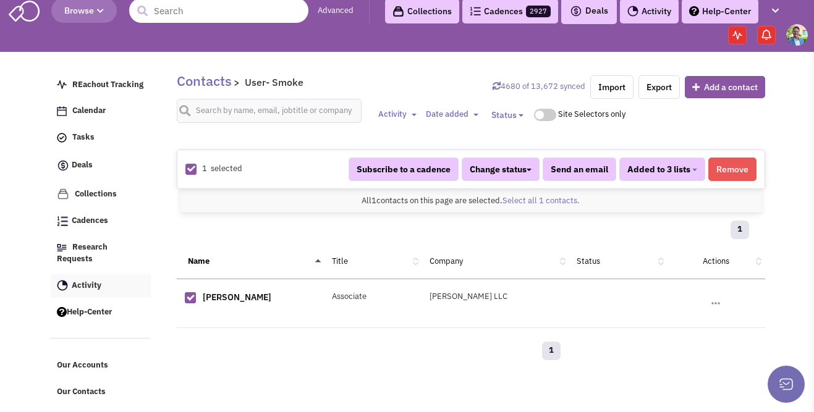
scroll to position [153, 0]
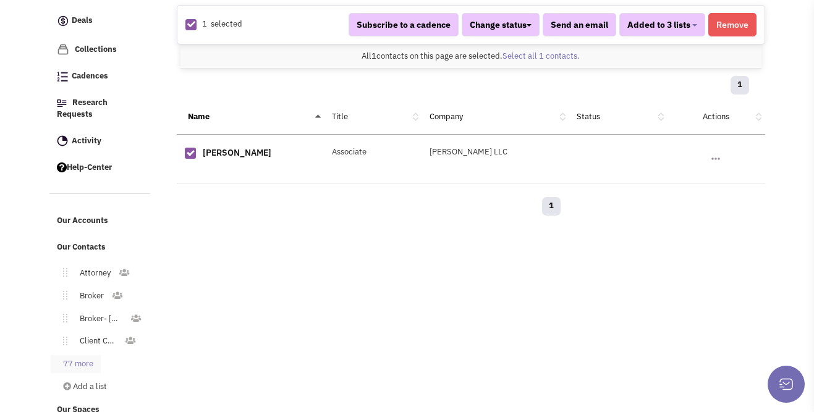
click at [88, 355] on link "77 more" at bounding box center [76, 364] width 50 height 18
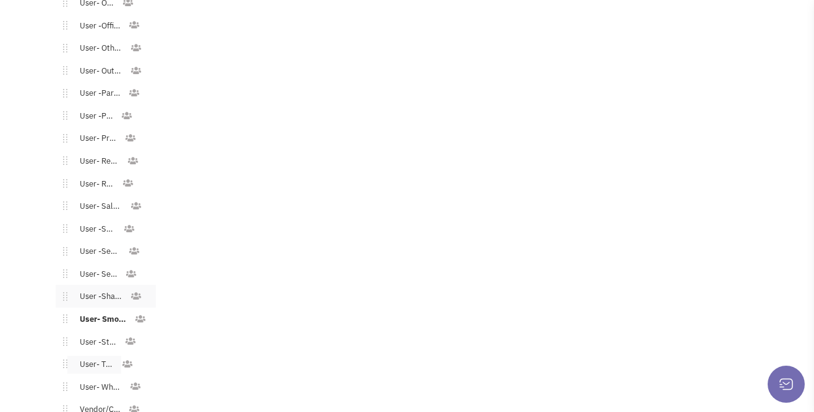
scroll to position [1697, 0]
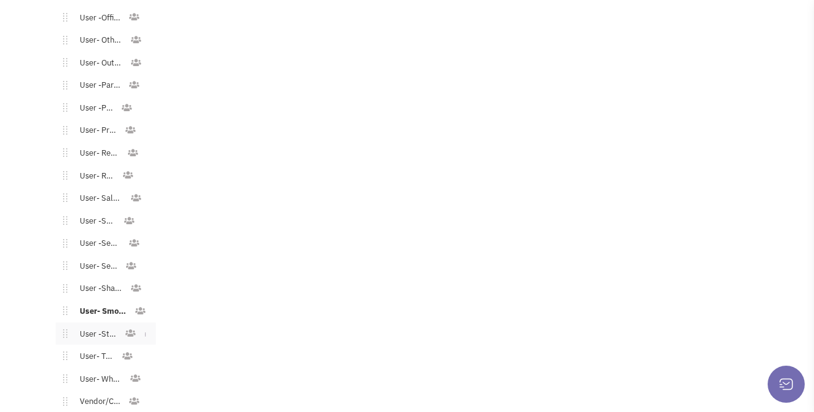
click at [97, 326] on link "User -Storage" at bounding box center [95, 335] width 57 height 18
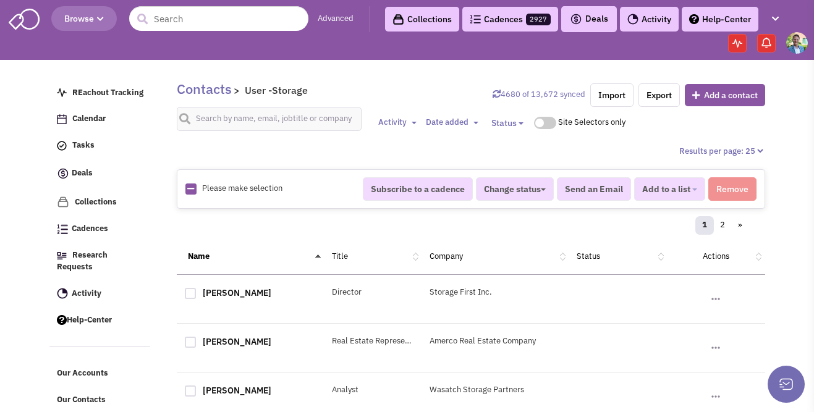
click at [192, 185] on icon at bounding box center [190, 189] width 7 height 8
checkbox input "true"
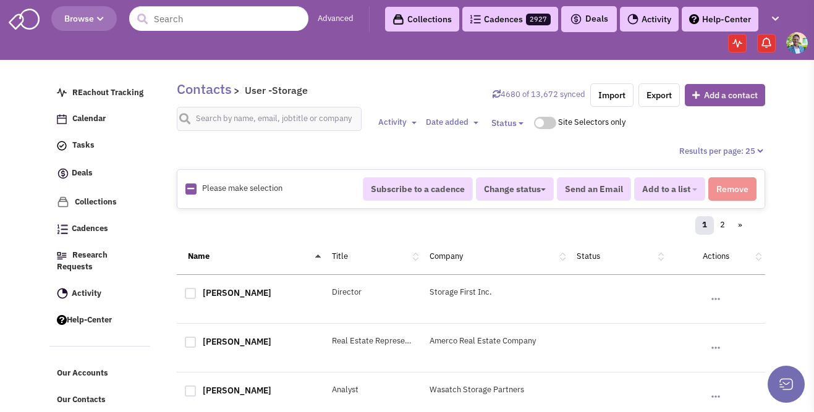
checkbox input "true"
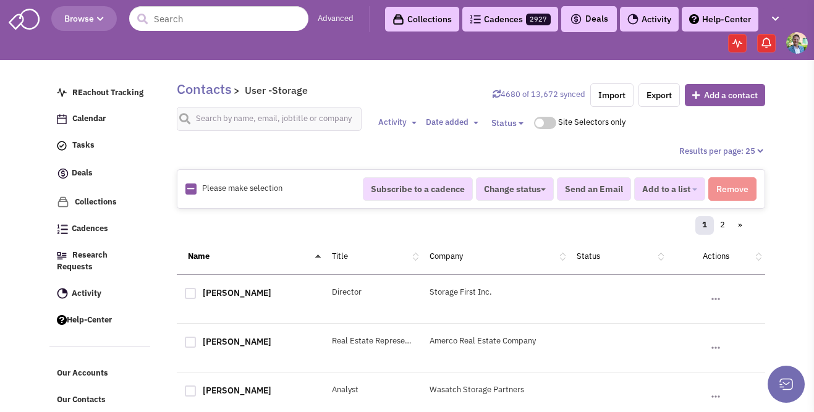
checkbox input "true"
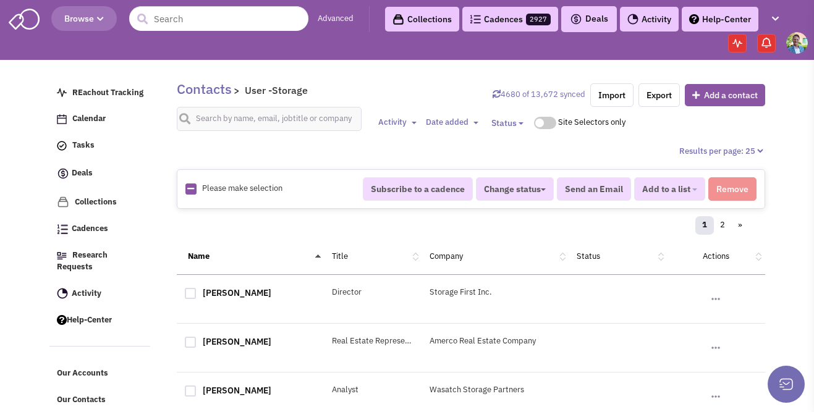
checkbox input "true"
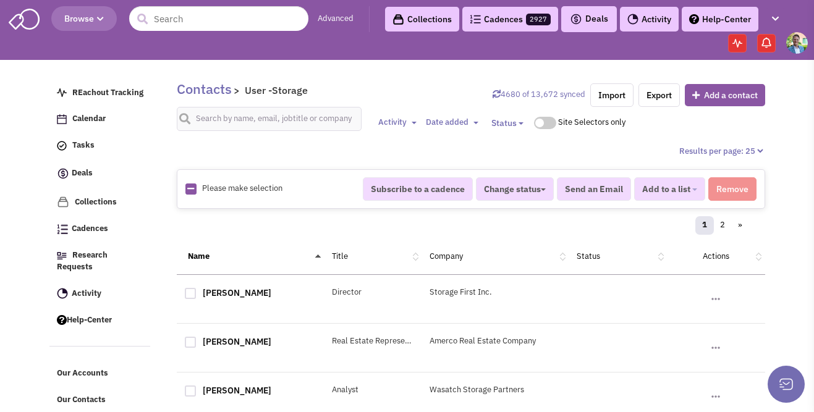
checkbox input "true"
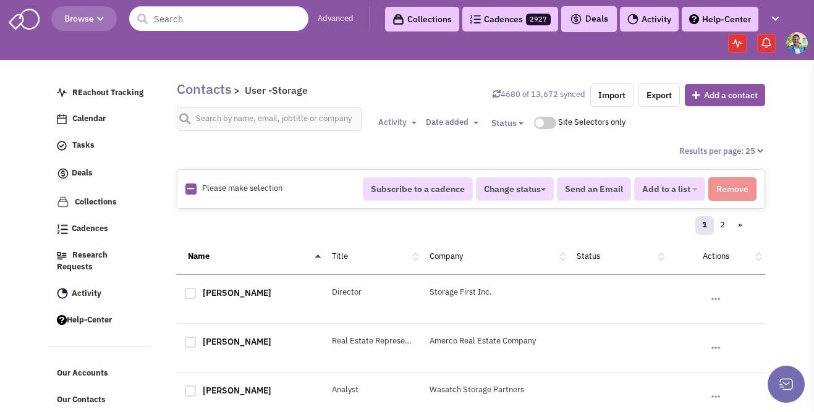
checkbox input "true"
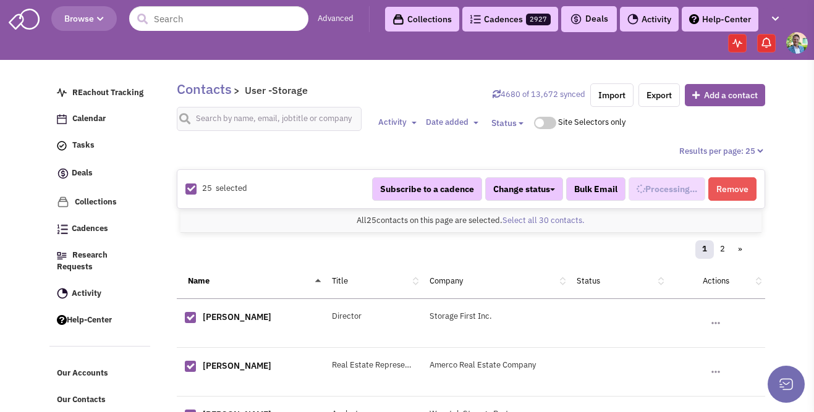
scroll to position [839, 0]
select select "696"
click at [550, 223] on link "Select all 30 contacts." at bounding box center [543, 220] width 82 height 11
select select "696"
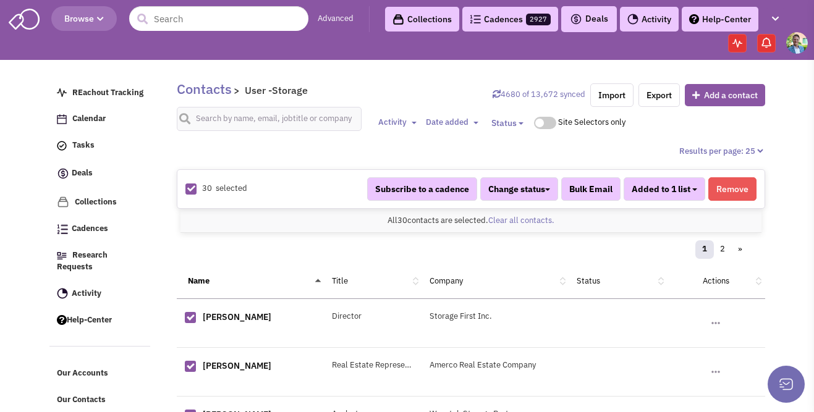
click at [690, 192] on button "Added to 1 list" at bounding box center [665, 188] width 82 height 23
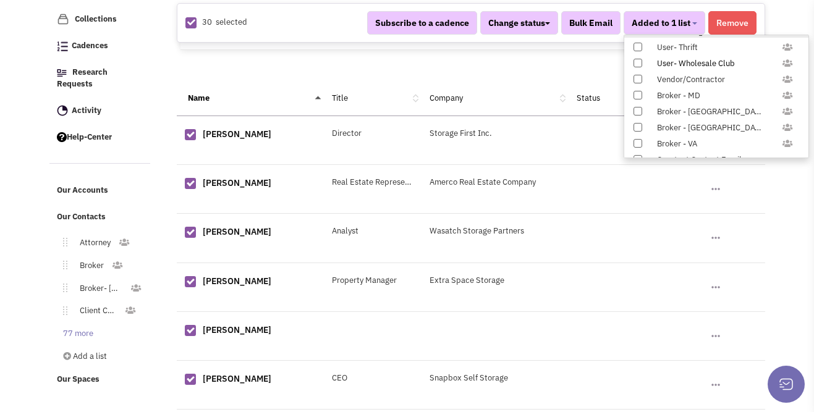
scroll to position [1226, 0]
click at [636, 108] on span at bounding box center [637, 111] width 9 height 9
click at [637, 109] on input "Constant Contact Email" at bounding box center [637, 109] width 0 height 0
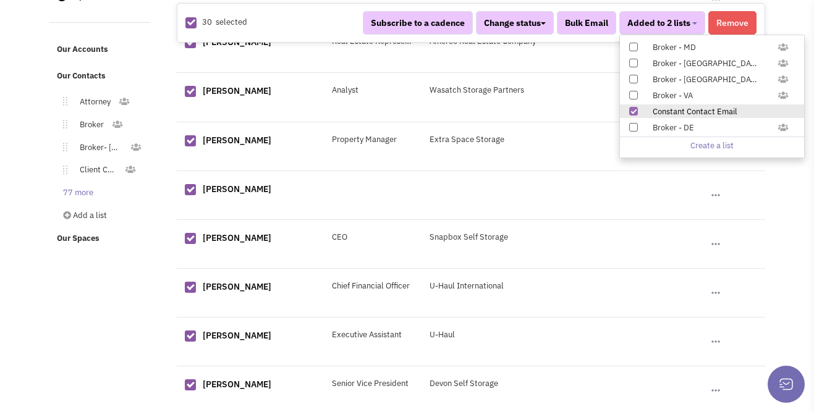
scroll to position [308, 0]
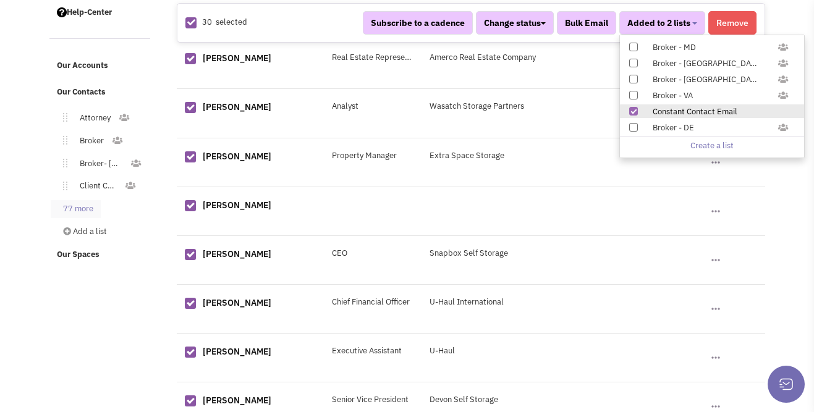
click at [83, 200] on link "77 more" at bounding box center [76, 209] width 50 height 18
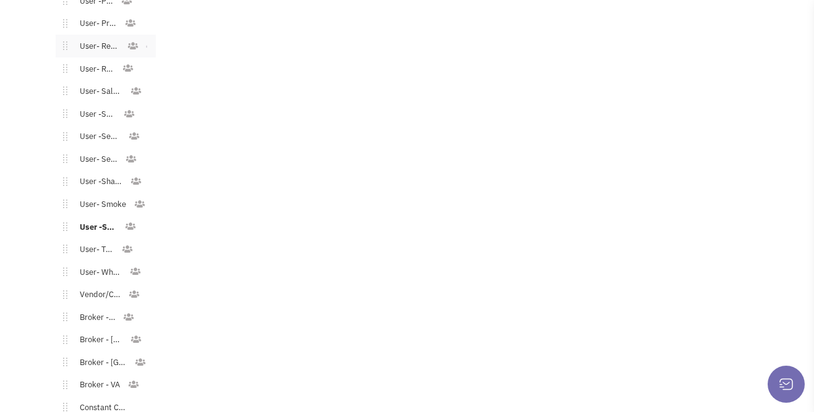
scroll to position [1819, 0]
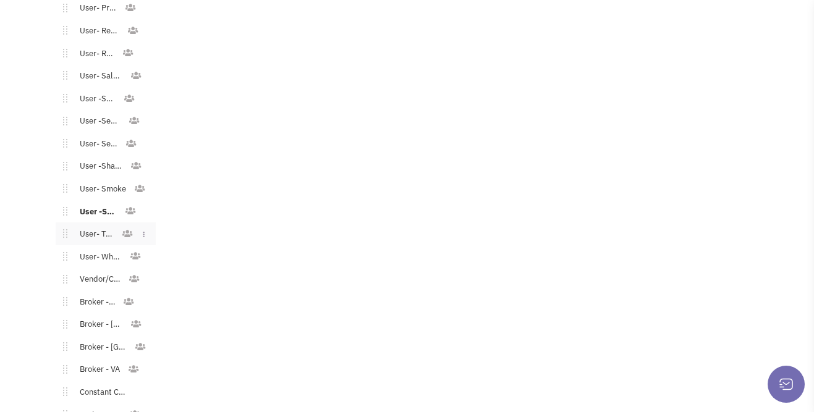
click at [104, 226] on link "User- Thrift" at bounding box center [94, 235] width 54 height 18
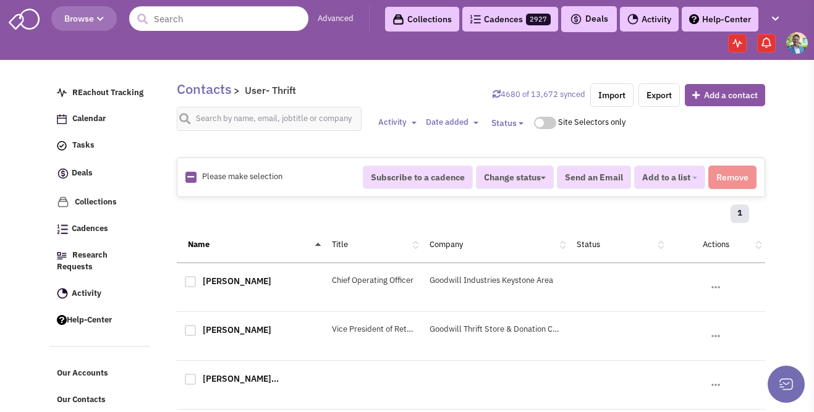
click at [189, 176] on icon at bounding box center [190, 177] width 7 height 8
checkbox input "true"
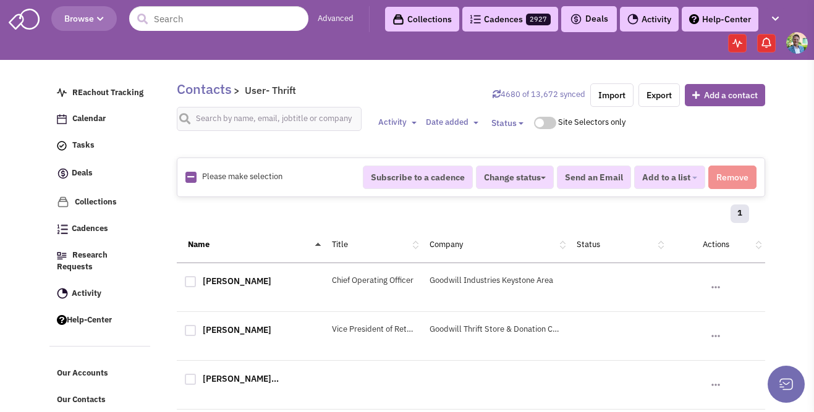
checkbox input "true"
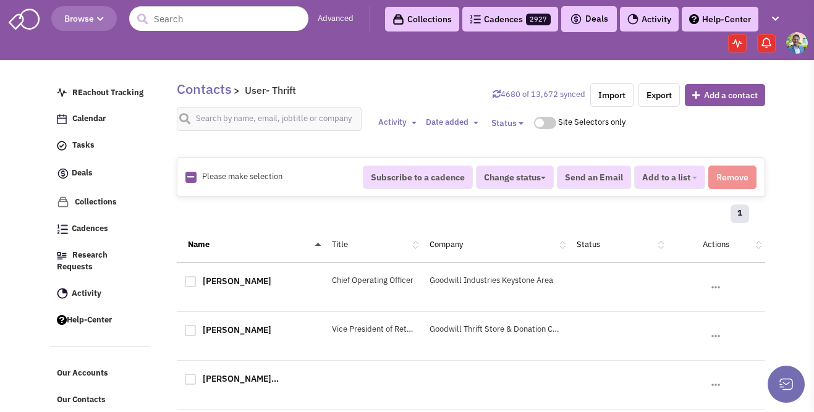
checkbox input "true"
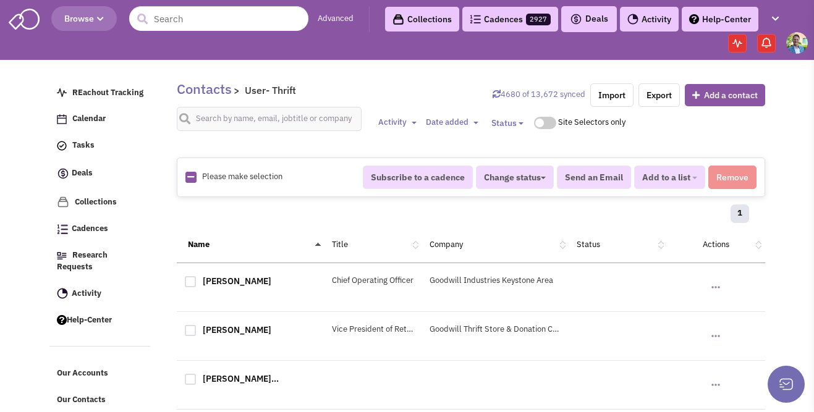
checkbox input "true"
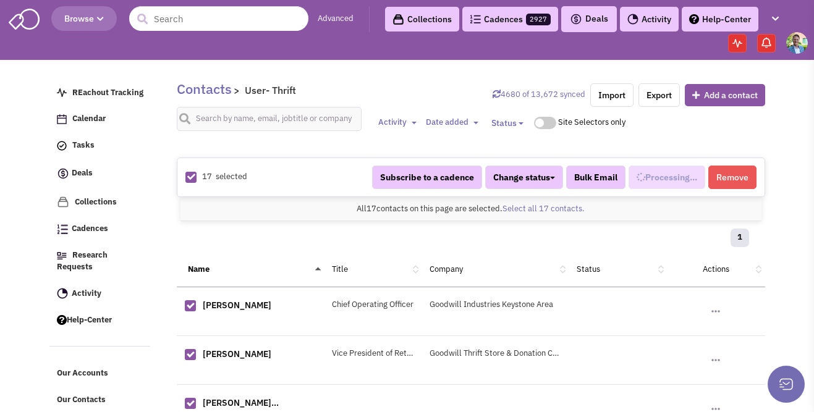
scroll to position [850, 0]
select select "729"
click at [669, 172] on span "Added to 1 list" at bounding box center [661, 177] width 59 height 11
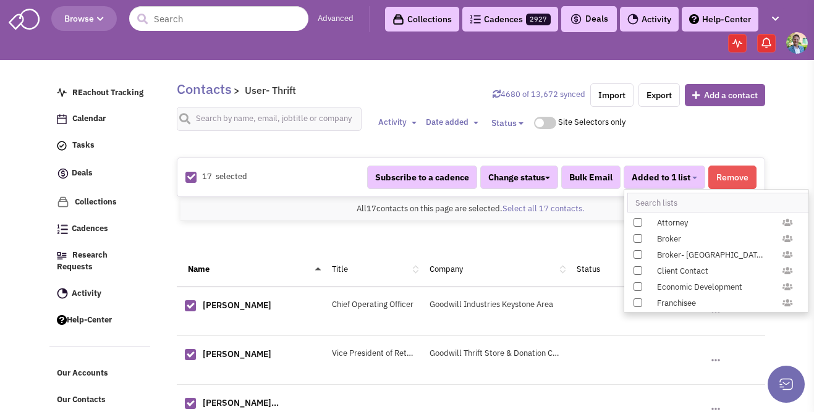
scroll to position [1226, 0]
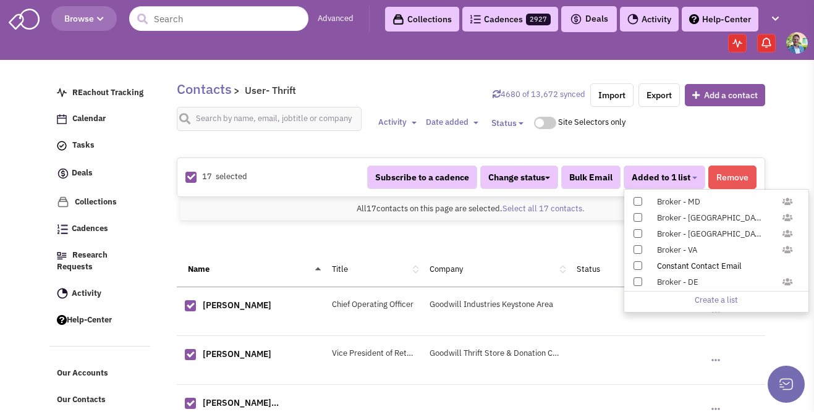
click at [640, 265] on span at bounding box center [637, 265] width 9 height 9
click at [637, 263] on input "Constant Contact Email" at bounding box center [637, 263] width 0 height 0
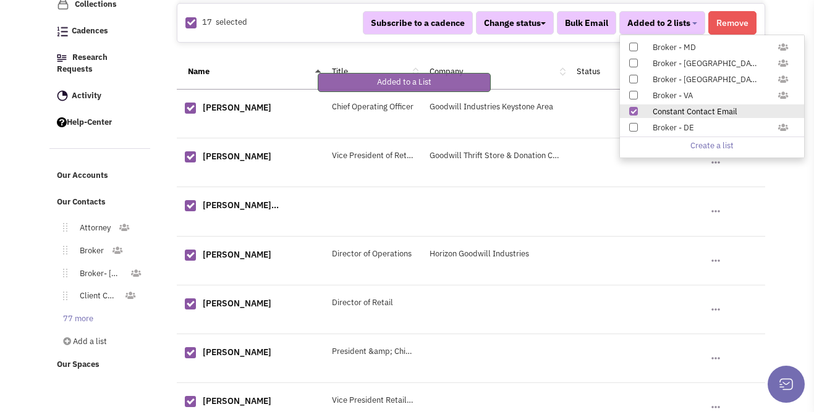
scroll to position [206, 0]
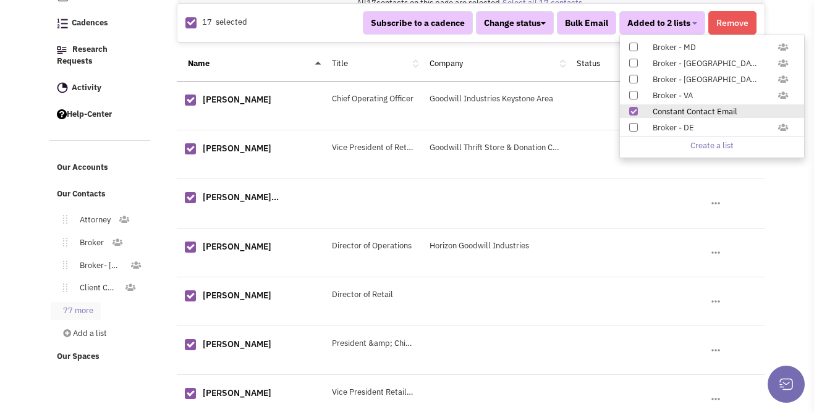
click at [82, 302] on link "77 more" at bounding box center [76, 311] width 50 height 18
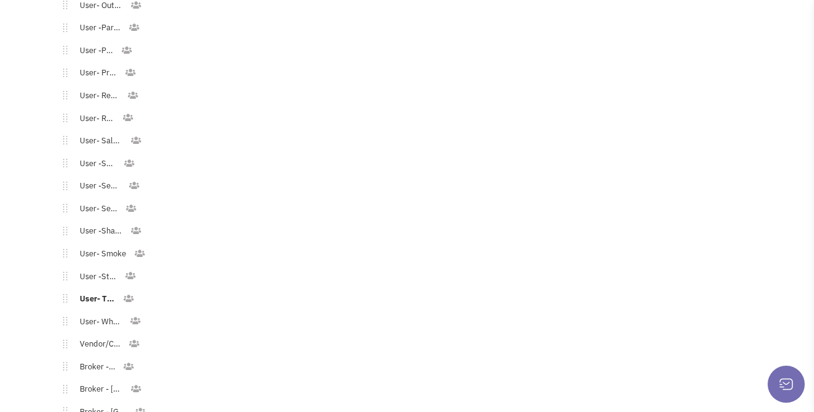
scroll to position [1894, 0]
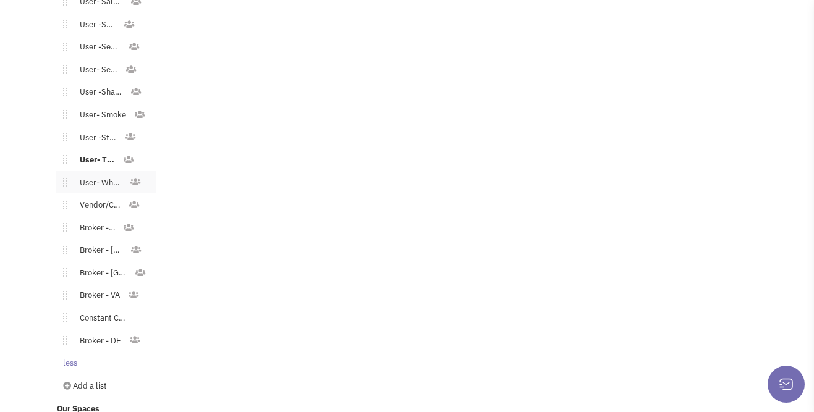
click at [106, 174] on link "User- Wholesale Club" at bounding box center [98, 183] width 62 height 18
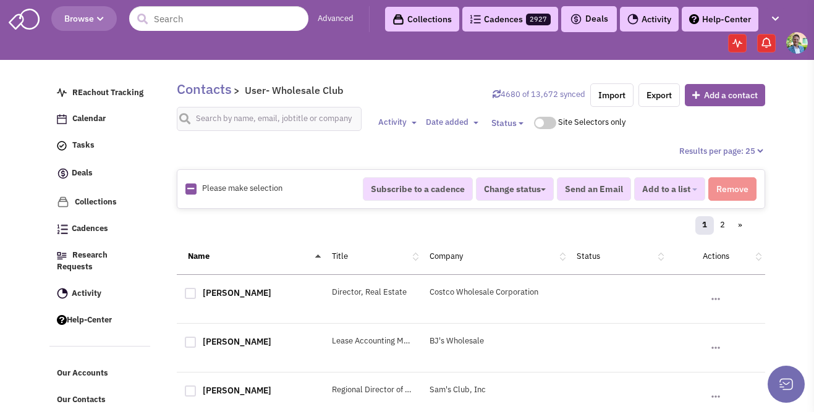
click at [191, 187] on icon at bounding box center [190, 189] width 7 height 8
checkbox input "true"
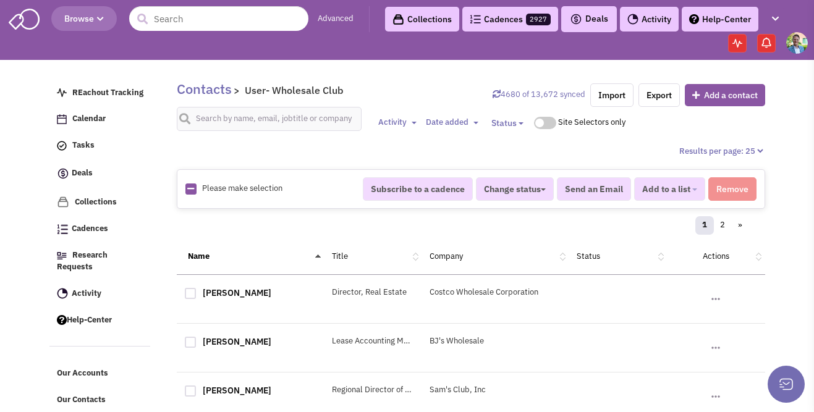
checkbox input "true"
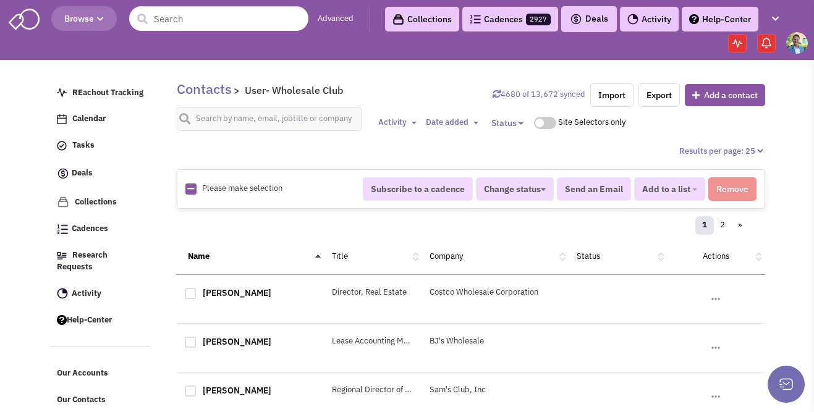
checkbox input "true"
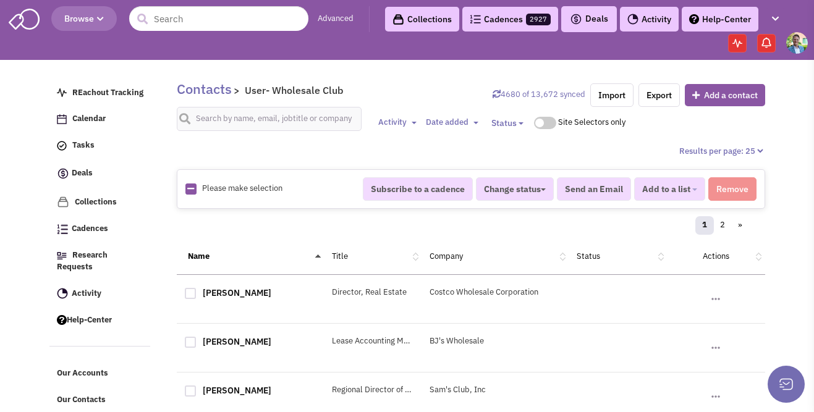
checkbox input "true"
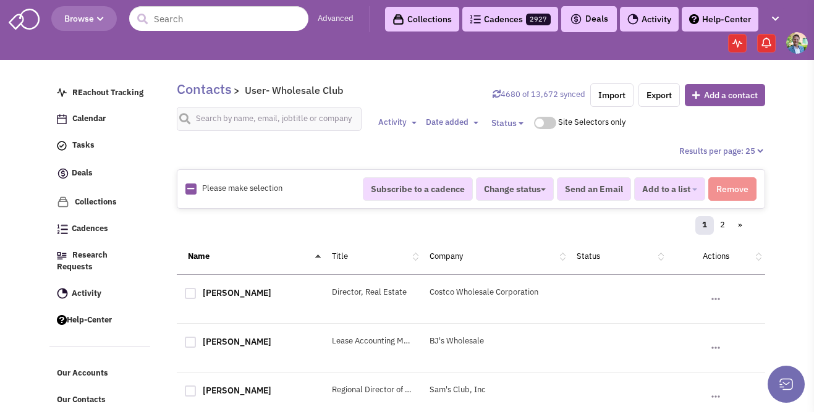
checkbox input "true"
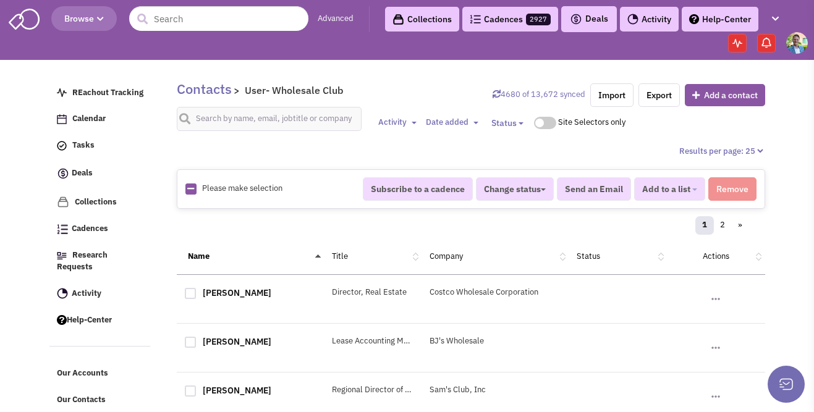
checkbox input "true"
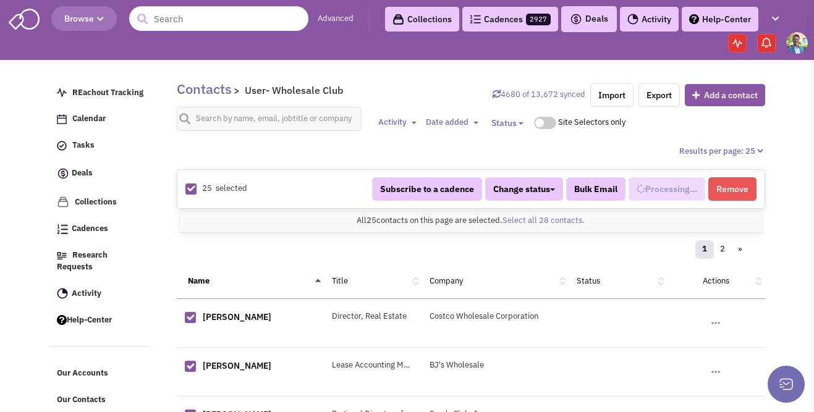
scroll to position [862, 0]
select select "604"
click at [533, 217] on link "Select all 28 contacts." at bounding box center [543, 220] width 82 height 11
select select "604"
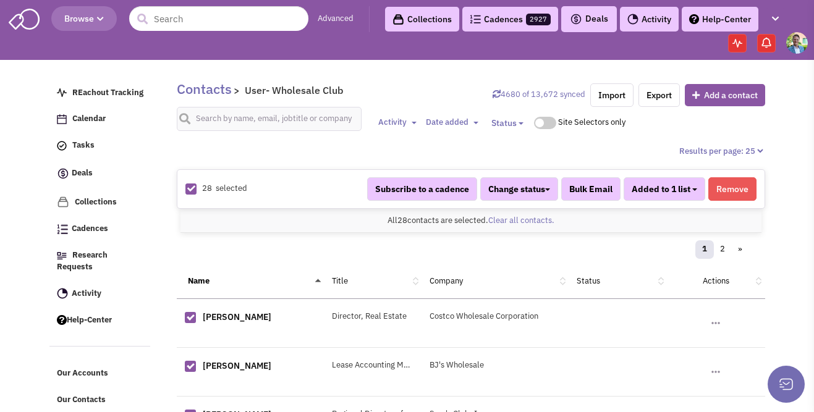
click at [684, 188] on span "Added to 1 list" at bounding box center [661, 189] width 59 height 11
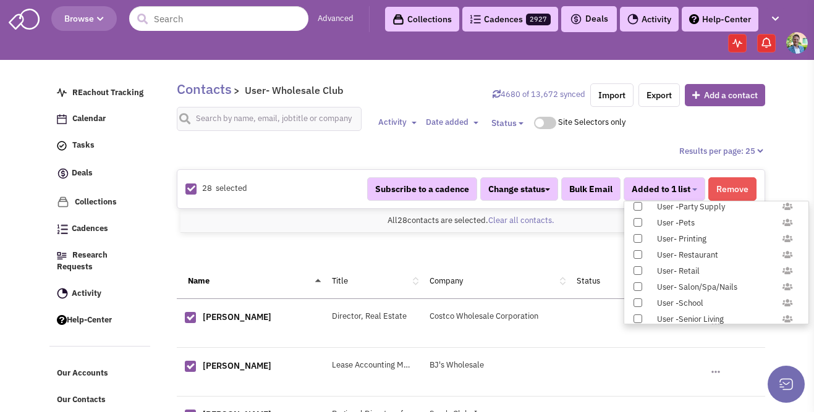
scroll to position [1226, 0]
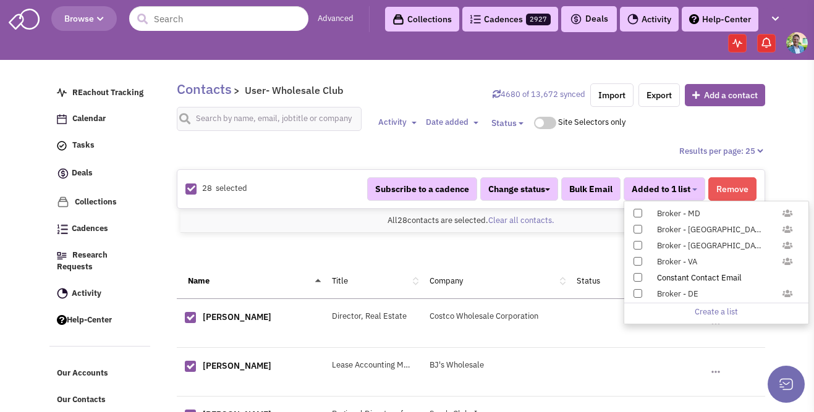
click at [691, 278] on div "Constant Contact Email" at bounding box center [722, 279] width 147 height 12
click at [637, 275] on input "Constant Contact Email" at bounding box center [637, 275] width 0 height 0
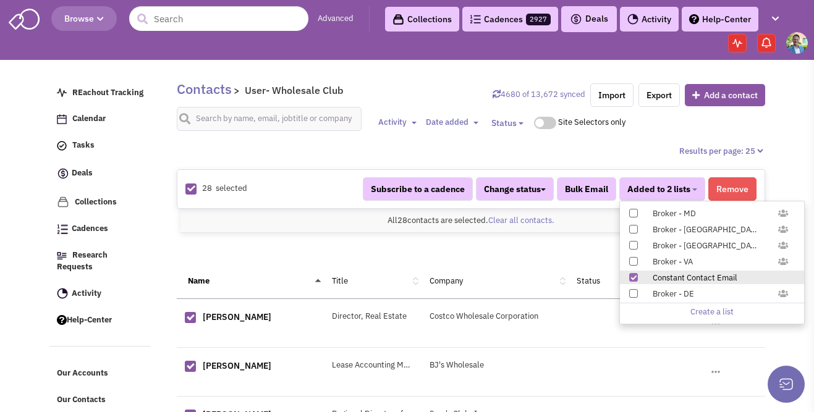
click at [607, 149] on div "Results per page: 25 Results per page: 50" at bounding box center [471, 151] width 588 height 12
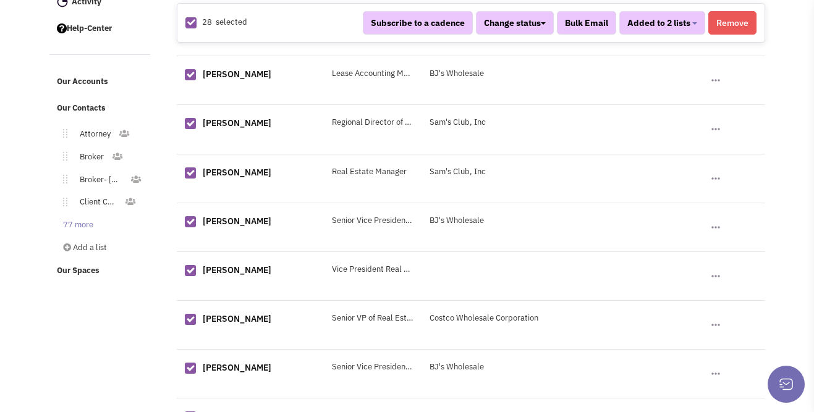
scroll to position [377, 0]
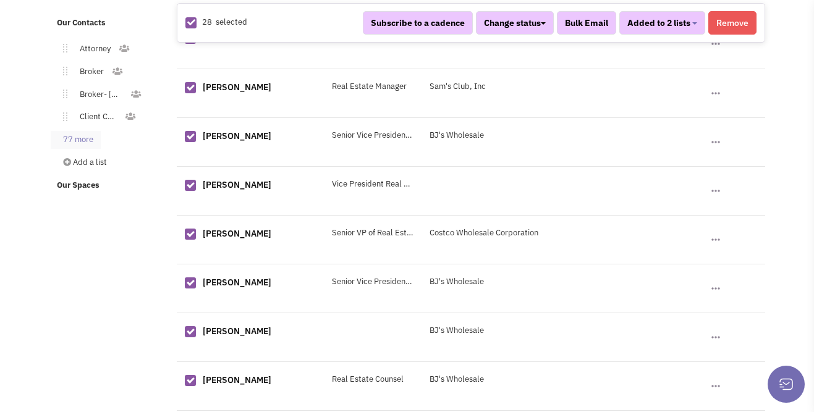
click at [64, 131] on link "77 more" at bounding box center [76, 140] width 50 height 18
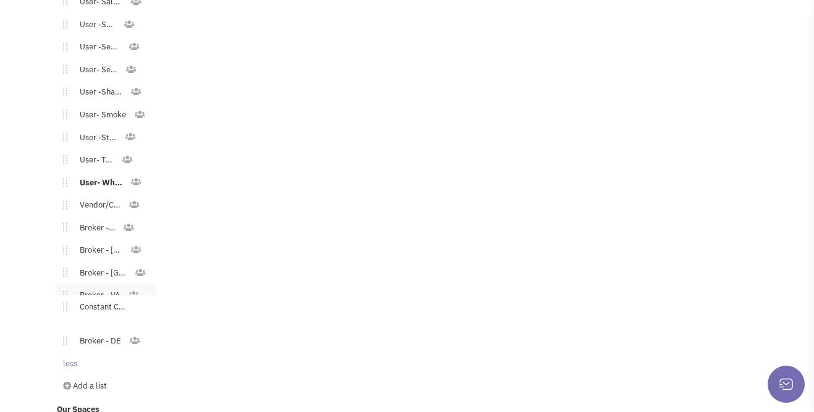
scroll to position [1871, 0]
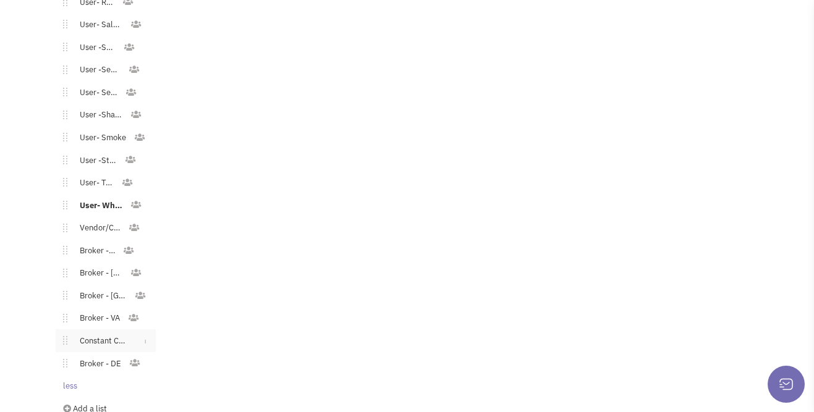
click at [120, 332] on link "Constant Contact Email" at bounding box center [100, 341] width 67 height 18
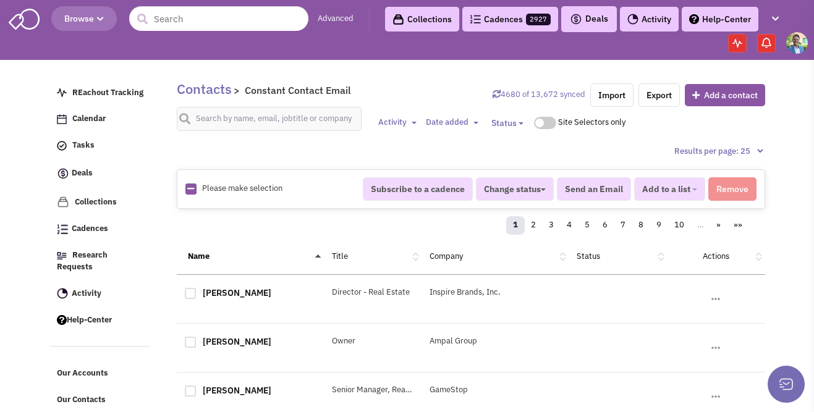
click at [192, 189] on icon at bounding box center [190, 189] width 7 height 8
checkbox input "true"
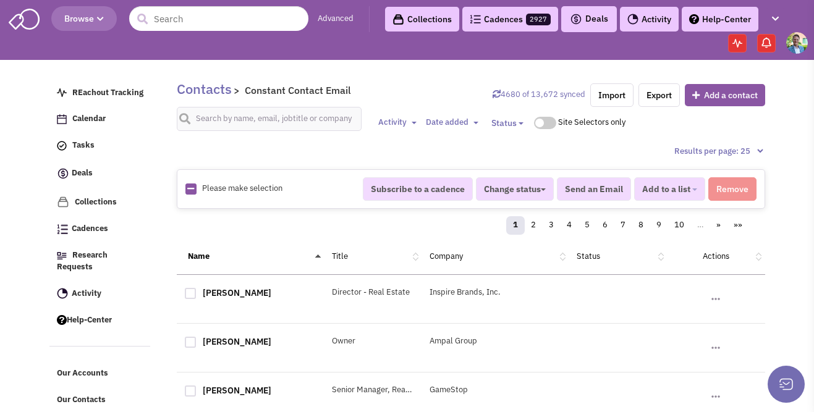
checkbox input "true"
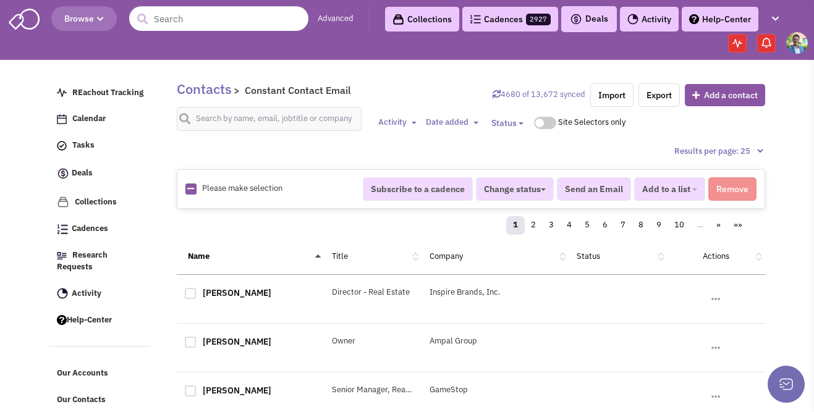
checkbox input "true"
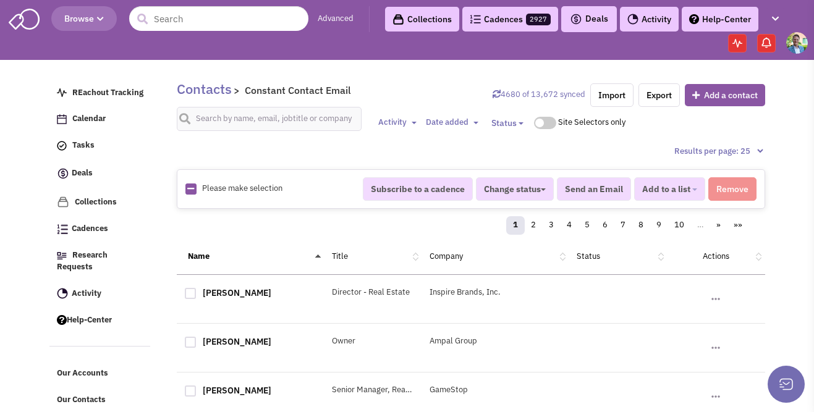
checkbox input "true"
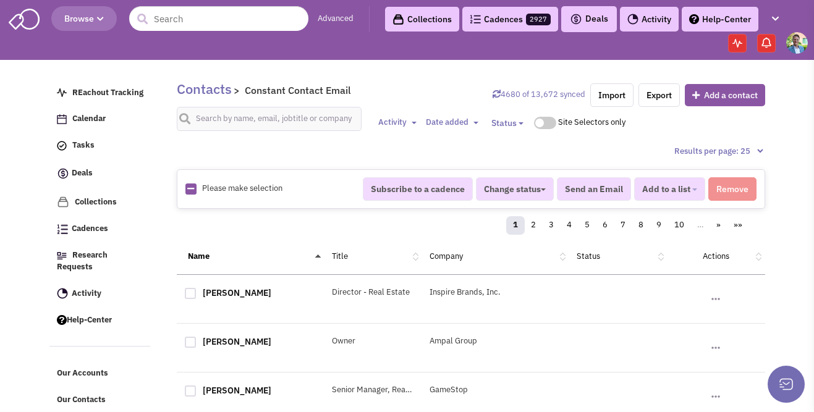
checkbox input "true"
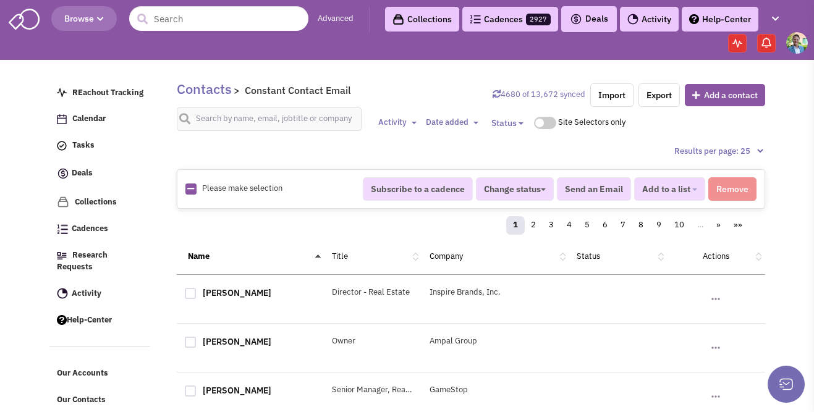
checkbox input "true"
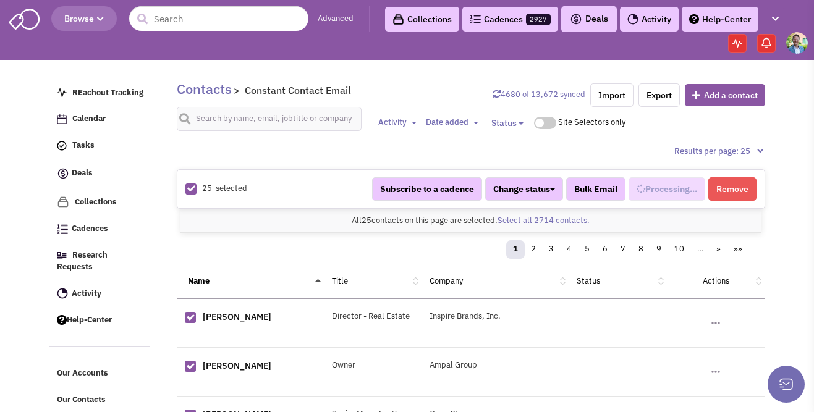
scroll to position [933, 0]
select select "744"
click at [527, 221] on link "Select all 2714 contacts." at bounding box center [544, 220] width 92 height 11
select select "744"
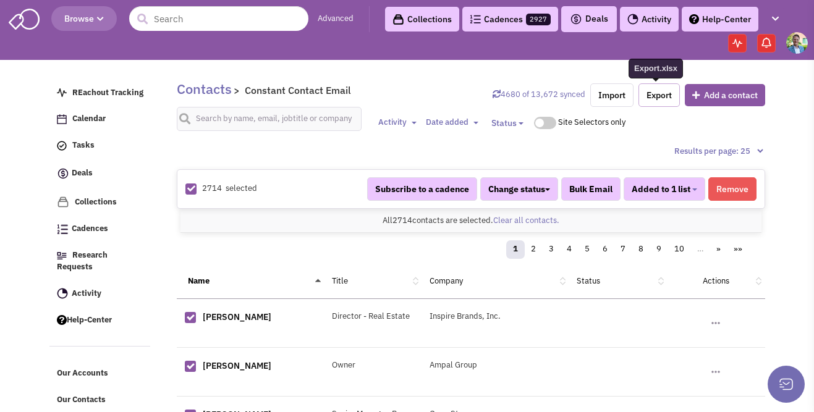
click at [649, 100] on link "Export" at bounding box center [658, 94] width 41 height 23
